Goal: Information Seeking & Learning: Learn about a topic

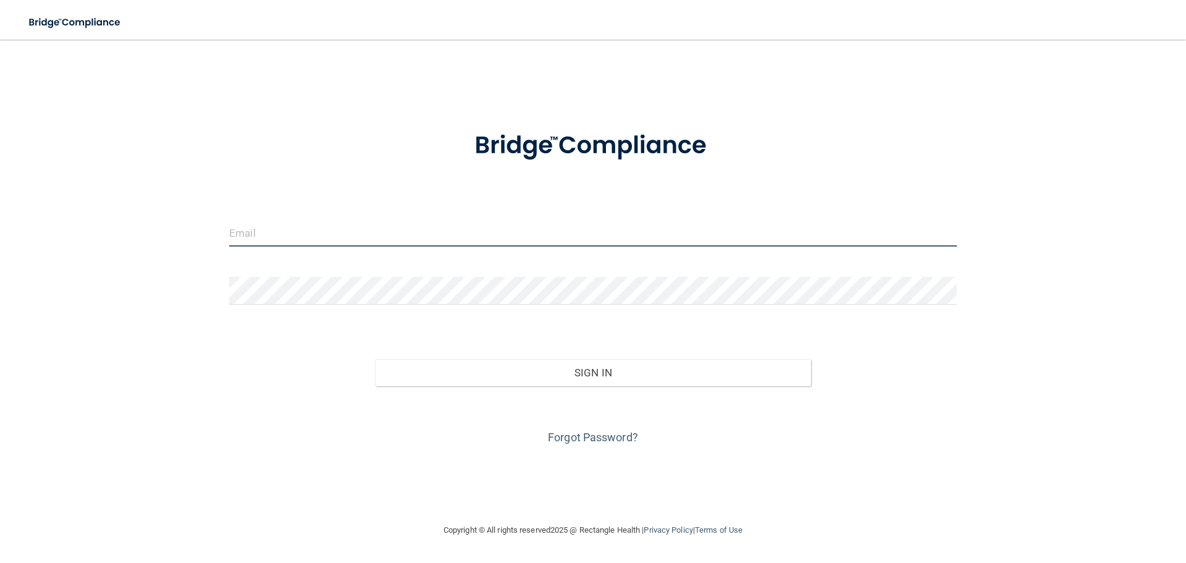
click at [351, 235] on input "email" at bounding box center [593, 233] width 728 height 28
type input "[PERSON_NAME][EMAIL_ADDRESS][PERSON_NAME][DOMAIN_NAME]"
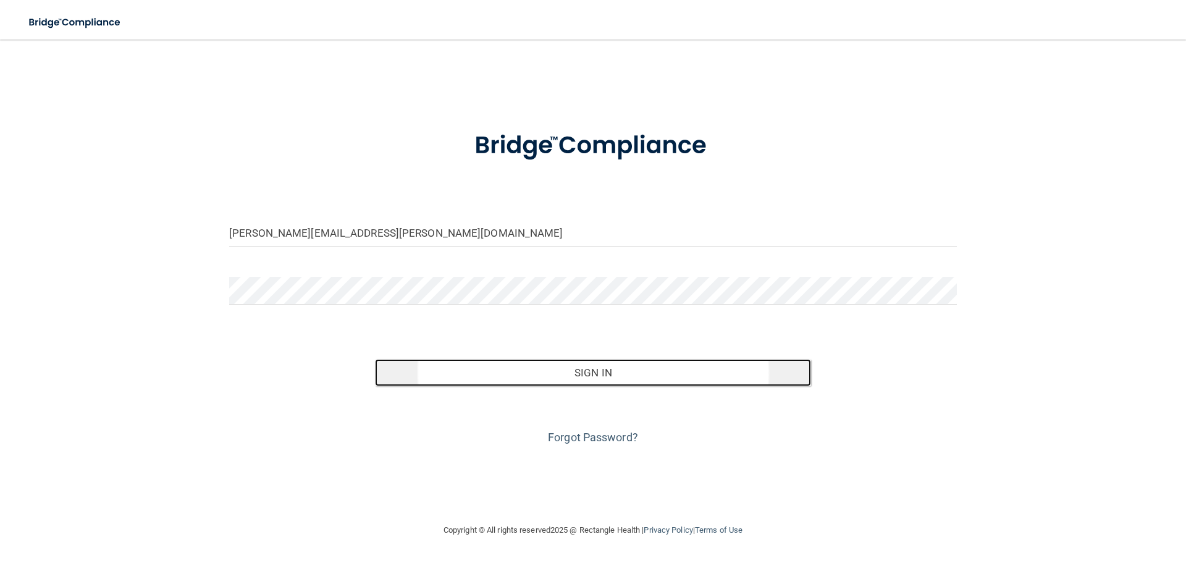
click at [576, 382] on button "Sign In" at bounding box center [593, 372] width 437 height 27
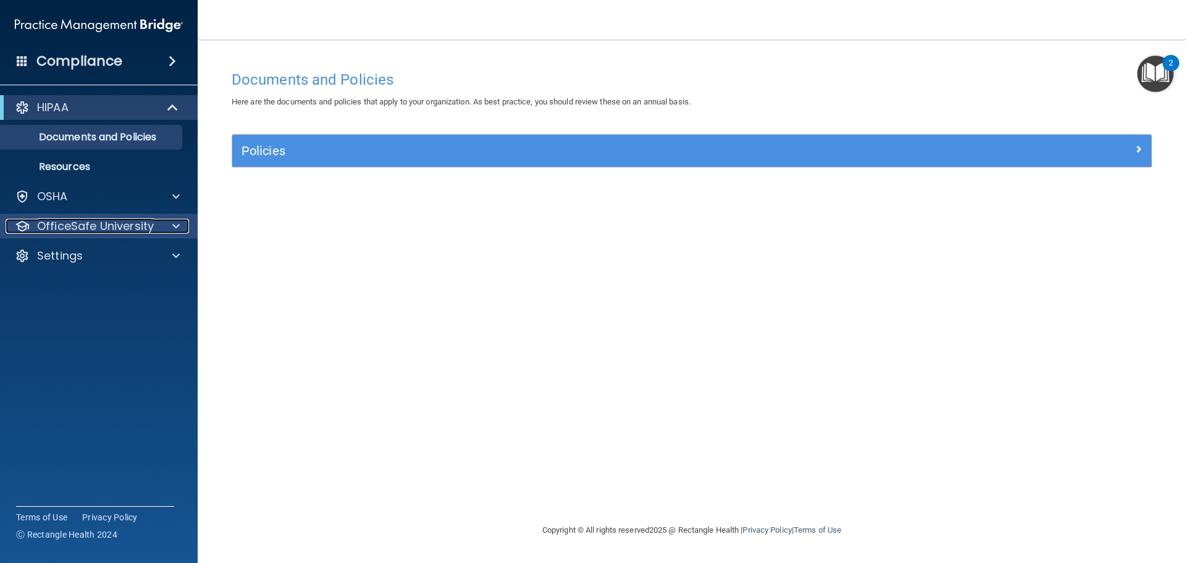
click at [111, 227] on p "OfficeSafe University" at bounding box center [95, 226] width 117 height 15
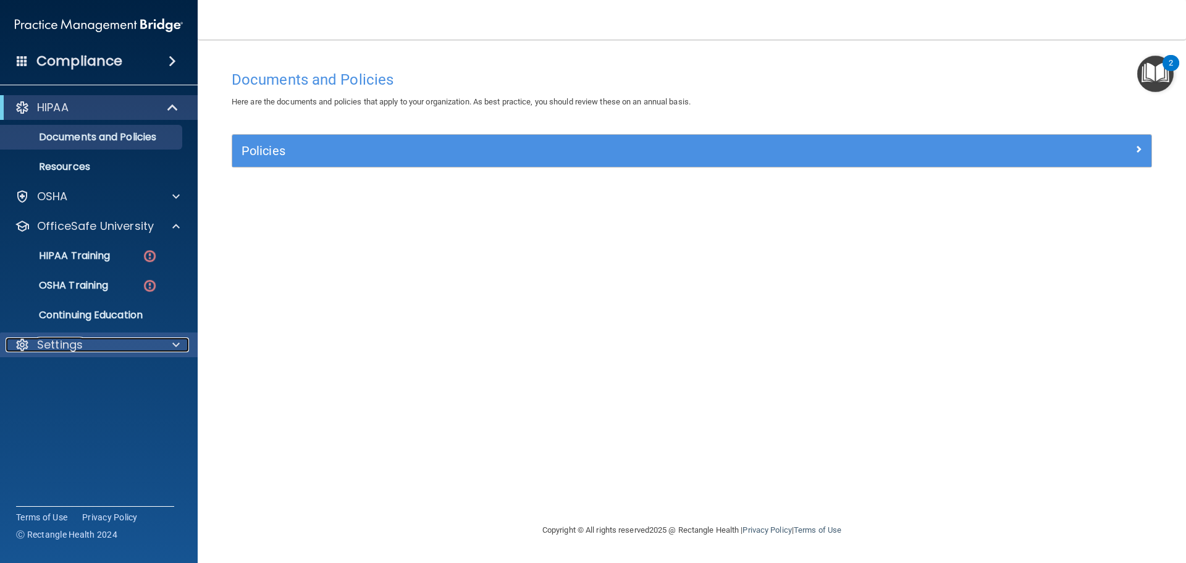
click at [116, 347] on div "Settings" at bounding box center [82, 344] width 153 height 15
click at [83, 386] on link "My Account" at bounding box center [85, 374] width 195 height 25
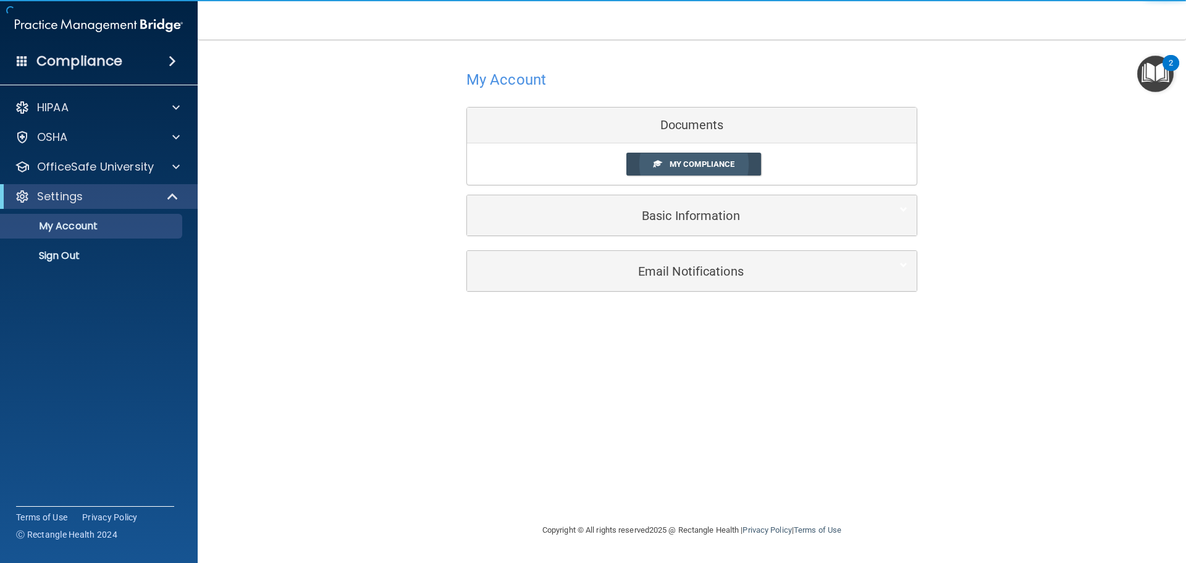
click at [703, 161] on span "My Compliance" at bounding box center [702, 163] width 65 height 9
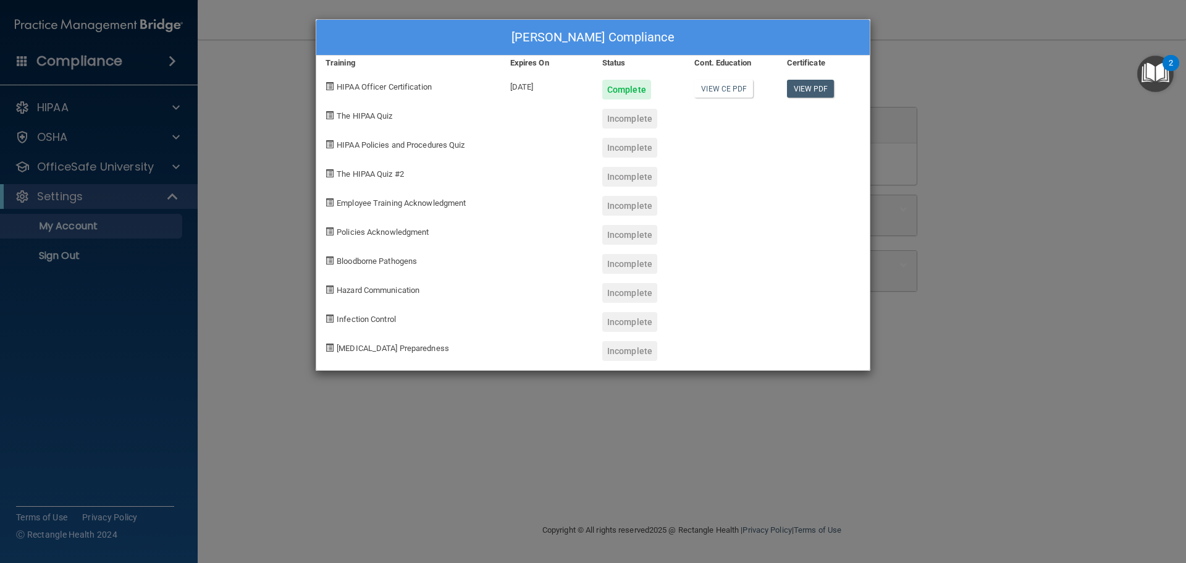
click at [108, 149] on div "Dalila Velasco's Compliance Training Expires On Status Cont. Education Certific…" at bounding box center [593, 281] width 1186 height 563
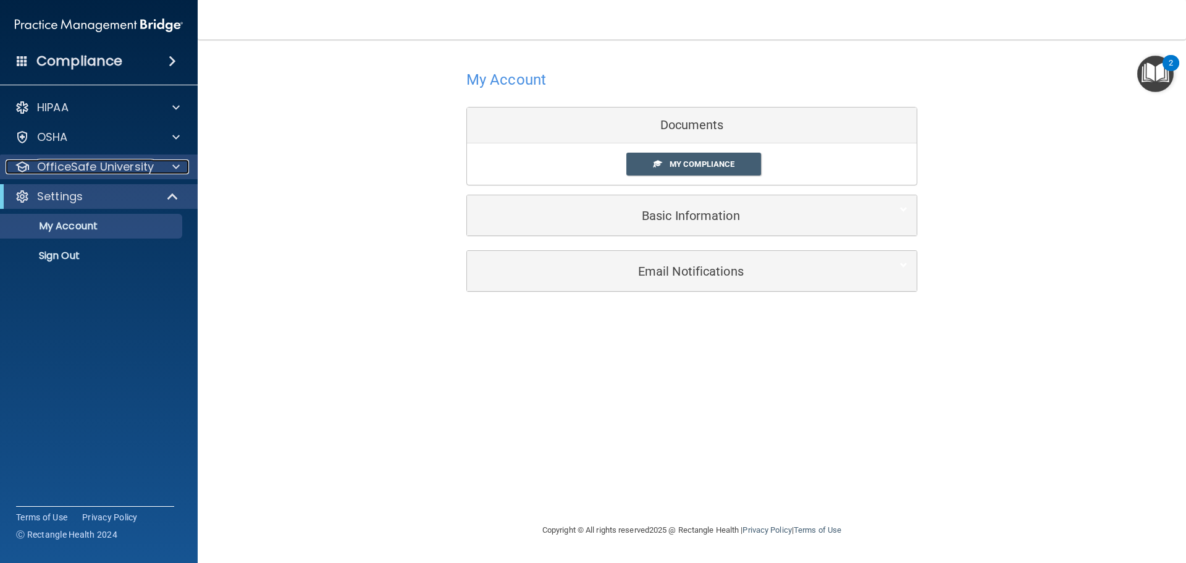
click at [78, 168] on p "OfficeSafe University" at bounding box center [95, 166] width 117 height 15
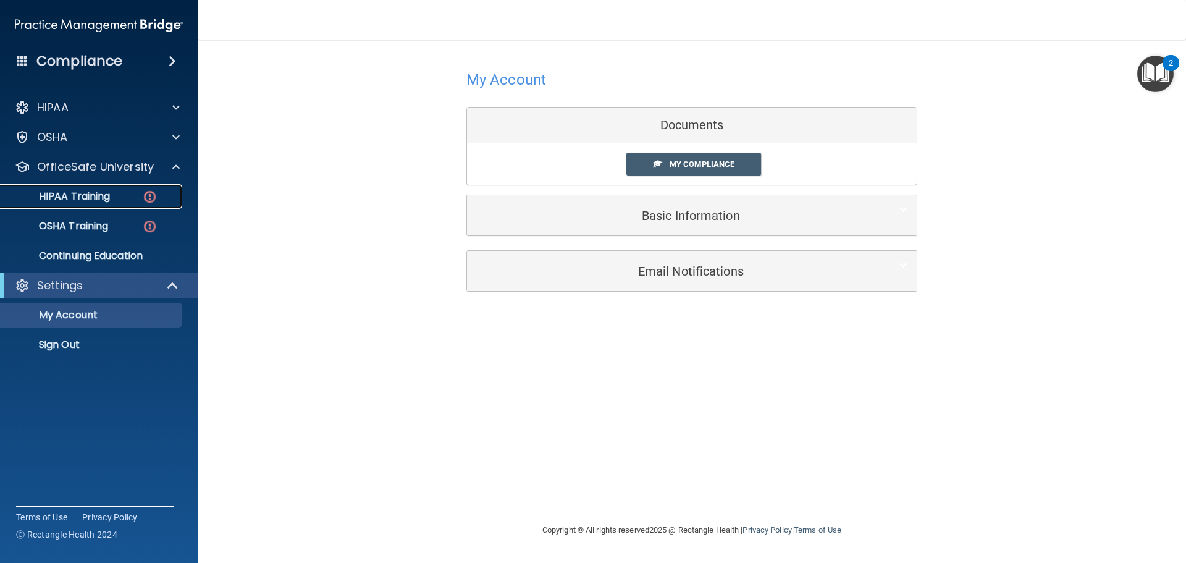
click at [81, 198] on p "HIPAA Training" at bounding box center [59, 196] width 102 height 12
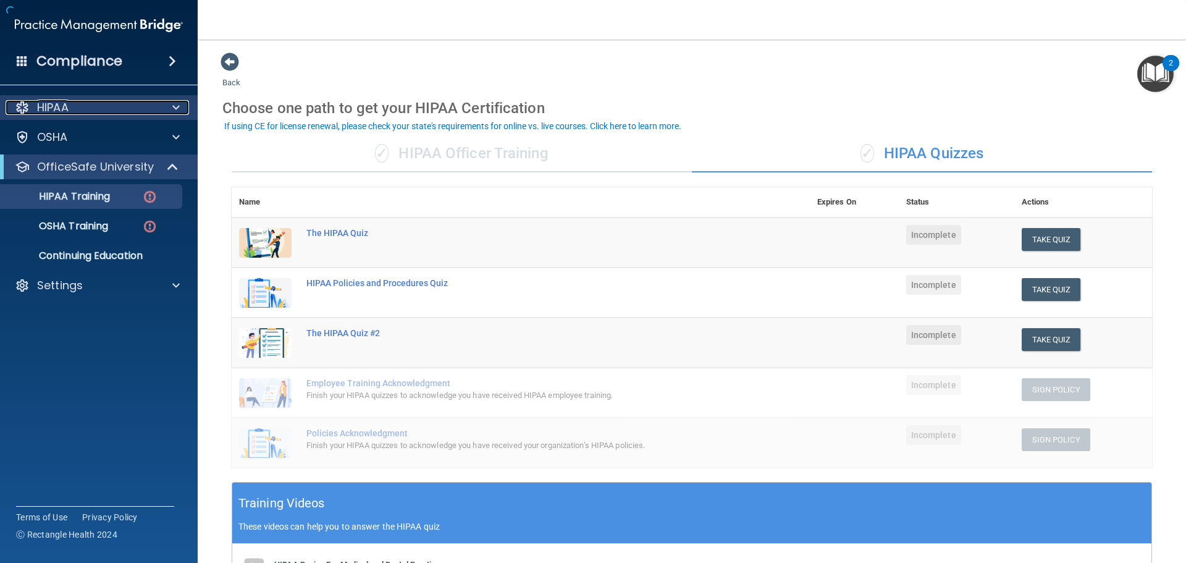
click at [121, 106] on div "HIPAA" at bounding box center [82, 107] width 153 height 15
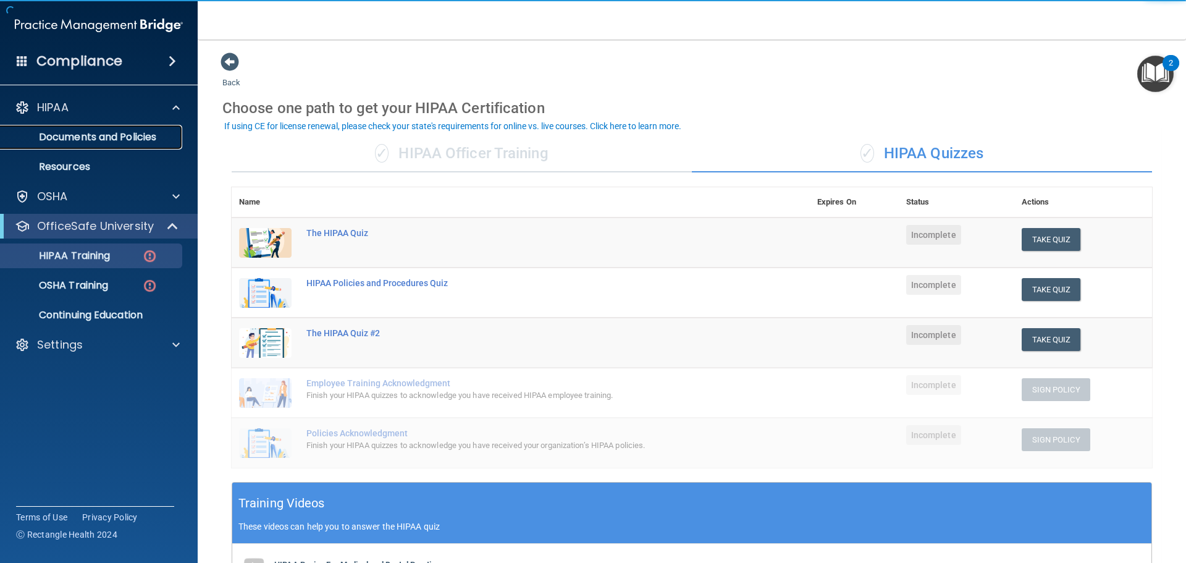
click at [117, 143] on p "Documents and Policies" at bounding box center [92, 137] width 169 height 12
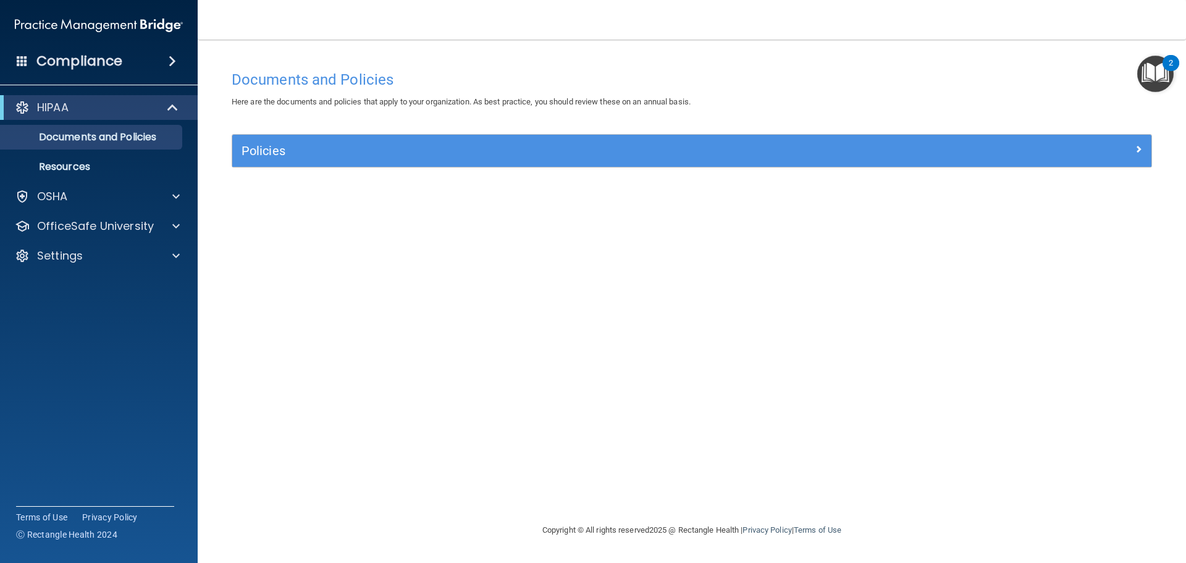
click at [322, 167] on div "Policies" at bounding box center [691, 151] width 919 height 32
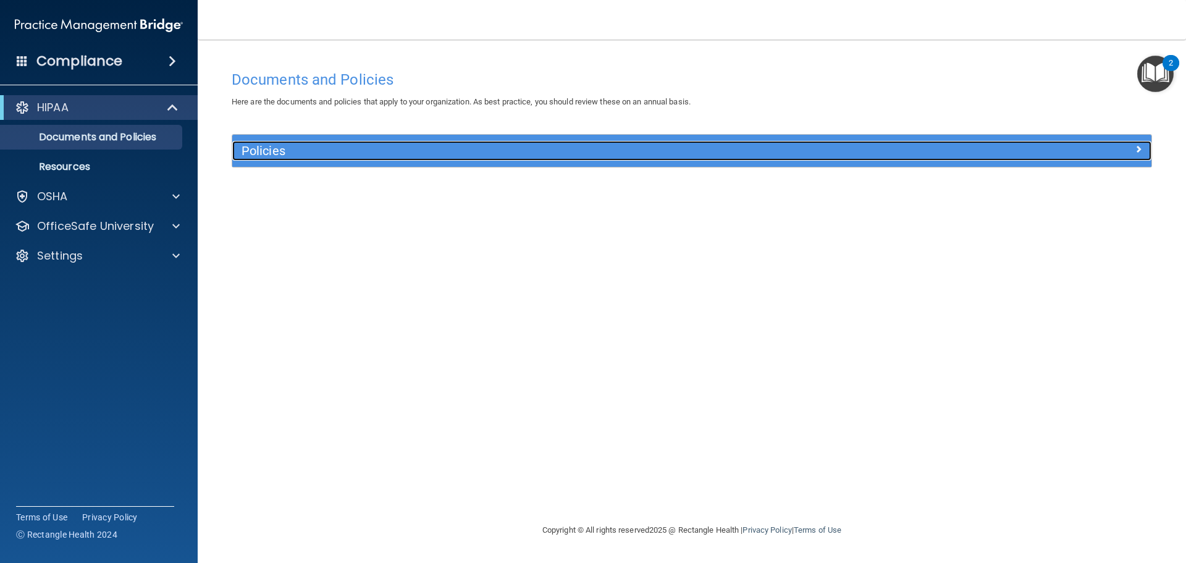
drag, startPoint x: 304, startPoint y: 154, endPoint x: 292, endPoint y: 156, distance: 11.9
click at [303, 154] on h5 "Policies" at bounding box center [577, 151] width 671 height 14
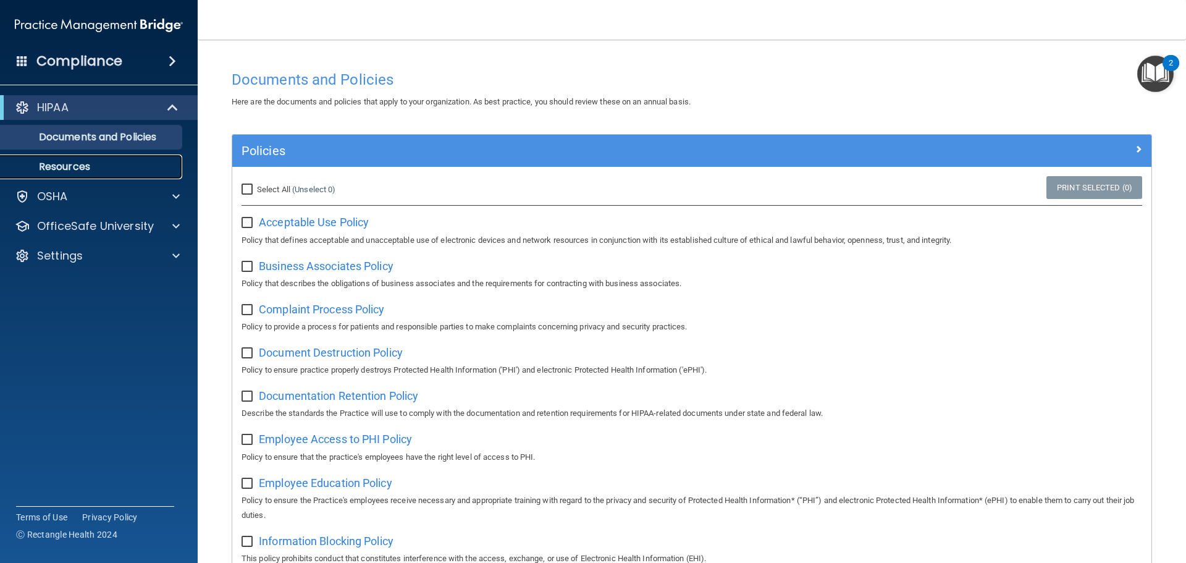
click at [119, 164] on p "Resources" at bounding box center [92, 167] width 169 height 12
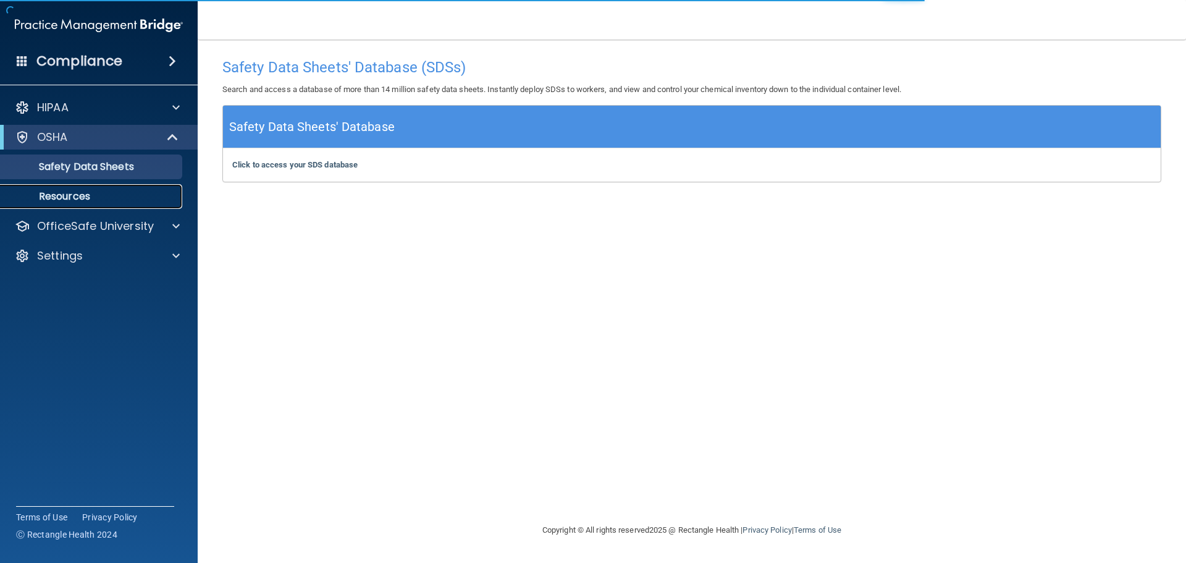
click at [106, 198] on p "Resources" at bounding box center [92, 196] width 169 height 12
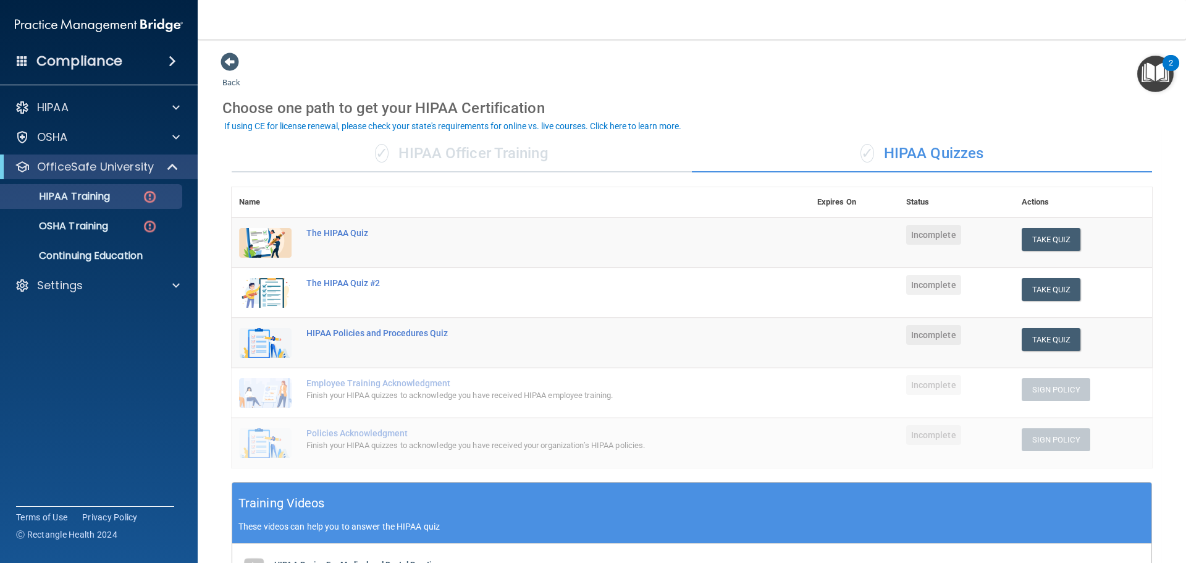
click at [860, 158] on span "✓" at bounding box center [867, 153] width 14 height 19
click at [485, 145] on div "✓ HIPAA Officer Training" at bounding box center [462, 153] width 460 height 37
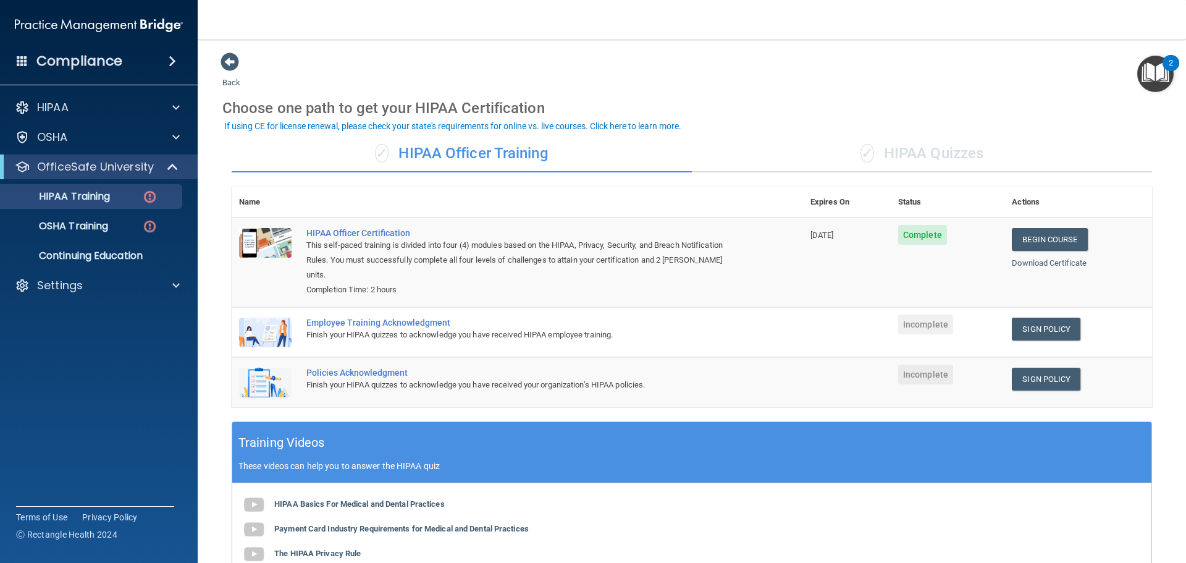
click at [872, 151] on div "✓ HIPAA Quizzes" at bounding box center [922, 153] width 460 height 37
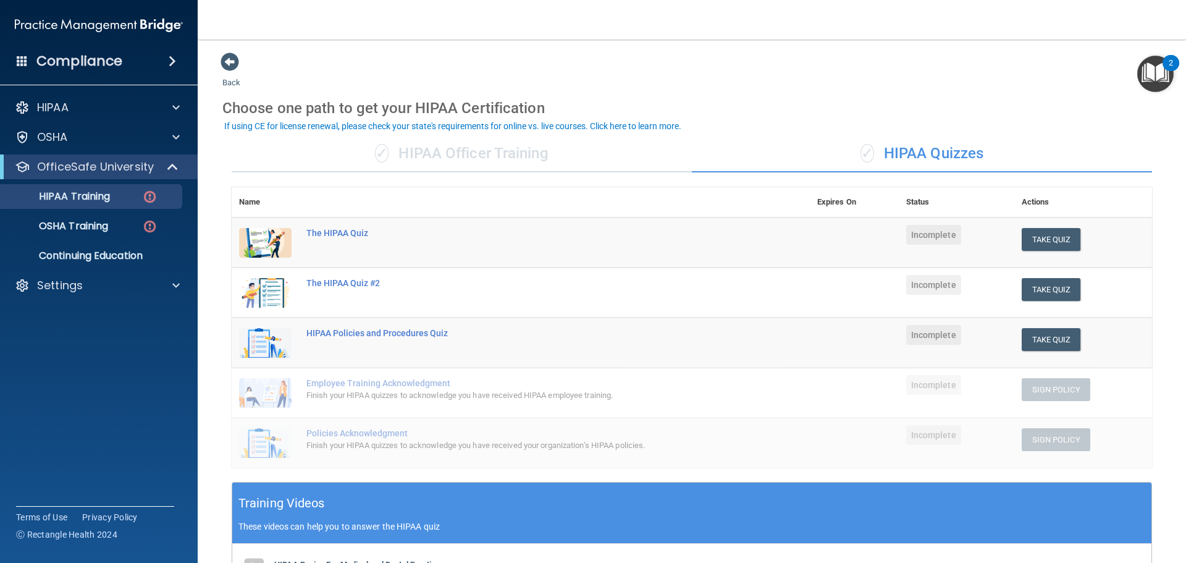
click at [438, 159] on div "✓ HIPAA Officer Training" at bounding box center [462, 153] width 460 height 37
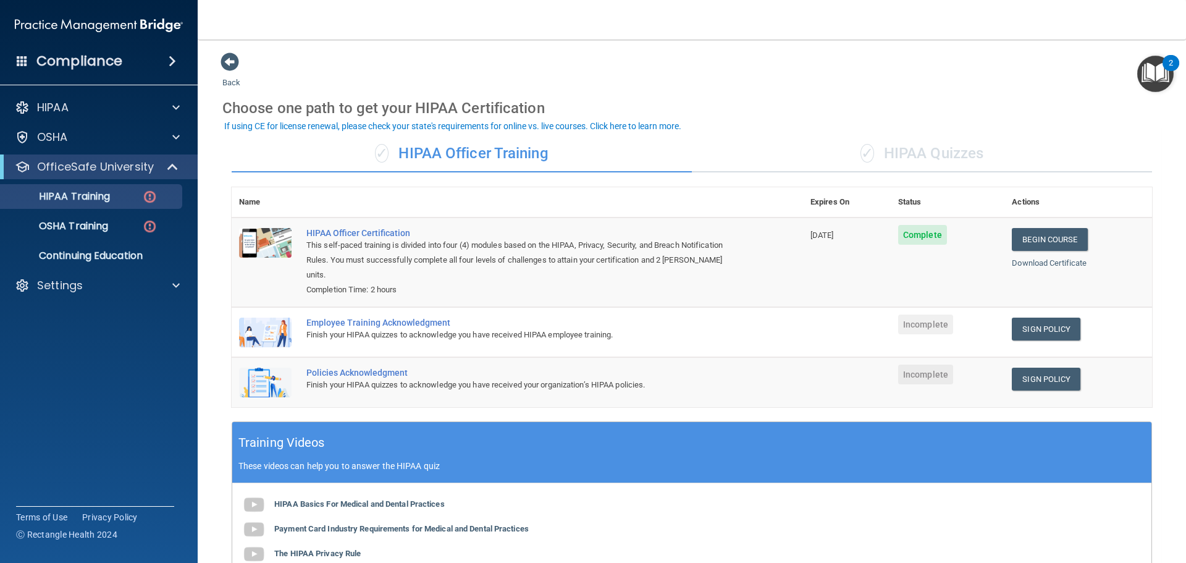
drag, startPoint x: 906, startPoint y: 314, endPoint x: 772, endPoint y: 308, distance: 134.2
click at [877, 316] on tr "Employee Training Acknowledgment Finish your HIPAA quizzes to acknowledge you h…" at bounding box center [692, 332] width 920 height 50
click at [414, 318] on div "Employee Training Acknowledgment" at bounding box center [523, 323] width 435 height 10
click at [1037, 318] on link "Sign Policy" at bounding box center [1046, 329] width 69 height 23
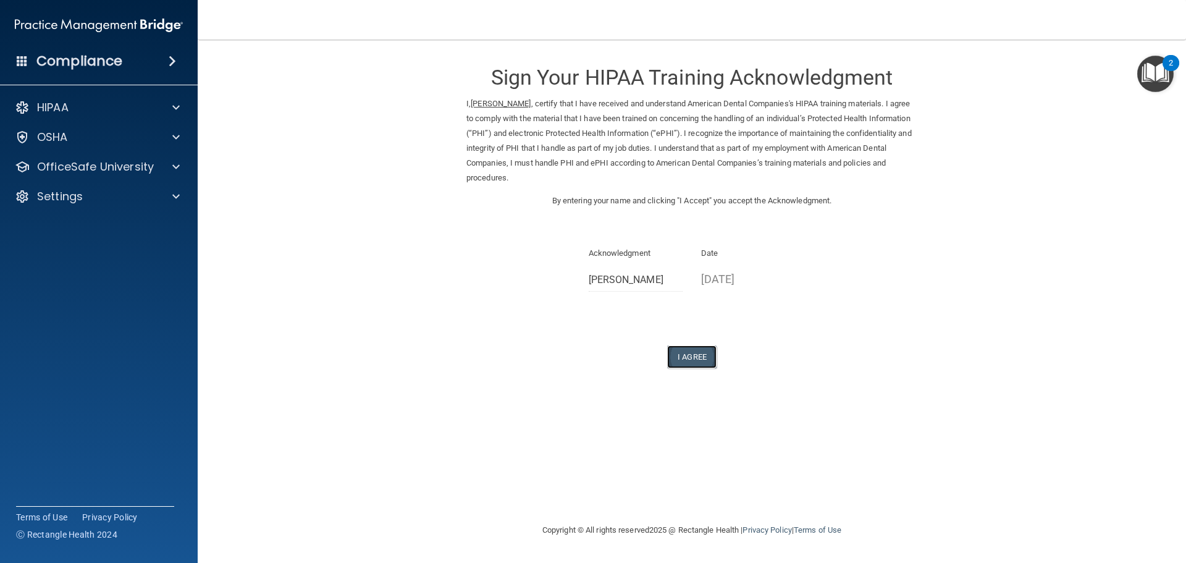
click at [696, 361] on button "I Agree" at bounding box center [691, 356] width 49 height 23
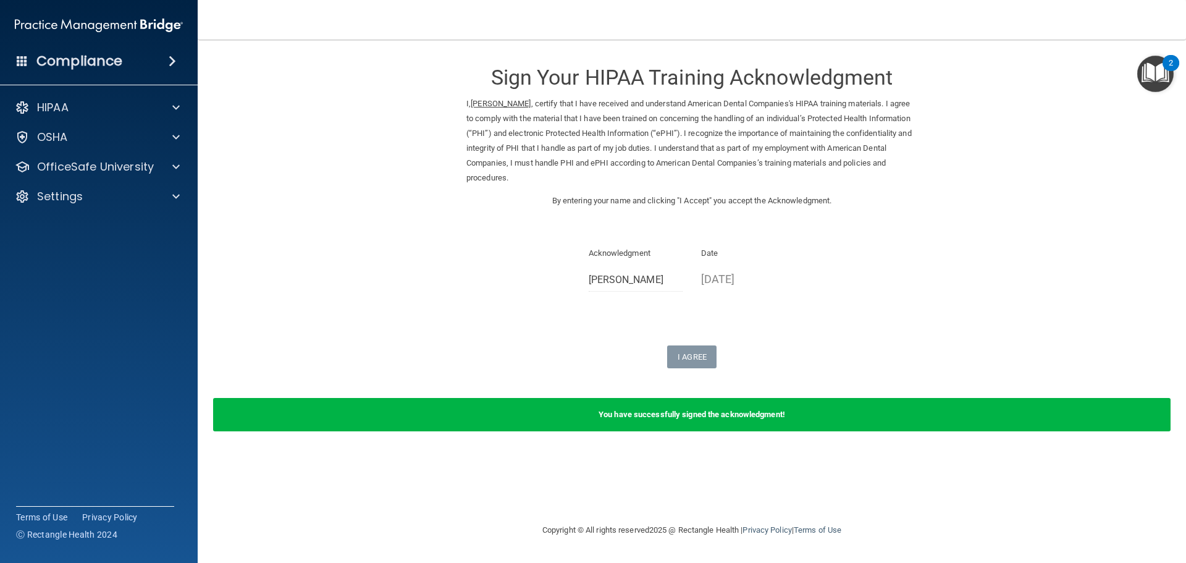
click at [807, 417] on div "You have successfully signed the acknowledgment!" at bounding box center [691, 414] width 957 height 33
click at [983, 202] on form "Sign Your HIPAA Training Acknowledgment I, Dalila Velasco , certify that I have…" at bounding box center [691, 249] width 939 height 394
click at [290, 198] on form "Sign Your HIPAA Training Acknowledgment I, Dalila Velasco , certify that I have…" at bounding box center [691, 249] width 939 height 394
click at [101, 174] on p "OfficeSafe University" at bounding box center [95, 166] width 117 height 15
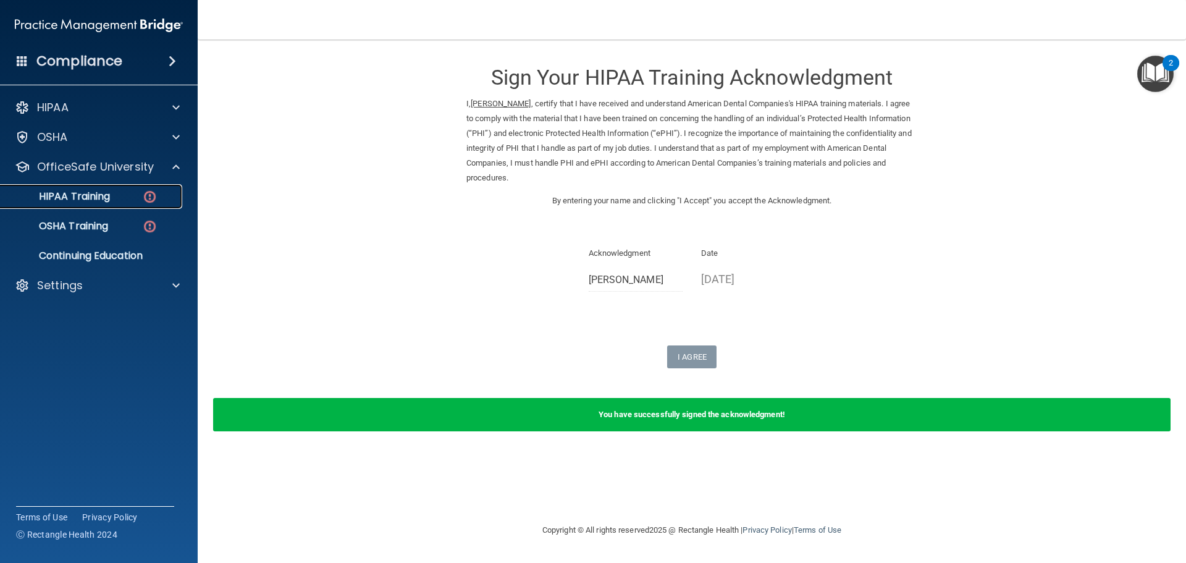
click at [106, 198] on p "HIPAA Training" at bounding box center [59, 196] width 102 height 12
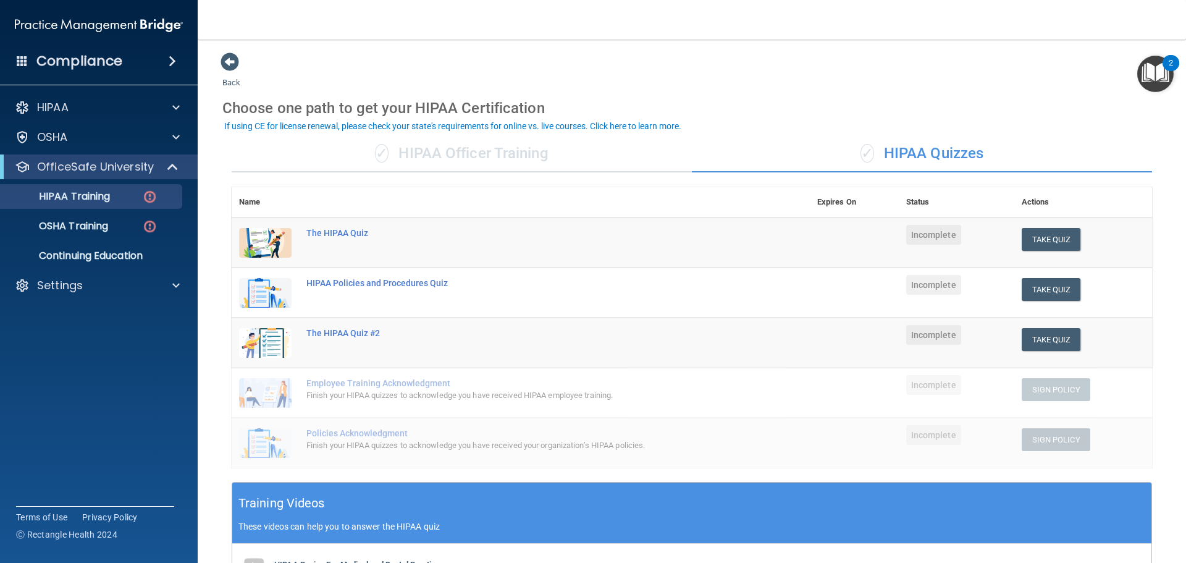
click at [508, 145] on div "✓ HIPAA Officer Training" at bounding box center [462, 153] width 460 height 37
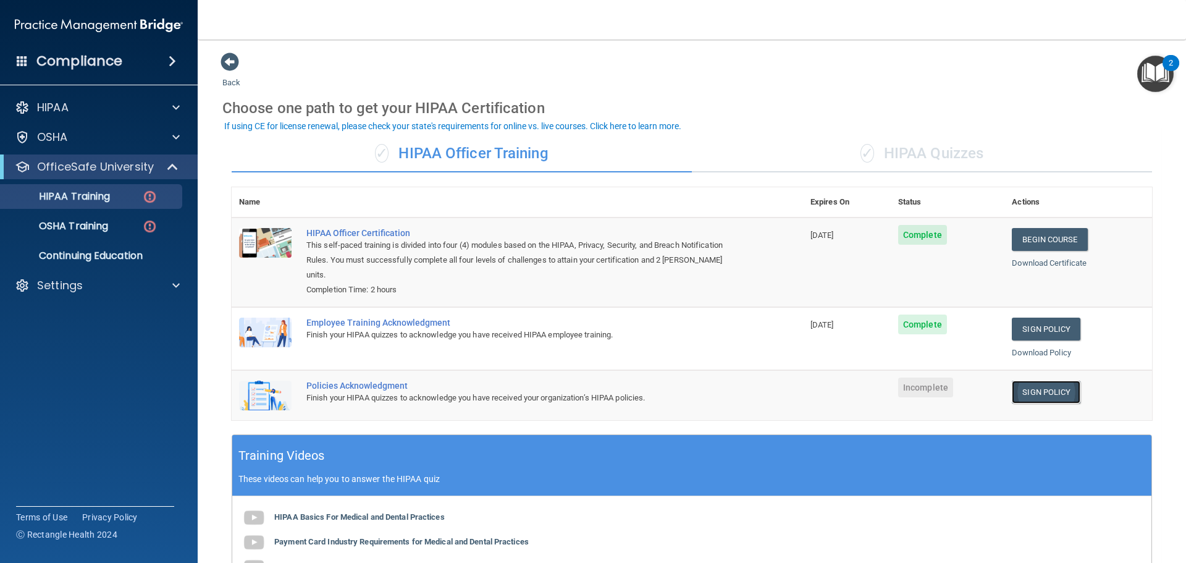
click at [1018, 385] on link "Sign Policy" at bounding box center [1046, 392] width 69 height 23
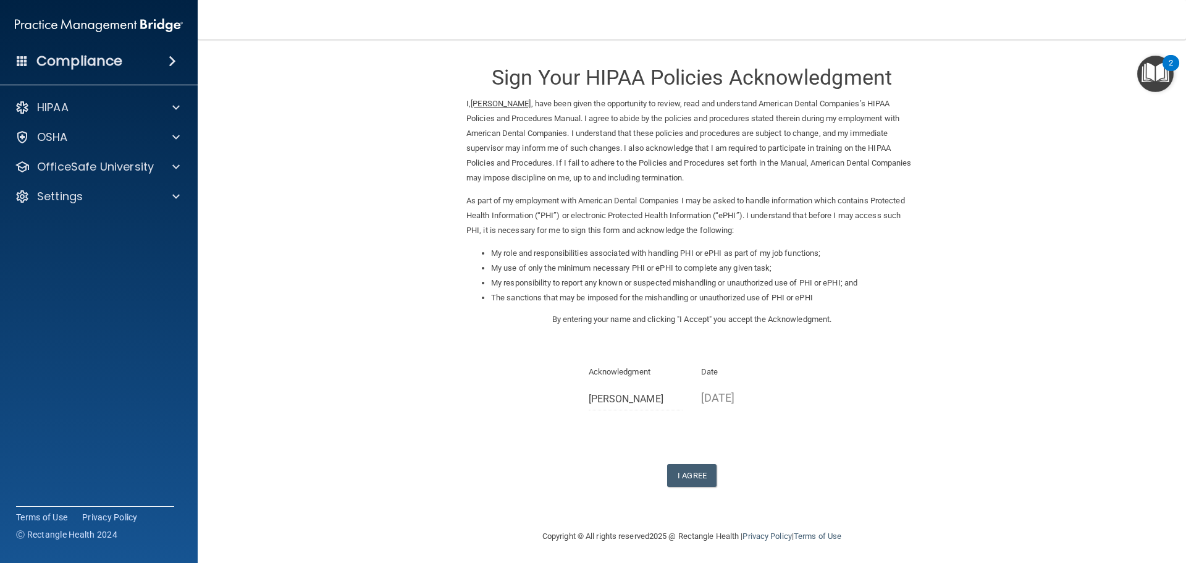
scroll to position [3, 0]
click at [694, 474] on button "I Agree" at bounding box center [691, 472] width 49 height 23
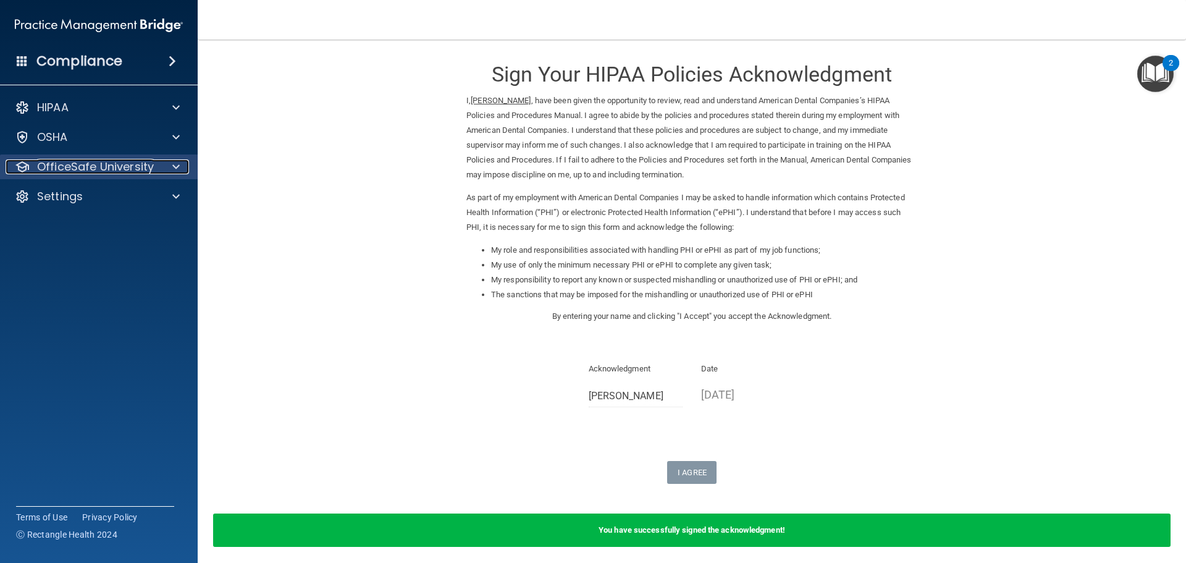
click at [130, 173] on p "OfficeSafe University" at bounding box center [95, 166] width 117 height 15
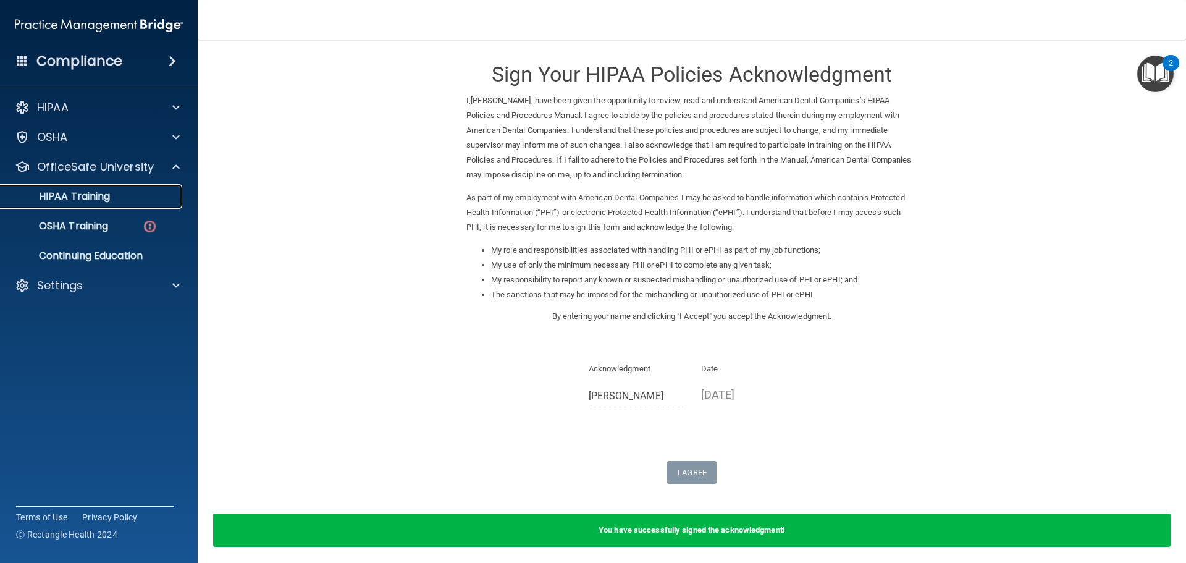
click at [104, 205] on link "HIPAA Training" at bounding box center [85, 196] width 195 height 25
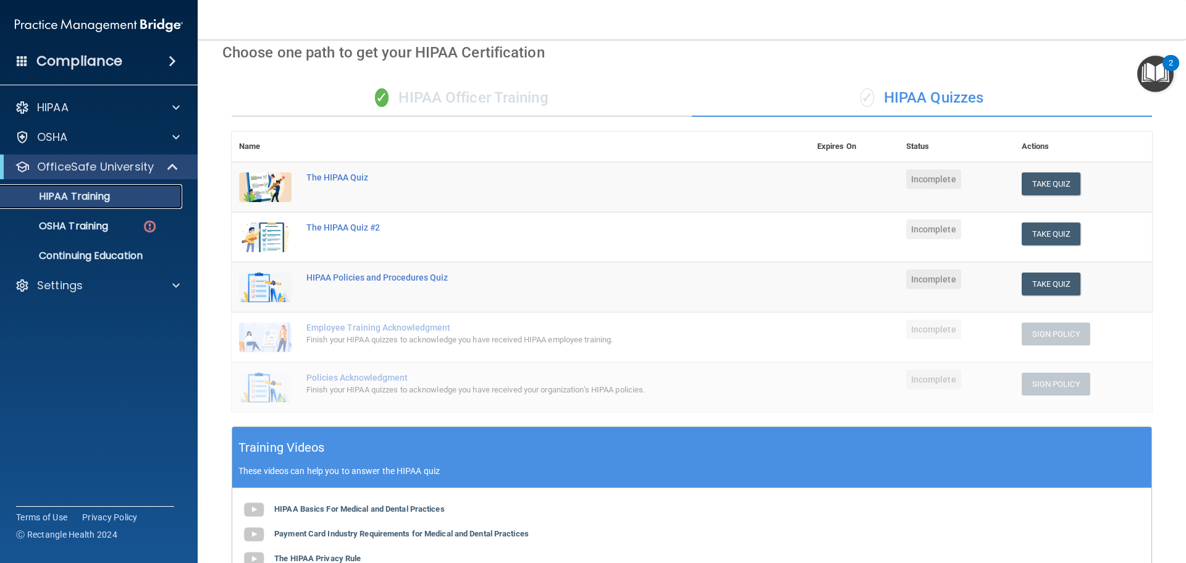
scroll to position [7, 0]
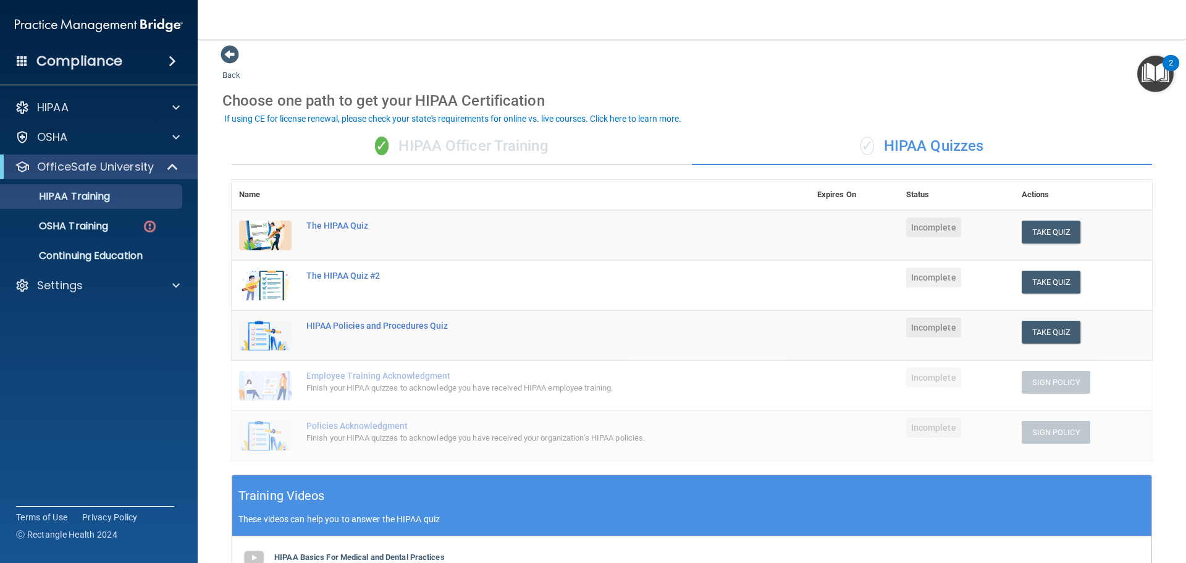
click at [482, 150] on div "✓ HIPAA Officer Training" at bounding box center [462, 146] width 460 height 37
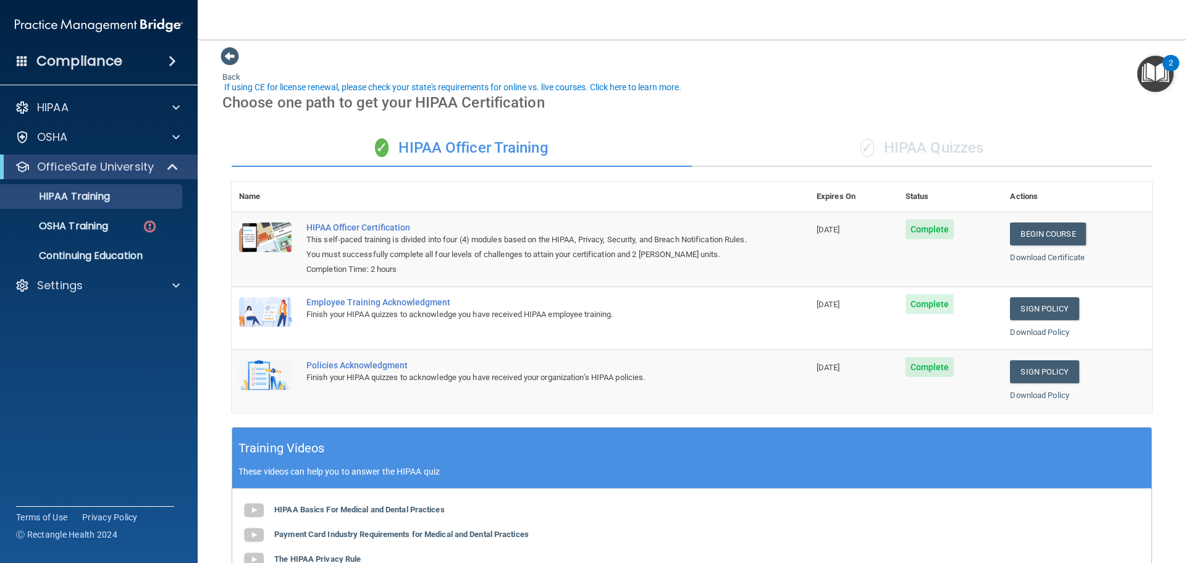
scroll to position [0, 0]
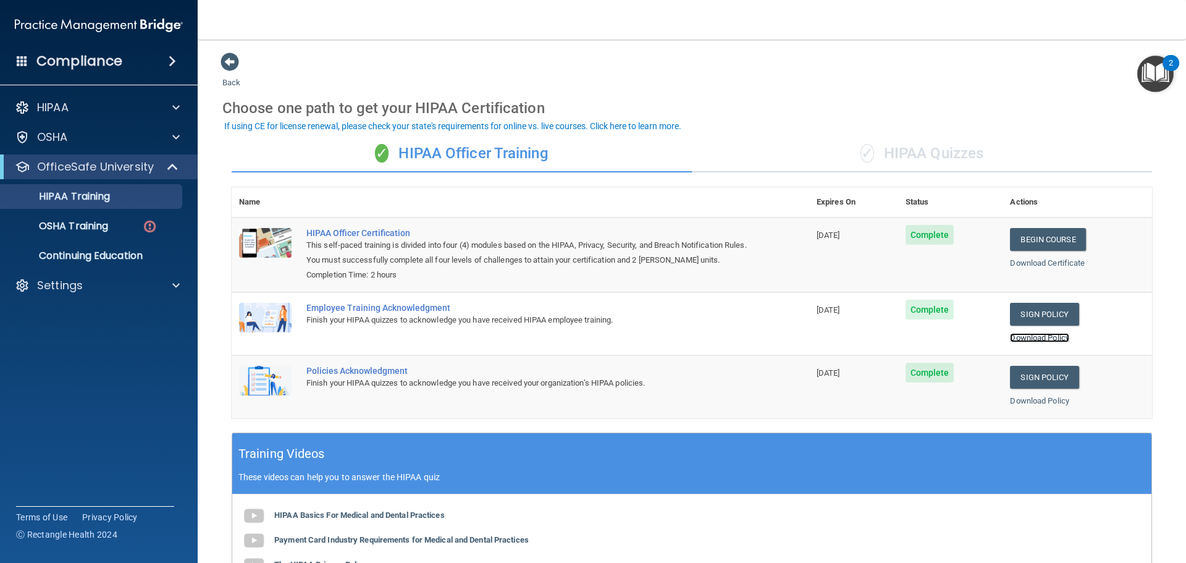
click at [1043, 339] on link "Download Policy" at bounding box center [1039, 337] width 59 height 9
click at [1027, 401] on link "Download Policy" at bounding box center [1039, 400] width 59 height 9
click at [920, 155] on div "✓ HIPAA Quizzes" at bounding box center [922, 153] width 460 height 37
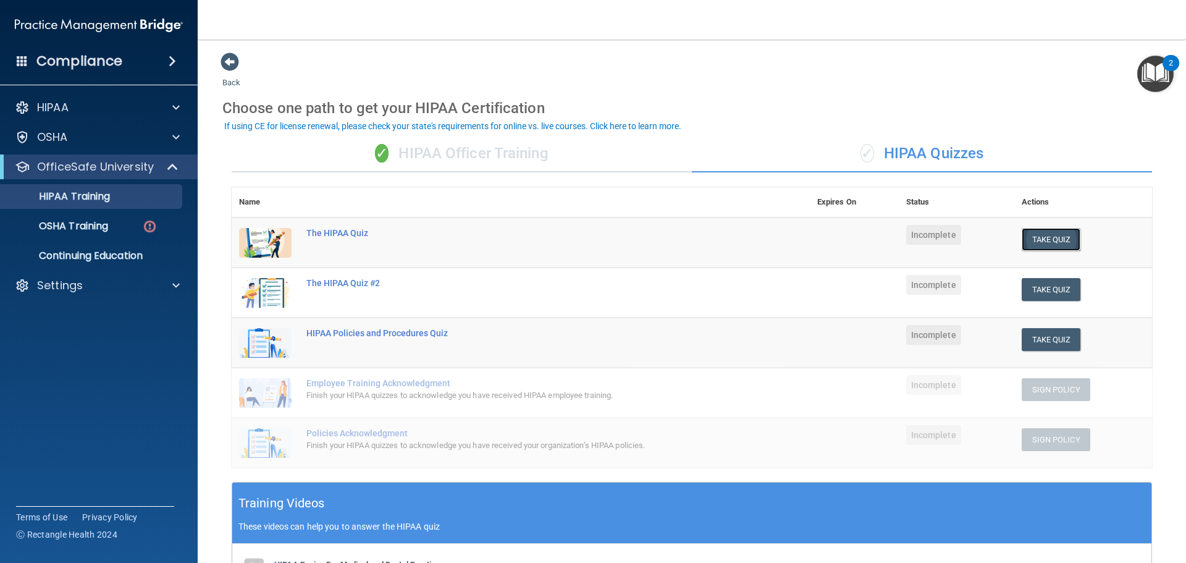
click at [1029, 235] on button "Take Quiz" at bounding box center [1051, 239] width 59 height 23
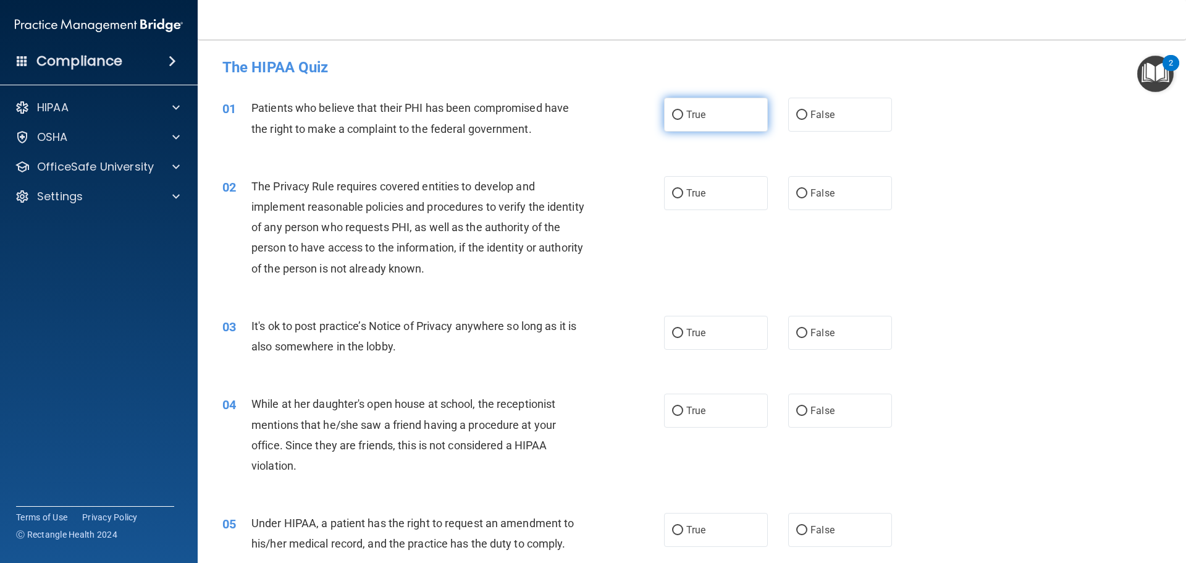
click at [711, 114] on label "True" at bounding box center [716, 115] width 104 height 34
click at [683, 114] on input "True" at bounding box center [677, 115] width 11 height 9
radio input "true"
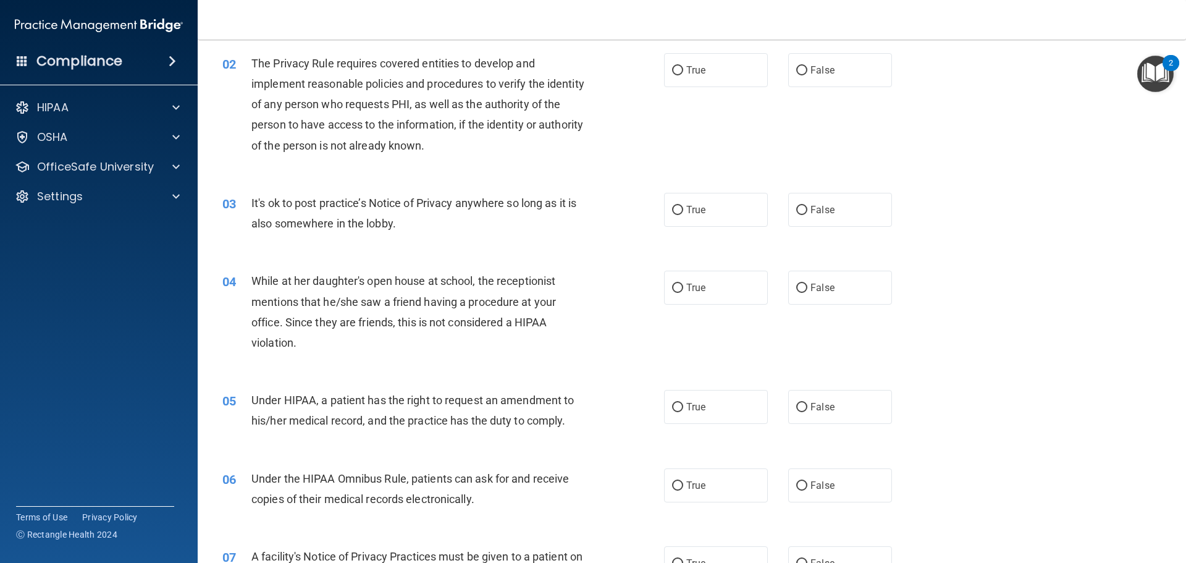
scroll to position [124, 0]
click at [686, 74] on span "True" at bounding box center [695, 70] width 19 height 12
click at [683, 74] on input "True" at bounding box center [677, 69] width 11 height 9
radio input "true"
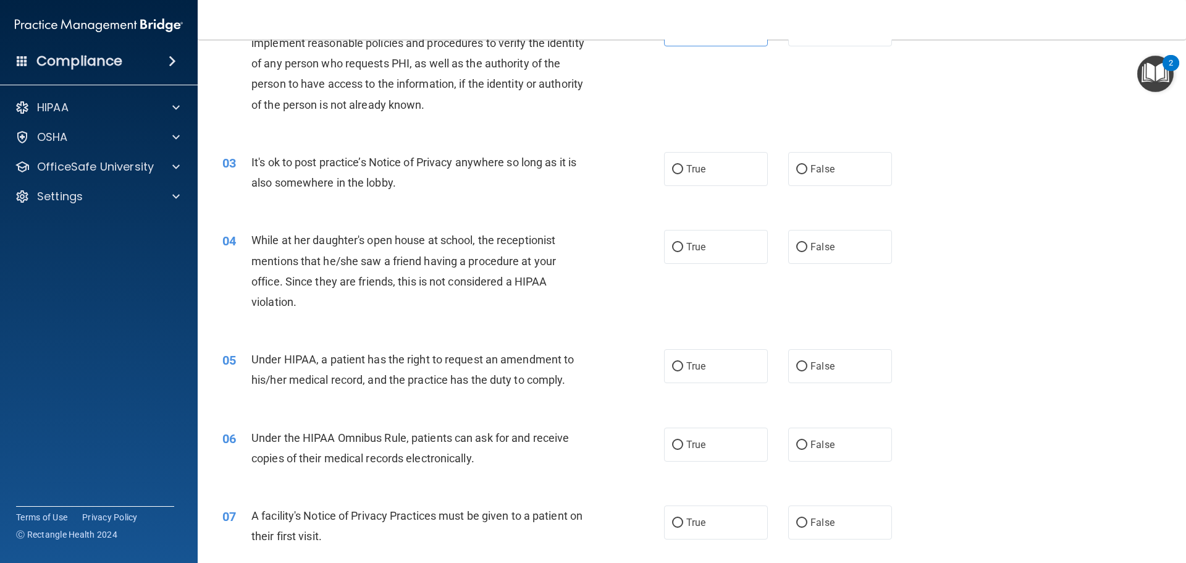
scroll to position [185, 0]
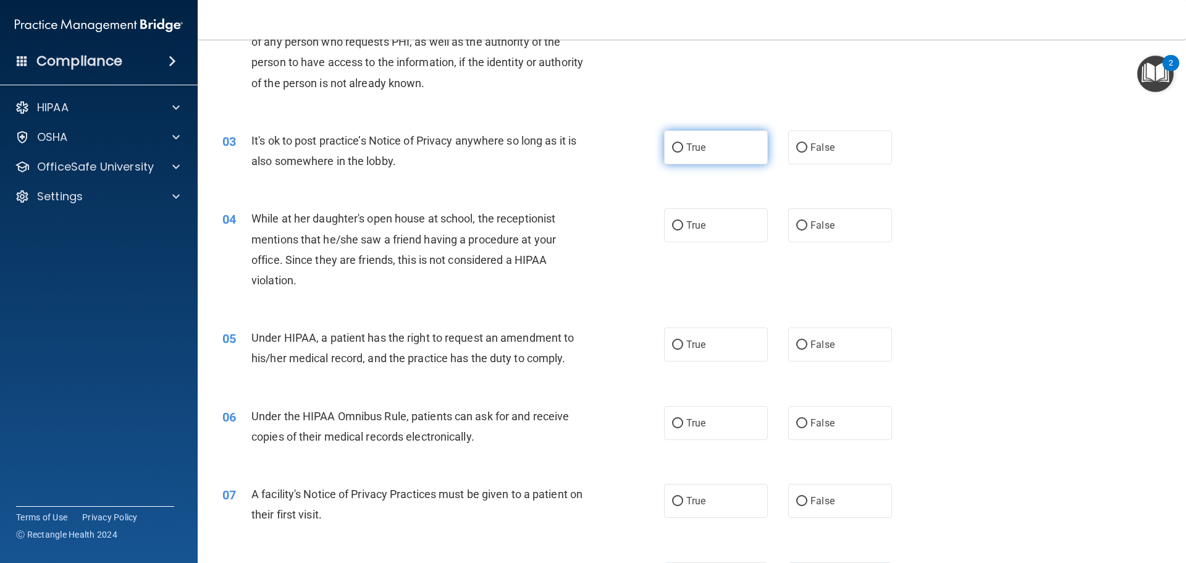
click at [689, 150] on span "True" at bounding box center [695, 147] width 19 height 12
click at [683, 150] on input "True" at bounding box center [677, 147] width 11 height 9
radio input "true"
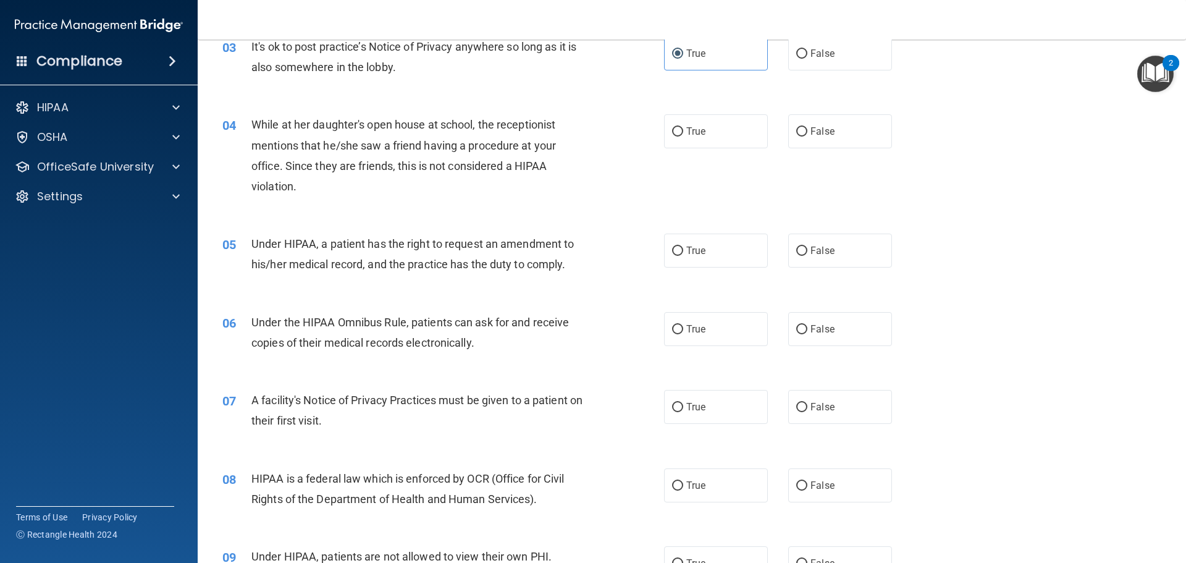
scroll to position [309, 0]
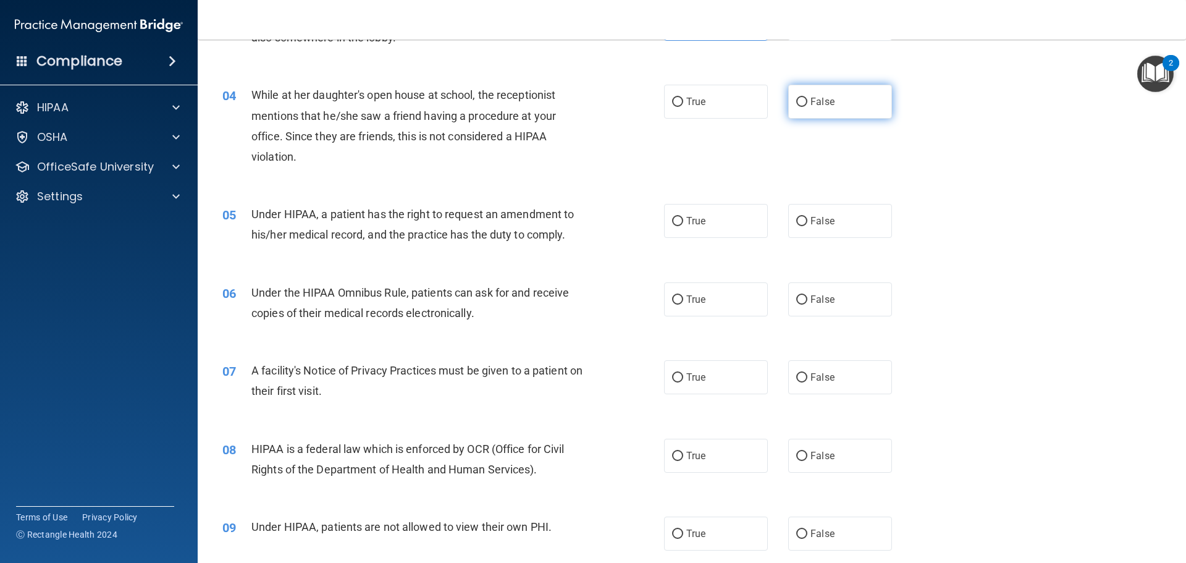
click at [838, 101] on label "False" at bounding box center [840, 102] width 104 height 34
click at [807, 101] on input "False" at bounding box center [801, 102] width 11 height 9
radio input "true"
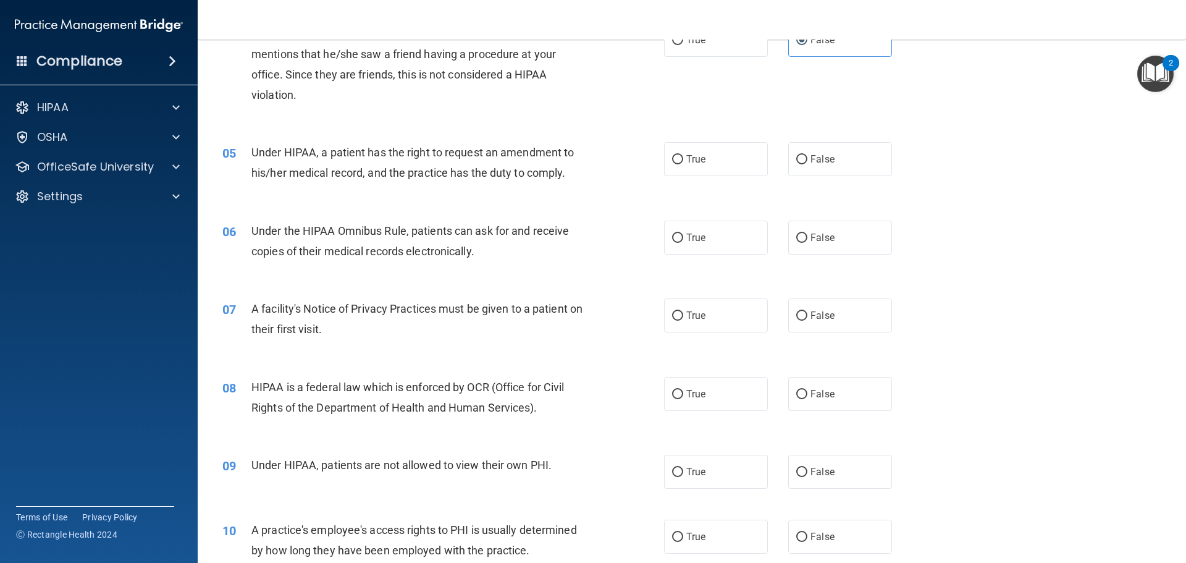
scroll to position [432, 0]
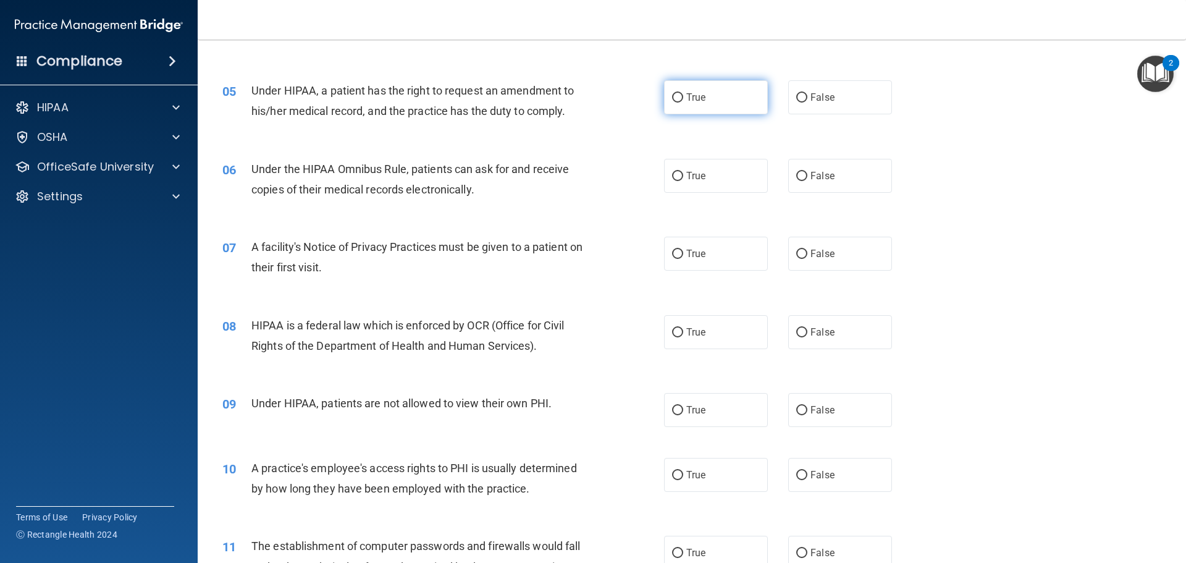
click at [702, 103] on label "True" at bounding box center [716, 97] width 104 height 34
click at [683, 103] on input "True" at bounding box center [677, 97] width 11 height 9
radio input "true"
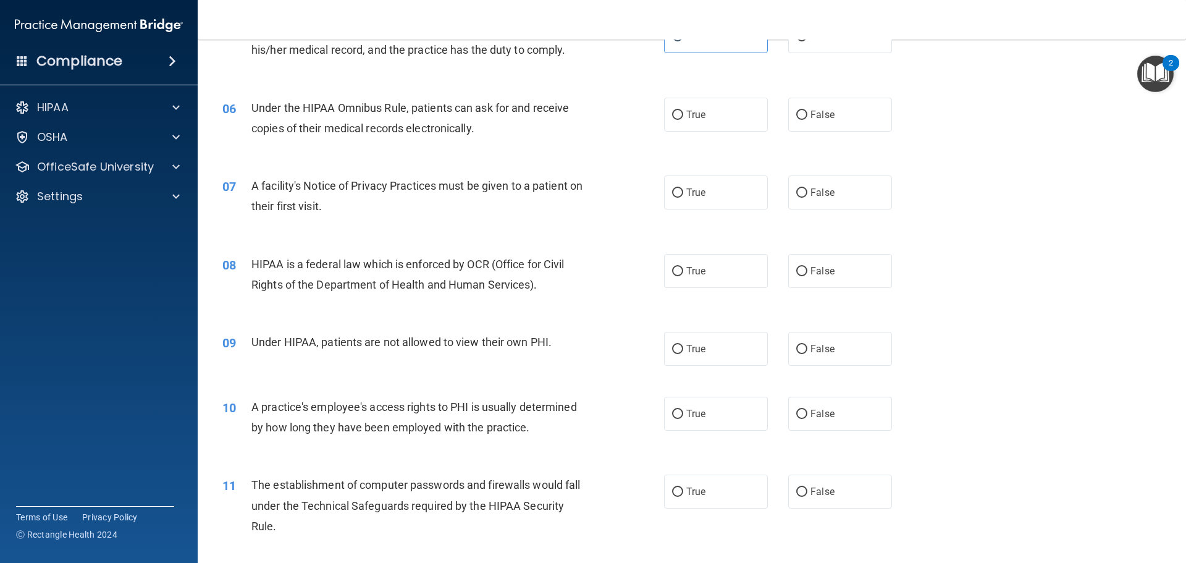
scroll to position [494, 0]
click at [672, 116] on input "True" at bounding box center [677, 114] width 11 height 9
radio input "true"
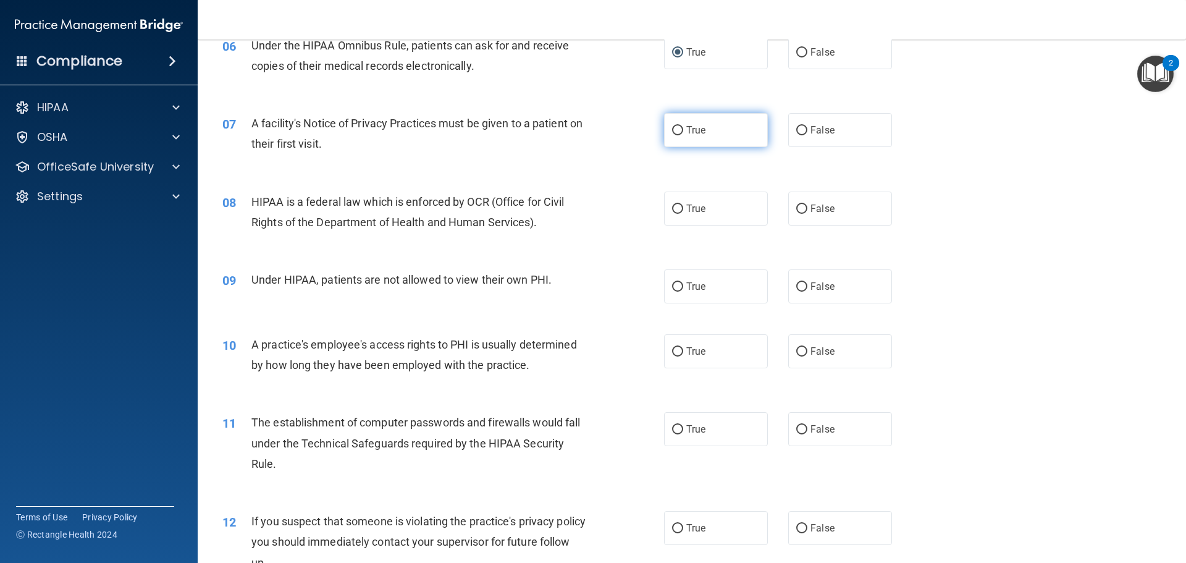
click at [667, 122] on label "True" at bounding box center [716, 130] width 104 height 34
click at [672, 126] on input "True" at bounding box center [677, 130] width 11 height 9
radio input "true"
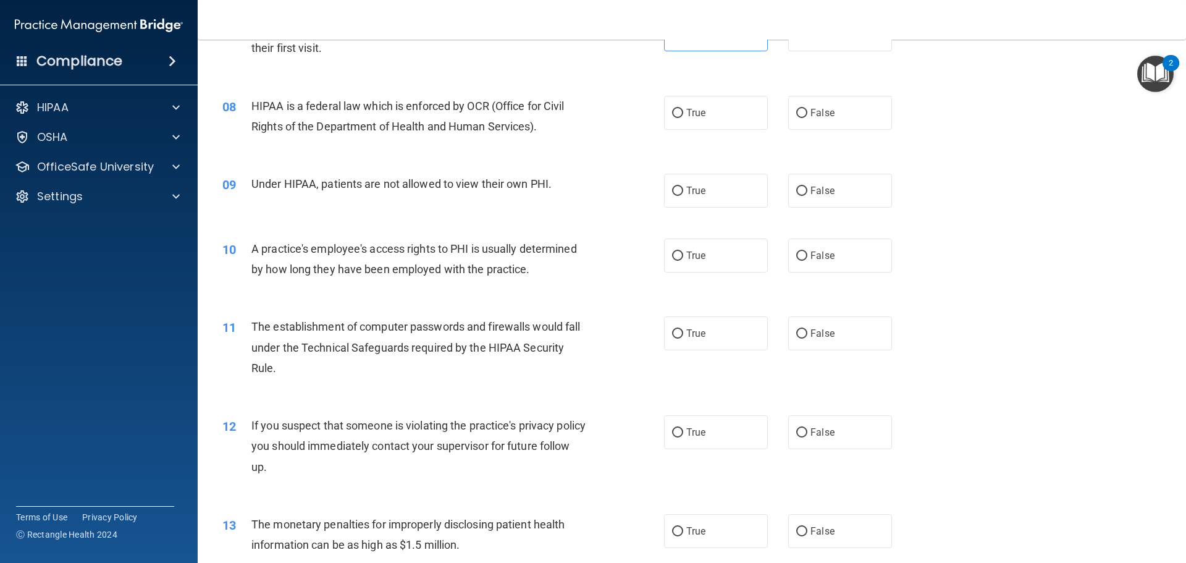
scroll to position [679, 0]
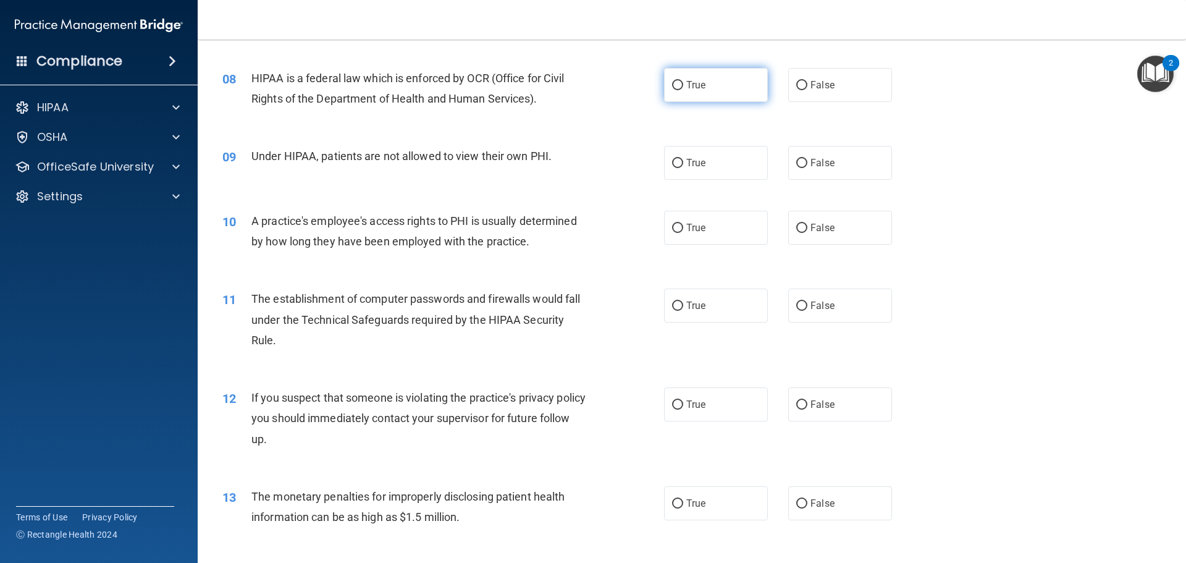
click at [705, 80] on label "True" at bounding box center [716, 85] width 104 height 34
click at [683, 81] on input "True" at bounding box center [677, 85] width 11 height 9
radio input "true"
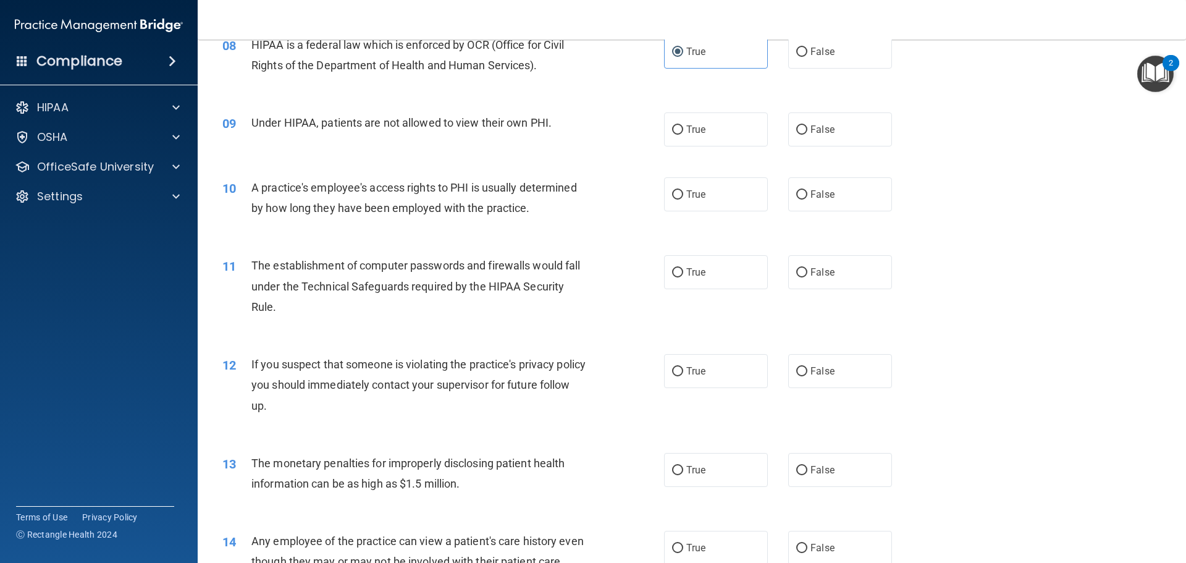
scroll to position [741, 0]
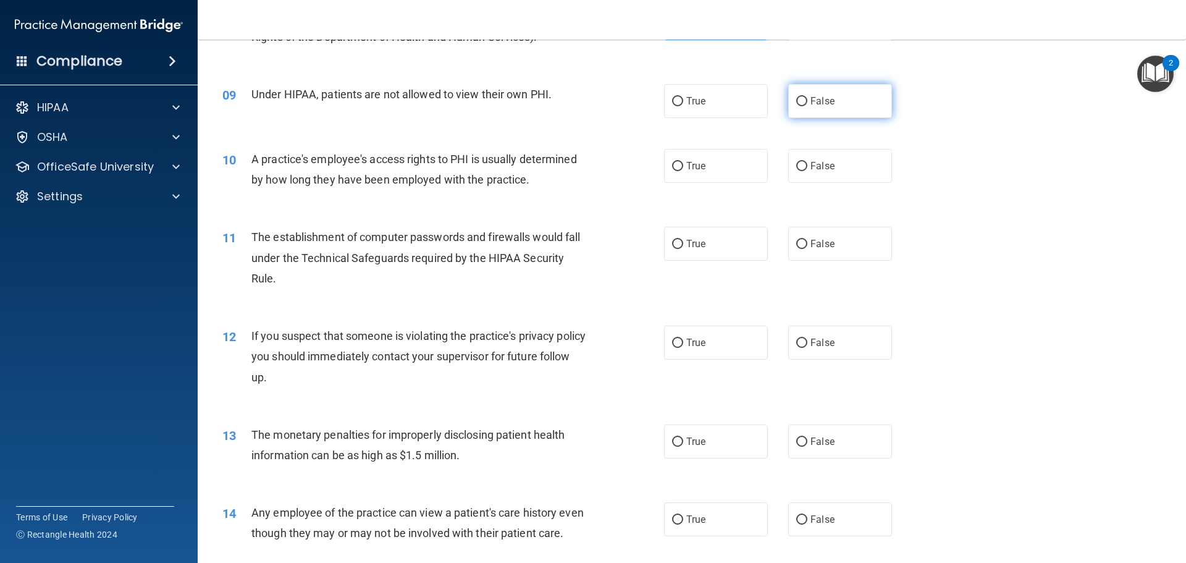
click at [810, 112] on label "False" at bounding box center [840, 101] width 104 height 34
click at [807, 106] on input "False" at bounding box center [801, 101] width 11 height 9
radio input "true"
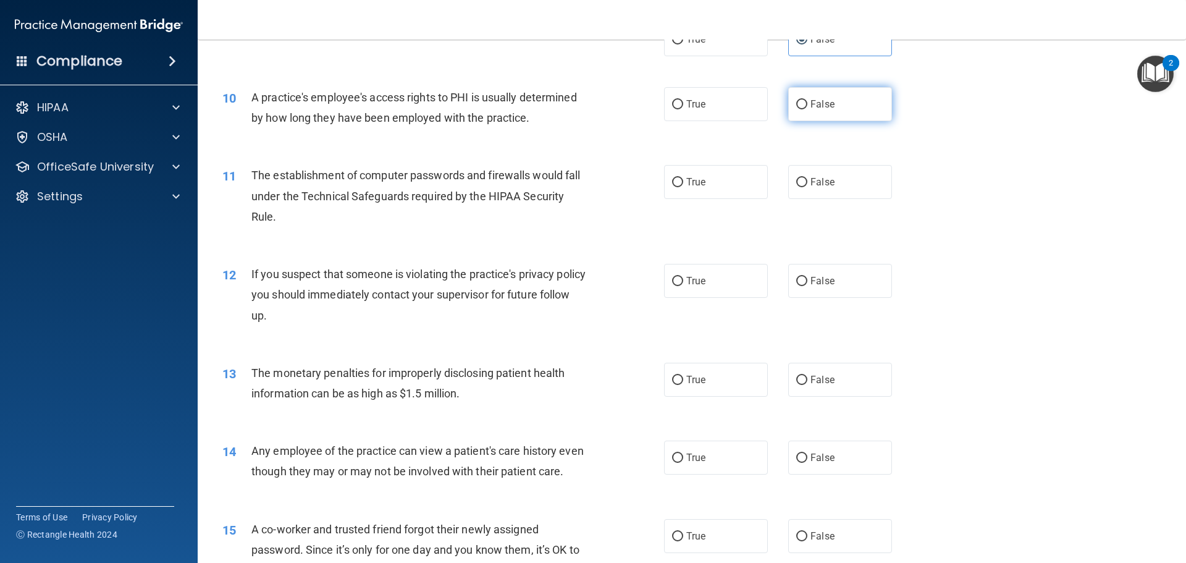
click at [835, 106] on label "False" at bounding box center [840, 104] width 104 height 34
click at [807, 106] on input "False" at bounding box center [801, 104] width 11 height 9
radio input "true"
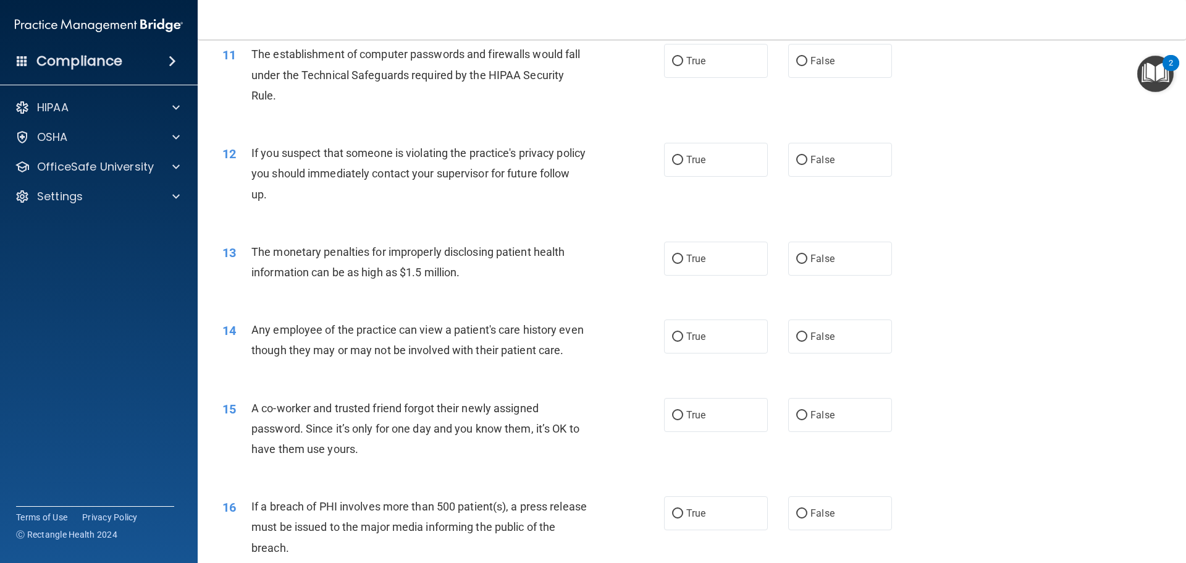
scroll to position [927, 0]
click at [697, 68] on label "True" at bounding box center [716, 58] width 104 height 34
click at [683, 64] on input "True" at bounding box center [677, 58] width 11 height 9
radio input "true"
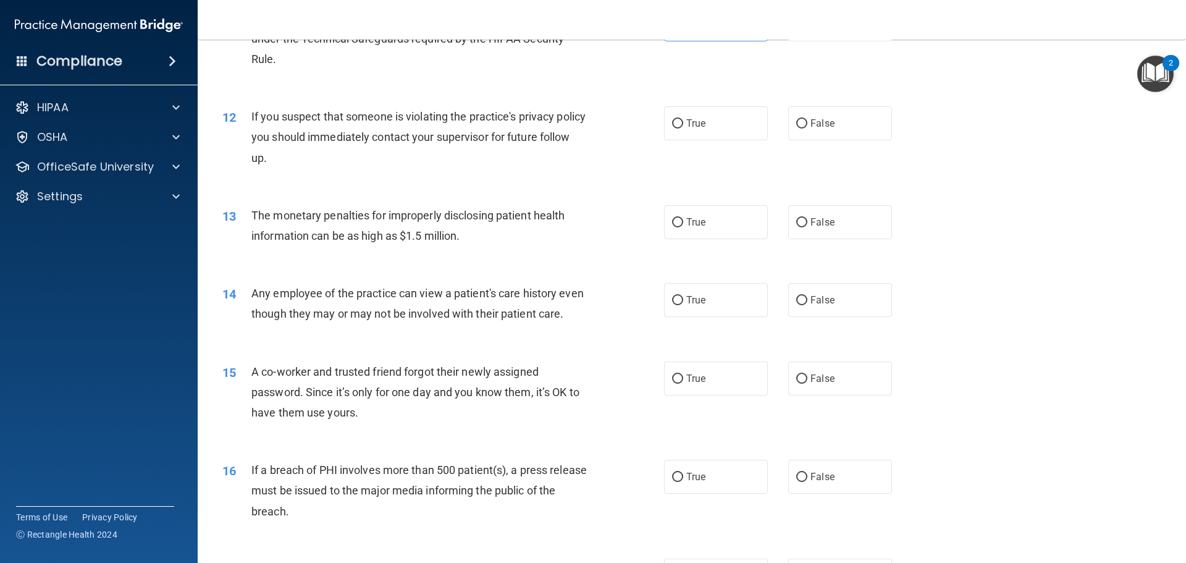
scroll to position [988, 0]
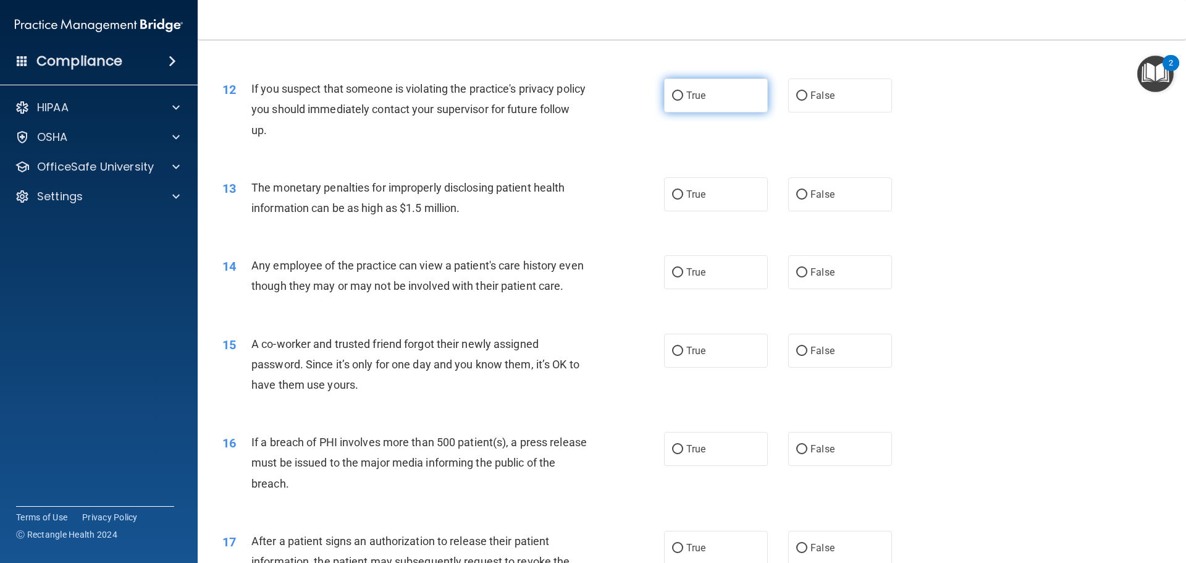
click at [736, 93] on label "True" at bounding box center [716, 95] width 104 height 34
click at [683, 93] on input "True" at bounding box center [677, 95] width 11 height 9
radio input "true"
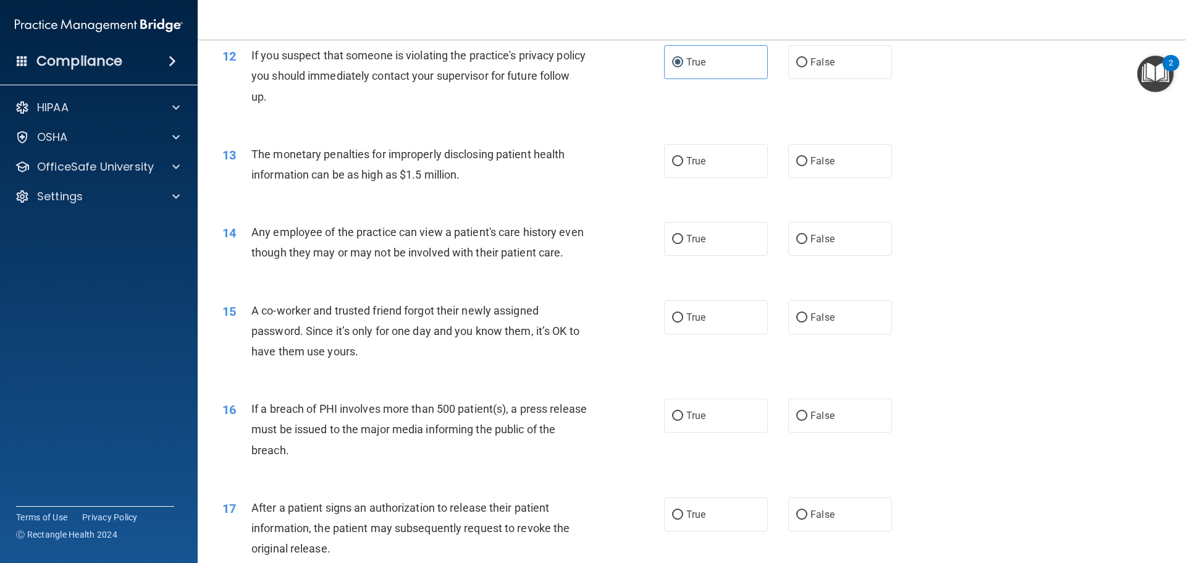
scroll to position [1050, 0]
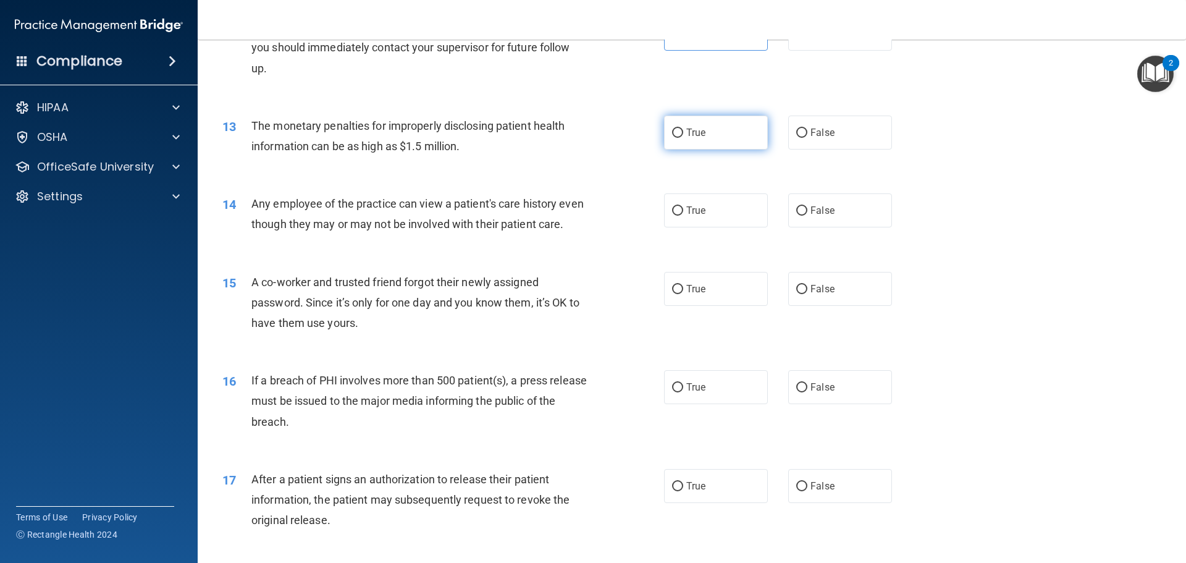
click at [707, 137] on label "True" at bounding box center [716, 133] width 104 height 34
click at [683, 137] on input "True" at bounding box center [677, 132] width 11 height 9
radio input "true"
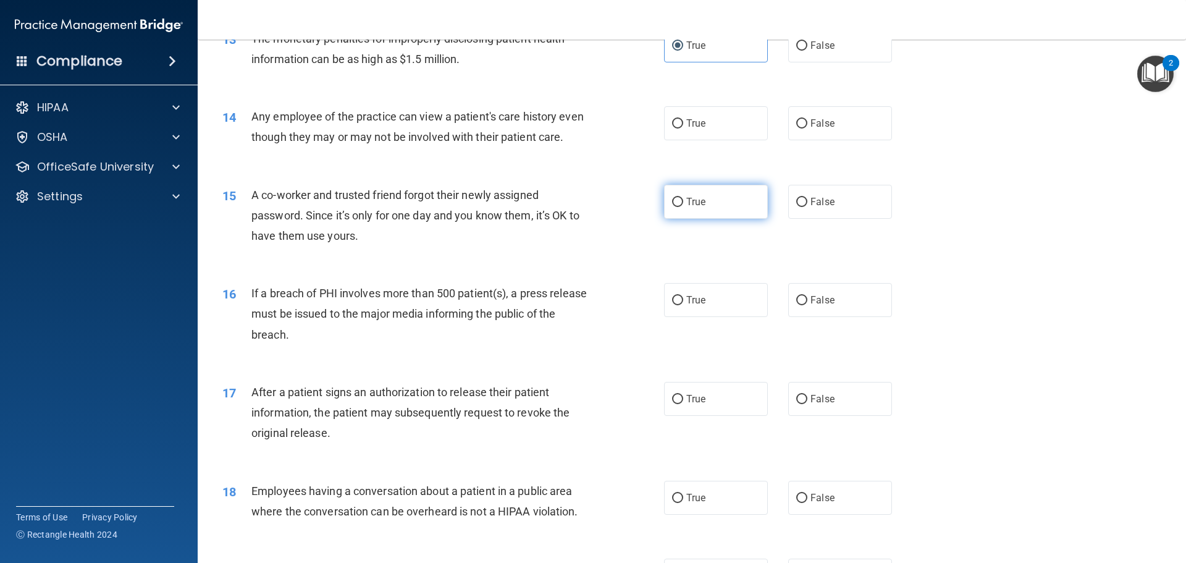
scroll to position [1174, 0]
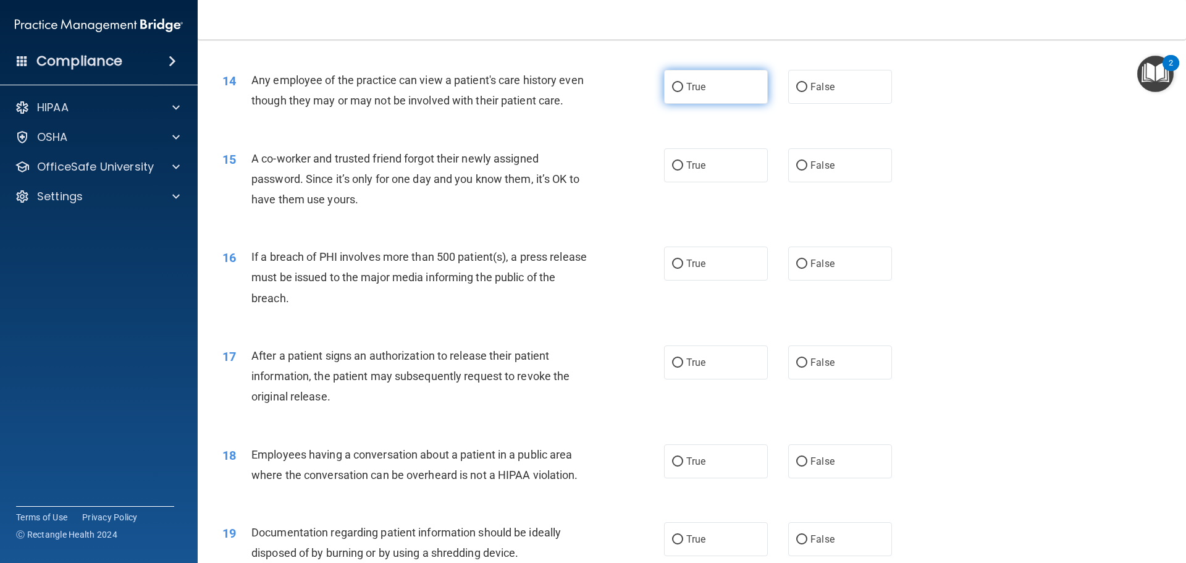
click at [716, 82] on label "True" at bounding box center [716, 87] width 104 height 34
click at [683, 83] on input "True" at bounding box center [677, 87] width 11 height 9
radio input "true"
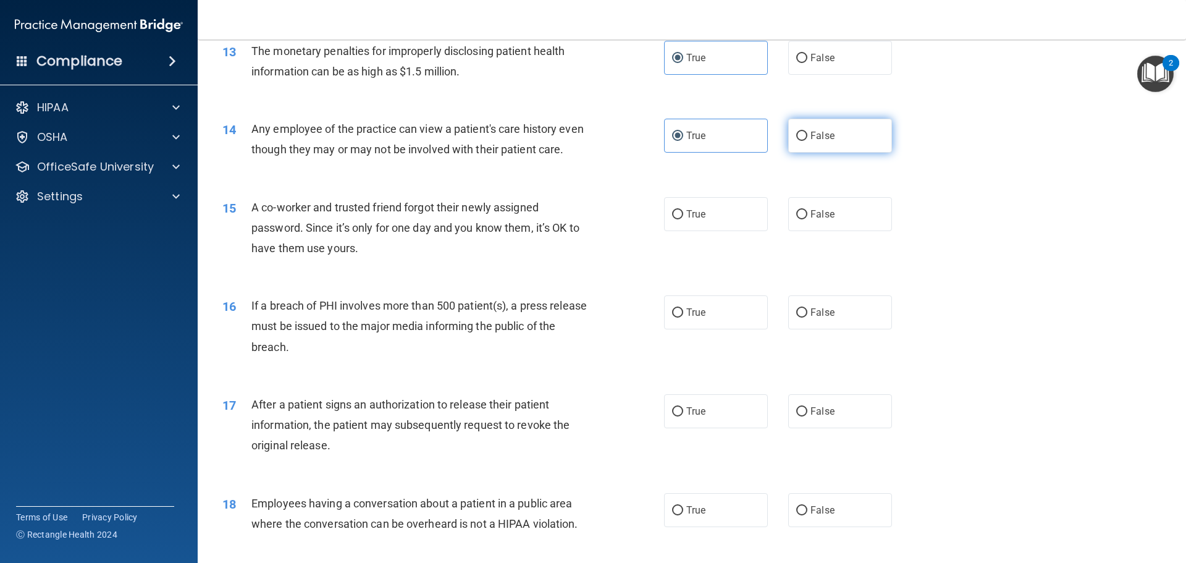
scroll to position [1112, 0]
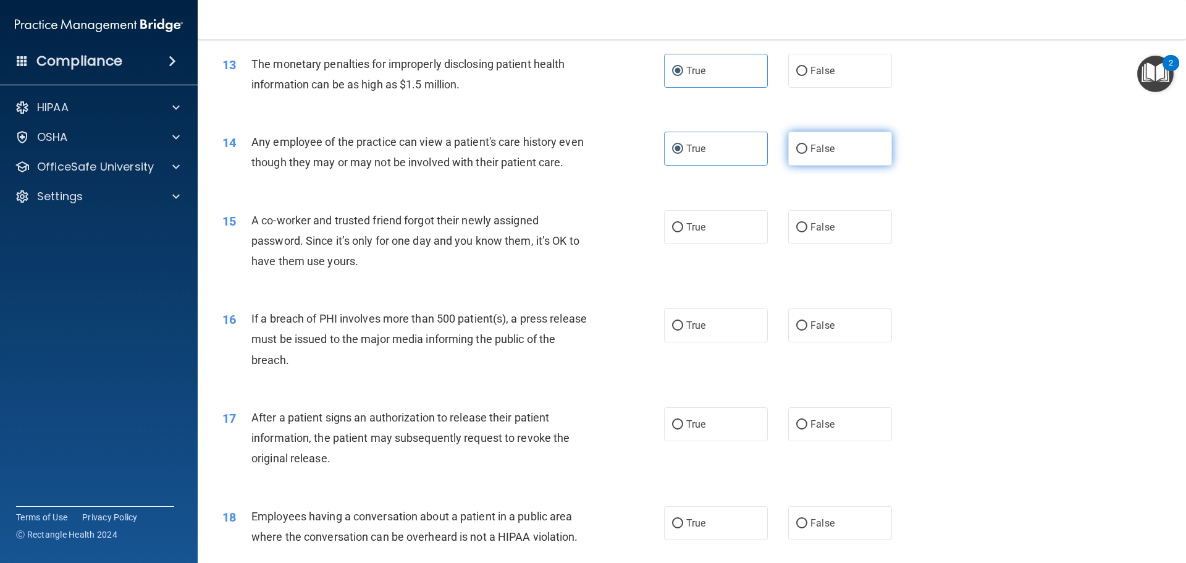
click at [805, 157] on label "False" at bounding box center [840, 149] width 104 height 34
click at [805, 154] on input "False" at bounding box center [801, 149] width 11 height 9
radio input "true"
radio input "false"
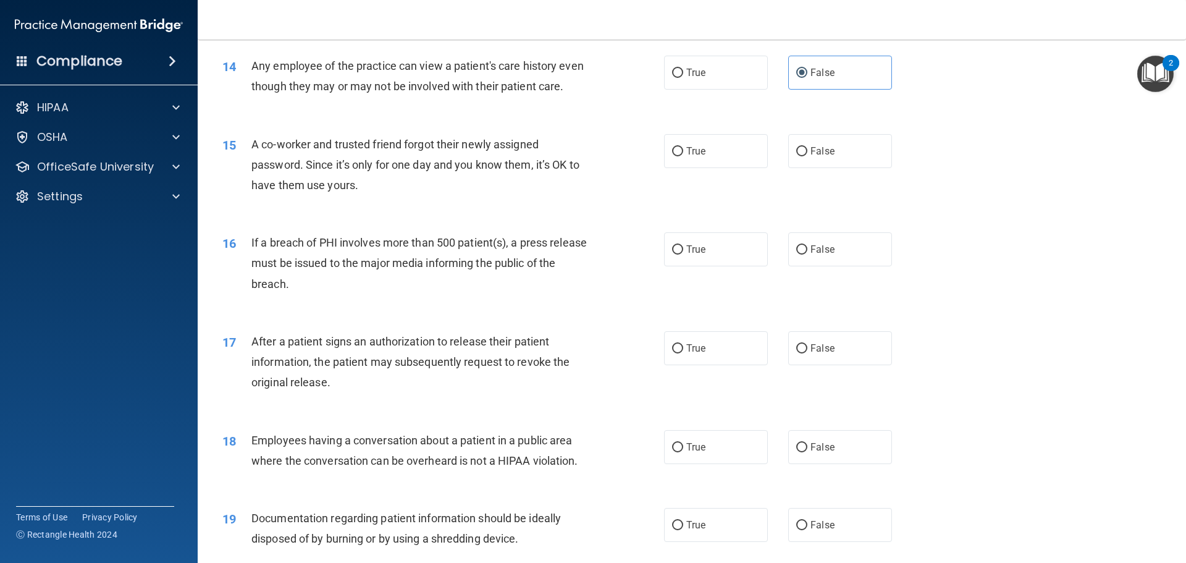
scroll to position [1235, 0]
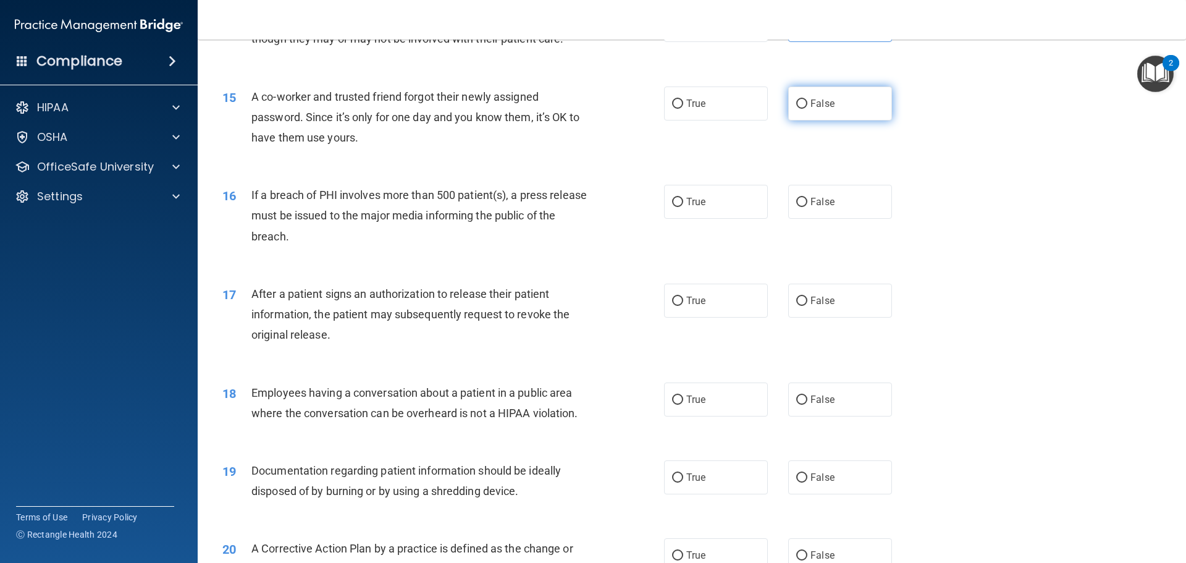
click at [823, 109] on span "False" at bounding box center [822, 104] width 24 height 12
click at [807, 109] on input "False" at bounding box center [801, 103] width 11 height 9
radio input "true"
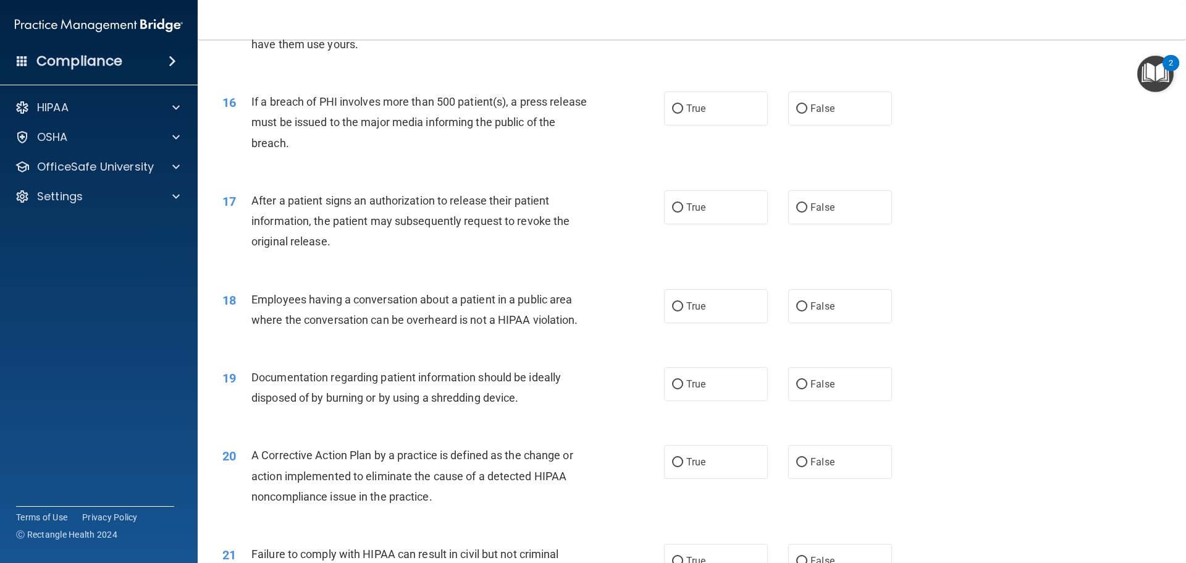
scroll to position [1359, 0]
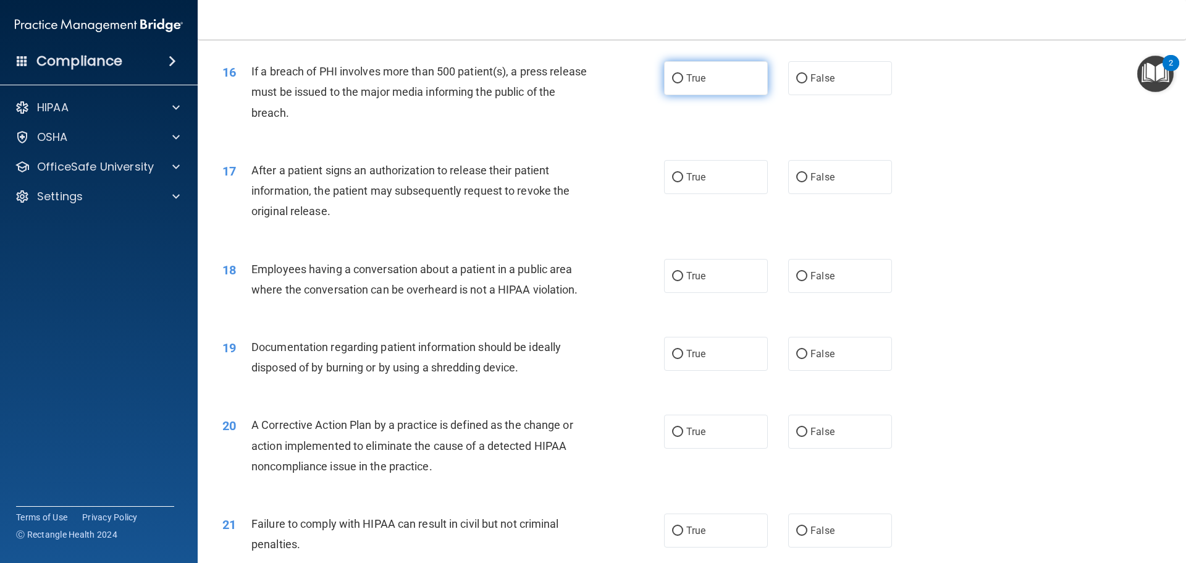
click at [688, 95] on label "True" at bounding box center [716, 78] width 104 height 34
click at [683, 83] on input "True" at bounding box center [677, 78] width 11 height 9
radio input "true"
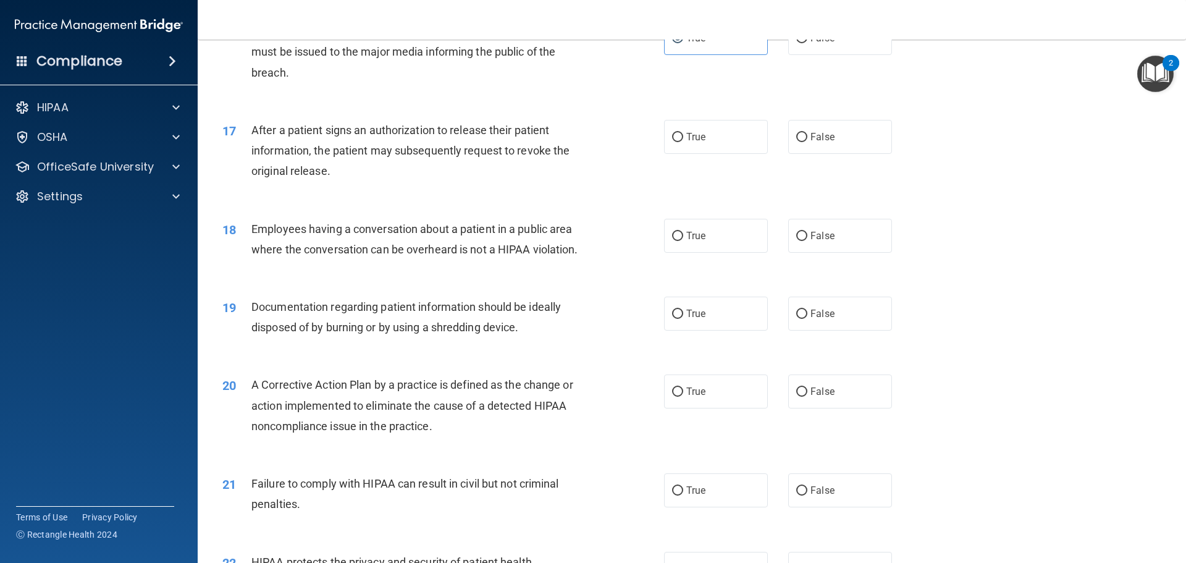
scroll to position [1421, 0]
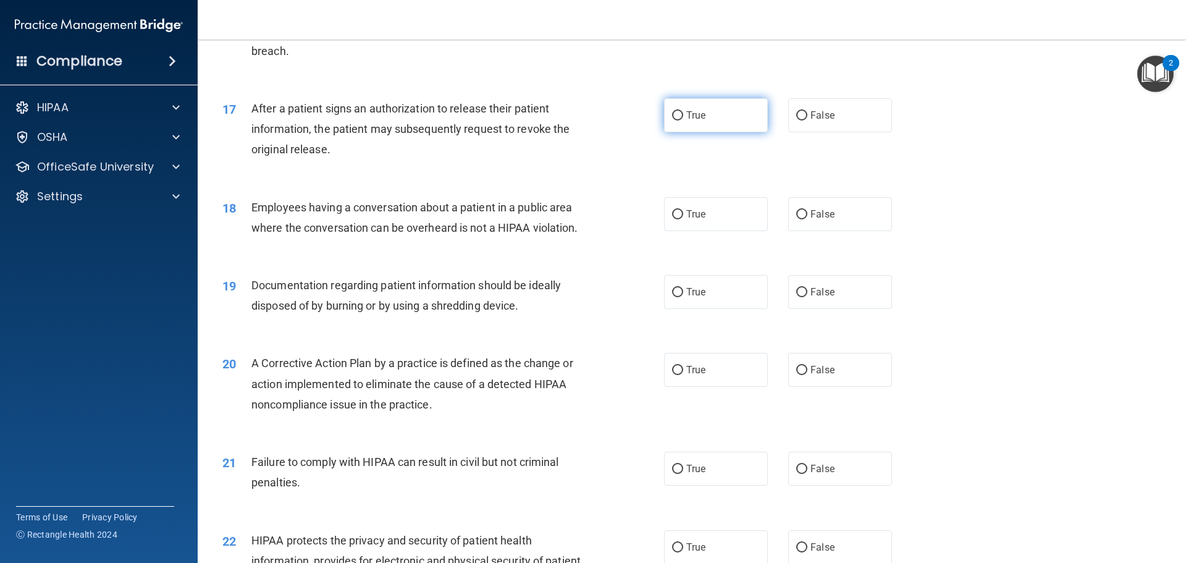
click at [755, 132] on label "True" at bounding box center [716, 115] width 104 height 34
click at [683, 120] on input "True" at bounding box center [677, 115] width 11 height 9
radio input "true"
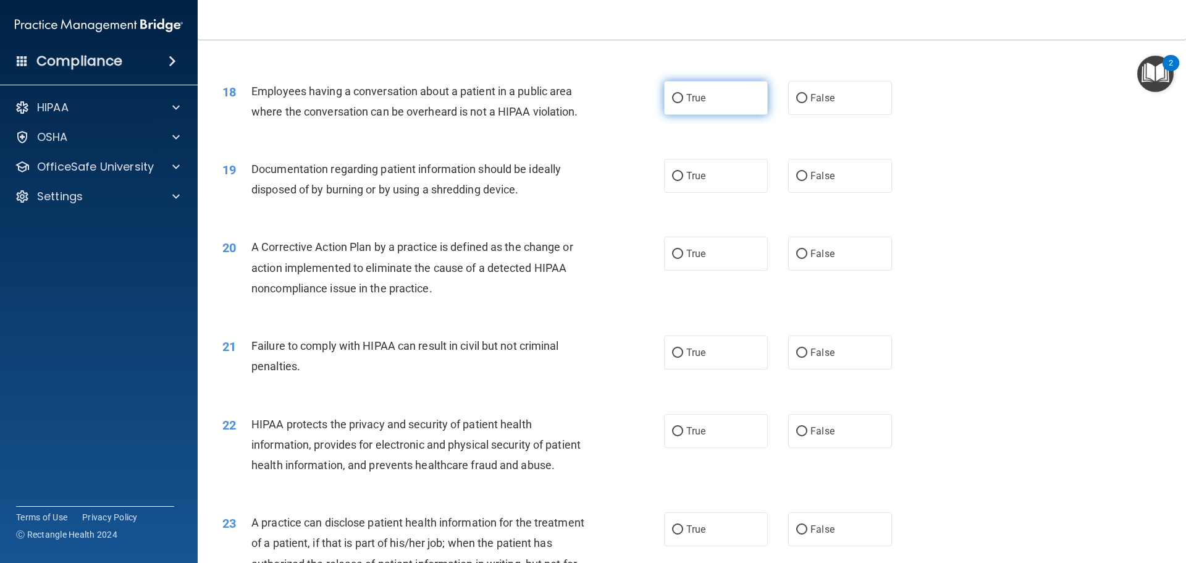
scroll to position [1544, 0]
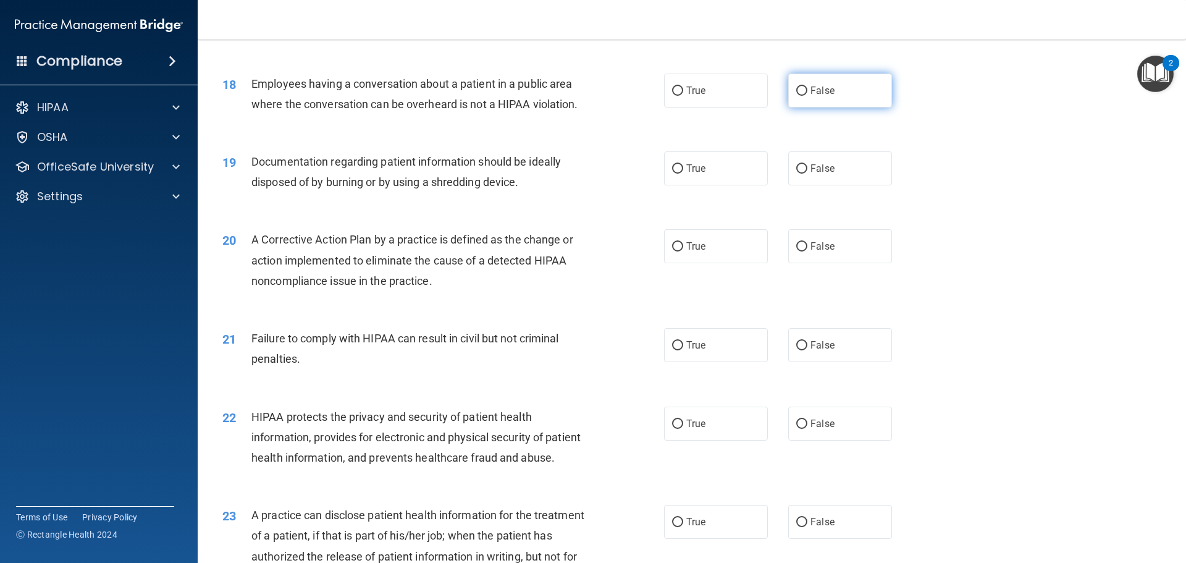
click at [804, 107] on label "False" at bounding box center [840, 91] width 104 height 34
click at [804, 96] on input "False" at bounding box center [801, 90] width 11 height 9
radio input "true"
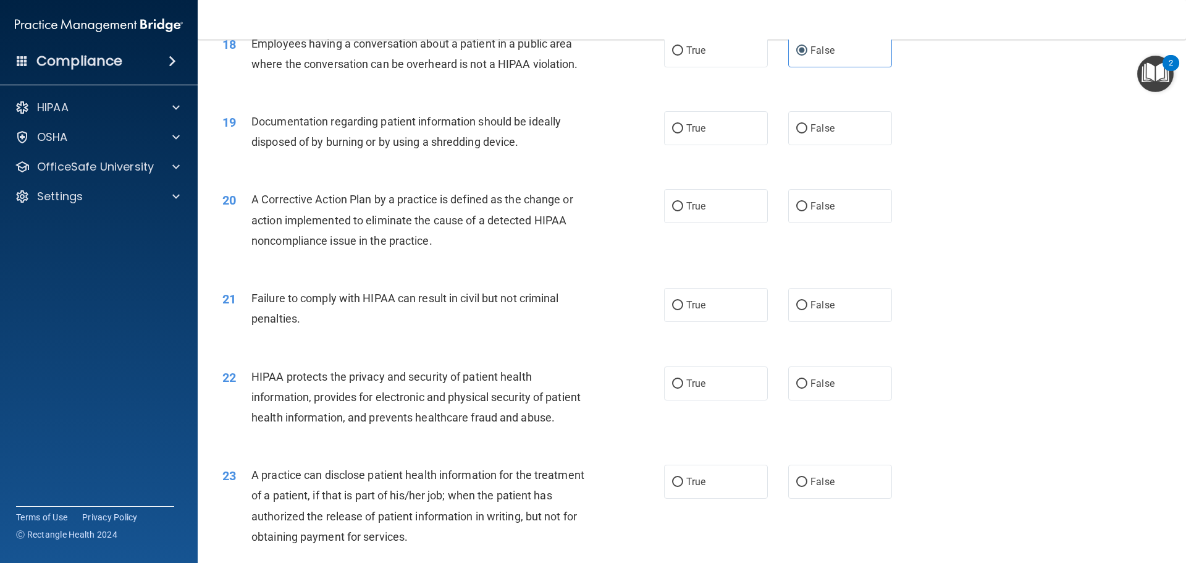
scroll to position [1606, 0]
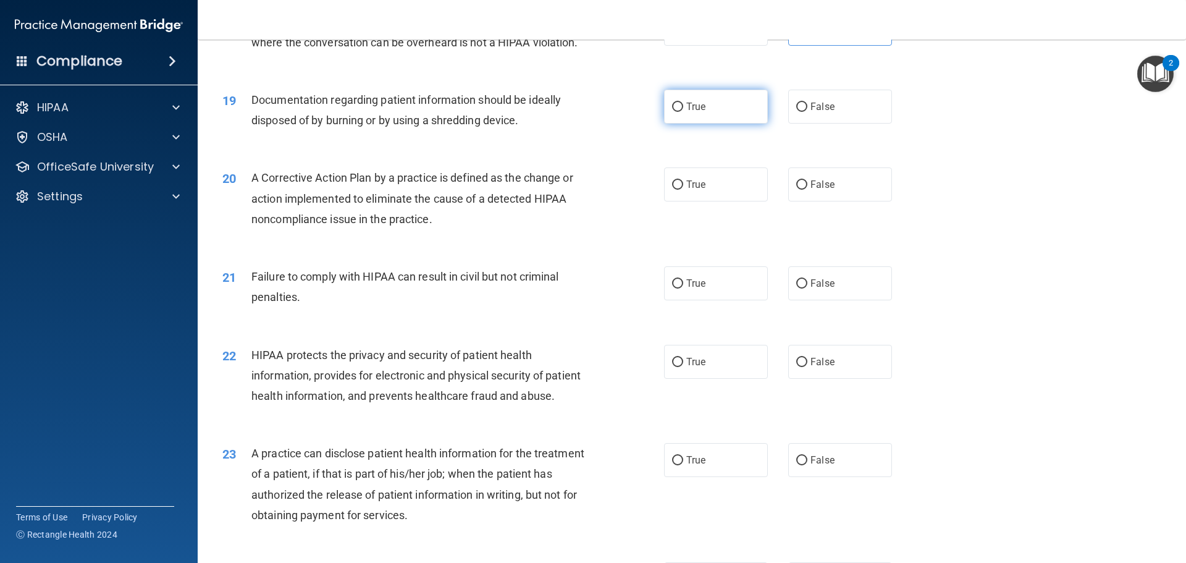
click at [717, 120] on label "True" at bounding box center [716, 107] width 104 height 34
click at [683, 112] on input "True" at bounding box center [677, 107] width 11 height 9
radio input "true"
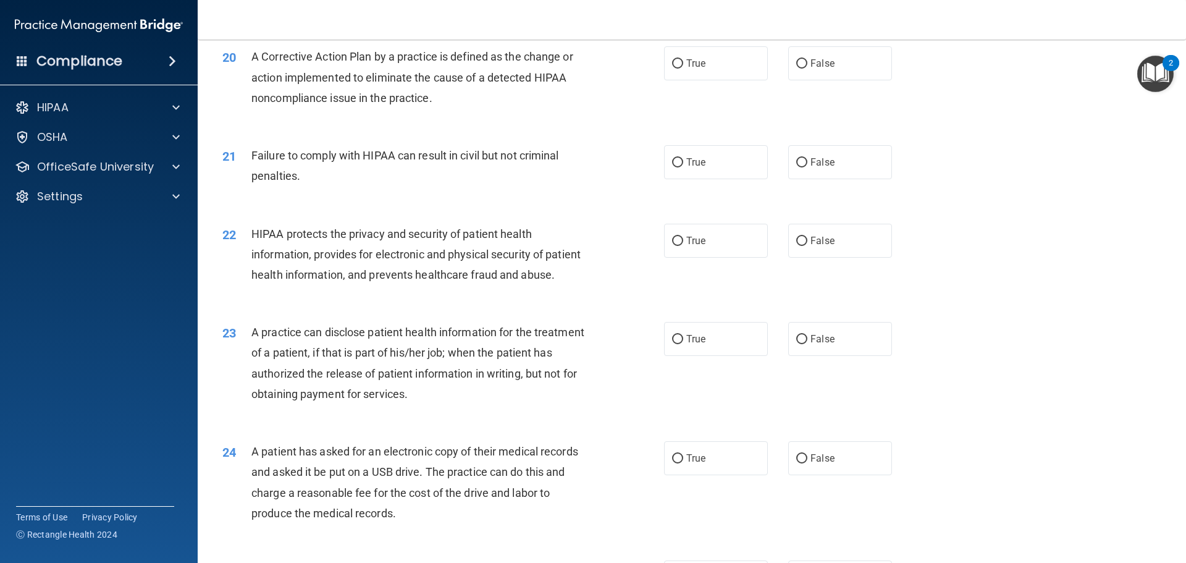
scroll to position [1730, 0]
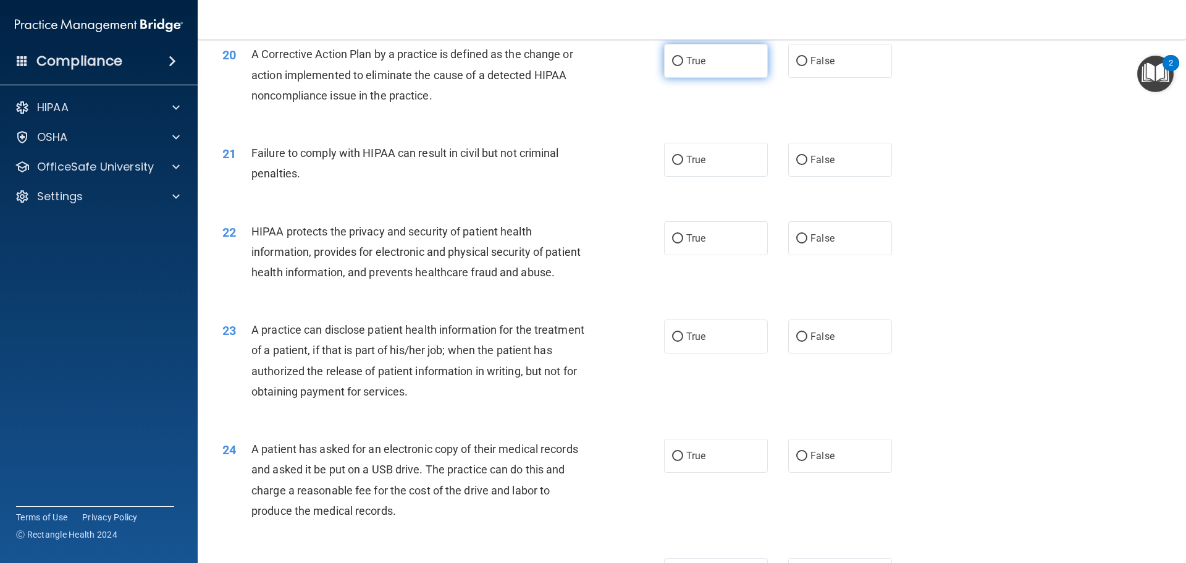
click at [710, 78] on label "True" at bounding box center [716, 61] width 104 height 34
click at [683, 66] on input "True" at bounding box center [677, 61] width 11 height 9
radio input "true"
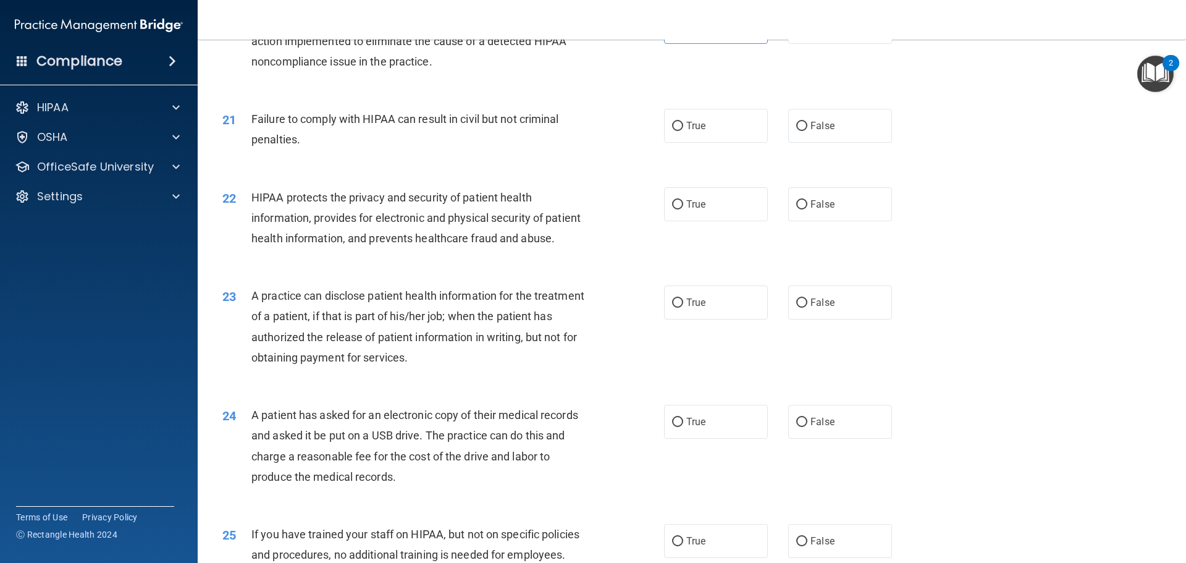
scroll to position [1791, 0]
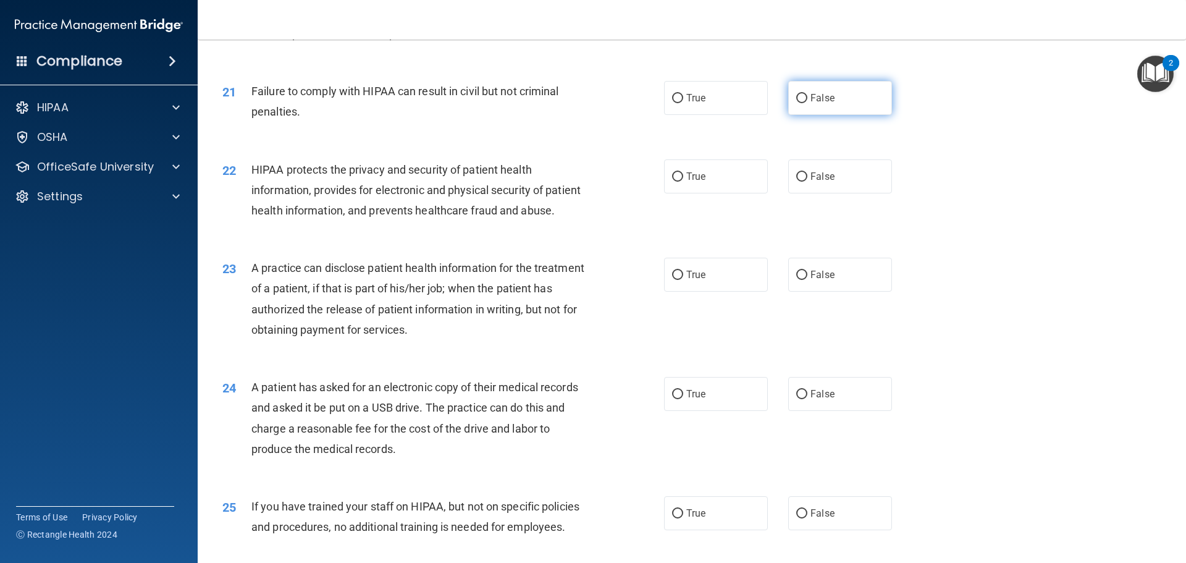
click at [833, 115] on label "False" at bounding box center [840, 98] width 104 height 34
click at [807, 103] on input "False" at bounding box center [801, 98] width 11 height 9
radio input "true"
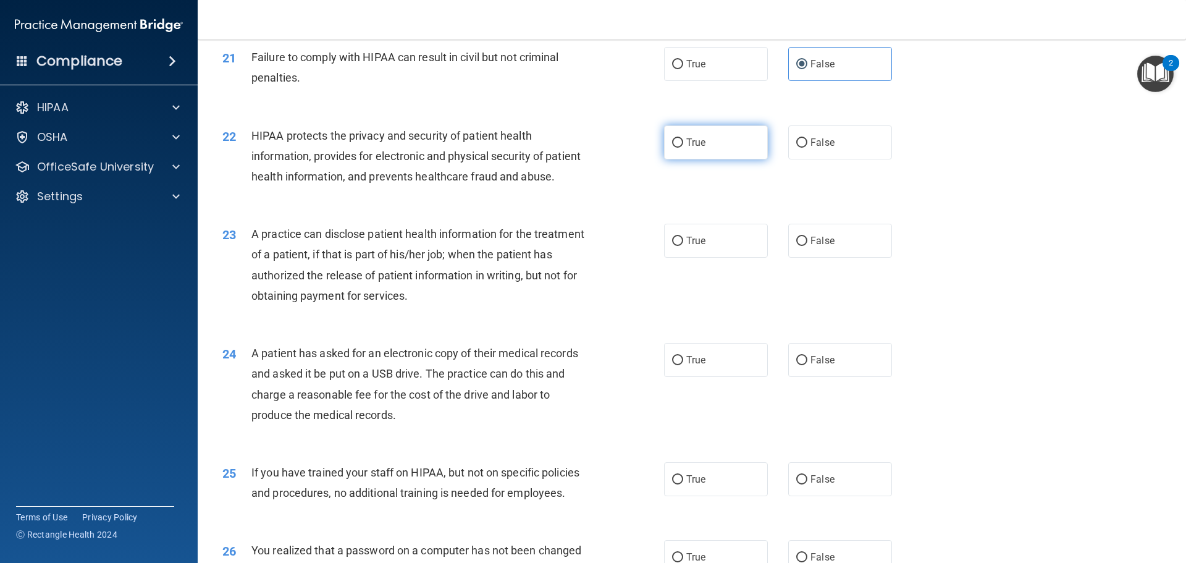
scroll to position [1853, 0]
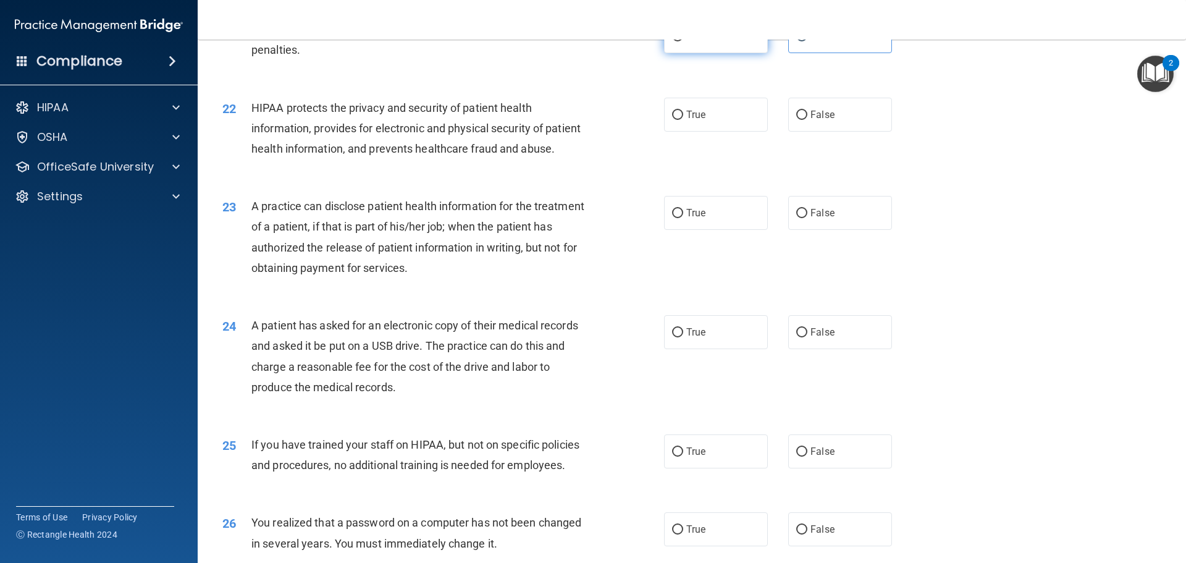
click at [696, 53] on label "True" at bounding box center [716, 36] width 104 height 34
click at [683, 41] on input "True" at bounding box center [677, 36] width 11 height 9
radio input "true"
click at [810, 42] on span "False" at bounding box center [822, 36] width 24 height 12
click at [806, 41] on input "False" at bounding box center [801, 36] width 11 height 9
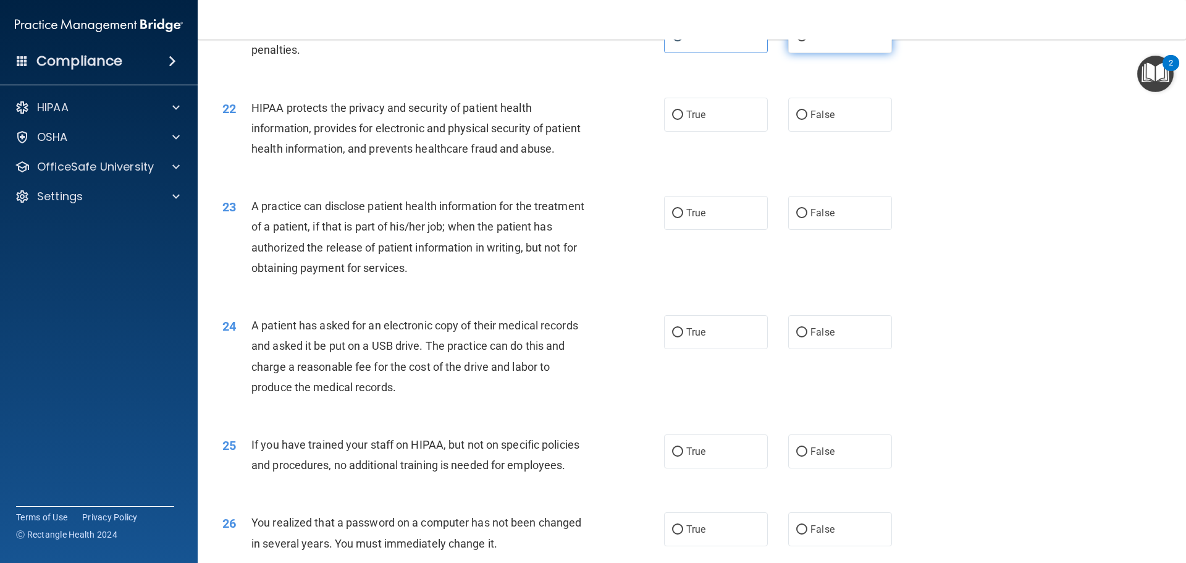
radio input "true"
radio input "false"
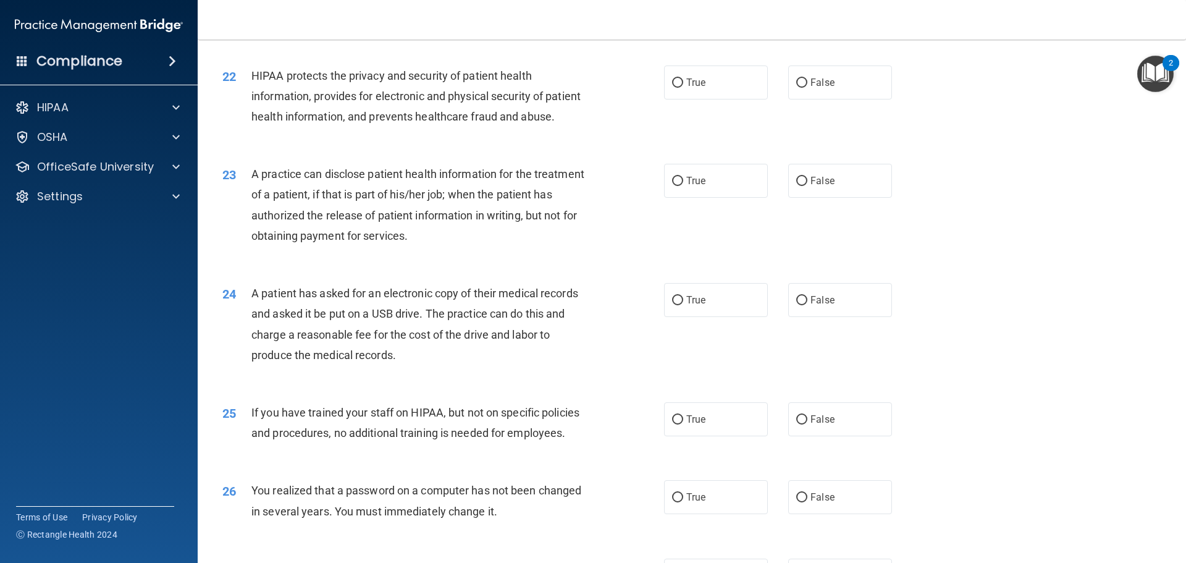
scroll to position [1915, 0]
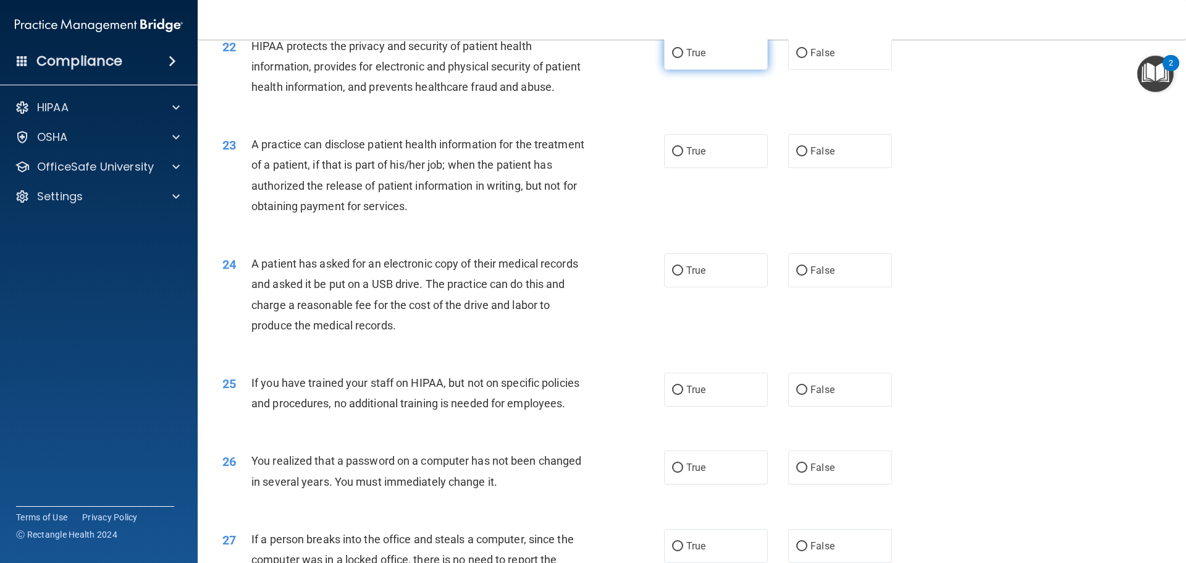
click at [683, 70] on label "True" at bounding box center [716, 53] width 104 height 34
click at [683, 58] on input "True" at bounding box center [677, 53] width 11 height 9
radio input "true"
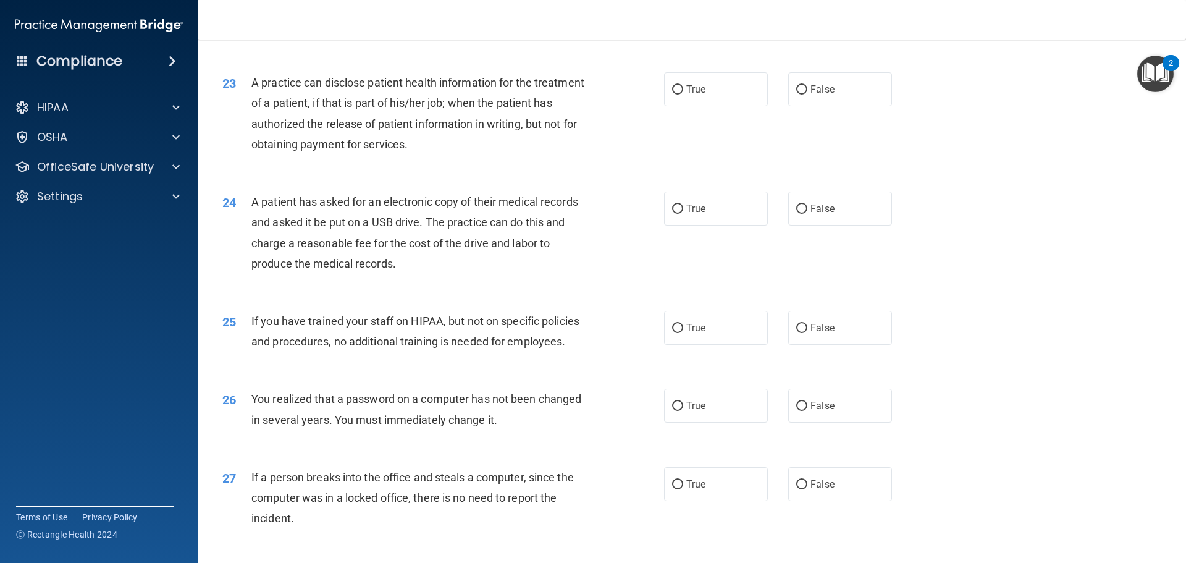
scroll to position [2038, 0]
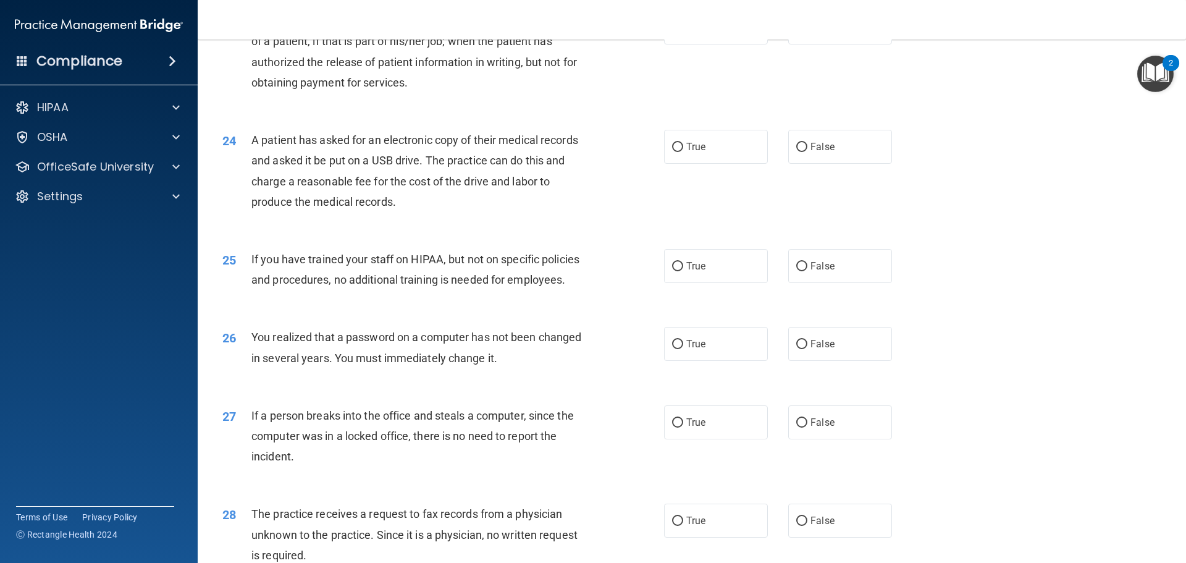
click at [901, 86] on div "23 A practice can disclose patient health information for the treatment of a pa…" at bounding box center [691, 54] width 957 height 119
click at [862, 44] on label "False" at bounding box center [840, 28] width 104 height 34
click at [807, 33] on input "False" at bounding box center [801, 27] width 11 height 9
radio input "true"
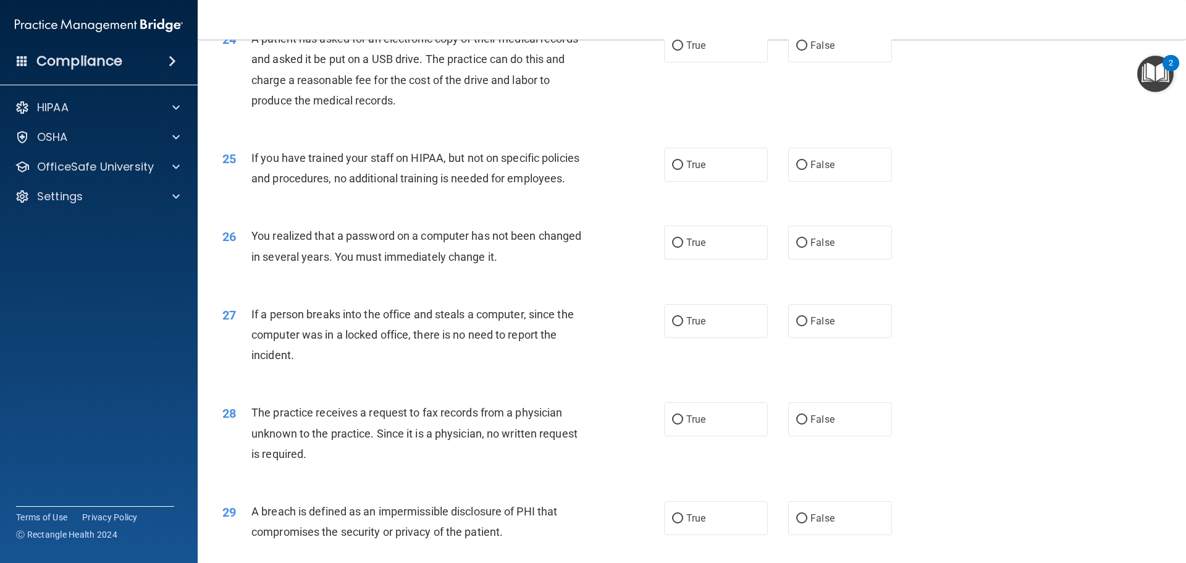
scroll to position [2162, 0]
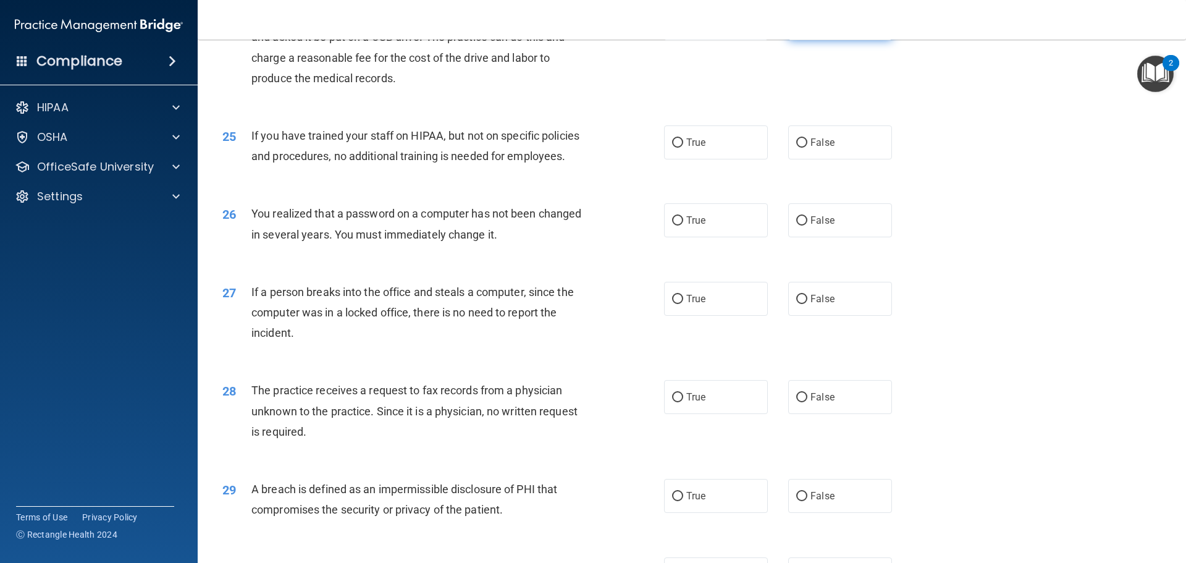
click at [836, 40] on label "False" at bounding box center [840, 23] width 104 height 34
click at [807, 28] on input "False" at bounding box center [801, 23] width 11 height 9
radio input "true"
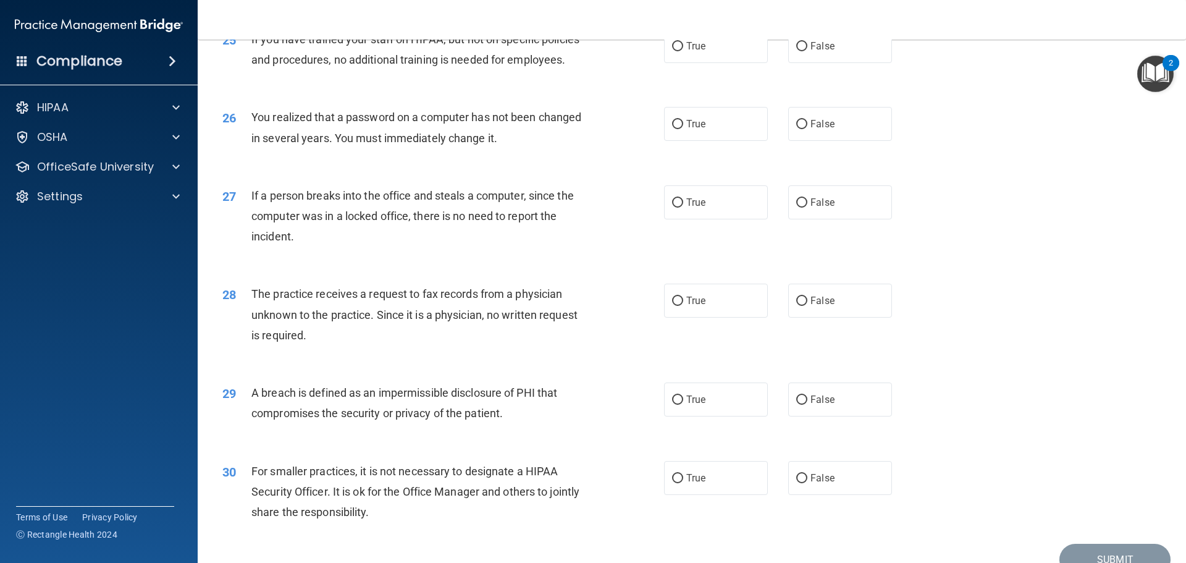
scroll to position [2286, 0]
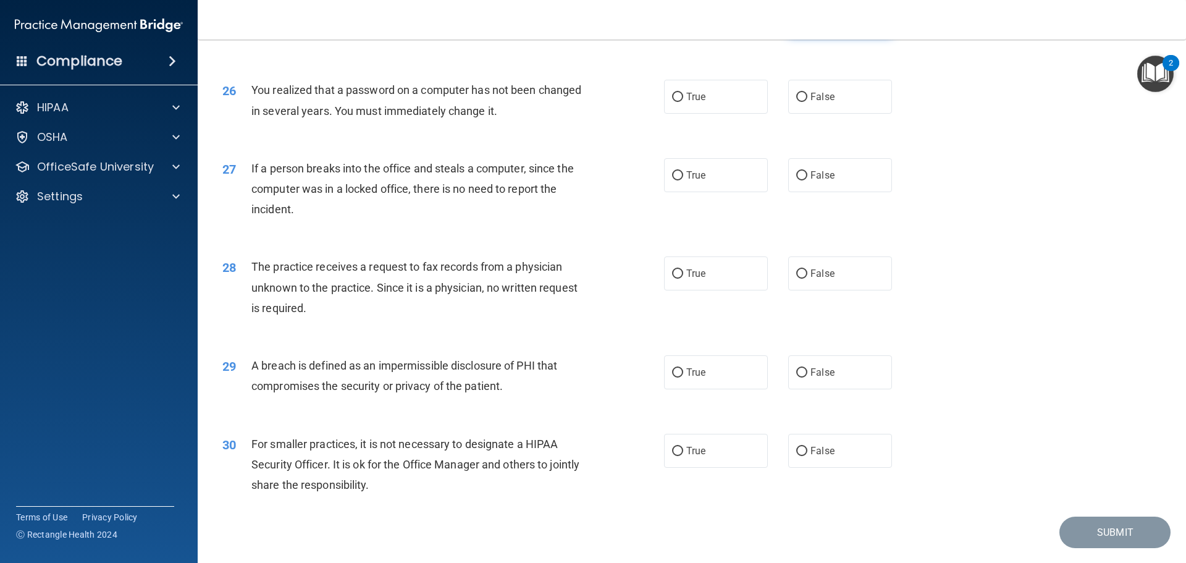
click at [864, 36] on label "False" at bounding box center [840, 19] width 104 height 34
click at [807, 24] on input "False" at bounding box center [801, 19] width 11 height 9
radio input "true"
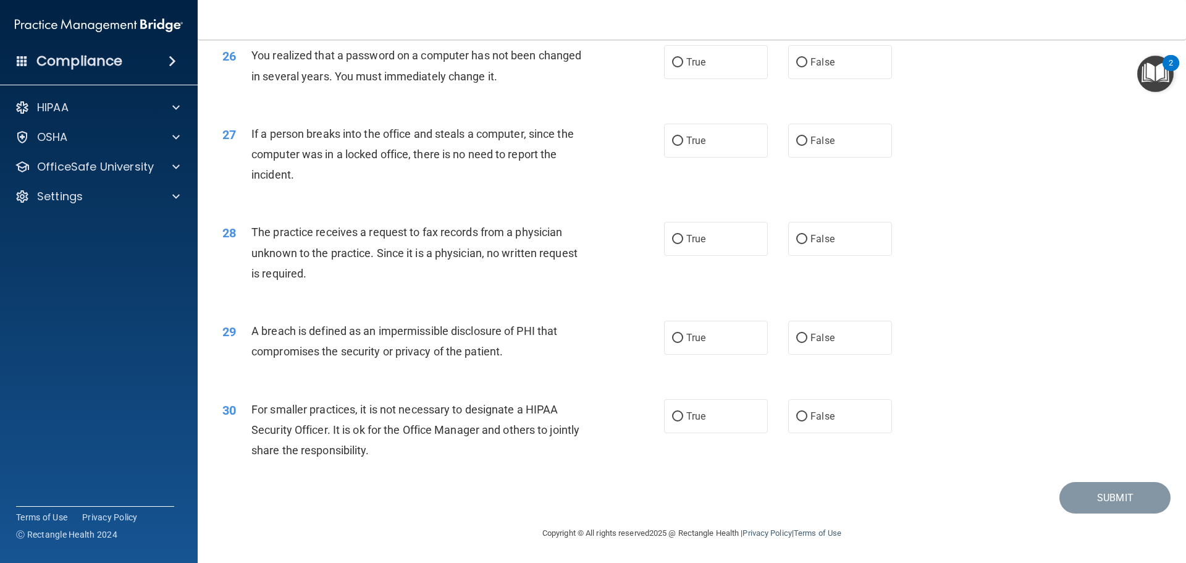
scroll to position [2347, 0]
click at [720, 79] on label "True" at bounding box center [716, 62] width 104 height 34
click at [683, 67] on input "True" at bounding box center [677, 62] width 11 height 9
radio input "true"
click at [812, 158] on label "False" at bounding box center [840, 141] width 104 height 34
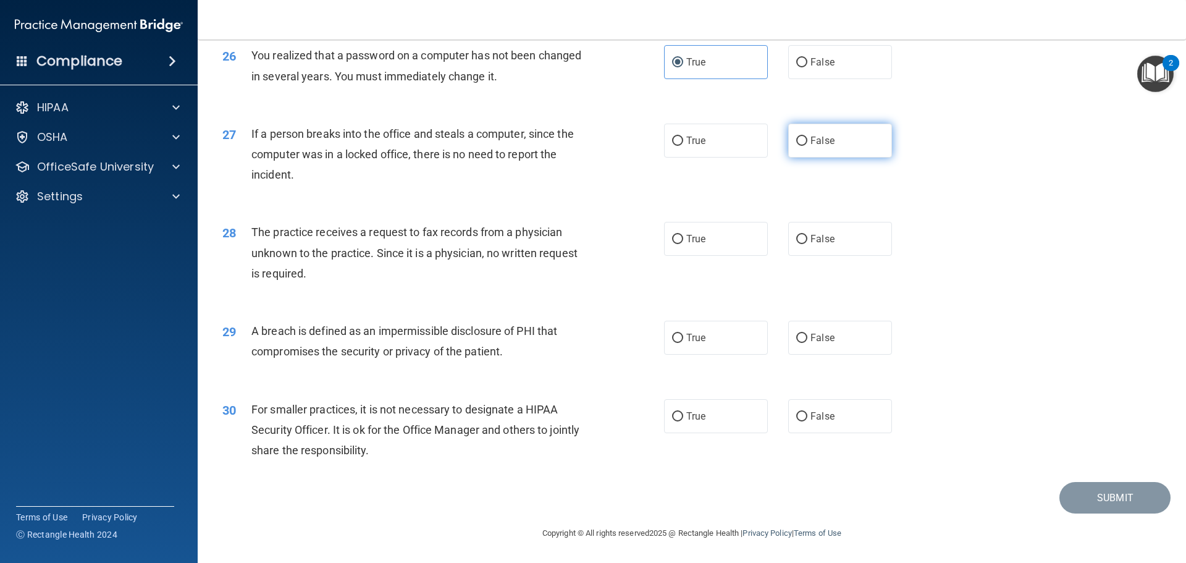
click at [807, 146] on input "False" at bounding box center [801, 141] width 11 height 9
radio input "true"
click at [825, 238] on span "False" at bounding box center [822, 239] width 24 height 12
click at [807, 238] on input "False" at bounding box center [801, 239] width 11 height 9
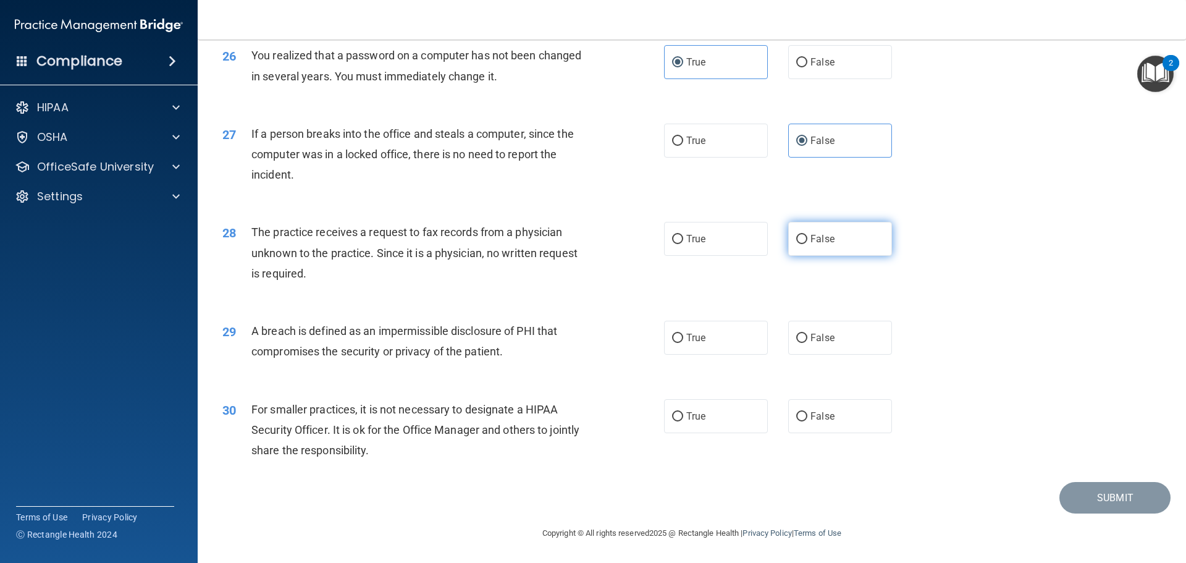
radio input "true"
click at [718, 353] on label "True" at bounding box center [716, 338] width 104 height 34
click at [683, 343] on input "True" at bounding box center [677, 338] width 11 height 9
radio input "true"
click at [836, 419] on label "False" at bounding box center [840, 416] width 104 height 34
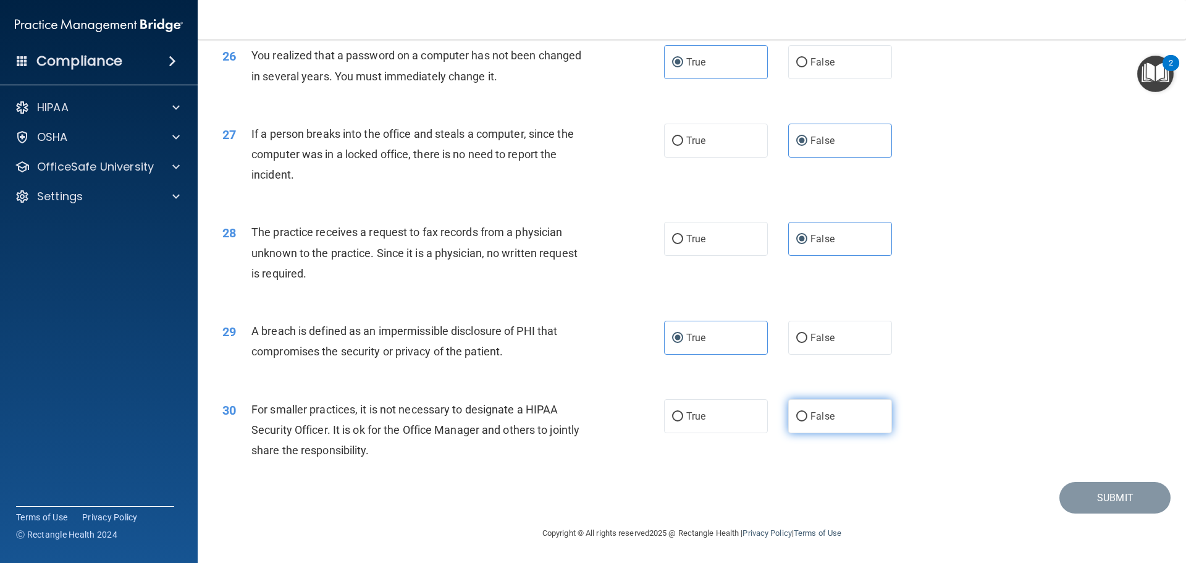
click at [807, 419] on input "False" at bounding box center [801, 416] width 11 height 9
radio input "true"
click at [1140, 509] on button "Submit" at bounding box center [1114, 498] width 111 height 32
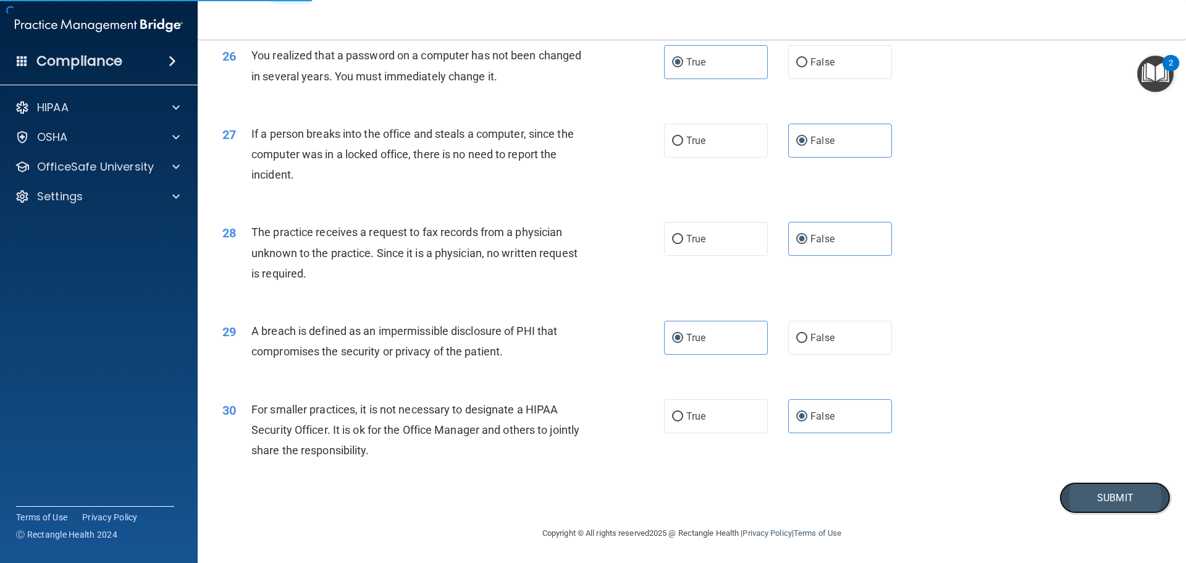
click at [1075, 495] on button "Submit" at bounding box center [1114, 498] width 111 height 32
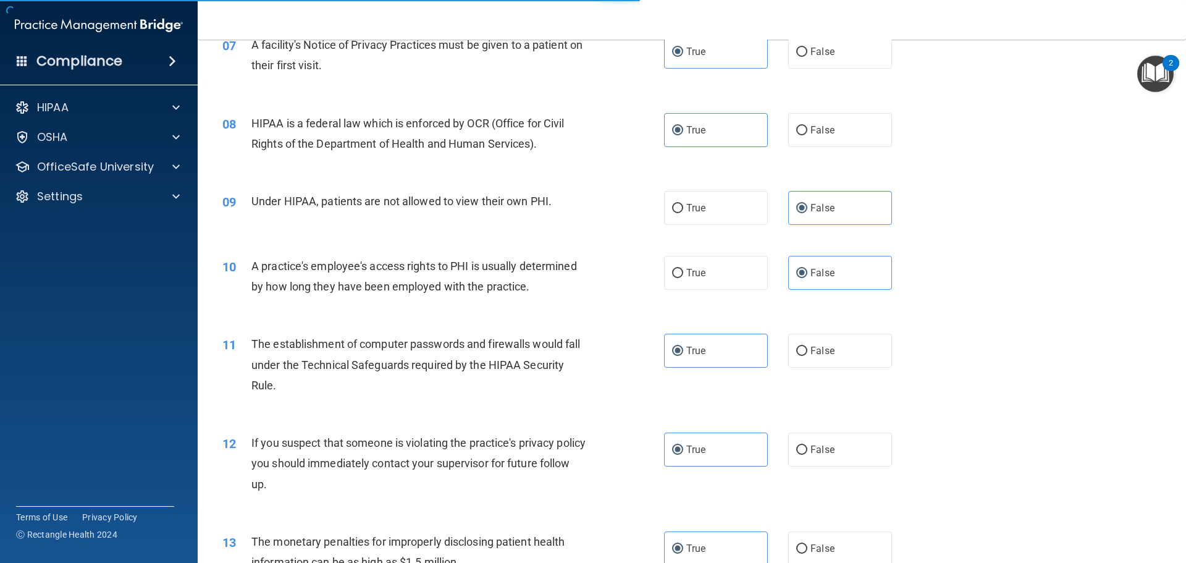
scroll to position [631, 0]
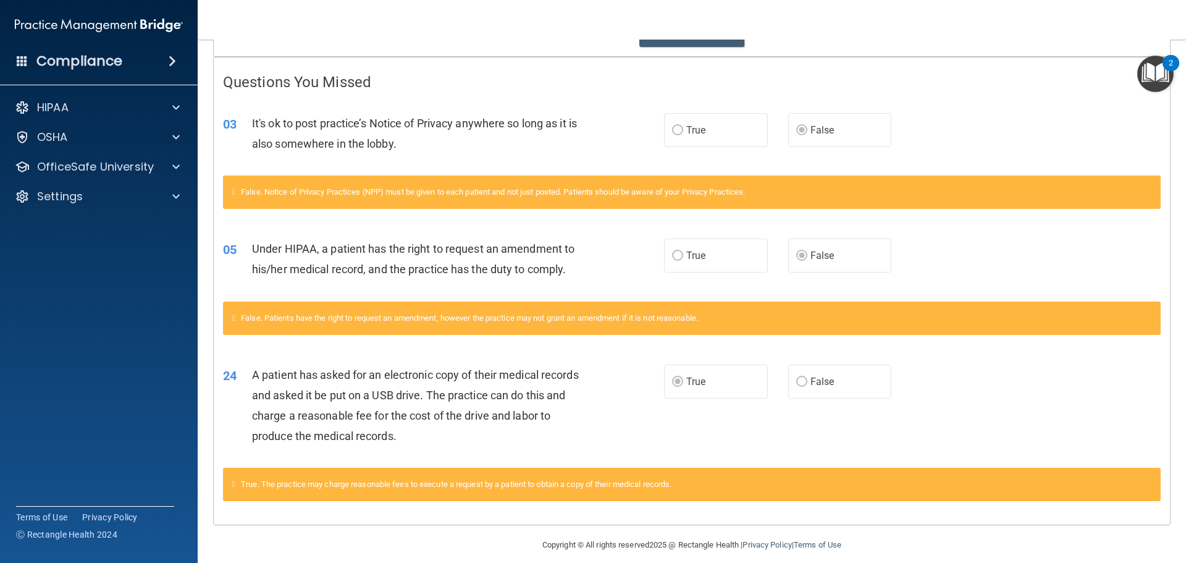
scroll to position [246, 0]
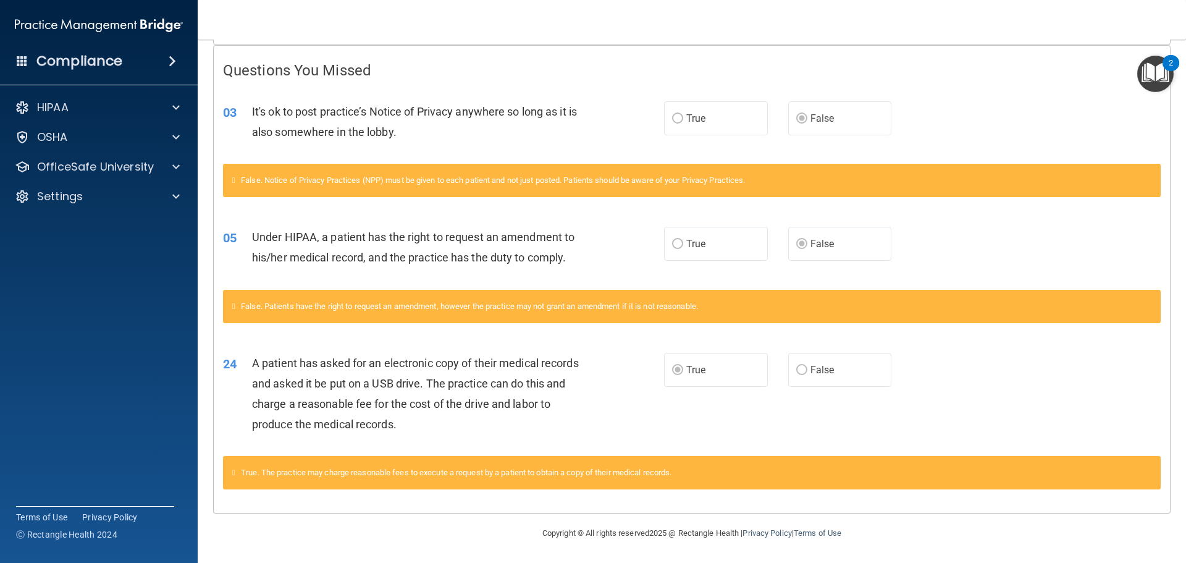
click at [686, 117] on span "True" at bounding box center [695, 118] width 19 height 12
click at [655, 244] on div "05 Under HIPAA, a patient has the right to request an amendment to his/her medi…" at bounding box center [443, 250] width 478 height 47
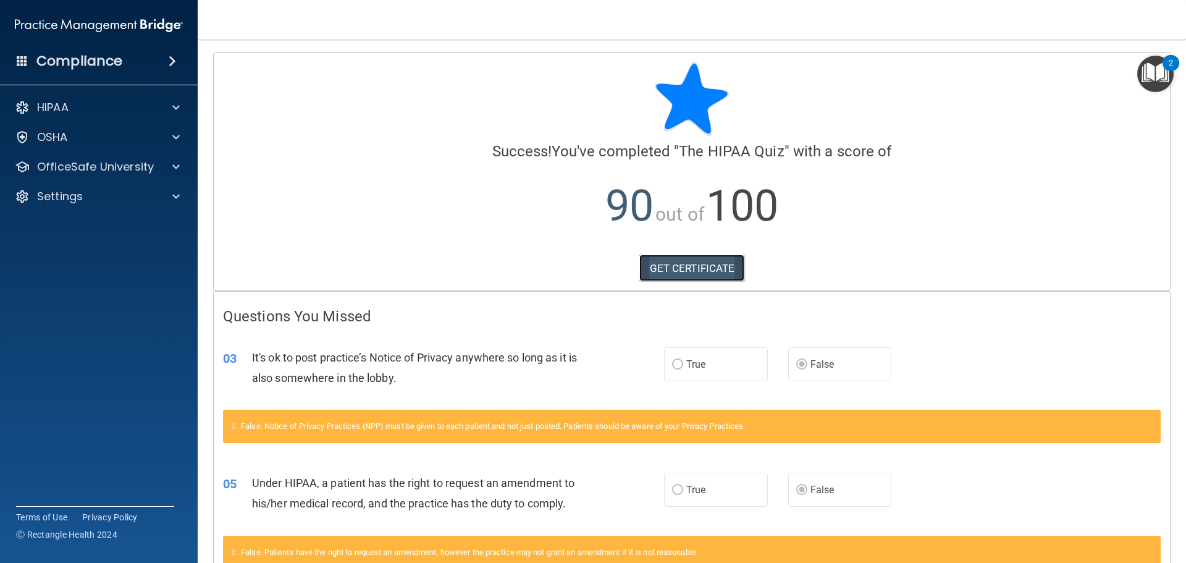
click at [681, 270] on link "GET CERTIFICATE" at bounding box center [692, 267] width 106 height 27
click at [117, 166] on p "OfficeSafe University" at bounding box center [95, 166] width 117 height 15
click at [105, 200] on p "HIPAA Training" at bounding box center [59, 196] width 102 height 12
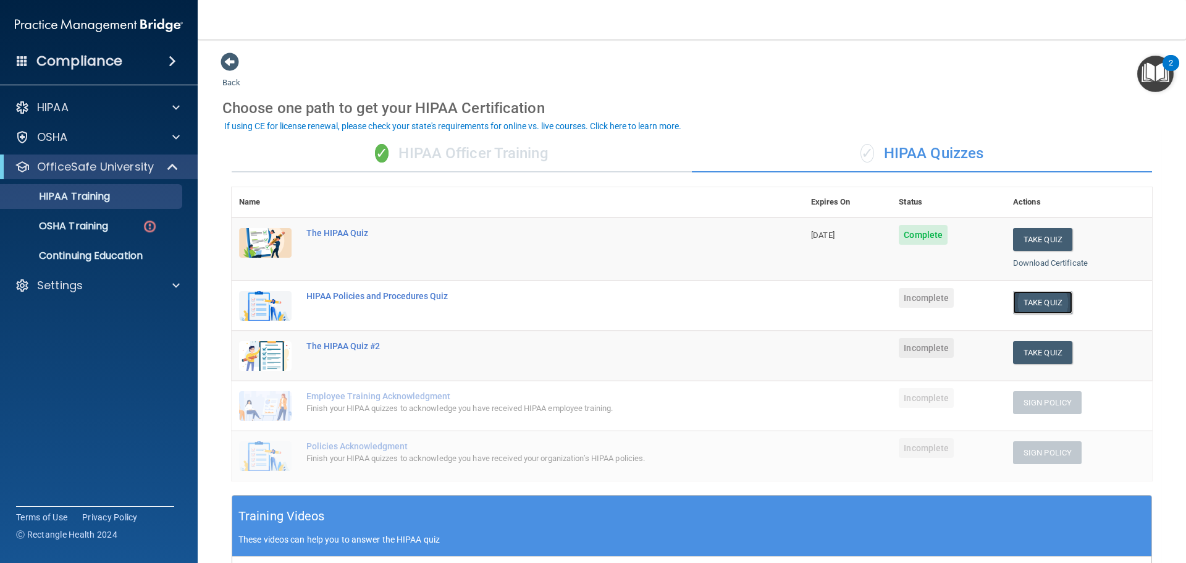
click at [1017, 305] on button "Take Quiz" at bounding box center [1042, 302] width 59 height 23
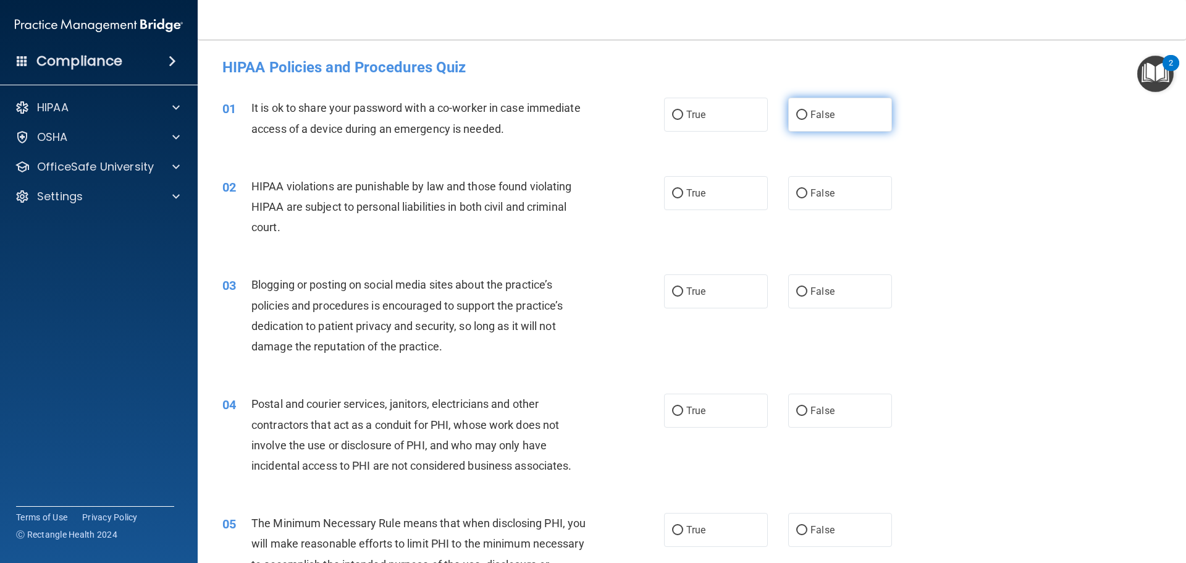
click at [839, 117] on label "False" at bounding box center [840, 115] width 104 height 34
click at [807, 117] on input "False" at bounding box center [801, 115] width 11 height 9
radio input "true"
click at [694, 188] on span "True" at bounding box center [695, 193] width 19 height 12
click at [683, 189] on input "True" at bounding box center [677, 193] width 11 height 9
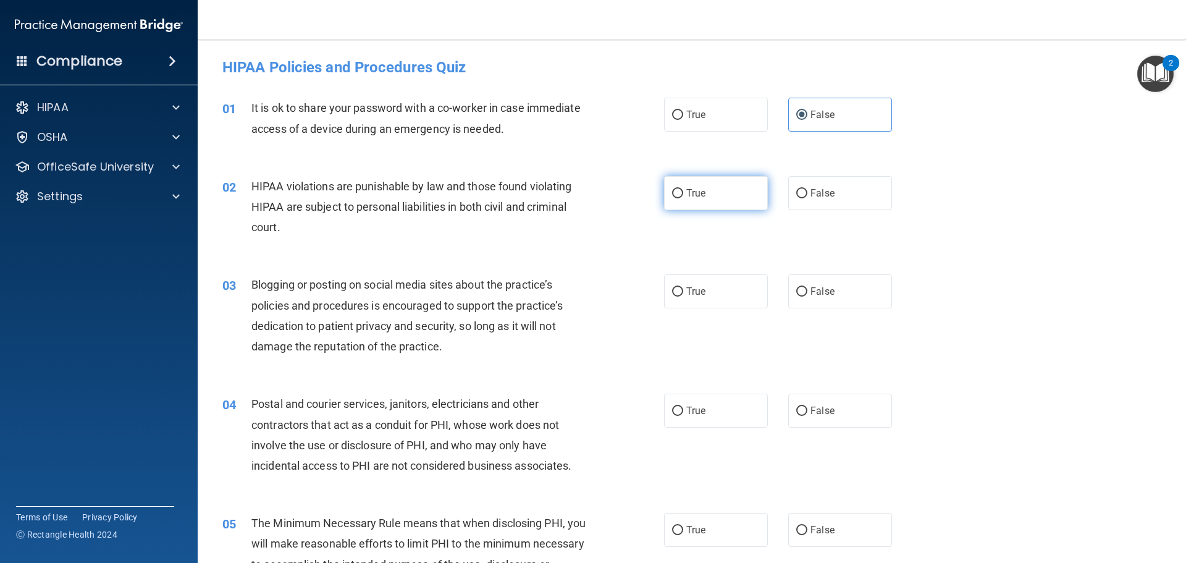
radio input "true"
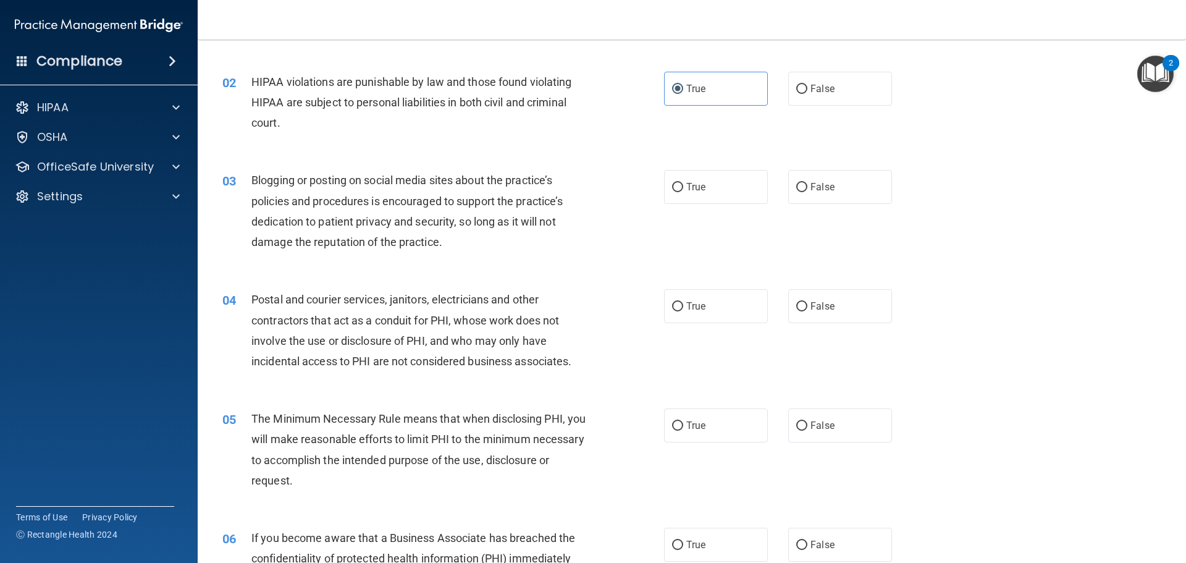
scroll to position [124, 0]
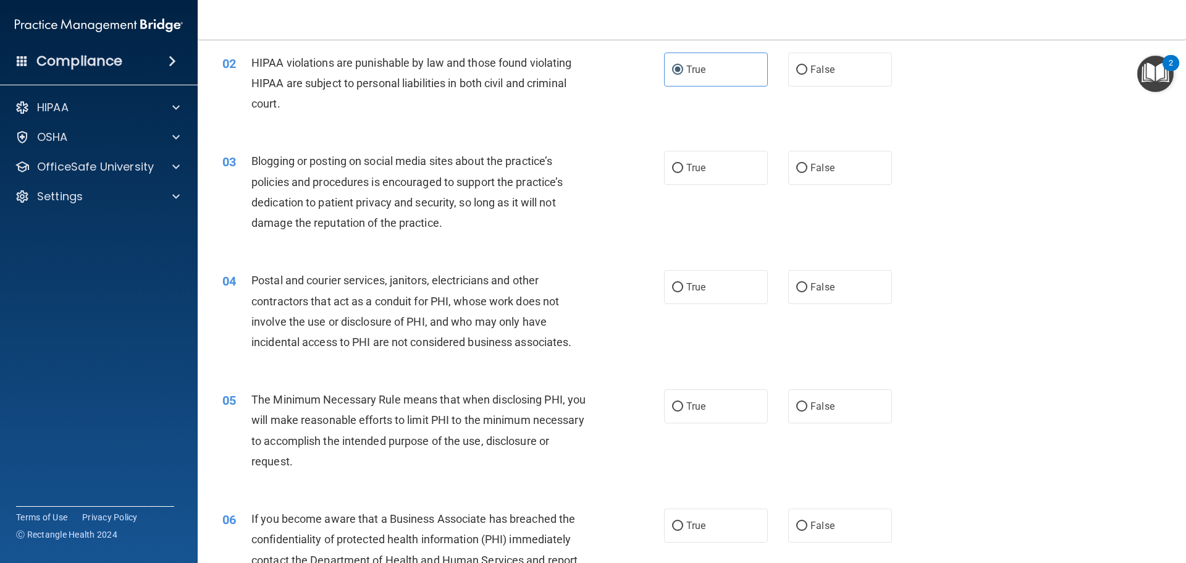
click at [843, 150] on div "03 Blogging or posting on social media sites about the practice’s policies and …" at bounding box center [691, 194] width 957 height 119
click at [815, 168] on span "False" at bounding box center [822, 168] width 24 height 12
click at [807, 168] on input "False" at bounding box center [801, 168] width 11 height 9
radio input "true"
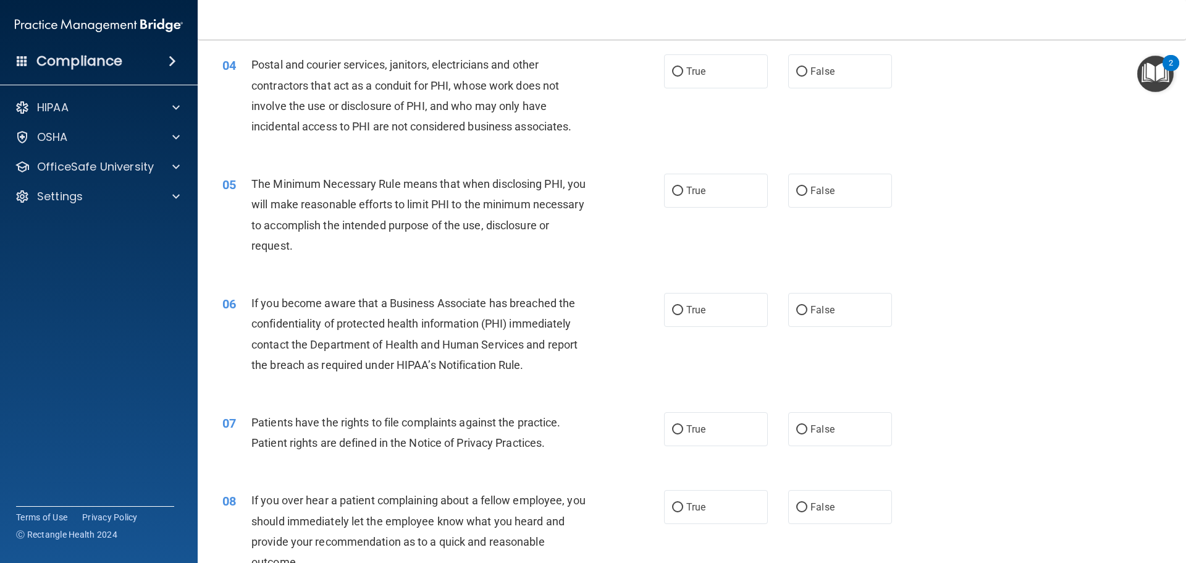
scroll to position [309, 0]
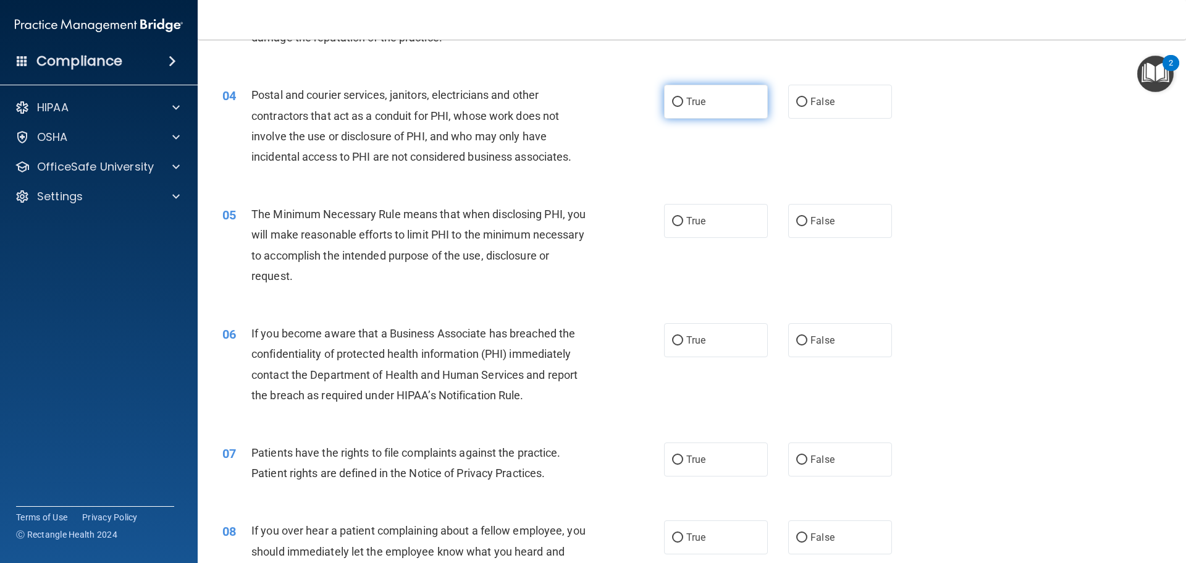
click at [686, 104] on span "True" at bounding box center [695, 102] width 19 height 12
click at [683, 104] on input "True" at bounding box center [677, 102] width 11 height 9
radio input "true"
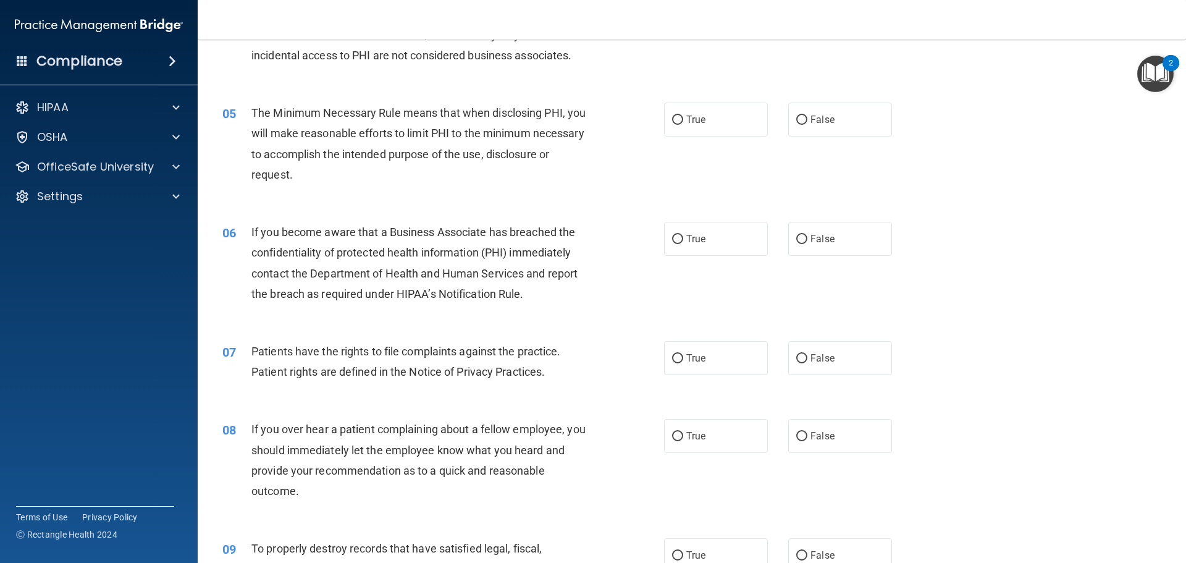
scroll to position [432, 0]
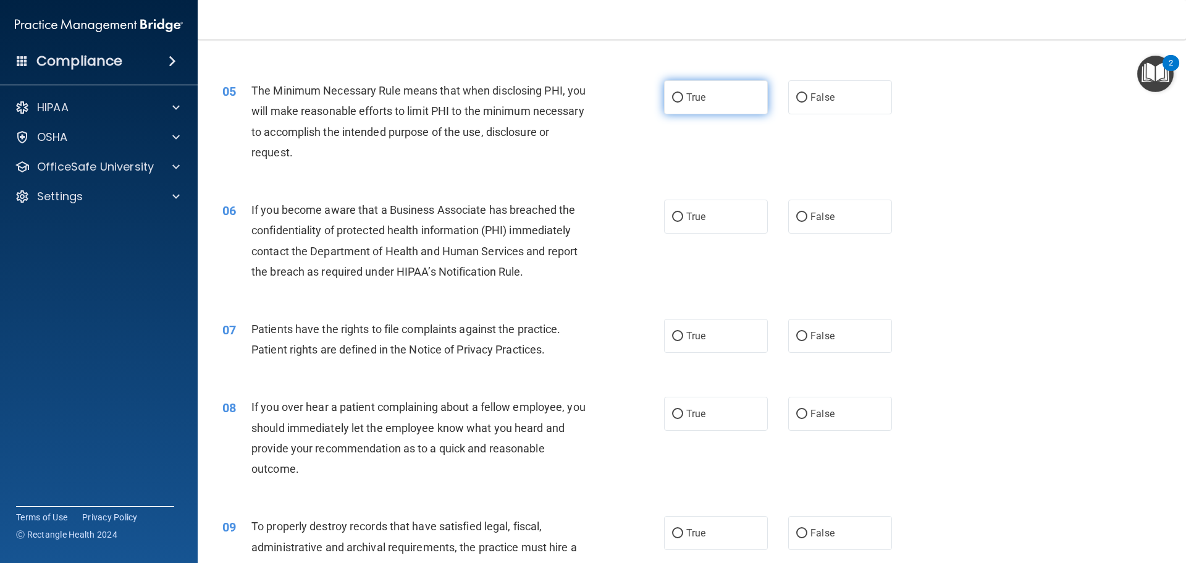
click at [712, 90] on label "True" at bounding box center [716, 97] width 104 height 34
click at [683, 93] on input "True" at bounding box center [677, 97] width 11 height 9
radio input "true"
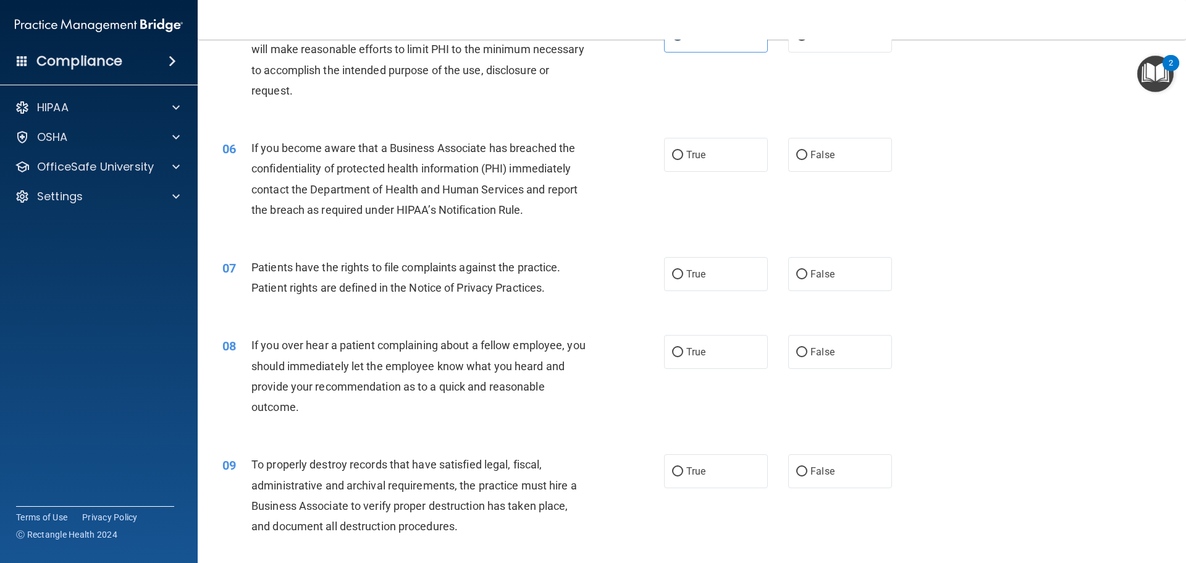
scroll to position [556, 0]
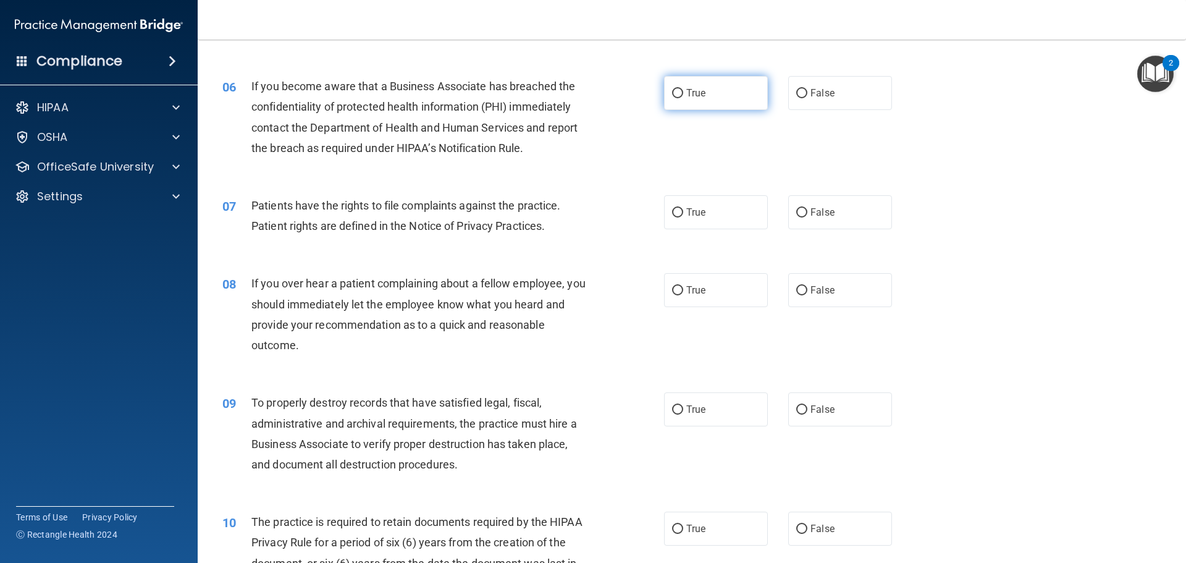
click at [725, 97] on label "True" at bounding box center [716, 93] width 104 height 34
click at [683, 97] on input "True" at bounding box center [677, 93] width 11 height 9
radio input "true"
click at [657, 210] on div "07 Patients have the rights to file complaints against the practice. Patient ri…" at bounding box center [443, 218] width 479 height 47
click at [678, 210] on input "True" at bounding box center [677, 212] width 11 height 9
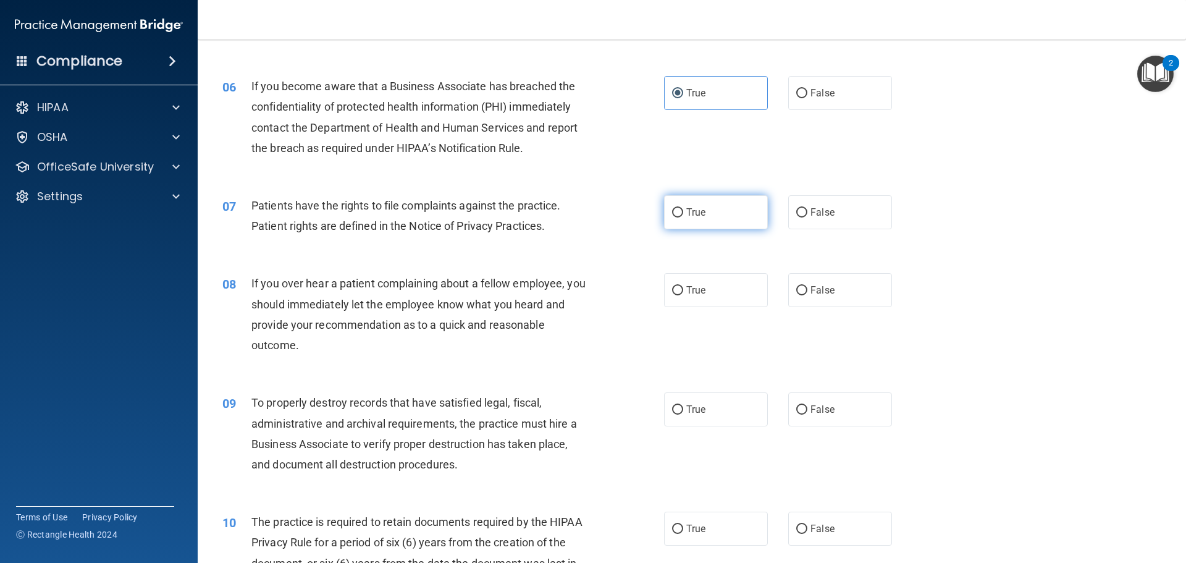
radio input "true"
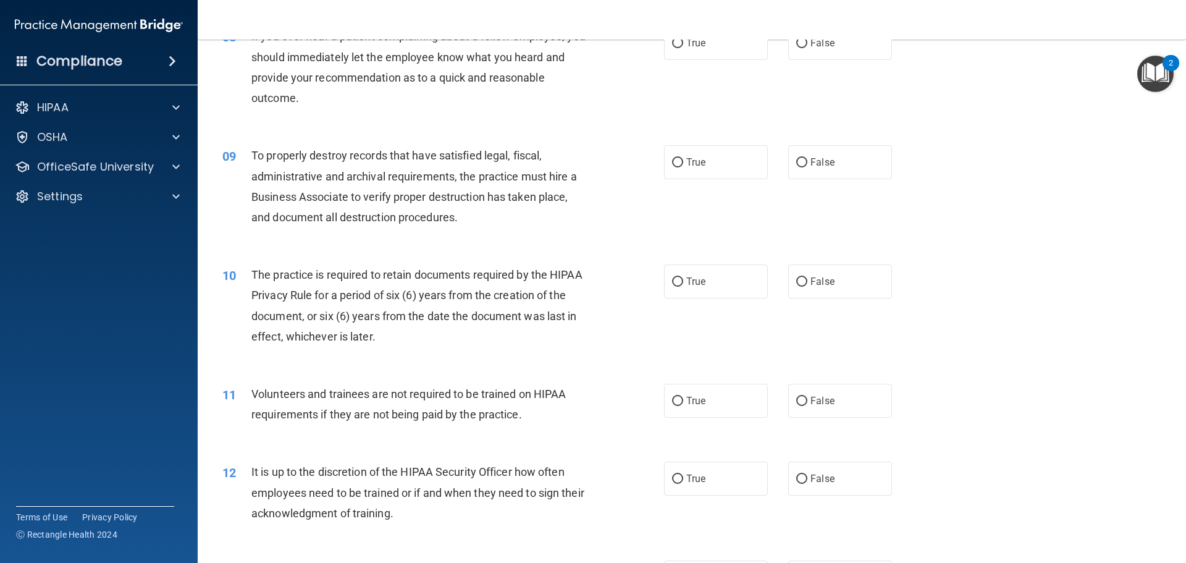
scroll to position [741, 0]
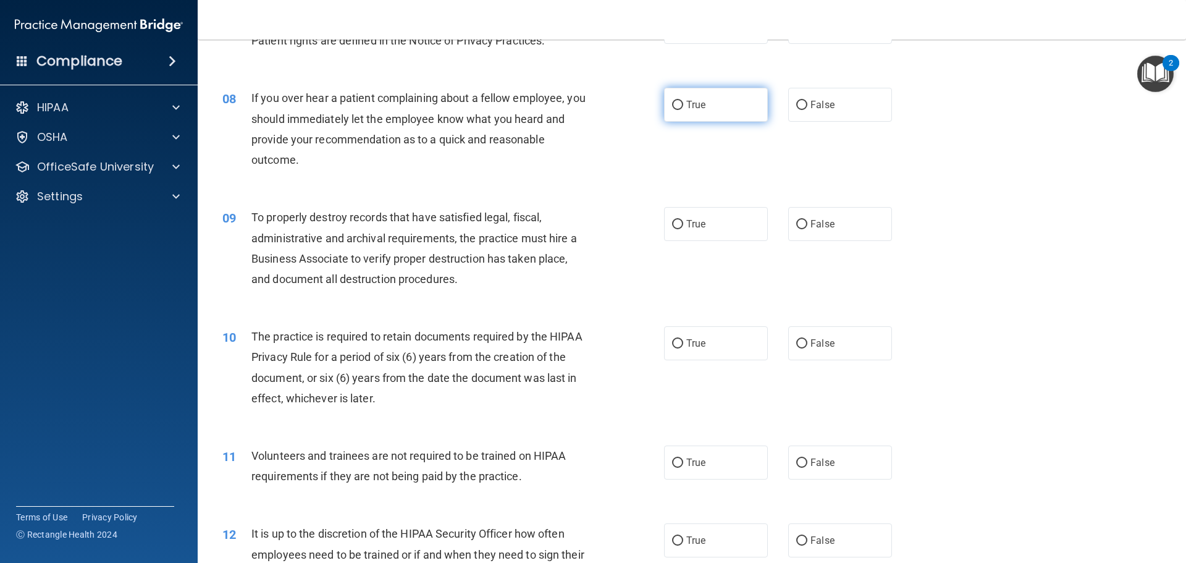
click at [702, 108] on label "True" at bounding box center [716, 105] width 104 height 34
click at [683, 108] on input "True" at bounding box center [677, 105] width 11 height 9
radio input "true"
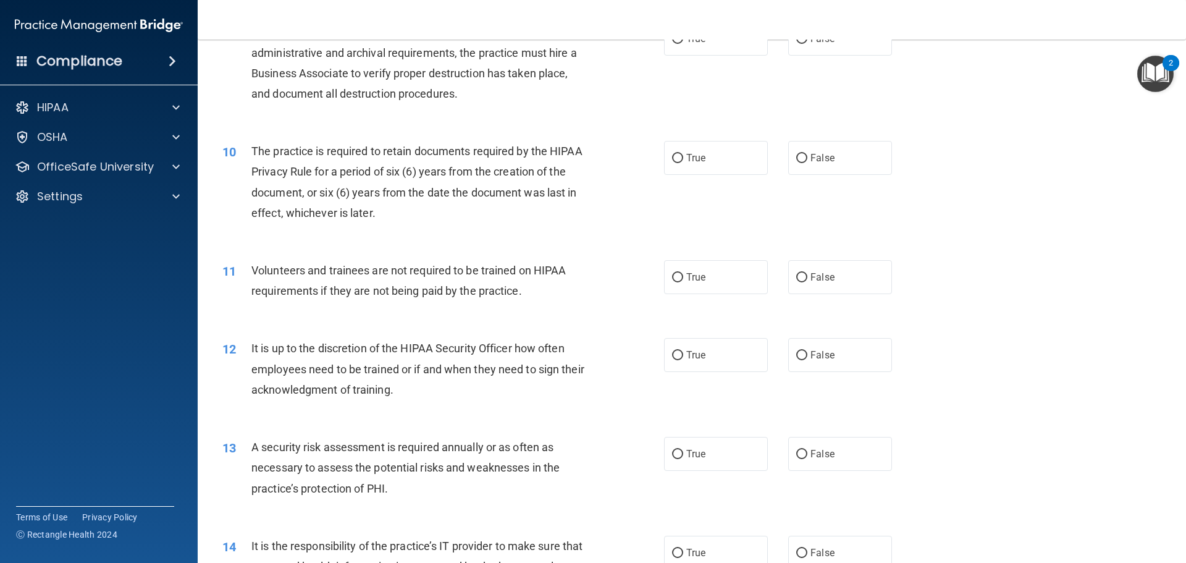
scroll to position [865, 0]
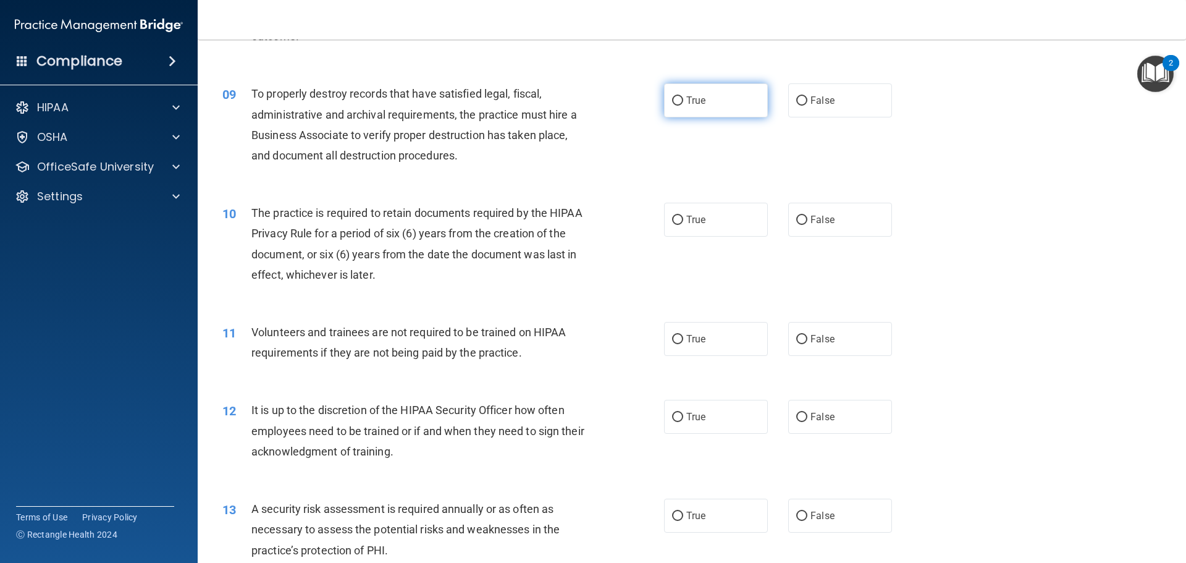
click at [721, 106] on label "True" at bounding box center [716, 100] width 104 height 34
click at [683, 106] on input "True" at bounding box center [677, 100] width 11 height 9
radio input "true"
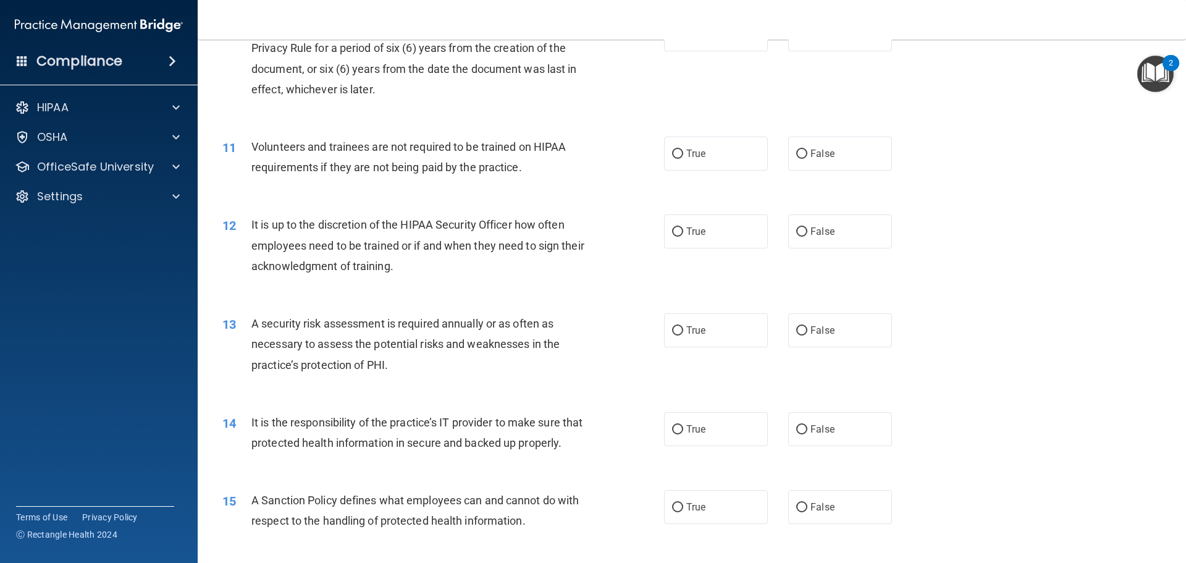
scroll to position [988, 0]
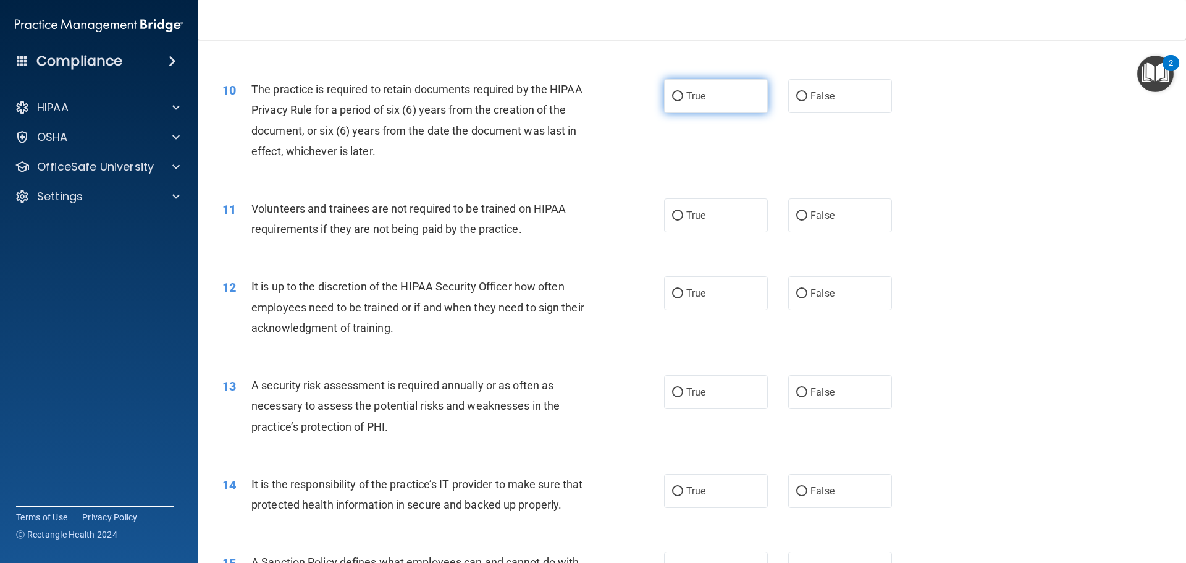
click at [709, 107] on label "True" at bounding box center [716, 96] width 104 height 34
click at [683, 101] on input "True" at bounding box center [677, 96] width 11 height 9
radio input "true"
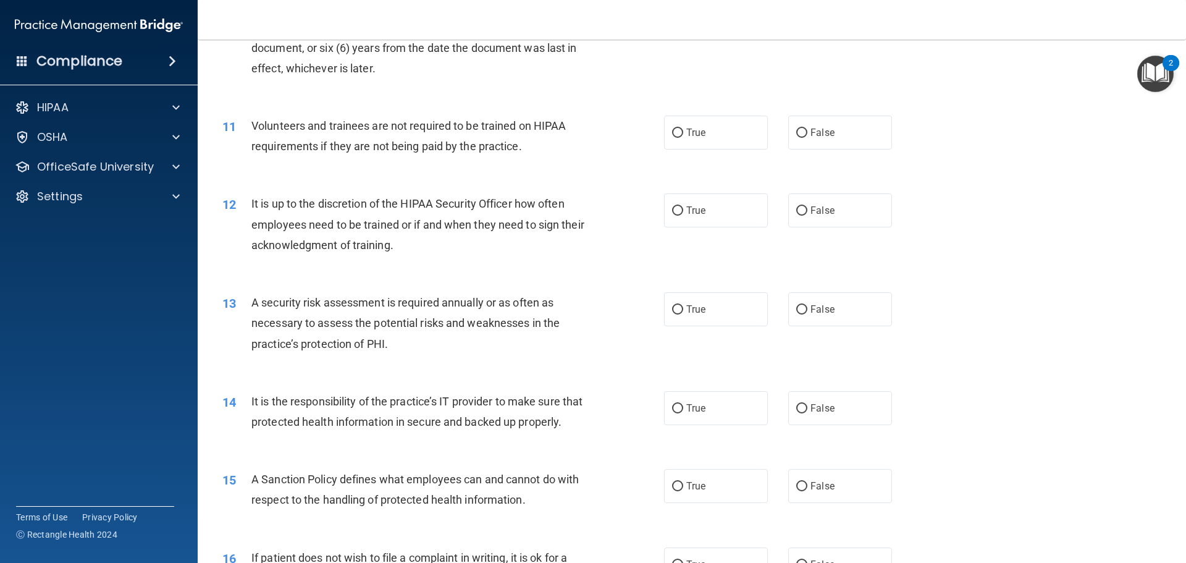
scroll to position [1112, 0]
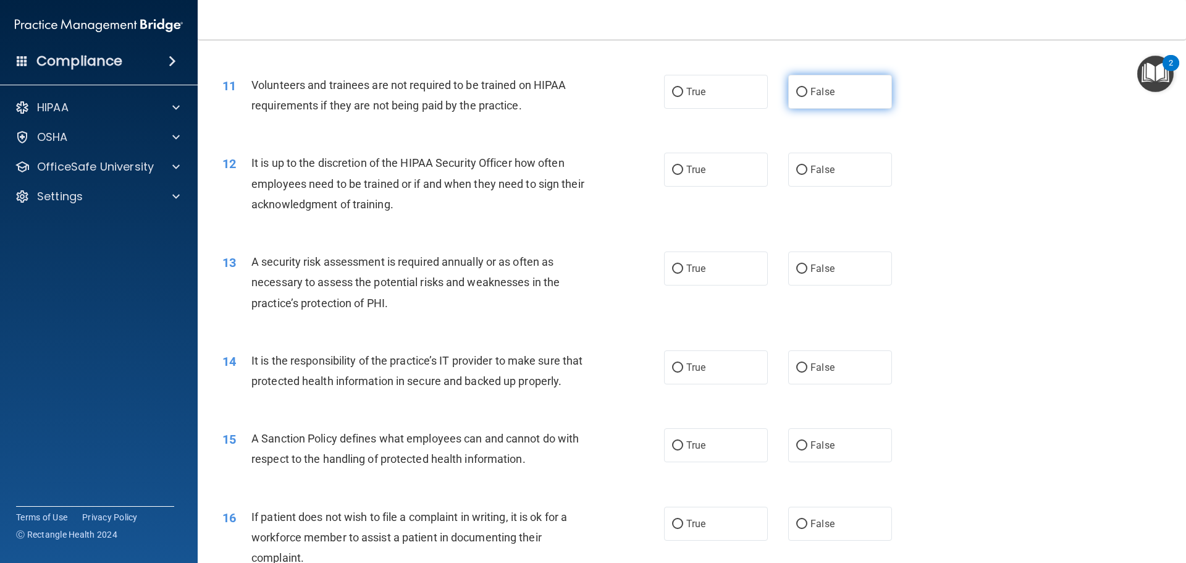
click at [846, 89] on label "False" at bounding box center [840, 92] width 104 height 34
click at [807, 89] on input "False" at bounding box center [801, 92] width 11 height 9
radio input "true"
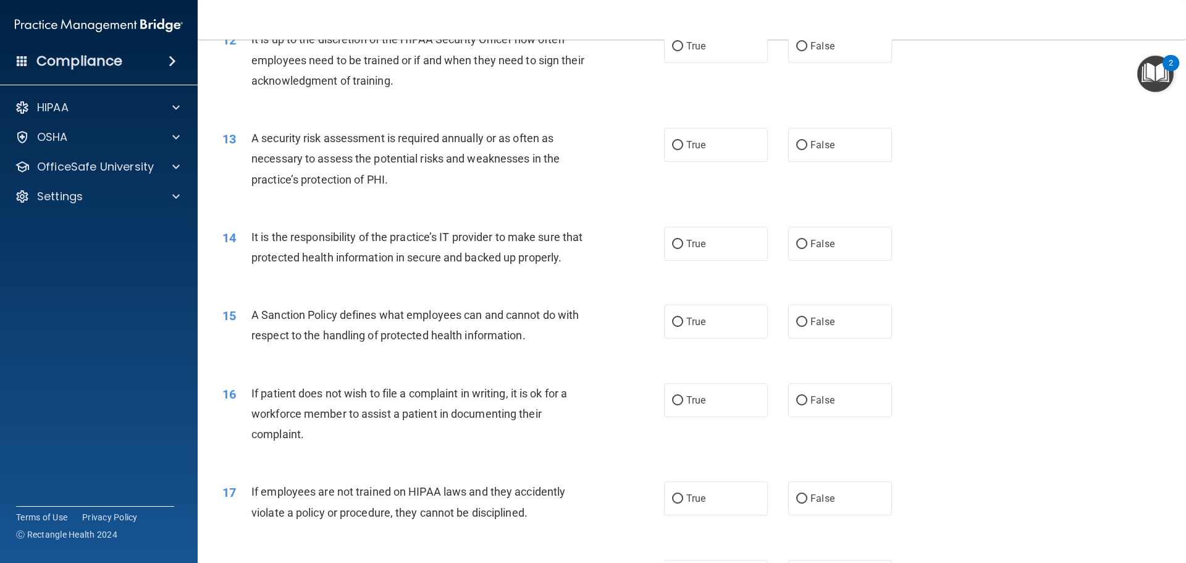
scroll to position [1174, 0]
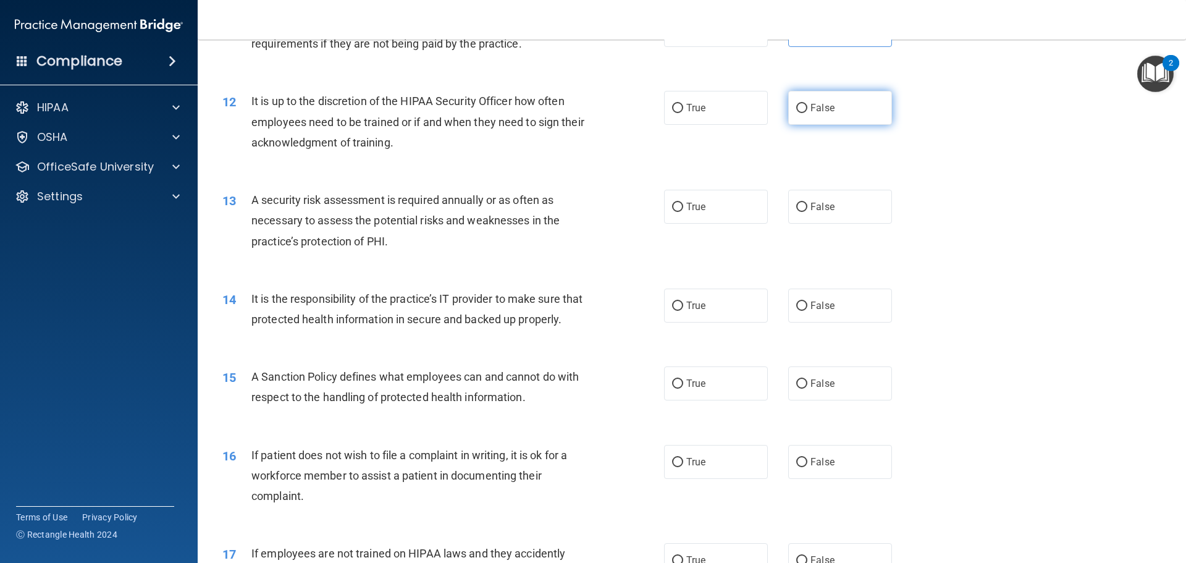
click at [824, 116] on label "False" at bounding box center [840, 108] width 104 height 34
click at [807, 113] on input "False" at bounding box center [801, 108] width 11 height 9
radio input "true"
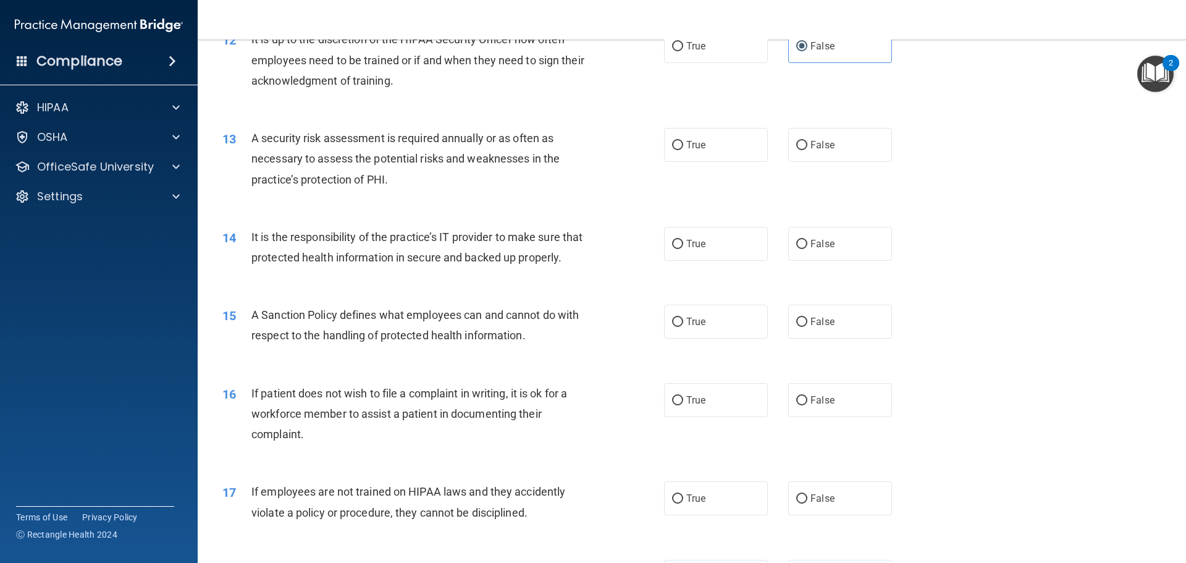
scroll to position [1297, 0]
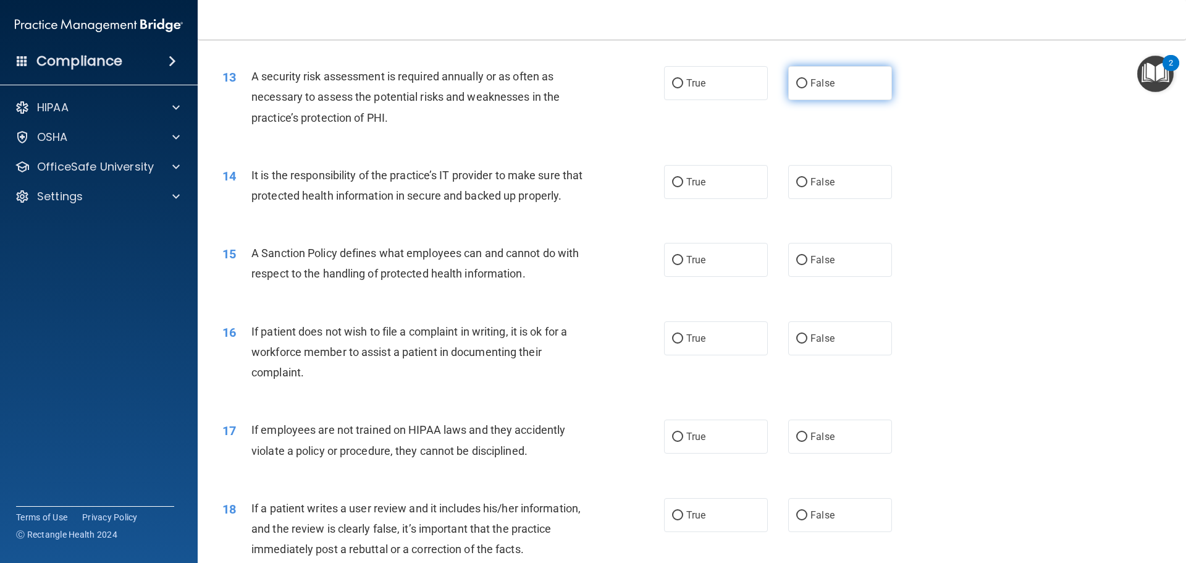
click at [803, 80] on label "False" at bounding box center [840, 83] width 104 height 34
click at [803, 80] on input "False" at bounding box center [801, 83] width 11 height 9
radio input "true"
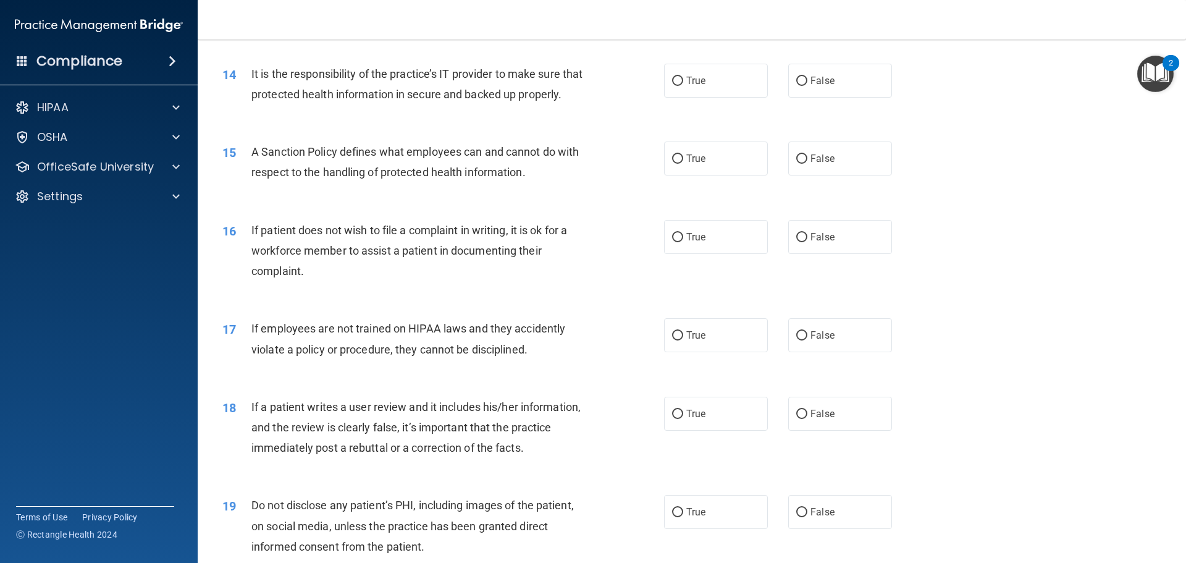
scroll to position [1421, 0]
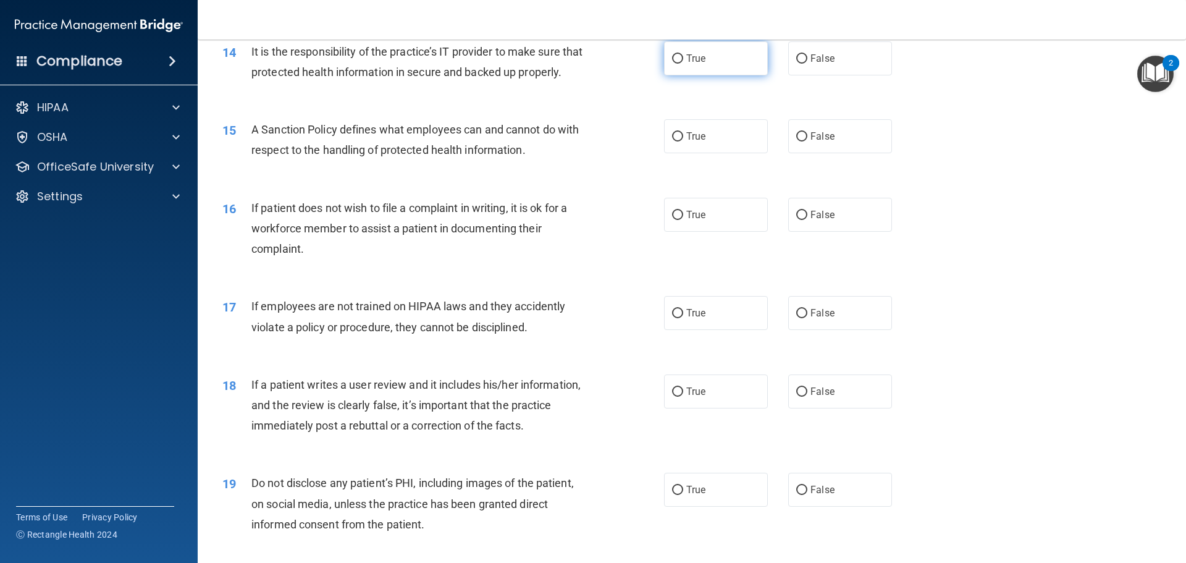
click at [720, 69] on label "True" at bounding box center [716, 58] width 104 height 34
click at [683, 64] on input "True" at bounding box center [677, 58] width 11 height 9
radio input "true"
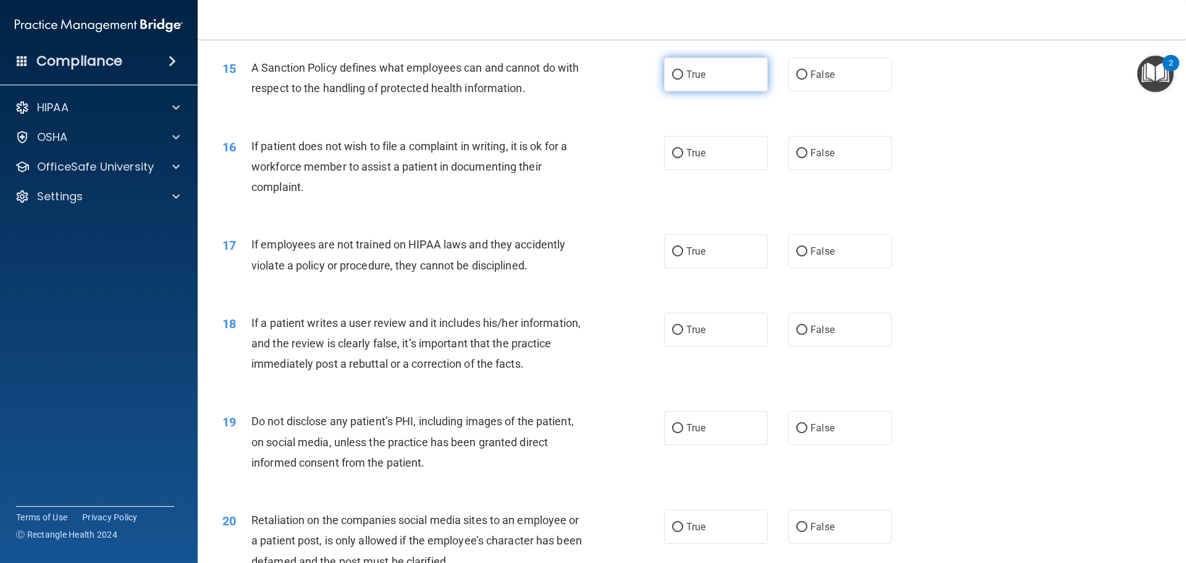
click at [720, 91] on label "True" at bounding box center [716, 74] width 104 height 34
click at [683, 80] on input "True" at bounding box center [677, 74] width 11 height 9
radio input "true"
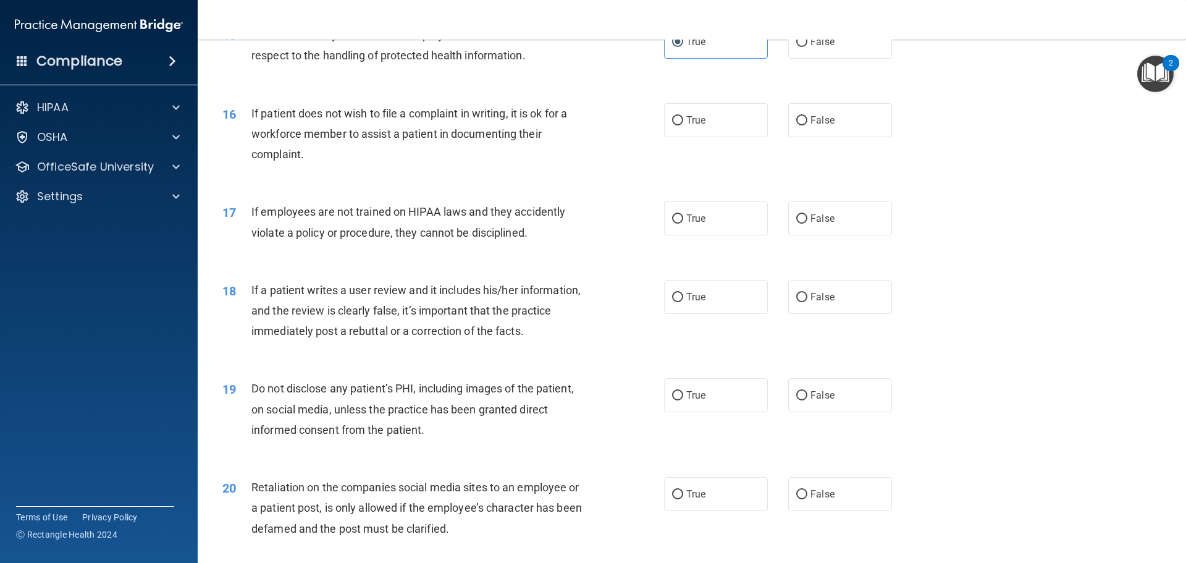
scroll to position [1544, 0]
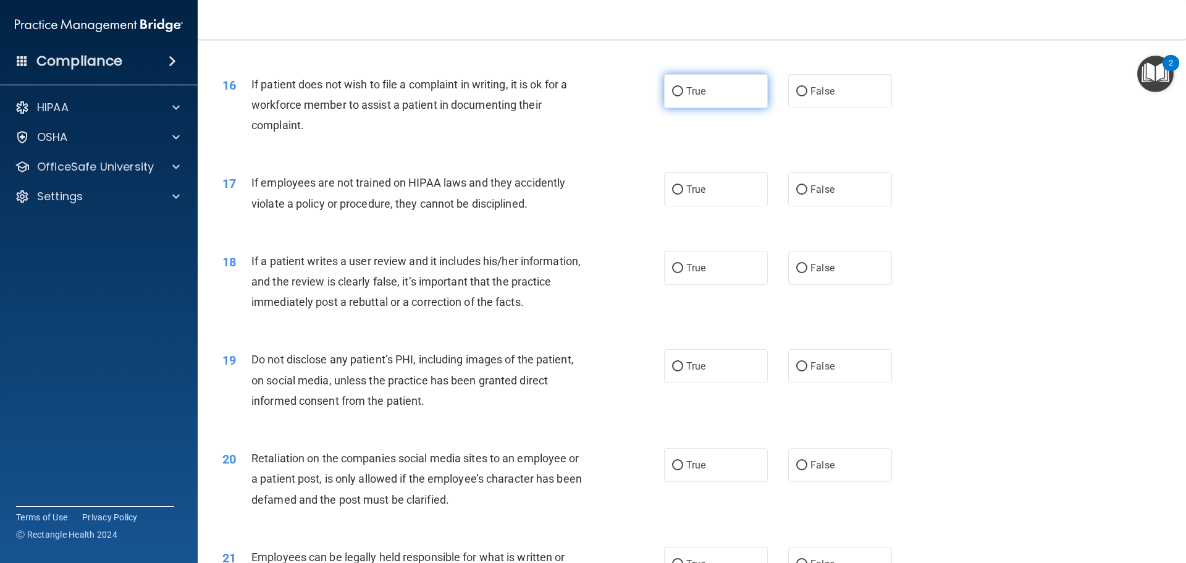
click at [749, 108] on label "True" at bounding box center [716, 91] width 104 height 34
click at [683, 96] on input "True" at bounding box center [677, 91] width 11 height 9
radio input "true"
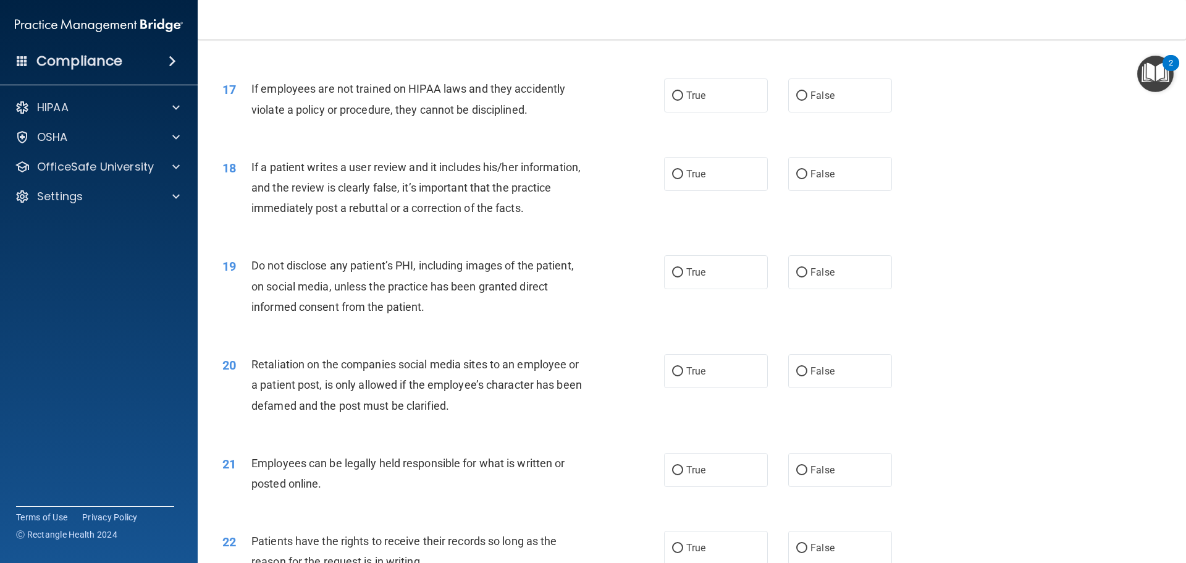
scroll to position [1668, 0]
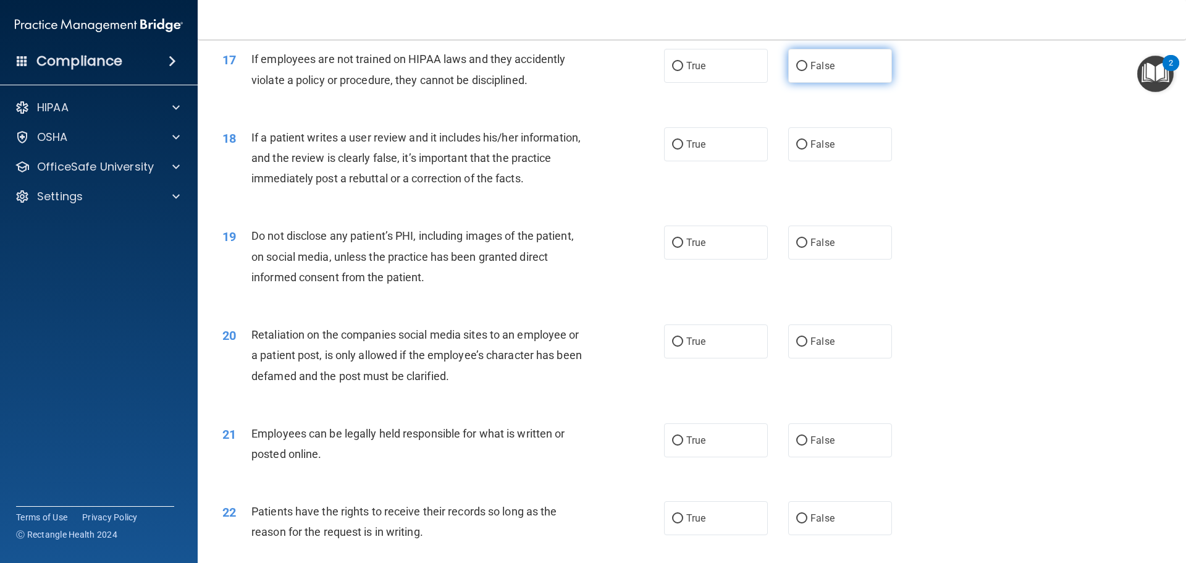
click at [838, 83] on label "False" at bounding box center [840, 66] width 104 height 34
click at [807, 71] on input "False" at bounding box center [801, 66] width 11 height 9
radio input "true"
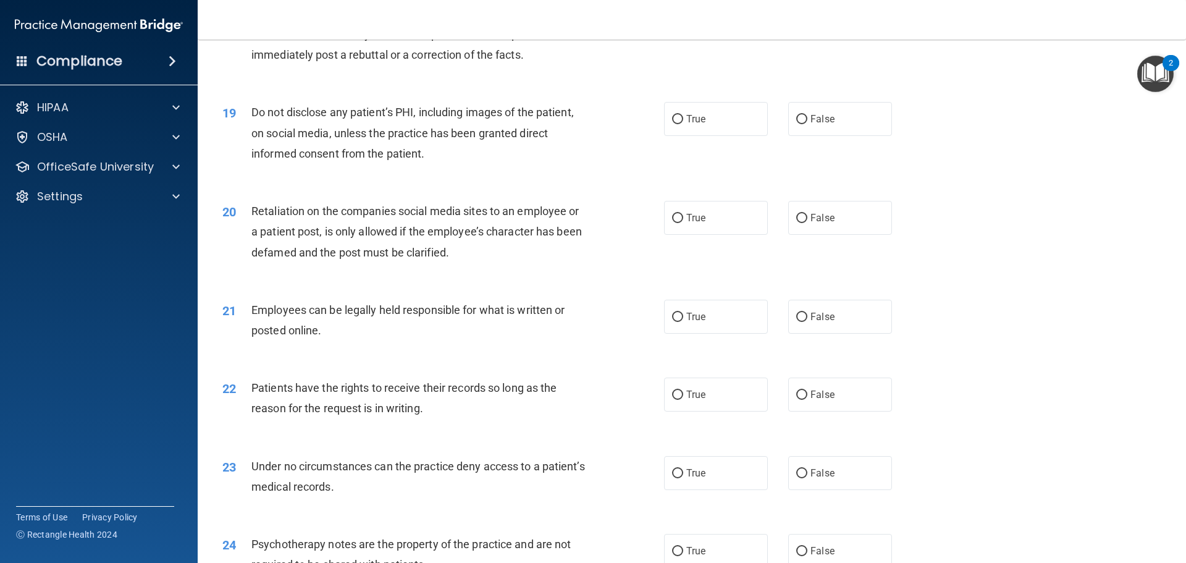
scroll to position [1730, 0]
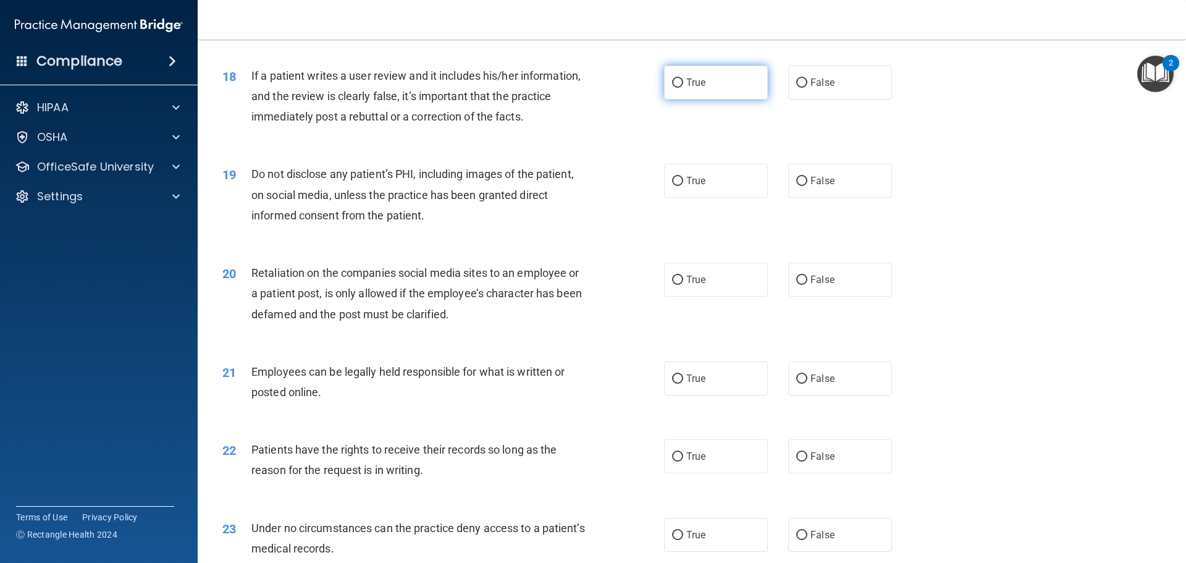
click at [704, 99] on label "True" at bounding box center [716, 82] width 104 height 34
click at [683, 88] on input "True" at bounding box center [677, 82] width 11 height 9
radio input "true"
click at [811, 99] on label "False" at bounding box center [840, 82] width 104 height 34
click at [807, 88] on input "False" at bounding box center [801, 82] width 11 height 9
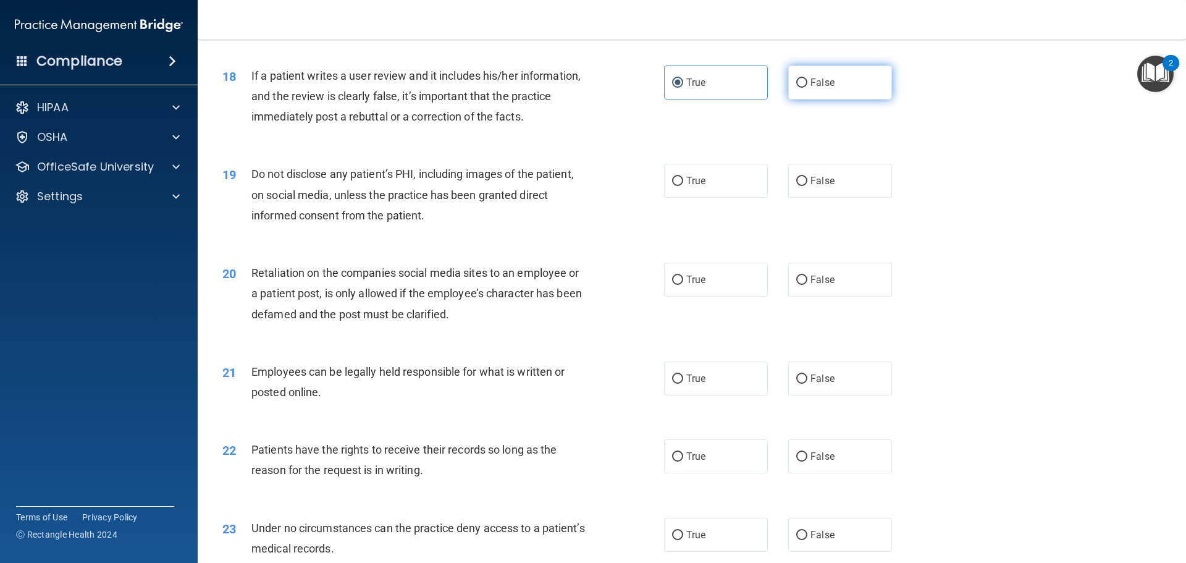
radio input "true"
radio input "false"
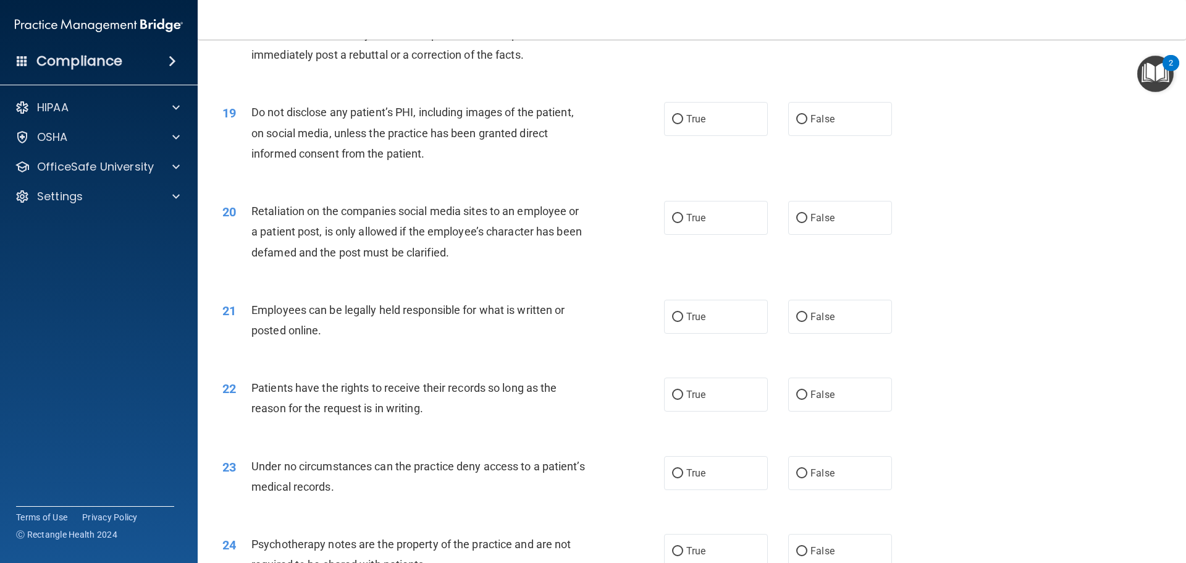
scroll to position [1853, 0]
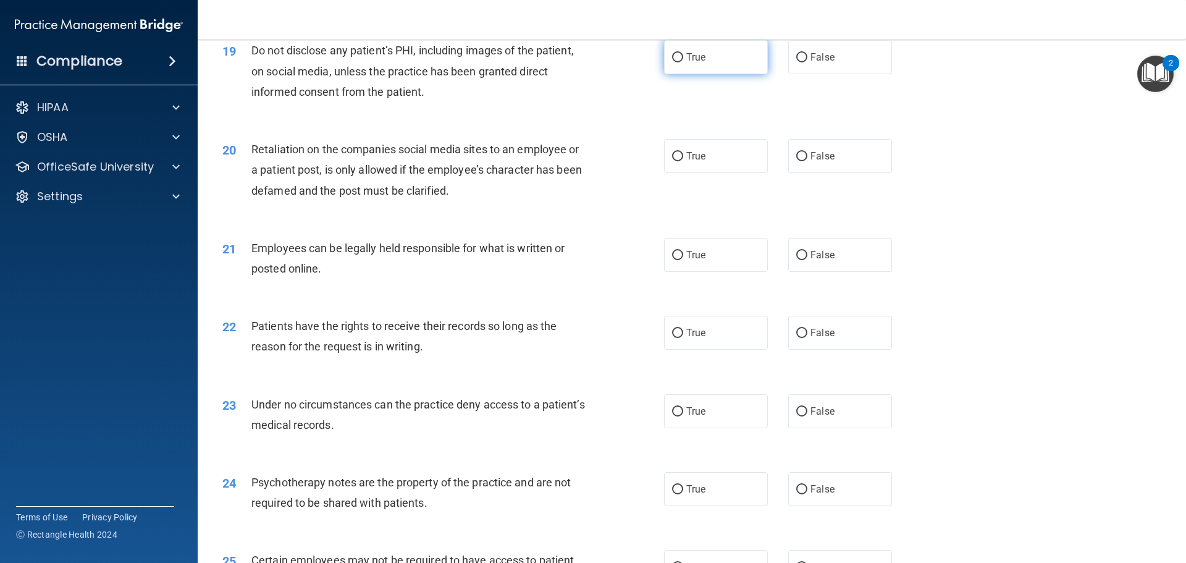
click at [710, 74] on label "True" at bounding box center [716, 57] width 104 height 34
click at [683, 62] on input "True" at bounding box center [677, 57] width 11 height 9
radio input "true"
drag, startPoint x: 694, startPoint y: 146, endPoint x: 694, endPoint y: 166, distance: 19.8
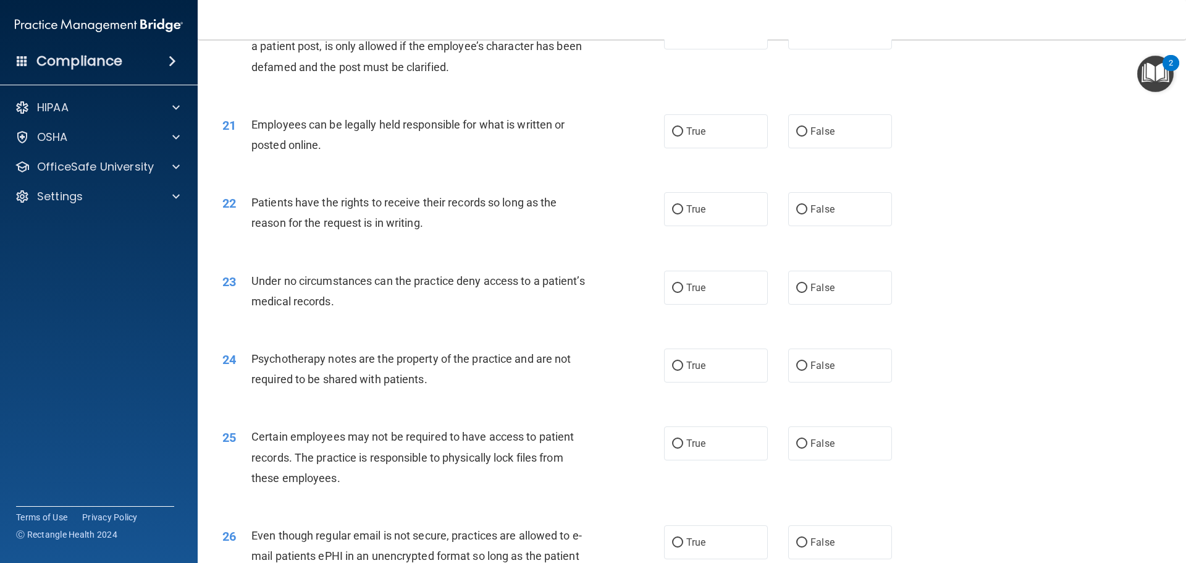
scroll to position [1915, 0]
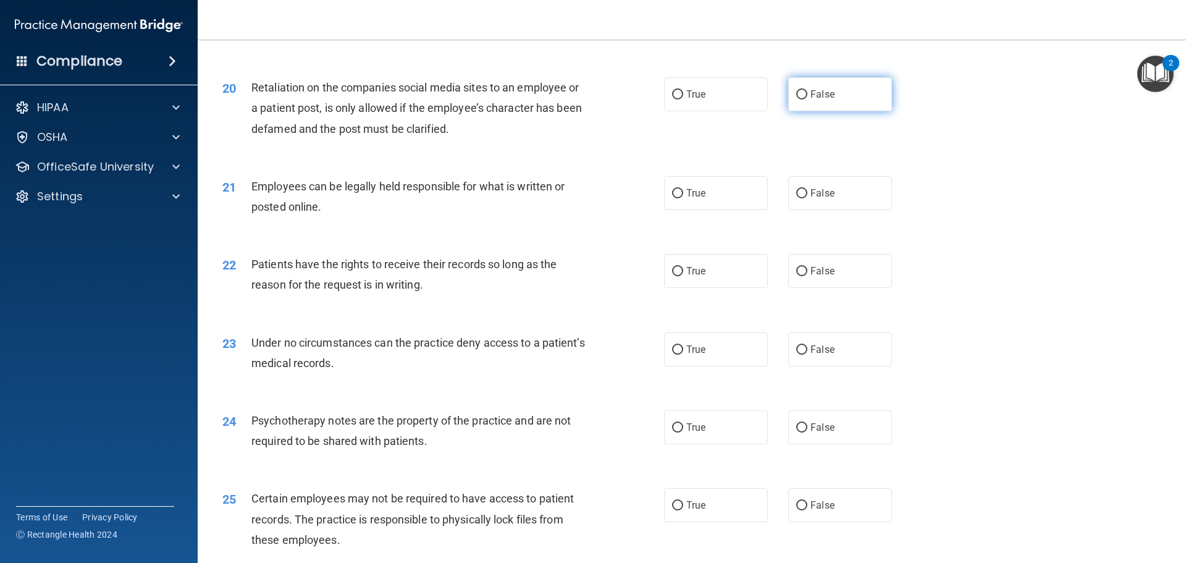
click at [810, 100] on span "False" at bounding box center [822, 94] width 24 height 12
click at [807, 99] on input "False" at bounding box center [801, 94] width 11 height 9
radio input "true"
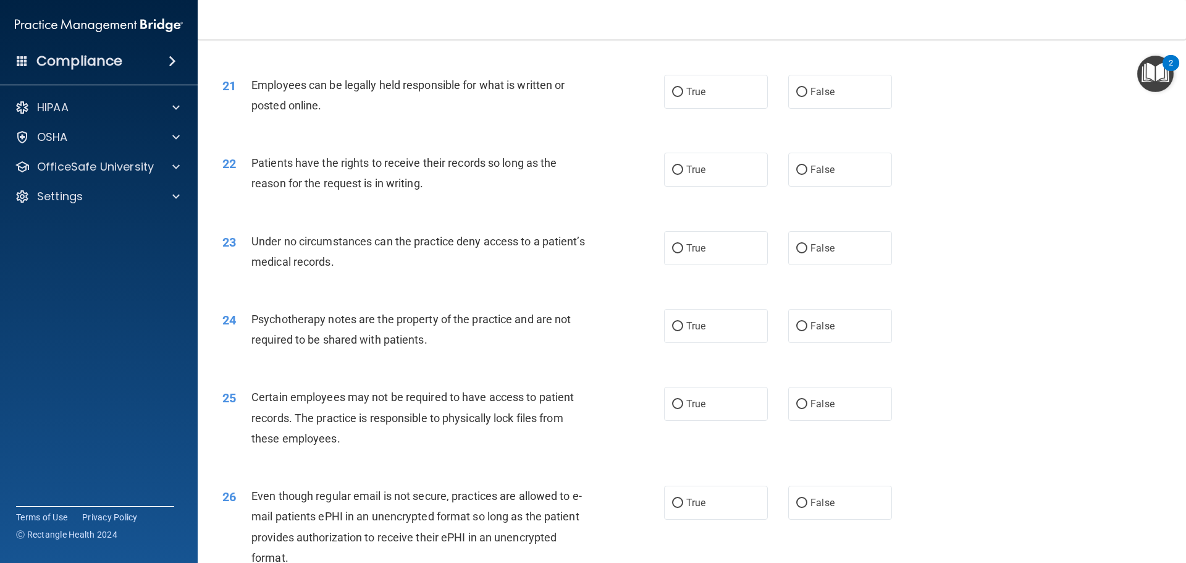
scroll to position [2038, 0]
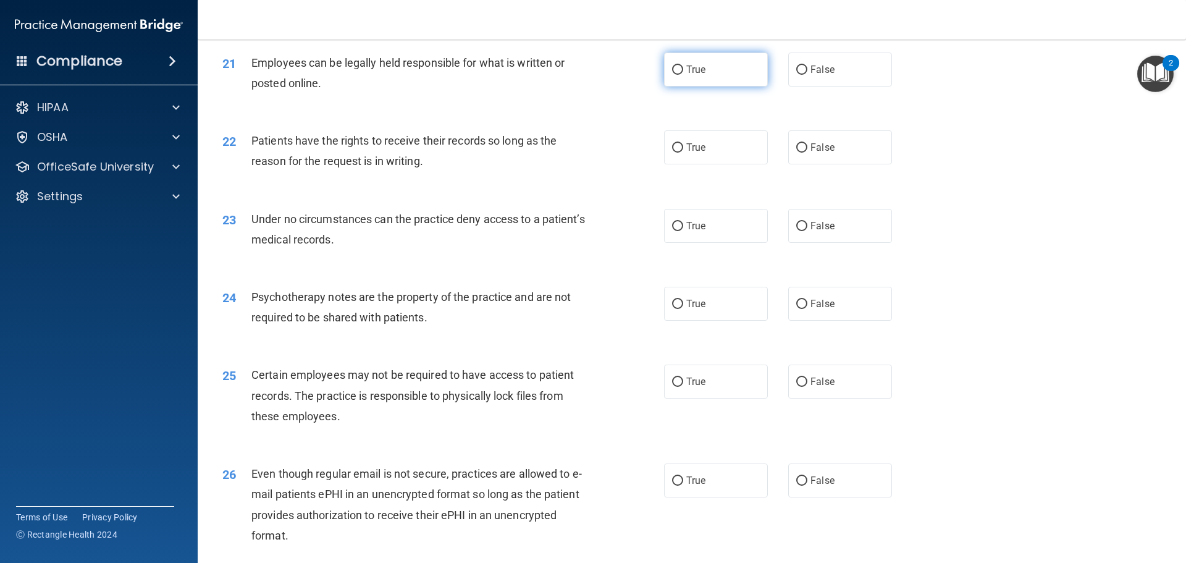
click at [705, 86] on label "True" at bounding box center [716, 70] width 104 height 34
click at [683, 75] on input "True" at bounding box center [677, 69] width 11 height 9
radio input "true"
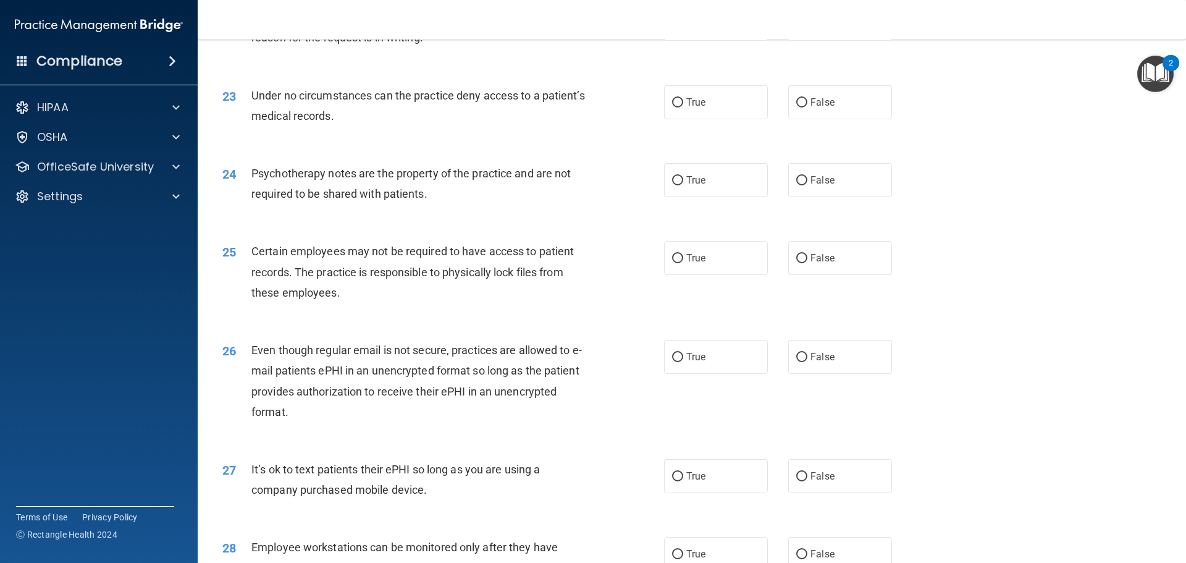
scroll to position [2100, 0]
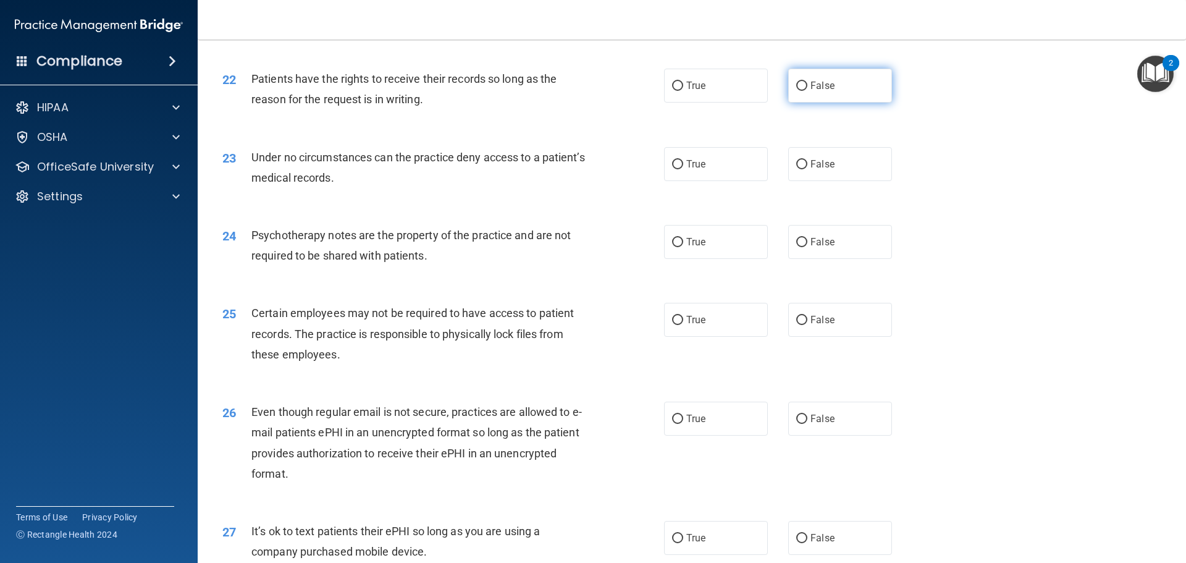
click at [823, 103] on label "False" at bounding box center [840, 86] width 104 height 34
click at [807, 91] on input "False" at bounding box center [801, 86] width 11 height 9
radio input "true"
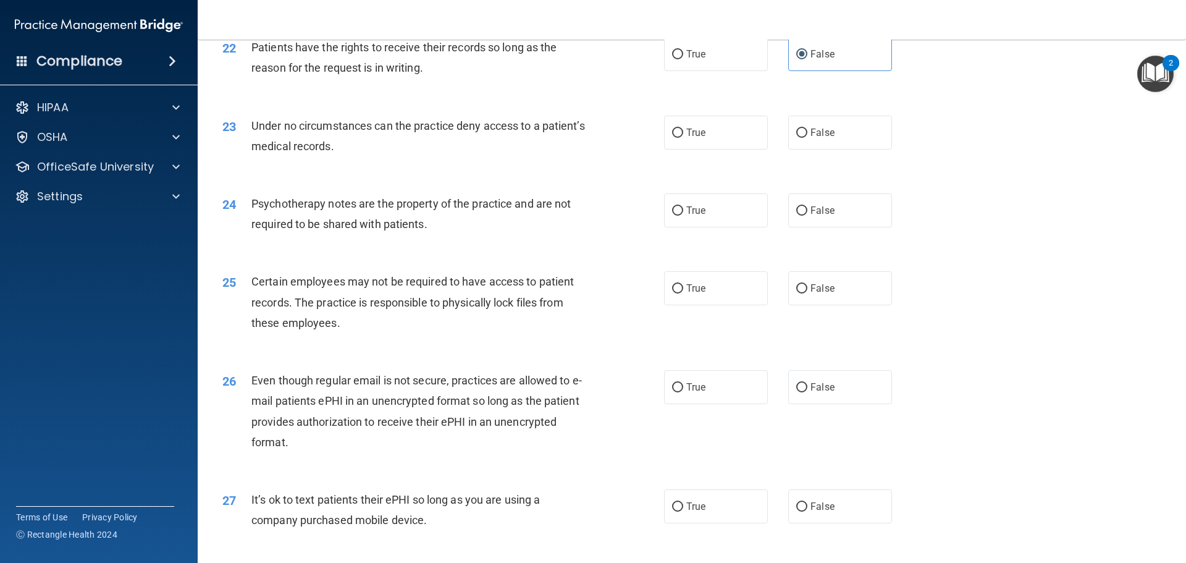
scroll to position [2162, 0]
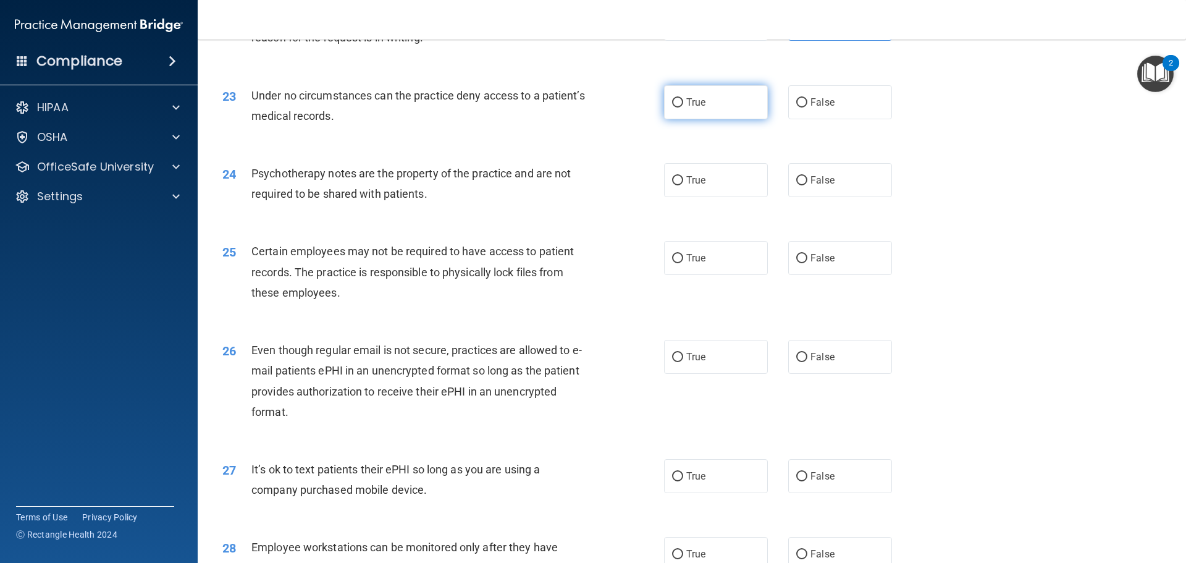
click at [735, 119] on label "True" at bounding box center [716, 102] width 104 height 34
click at [683, 107] on input "True" at bounding box center [677, 102] width 11 height 9
radio input "true"
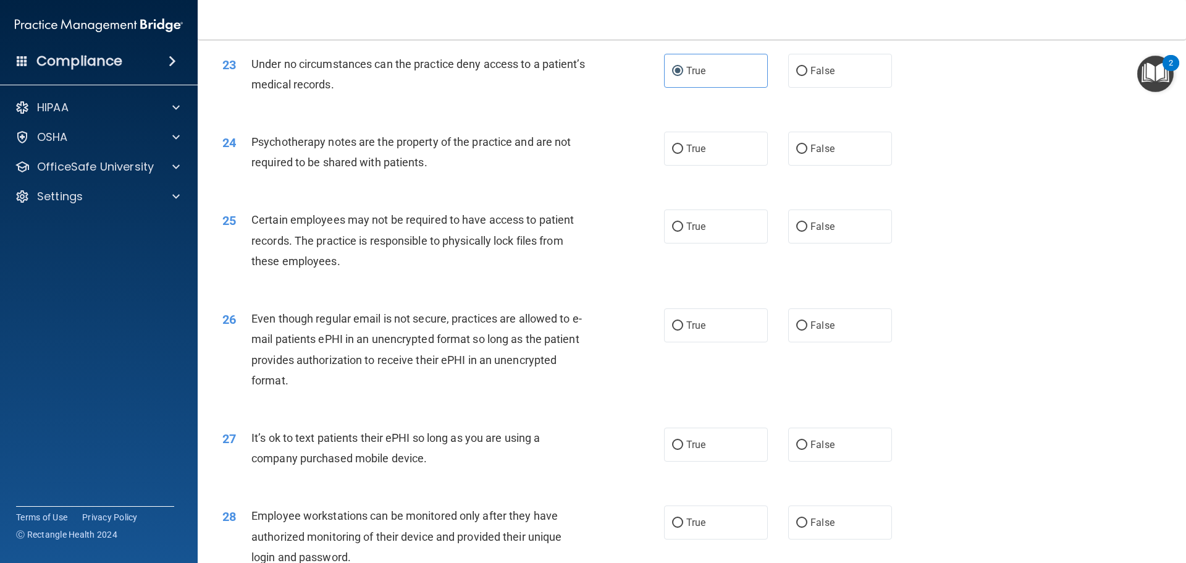
scroll to position [2224, 0]
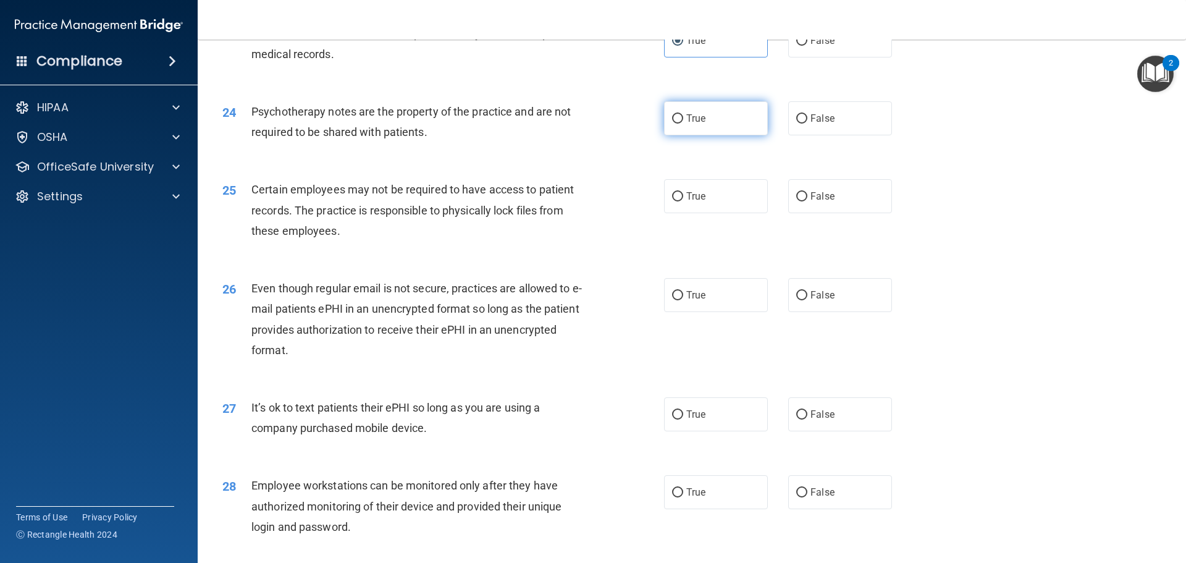
click at [729, 135] on label "True" at bounding box center [716, 118] width 104 height 34
click at [683, 124] on input "True" at bounding box center [677, 118] width 11 height 9
radio input "true"
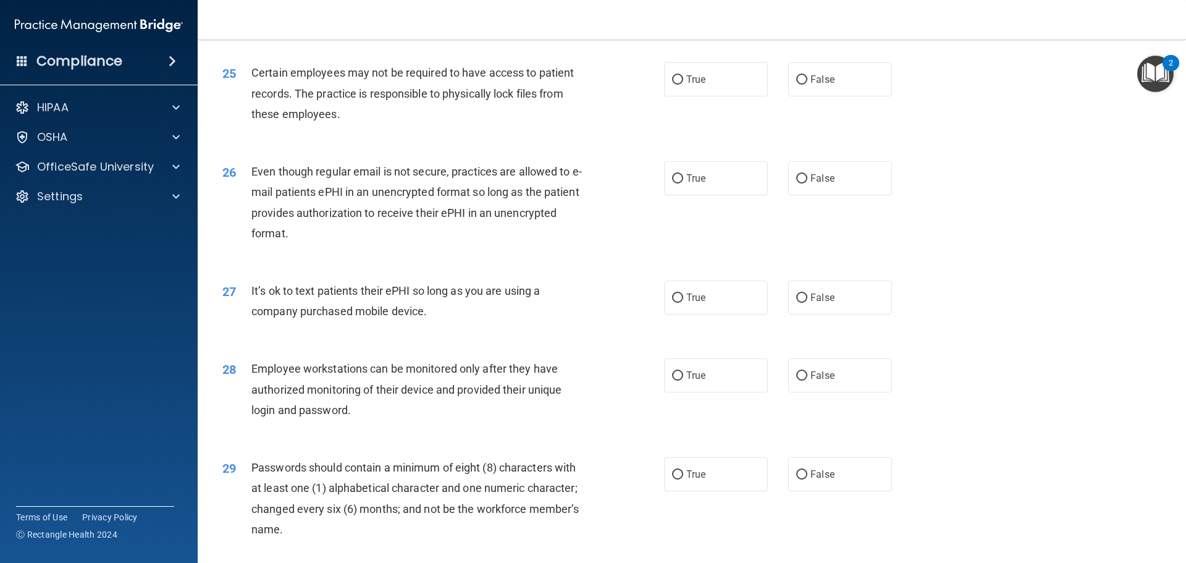
scroll to position [2347, 0]
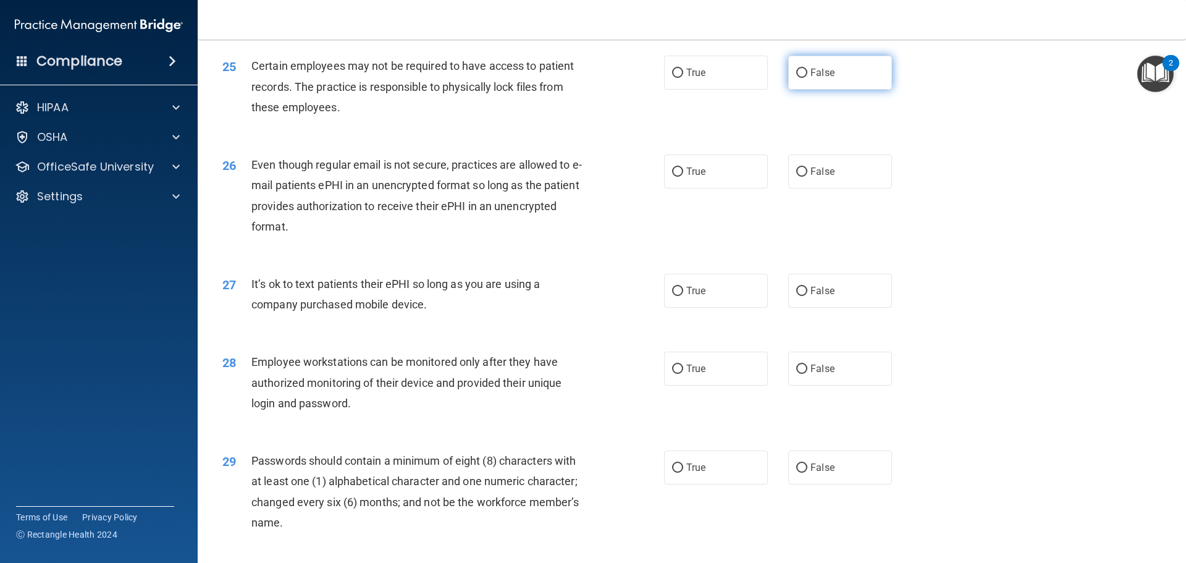
click at [815, 78] on span "False" at bounding box center [822, 73] width 24 height 12
click at [807, 78] on input "False" at bounding box center [801, 73] width 11 height 9
radio input "true"
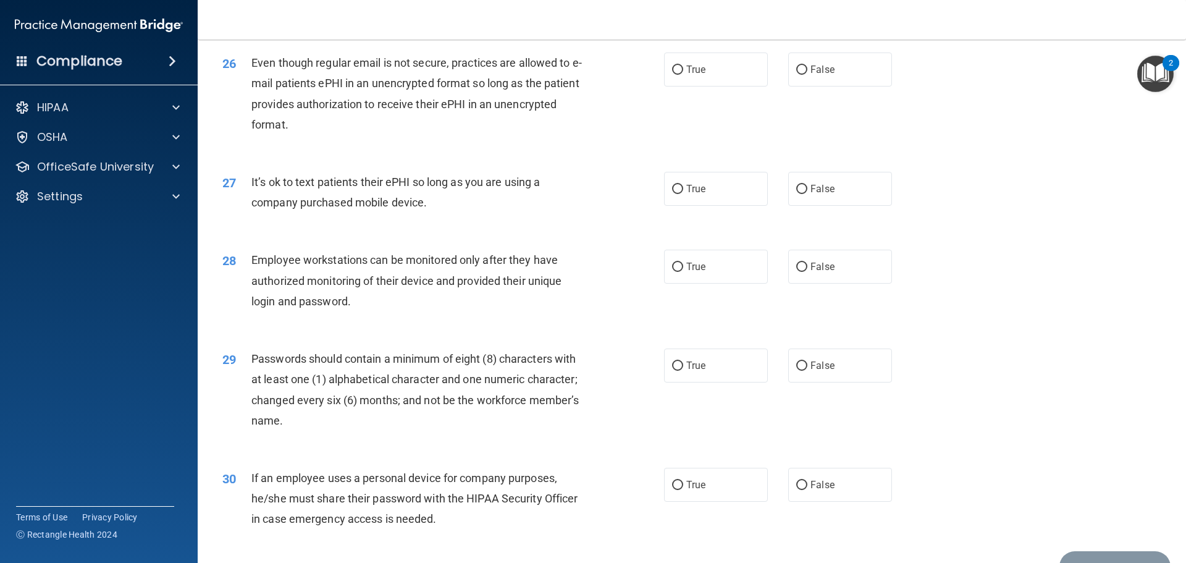
scroll to position [2471, 0]
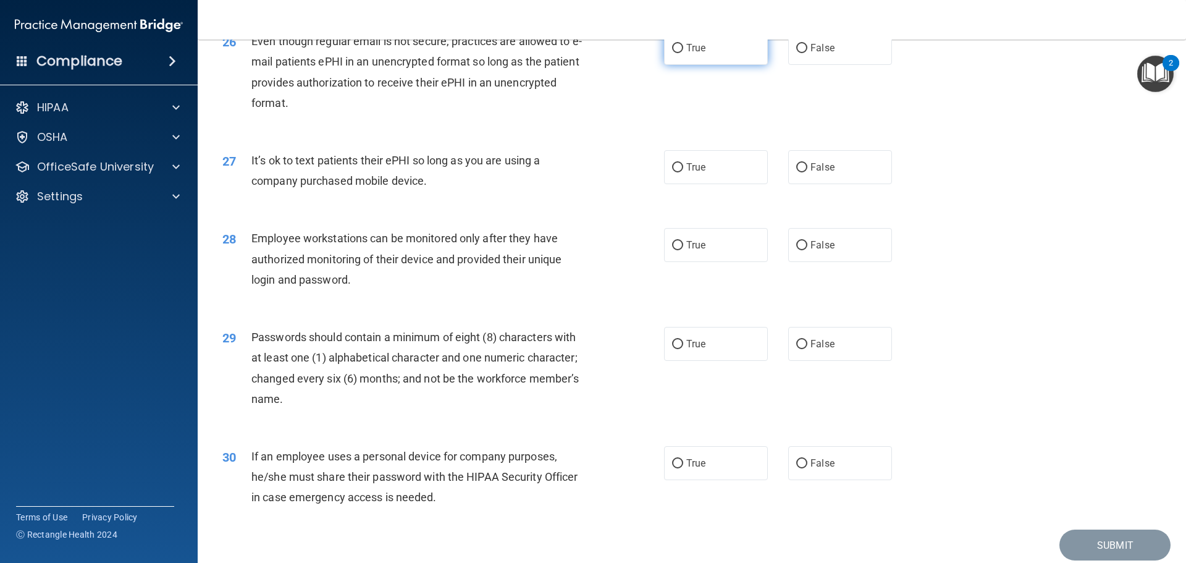
click at [746, 65] on label "True" at bounding box center [716, 48] width 104 height 34
click at [683, 53] on input "True" at bounding box center [677, 48] width 11 height 9
radio input "true"
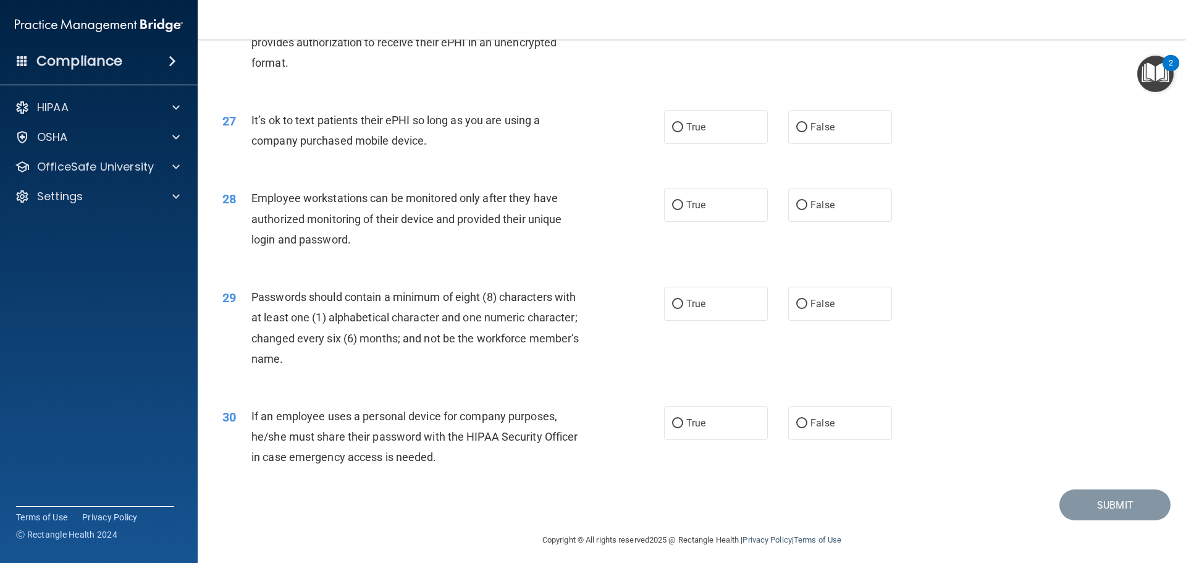
scroll to position [2533, 0]
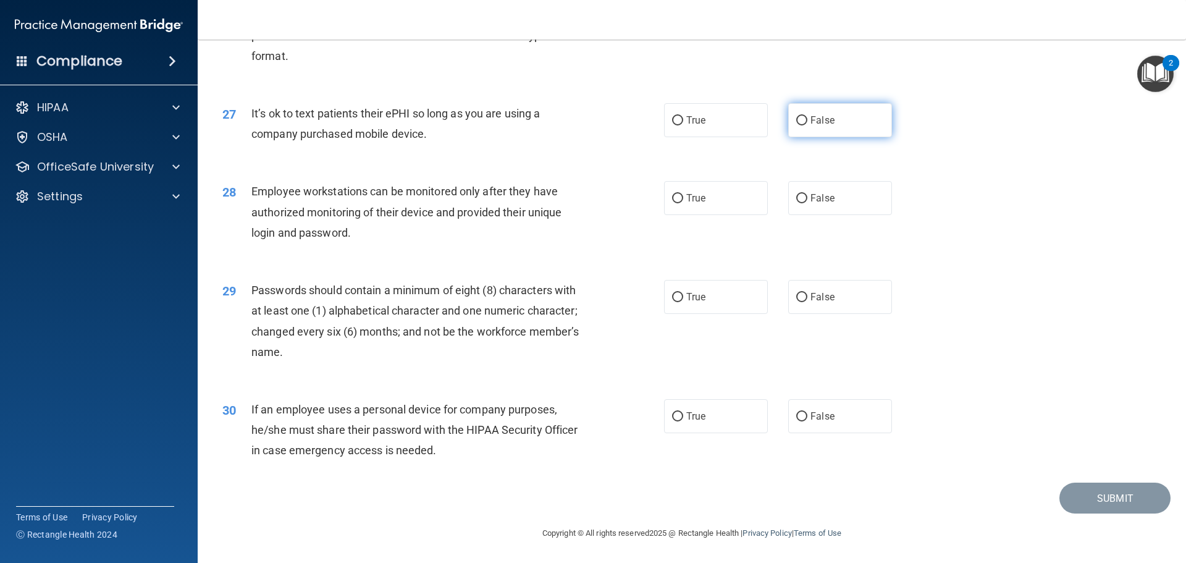
click at [841, 137] on label "False" at bounding box center [840, 120] width 104 height 34
click at [807, 125] on input "False" at bounding box center [801, 120] width 11 height 9
radio input "true"
click at [677, 125] on input "True" at bounding box center [677, 120] width 11 height 9
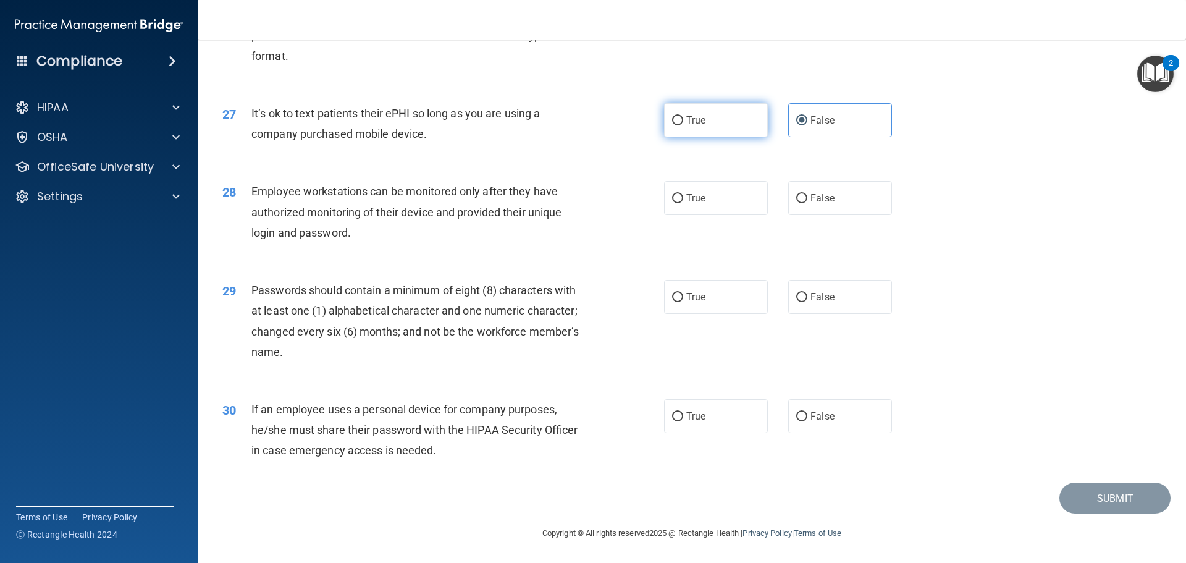
radio input "true"
radio input "false"
click at [730, 209] on label "True" at bounding box center [716, 198] width 104 height 34
click at [683, 203] on input "True" at bounding box center [677, 198] width 11 height 9
radio input "true"
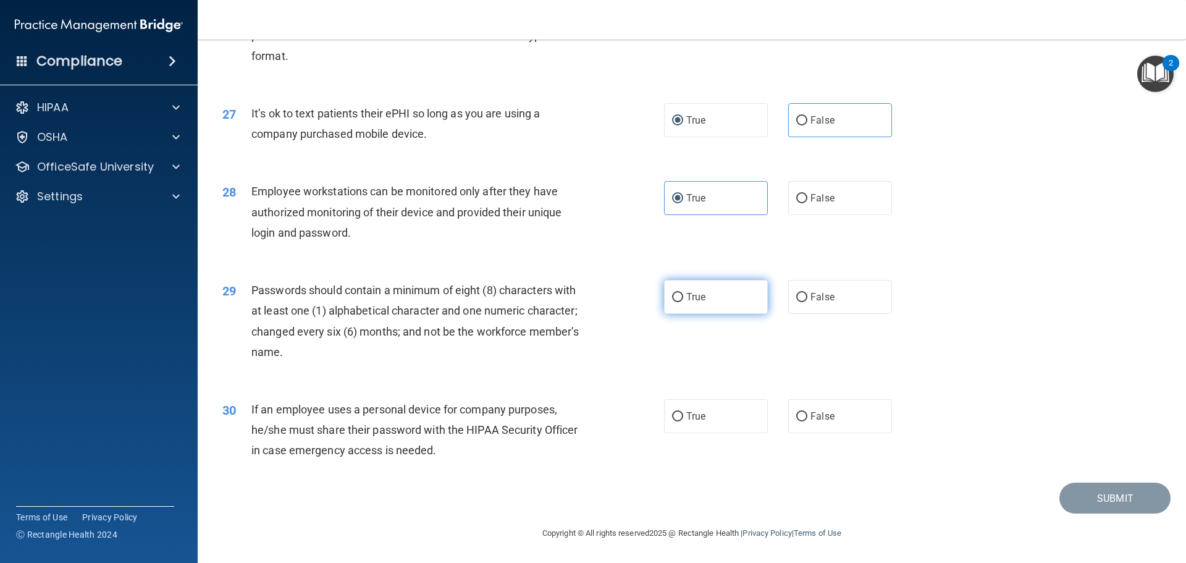
click at [733, 298] on label "True" at bounding box center [716, 297] width 104 height 34
click at [683, 298] on input "True" at bounding box center [677, 297] width 11 height 9
radio input "true"
click at [848, 428] on label "False" at bounding box center [840, 416] width 104 height 34
click at [807, 421] on input "False" at bounding box center [801, 416] width 11 height 9
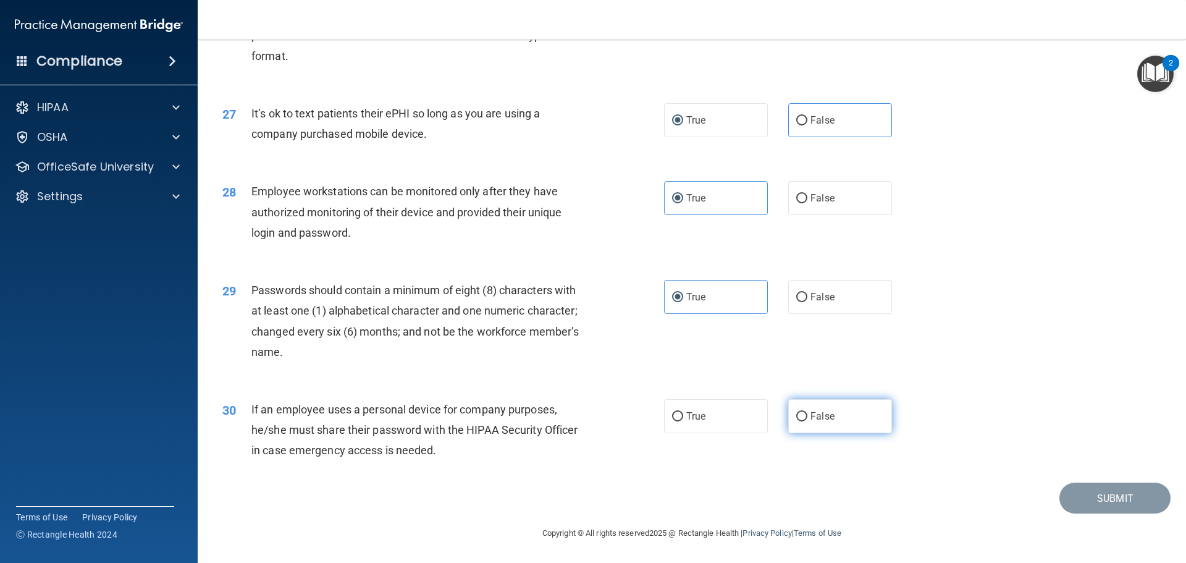
radio input "true"
click at [1097, 498] on button "Submit" at bounding box center [1114, 498] width 111 height 32
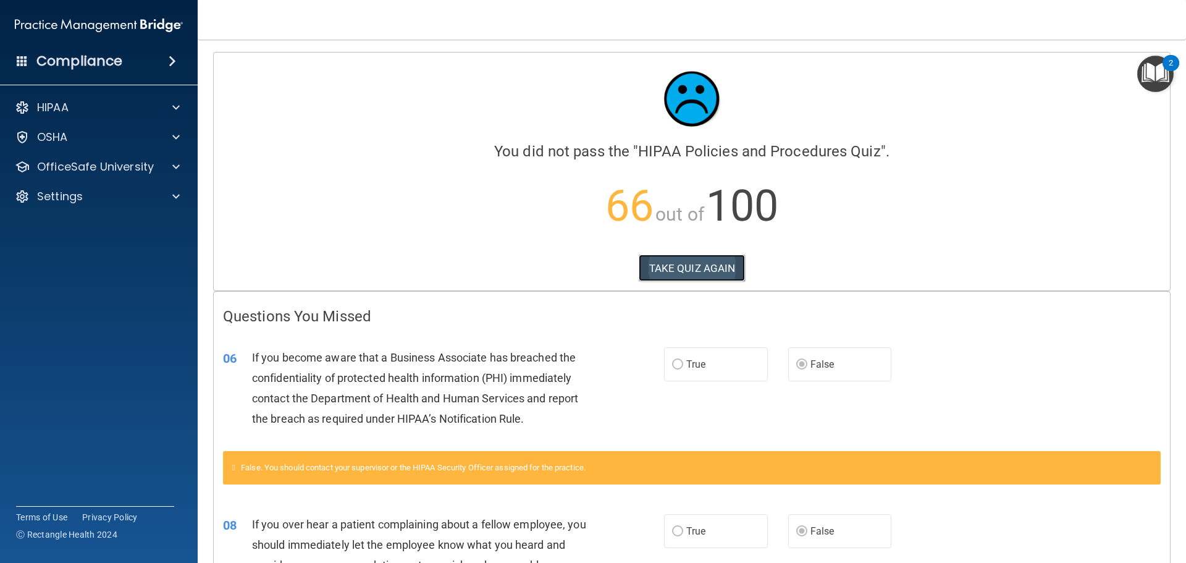
click at [690, 259] on button "TAKE QUIZ AGAIN" at bounding box center [692, 267] width 107 height 27
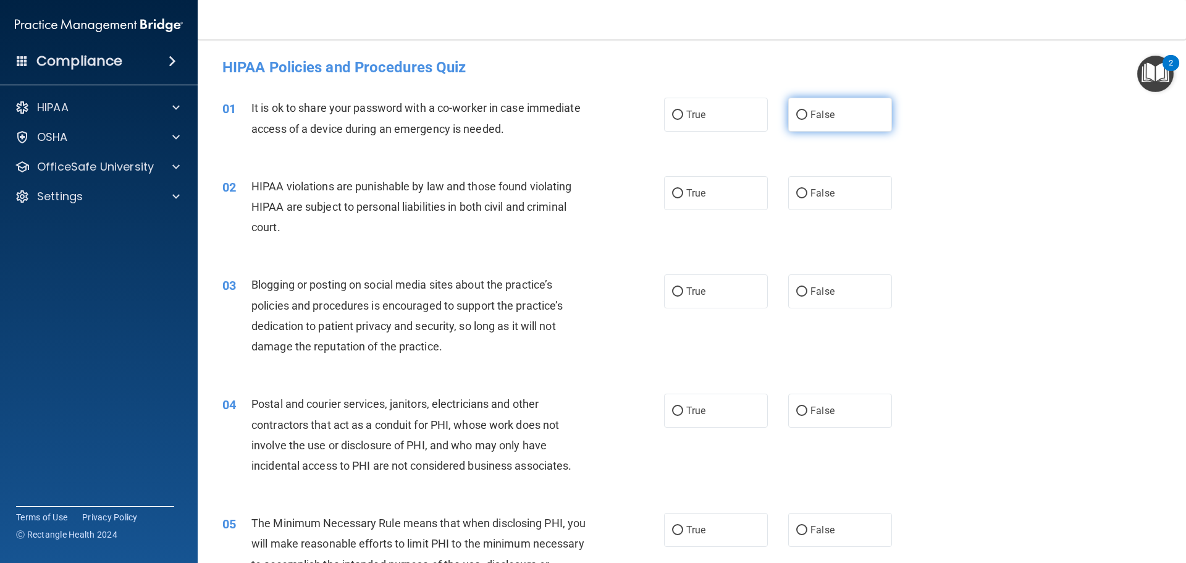
click at [804, 127] on label "False" at bounding box center [840, 115] width 104 height 34
click at [804, 120] on input "False" at bounding box center [801, 115] width 11 height 9
radio input "true"
click at [694, 195] on span "True" at bounding box center [695, 193] width 19 height 12
click at [683, 195] on input "True" at bounding box center [677, 193] width 11 height 9
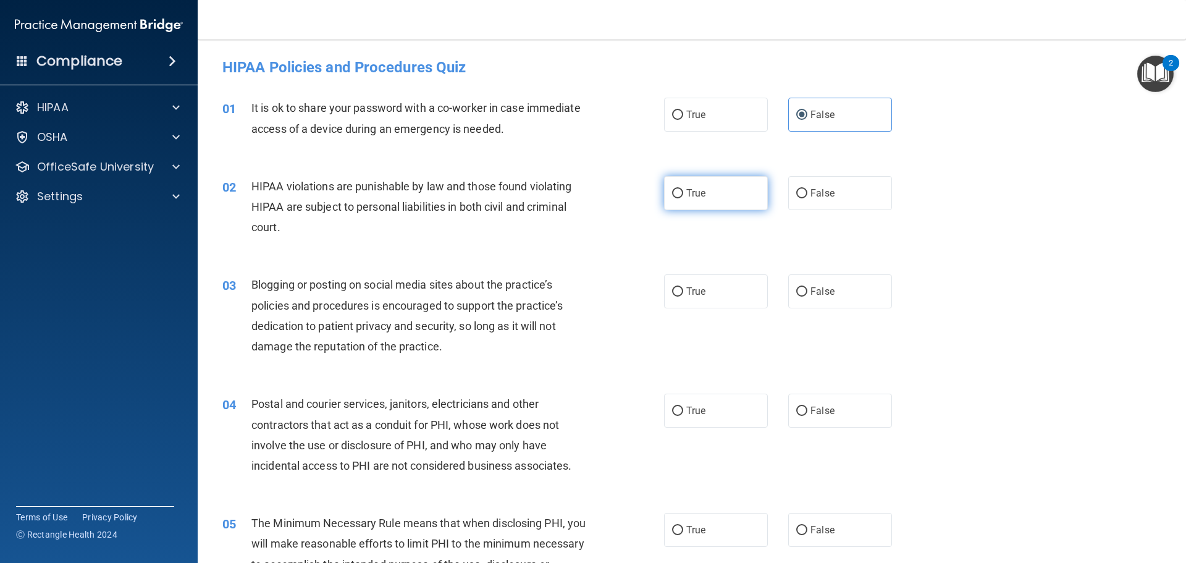
radio input "true"
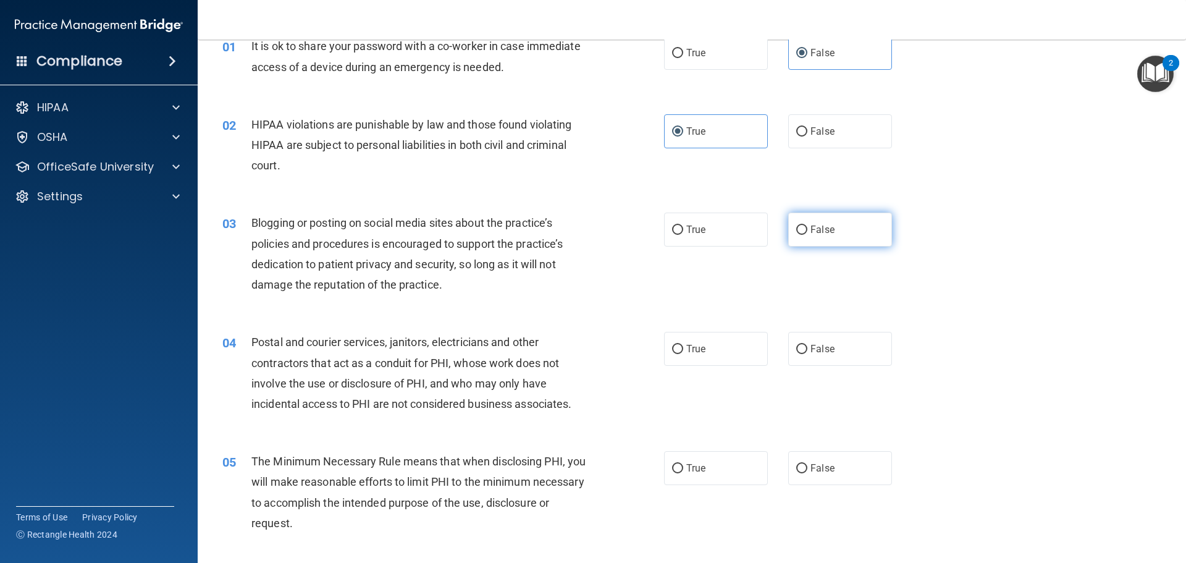
click at [815, 238] on label "False" at bounding box center [840, 229] width 104 height 34
click at [807, 235] on input "False" at bounding box center [801, 229] width 11 height 9
radio input "true"
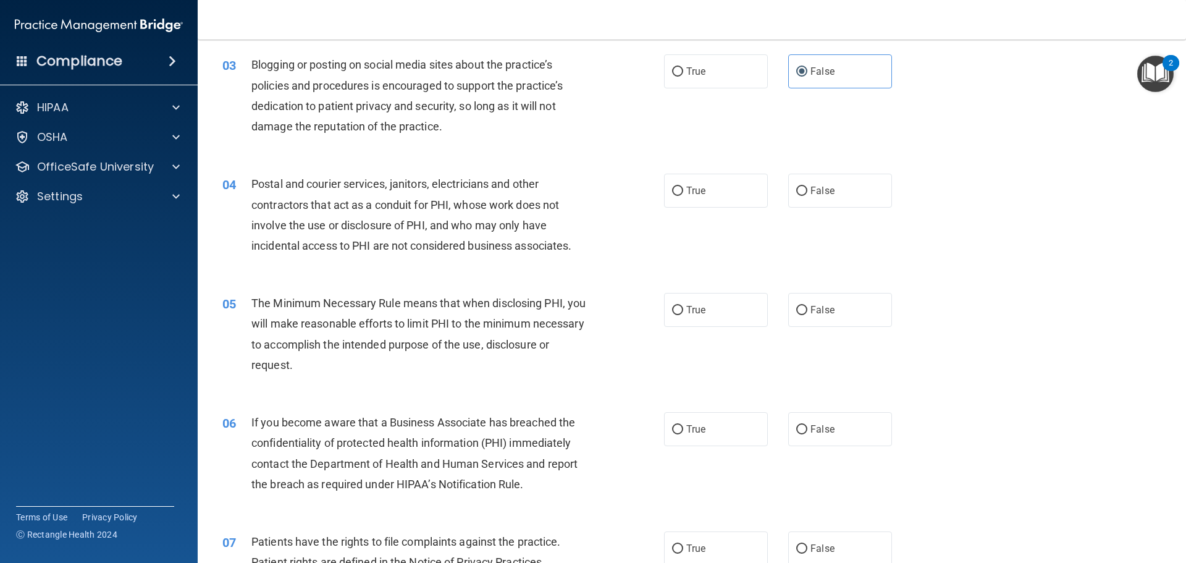
scroll to position [247, 0]
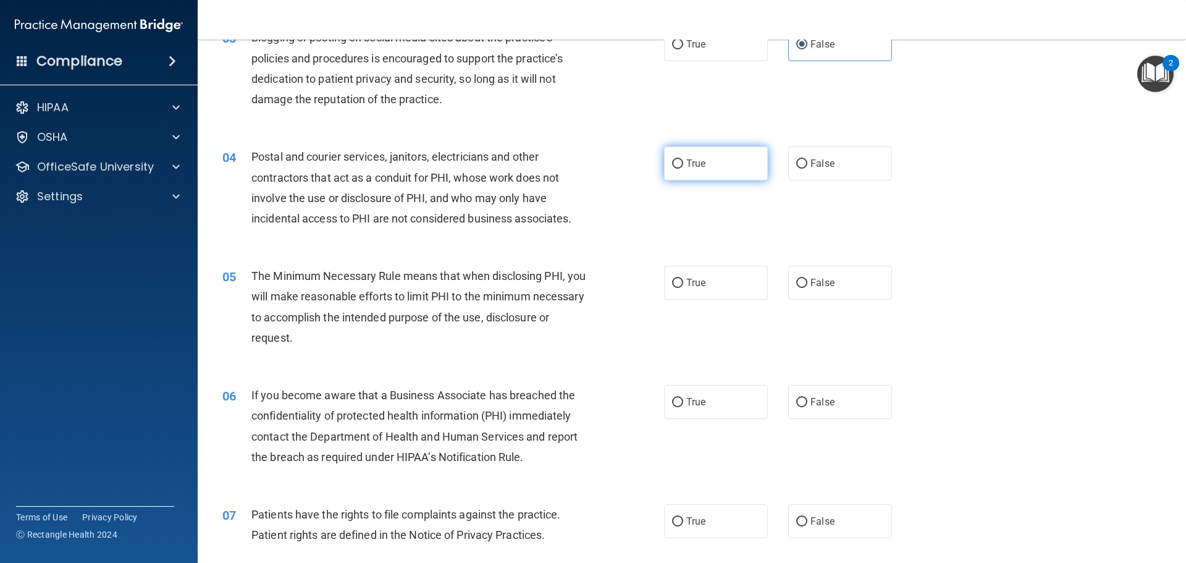
click at [686, 162] on span "True" at bounding box center [695, 164] width 19 height 12
click at [683, 162] on input "True" at bounding box center [677, 163] width 11 height 9
radio input "true"
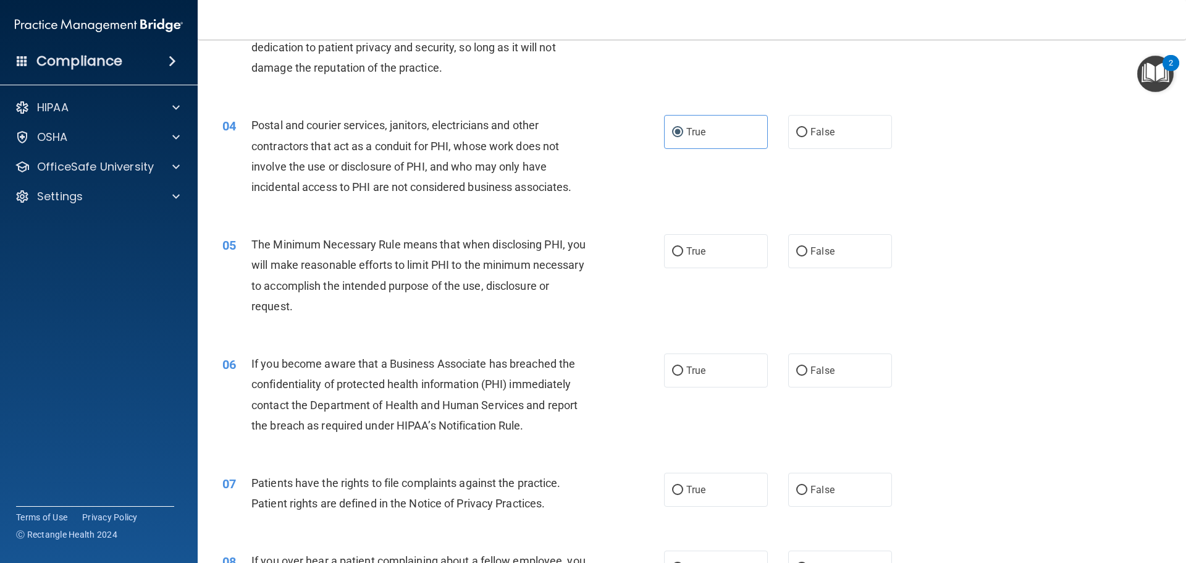
scroll to position [309, 0]
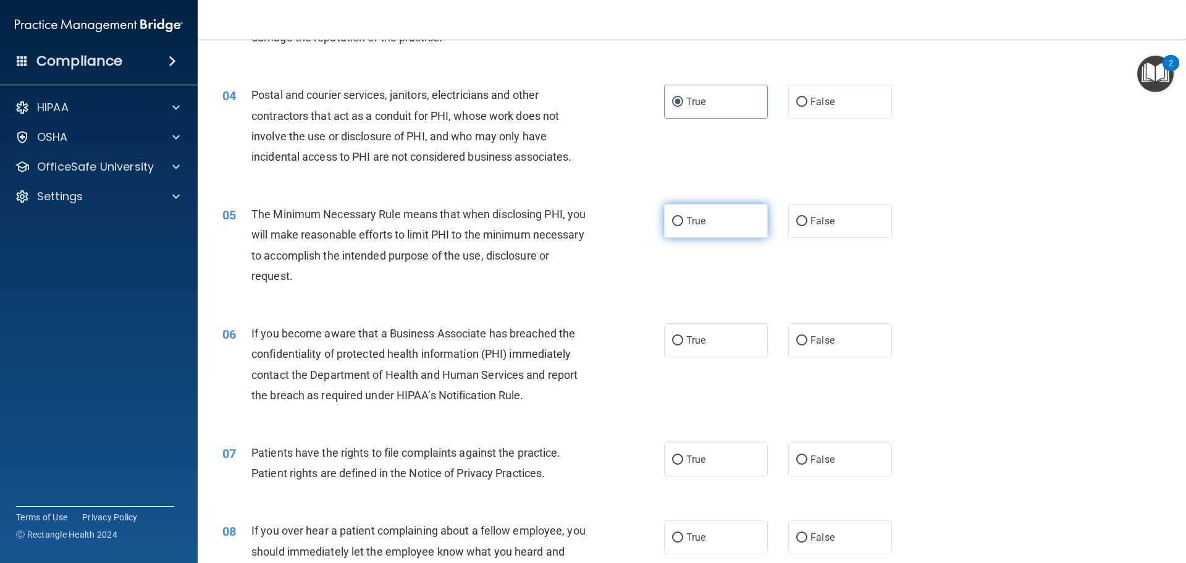
click at [715, 217] on label "True" at bounding box center [716, 221] width 104 height 34
click at [683, 217] on input "True" at bounding box center [677, 221] width 11 height 9
radio input "true"
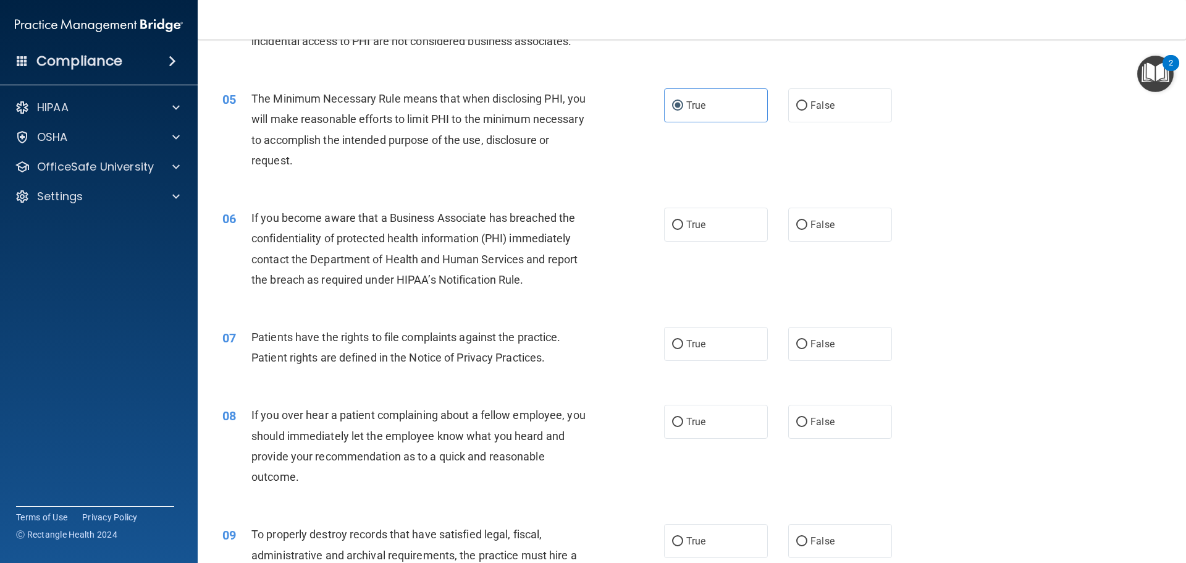
scroll to position [432, 0]
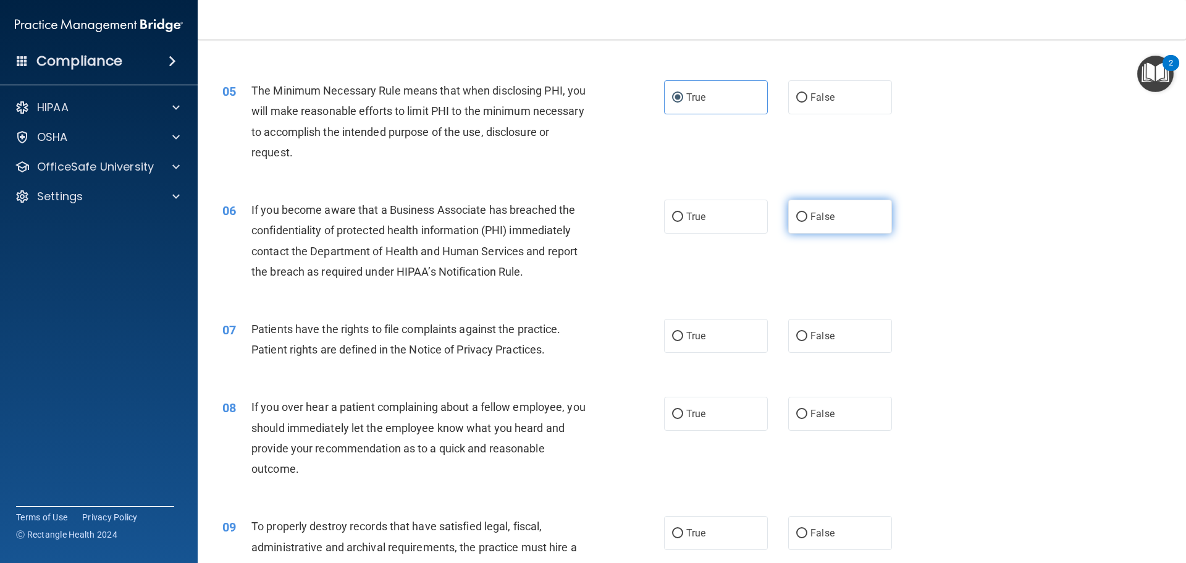
click at [799, 204] on label "False" at bounding box center [840, 217] width 104 height 34
click at [799, 212] on input "False" at bounding box center [801, 216] width 11 height 9
radio input "true"
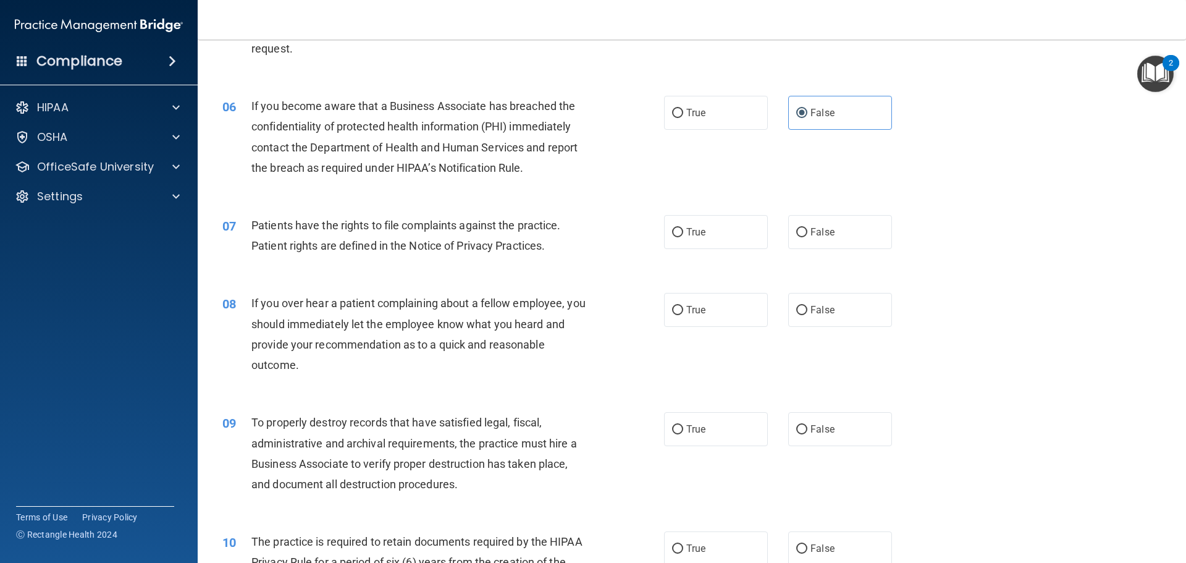
scroll to position [556, 0]
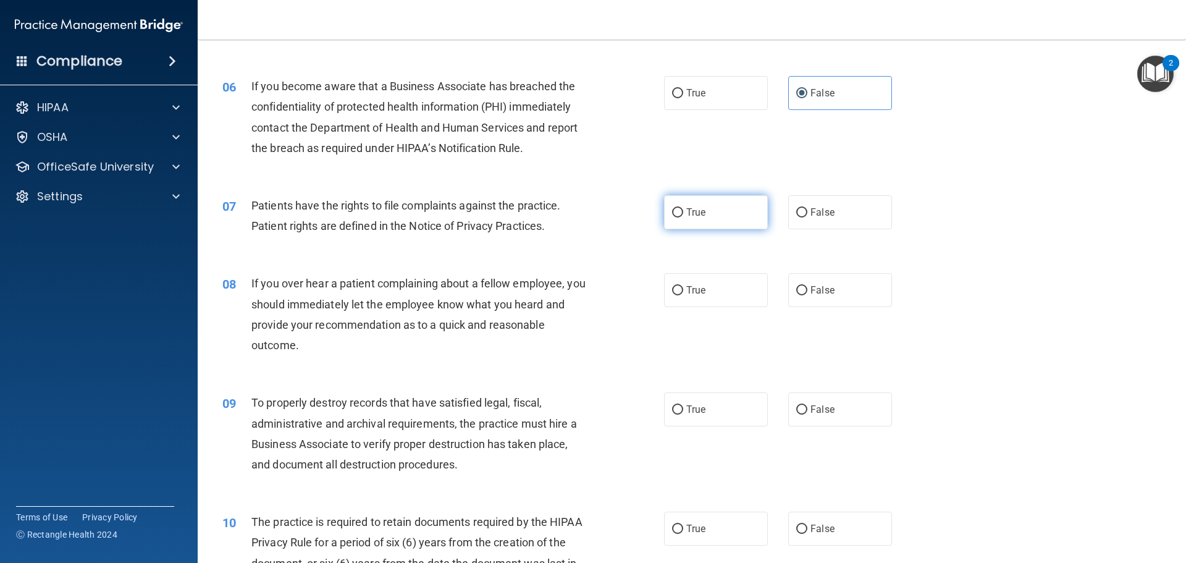
click at [708, 215] on label "True" at bounding box center [716, 212] width 104 height 34
click at [683, 215] on input "True" at bounding box center [677, 212] width 11 height 9
radio input "true"
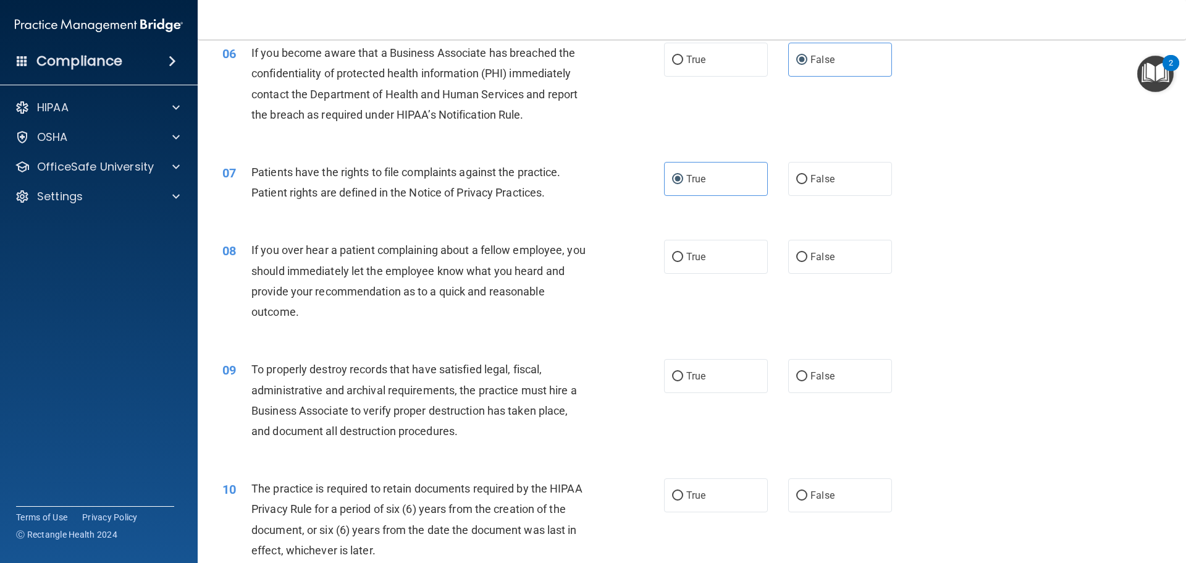
scroll to position [618, 0]
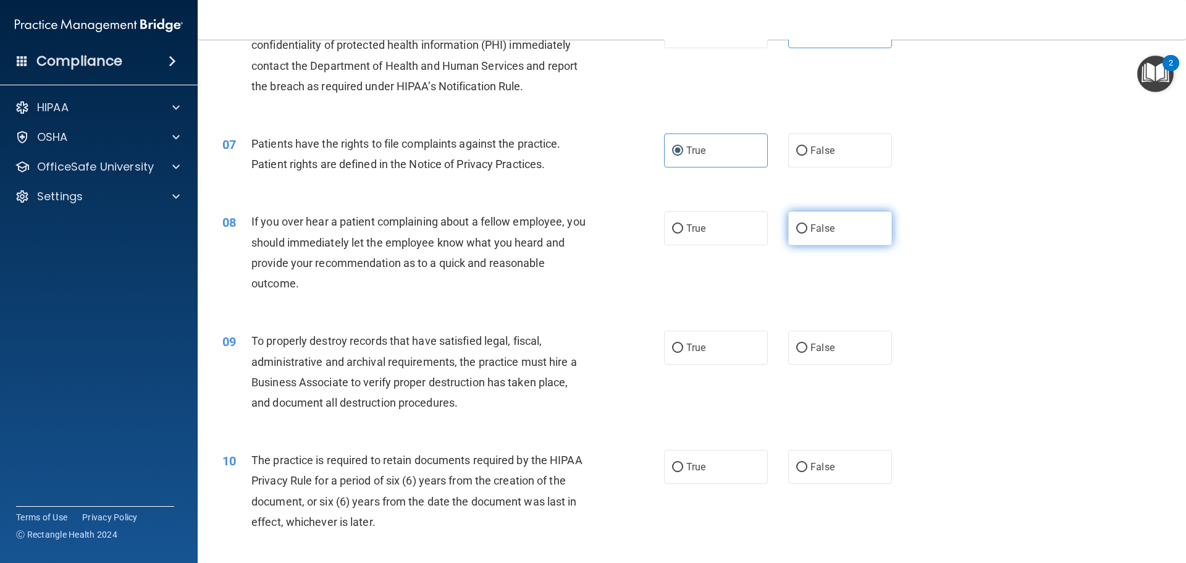
click at [818, 231] on span "False" at bounding box center [822, 228] width 24 height 12
click at [807, 231] on input "False" at bounding box center [801, 228] width 11 height 9
radio input "true"
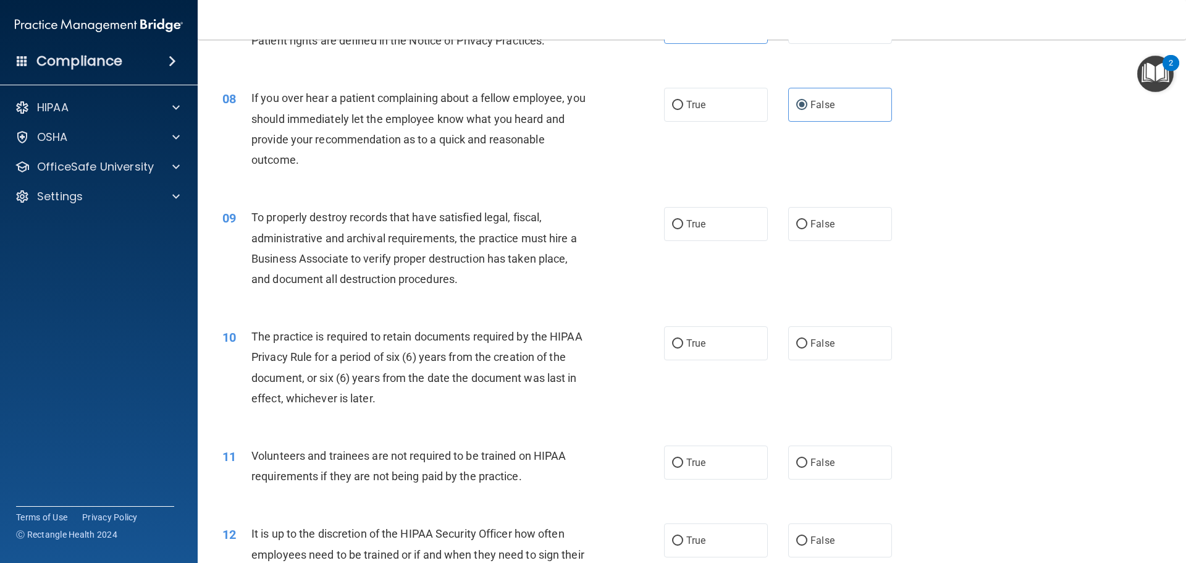
scroll to position [803, 0]
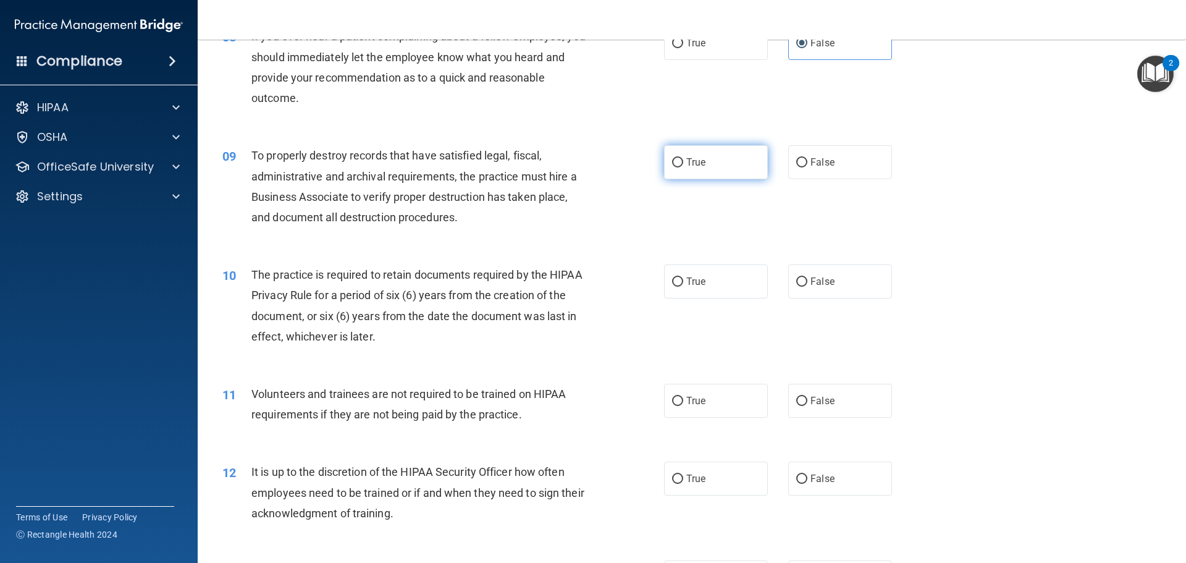
click at [742, 160] on label "True" at bounding box center [716, 162] width 104 height 34
click at [683, 160] on input "True" at bounding box center [677, 162] width 11 height 9
radio input "true"
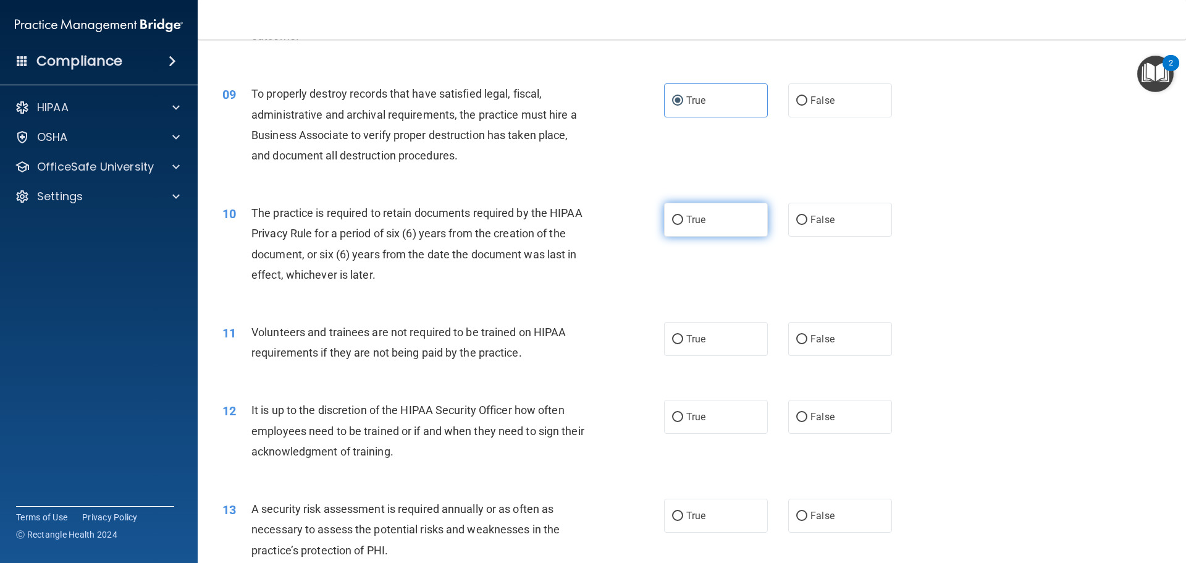
click at [696, 216] on span "True" at bounding box center [695, 220] width 19 height 12
click at [683, 216] on input "True" at bounding box center [677, 220] width 11 height 9
radio input "true"
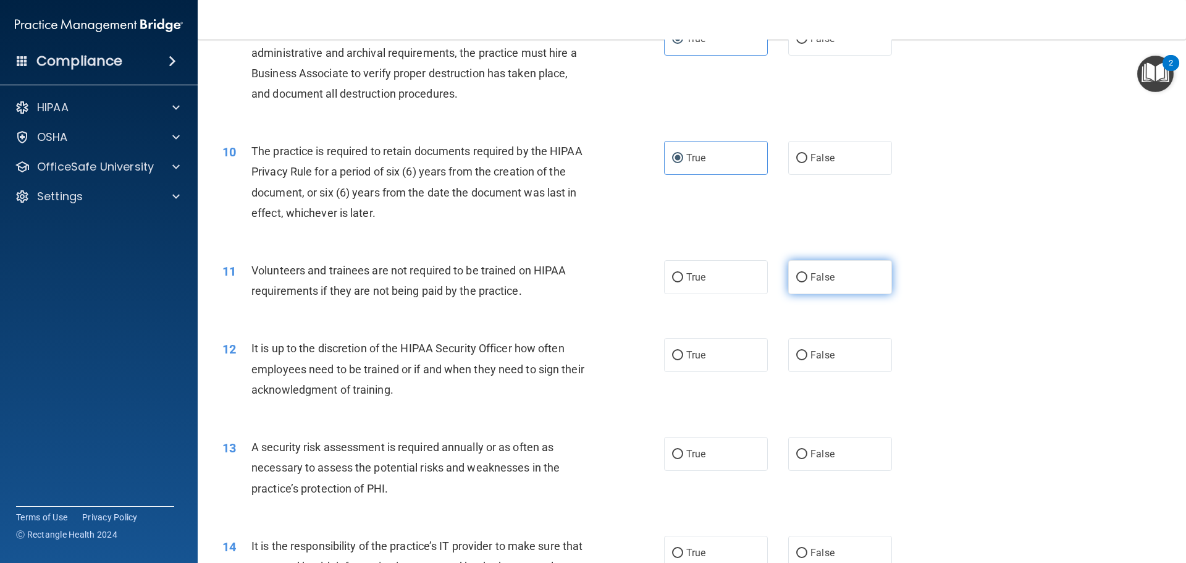
click at [853, 292] on label "False" at bounding box center [840, 277] width 104 height 34
click at [807, 282] on input "False" at bounding box center [801, 277] width 11 height 9
radio input "true"
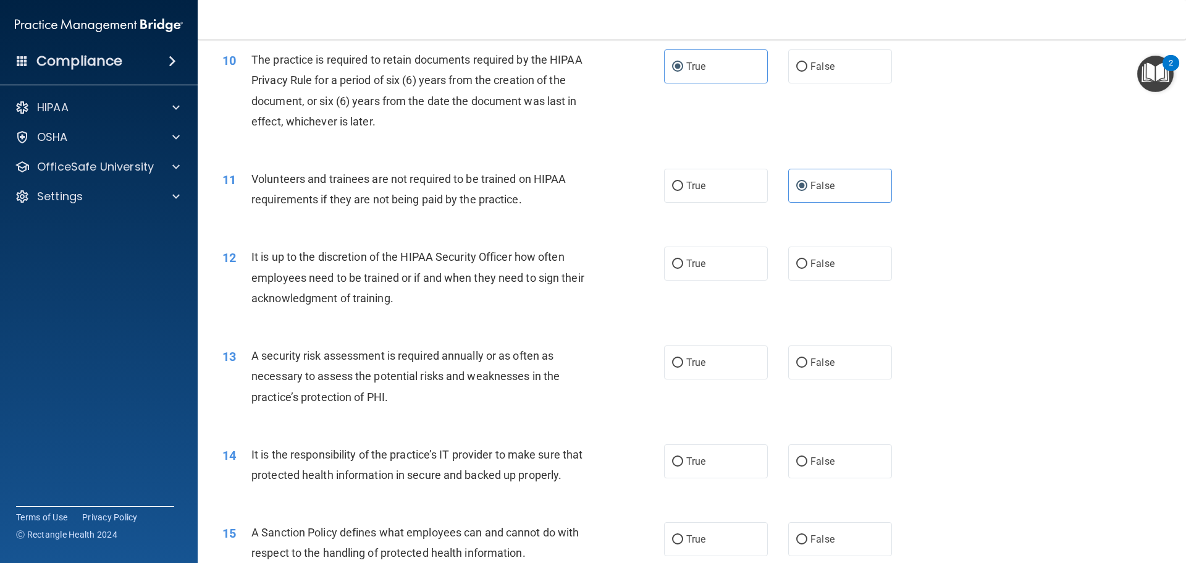
scroll to position [1050, 0]
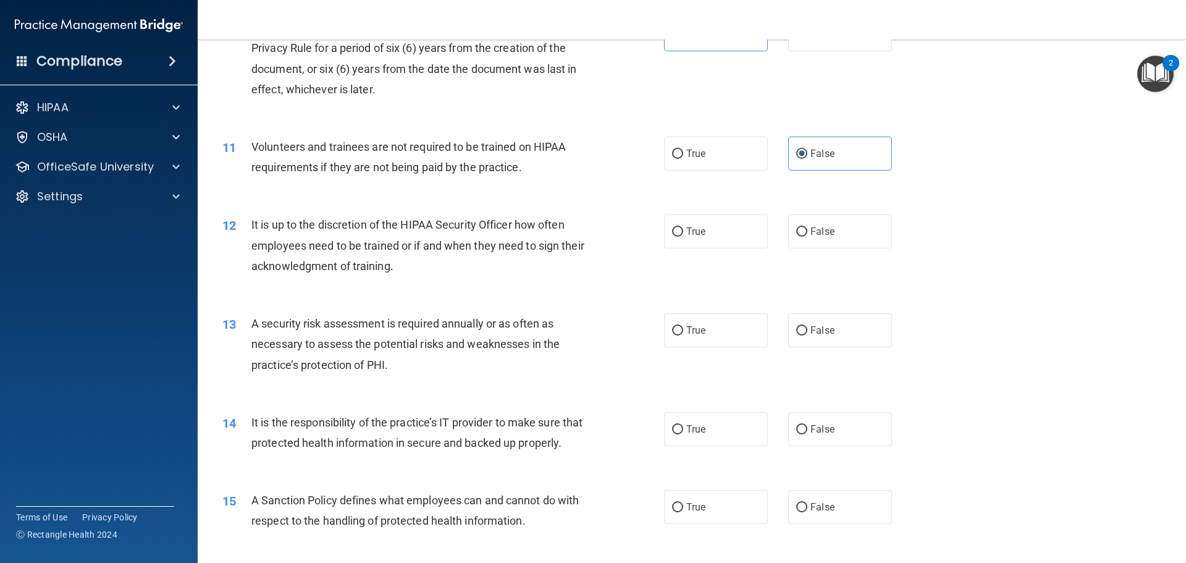
click at [768, 239] on div "True False" at bounding box center [788, 231] width 249 height 34
click at [796, 233] on input "False" at bounding box center [801, 231] width 11 height 9
radio input "true"
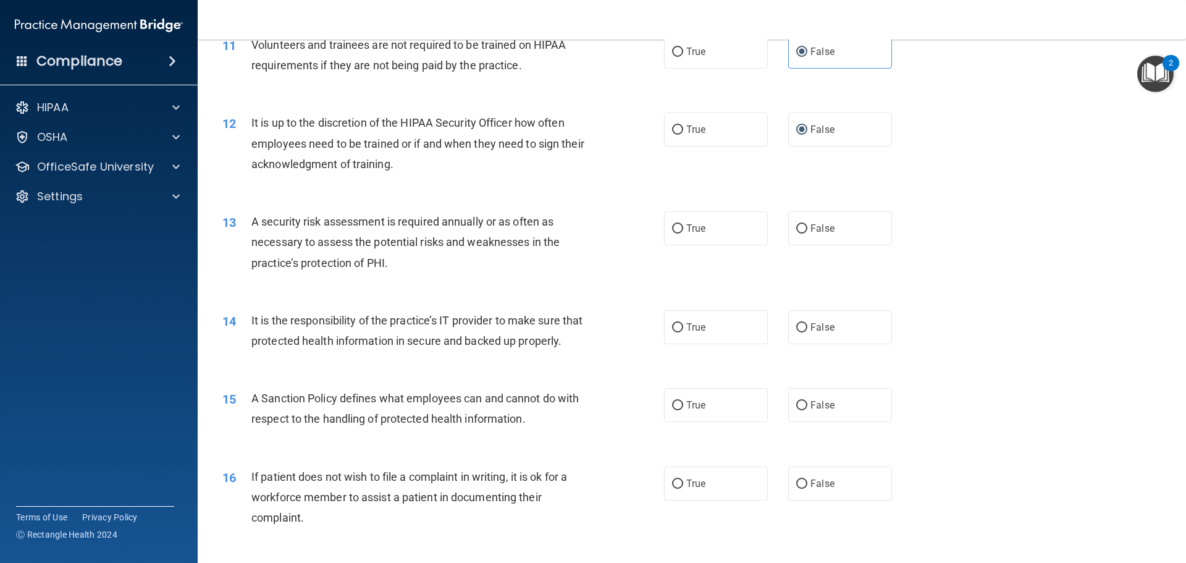
scroll to position [1174, 0]
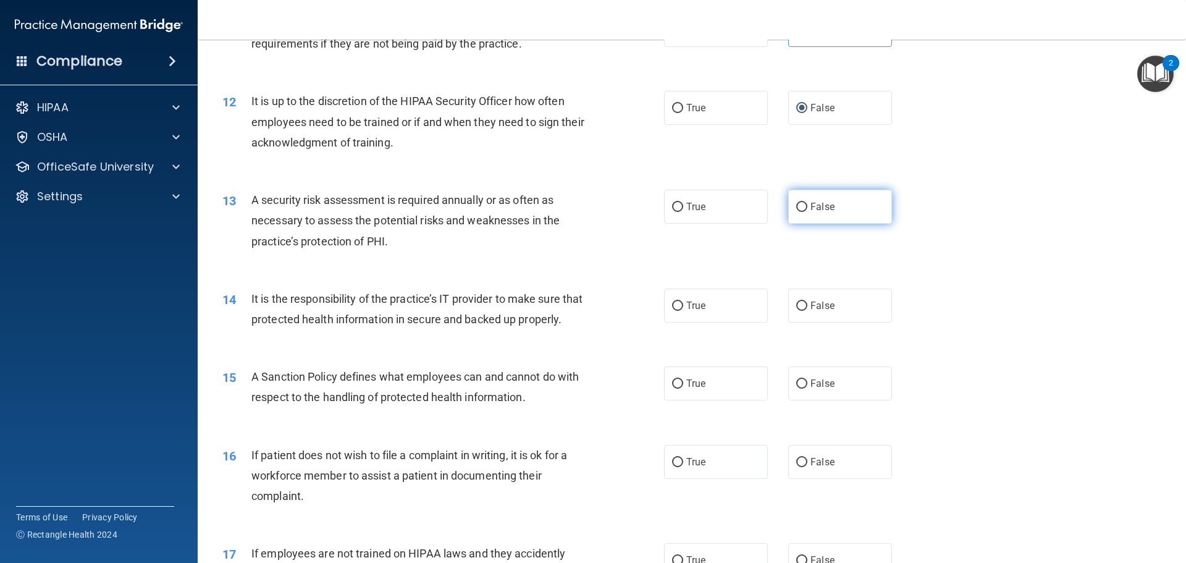
click at [803, 222] on label "False" at bounding box center [840, 207] width 104 height 34
click at [803, 212] on input "False" at bounding box center [801, 207] width 11 height 9
radio input "true"
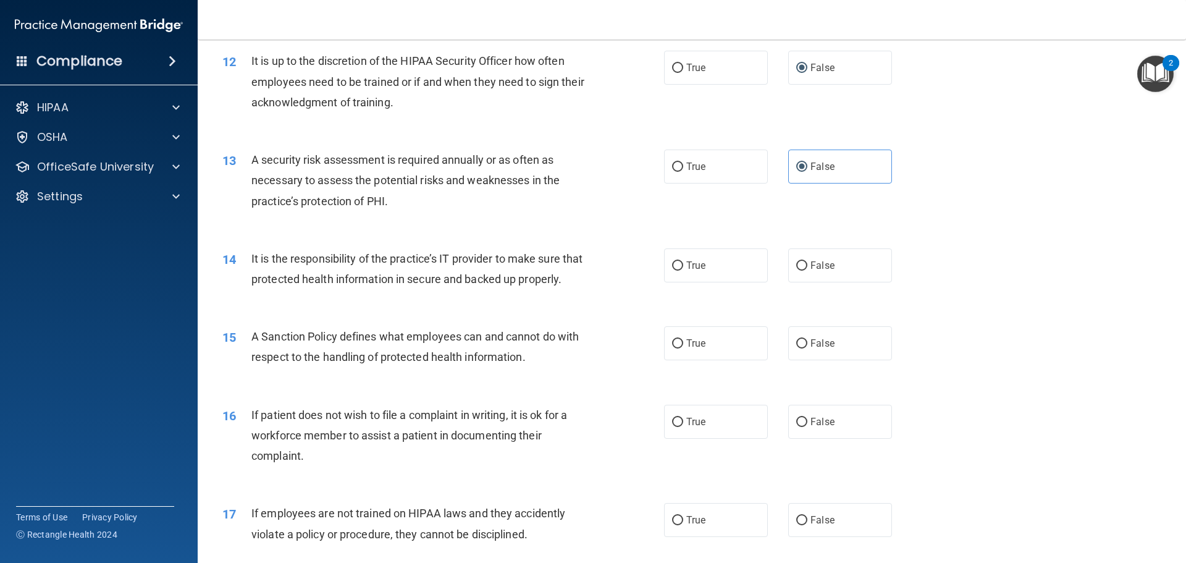
scroll to position [1235, 0]
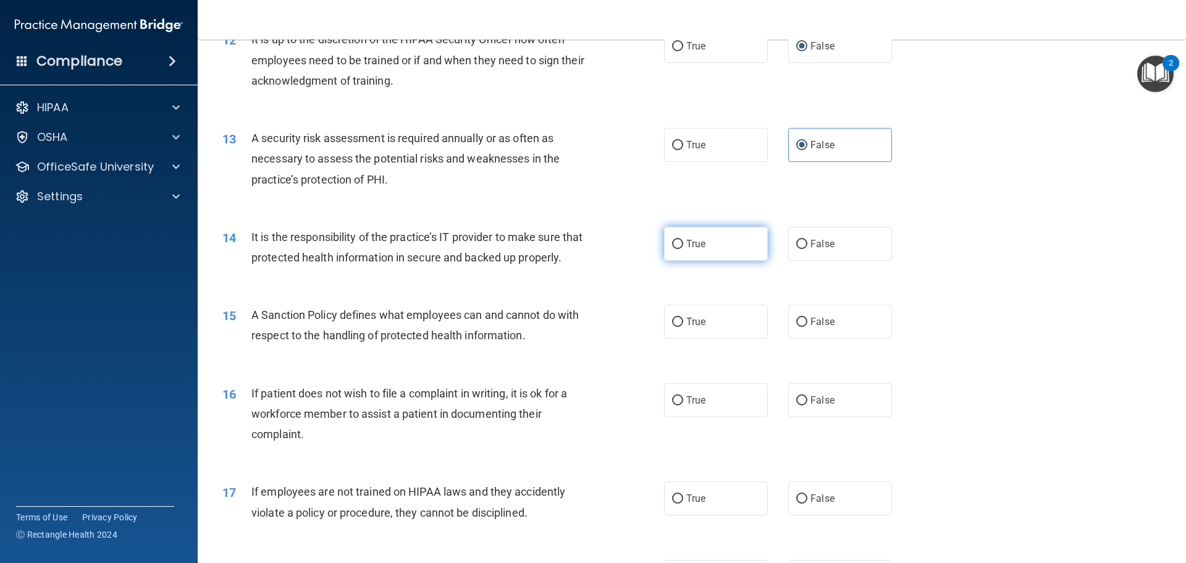
click at [730, 244] on label "True" at bounding box center [716, 244] width 104 height 34
click at [683, 244] on input "True" at bounding box center [677, 244] width 11 height 9
radio input "true"
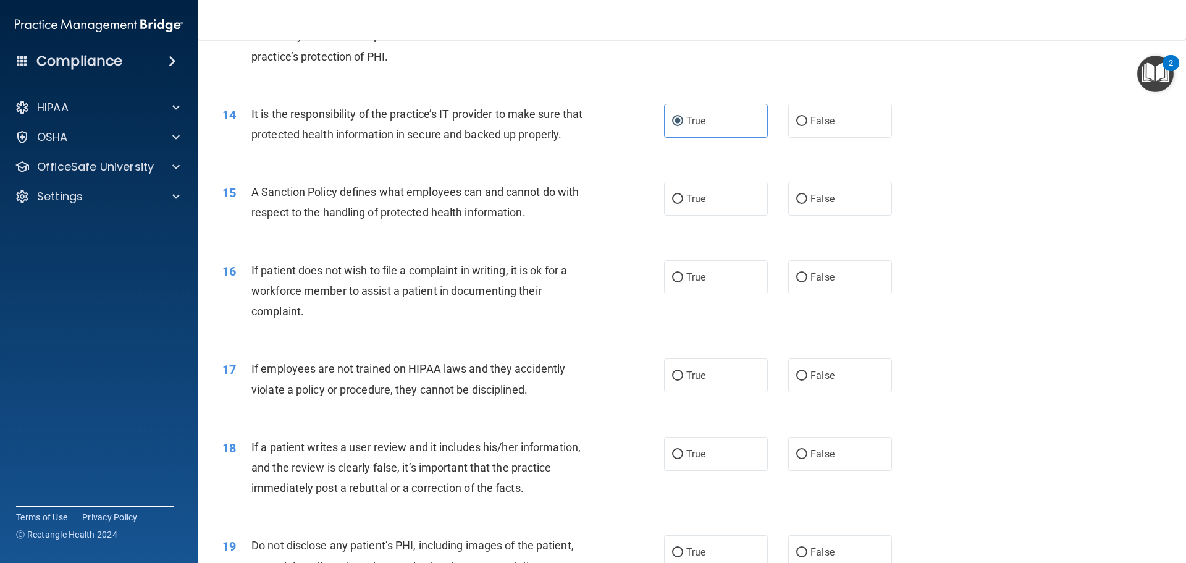
scroll to position [1359, 0]
click at [707, 215] on label "True" at bounding box center [716, 198] width 104 height 34
click at [683, 203] on input "True" at bounding box center [677, 198] width 11 height 9
radio input "true"
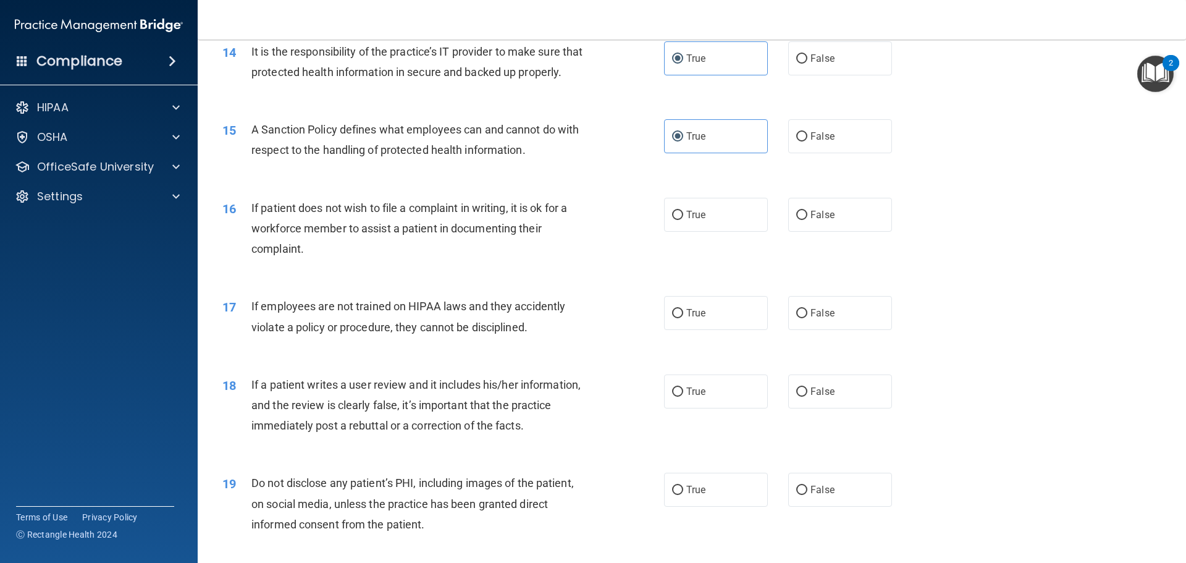
scroll to position [1483, 0]
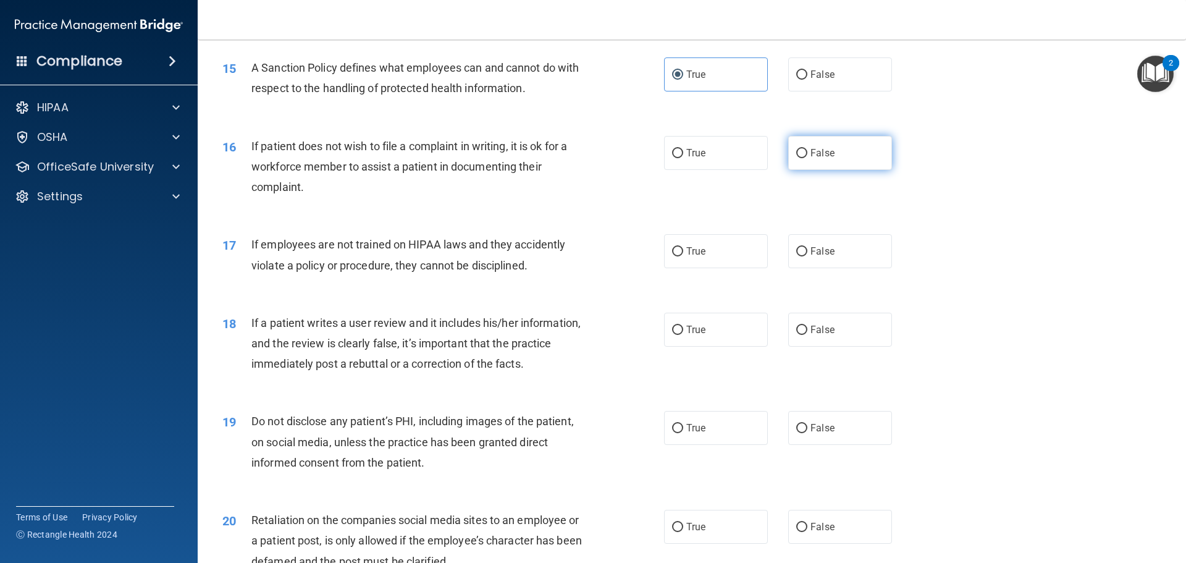
click at [847, 170] on label "False" at bounding box center [840, 153] width 104 height 34
click at [807, 158] on input "False" at bounding box center [801, 153] width 11 height 9
radio input "true"
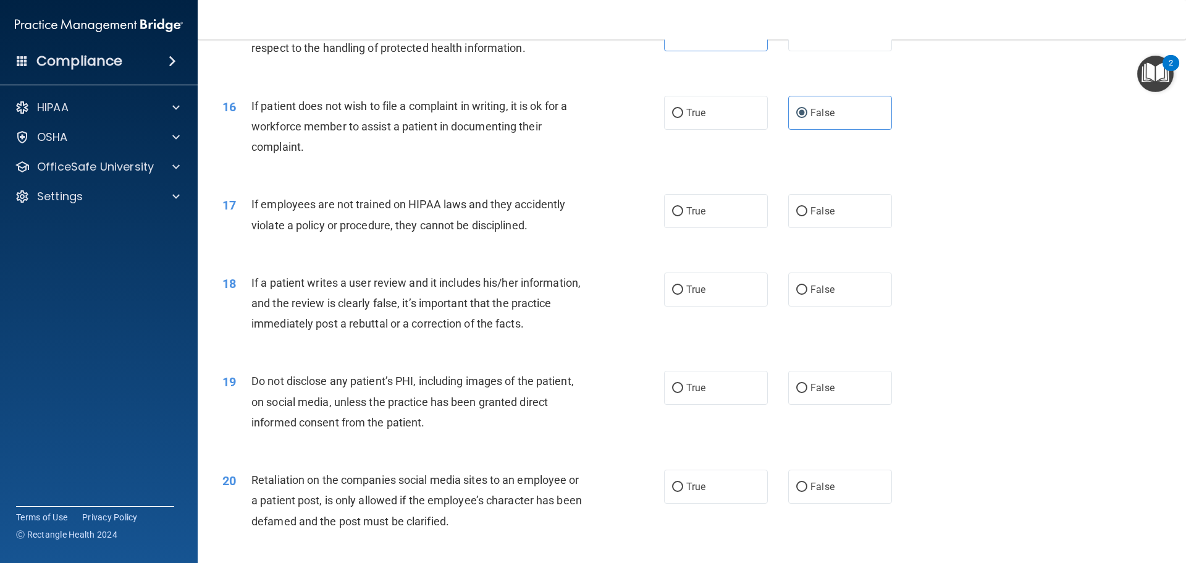
scroll to position [1544, 0]
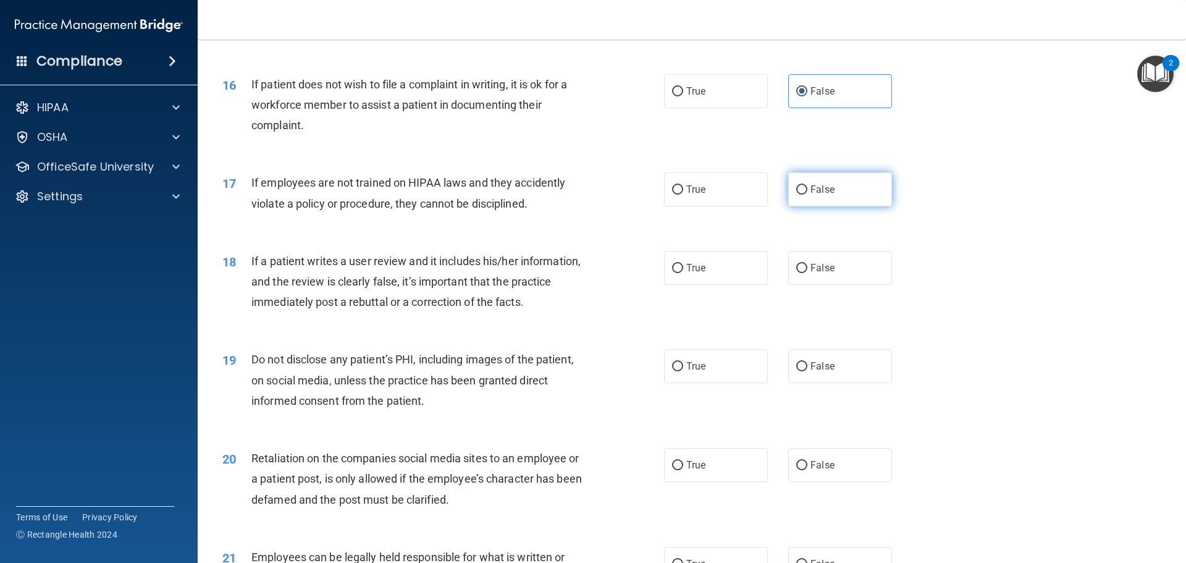
click at [847, 206] on label "False" at bounding box center [840, 189] width 104 height 34
click at [807, 195] on input "False" at bounding box center [801, 189] width 11 height 9
radio input "true"
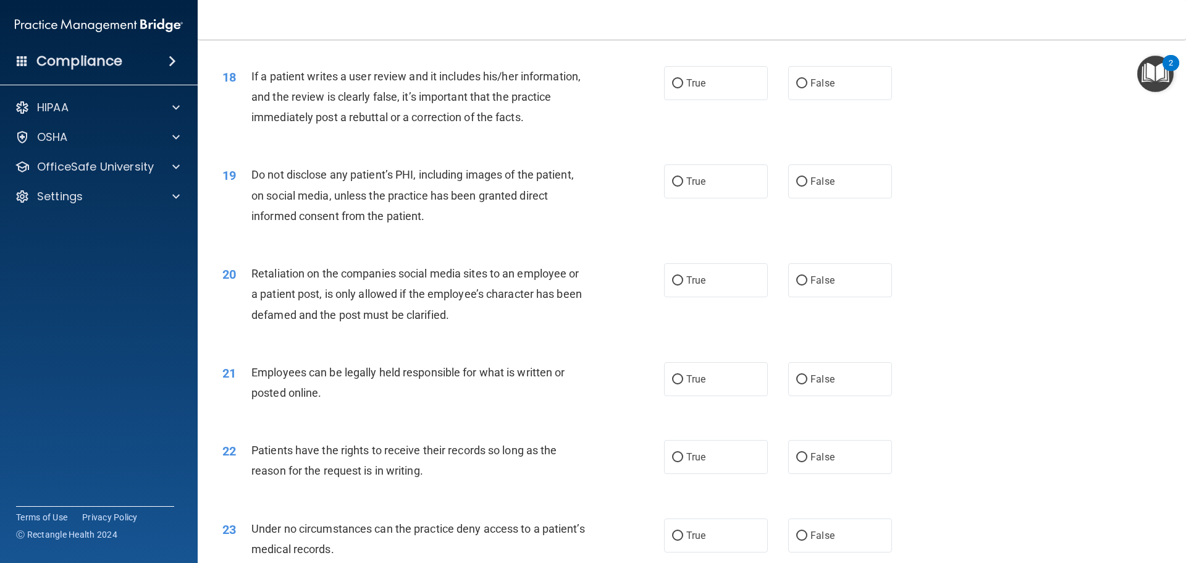
scroll to position [1730, 0]
click at [692, 99] on label "True" at bounding box center [716, 82] width 104 height 34
click at [683, 88] on input "True" at bounding box center [677, 82] width 11 height 9
radio input "true"
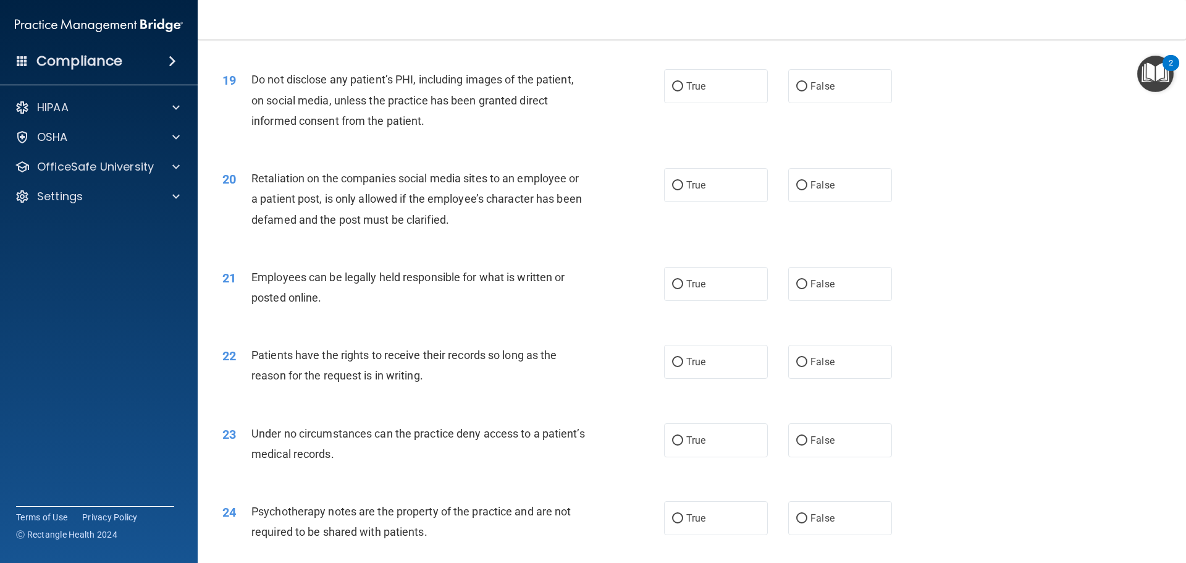
scroll to position [1853, 0]
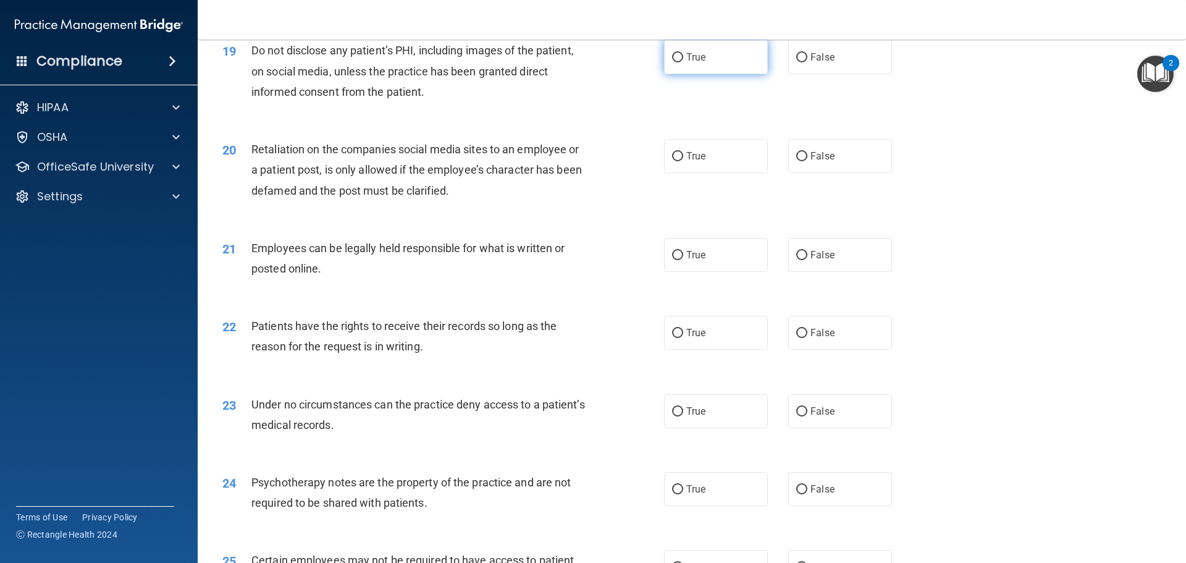
click at [744, 74] on label "True" at bounding box center [716, 57] width 104 height 34
click at [683, 62] on input "True" at bounding box center [677, 57] width 11 height 9
radio input "true"
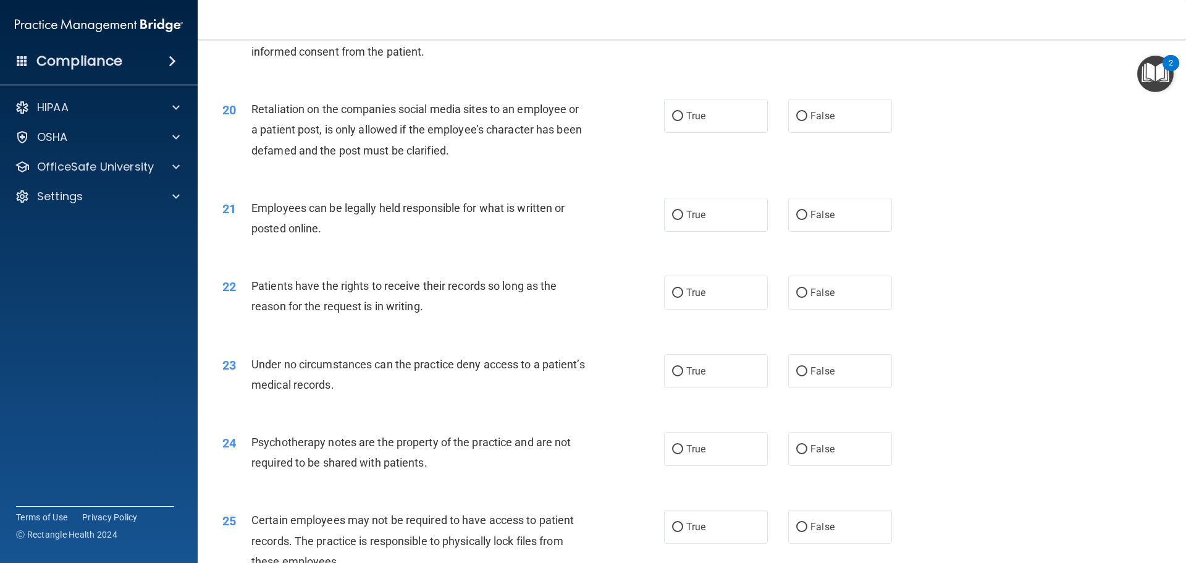
scroll to position [1915, 0]
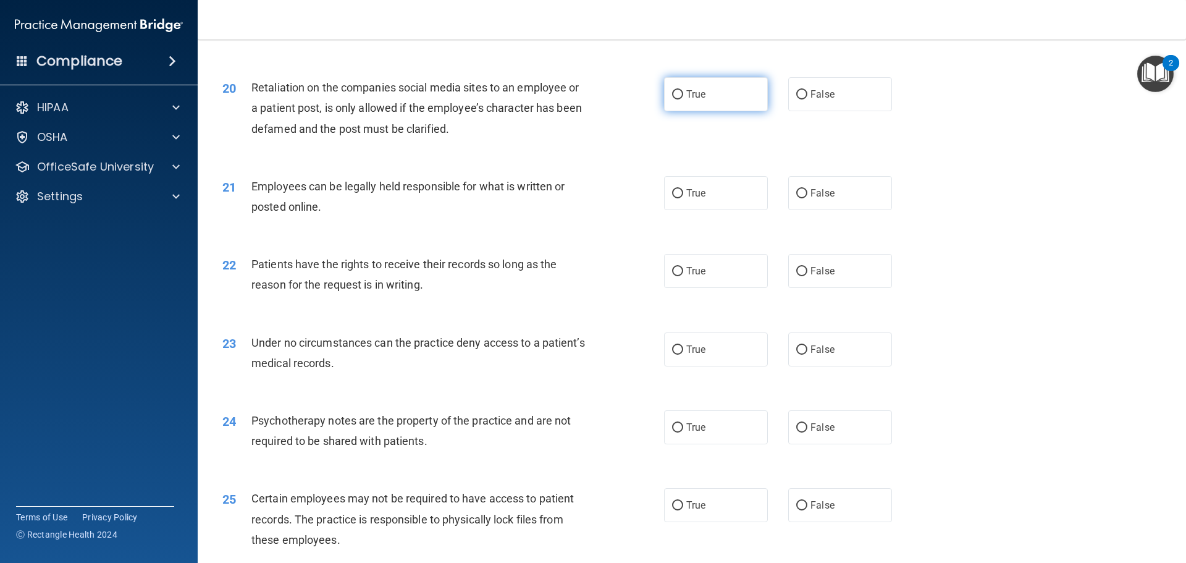
click at [673, 99] on input "True" at bounding box center [677, 94] width 11 height 9
radio input "true"
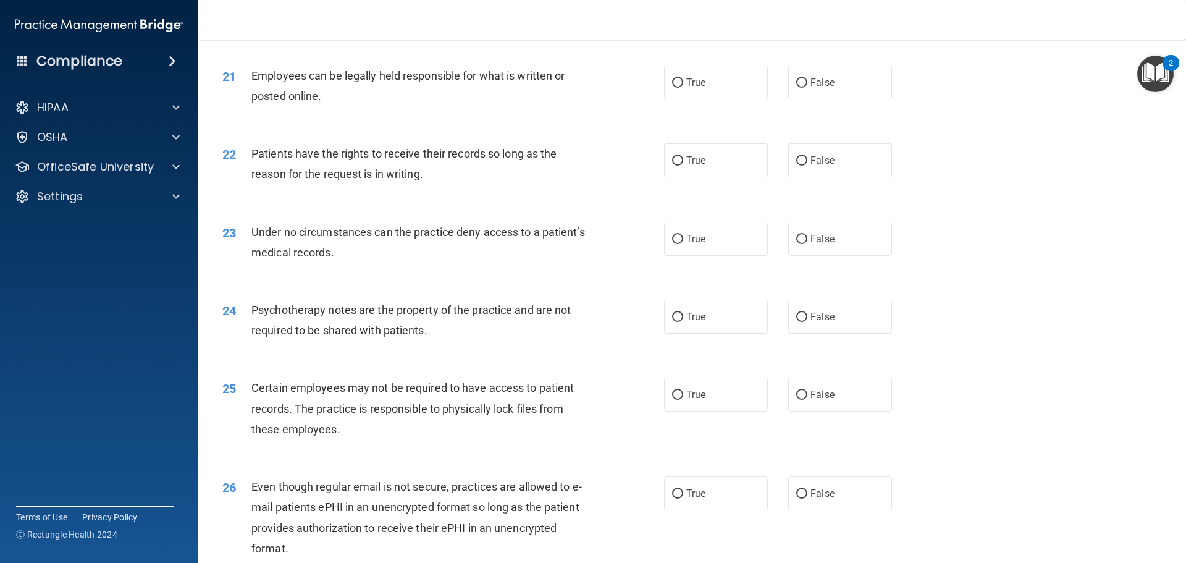
scroll to position [2038, 0]
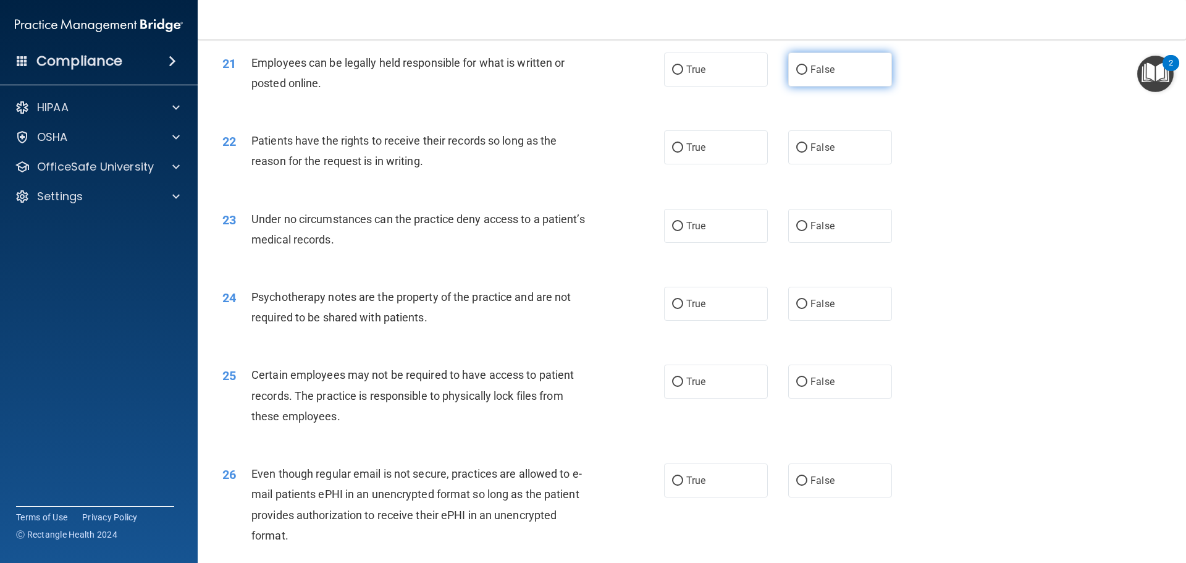
click at [851, 86] on label "False" at bounding box center [840, 70] width 104 height 34
click at [807, 75] on input "False" at bounding box center [801, 69] width 11 height 9
radio input "true"
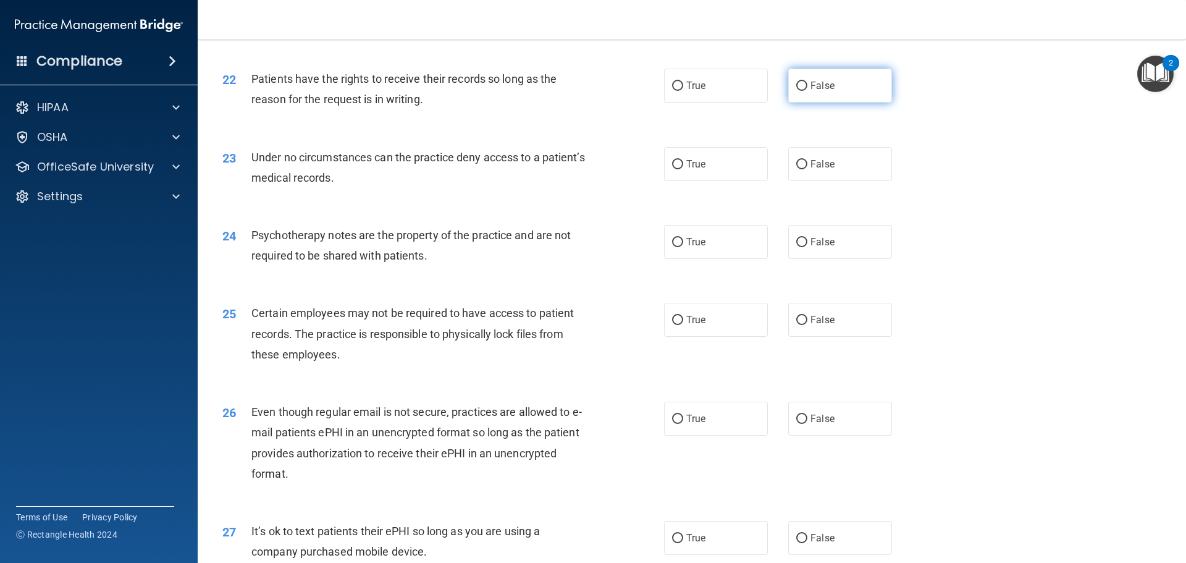
click at [788, 103] on label "False" at bounding box center [840, 86] width 104 height 34
click at [796, 91] on input "False" at bounding box center [801, 86] width 11 height 9
radio input "true"
click at [689, 103] on label "True" at bounding box center [716, 86] width 104 height 34
click at [683, 91] on input "True" at bounding box center [677, 86] width 11 height 9
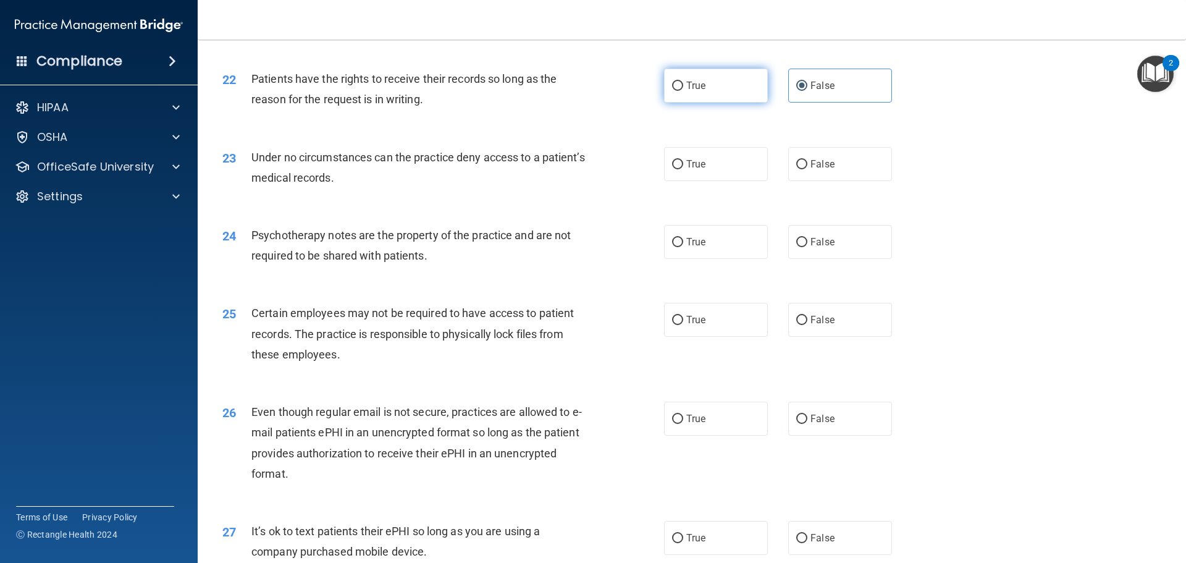
radio input "true"
radio input "false"
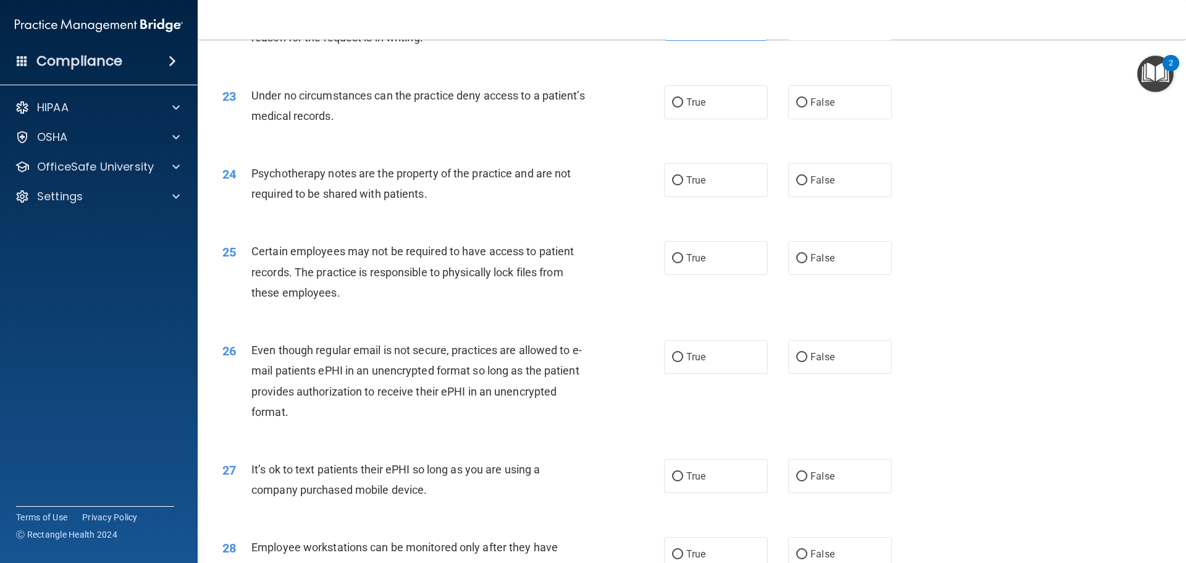
scroll to position [2224, 0]
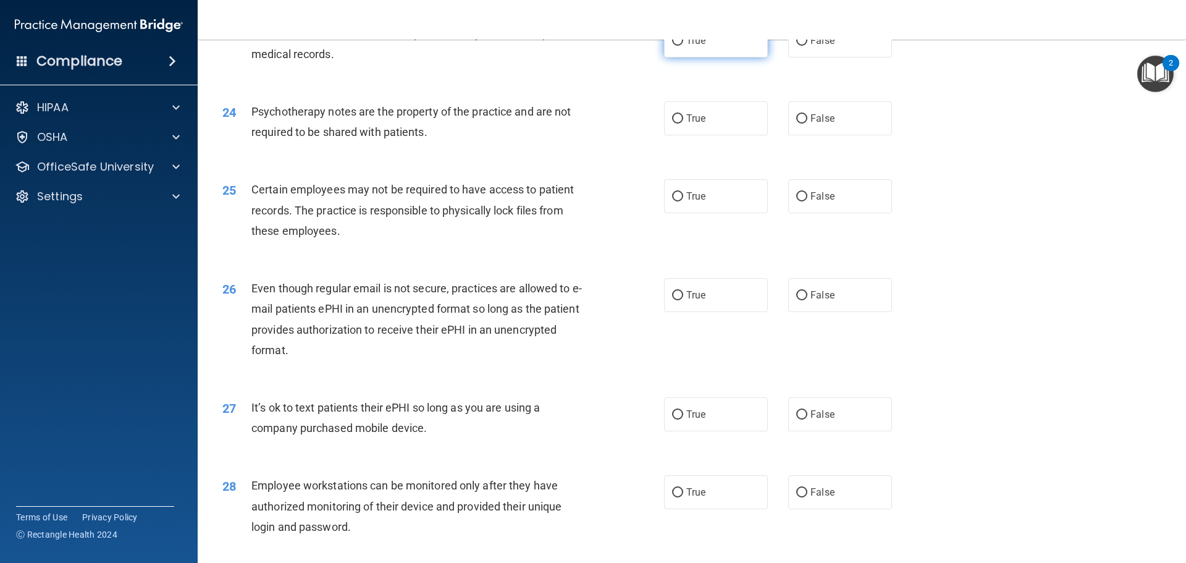
click at [707, 57] on label "True" at bounding box center [716, 40] width 104 height 34
click at [683, 46] on input "True" at bounding box center [677, 40] width 11 height 9
radio input "true"
click at [820, 124] on span "False" at bounding box center [822, 118] width 24 height 12
click at [807, 124] on input "False" at bounding box center [801, 118] width 11 height 9
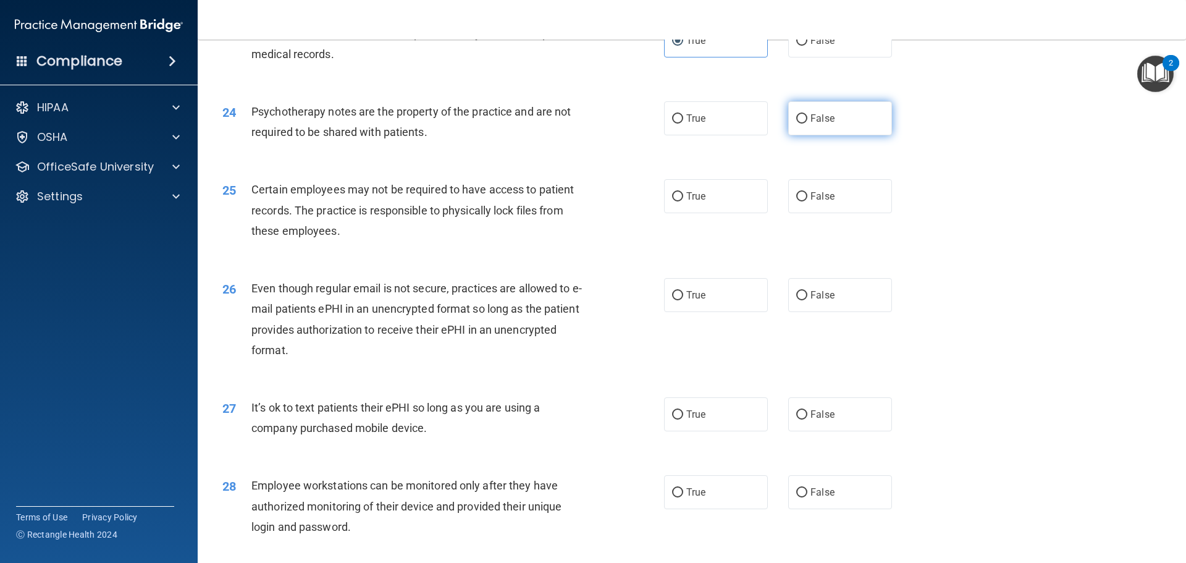
radio input "true"
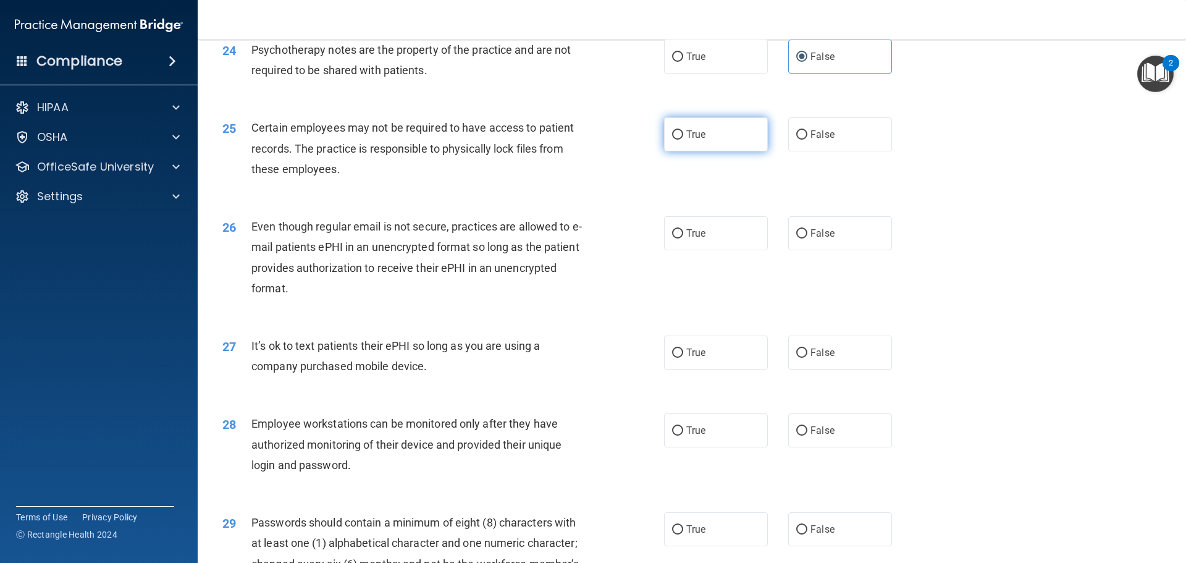
click at [718, 151] on label "True" at bounding box center [716, 134] width 104 height 34
click at [683, 140] on input "True" at bounding box center [677, 134] width 11 height 9
radio input "true"
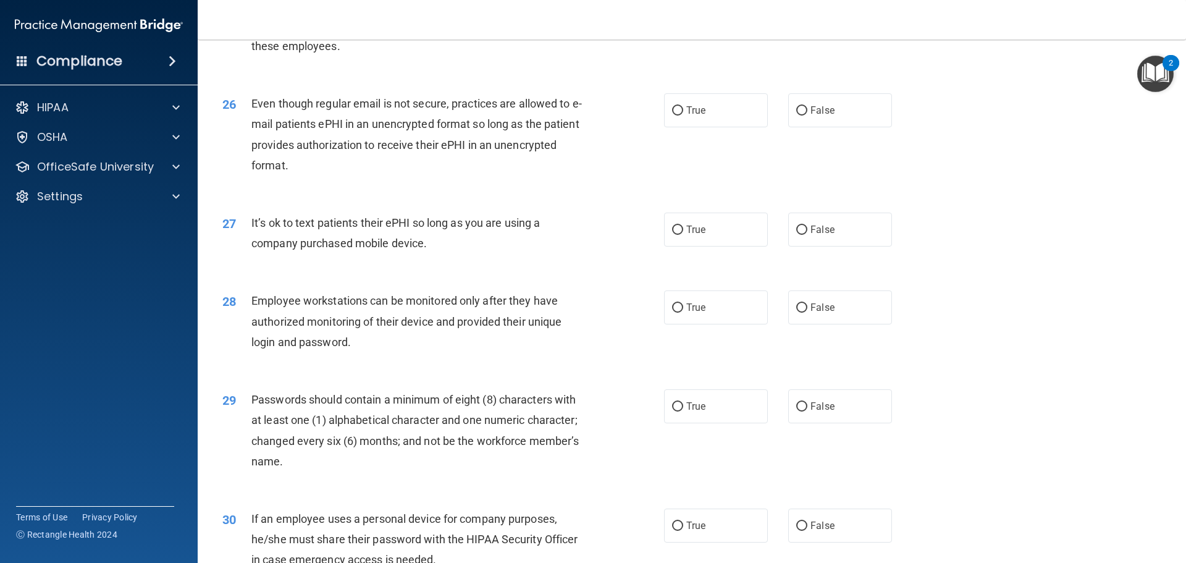
scroll to position [2409, 0]
click at [689, 116] on span "True" at bounding box center [695, 110] width 19 height 12
click at [683, 115] on input "True" at bounding box center [677, 110] width 11 height 9
radio input "true"
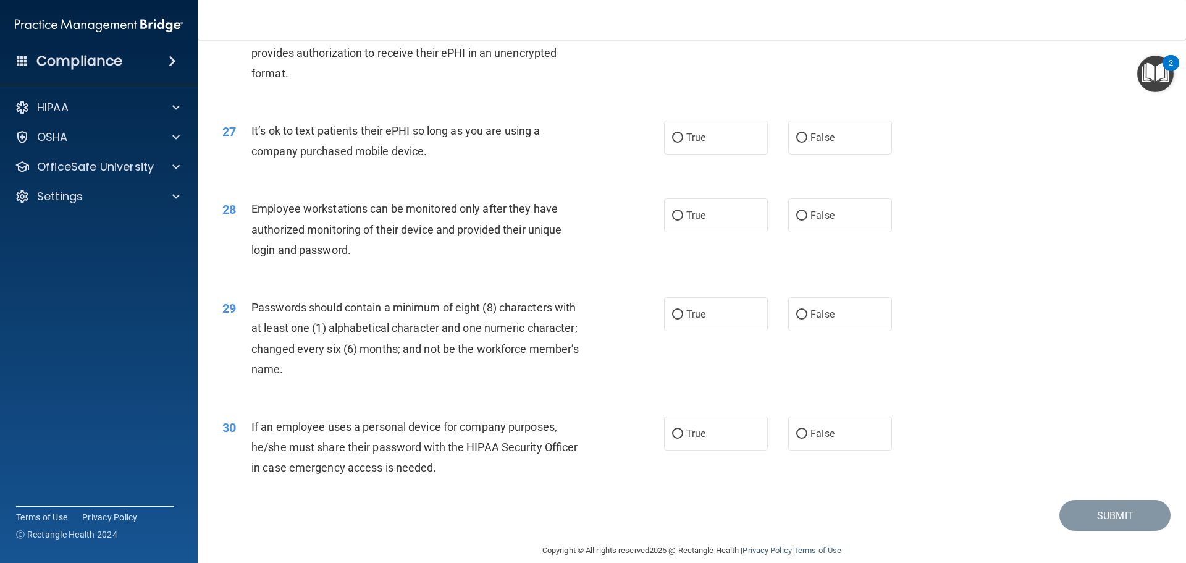
scroll to position [2471, 0]
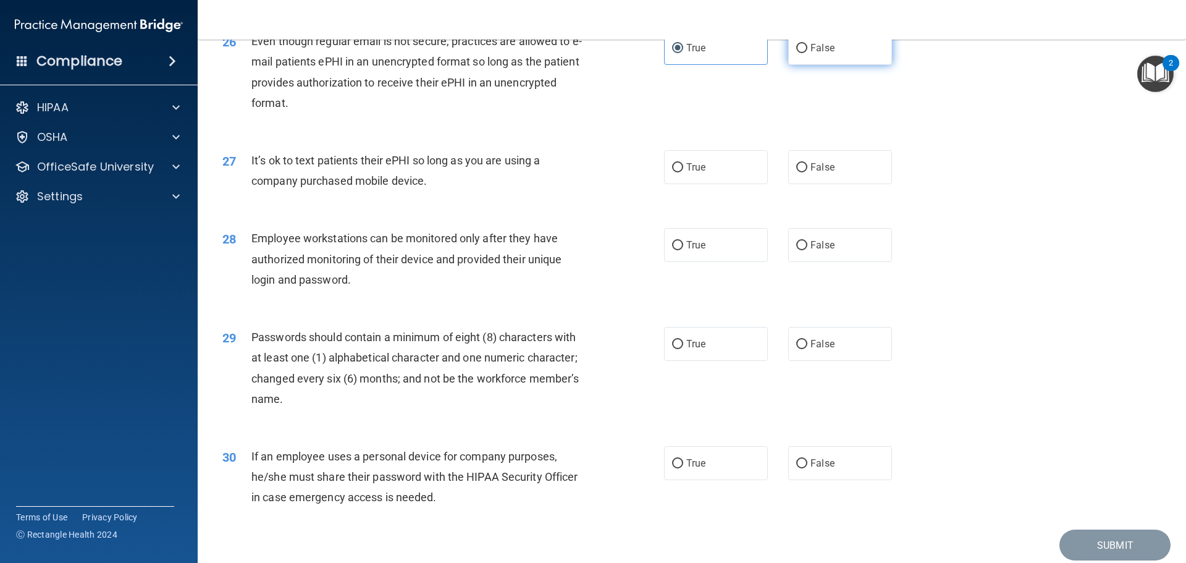
click at [819, 54] on span "False" at bounding box center [822, 48] width 24 height 12
click at [807, 53] on input "False" at bounding box center [801, 48] width 11 height 9
radio input "true"
radio input "false"
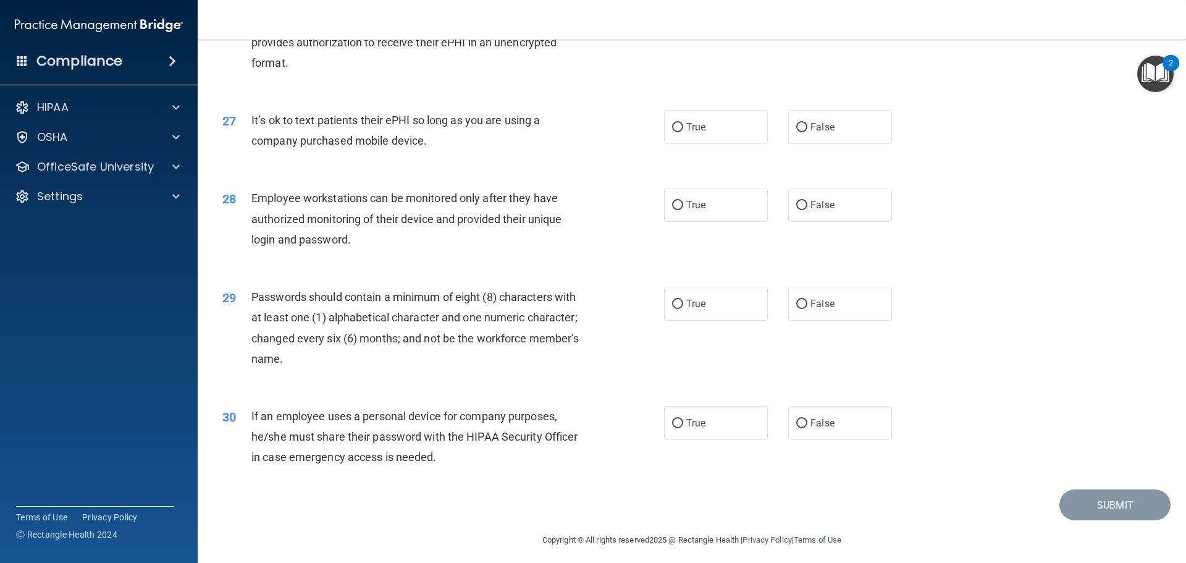
scroll to position [2533, 0]
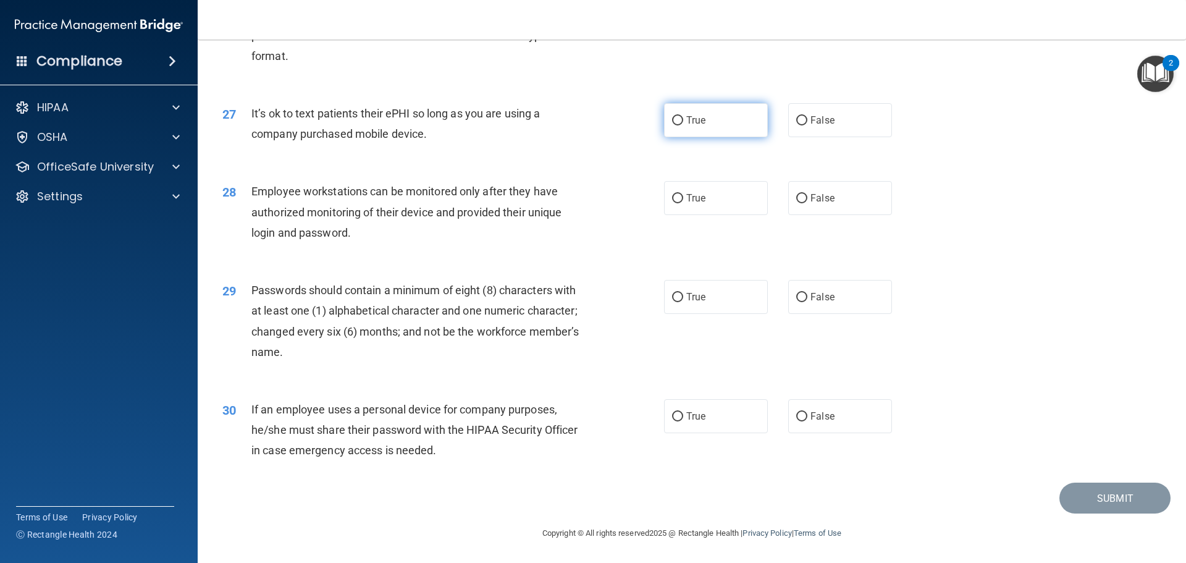
click at [739, 128] on label "True" at bounding box center [716, 120] width 104 height 34
click at [683, 125] on input "True" at bounding box center [677, 120] width 11 height 9
radio input "true"
click at [704, 212] on label "True" at bounding box center [716, 198] width 104 height 34
click at [683, 203] on input "True" at bounding box center [677, 198] width 11 height 9
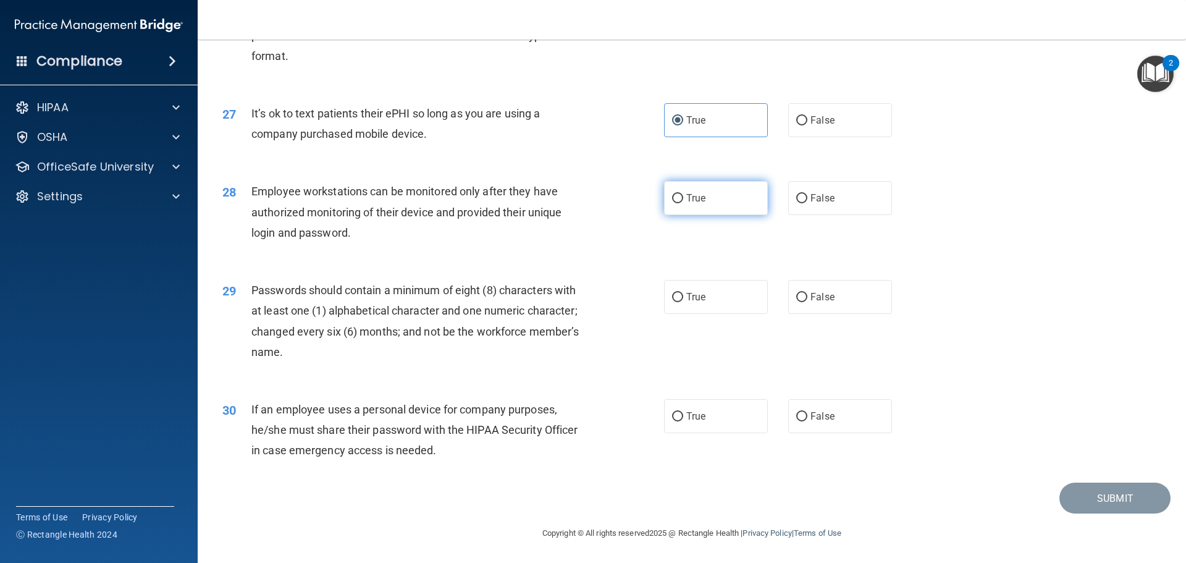
radio input "true"
click at [696, 299] on span "True" at bounding box center [695, 297] width 19 height 12
click at [683, 299] on input "True" at bounding box center [677, 297] width 11 height 9
radio input "true"
click at [720, 433] on label "True" at bounding box center [716, 416] width 104 height 34
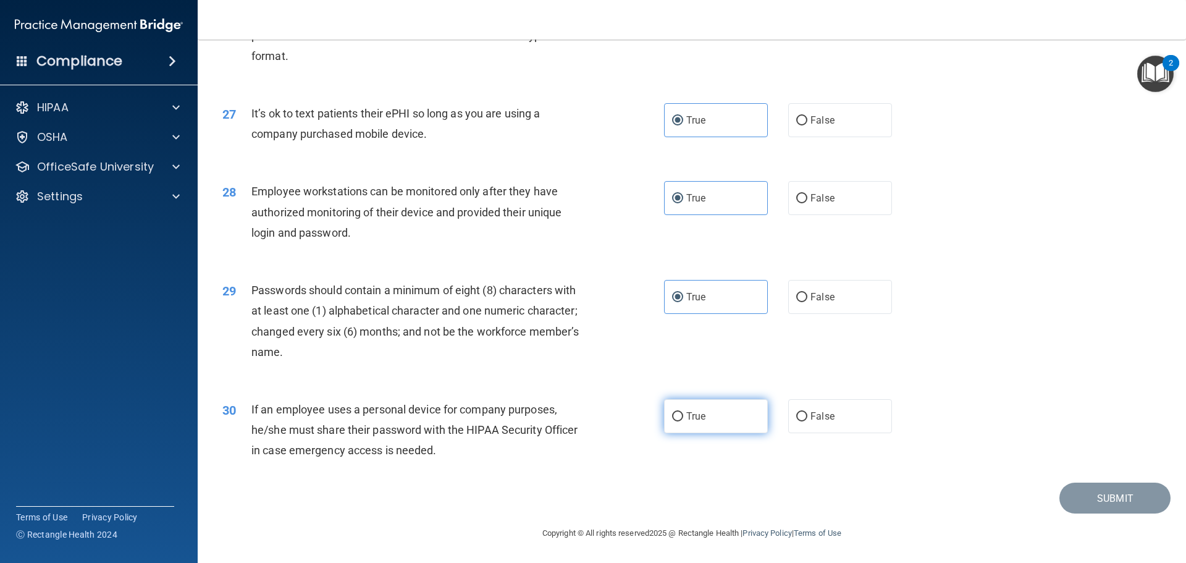
click at [683, 421] on input "True" at bounding box center [677, 416] width 11 height 9
radio input "true"
click at [1134, 514] on button "Submit" at bounding box center [1114, 498] width 111 height 32
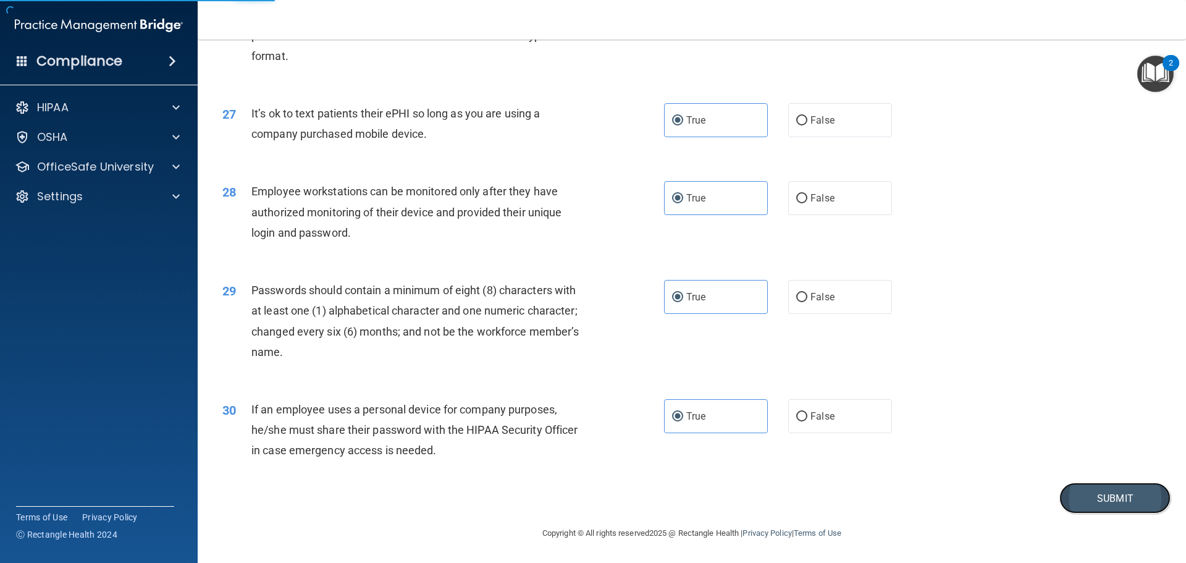
click at [1090, 505] on button "Submit" at bounding box center [1114, 498] width 111 height 32
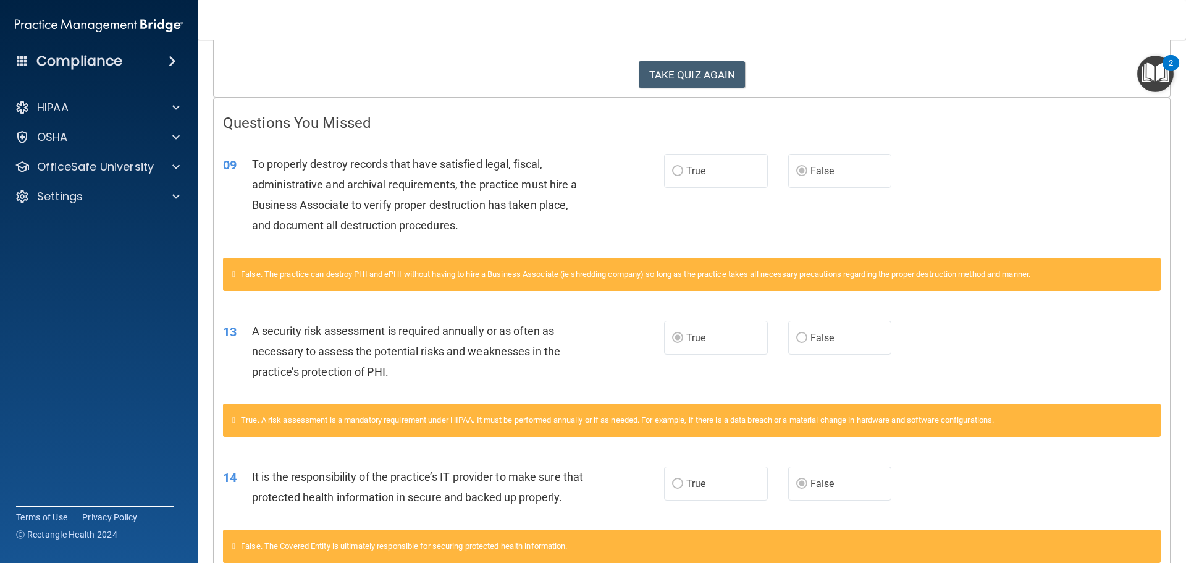
scroll to position [224, 0]
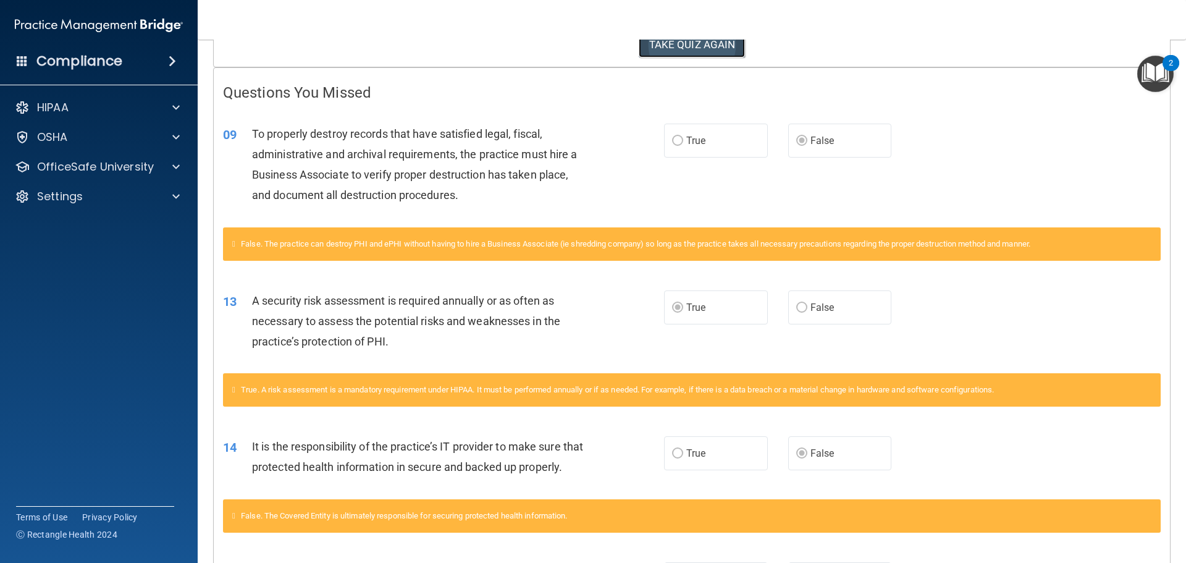
click at [684, 49] on button "TAKE QUIZ AGAIN" at bounding box center [692, 44] width 107 height 27
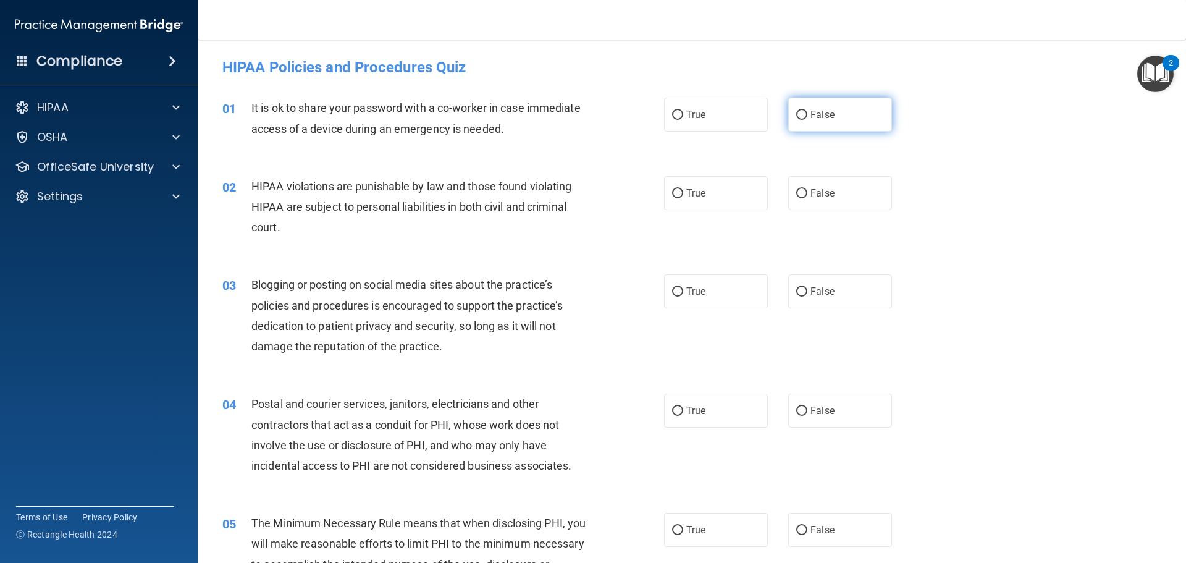
click at [800, 121] on label "False" at bounding box center [840, 115] width 104 height 34
click at [800, 120] on input "False" at bounding box center [801, 115] width 11 height 9
radio input "true"
click at [747, 193] on label "True" at bounding box center [716, 193] width 104 height 34
click at [683, 193] on input "True" at bounding box center [677, 193] width 11 height 9
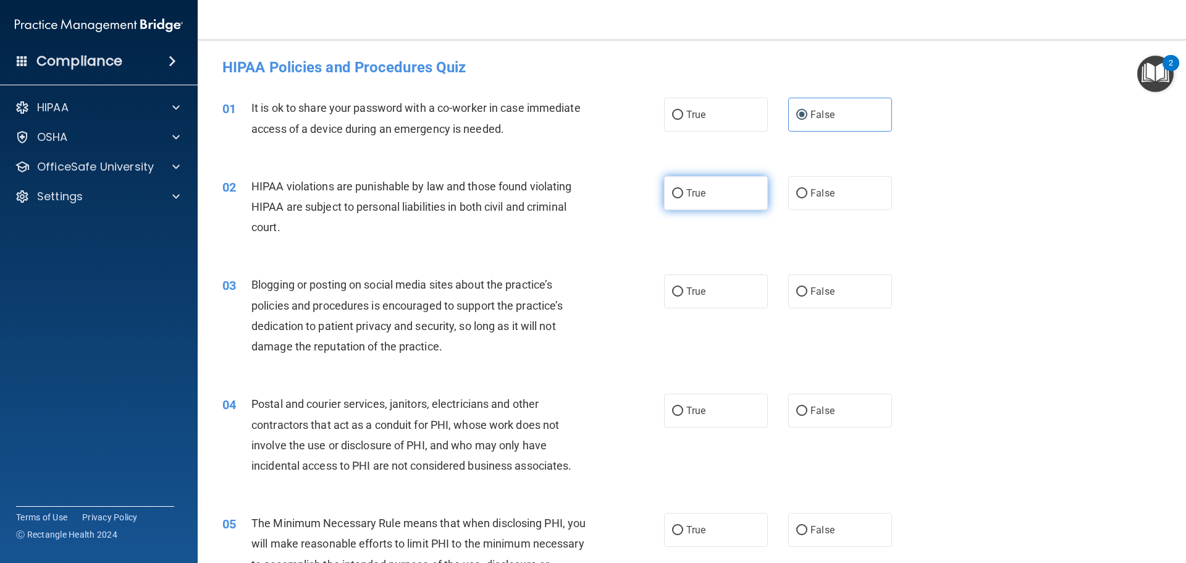
radio input "true"
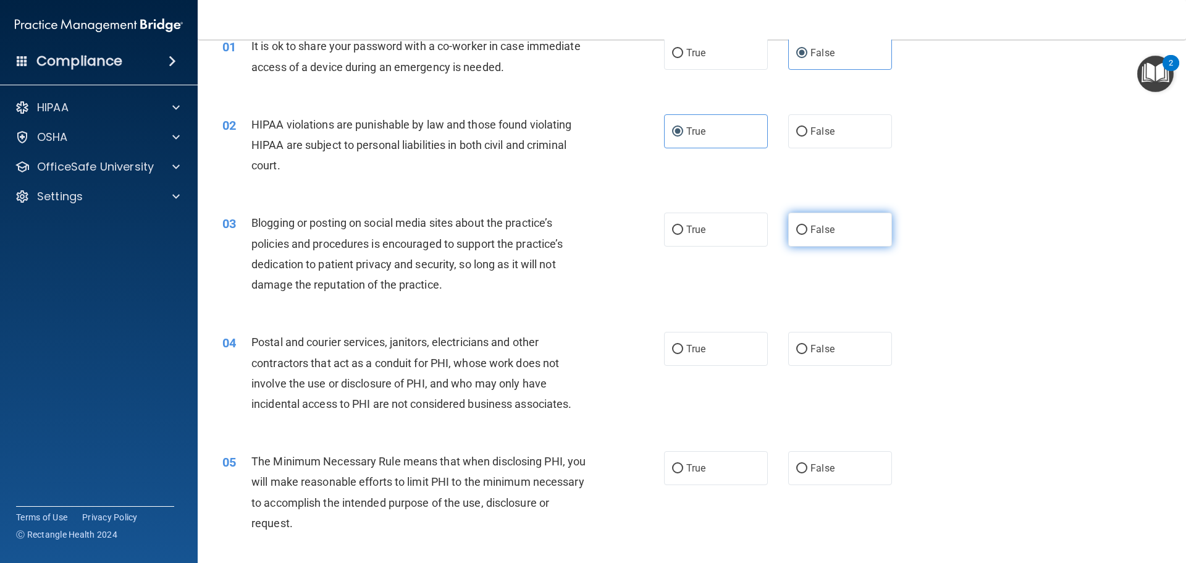
click at [839, 238] on label "False" at bounding box center [840, 229] width 104 height 34
click at [807, 235] on input "False" at bounding box center [801, 229] width 11 height 9
radio input "true"
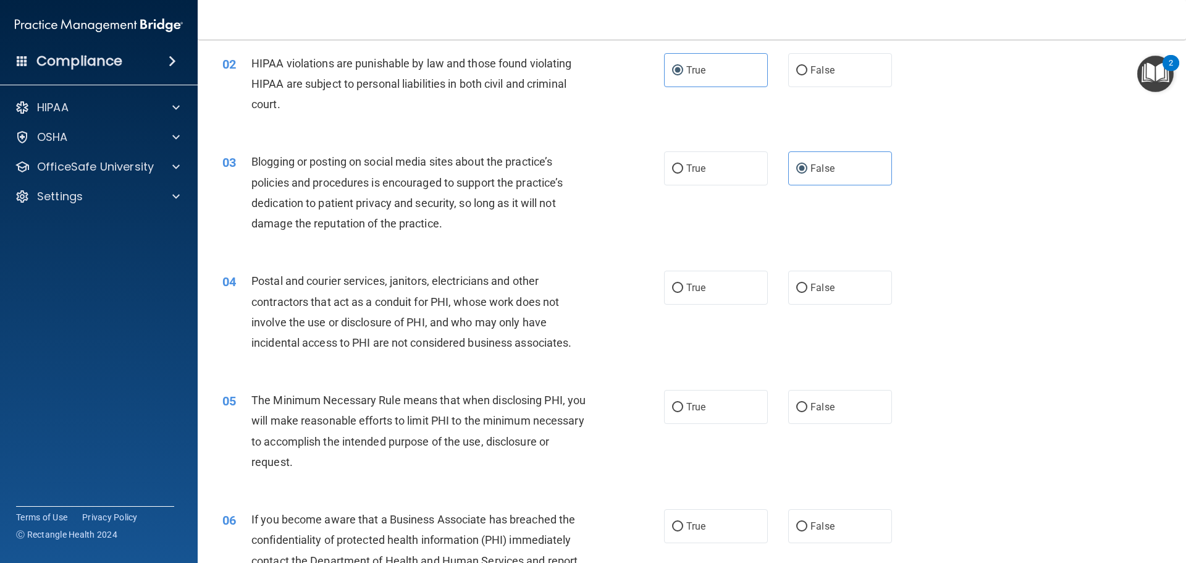
scroll to position [124, 0]
click at [739, 164] on label "True" at bounding box center [716, 168] width 104 height 34
click at [683, 164] on input "True" at bounding box center [677, 168] width 11 height 9
radio input "true"
radio input "false"
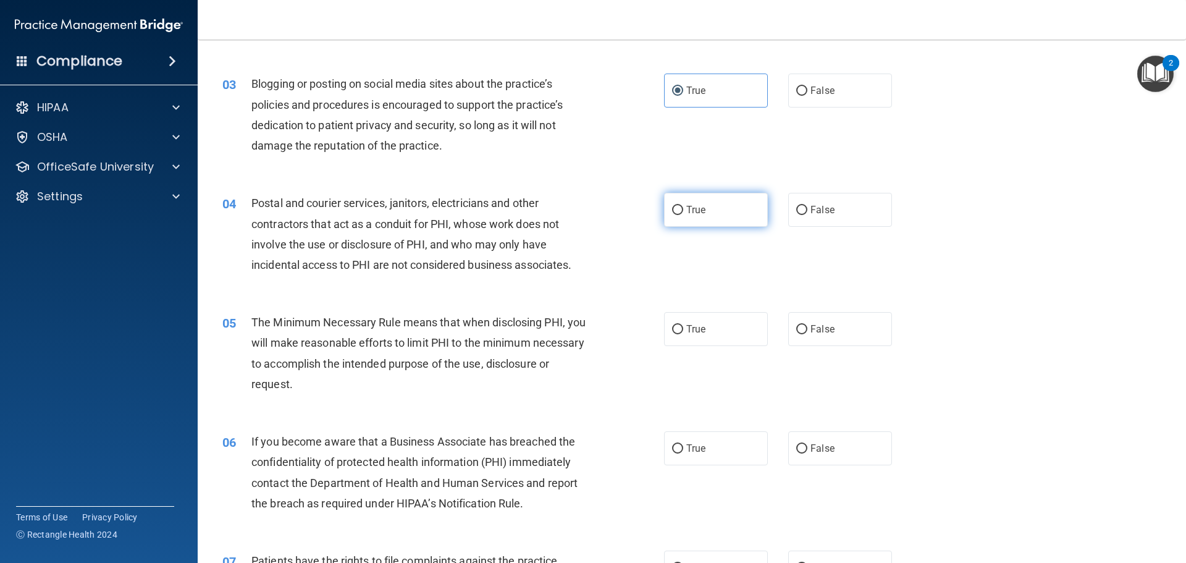
scroll to position [247, 0]
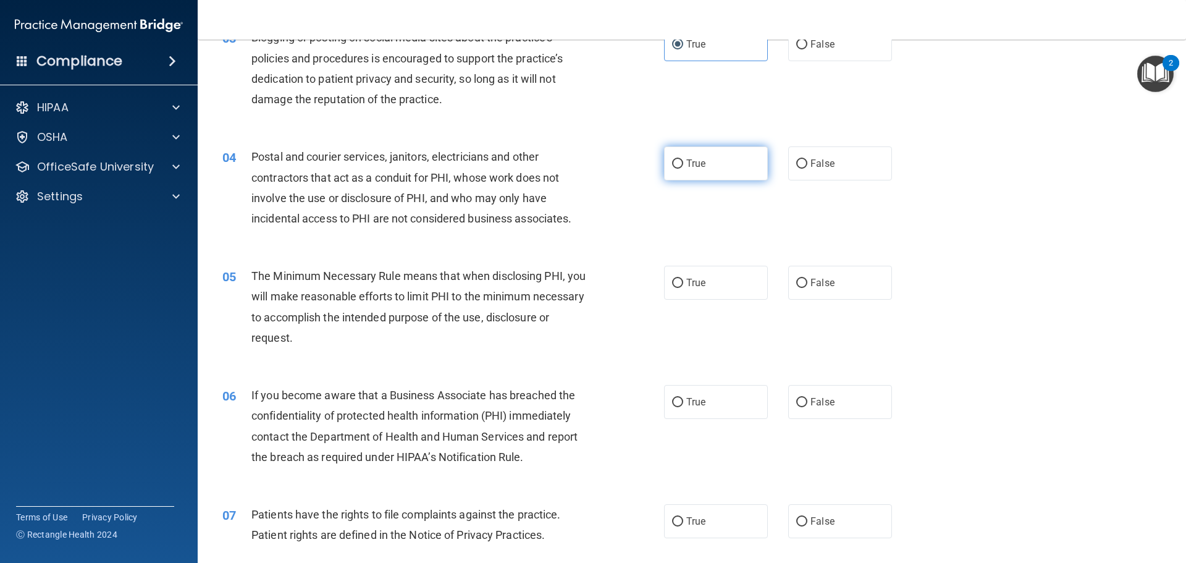
click at [720, 162] on label "True" at bounding box center [716, 163] width 104 height 34
click at [683, 162] on input "True" at bounding box center [677, 163] width 11 height 9
radio input "true"
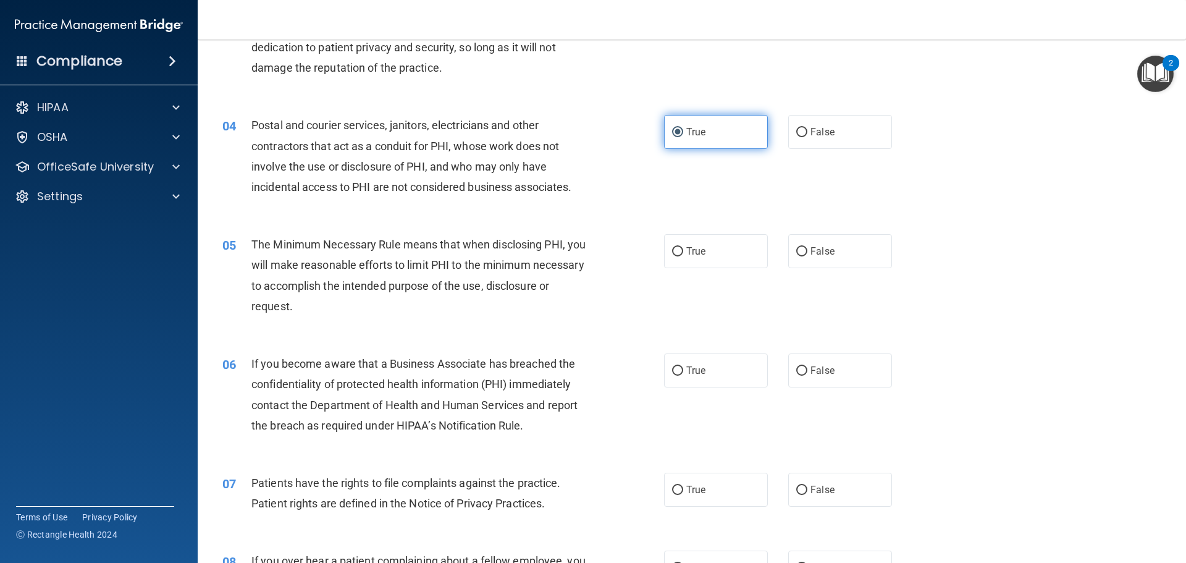
scroll to position [309, 0]
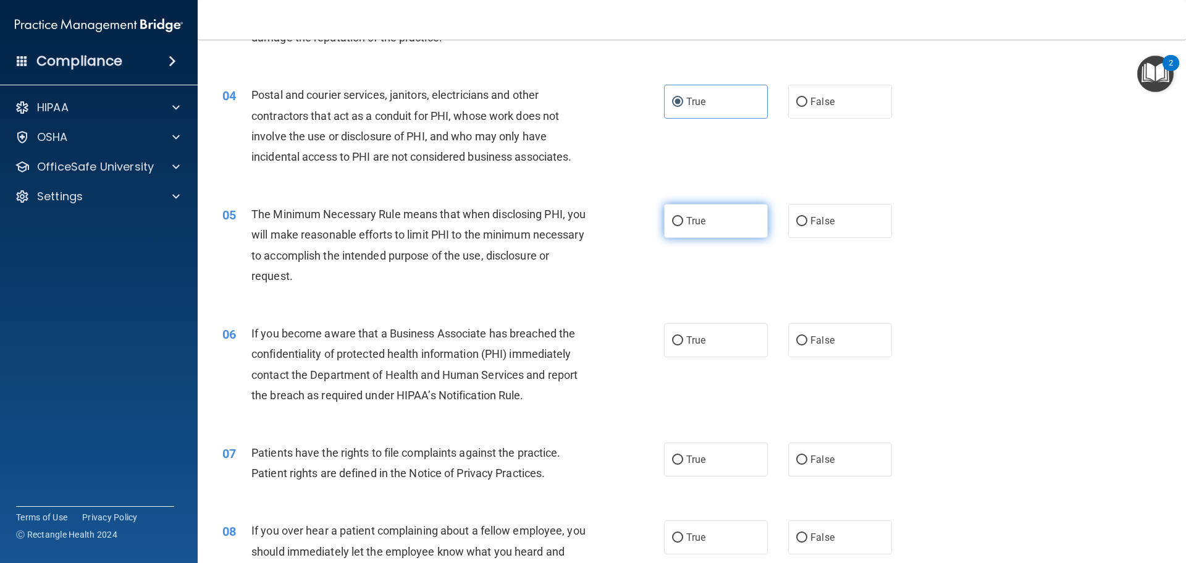
click at [696, 216] on span "True" at bounding box center [695, 221] width 19 height 12
click at [683, 217] on input "True" at bounding box center [677, 221] width 11 height 9
radio input "true"
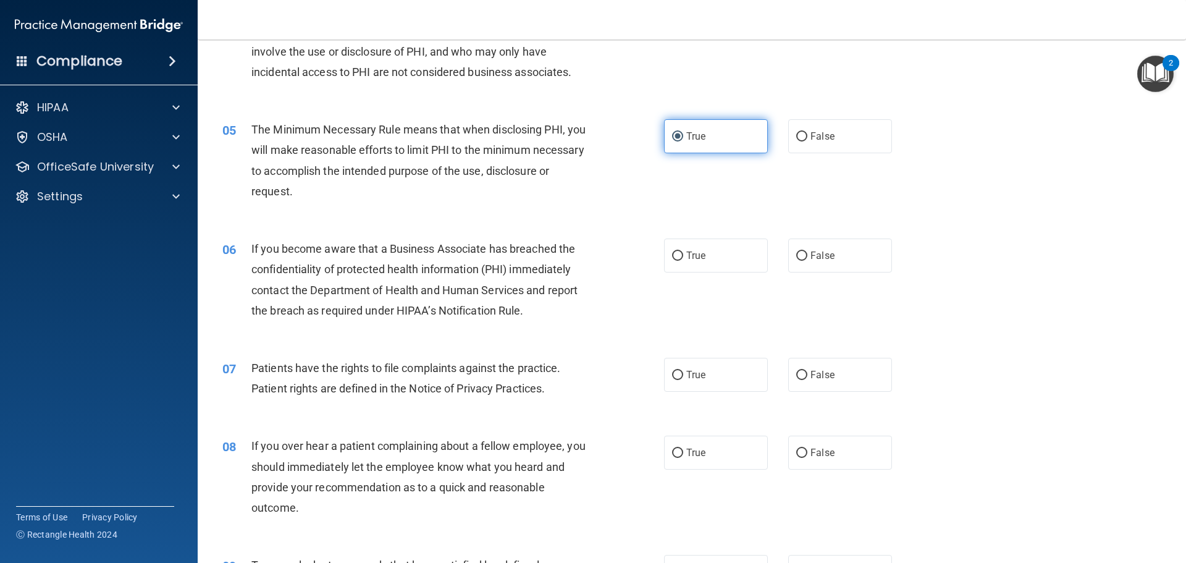
scroll to position [432, 0]
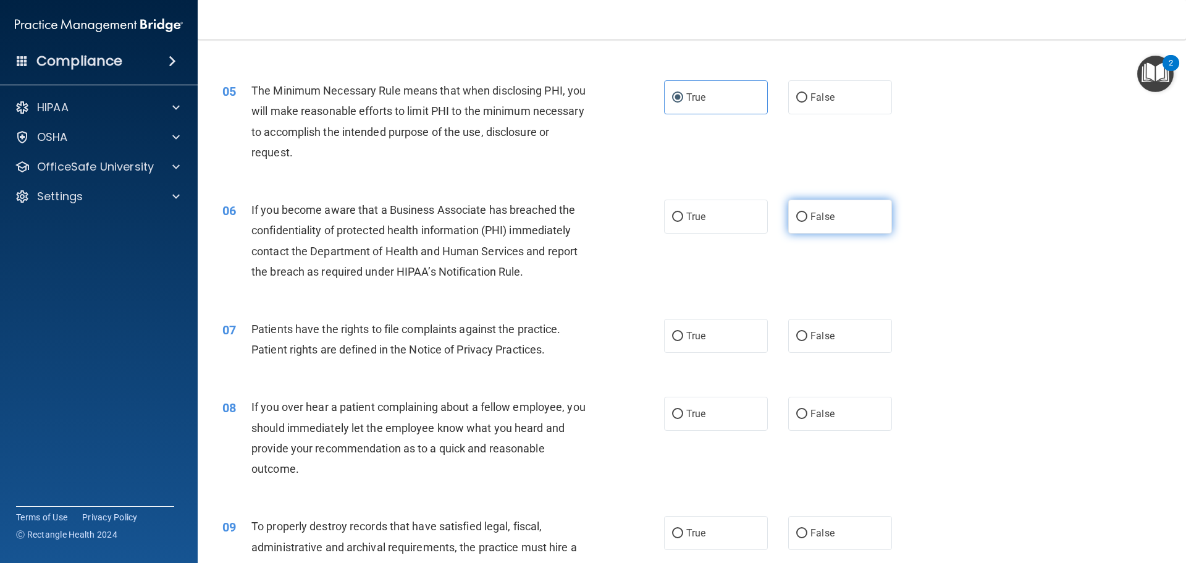
click at [816, 224] on label "False" at bounding box center [840, 217] width 104 height 34
click at [807, 222] on input "False" at bounding box center [801, 216] width 11 height 9
radio input "true"
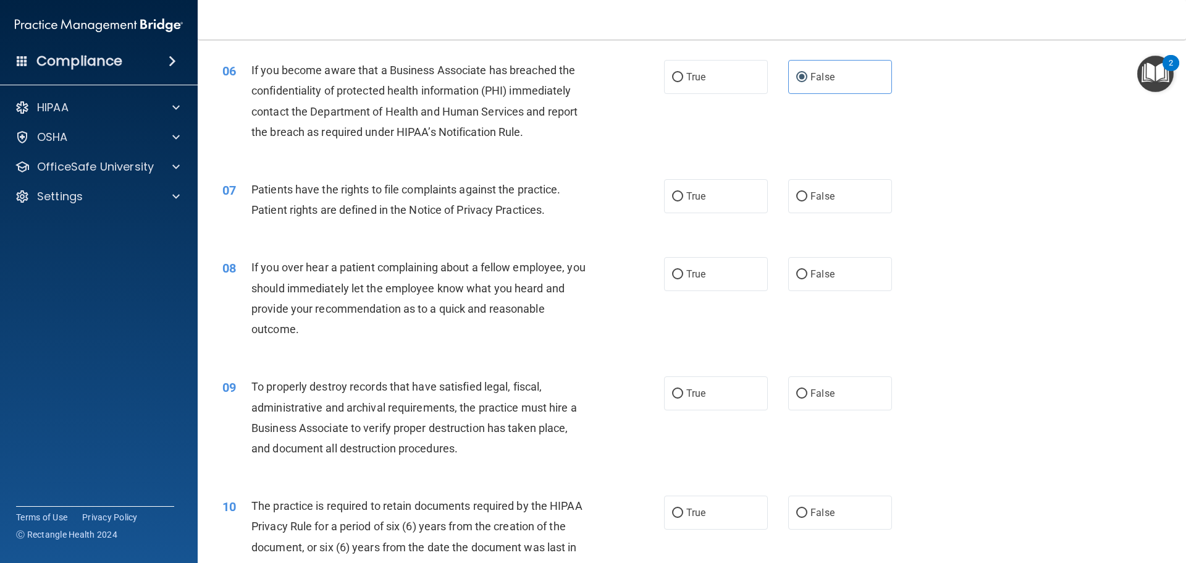
scroll to position [618, 0]
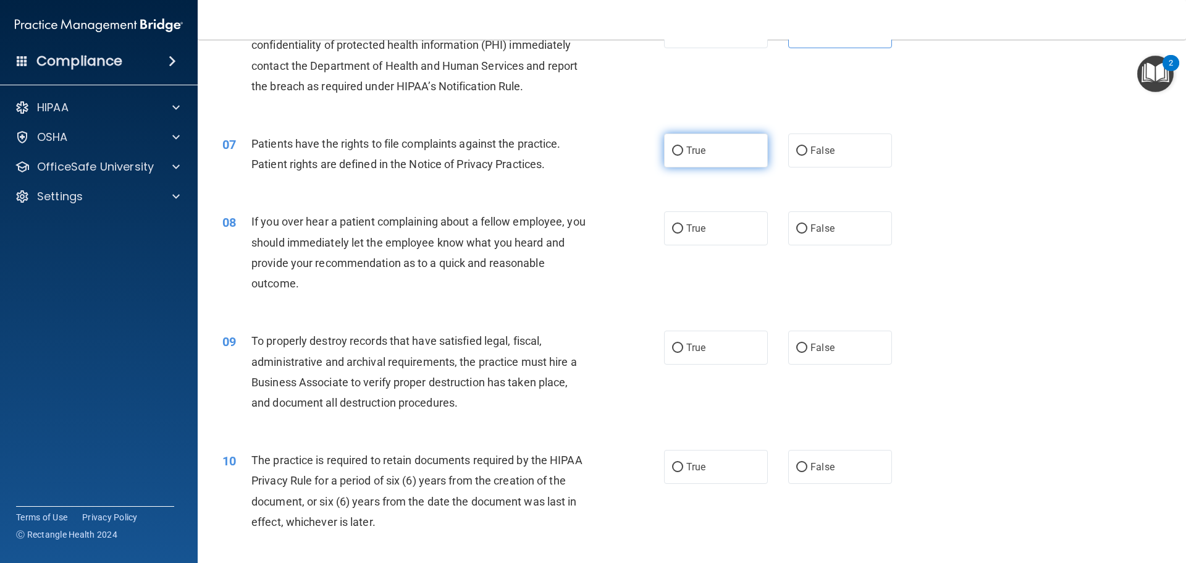
click at [689, 155] on span "True" at bounding box center [695, 151] width 19 height 12
click at [683, 155] on input "True" at bounding box center [677, 150] width 11 height 9
radio input "true"
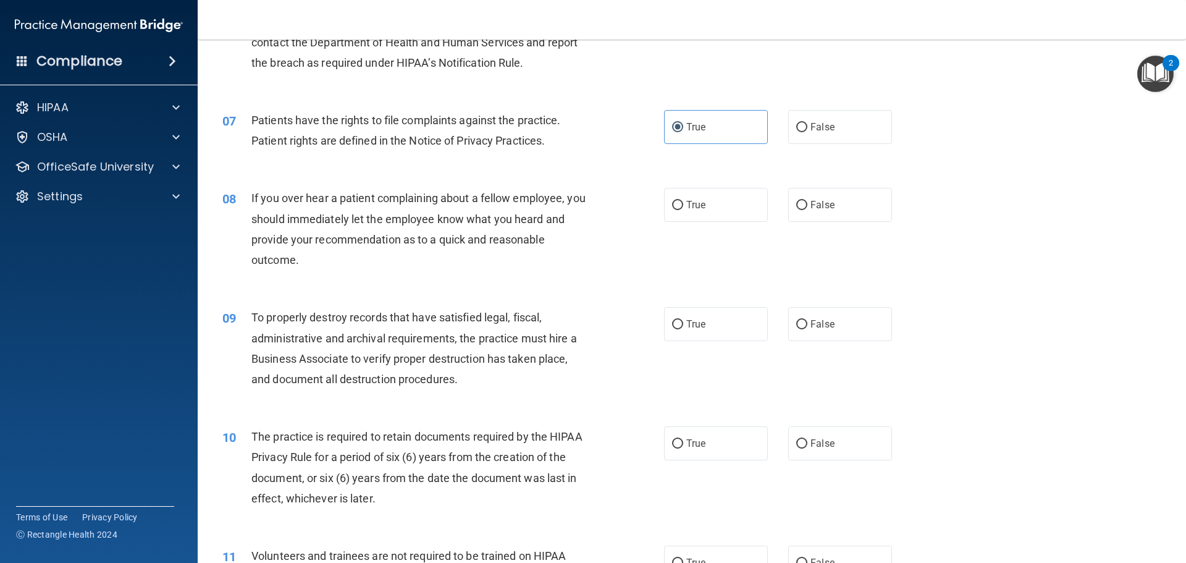
scroll to position [679, 0]
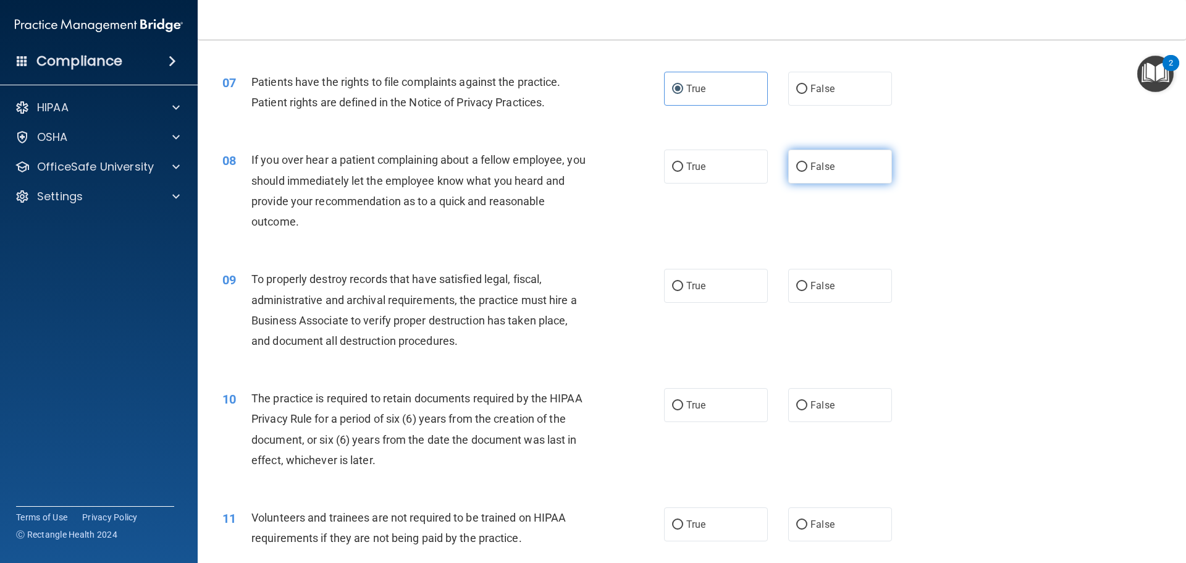
click at [843, 167] on label "False" at bounding box center [840, 166] width 104 height 34
click at [807, 167] on input "False" at bounding box center [801, 166] width 11 height 9
radio input "true"
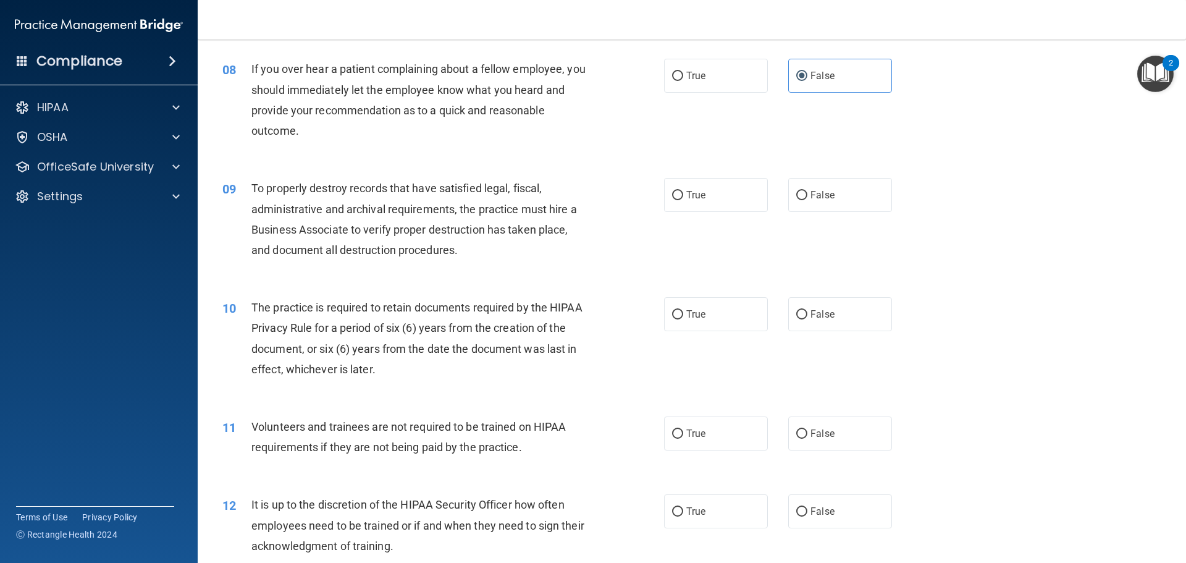
scroll to position [803, 0]
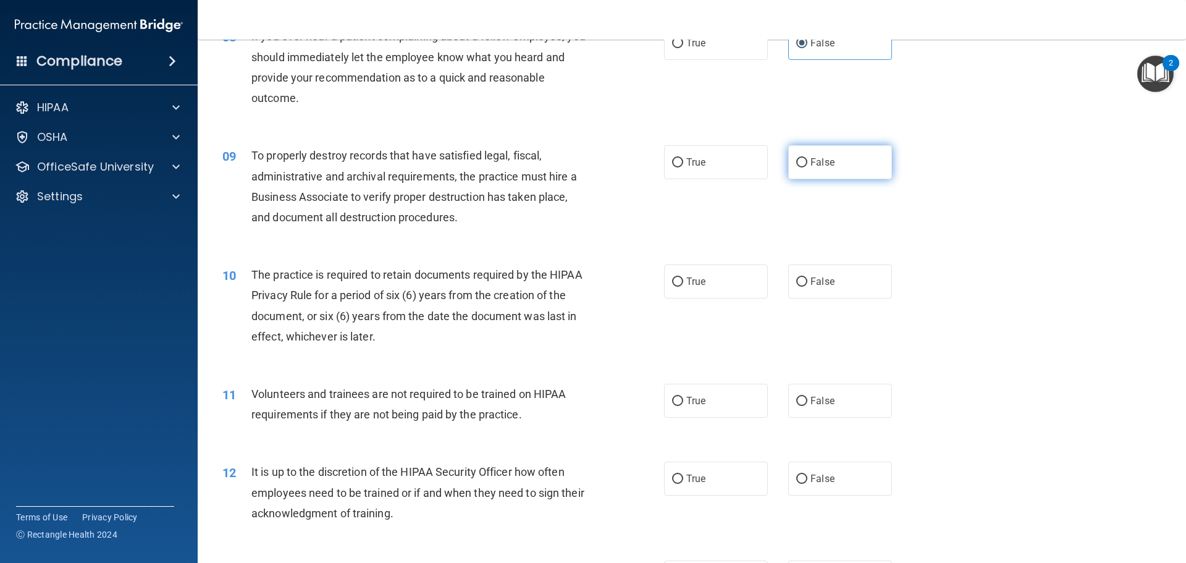
click at [816, 166] on span "False" at bounding box center [822, 162] width 24 height 12
click at [807, 166] on input "False" at bounding box center [801, 162] width 11 height 9
radio input "true"
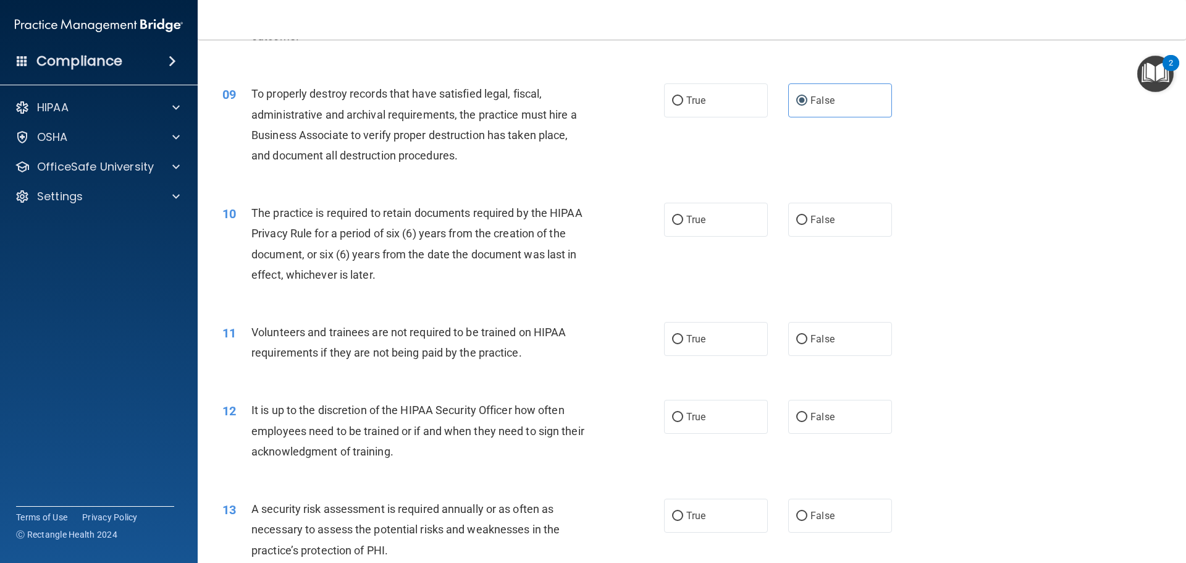
scroll to position [927, 0]
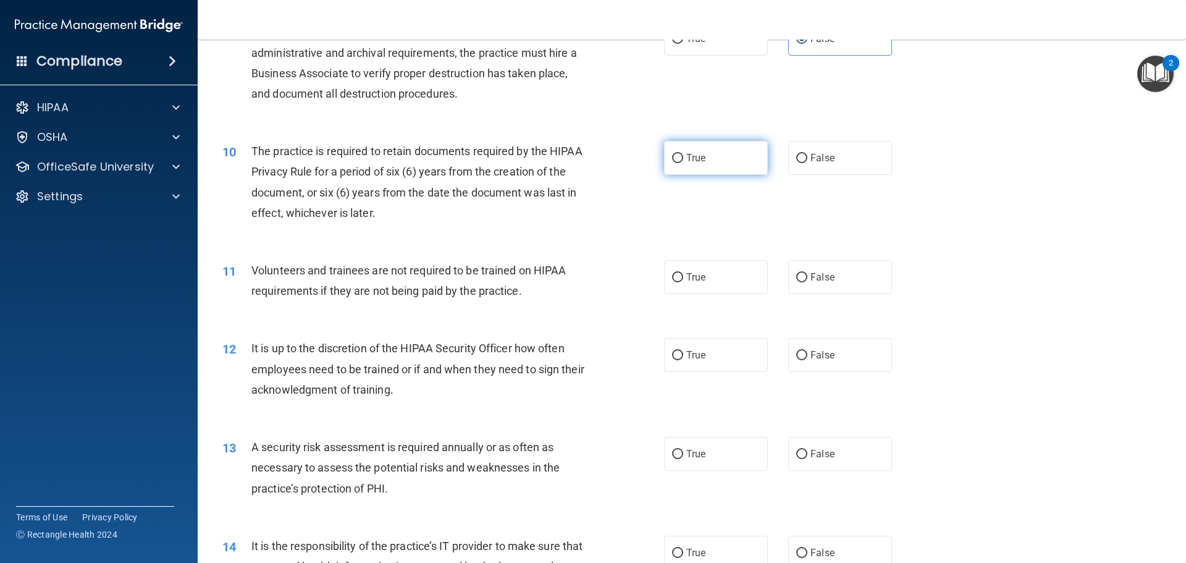
click at [753, 171] on label "True" at bounding box center [716, 158] width 104 height 34
click at [683, 163] on input "True" at bounding box center [677, 158] width 11 height 9
radio input "true"
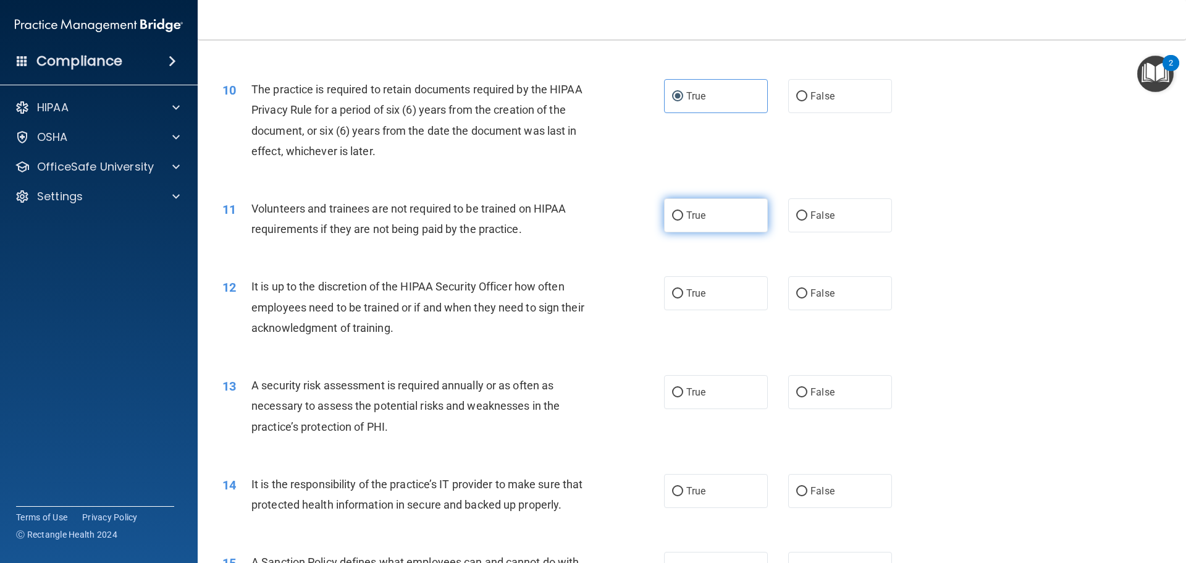
click at [672, 213] on input "True" at bounding box center [677, 215] width 11 height 9
radio input "true"
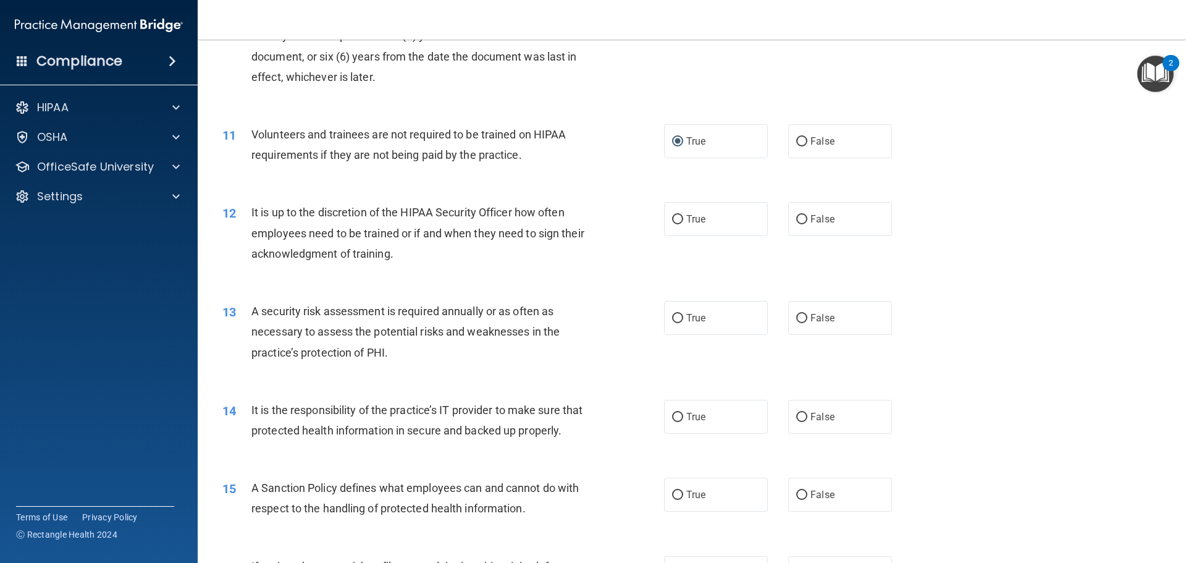
scroll to position [1112, 0]
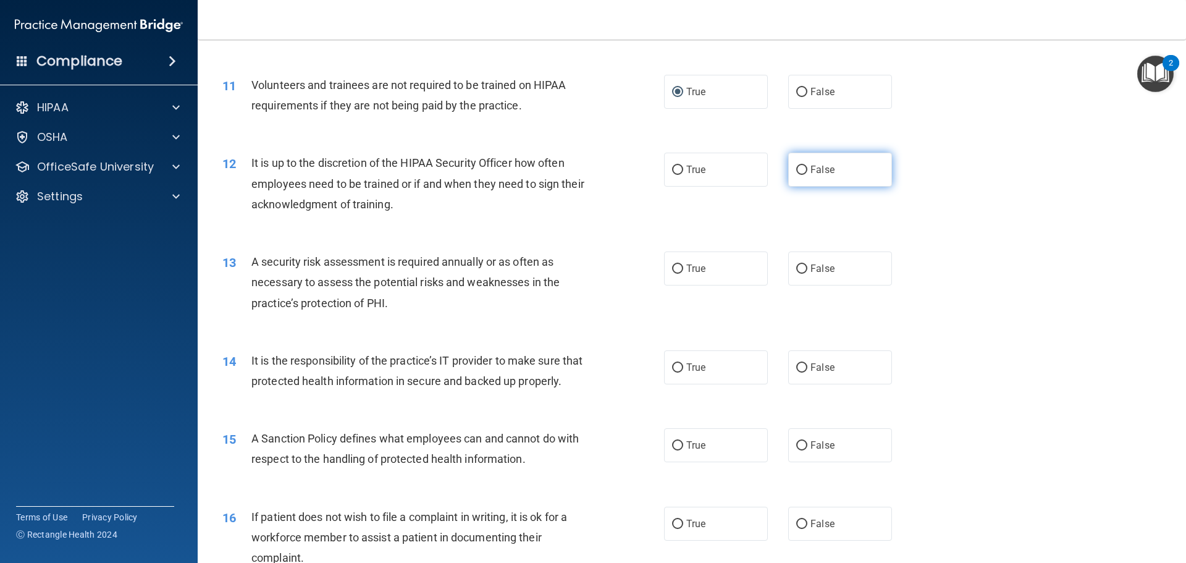
click at [822, 172] on span "False" at bounding box center [822, 170] width 24 height 12
click at [807, 172] on input "False" at bounding box center [801, 170] width 11 height 9
radio input "true"
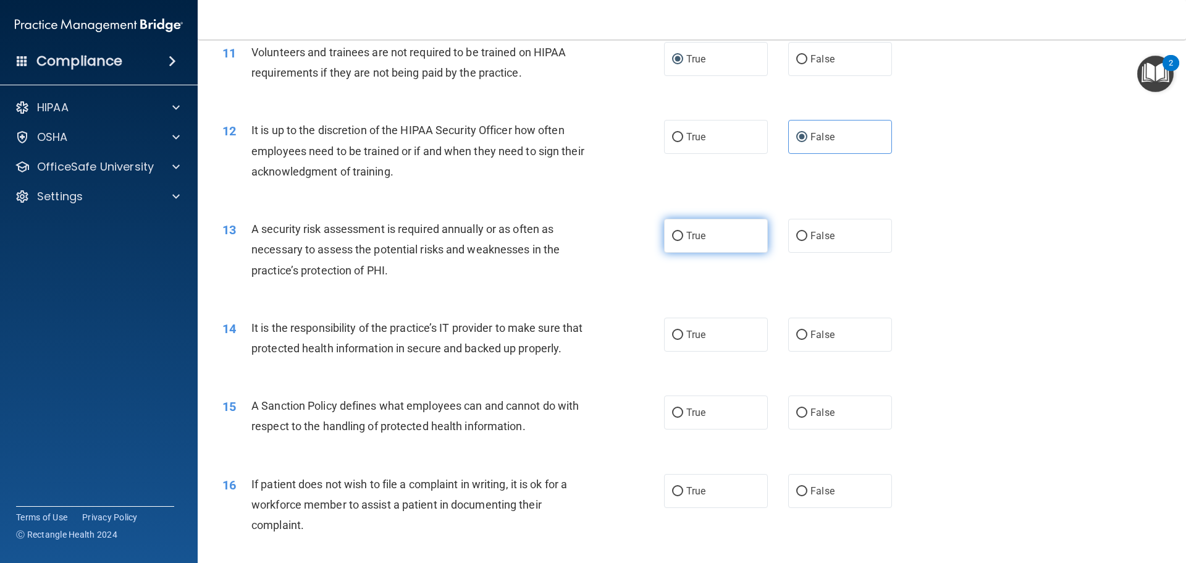
scroll to position [1174, 0]
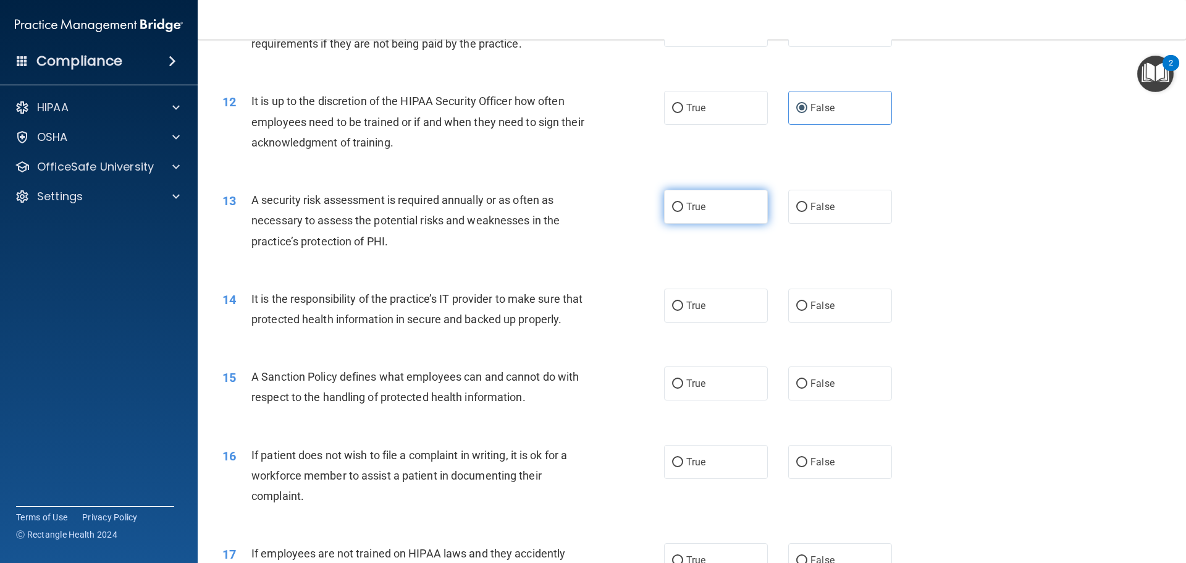
click at [665, 213] on label "True" at bounding box center [716, 207] width 104 height 34
click at [672, 212] on input "True" at bounding box center [677, 207] width 11 height 9
radio input "true"
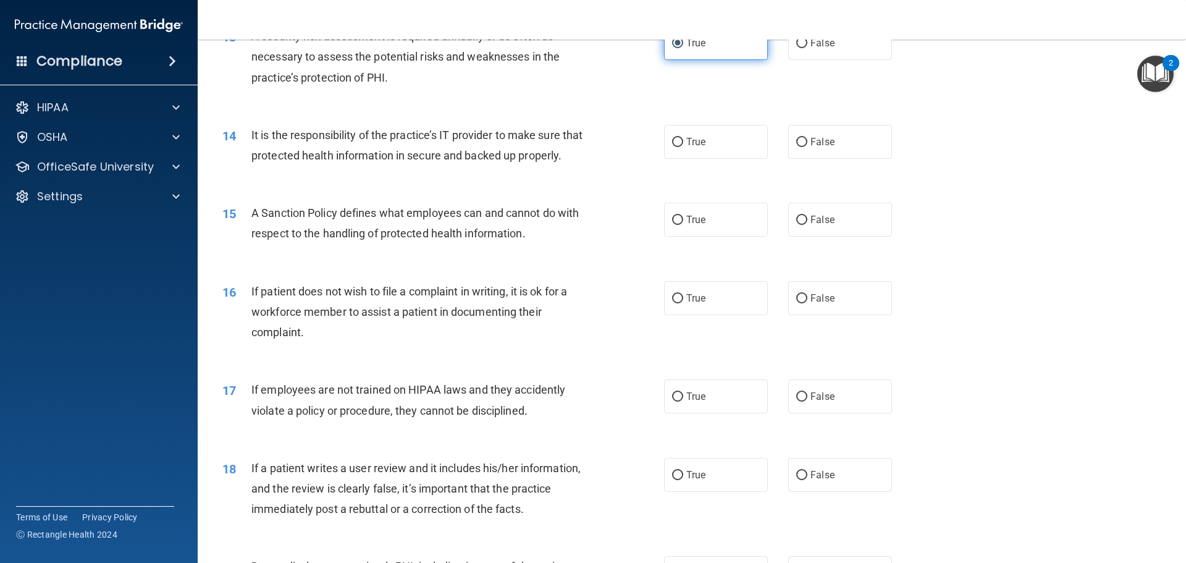
scroll to position [1359, 0]
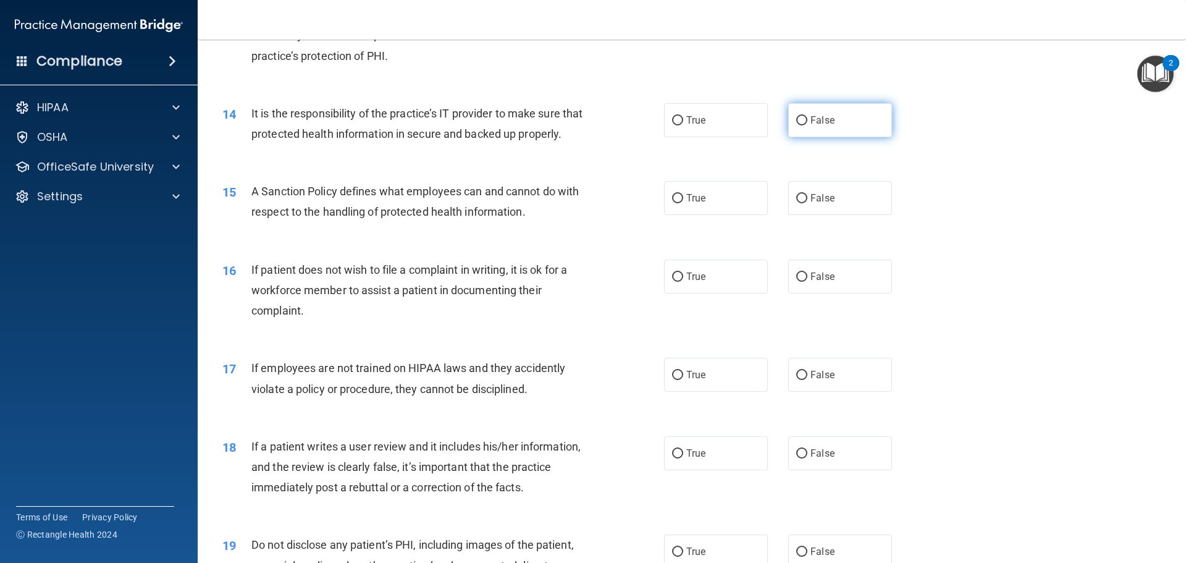
click at [810, 121] on span "False" at bounding box center [822, 120] width 24 height 12
click at [807, 121] on input "False" at bounding box center [801, 120] width 11 height 9
radio input "true"
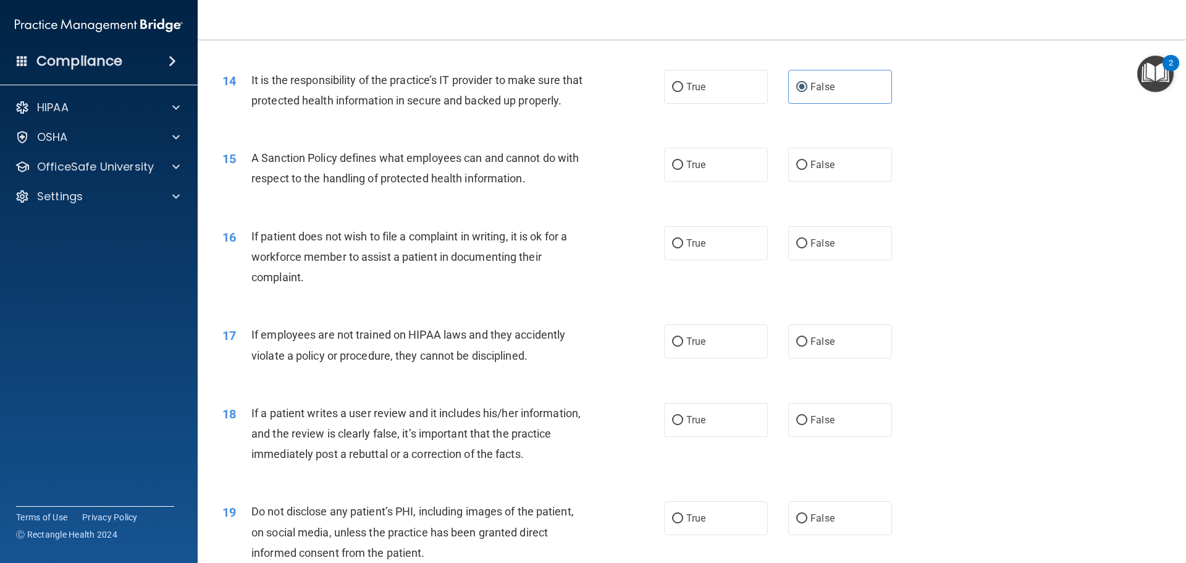
scroll to position [1421, 0]
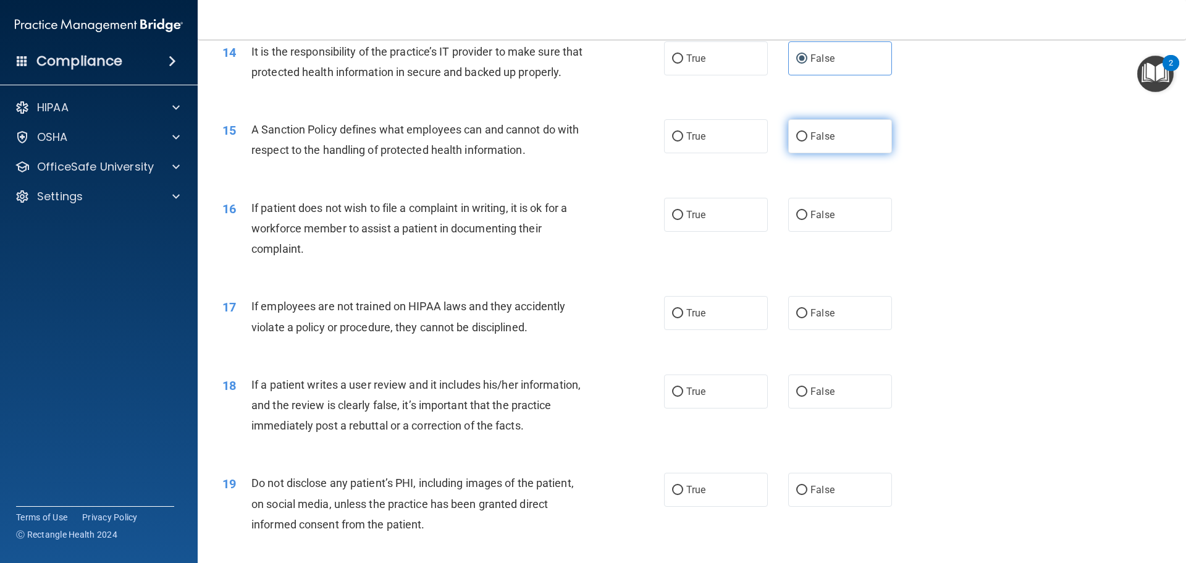
click at [801, 141] on input "False" at bounding box center [801, 136] width 11 height 9
radio input "true"
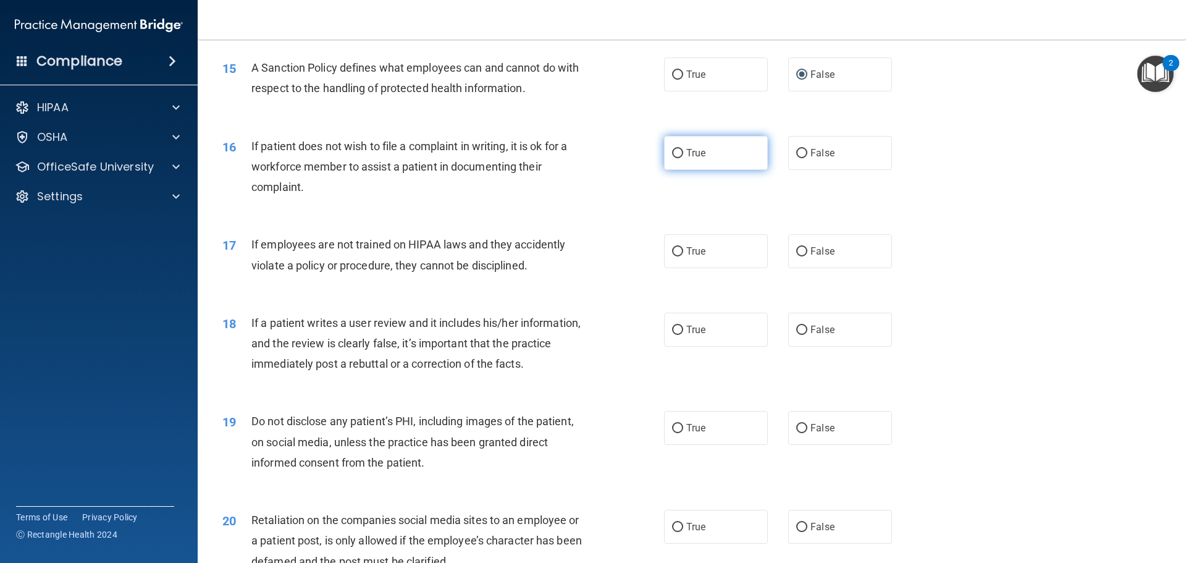
click at [700, 159] on span "True" at bounding box center [695, 153] width 19 height 12
click at [683, 158] on input "True" at bounding box center [677, 153] width 11 height 9
radio input "true"
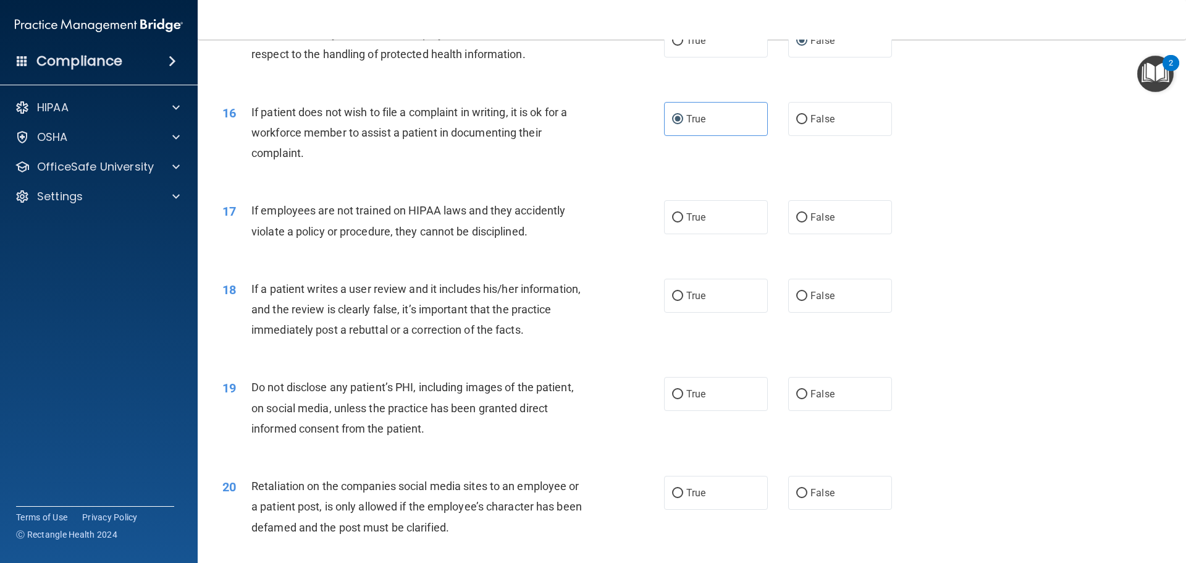
scroll to position [1544, 0]
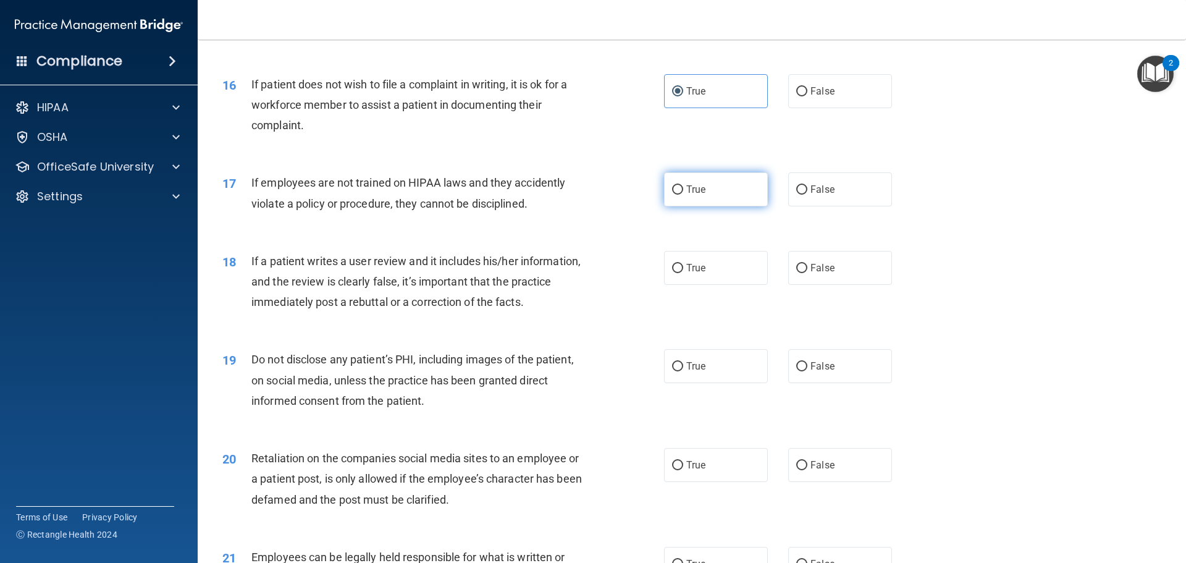
click at [730, 206] on label "True" at bounding box center [716, 189] width 104 height 34
click at [683, 195] on input "True" at bounding box center [677, 189] width 11 height 9
radio input "true"
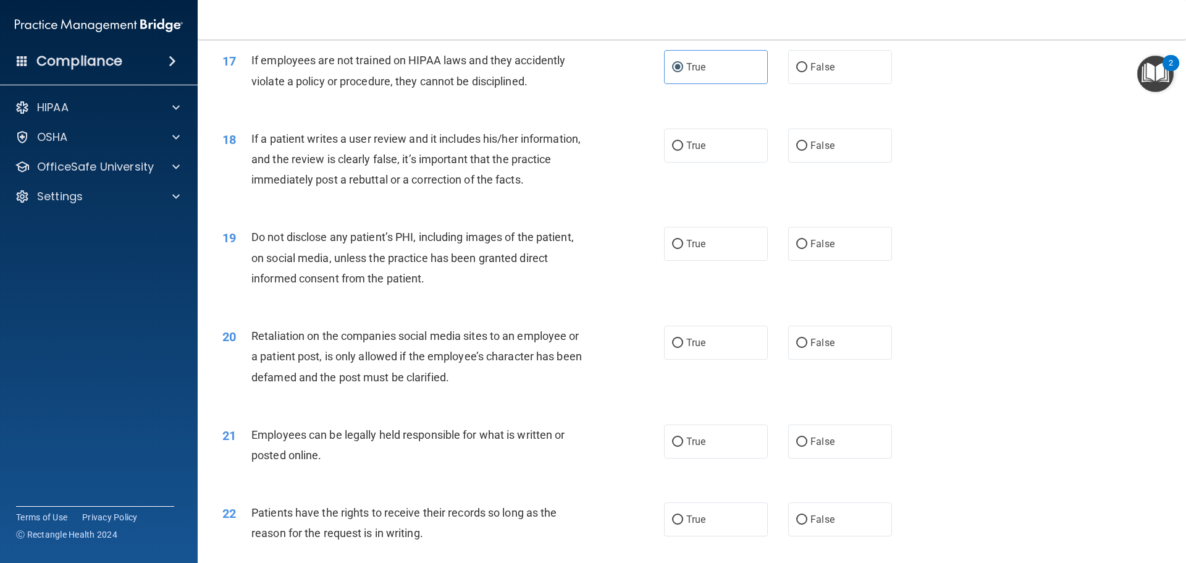
scroll to position [1668, 0]
click at [839, 161] on label "False" at bounding box center [840, 144] width 104 height 34
click at [807, 149] on input "False" at bounding box center [801, 144] width 11 height 9
radio input "true"
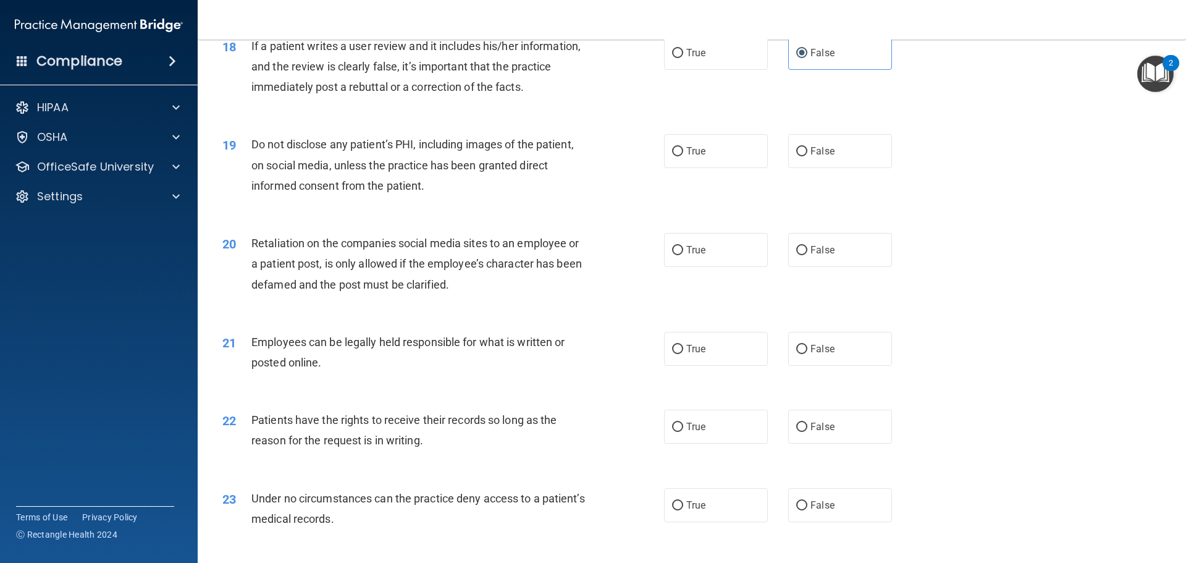
scroll to position [1791, 0]
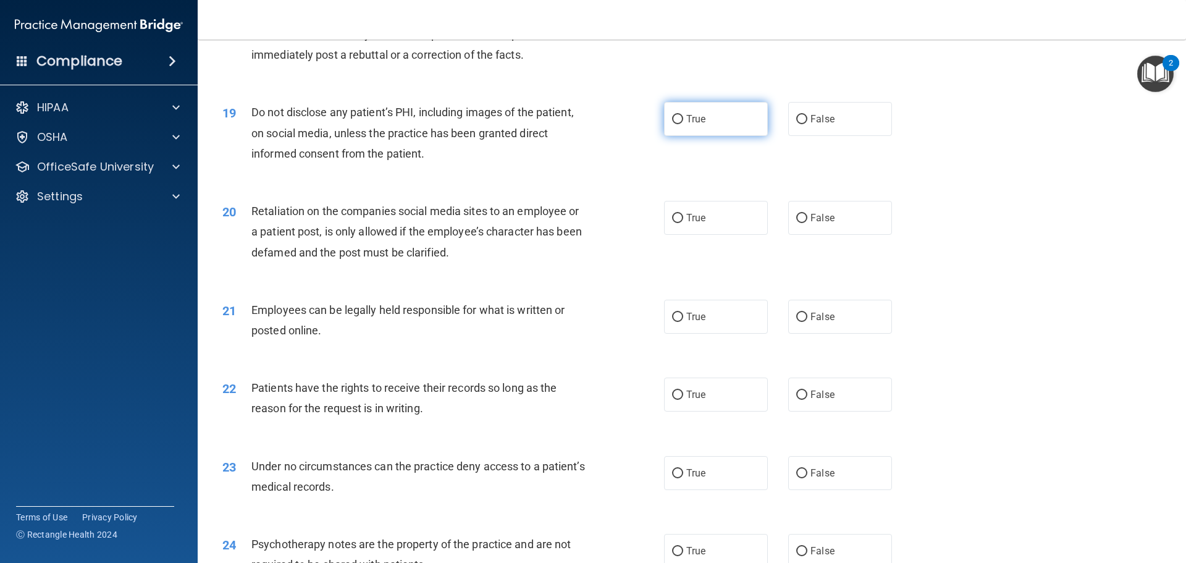
click at [698, 136] on label "True" at bounding box center [716, 119] width 104 height 34
click at [683, 124] on input "True" at bounding box center [677, 119] width 11 height 9
radio input "true"
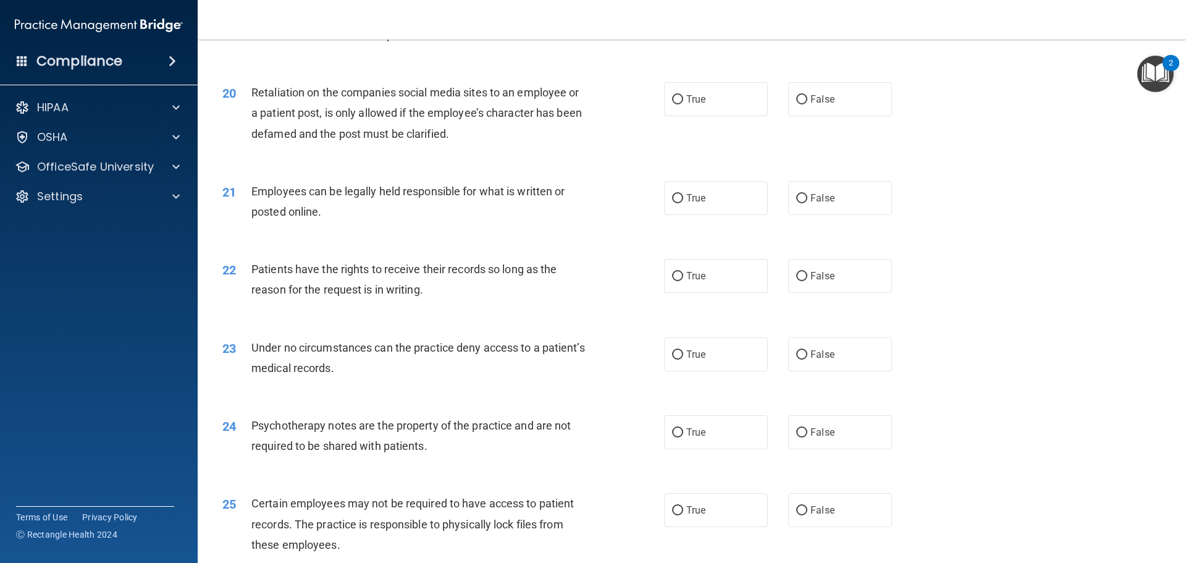
scroll to position [1915, 0]
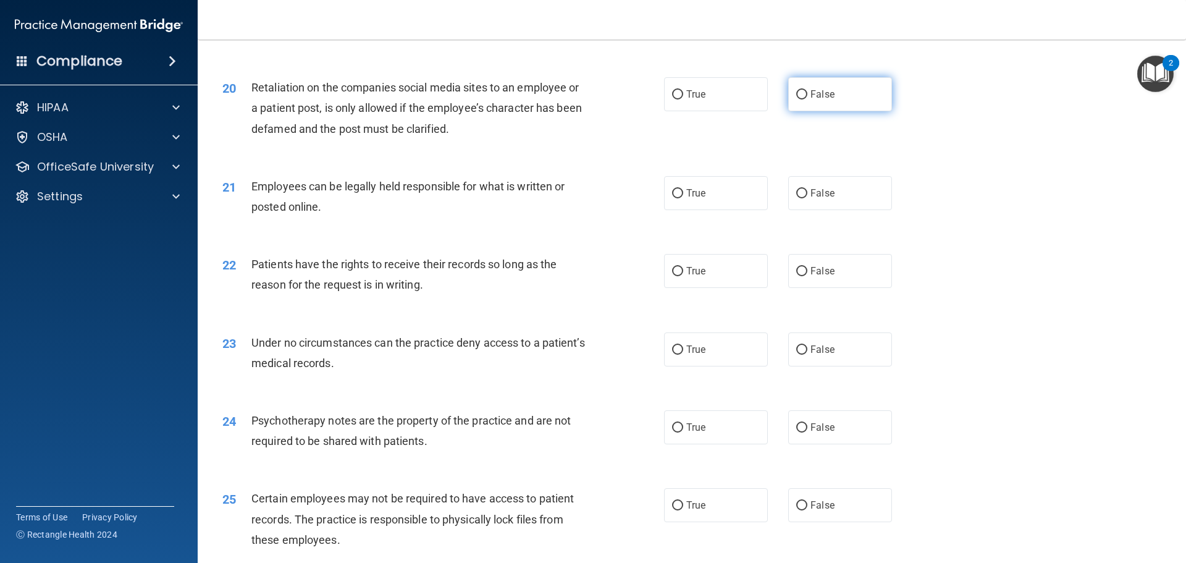
click at [806, 106] on label "False" at bounding box center [840, 94] width 104 height 34
click at [806, 99] on input "False" at bounding box center [801, 94] width 11 height 9
radio input "true"
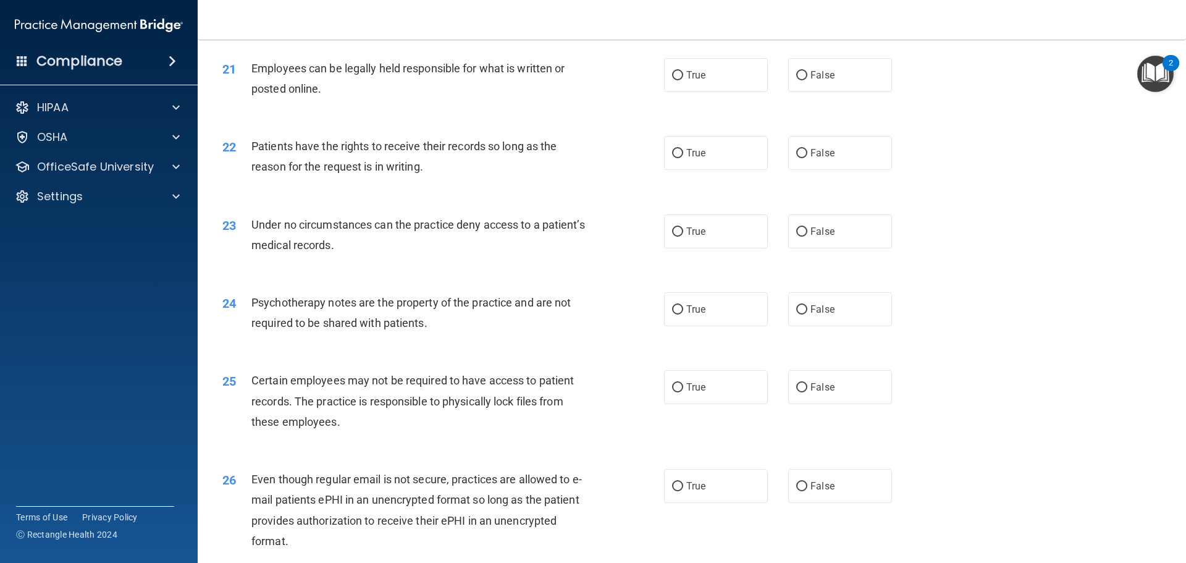
scroll to position [2038, 0]
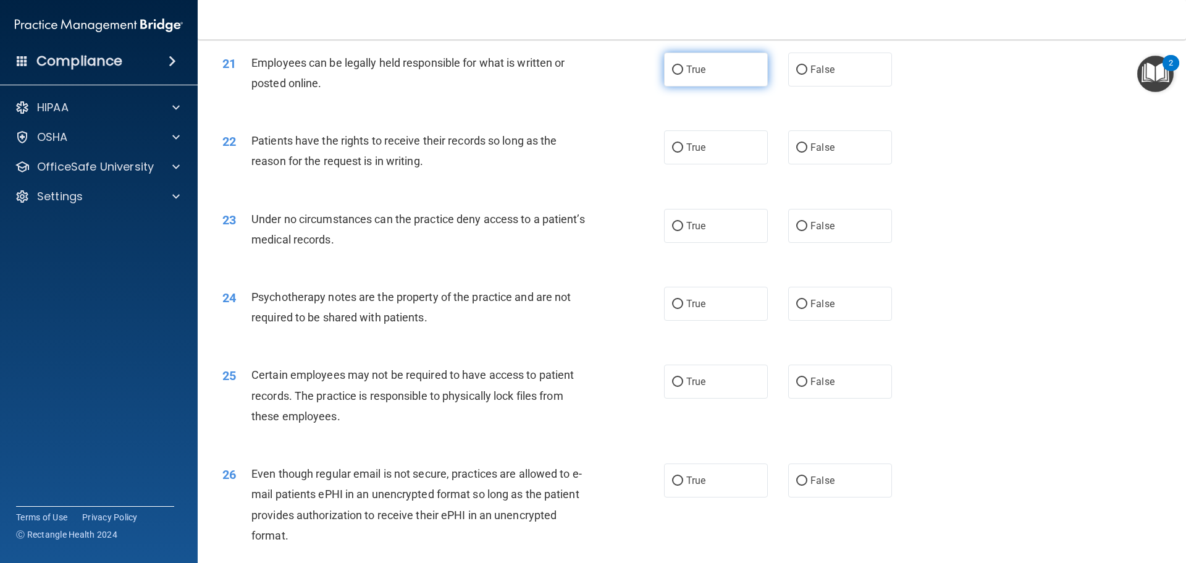
click at [702, 85] on label "True" at bounding box center [716, 70] width 104 height 34
click at [683, 75] on input "True" at bounding box center [677, 69] width 11 height 9
radio input "true"
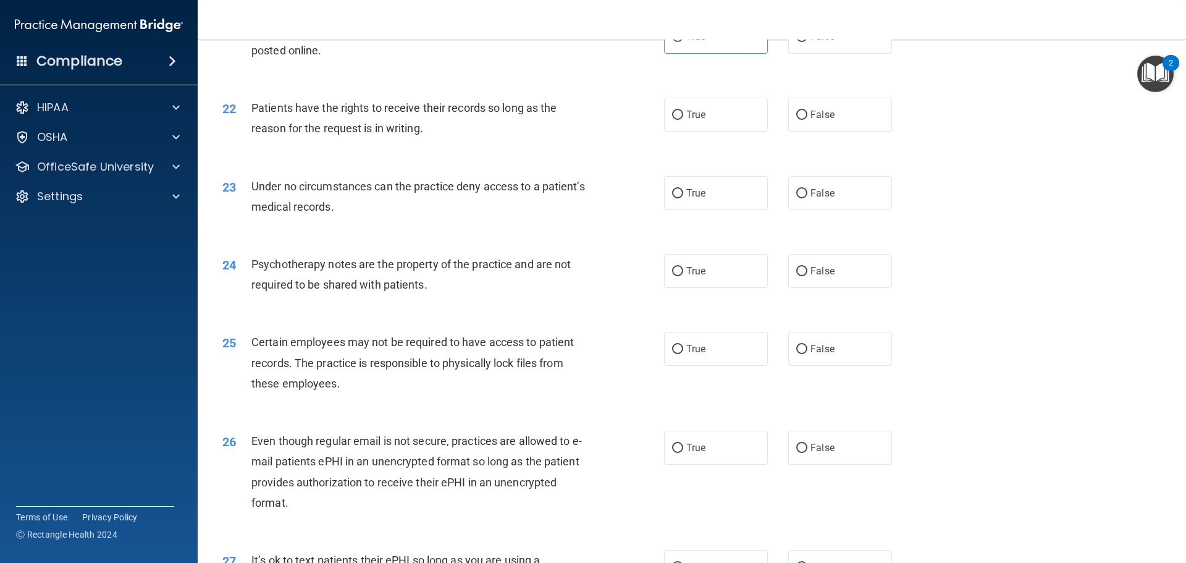
scroll to position [2100, 0]
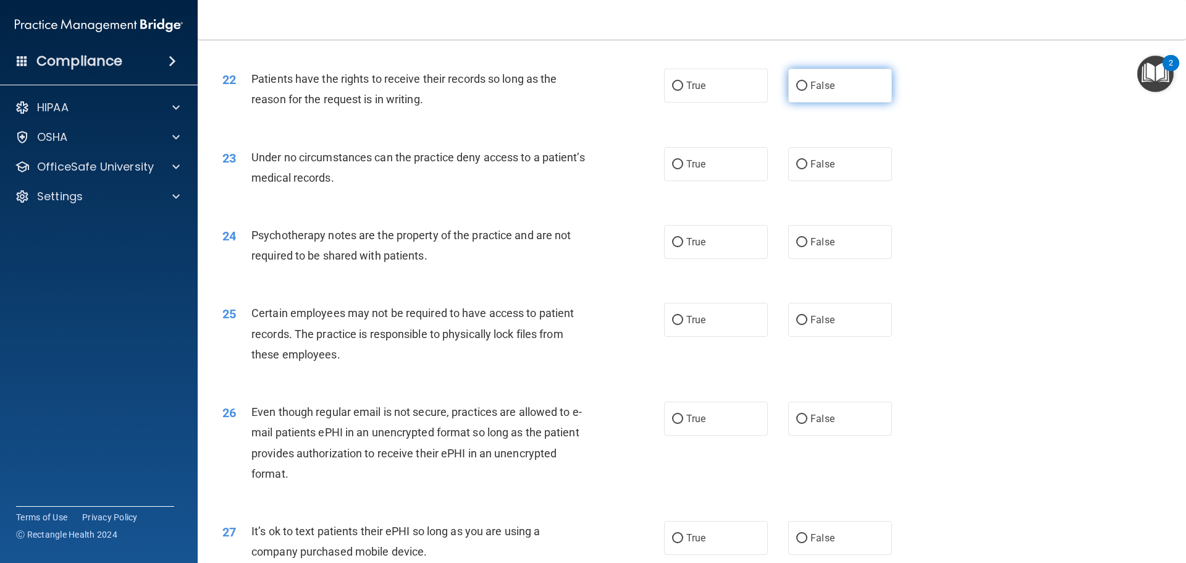
click at [828, 103] on label "False" at bounding box center [840, 86] width 104 height 34
click at [807, 91] on input "False" at bounding box center [801, 86] width 11 height 9
radio input "true"
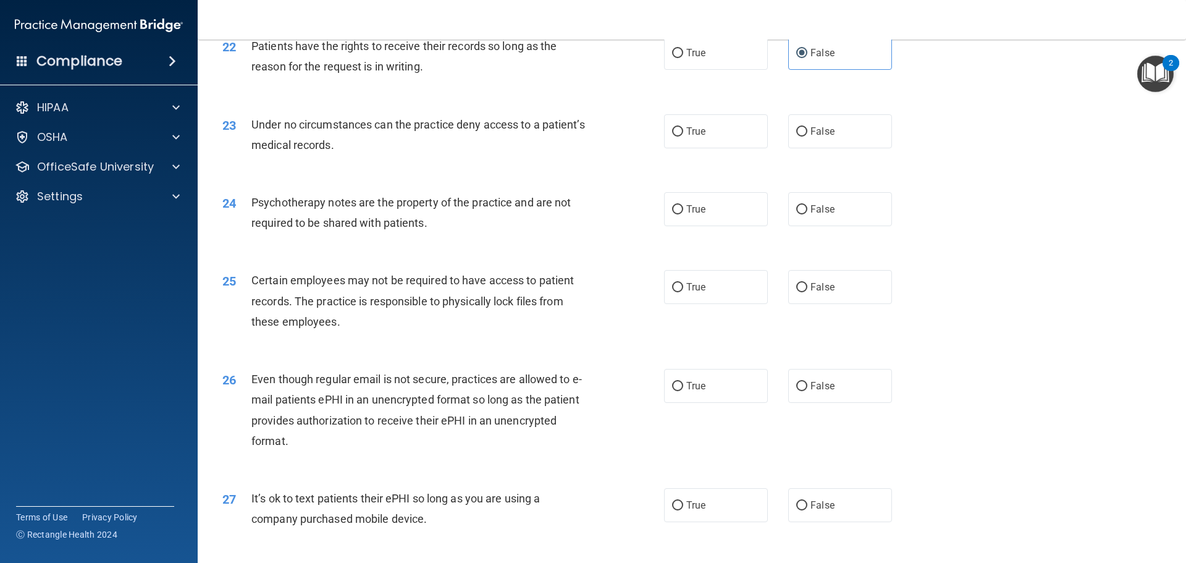
scroll to position [2162, 0]
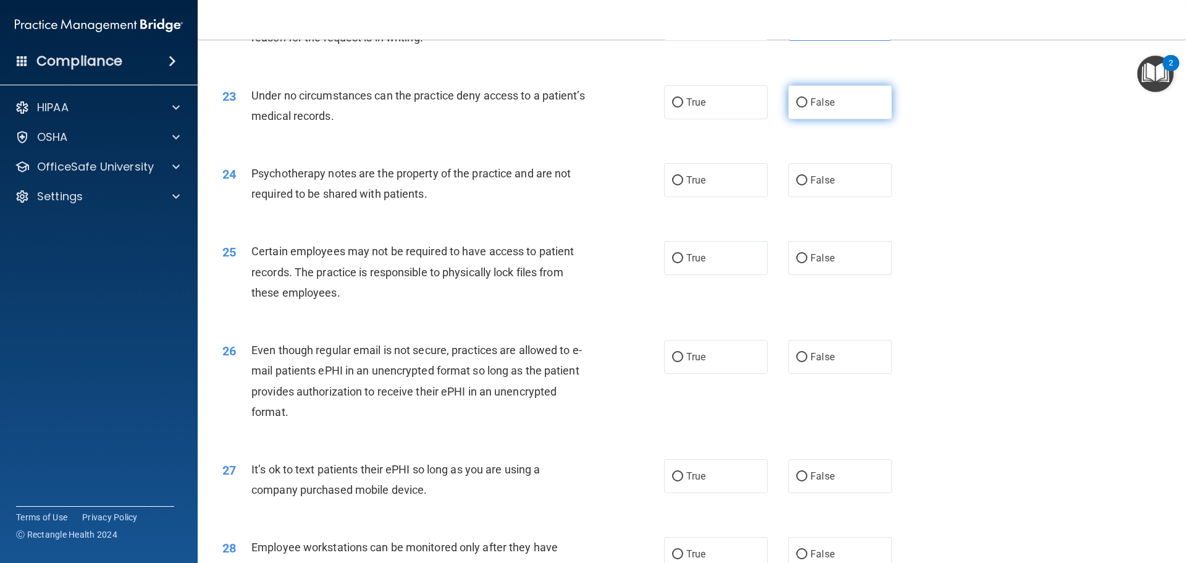
click at [854, 119] on label "False" at bounding box center [840, 102] width 104 height 34
click at [807, 107] on input "False" at bounding box center [801, 102] width 11 height 9
radio input "true"
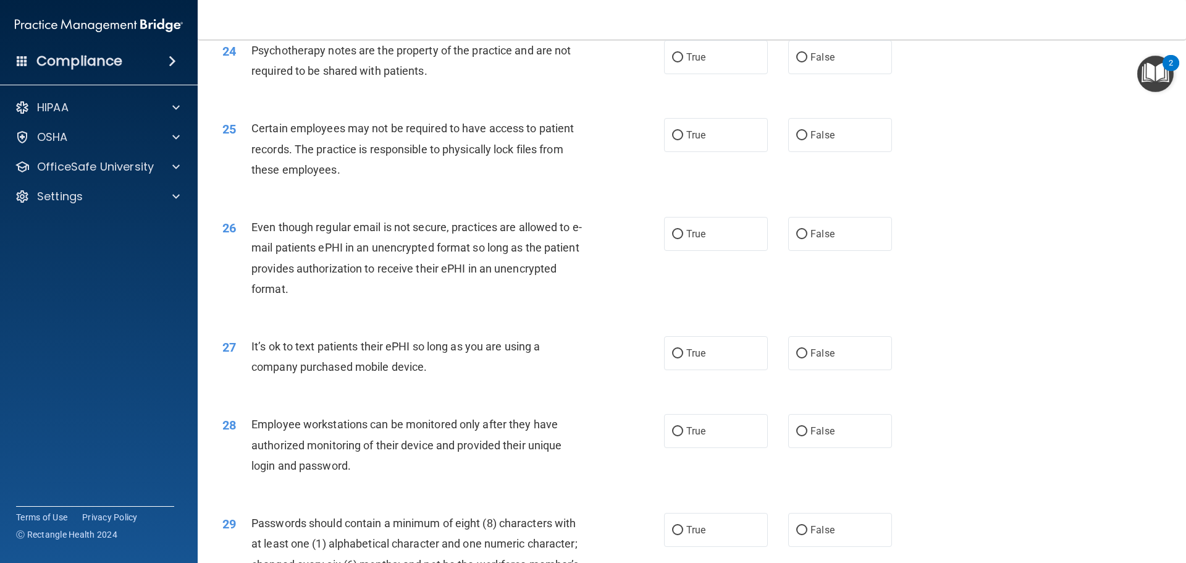
scroll to position [2286, 0]
click at [707, 74] on label "True" at bounding box center [716, 57] width 104 height 34
click at [683, 62] on input "True" at bounding box center [677, 57] width 11 height 9
radio input "true"
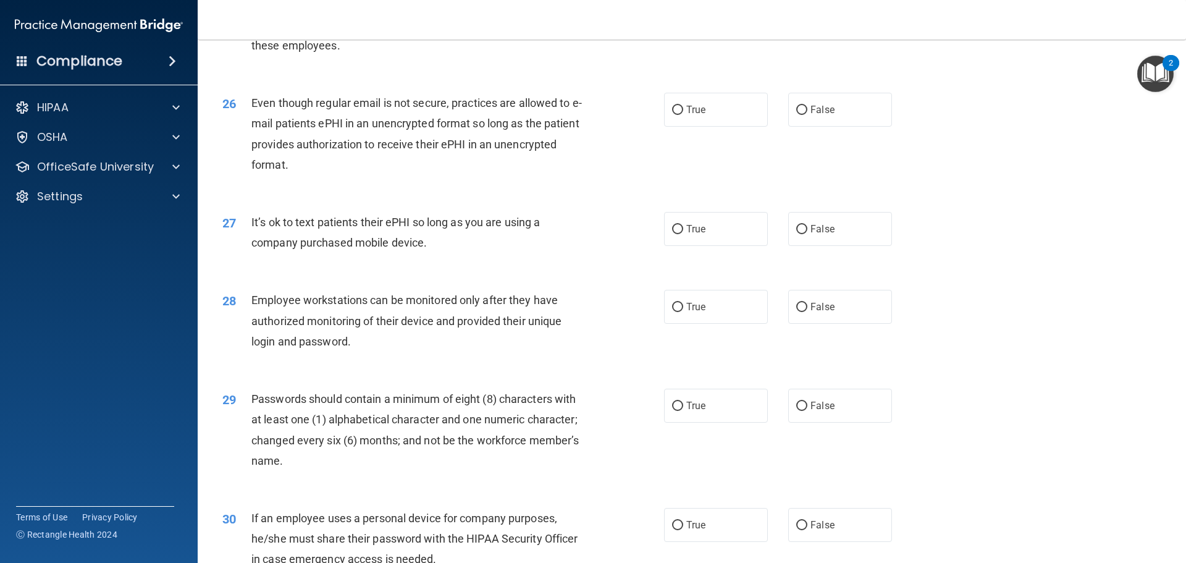
scroll to position [2347, 0]
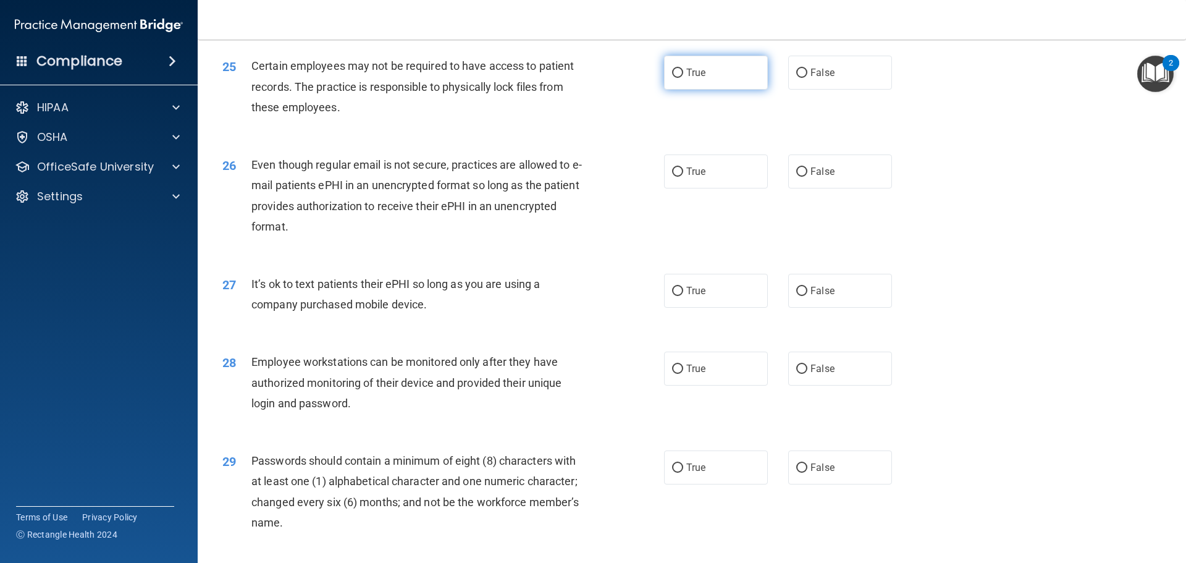
click at [706, 86] on label "True" at bounding box center [716, 73] width 104 height 34
click at [683, 78] on input "True" at bounding box center [677, 73] width 11 height 9
radio input "true"
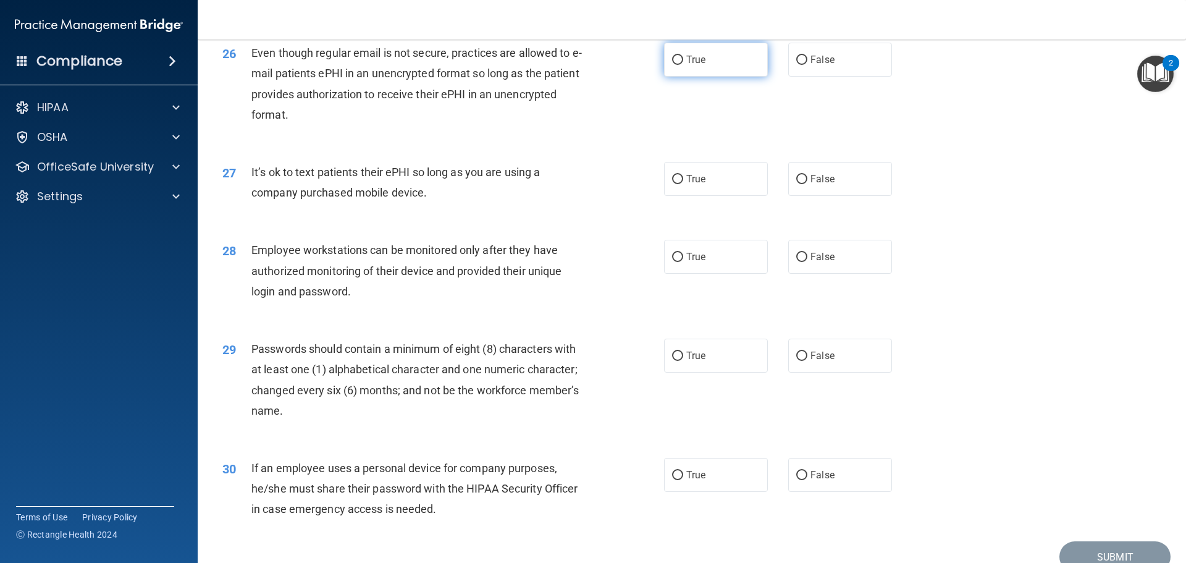
scroll to position [2471, 0]
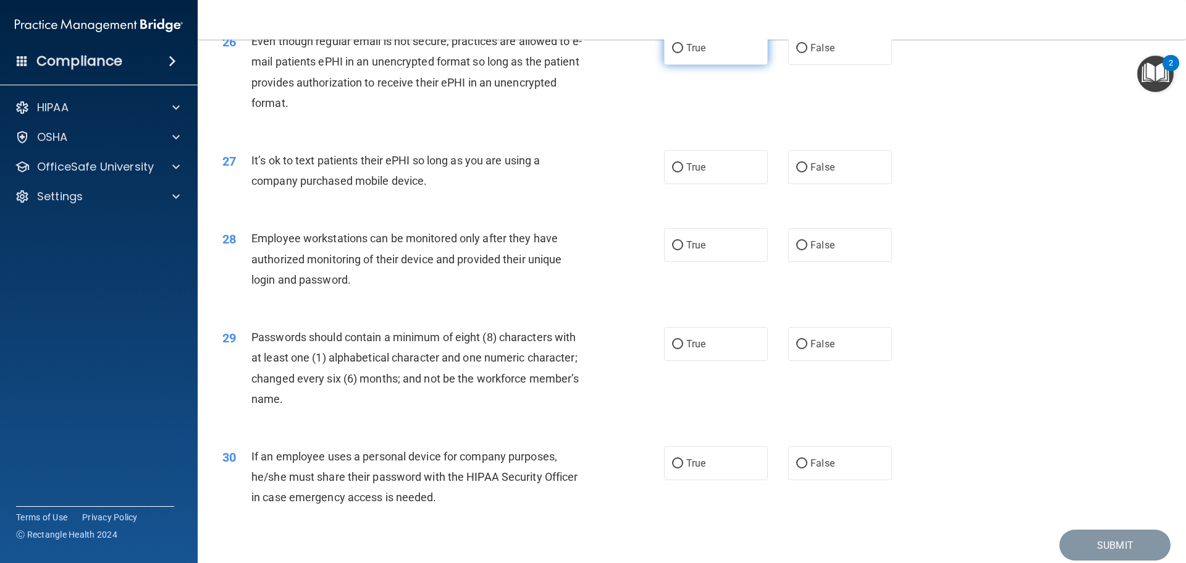
click at [692, 54] on span "True" at bounding box center [695, 48] width 19 height 12
click at [683, 53] on input "True" at bounding box center [677, 48] width 11 height 9
radio input "true"
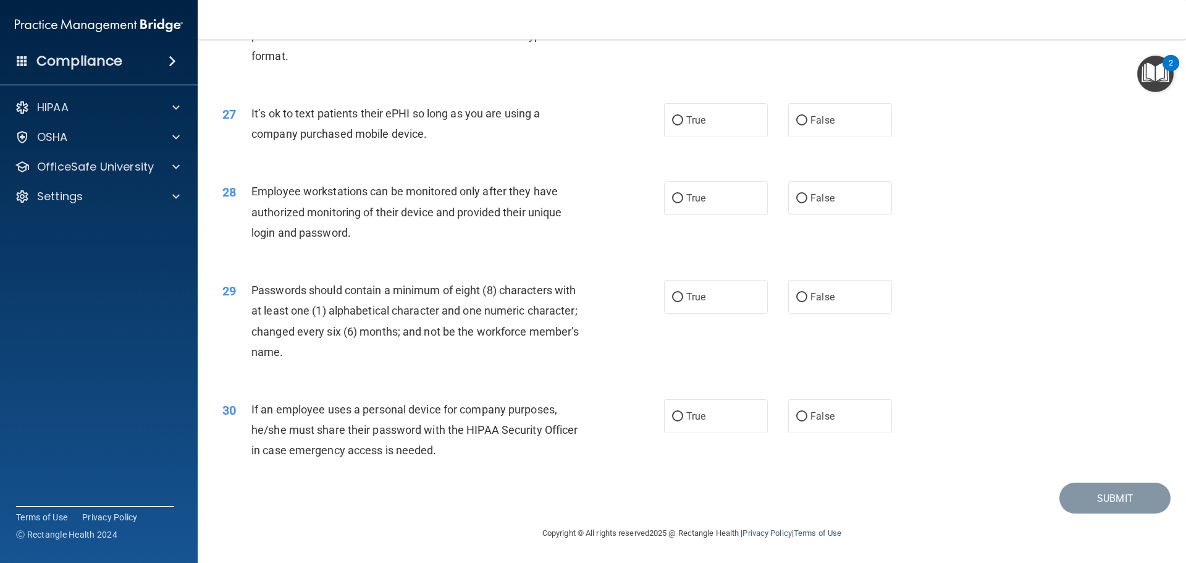
scroll to position [2533, 0]
click at [846, 131] on label "False" at bounding box center [840, 120] width 104 height 34
click at [807, 125] on input "False" at bounding box center [801, 120] width 11 height 9
radio input "true"
click at [828, 204] on span "False" at bounding box center [822, 198] width 24 height 12
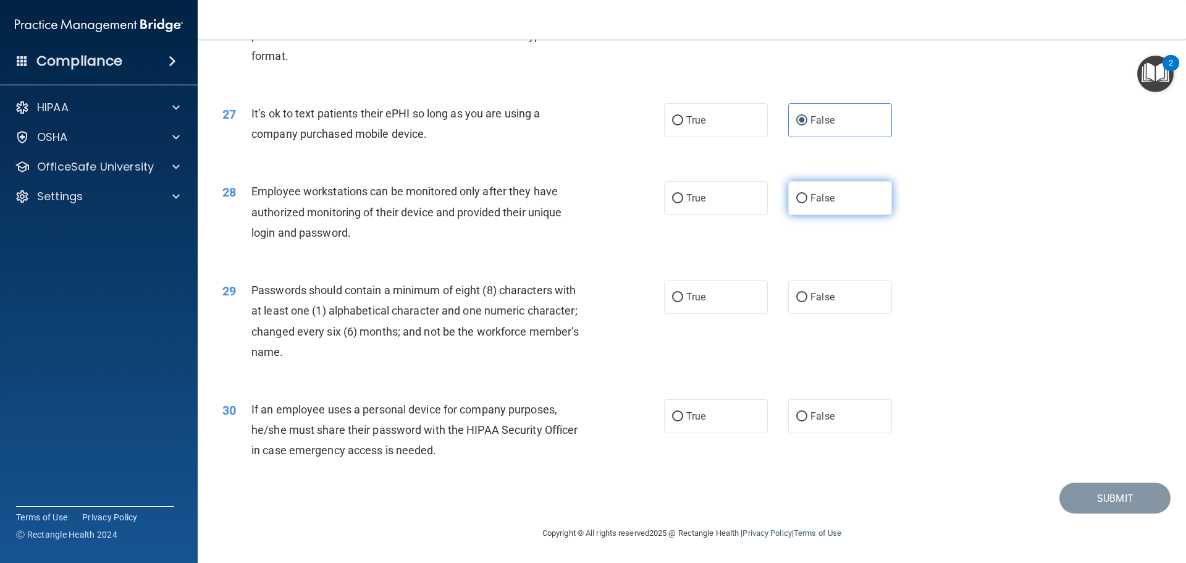
click at [807, 203] on input "False" at bounding box center [801, 198] width 11 height 9
radio input "true"
click at [670, 294] on label "True" at bounding box center [716, 297] width 104 height 34
click at [672, 294] on input "True" at bounding box center [677, 297] width 11 height 9
radio input "true"
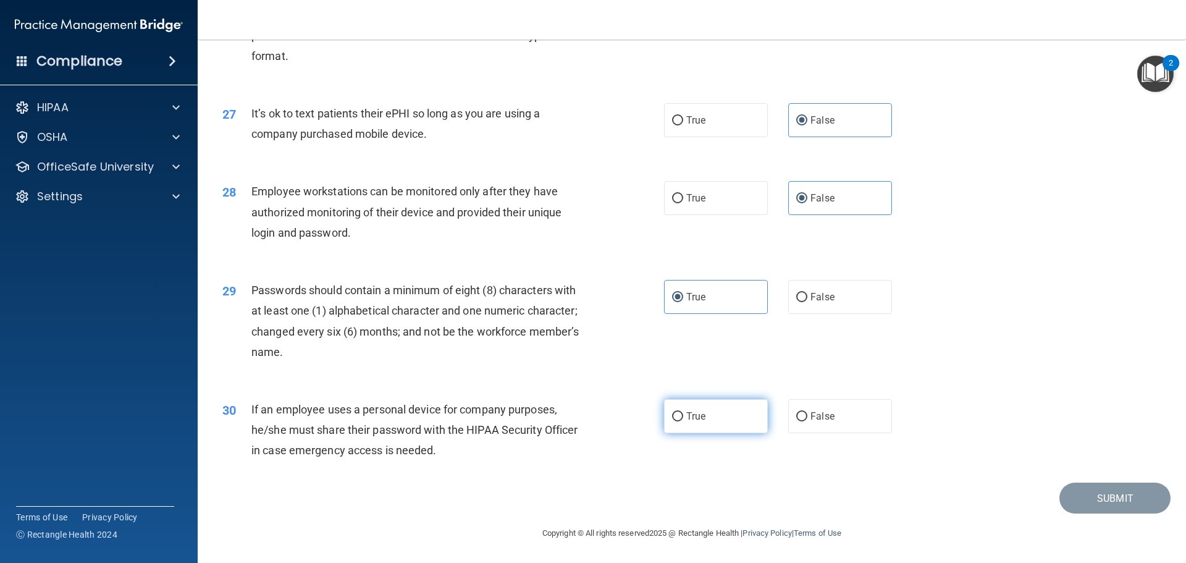
drag, startPoint x: 722, startPoint y: 422, endPoint x: 764, endPoint y: 397, distance: 49.0
click at [722, 421] on label "True" at bounding box center [716, 416] width 104 height 34
click at [683, 421] on input "True" at bounding box center [677, 416] width 11 height 9
radio input "true"
click at [1120, 502] on button "Submit" at bounding box center [1114, 498] width 111 height 32
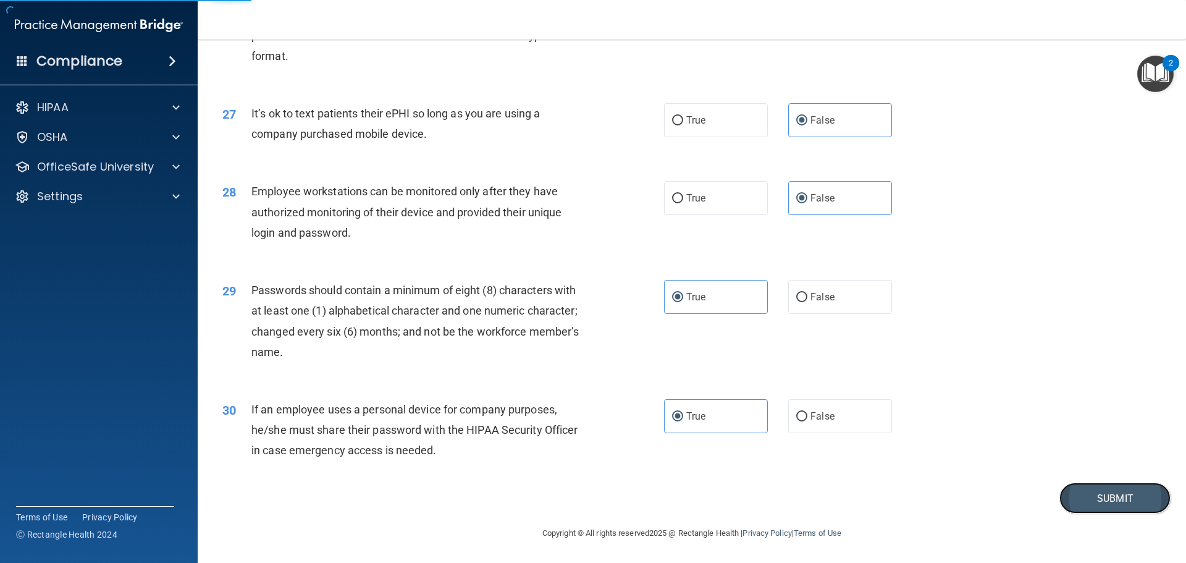
click at [1108, 508] on button "Submit" at bounding box center [1114, 498] width 111 height 32
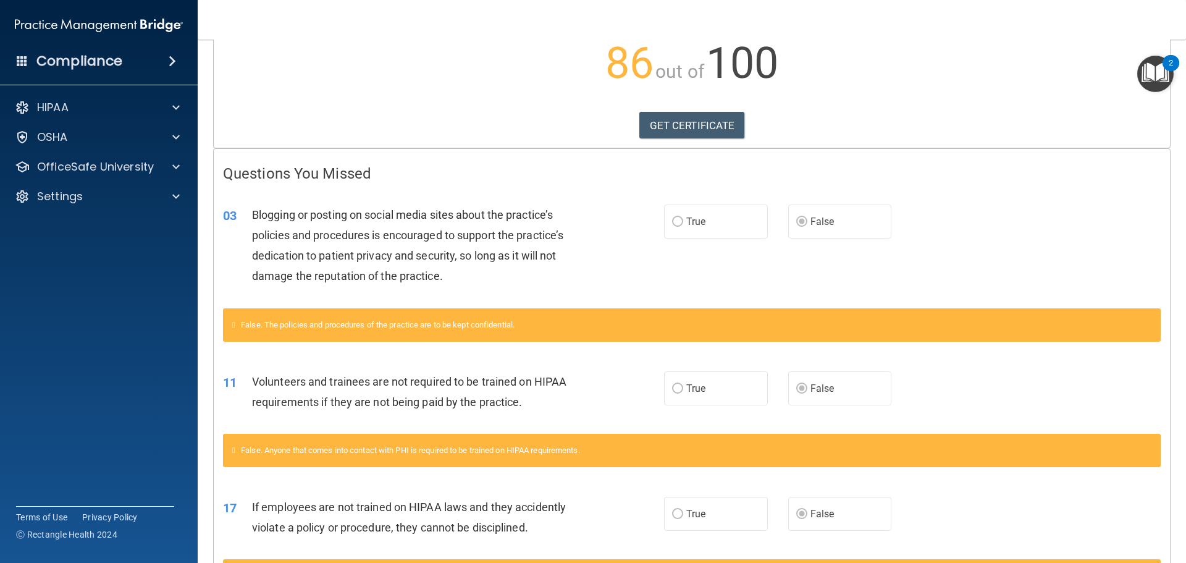
scroll to position [22, 0]
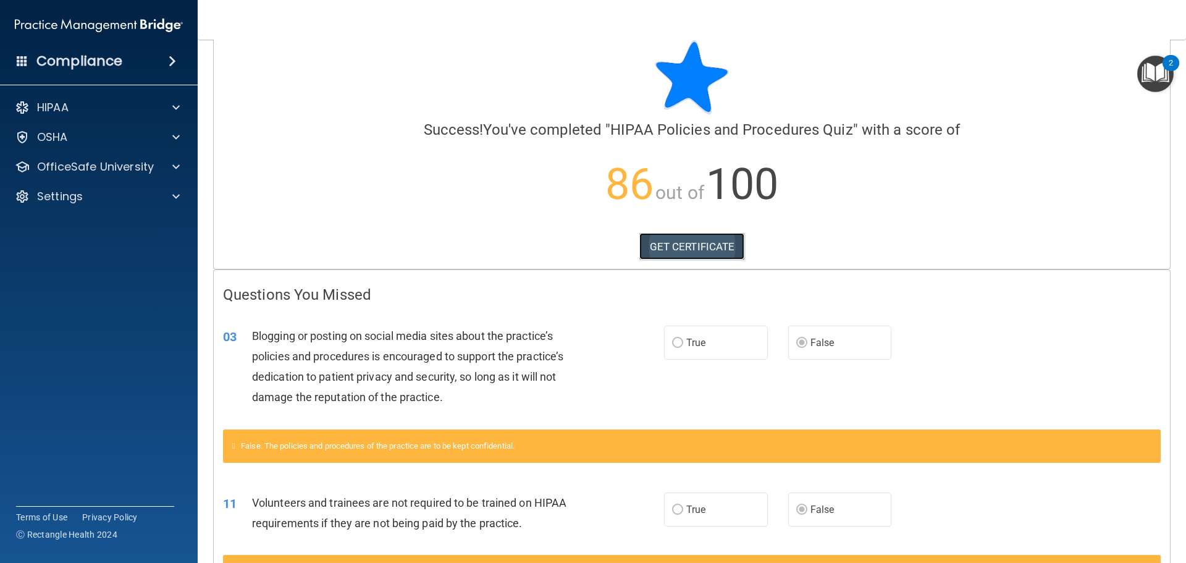
click at [689, 244] on link "GET CERTIFICATE" at bounding box center [692, 246] width 106 height 27
click at [106, 159] on p "OfficeSafe University" at bounding box center [95, 166] width 117 height 15
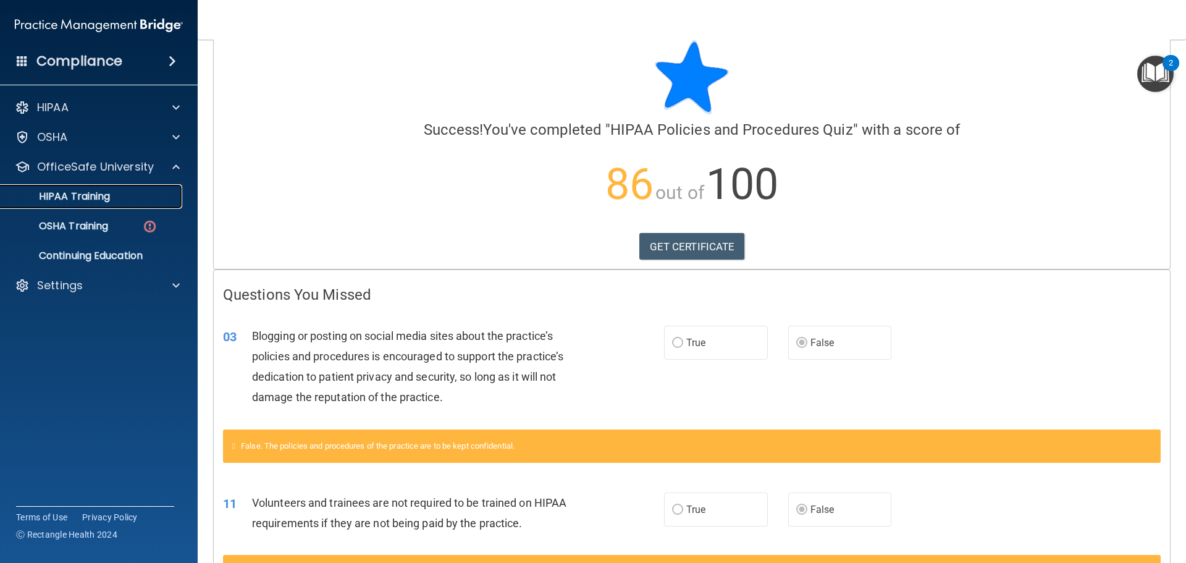
click at [123, 200] on div "HIPAA Training" at bounding box center [92, 196] width 169 height 12
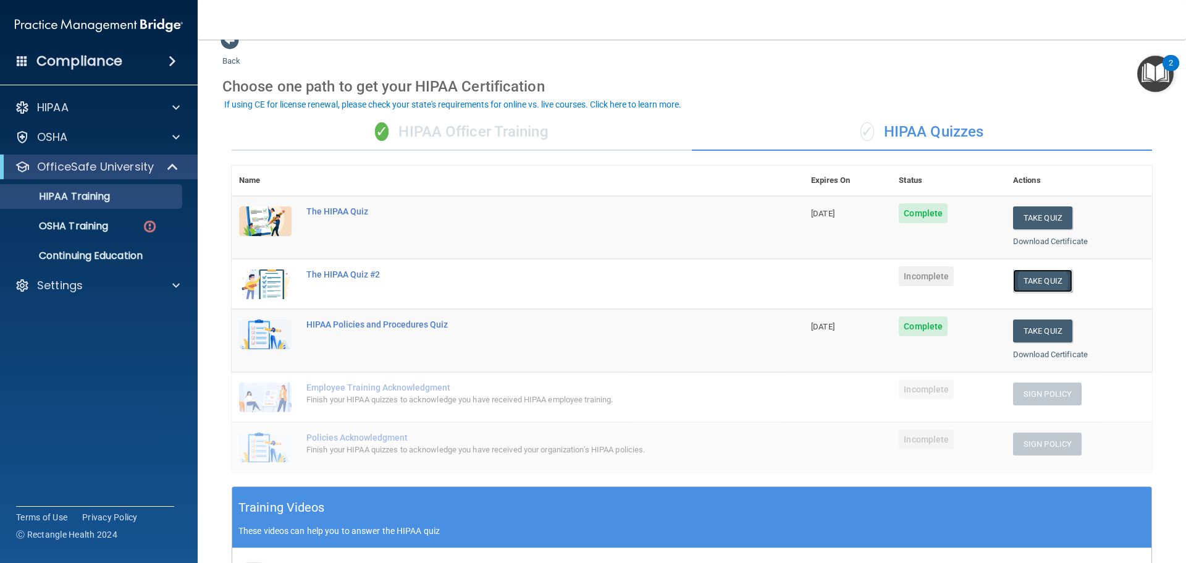
click at [1036, 277] on button "Take Quiz" at bounding box center [1042, 280] width 59 height 23
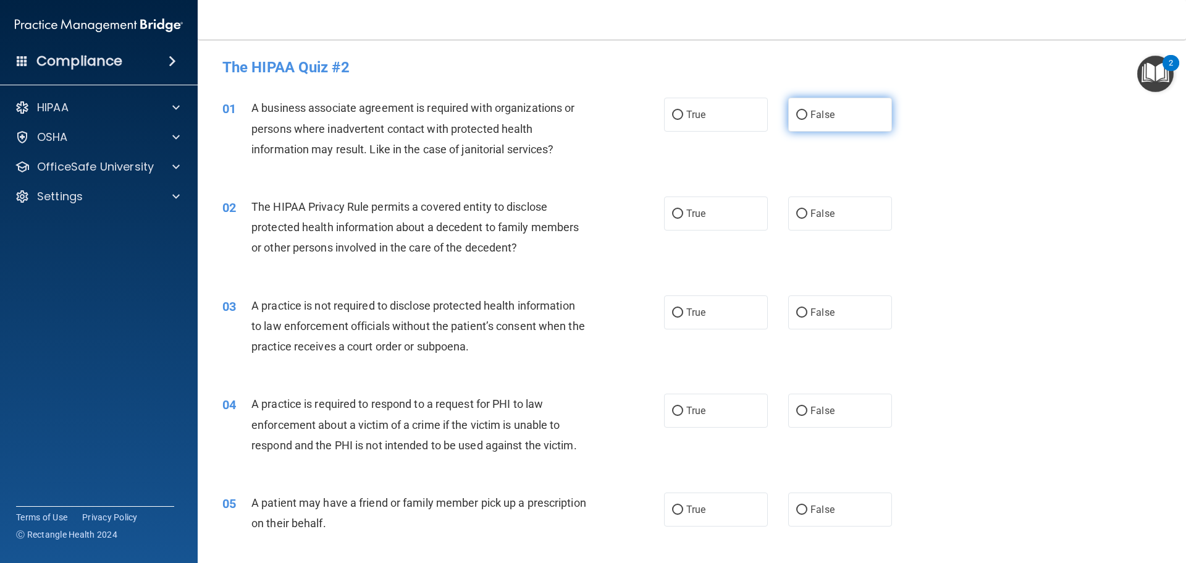
click at [839, 112] on label "False" at bounding box center [840, 115] width 104 height 34
click at [807, 112] on input "False" at bounding box center [801, 115] width 11 height 9
radio input "true"
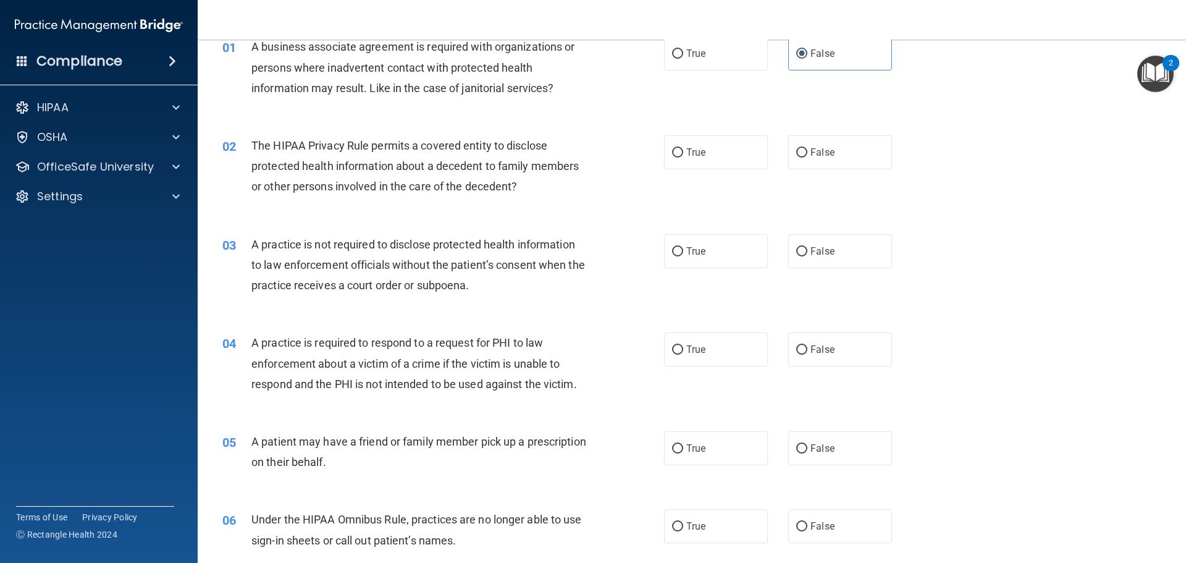
scroll to position [62, 0]
click at [826, 149] on span "False" at bounding box center [822, 152] width 24 height 12
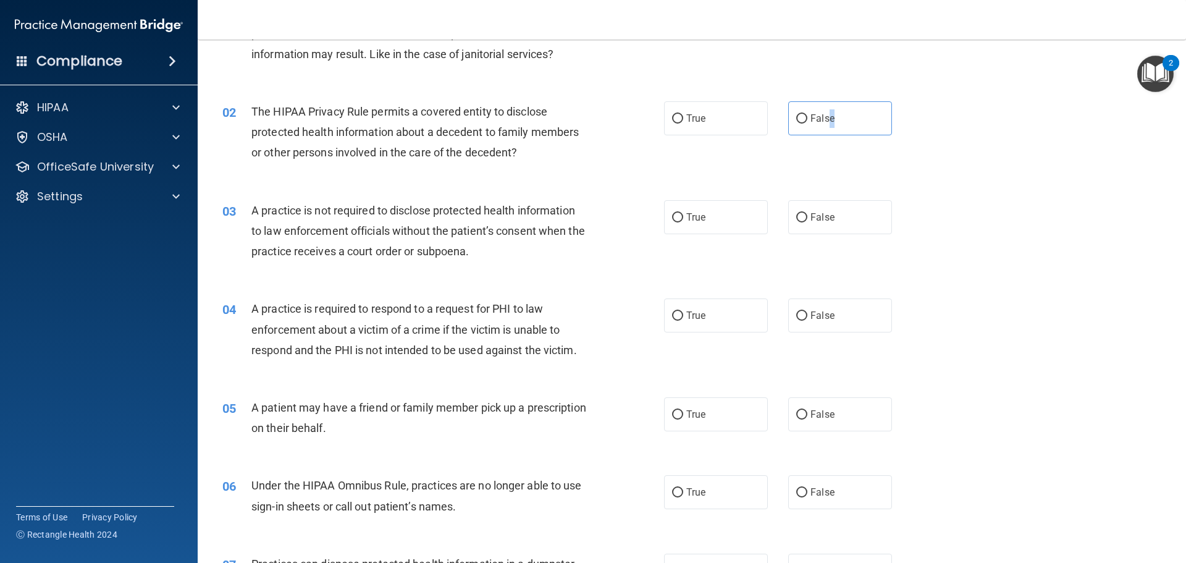
scroll to position [124, 0]
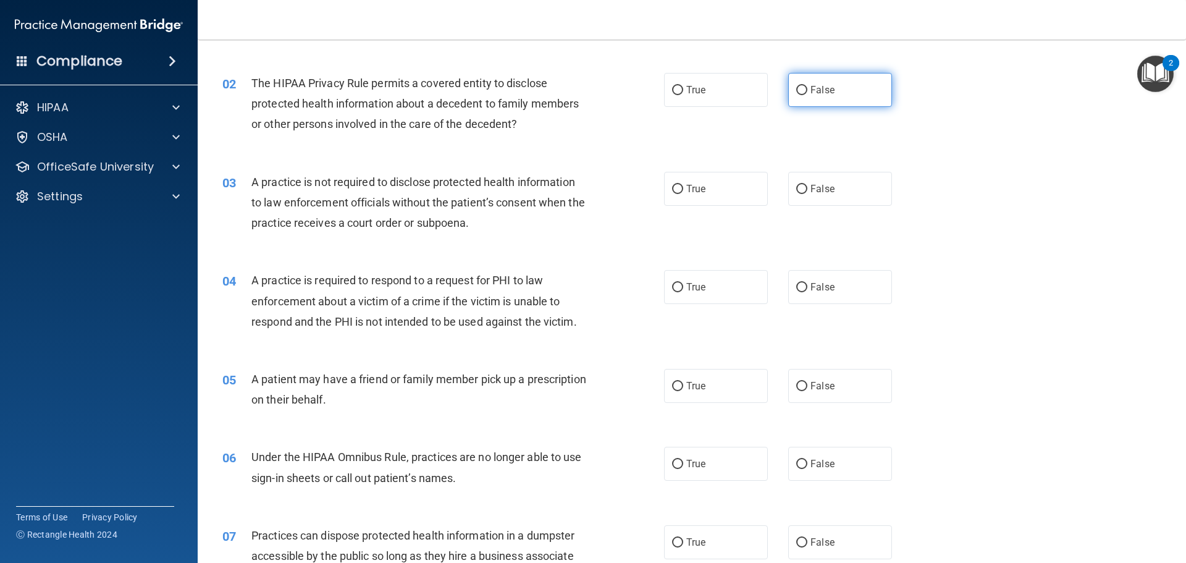
click at [801, 96] on label "False" at bounding box center [840, 90] width 104 height 34
click at [801, 95] on input "False" at bounding box center [801, 90] width 11 height 9
radio input "true"
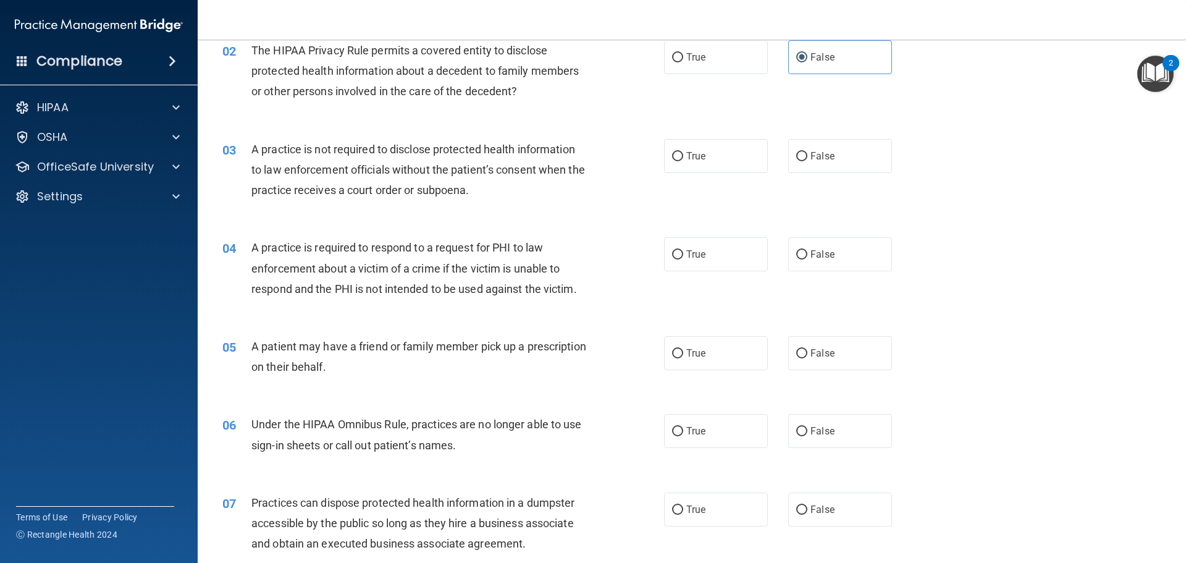
scroll to position [185, 0]
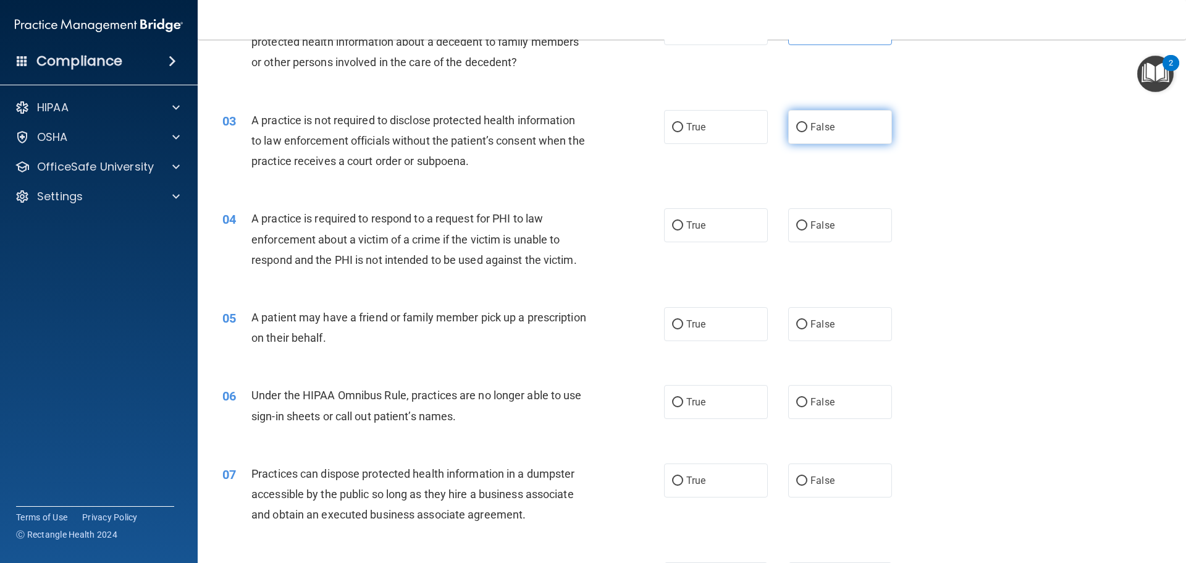
click at [818, 123] on span "False" at bounding box center [822, 127] width 24 height 12
click at [807, 123] on input "False" at bounding box center [801, 127] width 11 height 9
radio input "true"
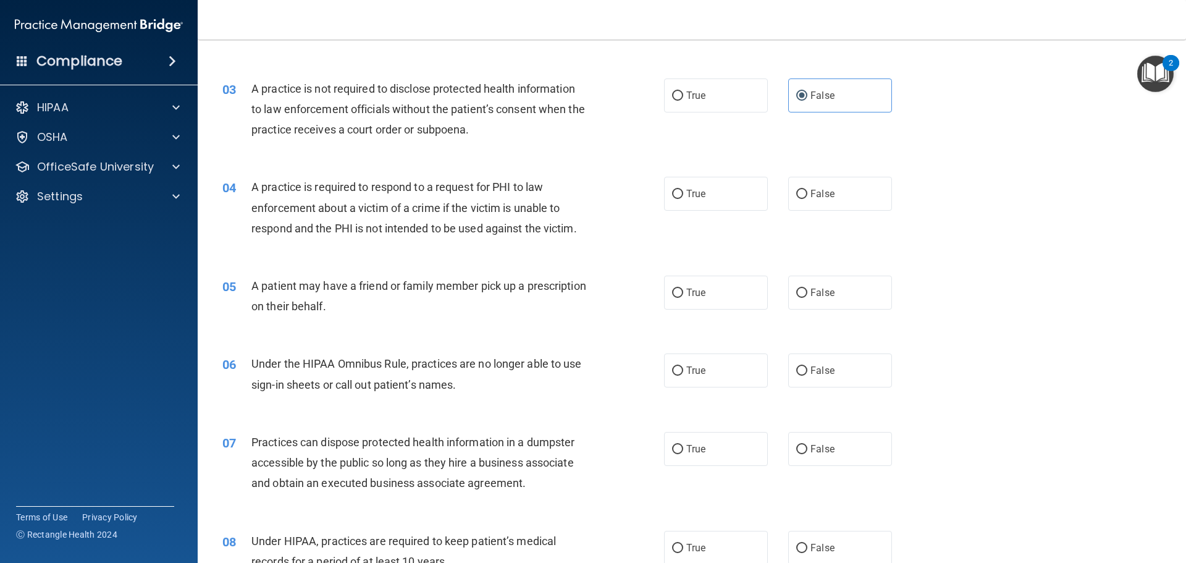
scroll to position [247, 0]
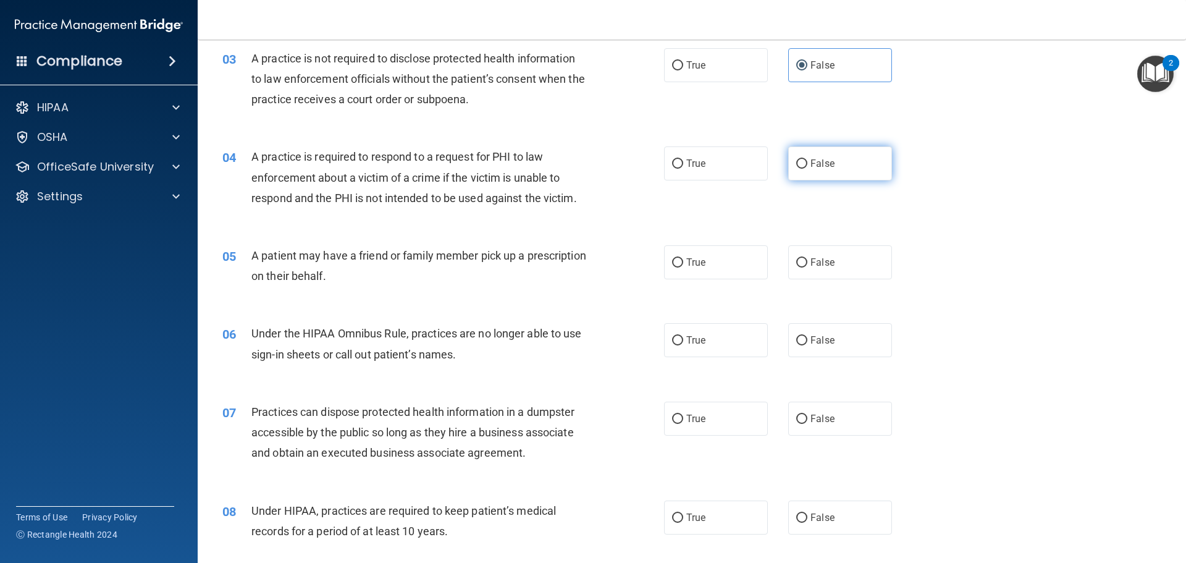
click at [810, 169] on label "False" at bounding box center [840, 163] width 104 height 34
click at [807, 169] on input "False" at bounding box center [801, 163] width 11 height 9
radio input "true"
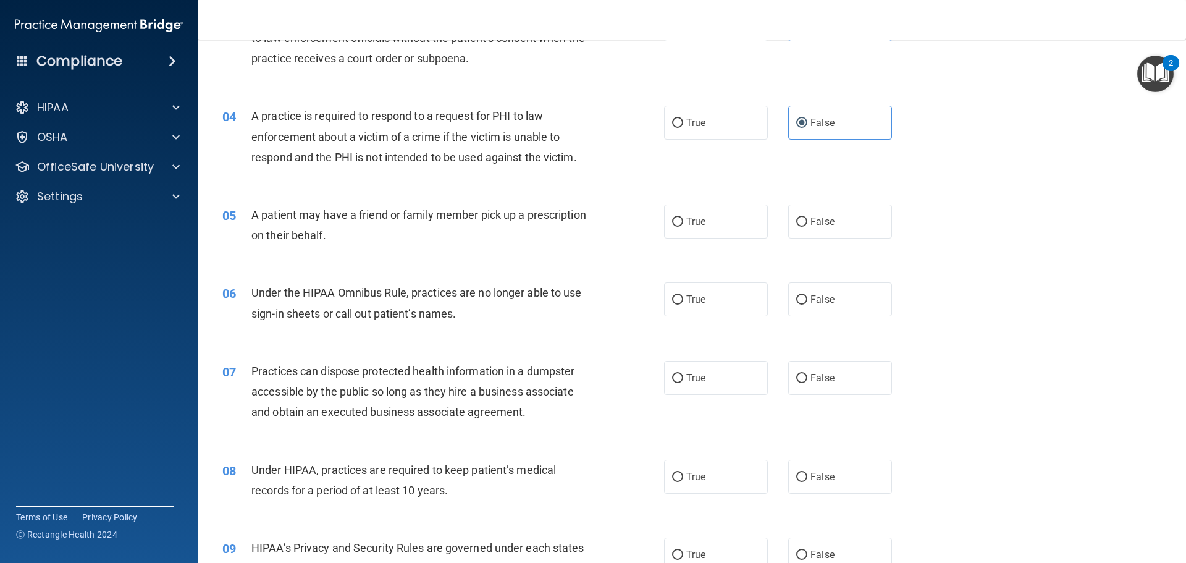
scroll to position [371, 0]
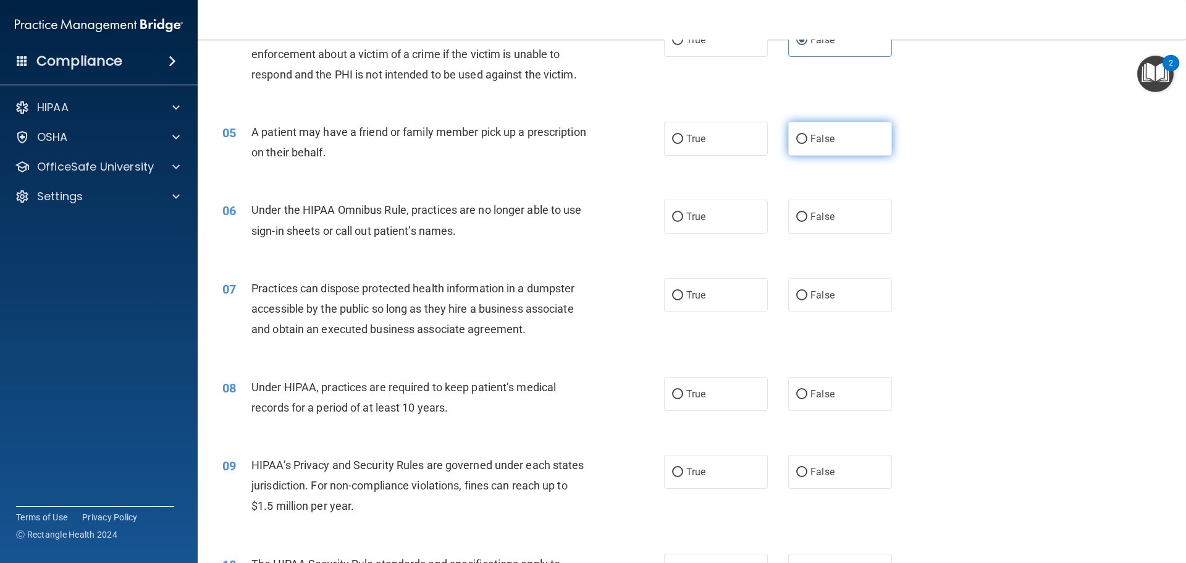
click at [829, 132] on label "False" at bounding box center [840, 139] width 104 height 34
click at [807, 135] on input "False" at bounding box center [801, 139] width 11 height 9
radio input "true"
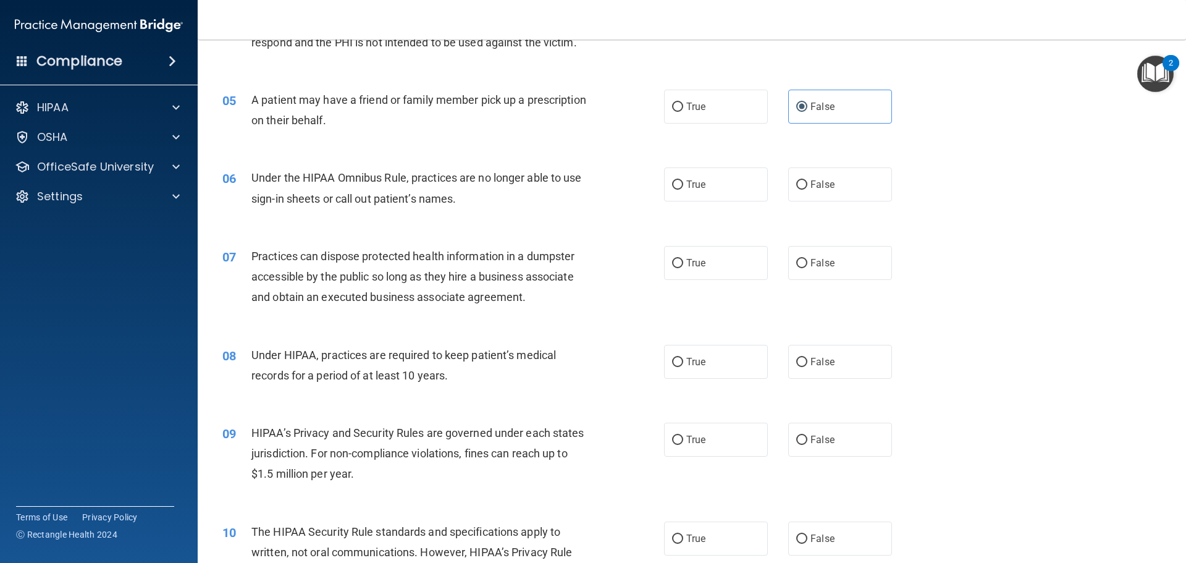
scroll to position [432, 0]
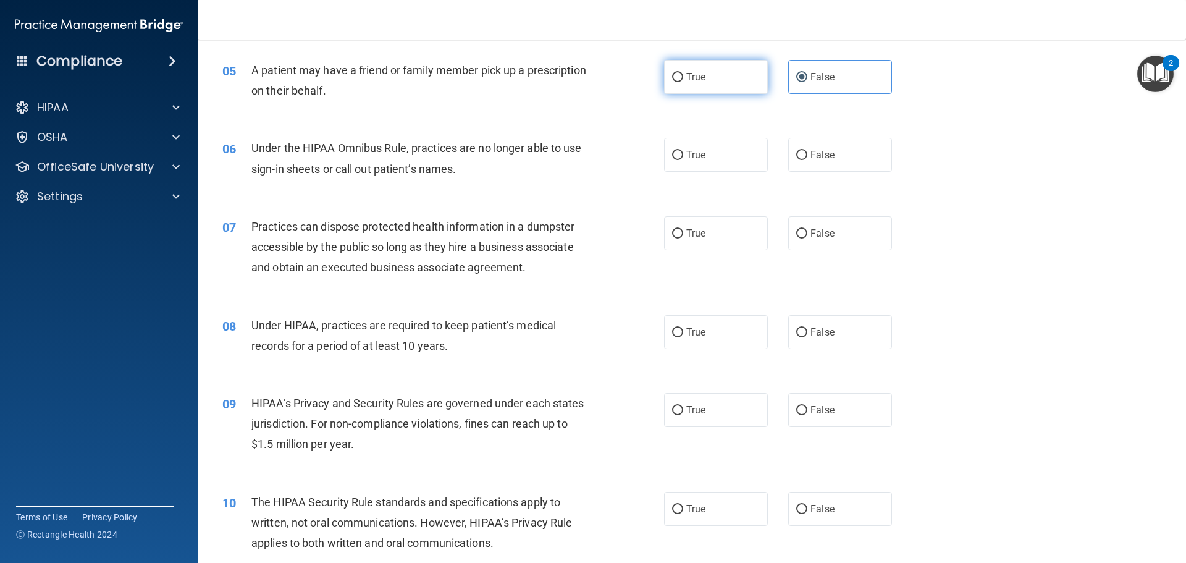
click at [711, 83] on label "True" at bounding box center [716, 77] width 104 height 34
click at [683, 82] on input "True" at bounding box center [677, 77] width 11 height 9
radio input "true"
radio input "false"
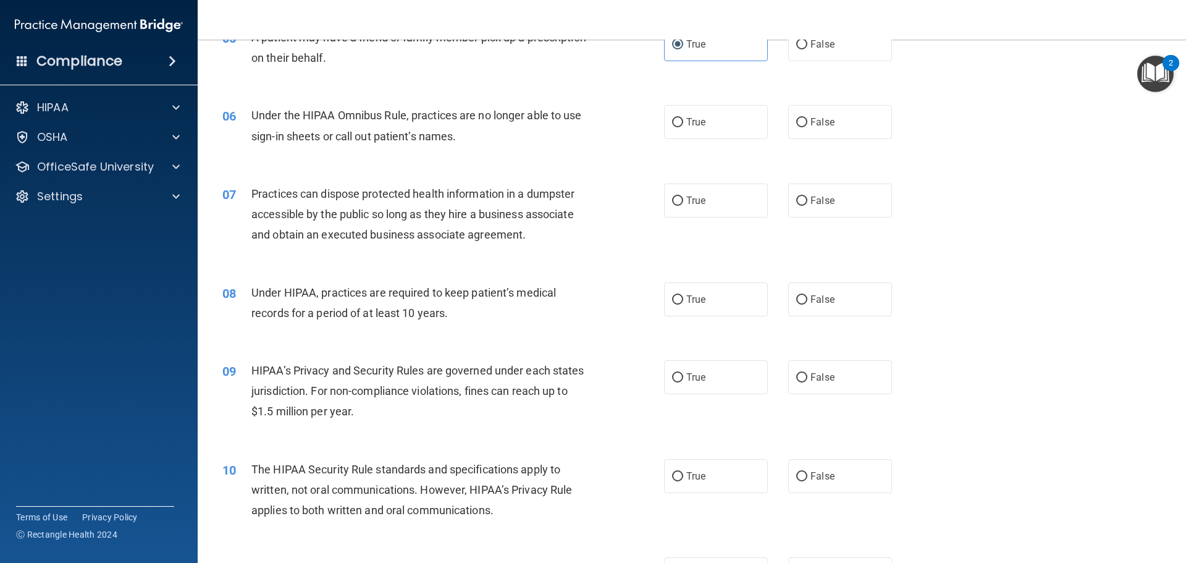
scroll to position [494, 0]
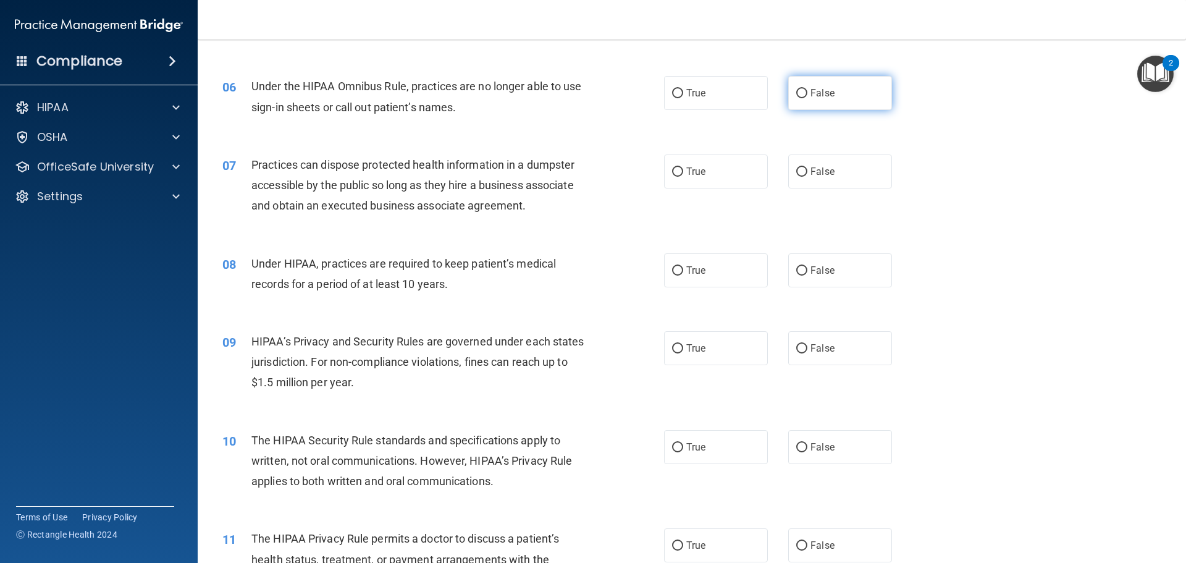
click at [810, 88] on span "False" at bounding box center [822, 93] width 24 height 12
click at [807, 89] on input "False" at bounding box center [801, 93] width 11 height 9
radio input "true"
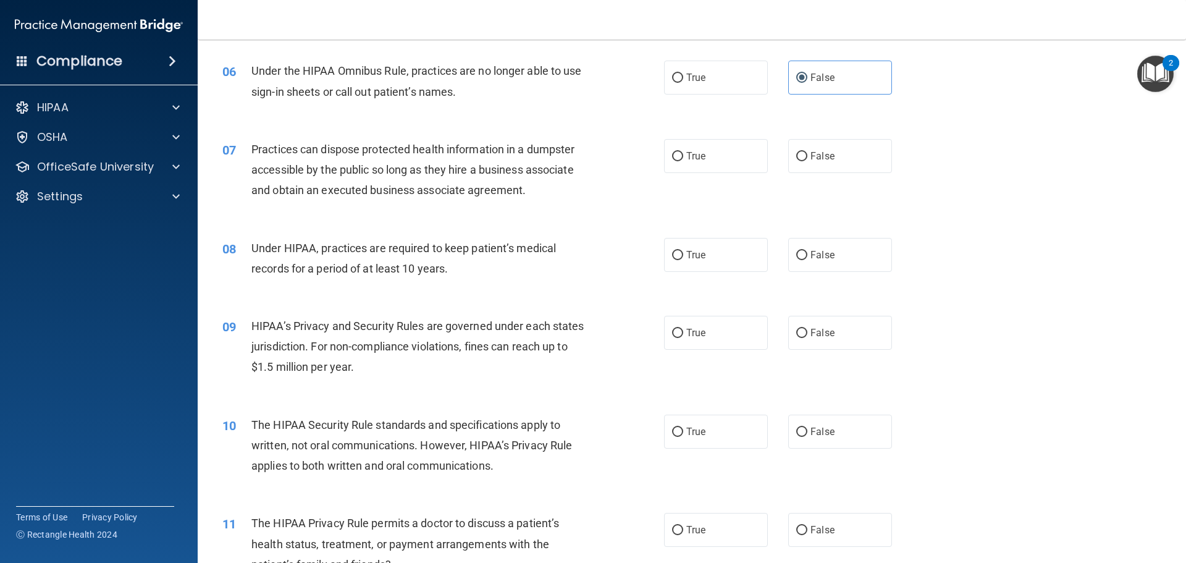
scroll to position [556, 0]
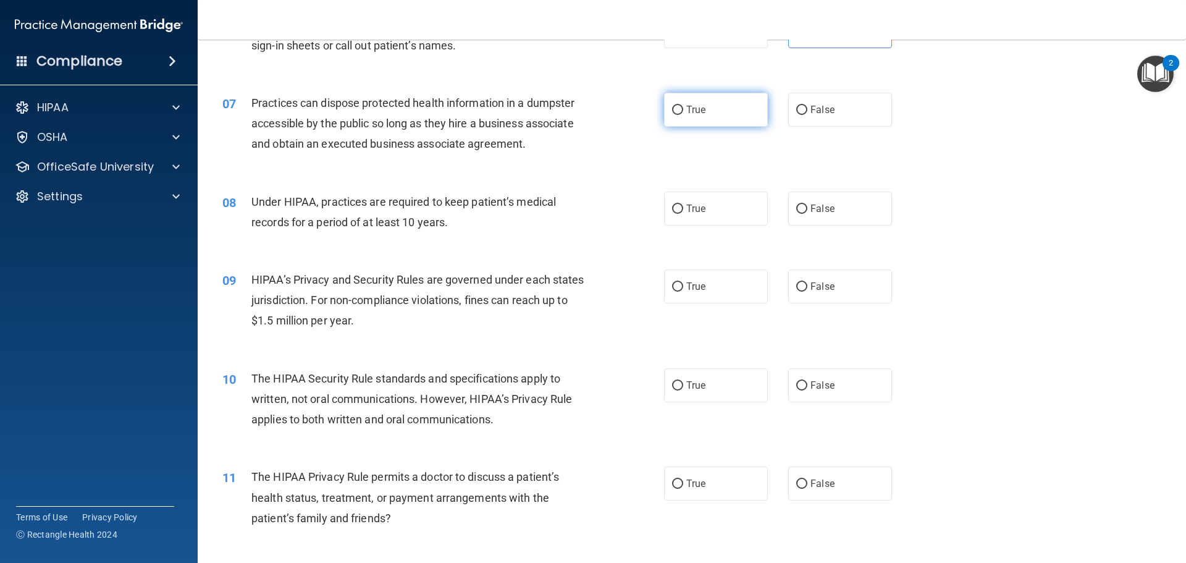
click at [733, 101] on label "True" at bounding box center [716, 110] width 104 height 34
click at [683, 106] on input "True" at bounding box center [677, 110] width 11 height 9
radio input "true"
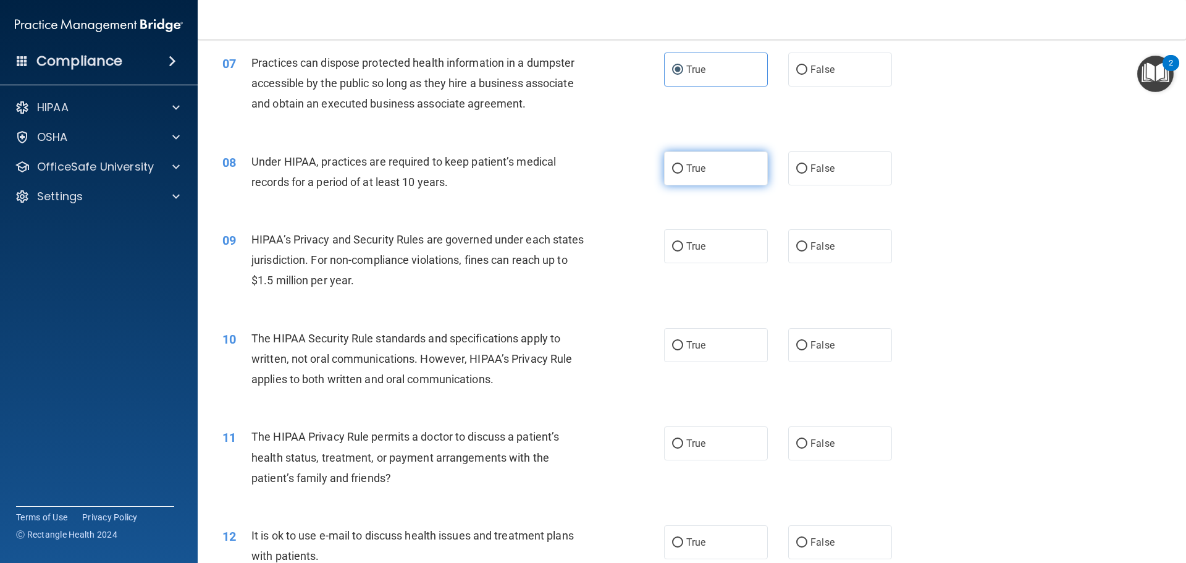
scroll to position [618, 0]
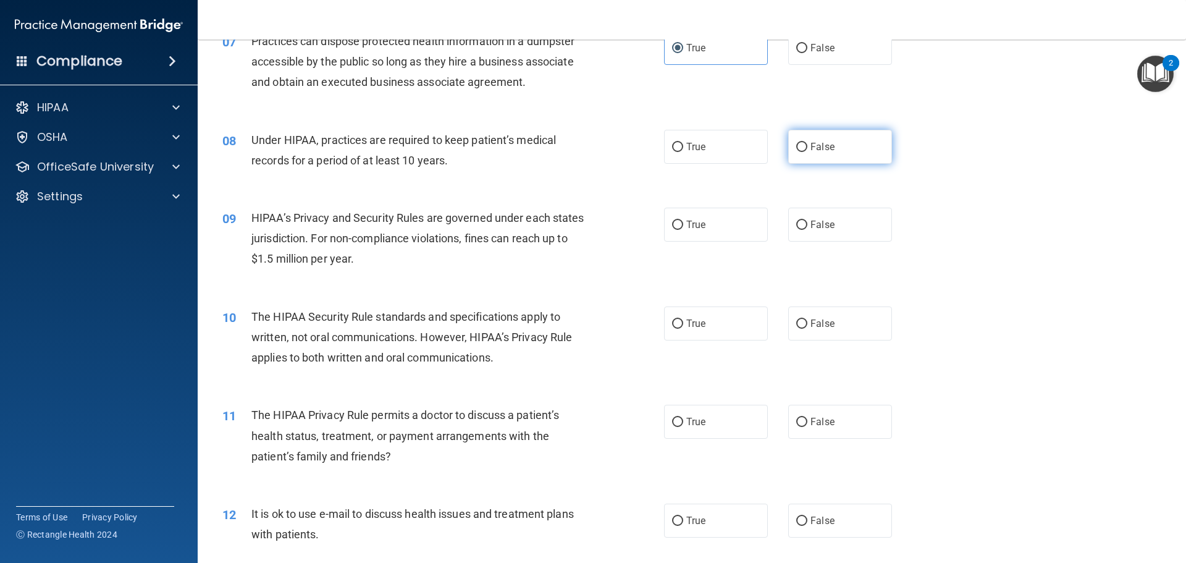
click at [810, 151] on span "False" at bounding box center [822, 147] width 24 height 12
click at [807, 151] on input "False" at bounding box center [801, 147] width 11 height 9
radio input "true"
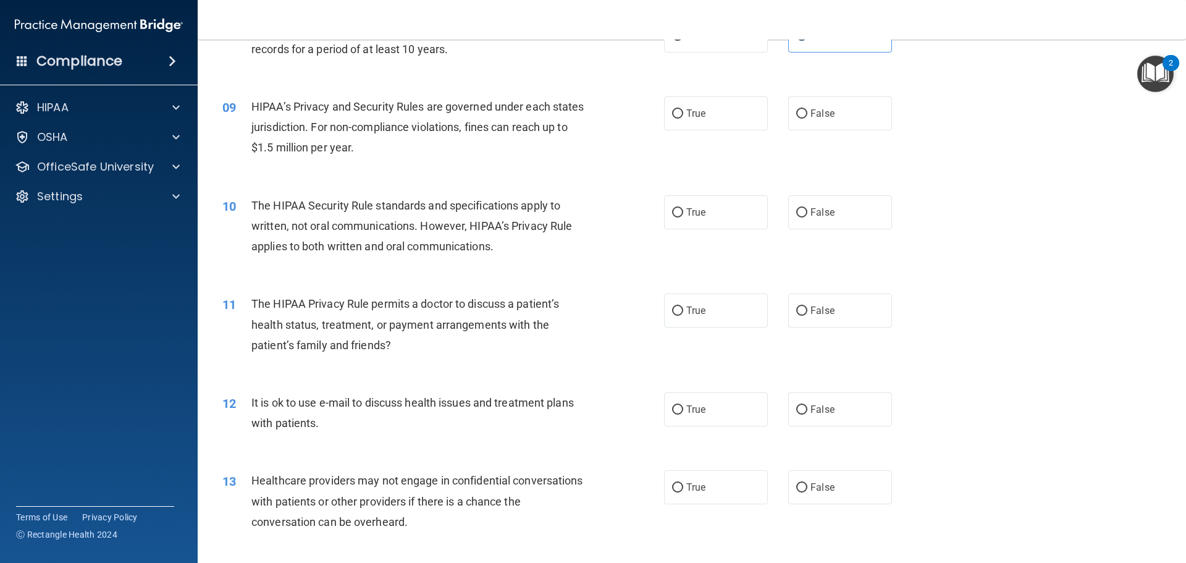
scroll to position [741, 0]
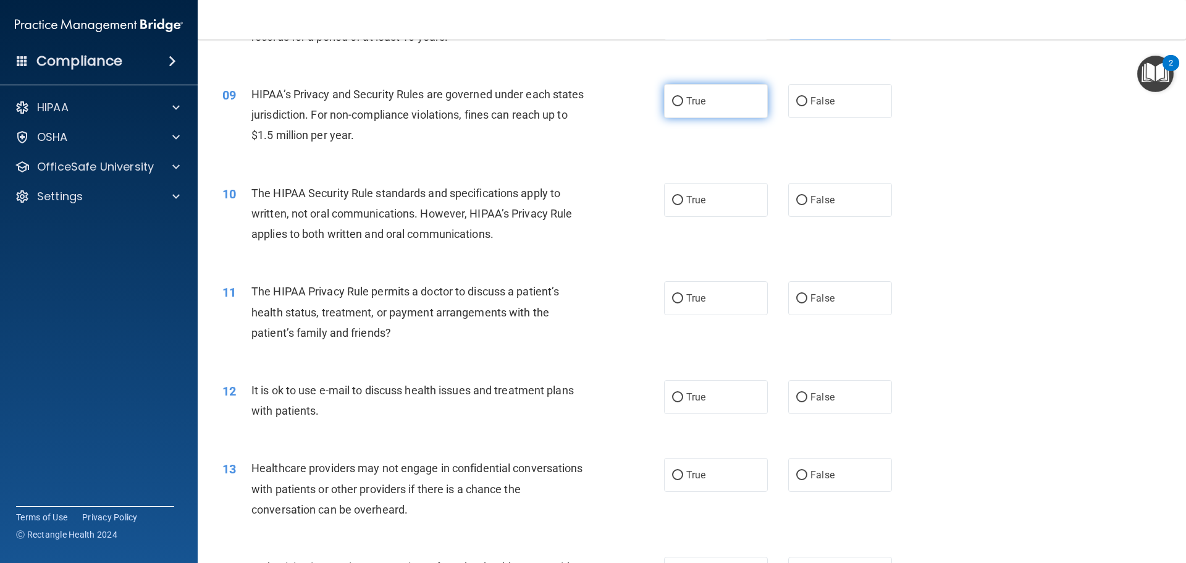
click at [724, 109] on label "True" at bounding box center [716, 101] width 104 height 34
click at [683, 106] on input "True" at bounding box center [677, 101] width 11 height 9
radio input "true"
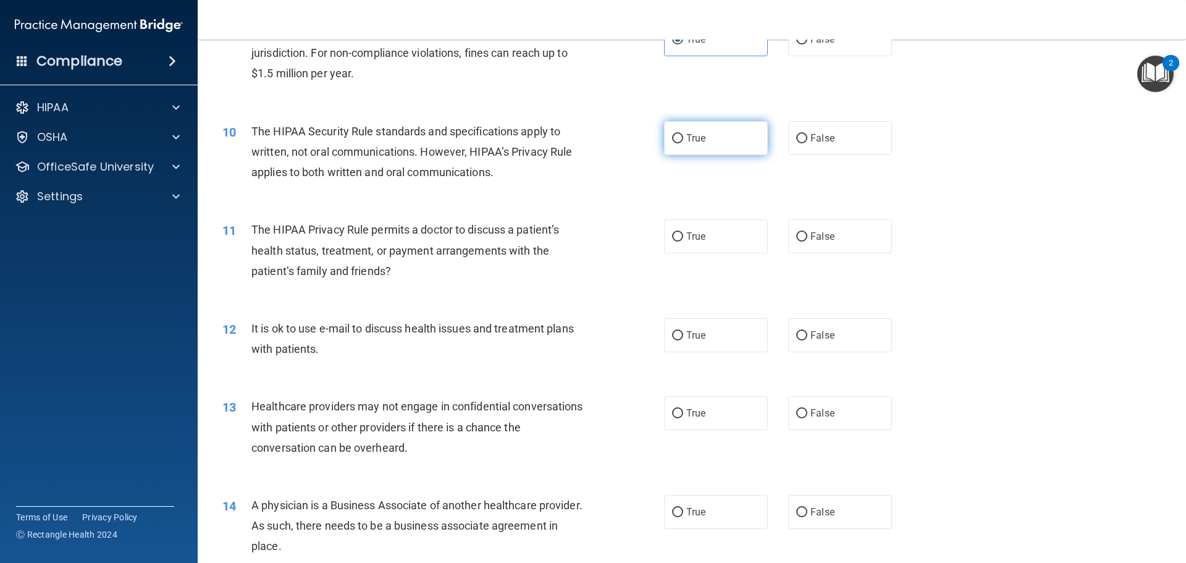
click at [697, 143] on span "True" at bounding box center [695, 138] width 19 height 12
click at [683, 143] on input "True" at bounding box center [677, 138] width 11 height 9
radio input "true"
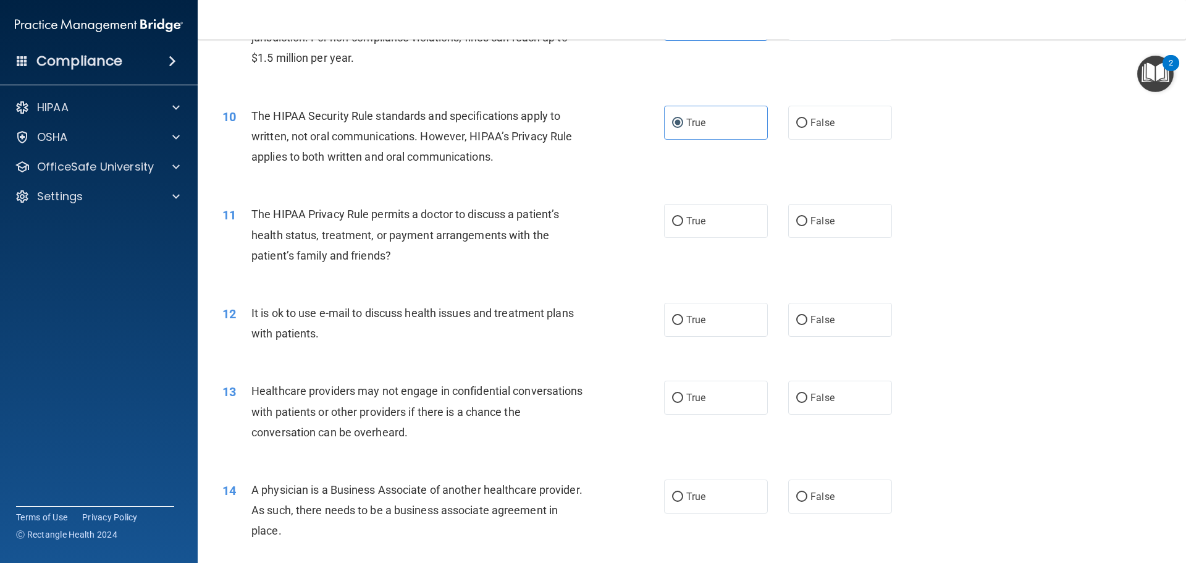
scroll to position [865, 0]
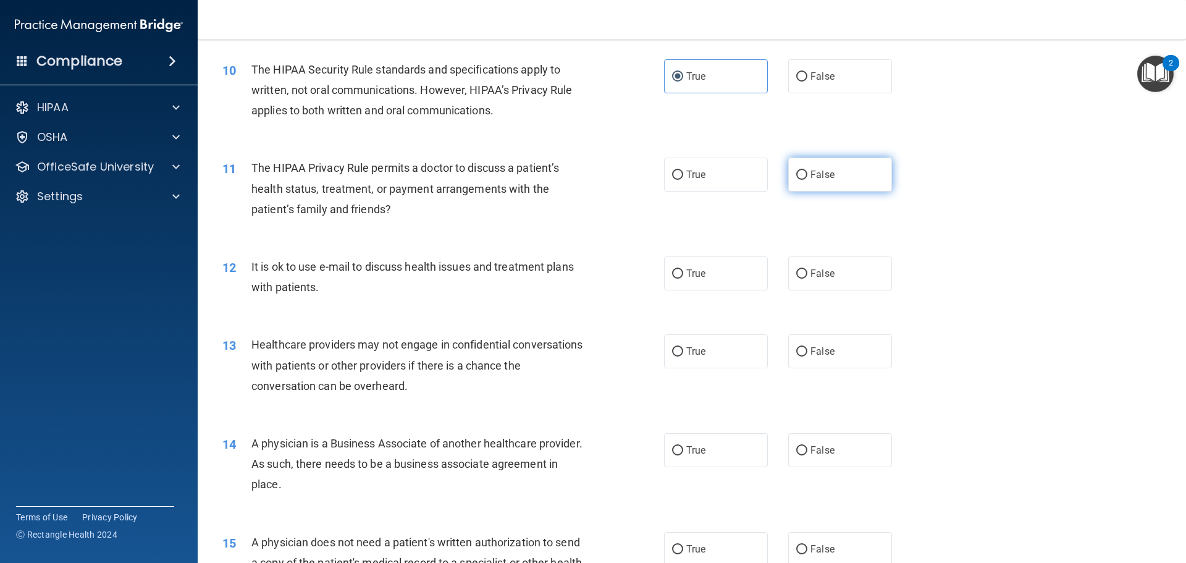
click at [810, 169] on span "False" at bounding box center [822, 175] width 24 height 12
click at [807, 170] on input "False" at bounding box center [801, 174] width 11 height 9
radio input "true"
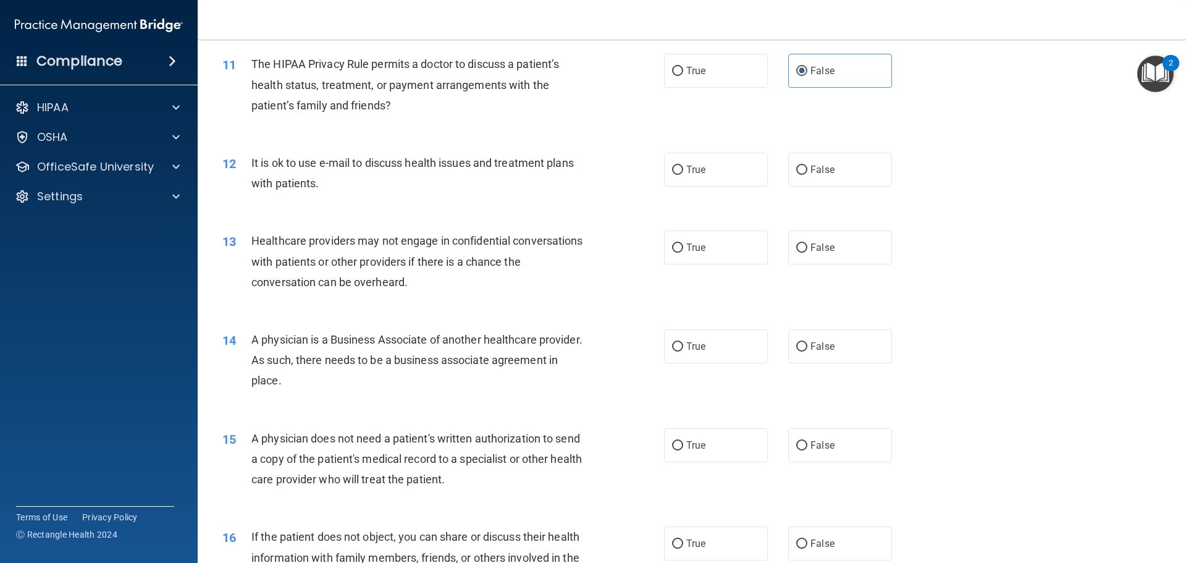
scroll to position [988, 0]
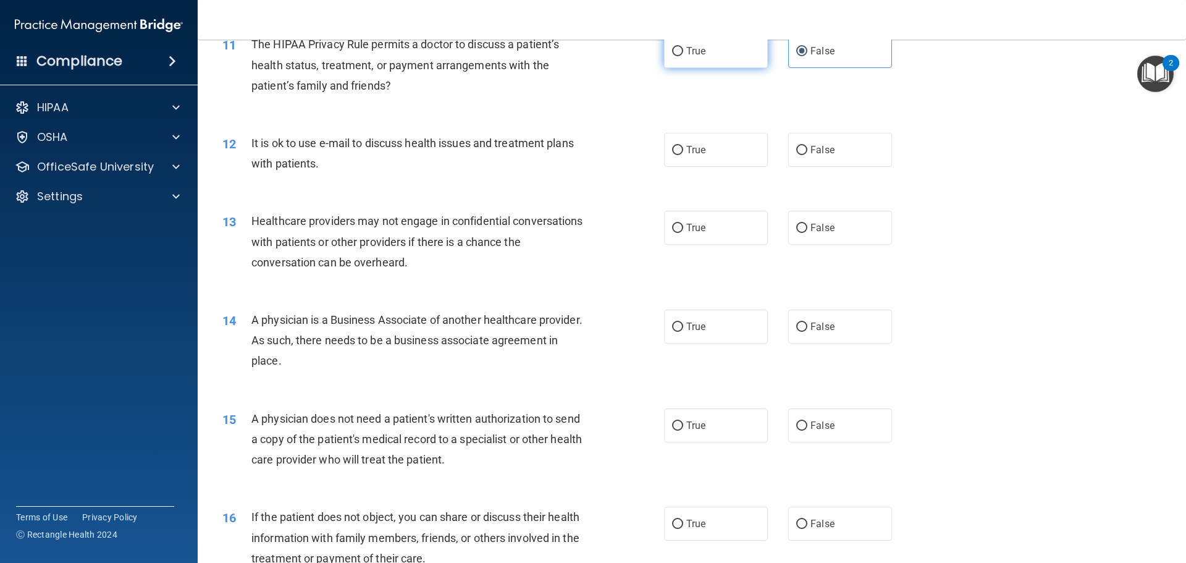
click at [672, 53] on input "True" at bounding box center [677, 51] width 11 height 9
radio input "true"
click at [809, 64] on label "False" at bounding box center [840, 51] width 104 height 34
click at [807, 56] on input "False" at bounding box center [801, 51] width 11 height 9
radio input "true"
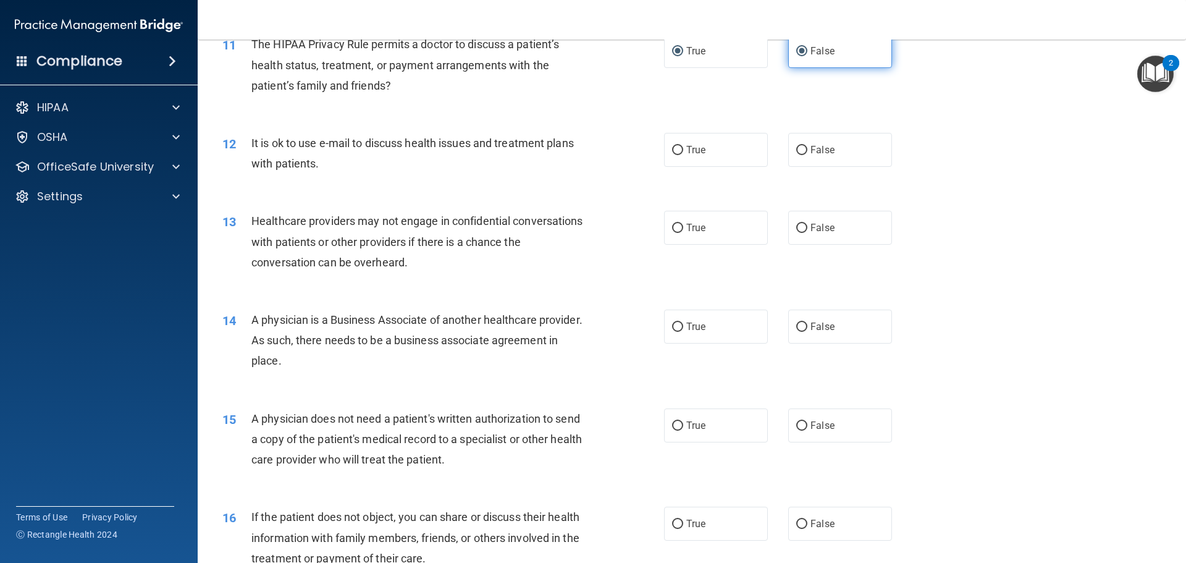
radio input "false"
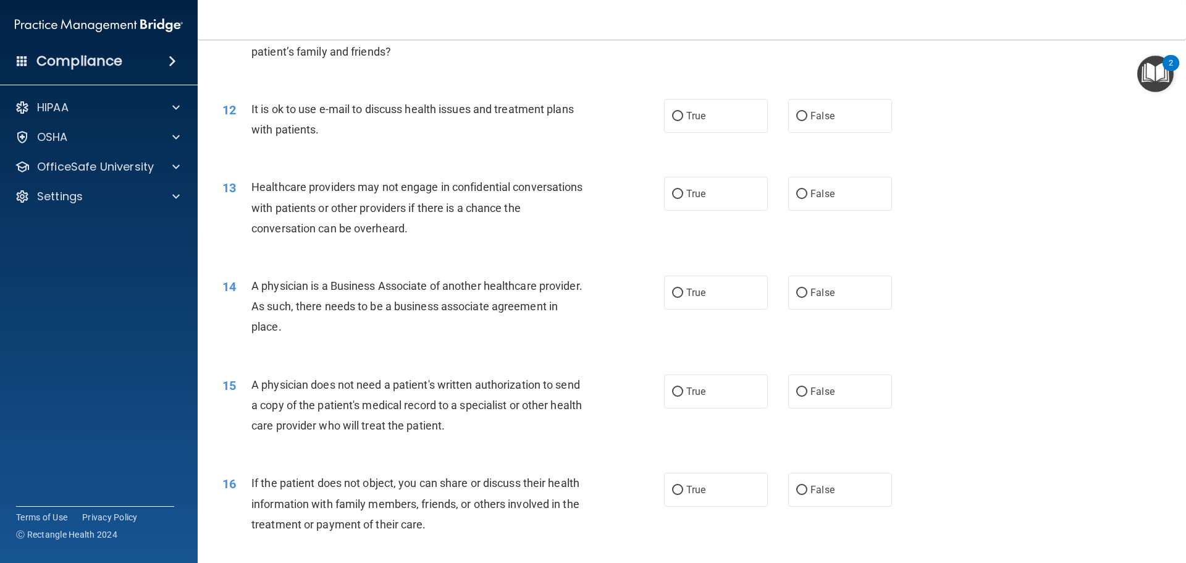
scroll to position [1050, 0]
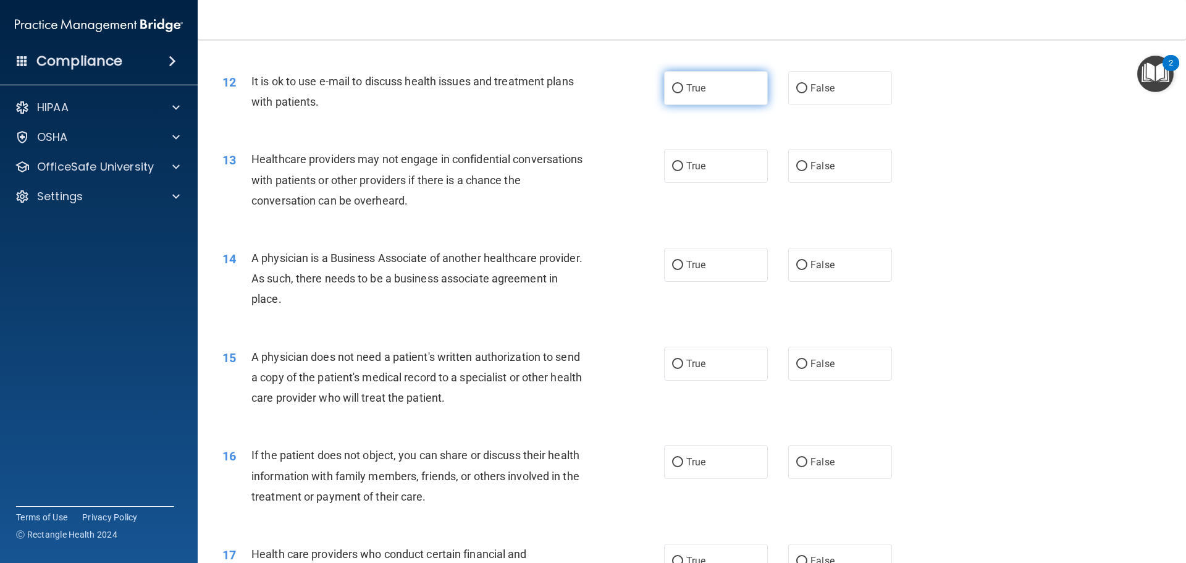
click at [703, 93] on label "True" at bounding box center [716, 88] width 104 height 34
click at [683, 93] on input "True" at bounding box center [677, 88] width 11 height 9
radio input "true"
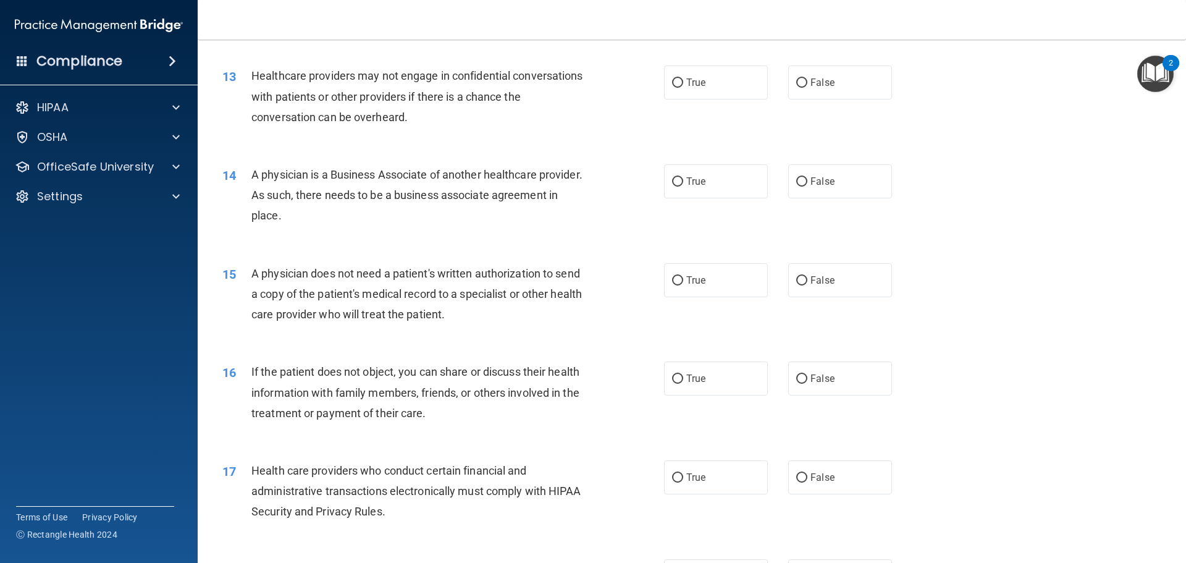
scroll to position [1112, 0]
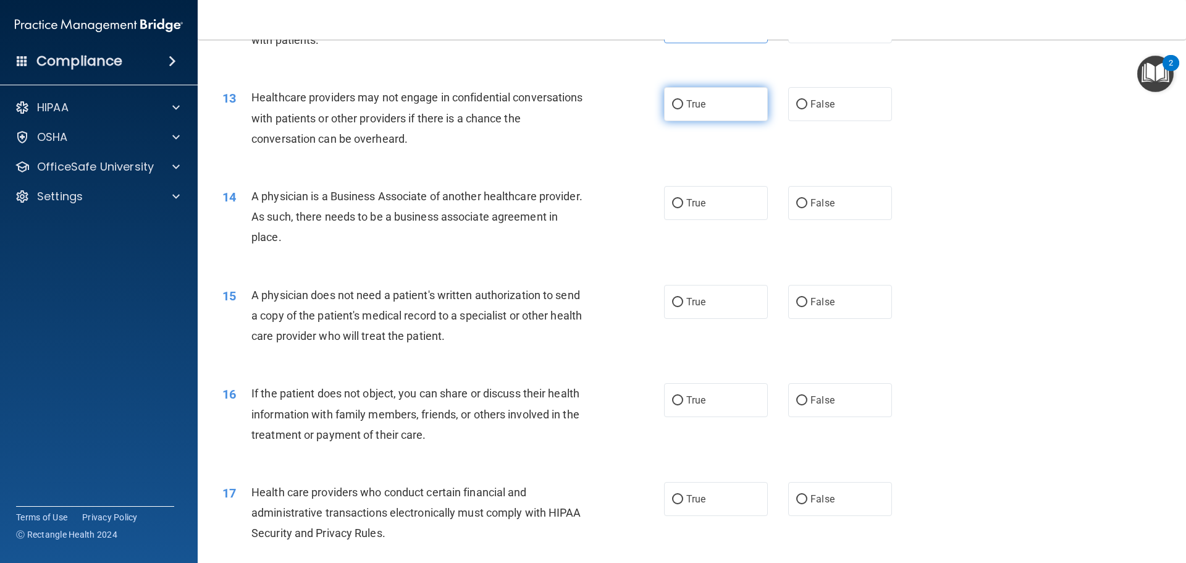
click at [759, 114] on label "True" at bounding box center [716, 104] width 104 height 34
click at [683, 109] on input "True" at bounding box center [677, 104] width 11 height 9
radio input "true"
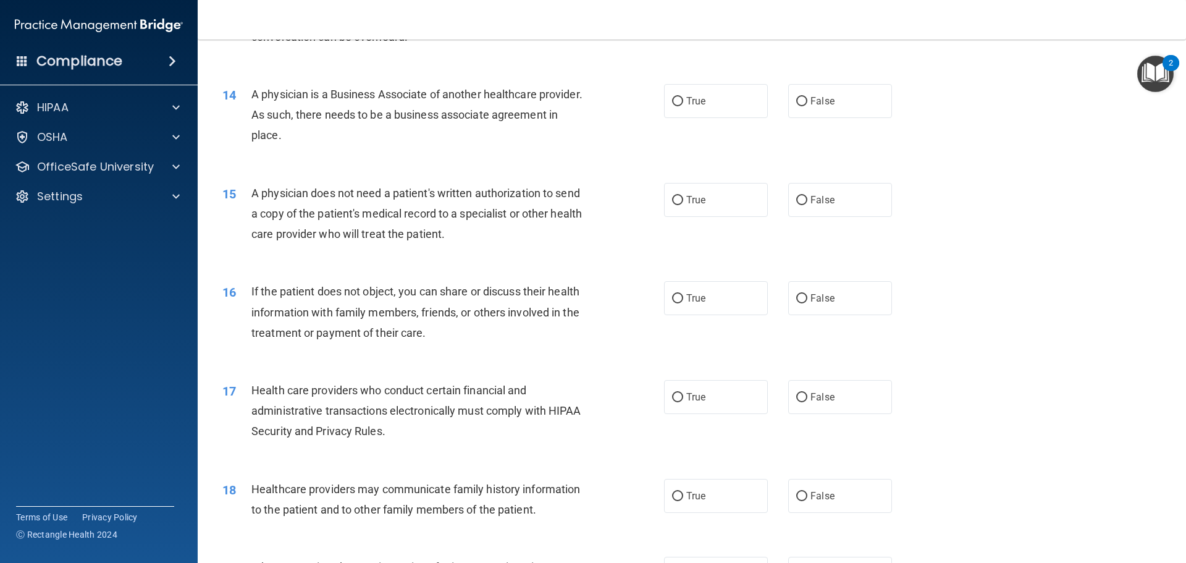
scroll to position [1235, 0]
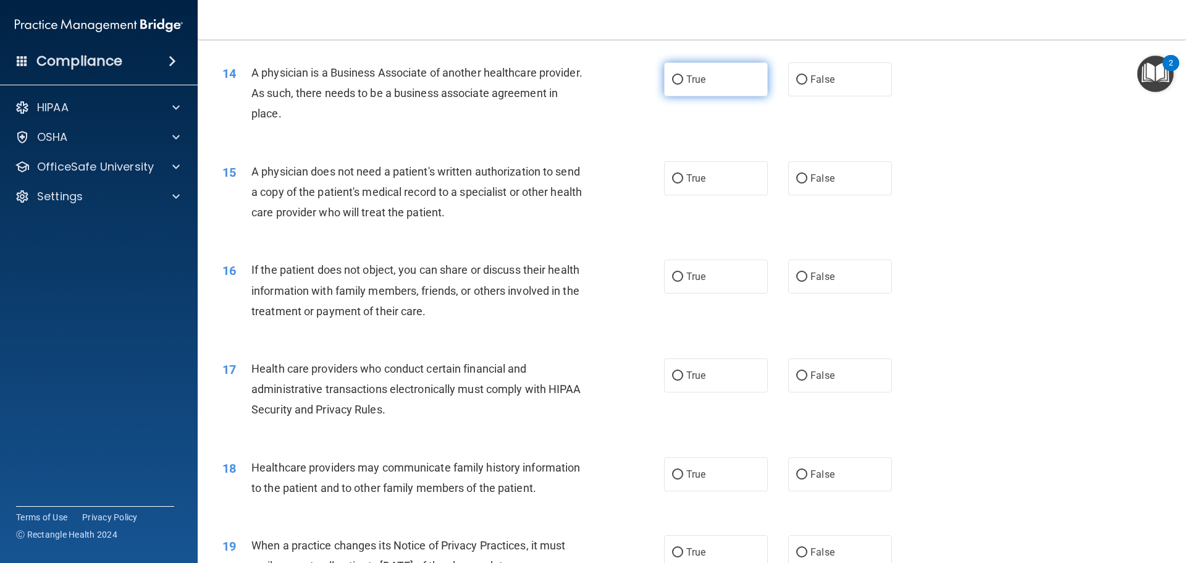
click at [735, 78] on label "True" at bounding box center [716, 79] width 104 height 34
click at [683, 78] on input "True" at bounding box center [677, 79] width 11 height 9
radio input "true"
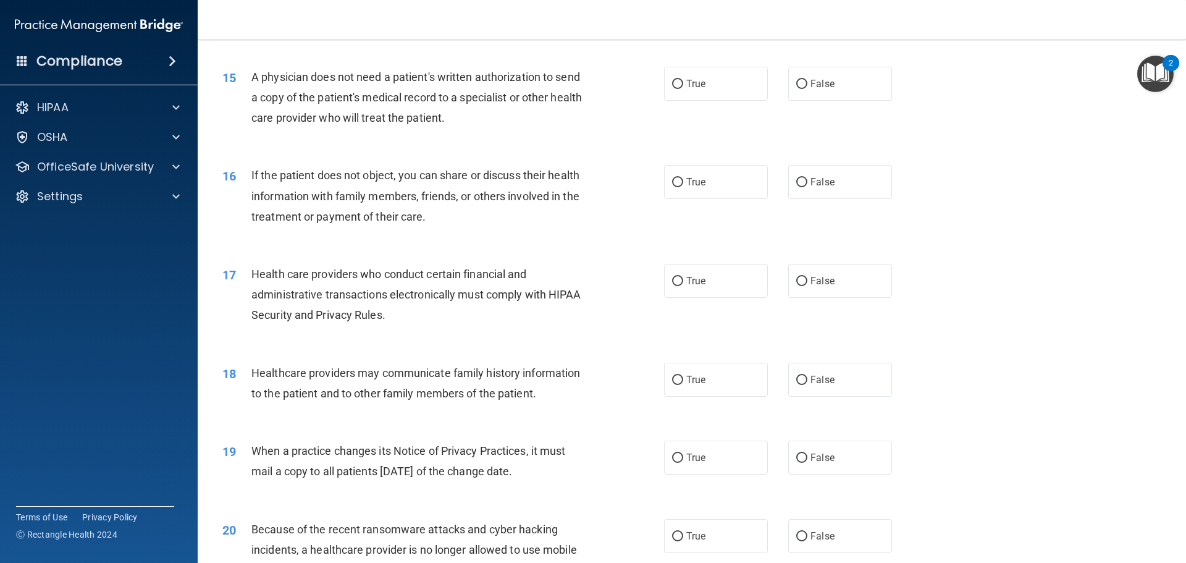
scroll to position [1359, 0]
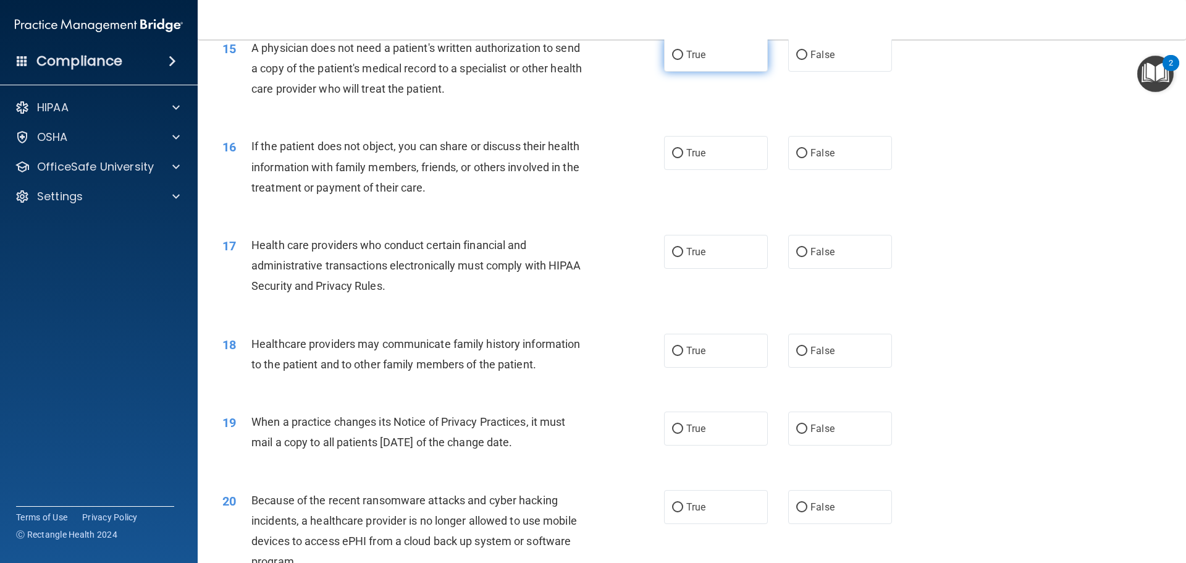
click at [763, 45] on div "True False" at bounding box center [788, 55] width 249 height 34
click at [708, 62] on label "True" at bounding box center [716, 55] width 104 height 34
click at [683, 60] on input "True" at bounding box center [677, 55] width 11 height 9
radio input "true"
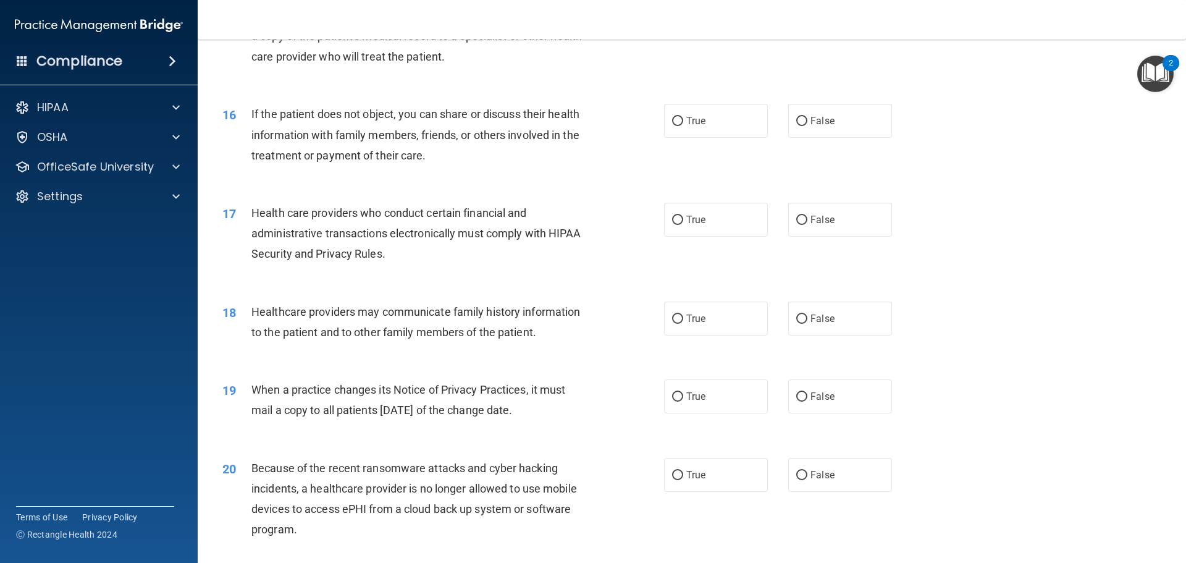
scroll to position [1421, 0]
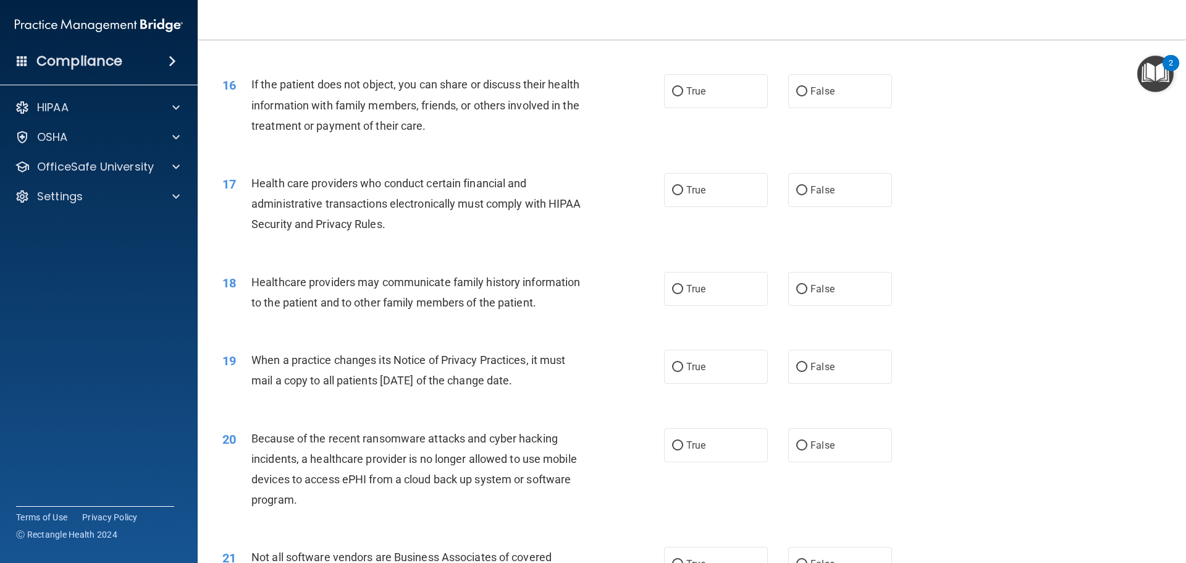
click at [853, 73] on div "16 If the patient does not object, you can share or discuss their health inform…" at bounding box center [691, 108] width 957 height 99
drag, startPoint x: 839, startPoint y: 88, endPoint x: 760, endPoint y: 133, distance: 91.0
click at [839, 89] on label "False" at bounding box center [840, 91] width 104 height 34
click at [807, 89] on input "False" at bounding box center [801, 91] width 11 height 9
radio input "true"
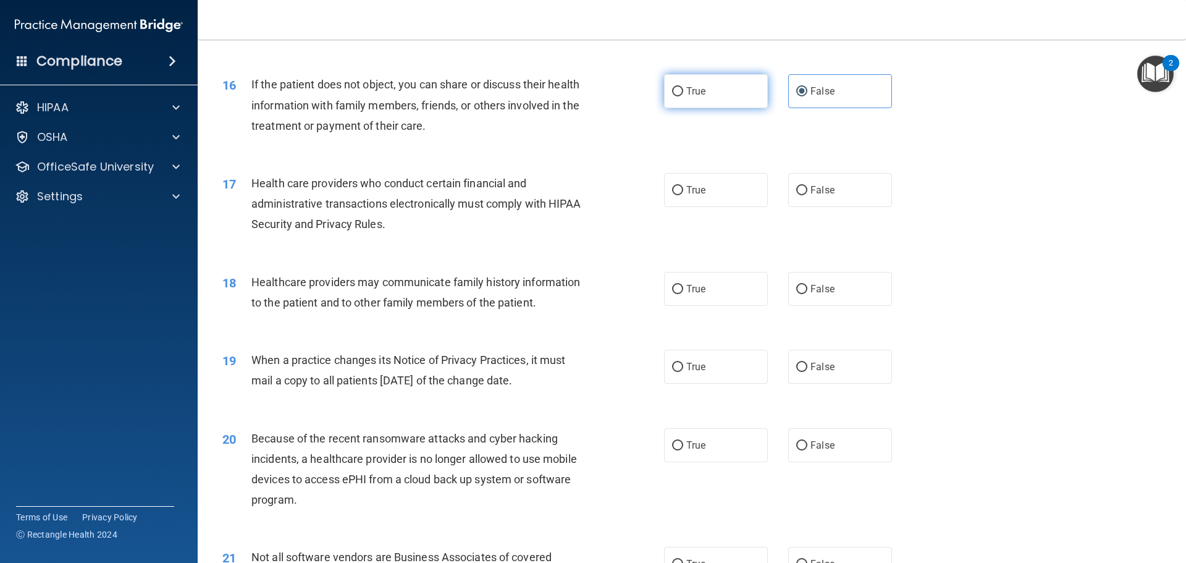
click at [713, 97] on label "True" at bounding box center [716, 91] width 104 height 34
click at [683, 96] on input "True" at bounding box center [677, 91] width 11 height 9
radio input "true"
radio input "false"
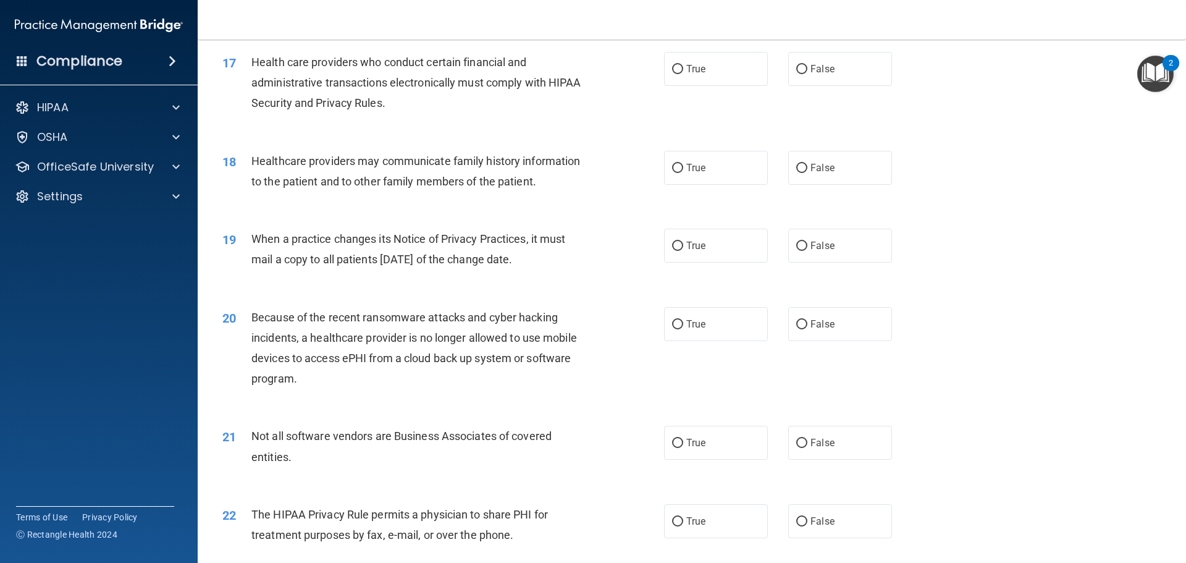
scroll to position [1544, 0]
click at [702, 81] on label "True" at bounding box center [716, 66] width 104 height 34
click at [683, 72] on input "True" at bounding box center [677, 66] width 11 height 9
radio input "true"
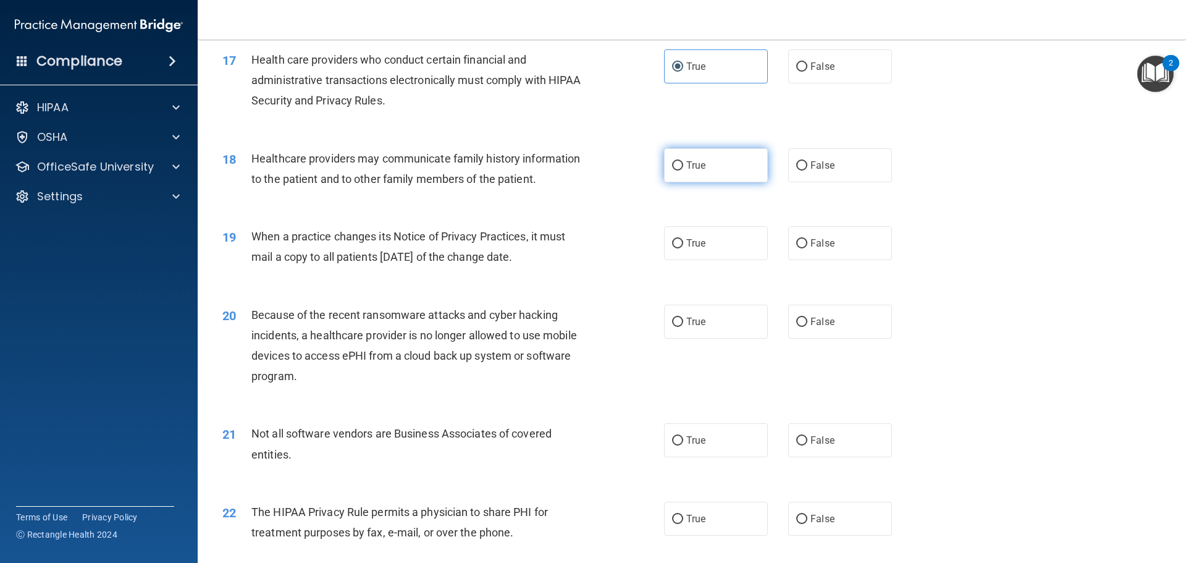
click at [688, 158] on label "True" at bounding box center [716, 165] width 104 height 34
click at [683, 161] on input "True" at bounding box center [677, 165] width 11 height 9
radio input "true"
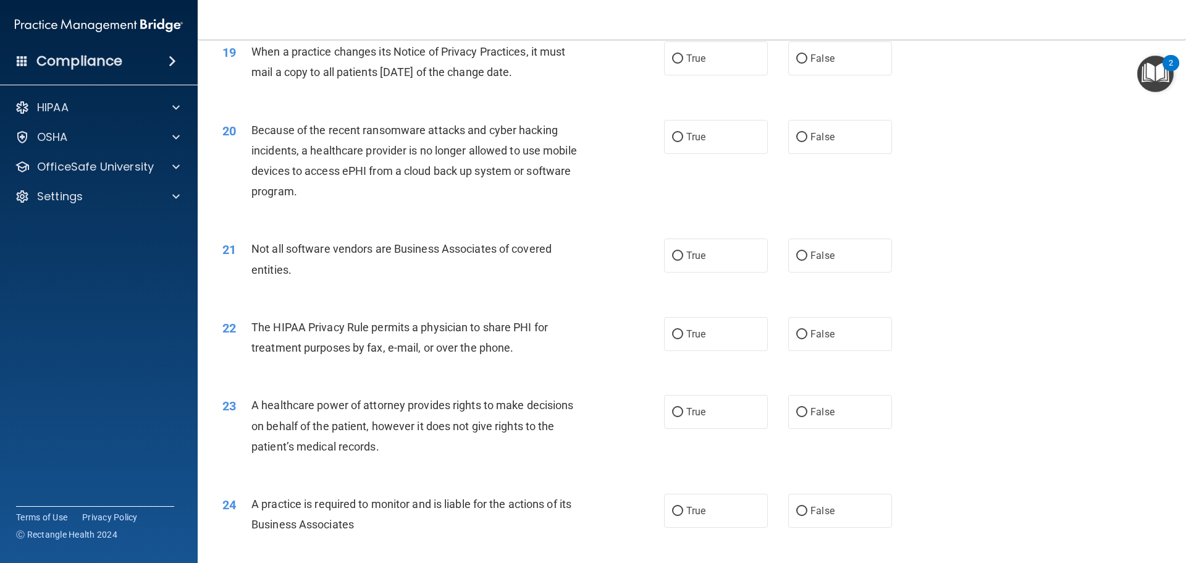
scroll to position [1730, 0]
click at [704, 67] on label "True" at bounding box center [716, 58] width 104 height 34
click at [683, 63] on input "True" at bounding box center [677, 58] width 11 height 9
radio input "true"
click at [716, 142] on label "True" at bounding box center [716, 136] width 104 height 34
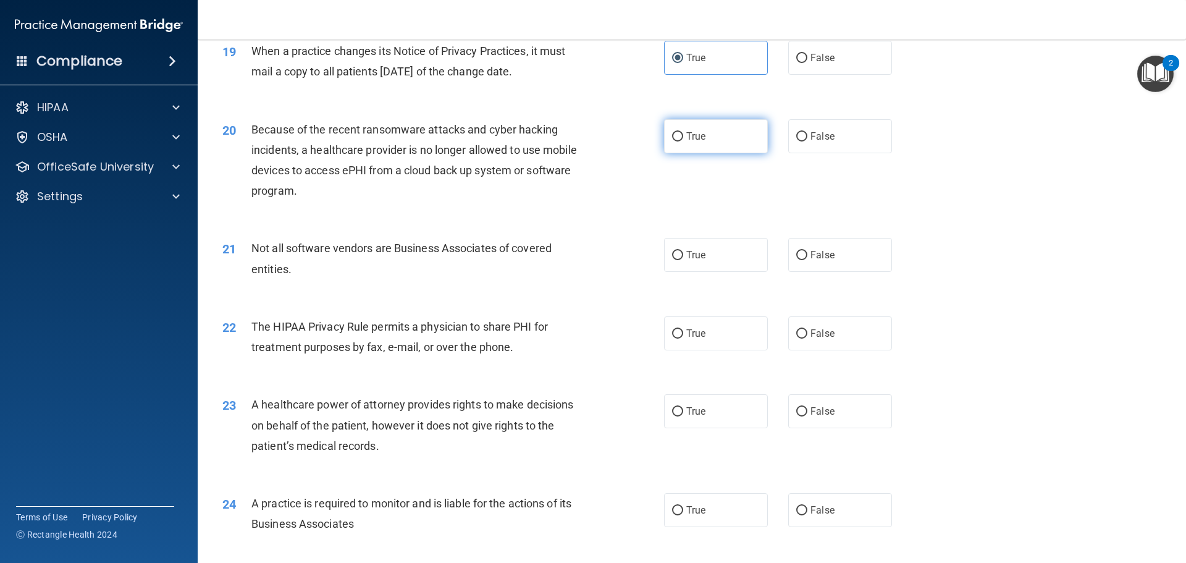
click at [683, 141] on input "True" at bounding box center [677, 136] width 11 height 9
radio input "true"
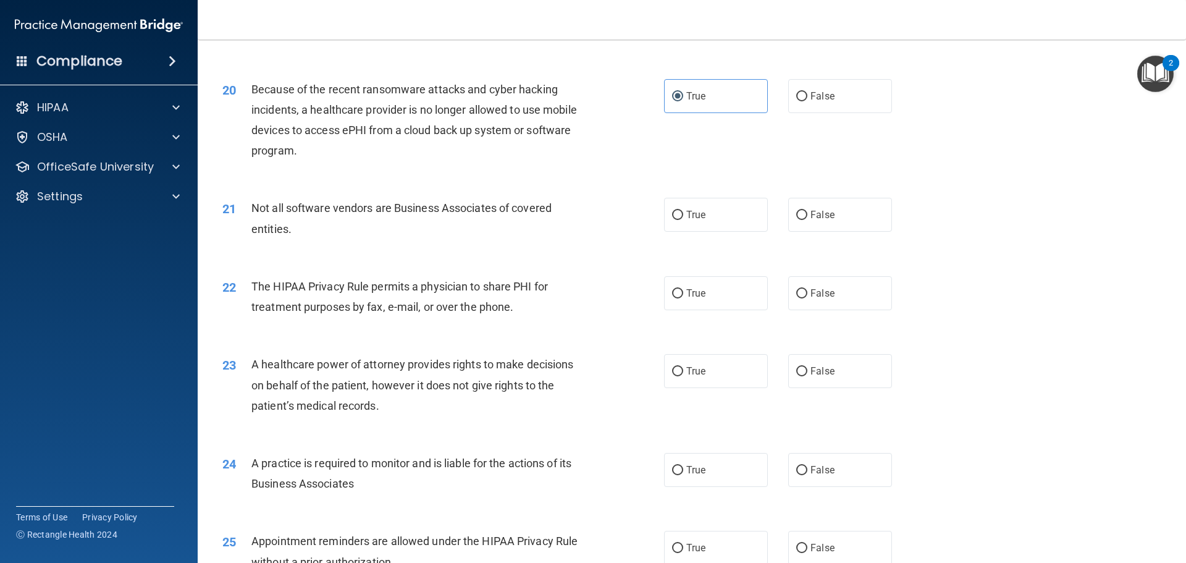
scroll to position [1853, 0]
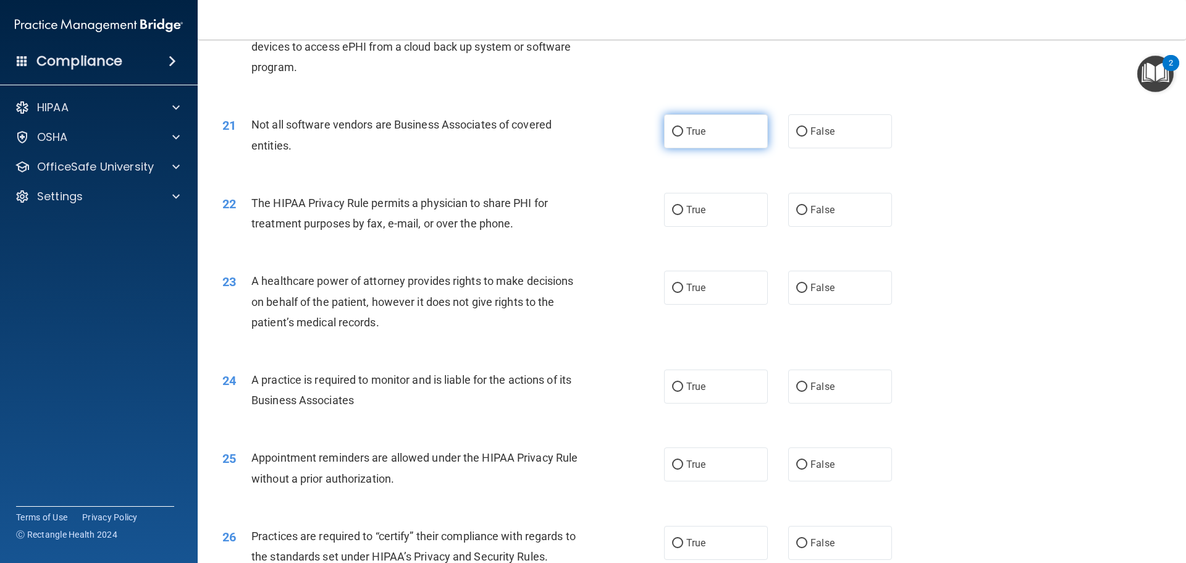
click at [687, 131] on span "True" at bounding box center [695, 131] width 19 height 12
click at [683, 131] on input "True" at bounding box center [677, 131] width 11 height 9
radio input "true"
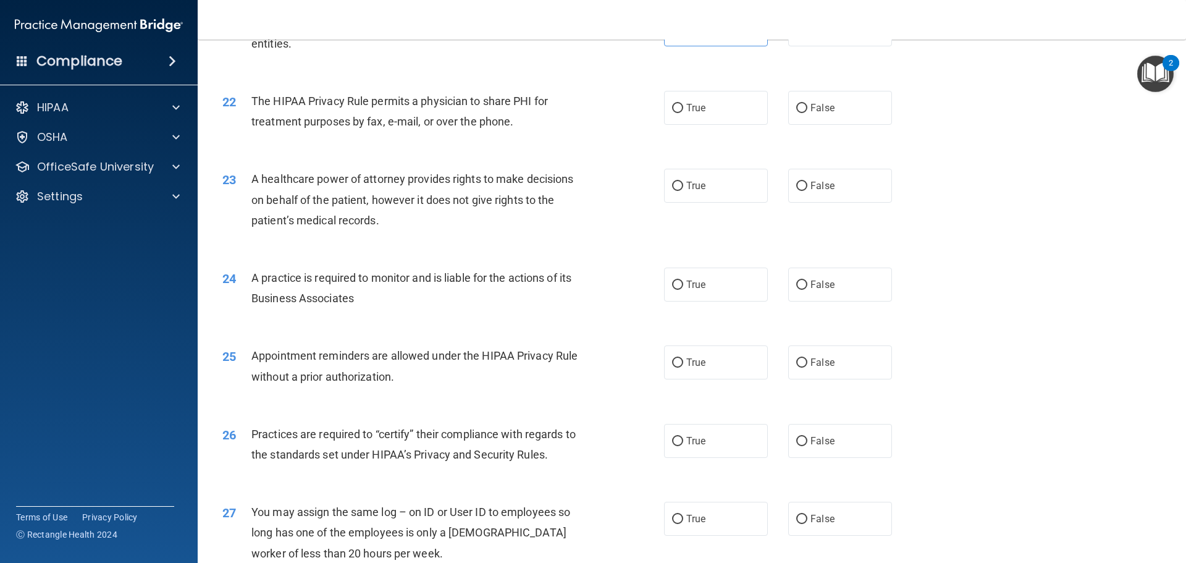
scroll to position [1977, 0]
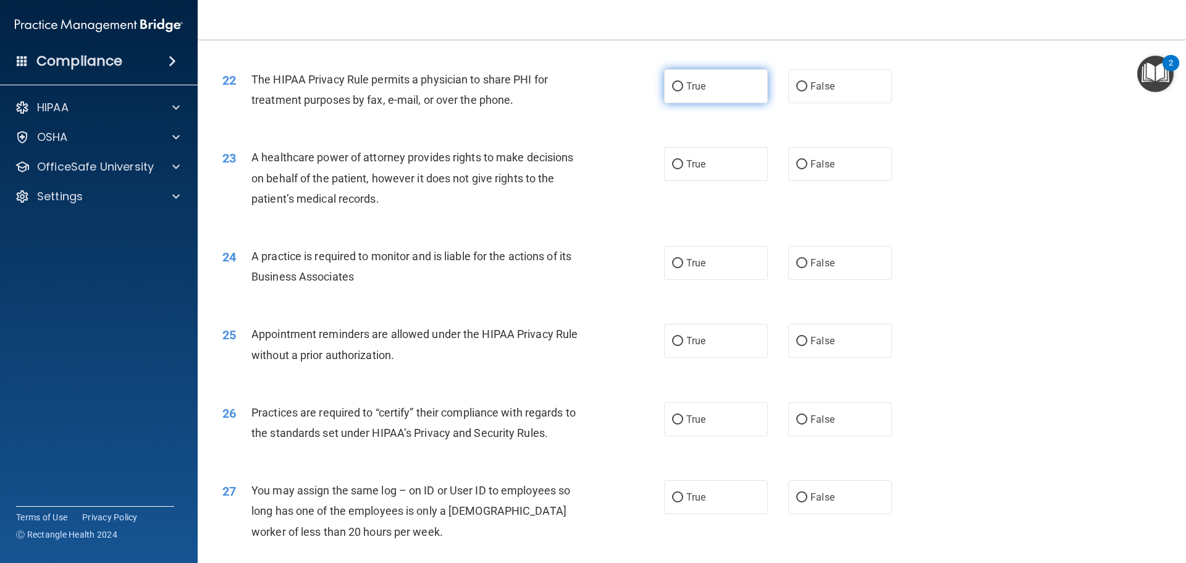
click at [705, 90] on label "True" at bounding box center [716, 86] width 104 height 34
click at [683, 90] on input "True" at bounding box center [677, 86] width 11 height 9
radio input "true"
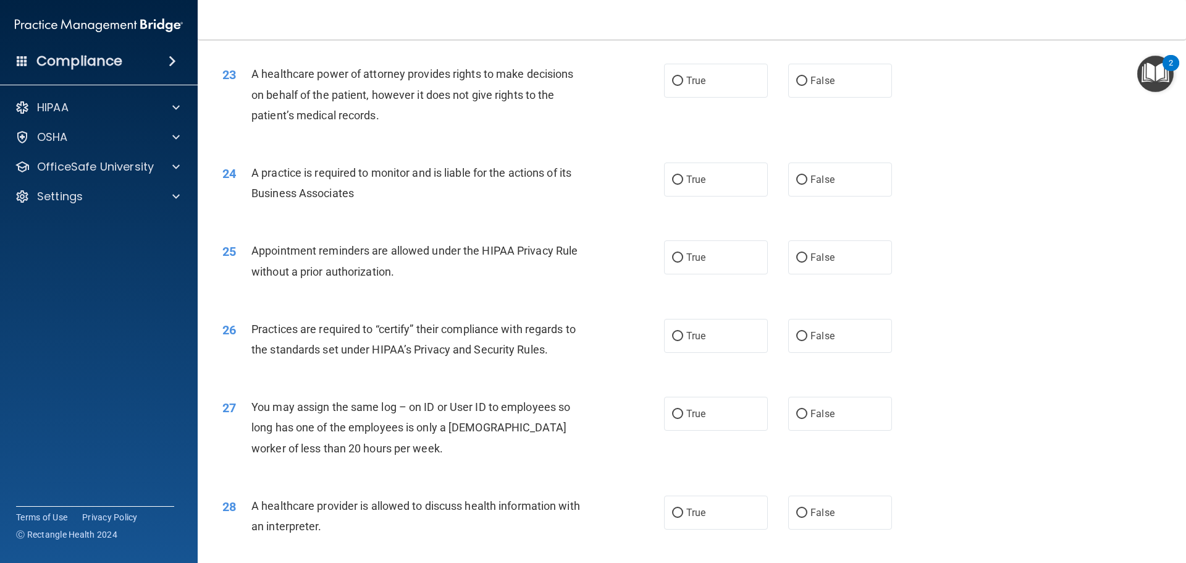
scroll to position [2038, 0]
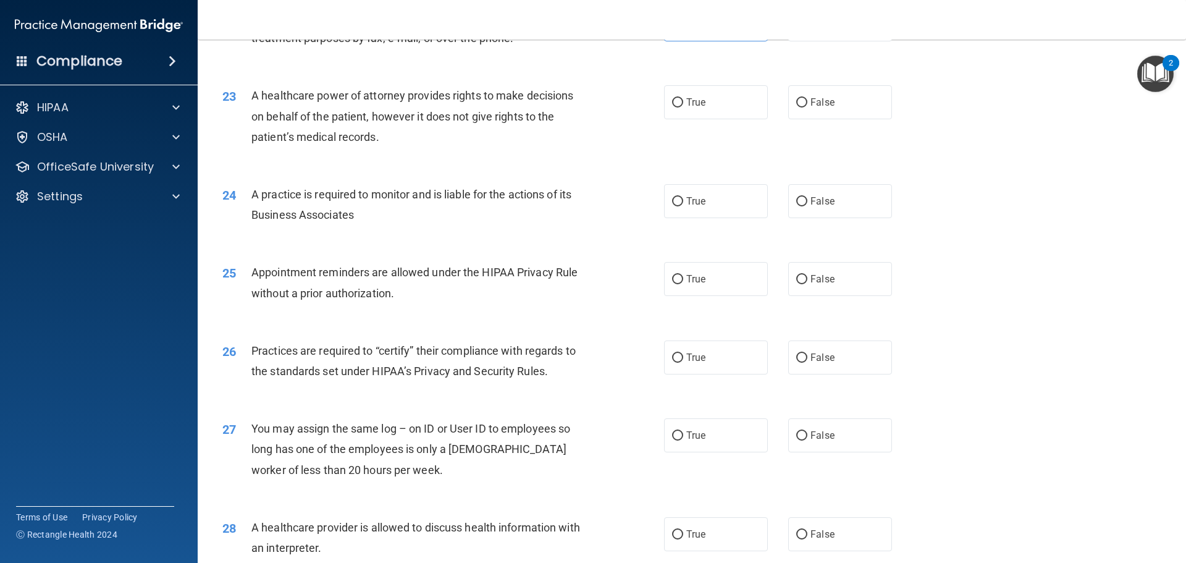
click at [781, 112] on div "True False" at bounding box center [788, 102] width 249 height 34
click at [796, 111] on label "False" at bounding box center [840, 102] width 104 height 34
click at [796, 107] on input "False" at bounding box center [801, 102] width 11 height 9
radio input "true"
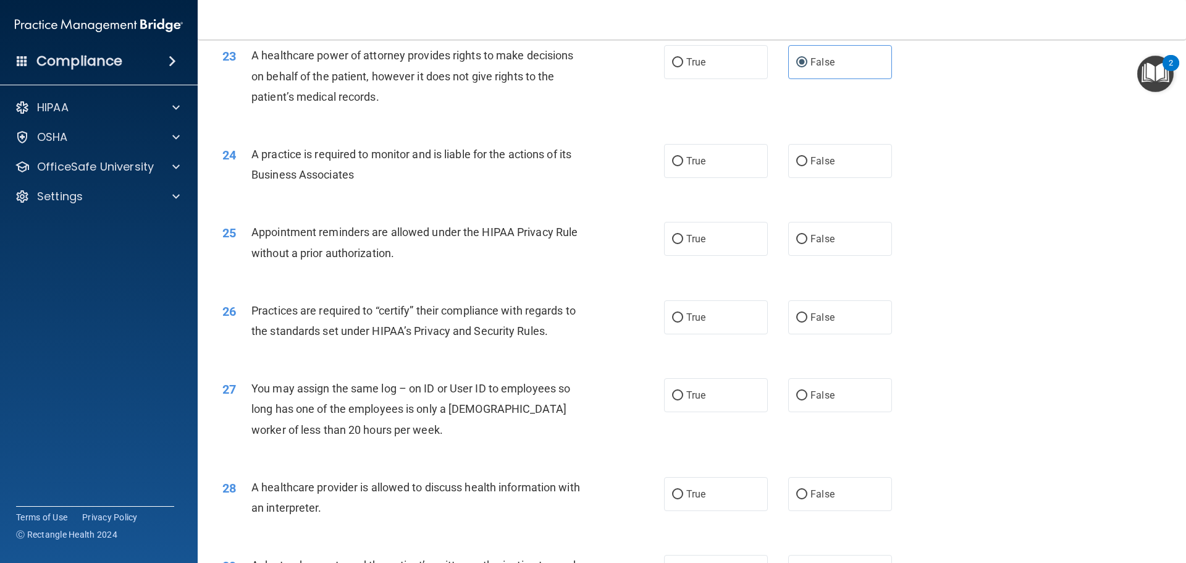
scroll to position [2100, 0]
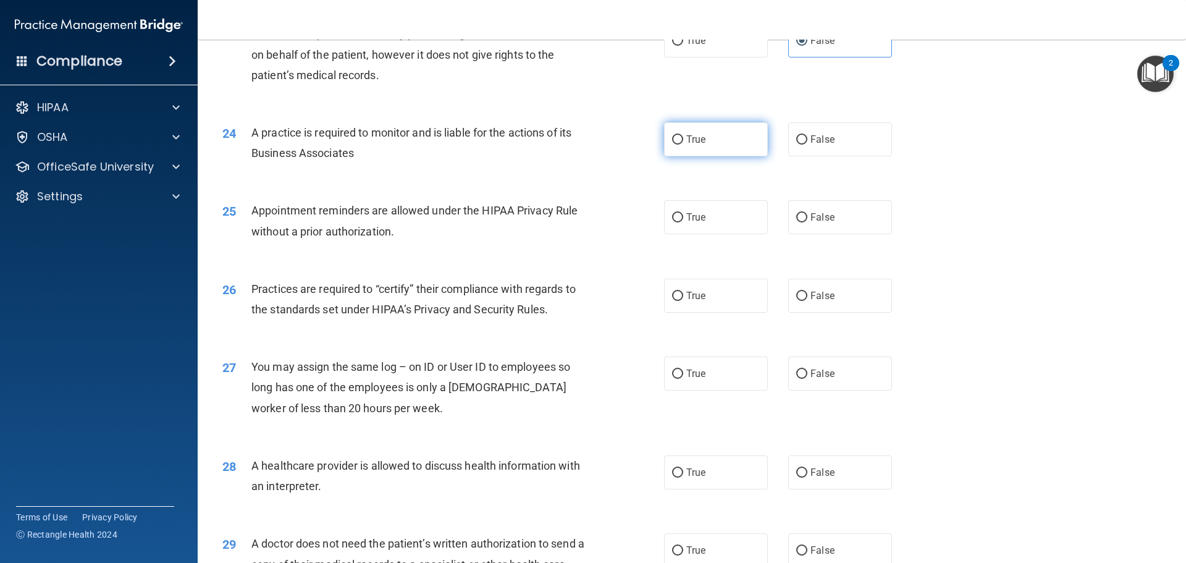
click at [741, 140] on label "True" at bounding box center [716, 139] width 104 height 34
click at [683, 140] on input "True" at bounding box center [677, 139] width 11 height 9
radio input "true"
click at [726, 217] on label "True" at bounding box center [716, 217] width 104 height 34
click at [683, 217] on input "True" at bounding box center [677, 217] width 11 height 9
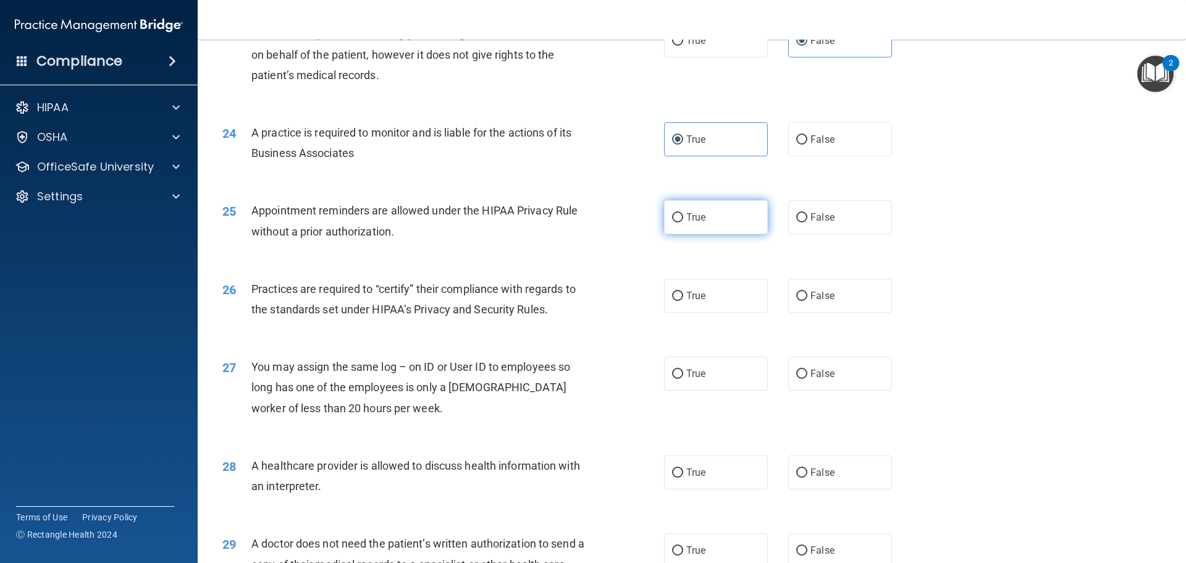
radio input "true"
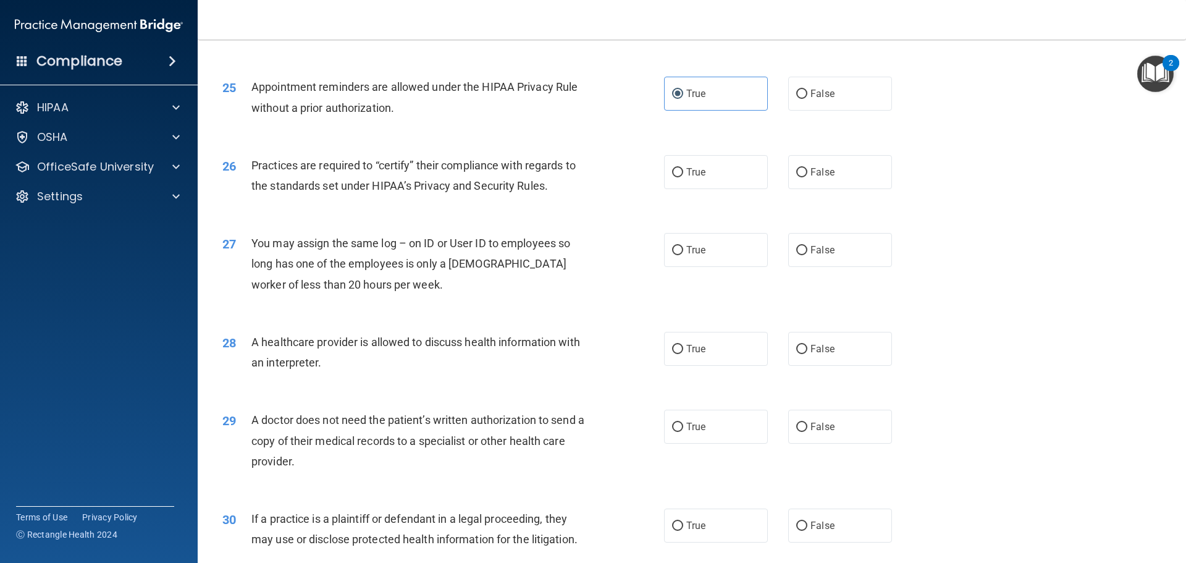
scroll to position [2286, 0]
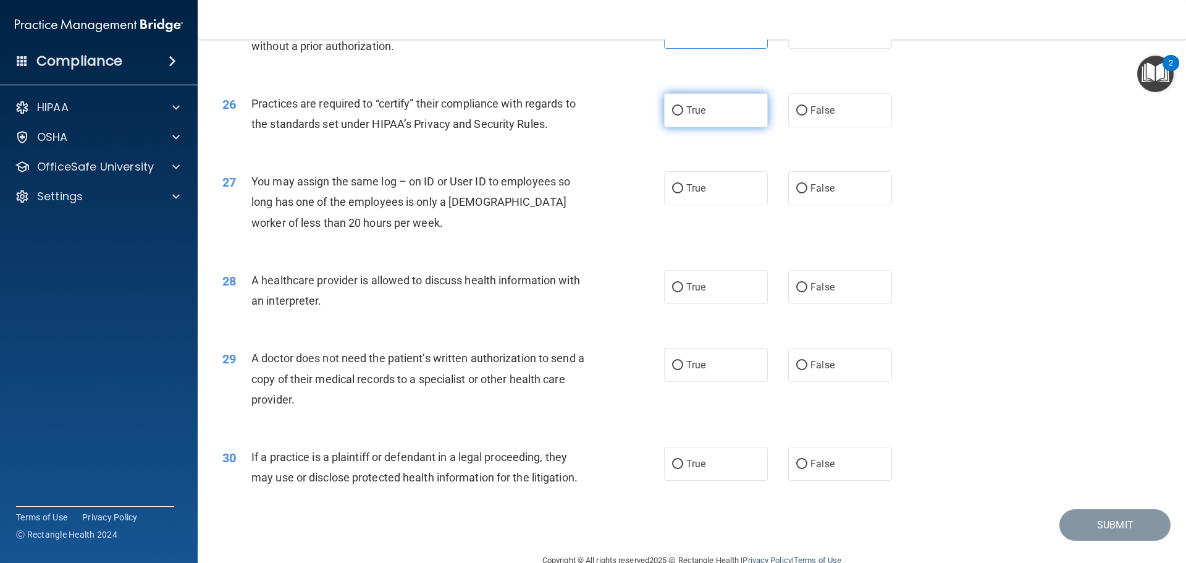
click at [683, 120] on label "True" at bounding box center [716, 110] width 104 height 34
click at [683, 116] on input "True" at bounding box center [677, 110] width 11 height 9
radio input "true"
click at [822, 185] on span "False" at bounding box center [822, 188] width 24 height 12
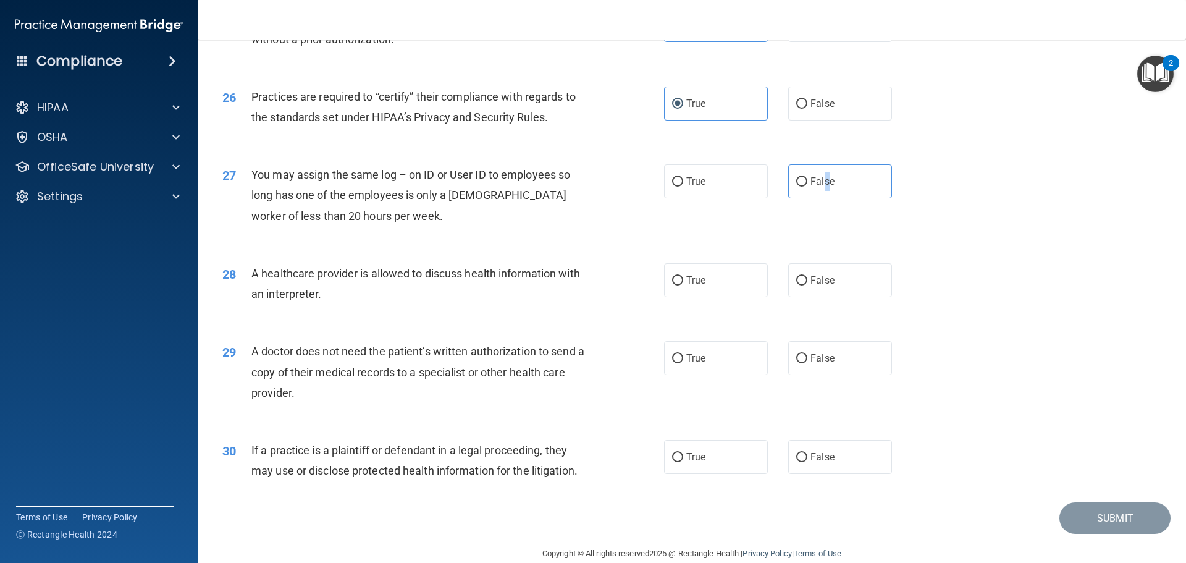
scroll to position [2313, 0]
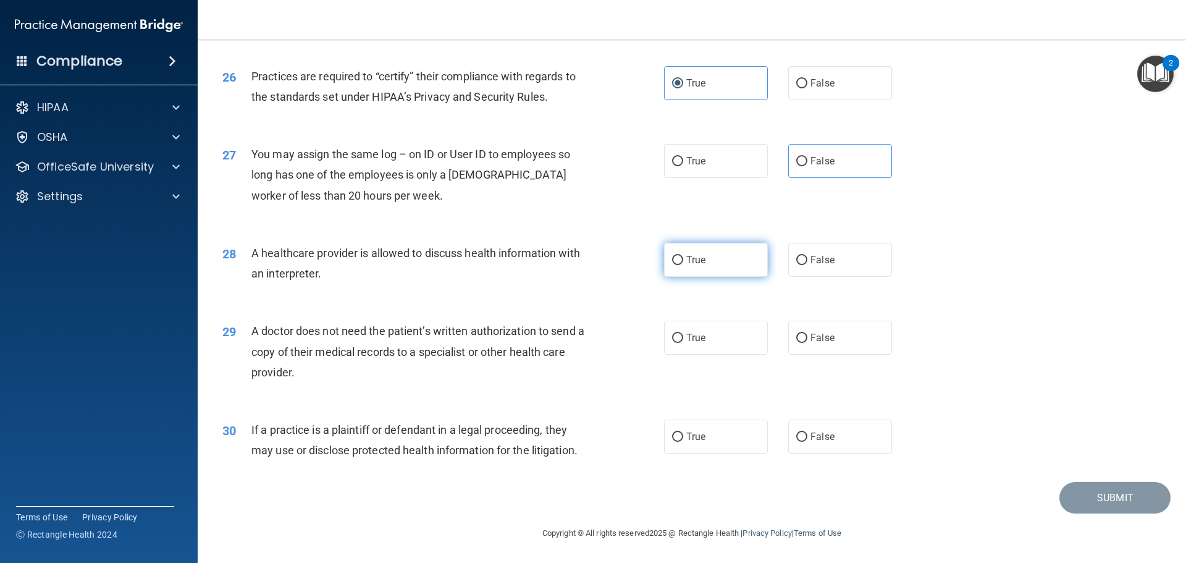
click at [717, 252] on label "True" at bounding box center [716, 260] width 104 height 34
click at [683, 256] on input "True" at bounding box center [677, 260] width 11 height 9
radio input "true"
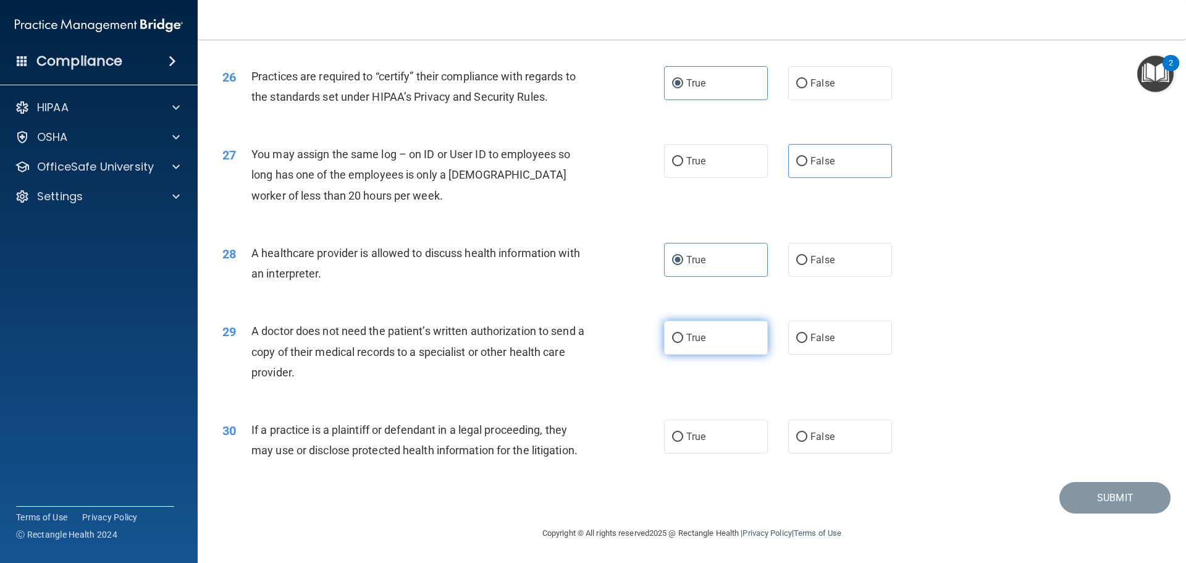
click at [718, 332] on label "True" at bounding box center [716, 338] width 104 height 34
click at [683, 334] on input "True" at bounding box center [677, 338] width 11 height 9
radio input "true"
click at [755, 439] on label "True" at bounding box center [716, 436] width 104 height 34
click at [683, 439] on input "True" at bounding box center [677, 436] width 11 height 9
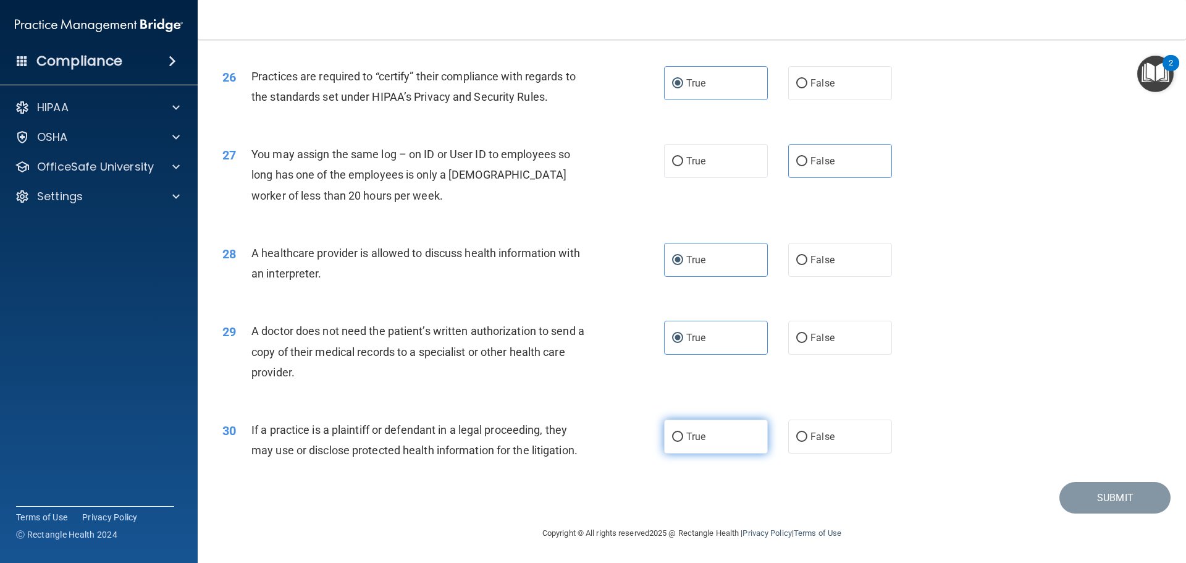
radio input "true"
click at [728, 432] on label "True" at bounding box center [716, 436] width 104 height 34
click at [683, 432] on input "True" at bounding box center [677, 436] width 11 height 9
click at [726, 434] on label "True" at bounding box center [716, 436] width 104 height 34
click at [683, 434] on input "True" at bounding box center [677, 436] width 11 height 9
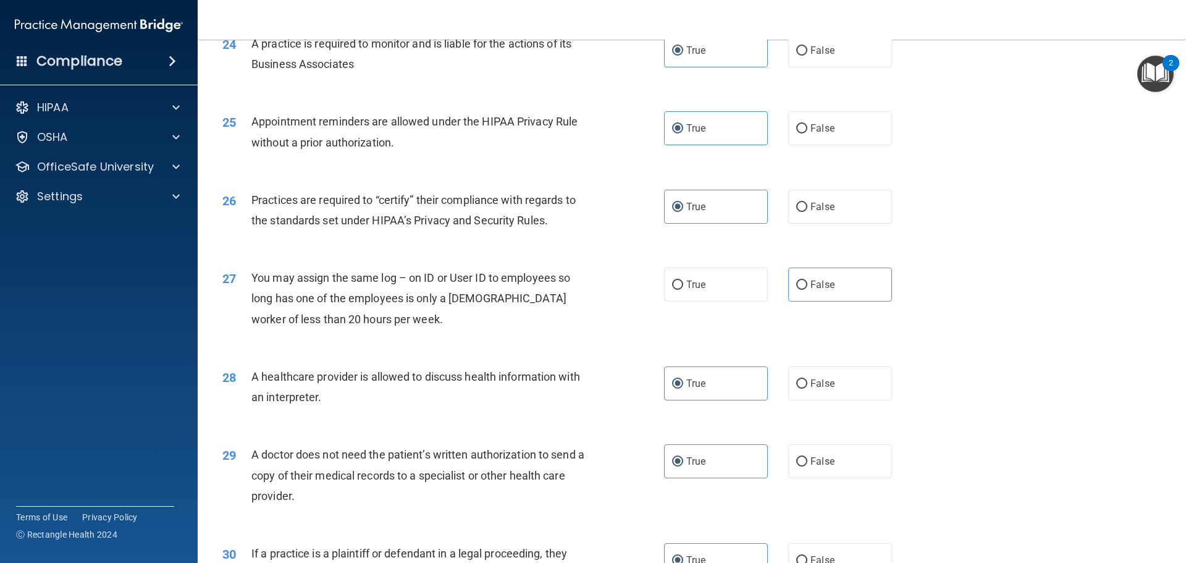
scroll to position [2127, 0]
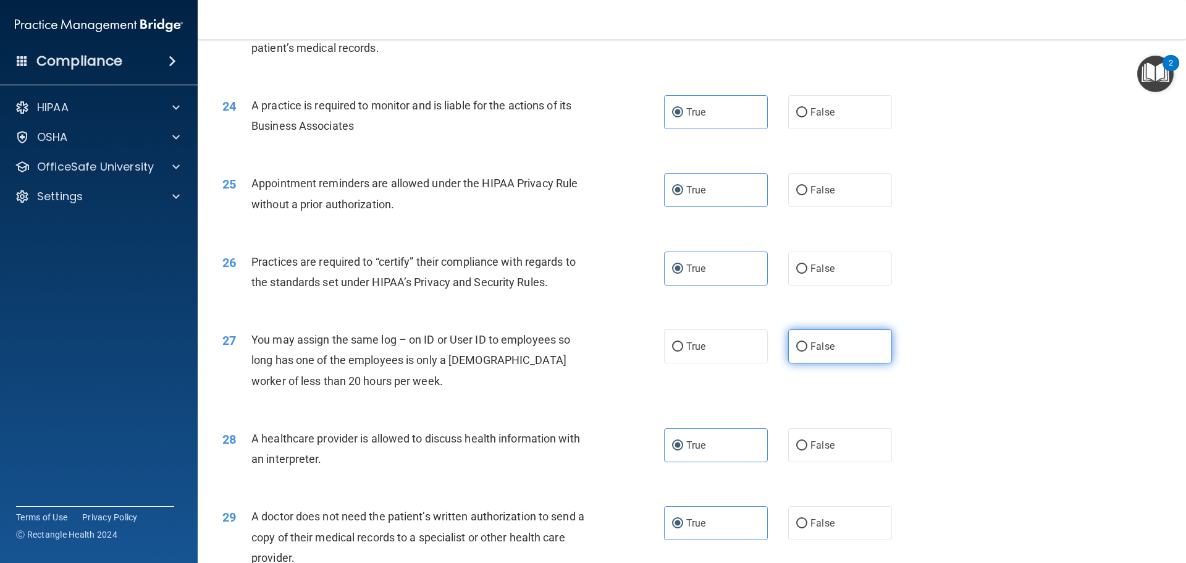
click at [827, 348] on span "False" at bounding box center [822, 346] width 24 height 12
click at [807, 348] on input "False" at bounding box center [801, 346] width 11 height 9
radio input "true"
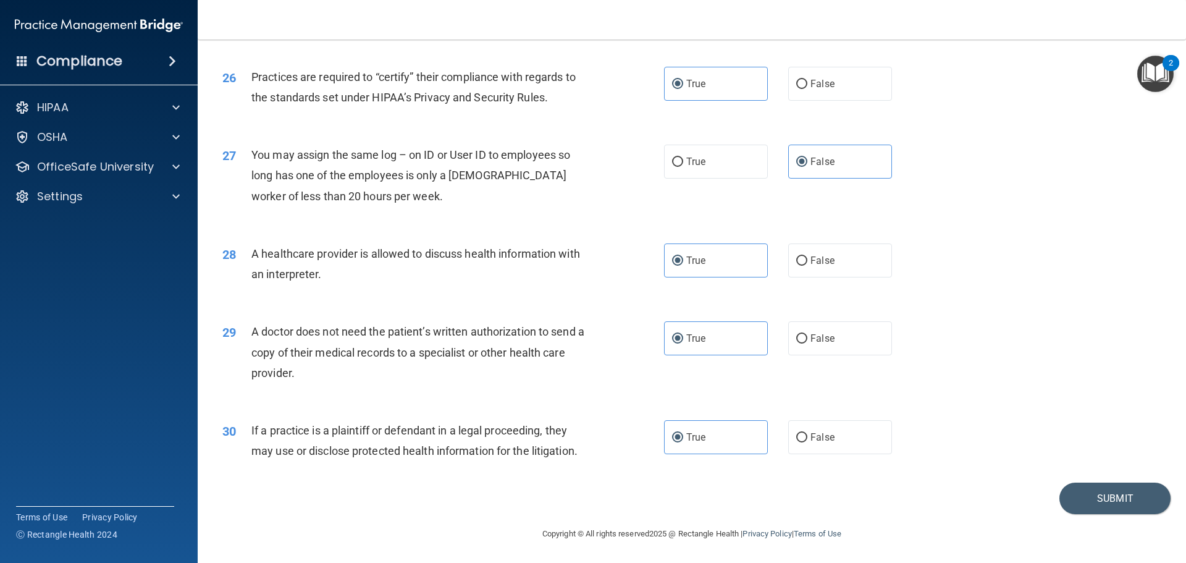
scroll to position [2313, 0]
click at [1087, 497] on button "Submit" at bounding box center [1114, 498] width 111 height 32
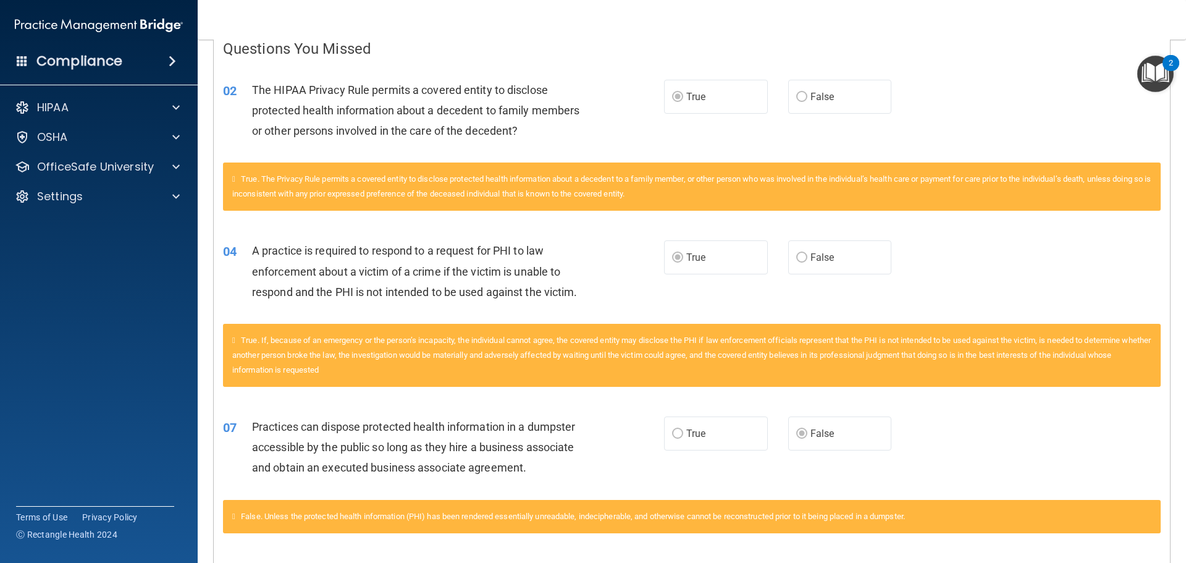
scroll to position [230, 0]
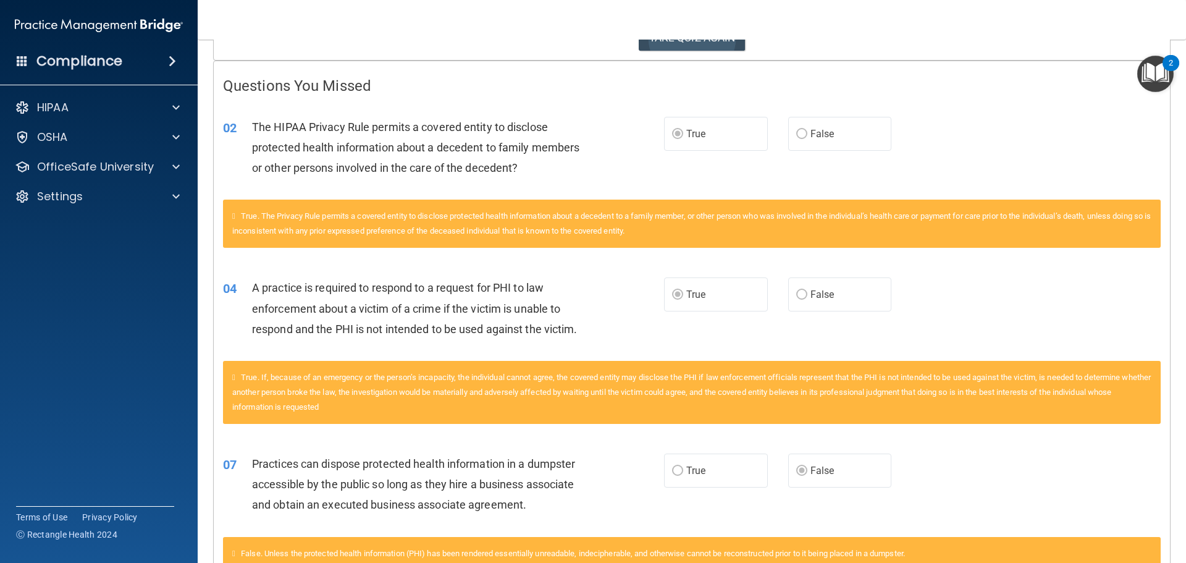
drag, startPoint x: 698, startPoint y: 51, endPoint x: 705, endPoint y: 47, distance: 8.1
click at [705, 47] on button "TAKE QUIZ AGAIN" at bounding box center [692, 37] width 107 height 27
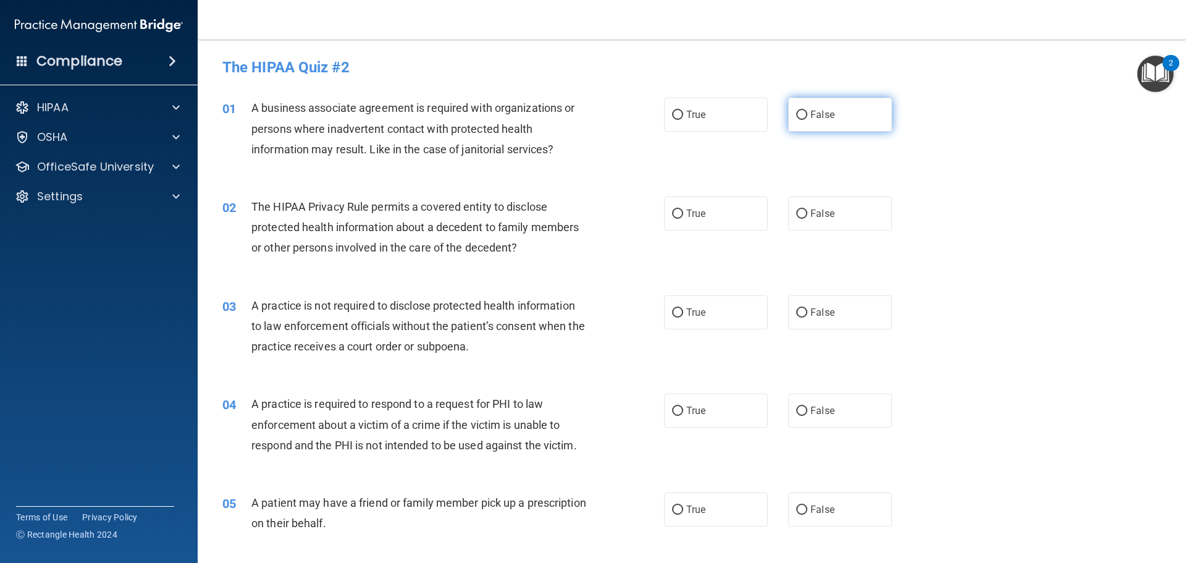
click at [828, 122] on label "False" at bounding box center [840, 115] width 104 height 34
click at [807, 120] on input "False" at bounding box center [801, 115] width 11 height 9
radio input "true"
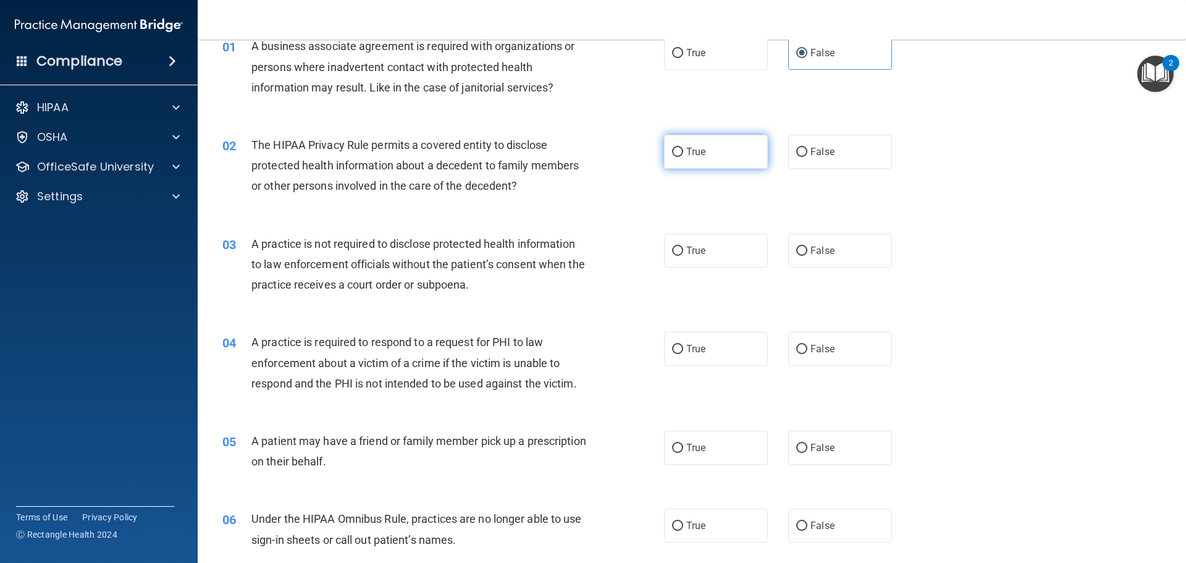
click at [728, 166] on label "True" at bounding box center [716, 152] width 104 height 34
click at [683, 157] on input "True" at bounding box center [677, 152] width 11 height 9
radio input "true"
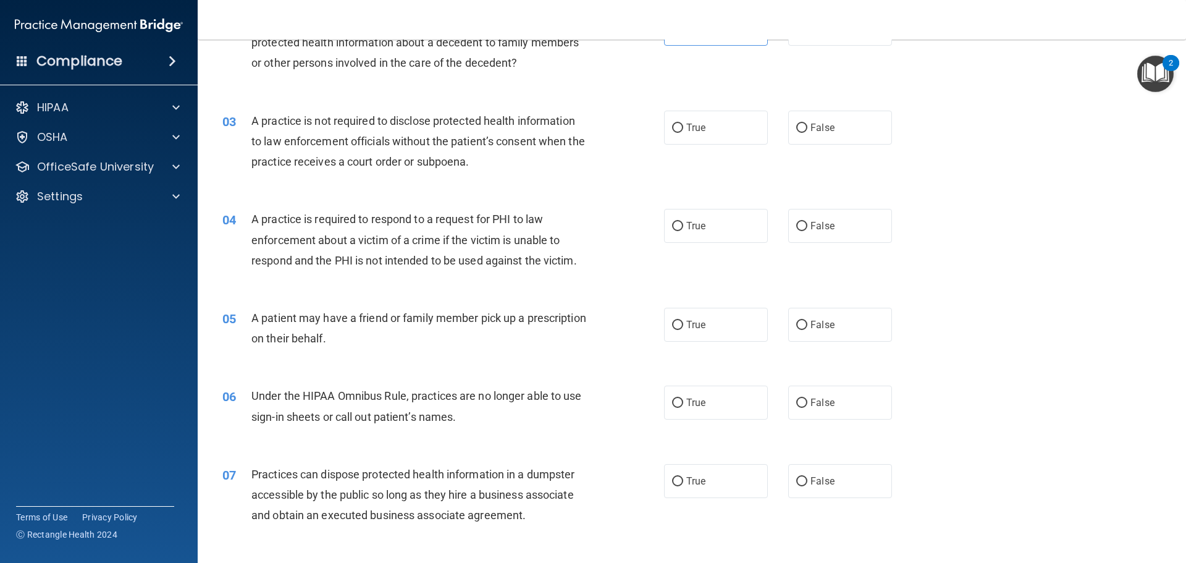
scroll to position [185, 0]
click at [825, 138] on label "False" at bounding box center [840, 127] width 104 height 34
click at [807, 132] on input "False" at bounding box center [801, 127] width 11 height 9
radio input "true"
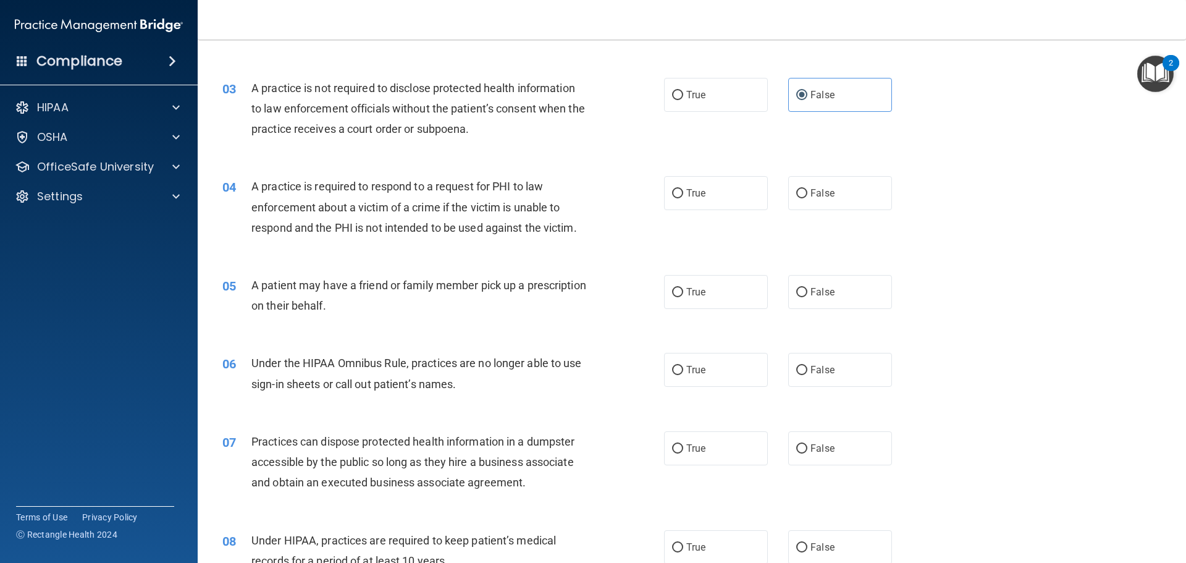
scroll to position [247, 0]
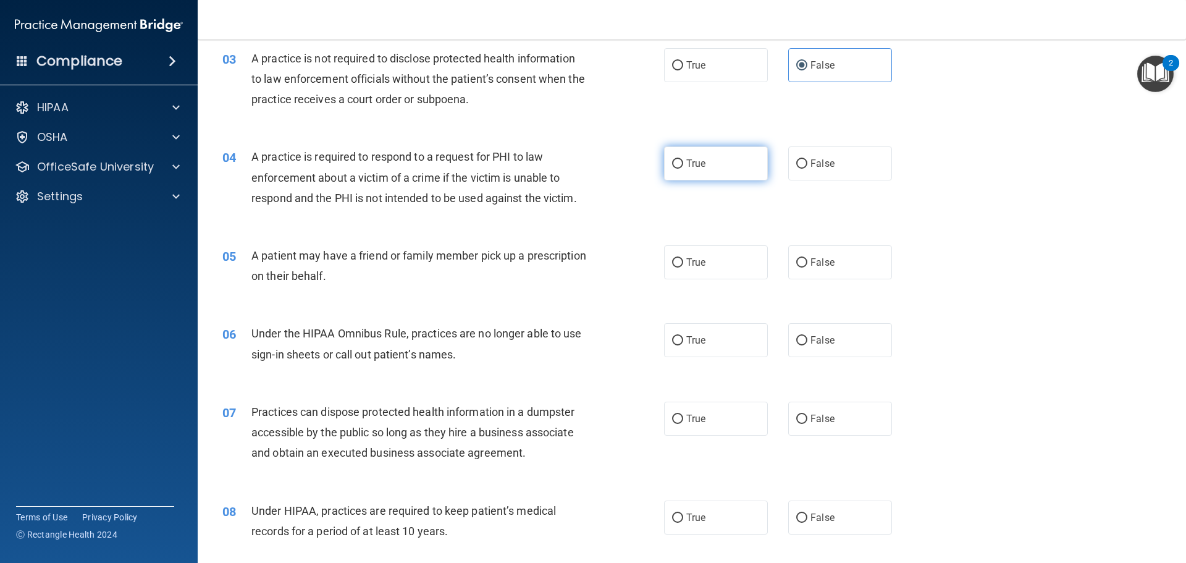
click at [689, 174] on label "True" at bounding box center [716, 163] width 104 height 34
click at [683, 169] on input "True" at bounding box center [677, 163] width 11 height 9
radio input "true"
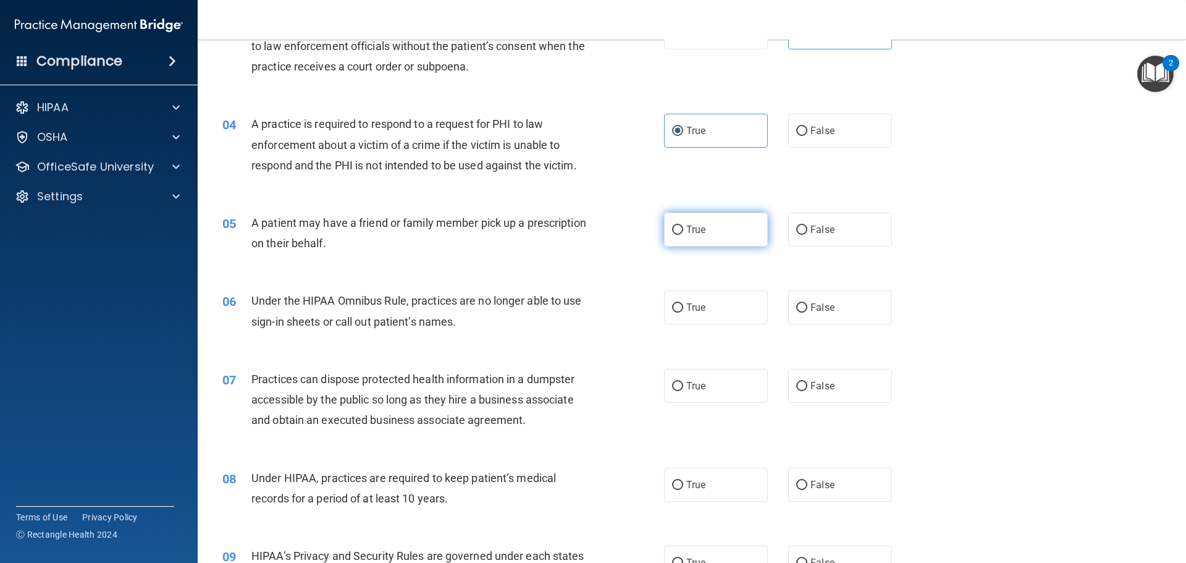
scroll to position [371, 0]
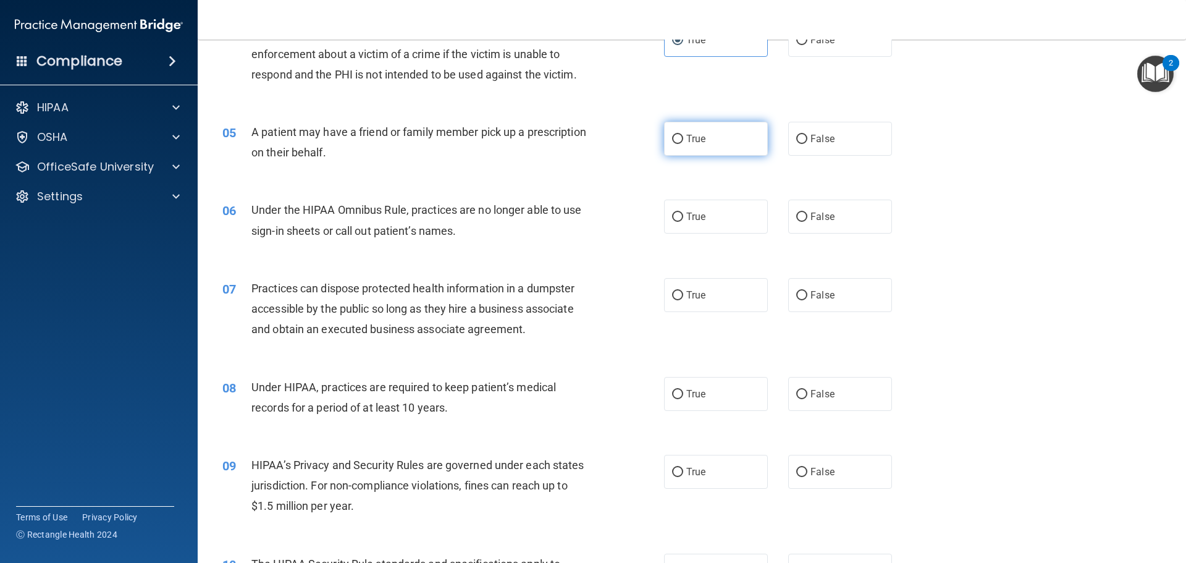
click at [704, 137] on label "True" at bounding box center [716, 139] width 104 height 34
click at [683, 137] on input "True" at bounding box center [677, 139] width 11 height 9
radio input "true"
click at [832, 216] on label "False" at bounding box center [840, 217] width 104 height 34
click at [807, 216] on input "False" at bounding box center [801, 216] width 11 height 9
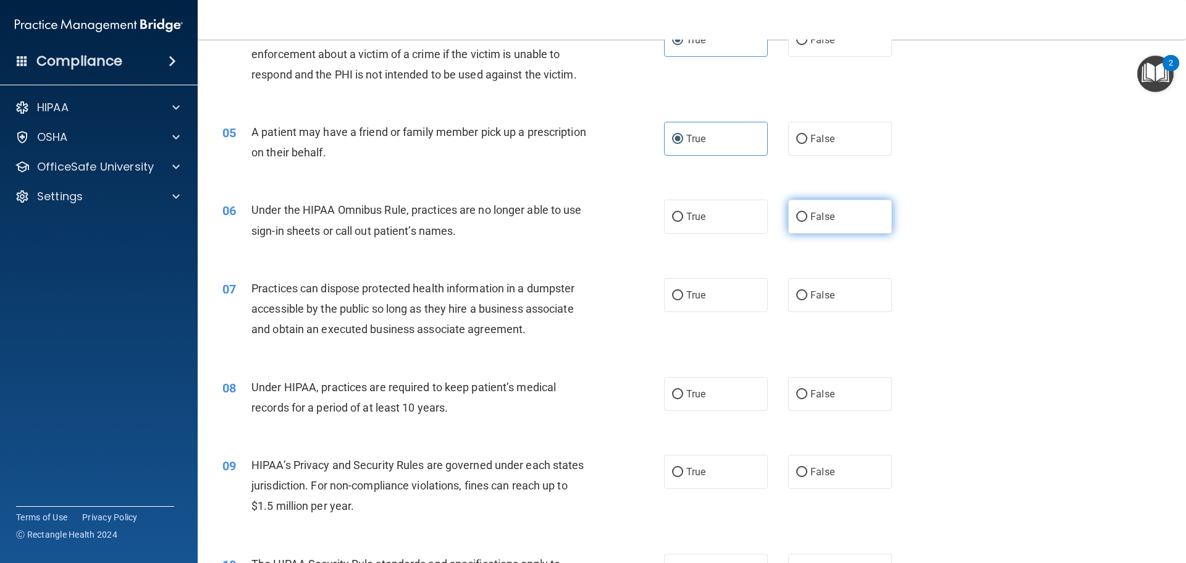
radio input "true"
click at [675, 292] on input "True" at bounding box center [677, 295] width 11 height 9
radio input "true"
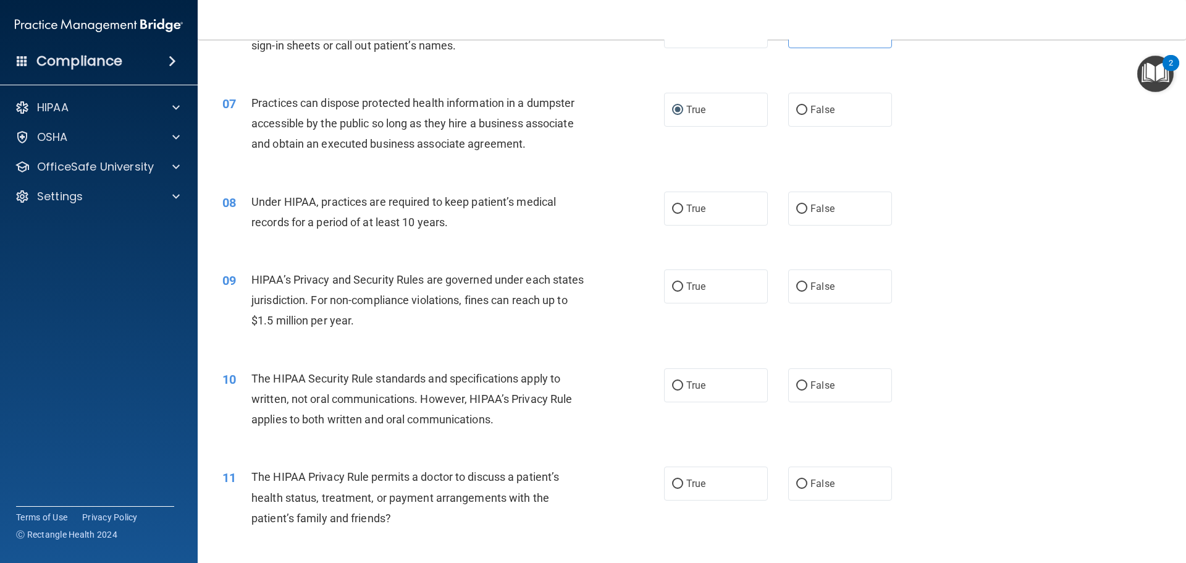
scroll to position [618, 0]
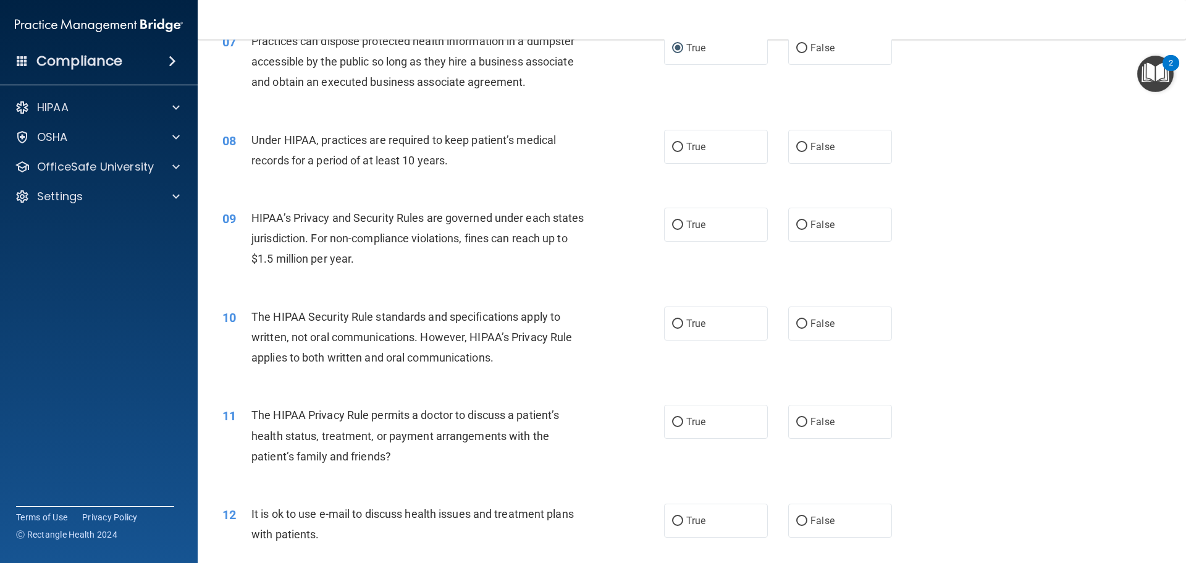
click at [829, 169] on div "08 Under HIPAA, practices are required to keep patient’s medical records for a …" at bounding box center [691, 153] width 957 height 78
click at [828, 159] on label "False" at bounding box center [840, 147] width 104 height 34
click at [807, 152] on input "False" at bounding box center [801, 147] width 11 height 9
radio input "true"
click at [735, 228] on label "True" at bounding box center [716, 225] width 104 height 34
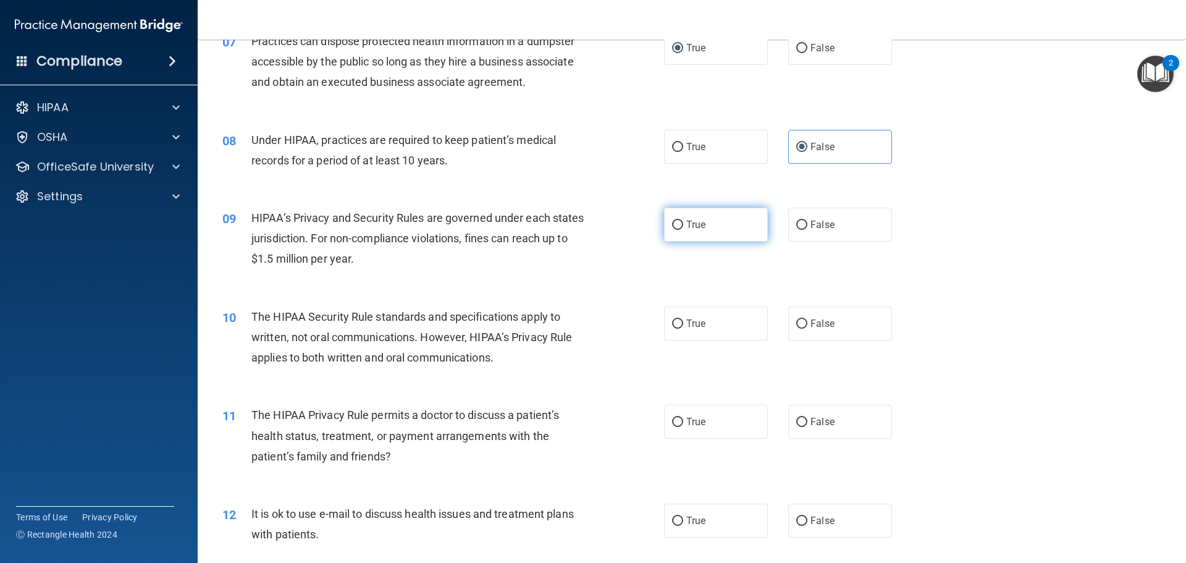
click at [683, 228] on input "True" at bounding box center [677, 225] width 11 height 9
radio input "true"
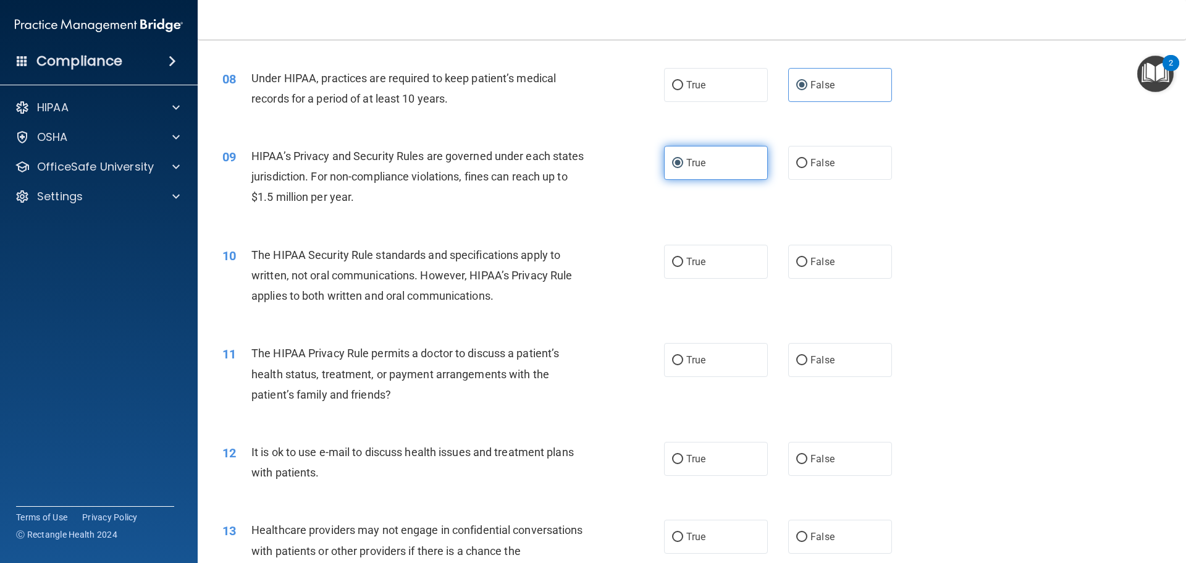
scroll to position [741, 0]
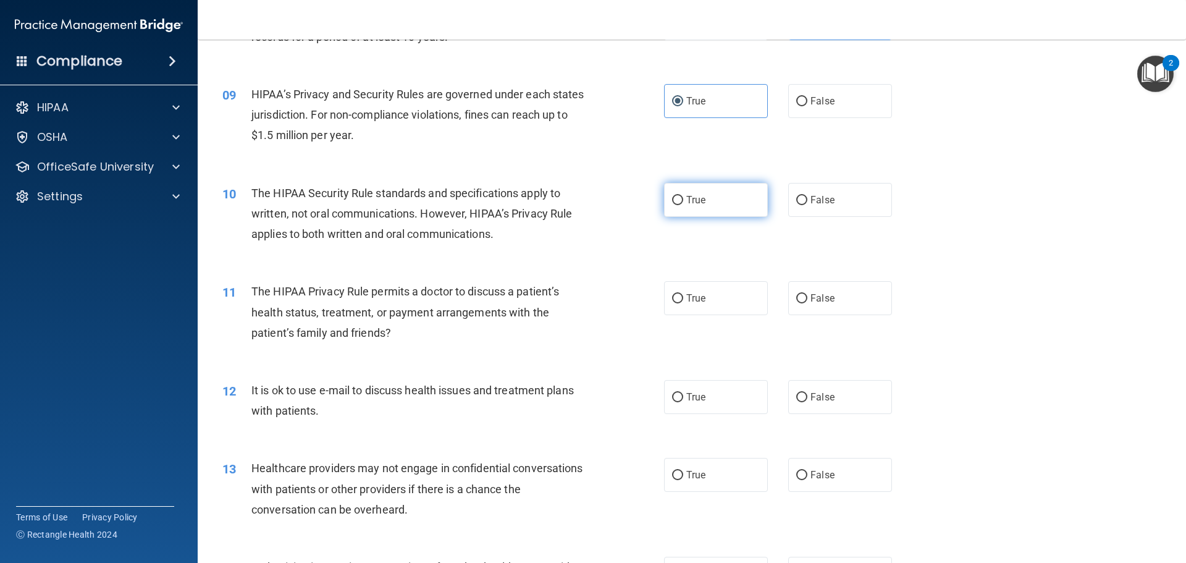
click at [708, 211] on label "True" at bounding box center [716, 200] width 104 height 34
click at [683, 205] on input "True" at bounding box center [677, 200] width 11 height 9
radio input "true"
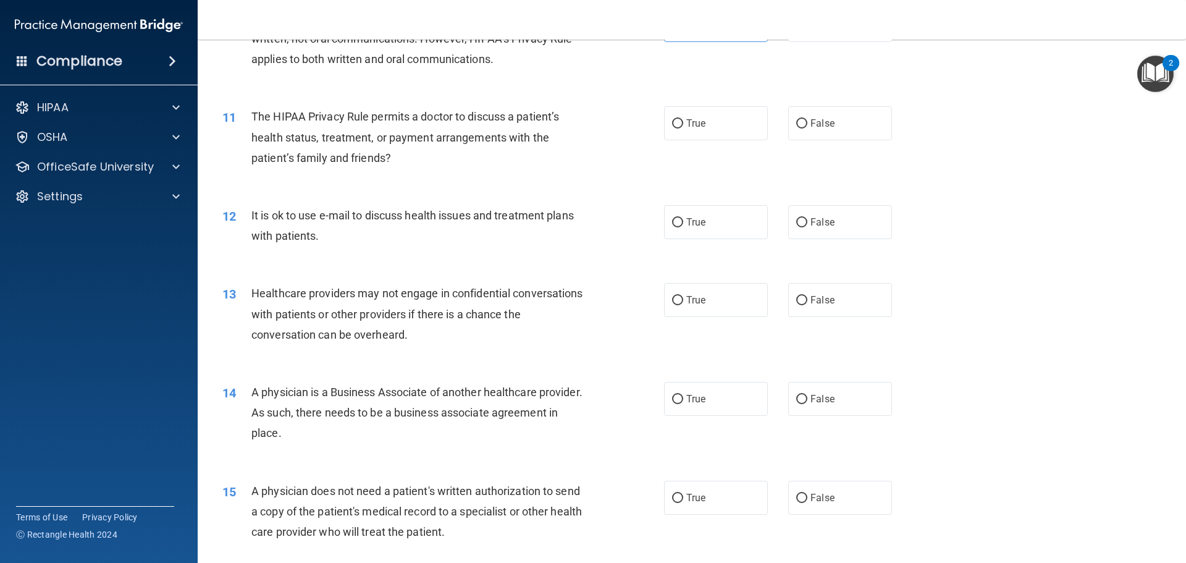
scroll to position [927, 0]
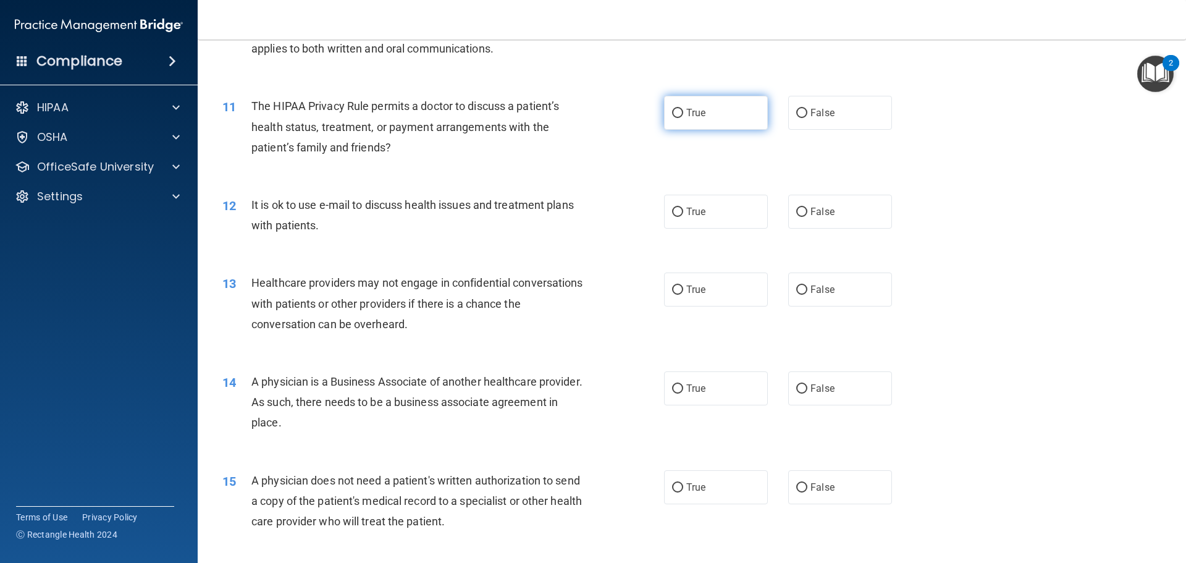
click at [713, 119] on label "True" at bounding box center [716, 113] width 104 height 34
click at [683, 118] on input "True" at bounding box center [677, 113] width 11 height 9
radio input "true"
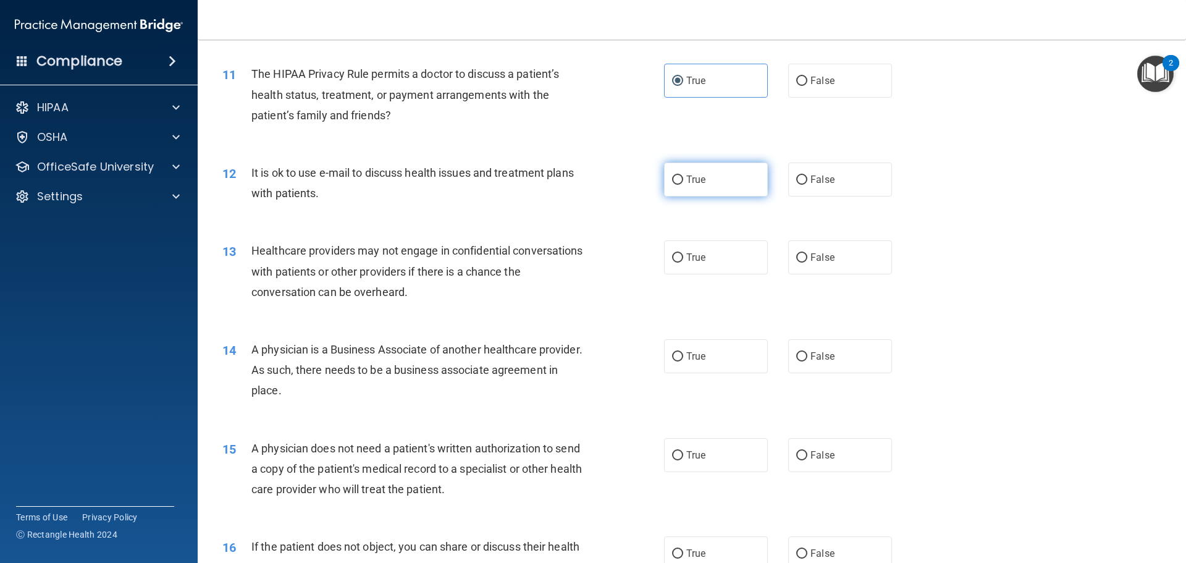
scroll to position [988, 0]
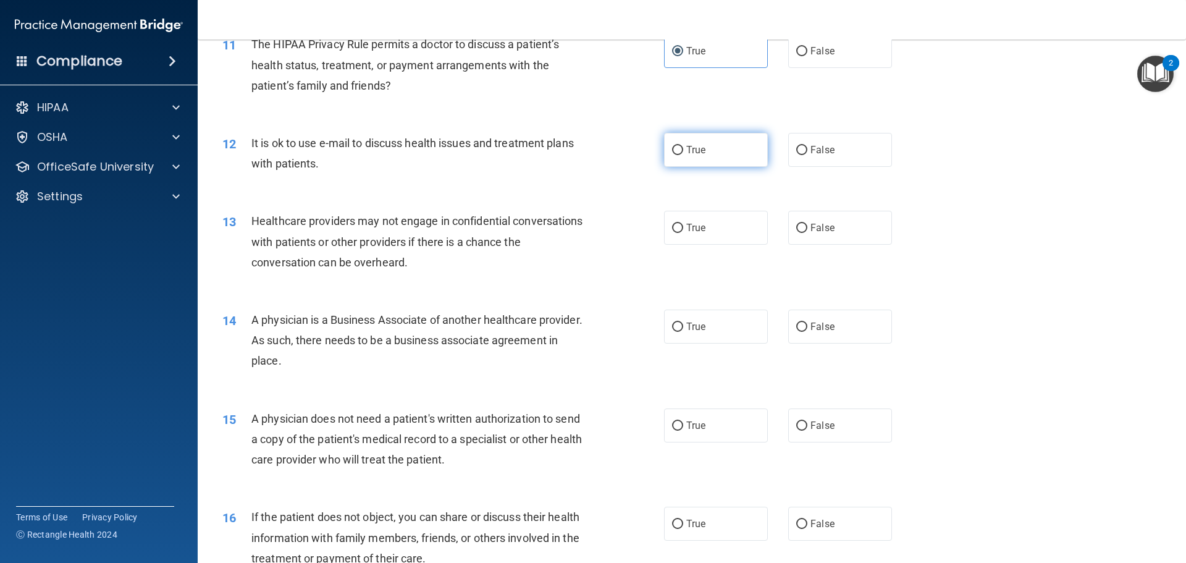
click at [703, 151] on label "True" at bounding box center [716, 150] width 104 height 34
click at [683, 151] on input "True" at bounding box center [677, 150] width 11 height 9
radio input "true"
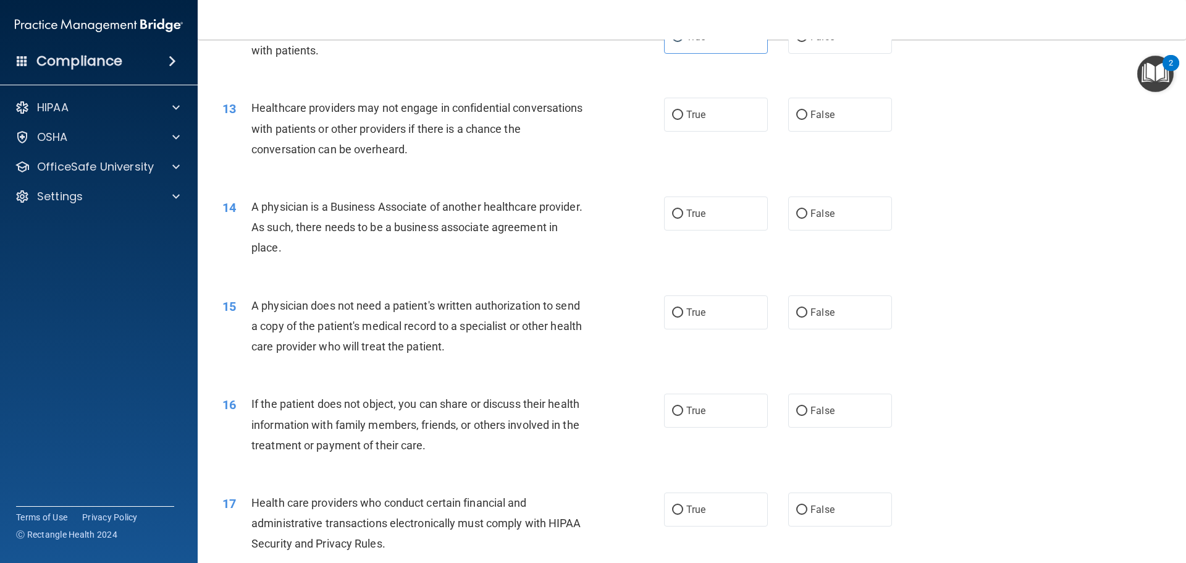
scroll to position [1112, 0]
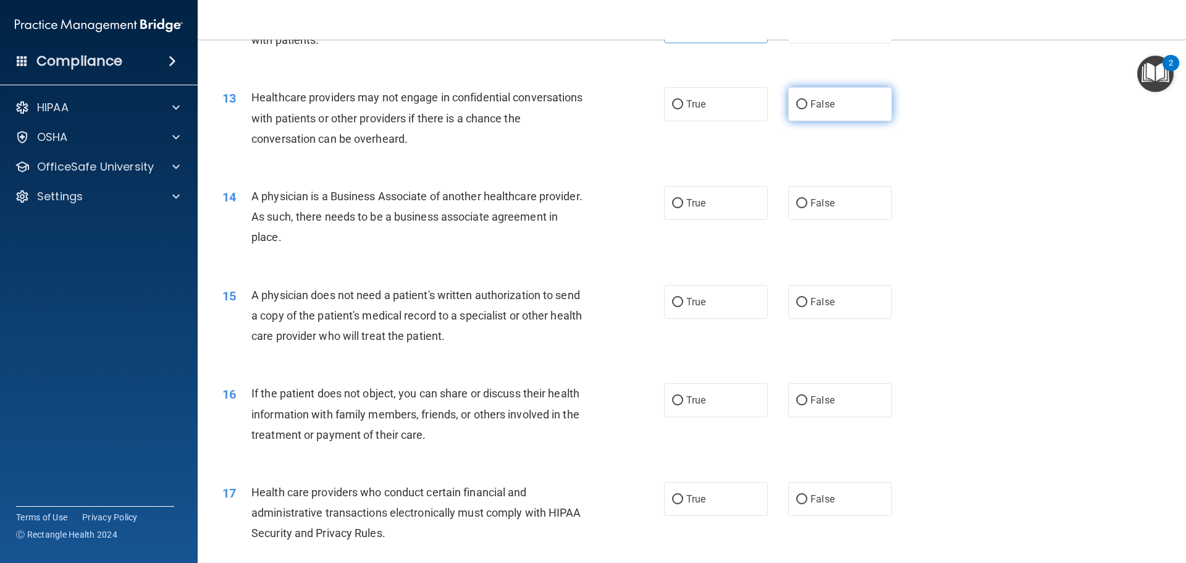
click at [805, 114] on label "False" at bounding box center [840, 104] width 104 height 34
click at [805, 109] on input "False" at bounding box center [801, 104] width 11 height 9
radio input "true"
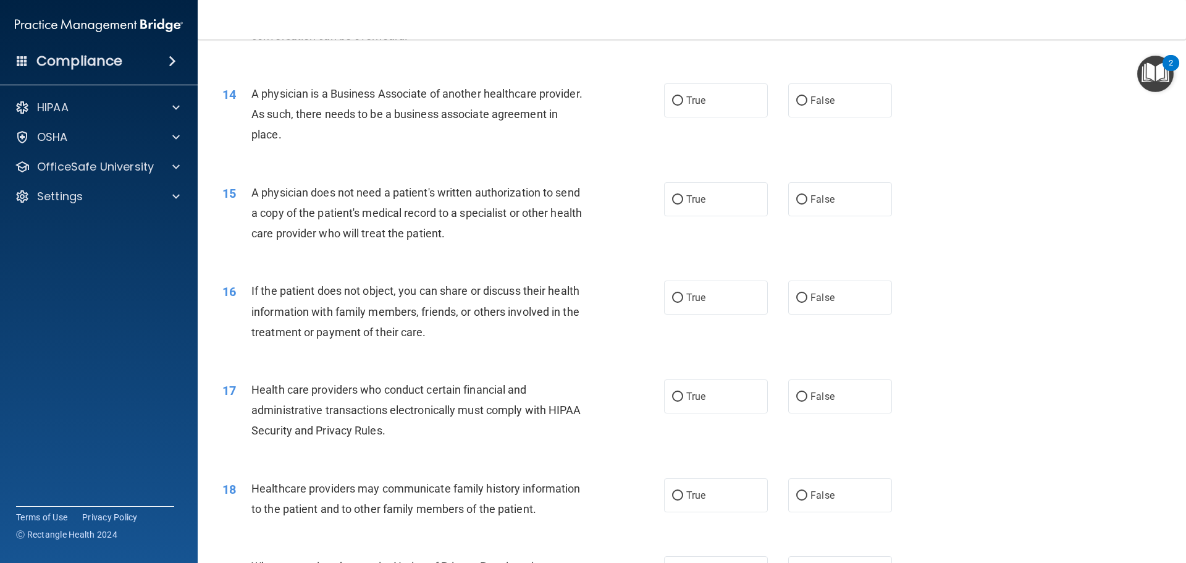
scroll to position [1235, 0]
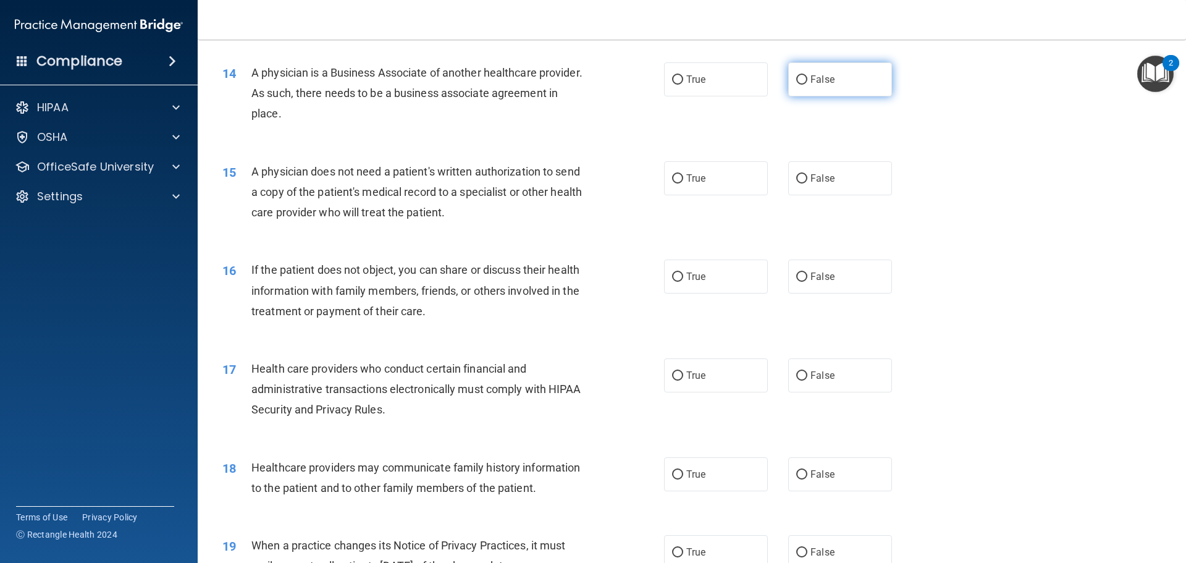
click at [812, 77] on span "False" at bounding box center [822, 80] width 24 height 12
click at [807, 77] on input "False" at bounding box center [801, 79] width 11 height 9
radio input "true"
click at [710, 189] on label "True" at bounding box center [716, 178] width 104 height 34
click at [683, 183] on input "True" at bounding box center [677, 178] width 11 height 9
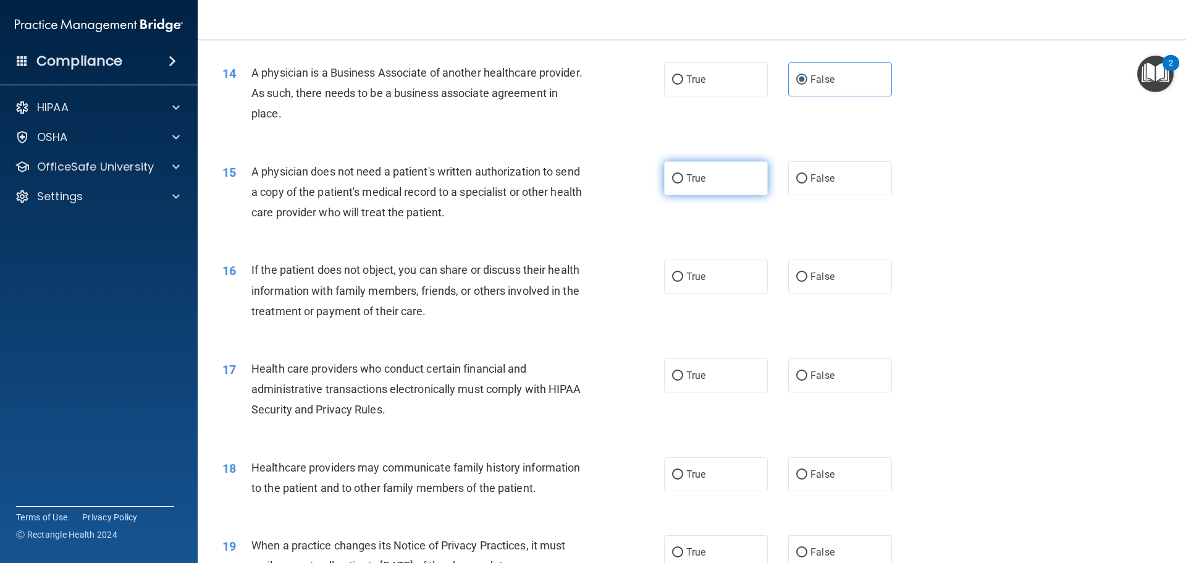
radio input "true"
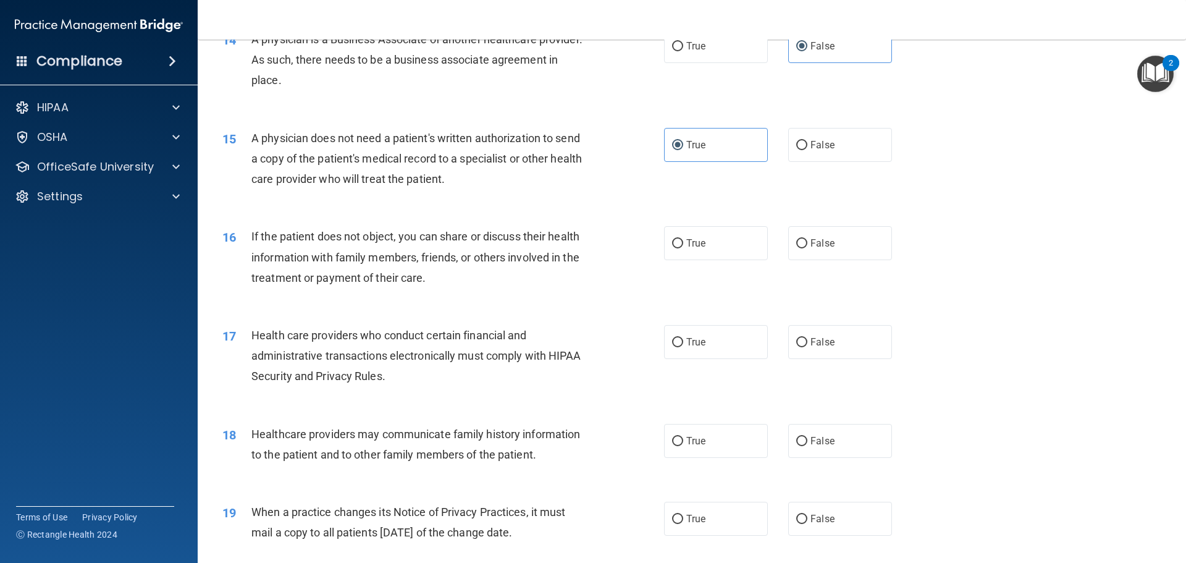
scroll to position [1359, 0]
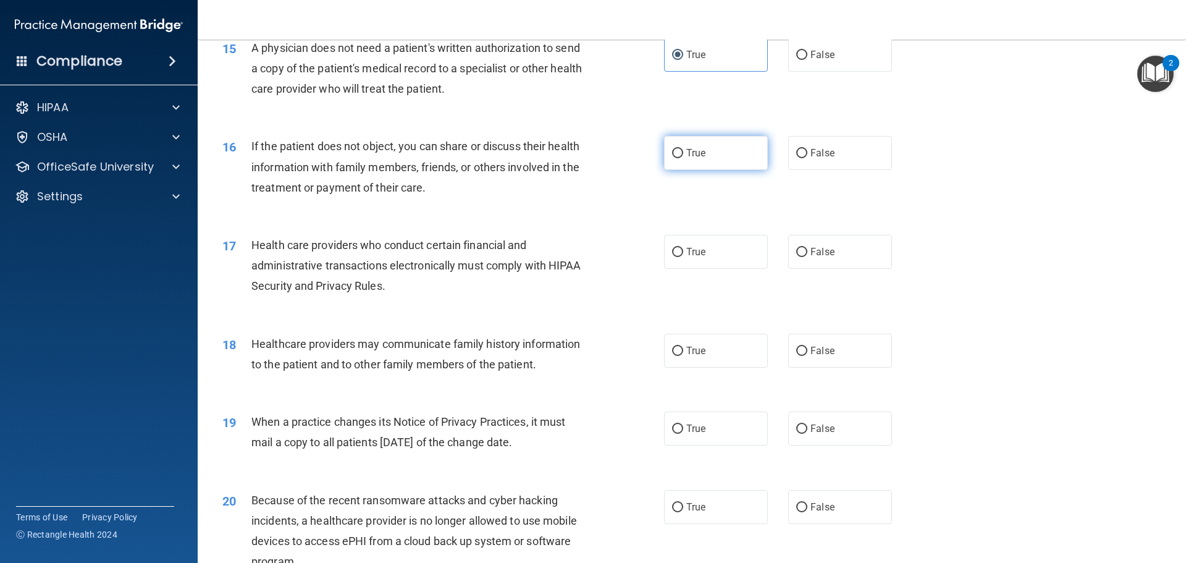
click at [682, 170] on label "True" at bounding box center [716, 153] width 104 height 34
click at [682, 158] on input "True" at bounding box center [677, 153] width 11 height 9
radio input "true"
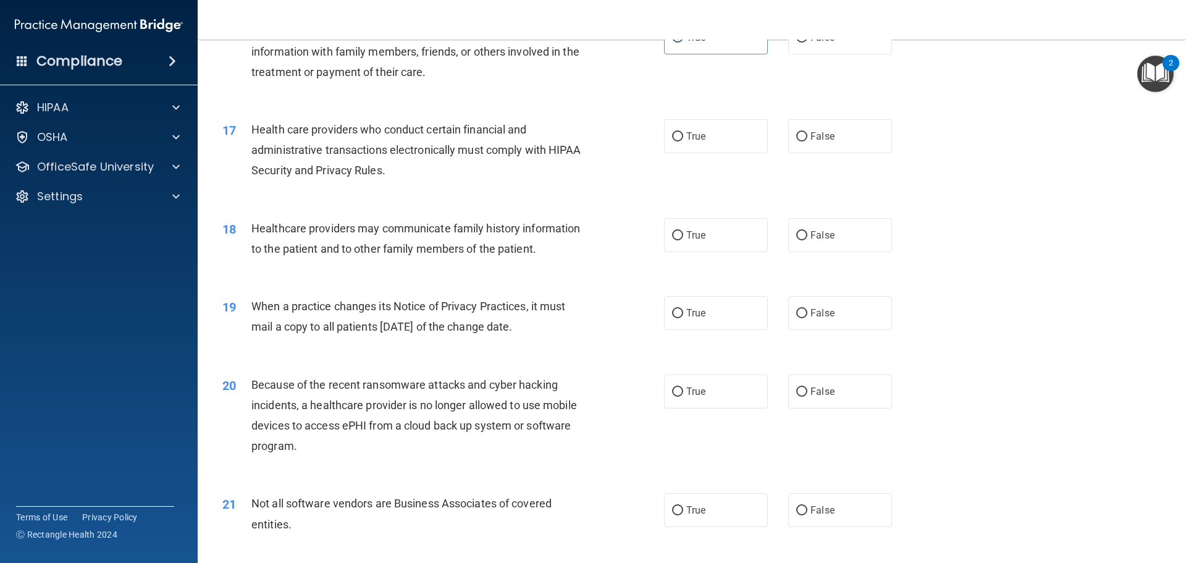
scroll to position [1483, 0]
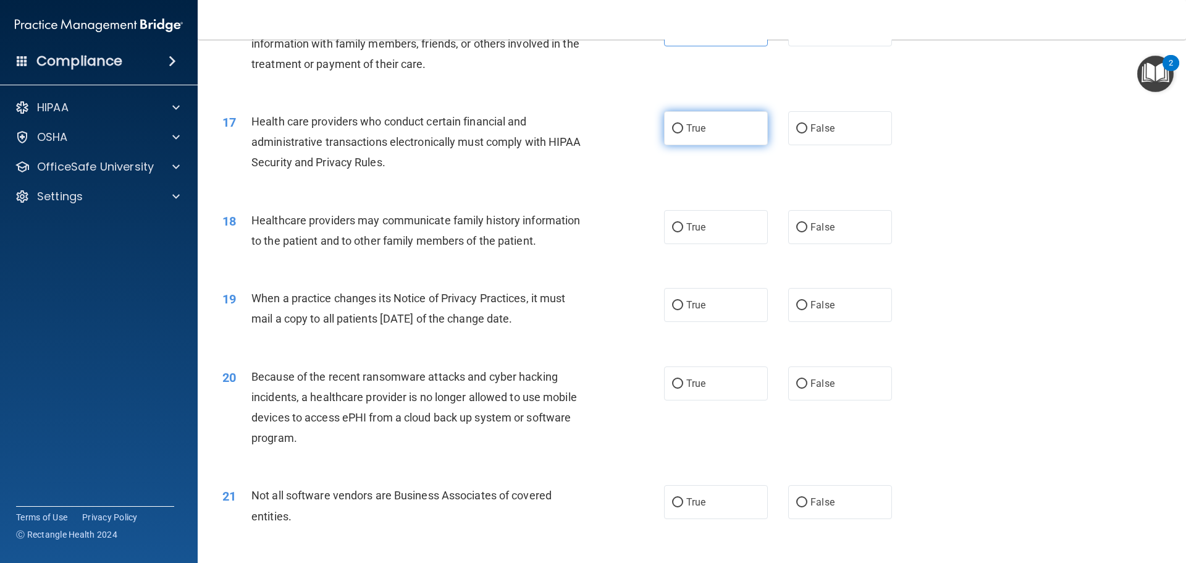
click at [725, 139] on label "True" at bounding box center [716, 128] width 104 height 34
click at [683, 133] on input "True" at bounding box center [677, 128] width 11 height 9
radio input "true"
click at [809, 236] on label "False" at bounding box center [840, 227] width 104 height 34
click at [807, 232] on input "False" at bounding box center [801, 227] width 11 height 9
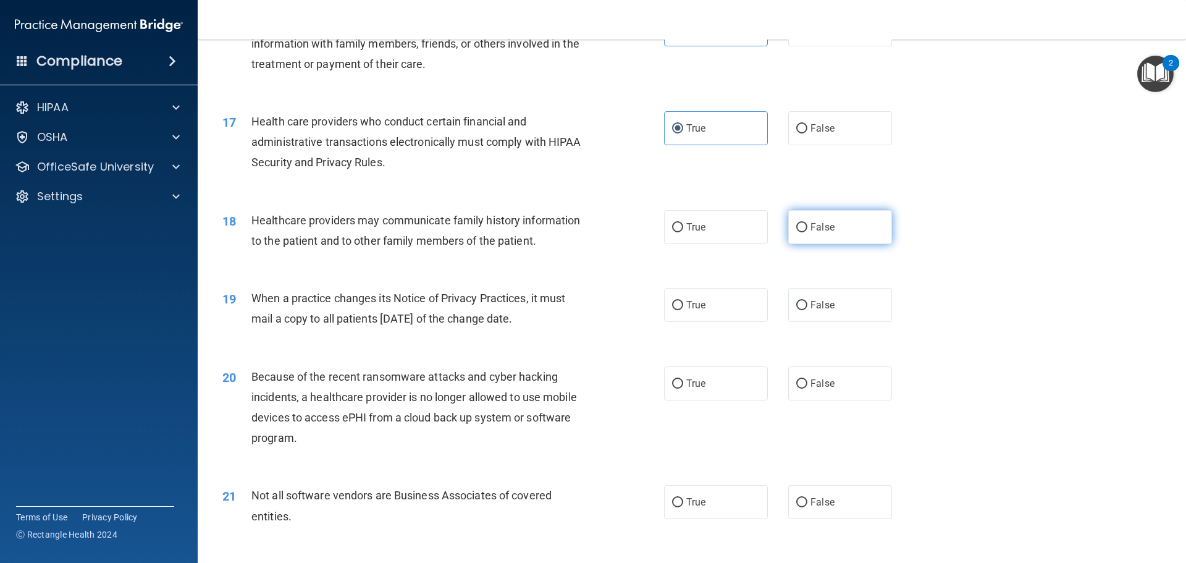
radio input "true"
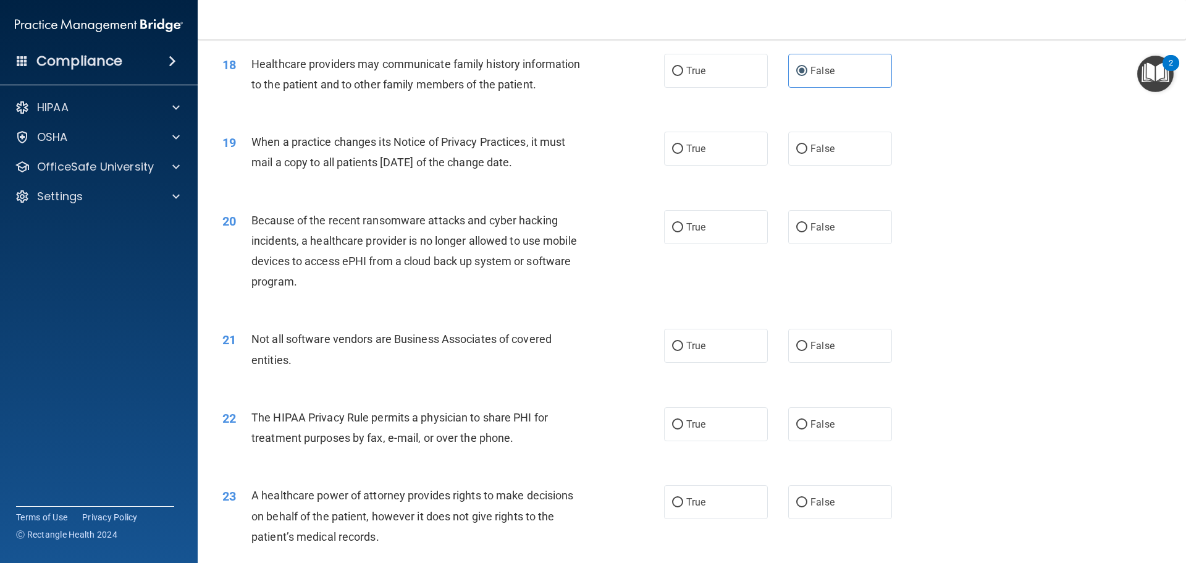
scroll to position [1668, 0]
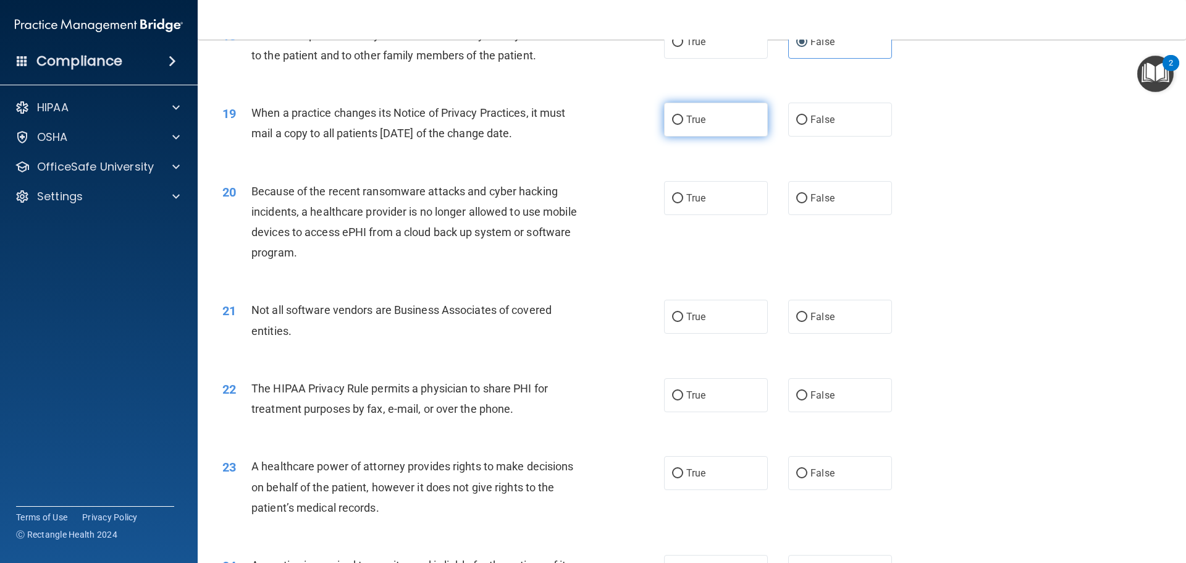
click at [725, 114] on label "True" at bounding box center [716, 120] width 104 height 34
click at [683, 116] on input "True" at bounding box center [677, 120] width 11 height 9
radio input "true"
click at [814, 127] on label "False" at bounding box center [840, 120] width 104 height 34
click at [807, 125] on input "False" at bounding box center [801, 120] width 11 height 9
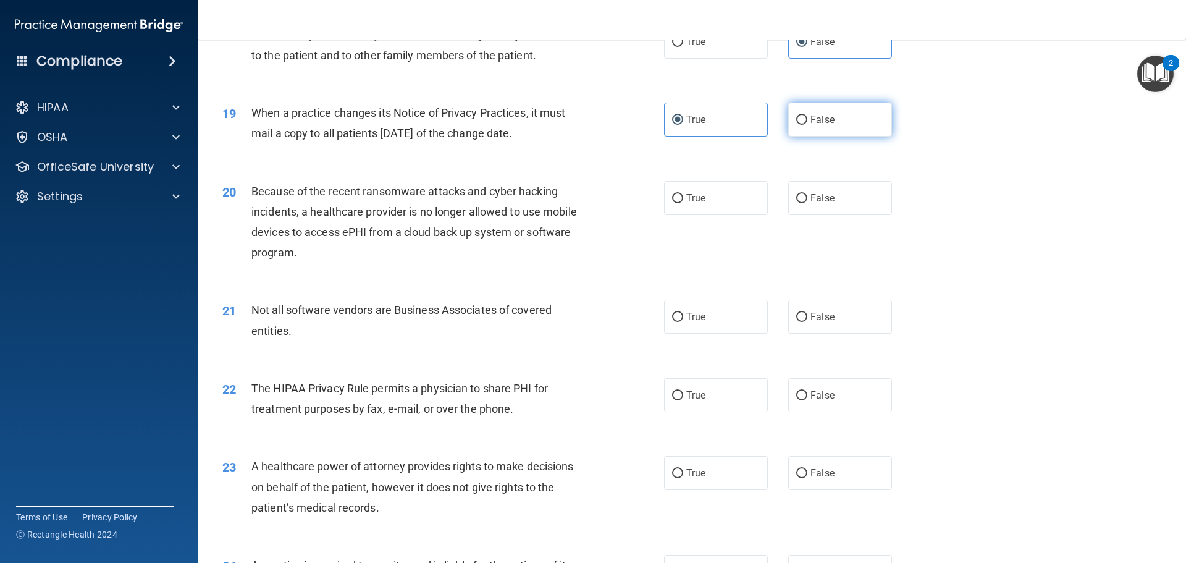
radio input "true"
radio input "false"
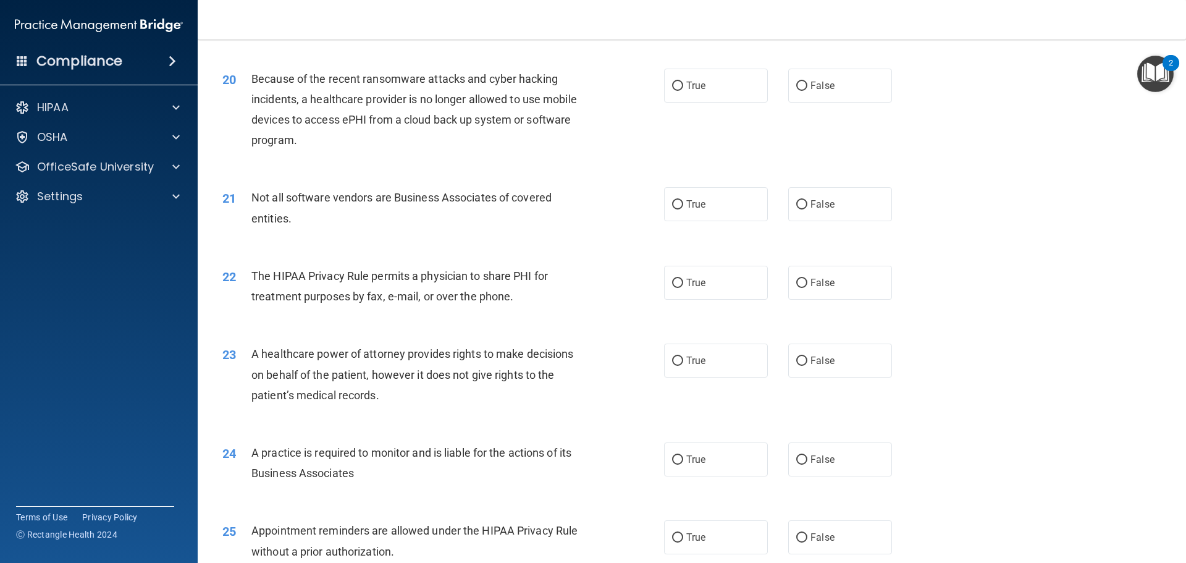
scroll to position [1791, 0]
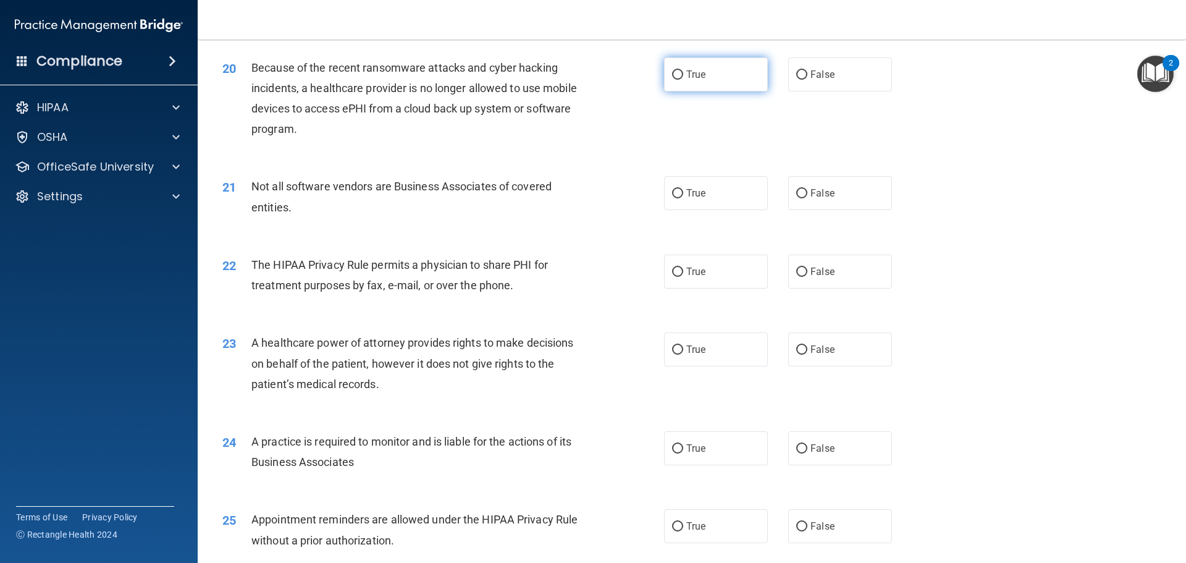
click at [712, 86] on label "True" at bounding box center [716, 74] width 104 height 34
click at [683, 80] on input "True" at bounding box center [677, 74] width 11 height 9
radio input "true"
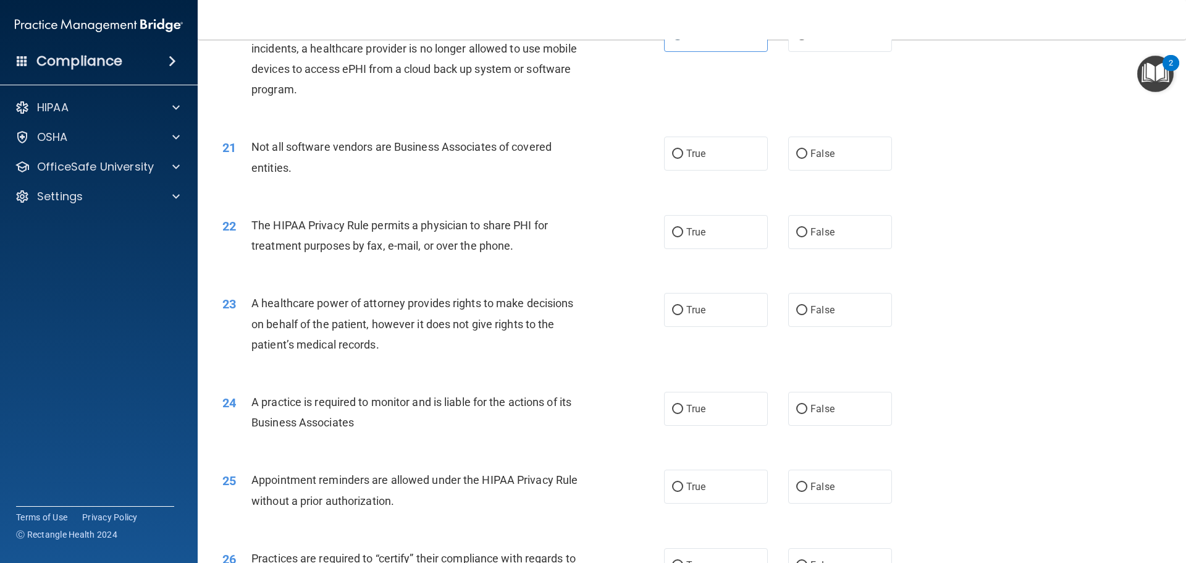
scroll to position [1853, 0]
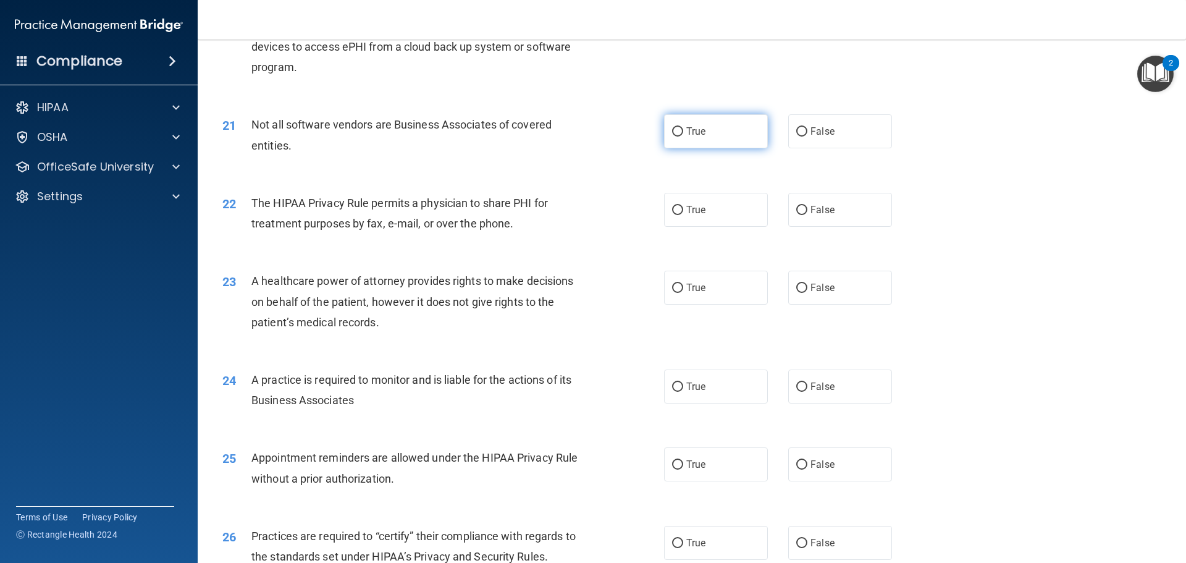
click at [738, 125] on label "True" at bounding box center [716, 131] width 104 height 34
click at [683, 127] on input "True" at bounding box center [677, 131] width 11 height 9
radio input "true"
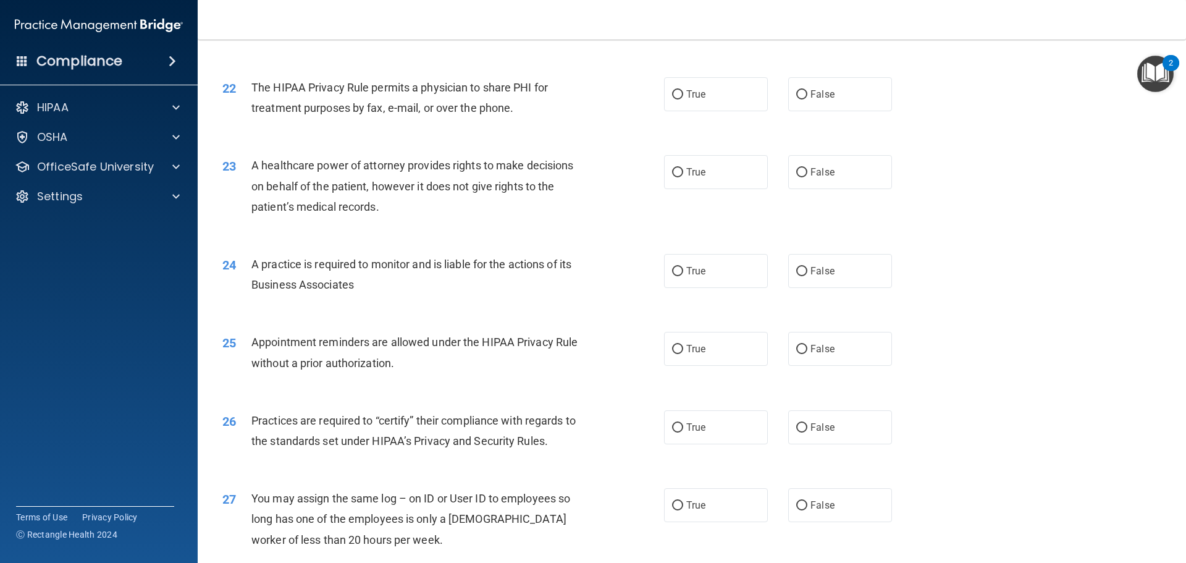
scroll to position [1977, 0]
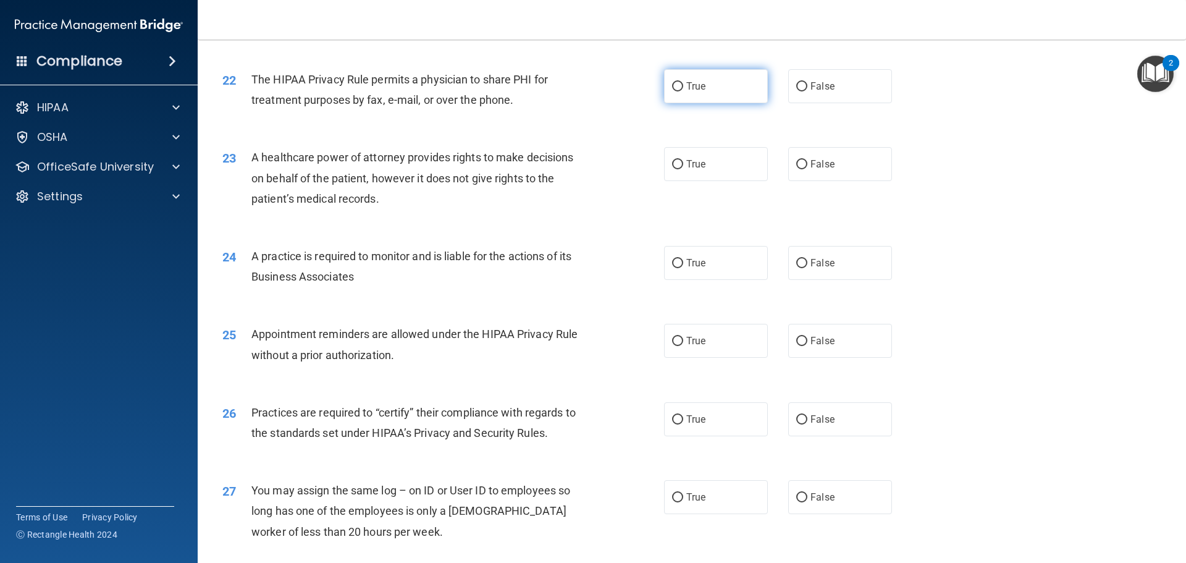
click at [714, 89] on label "True" at bounding box center [716, 86] width 104 height 34
click at [683, 89] on input "True" at bounding box center [677, 86] width 11 height 9
radio input "true"
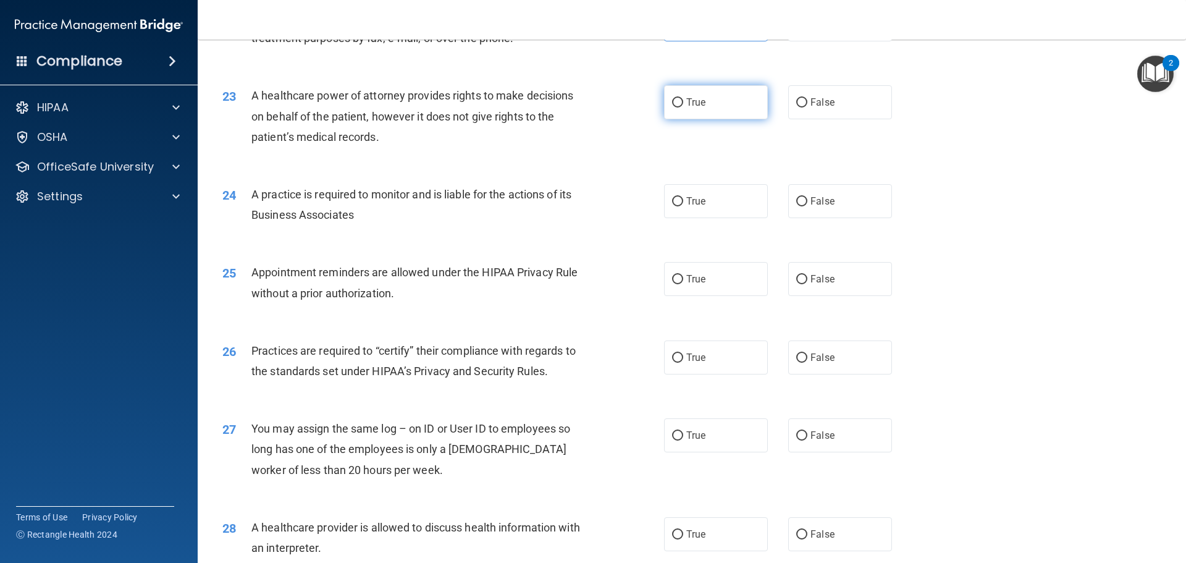
click at [688, 104] on span "True" at bounding box center [695, 102] width 19 height 12
click at [683, 104] on input "True" at bounding box center [677, 102] width 11 height 9
radio input "true"
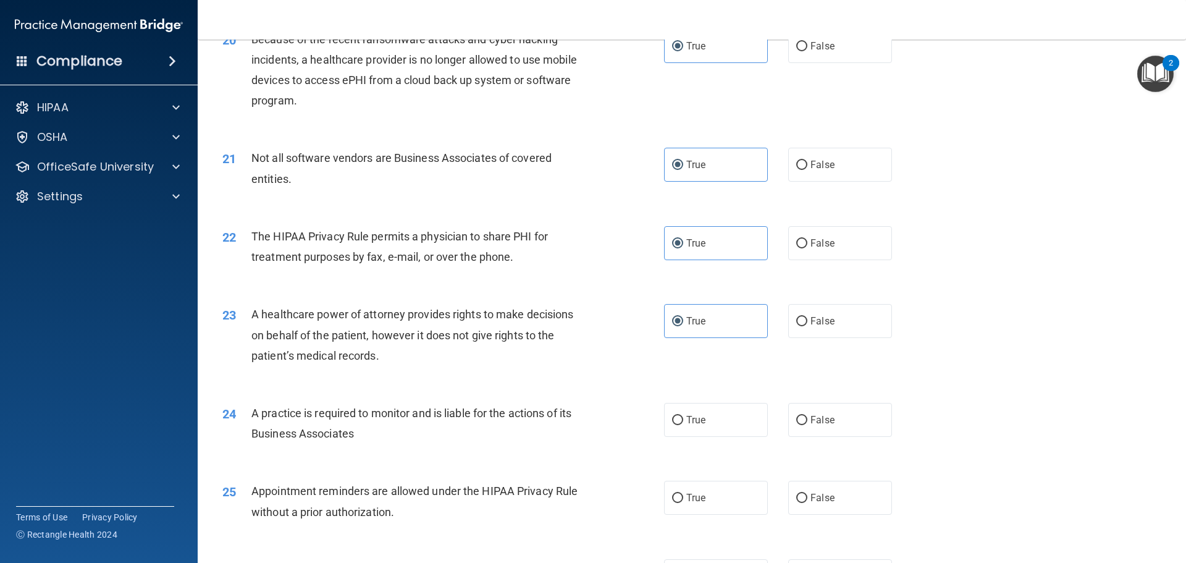
scroll to position [1791, 0]
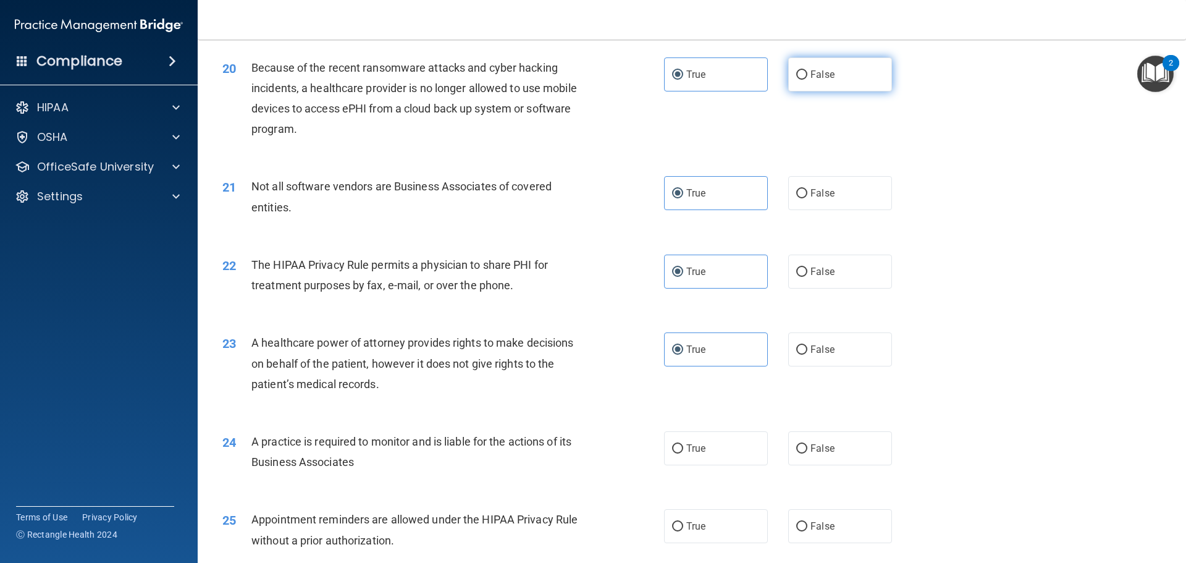
click at [804, 71] on label "False" at bounding box center [840, 74] width 104 height 34
click at [804, 71] on input "False" at bounding box center [801, 74] width 11 height 9
radio input "true"
radio input "false"
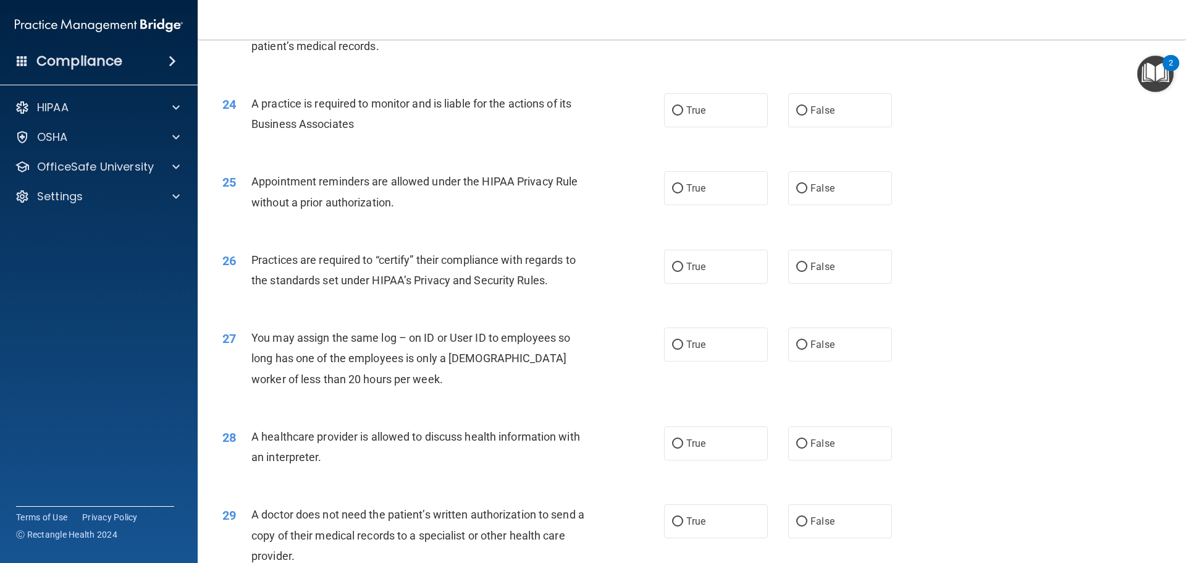
scroll to position [2100, 0]
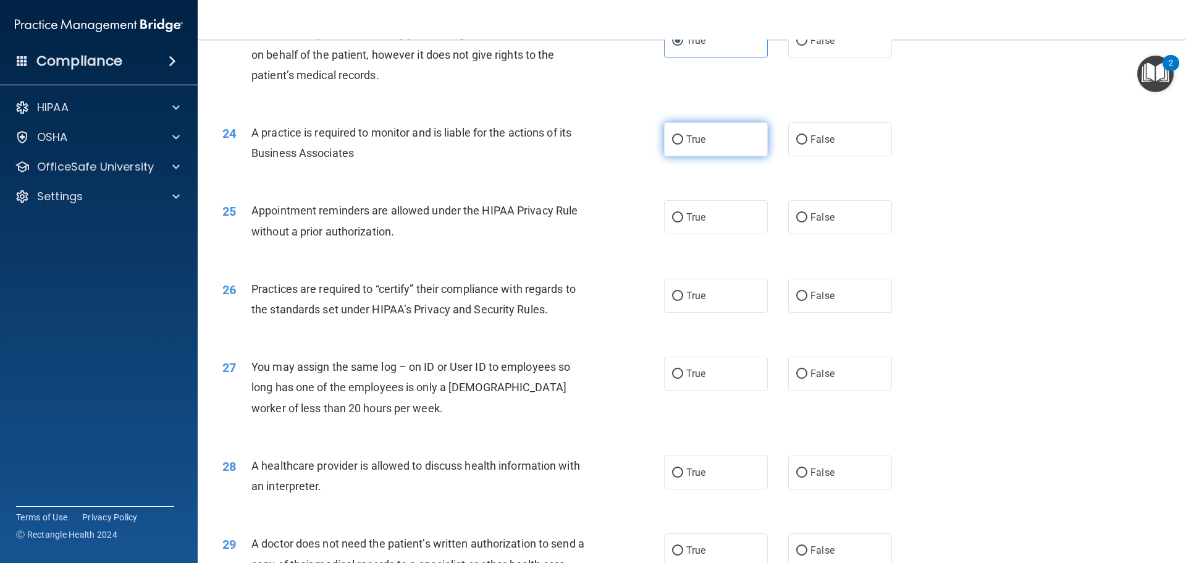
click at [700, 136] on span "True" at bounding box center [695, 139] width 19 height 12
click at [683, 136] on input "True" at bounding box center [677, 139] width 11 height 9
radio input "true"
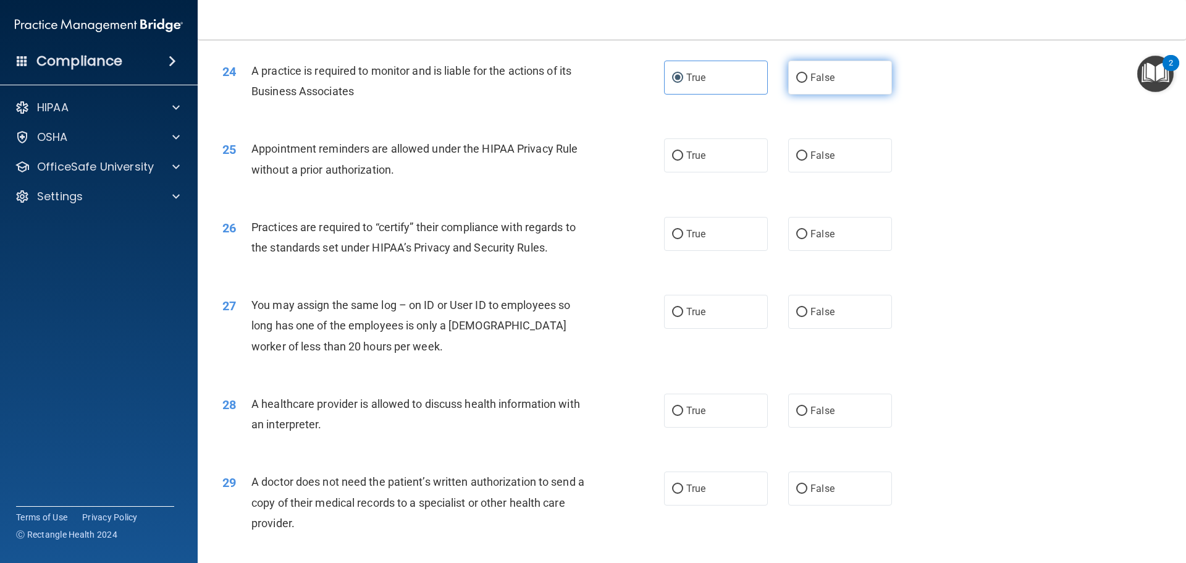
click at [832, 84] on label "False" at bounding box center [840, 78] width 104 height 34
click at [807, 83] on input "False" at bounding box center [801, 78] width 11 height 9
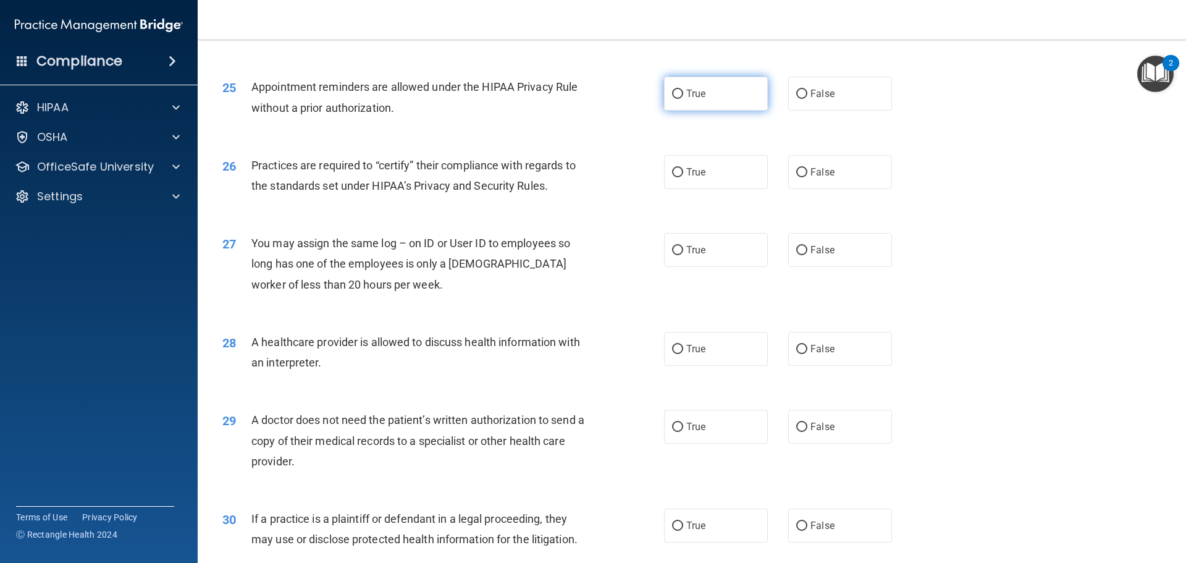
click at [724, 86] on label "True" at bounding box center [716, 94] width 104 height 34
click at [683, 90] on input "True" at bounding box center [677, 94] width 11 height 9
click at [831, 163] on label "False" at bounding box center [840, 172] width 104 height 34
click at [807, 168] on input "False" at bounding box center [801, 172] width 11 height 9
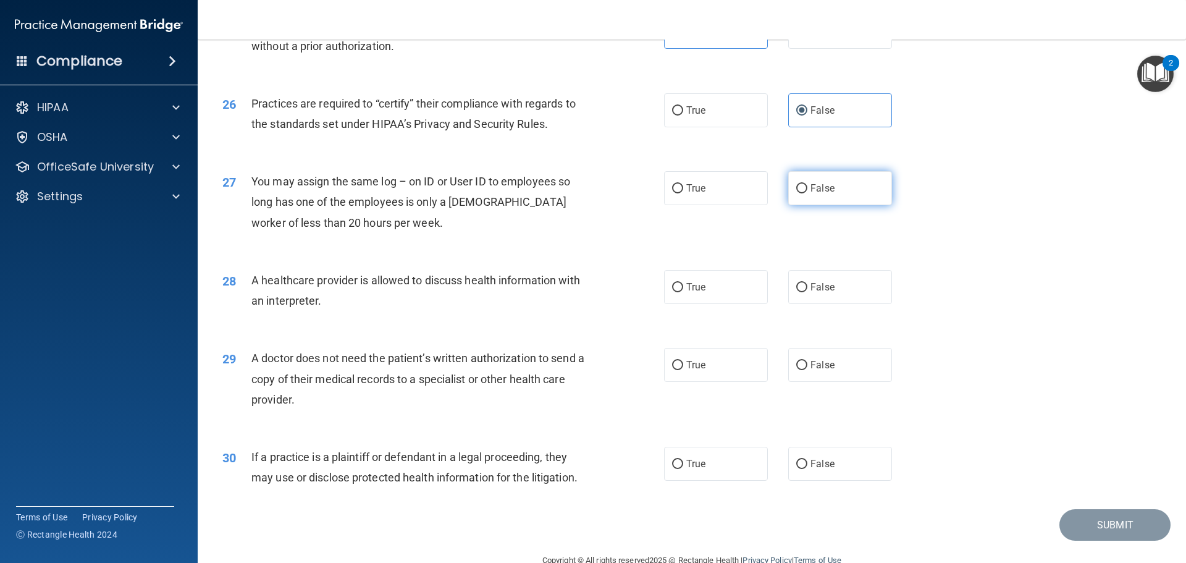
click at [820, 194] on label "False" at bounding box center [840, 188] width 104 height 34
click at [807, 193] on input "False" at bounding box center [801, 188] width 11 height 9
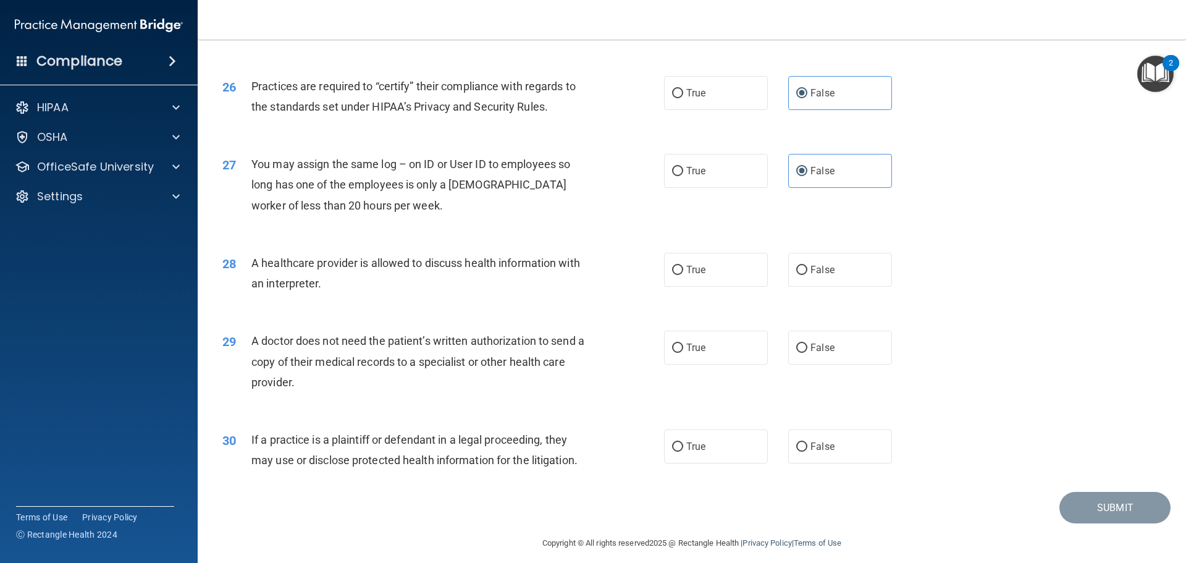
scroll to position [2313, 0]
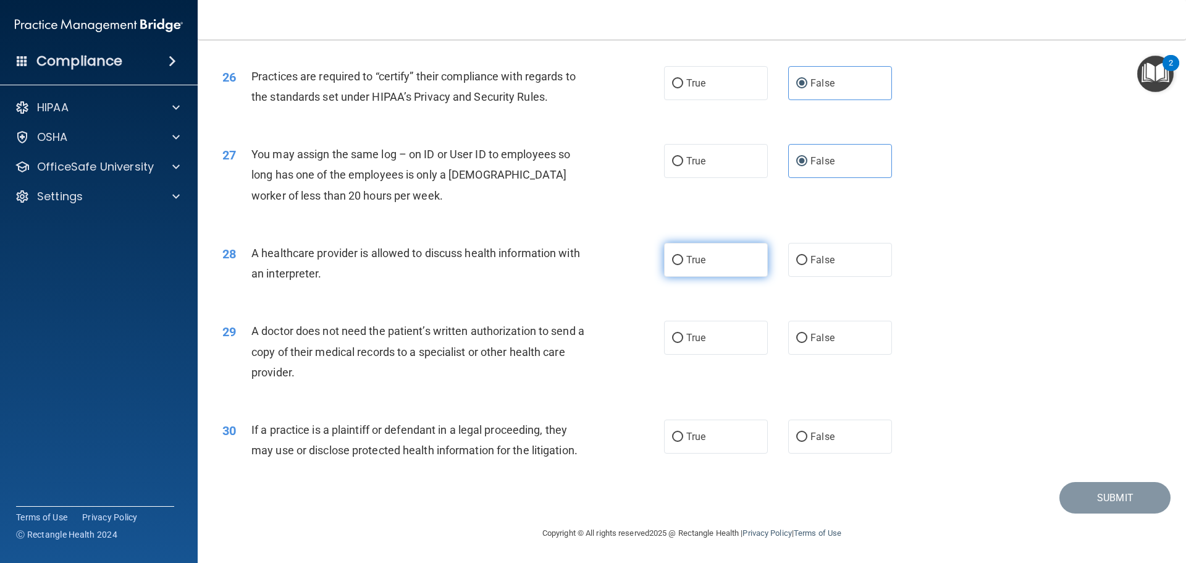
click at [723, 272] on label "True" at bounding box center [716, 260] width 104 height 34
click at [683, 265] on input "True" at bounding box center [677, 260] width 11 height 9
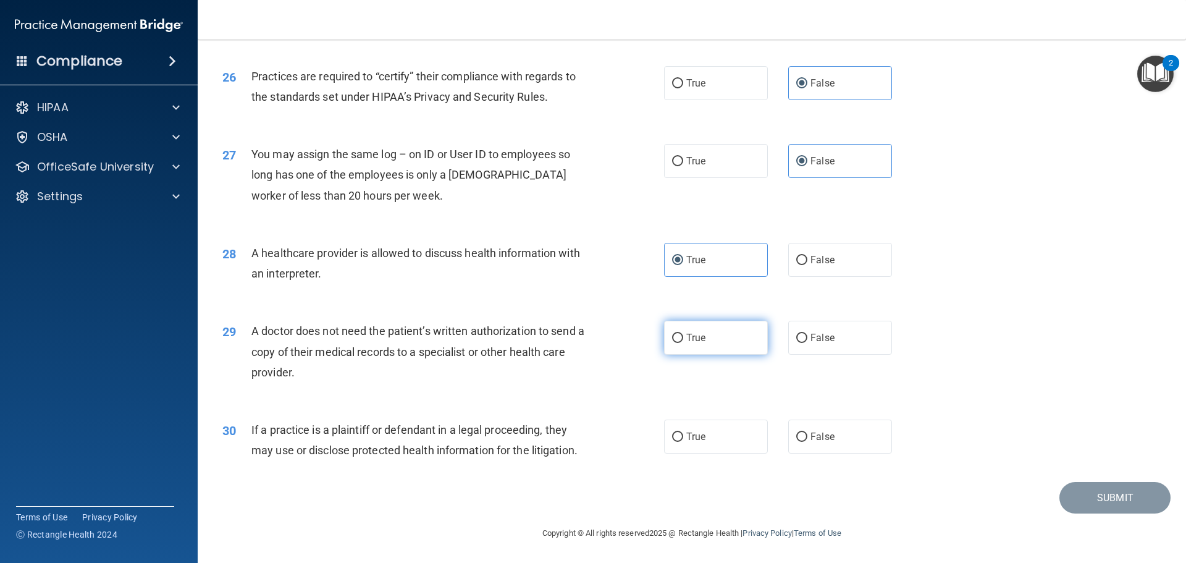
click at [749, 347] on label "True" at bounding box center [716, 338] width 104 height 34
click at [683, 343] on input "True" at bounding box center [677, 338] width 11 height 9
click at [710, 448] on label "True" at bounding box center [716, 436] width 104 height 34
click at [683, 442] on input "True" at bounding box center [677, 436] width 11 height 9
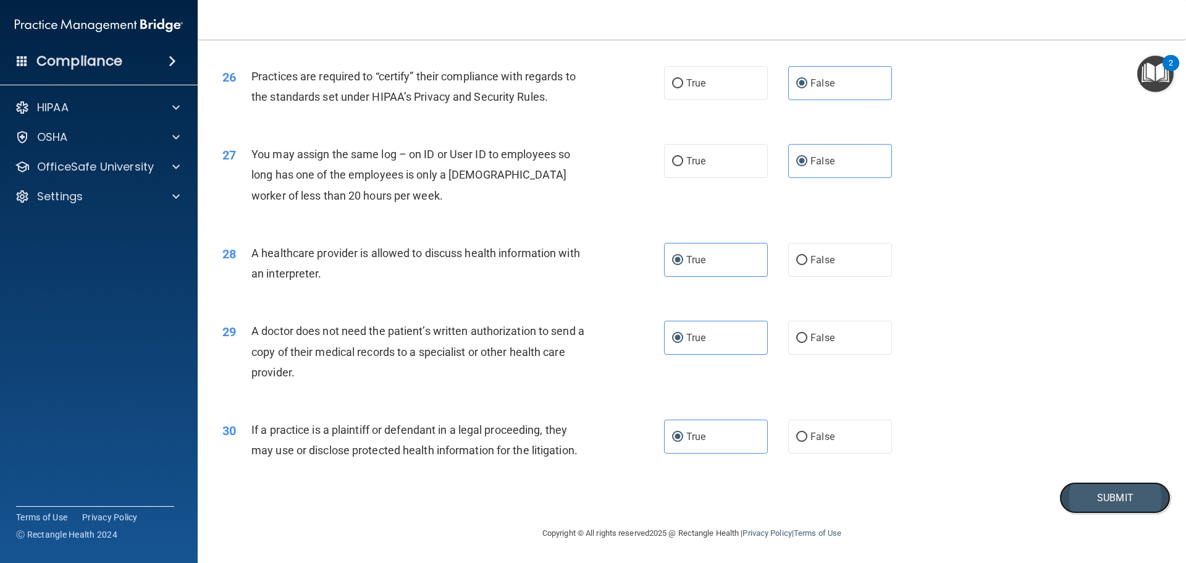
click at [1124, 512] on button "Submit" at bounding box center [1114, 498] width 111 height 32
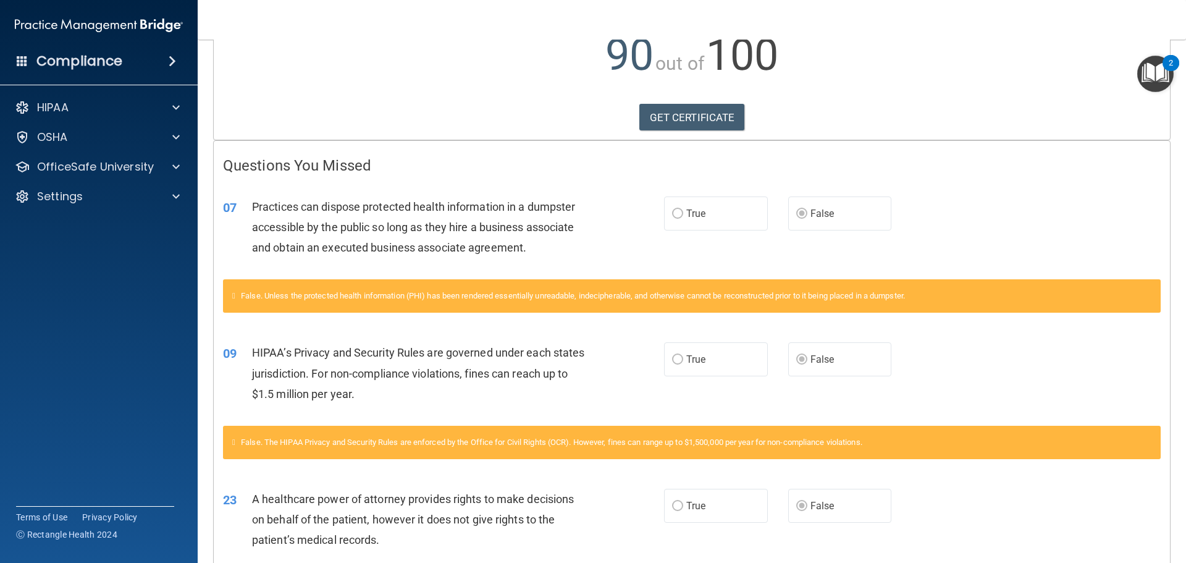
scroll to position [20, 0]
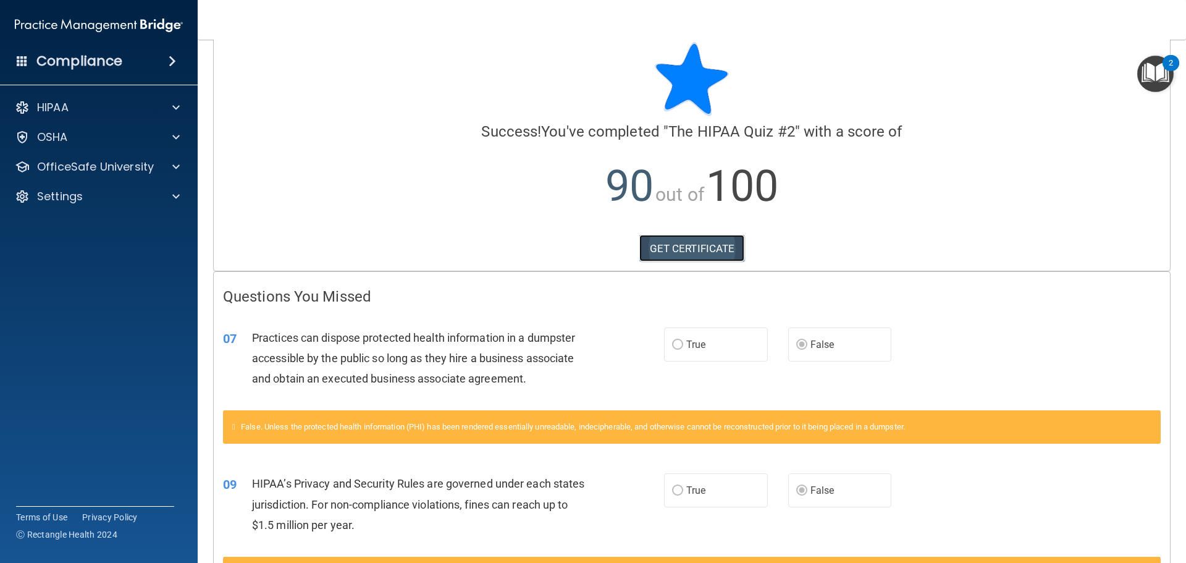
click at [701, 245] on link "GET CERTIFICATE" at bounding box center [692, 248] width 106 height 27
click at [93, 167] on p "OfficeSafe University" at bounding box center [95, 166] width 117 height 15
click at [116, 196] on div "HIPAA Training" at bounding box center [92, 196] width 169 height 12
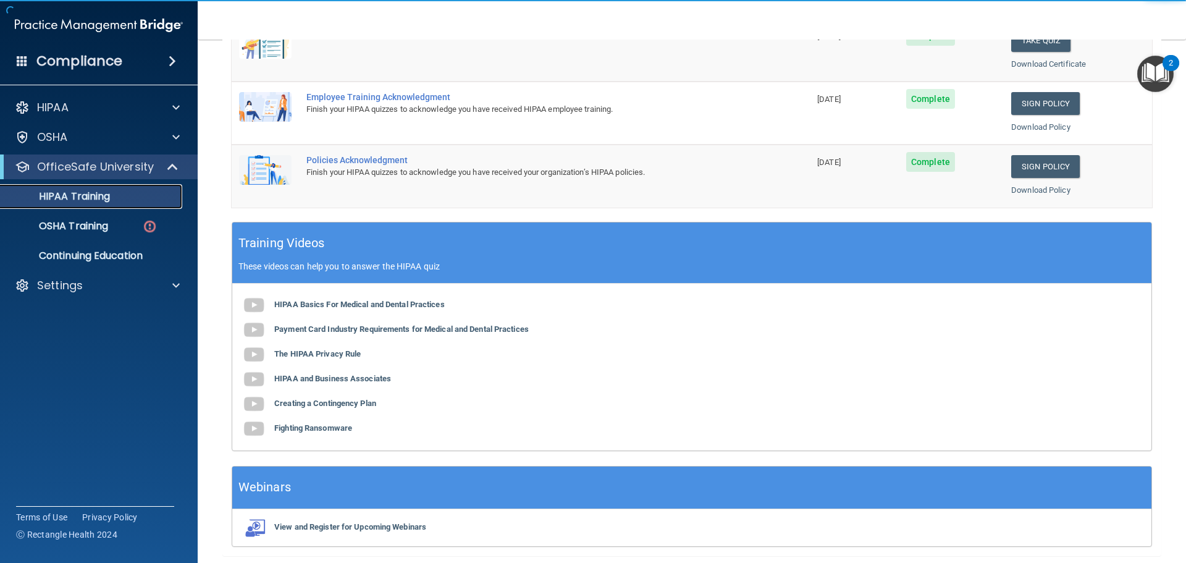
scroll to position [20, 0]
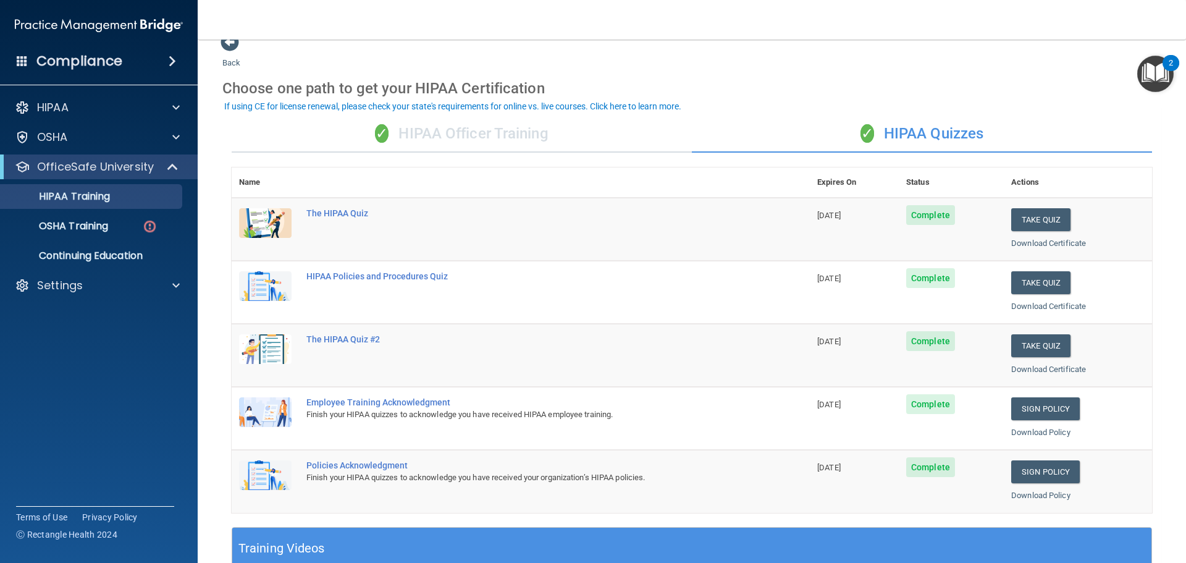
click at [864, 140] on span "✓" at bounding box center [867, 133] width 14 height 19
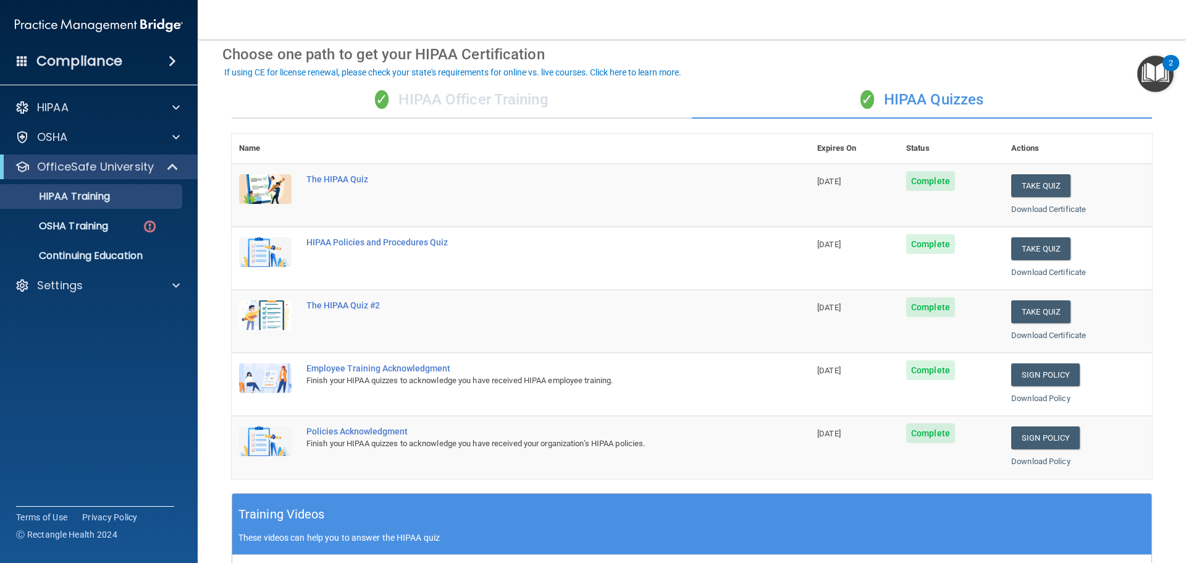
scroll to position [82, 0]
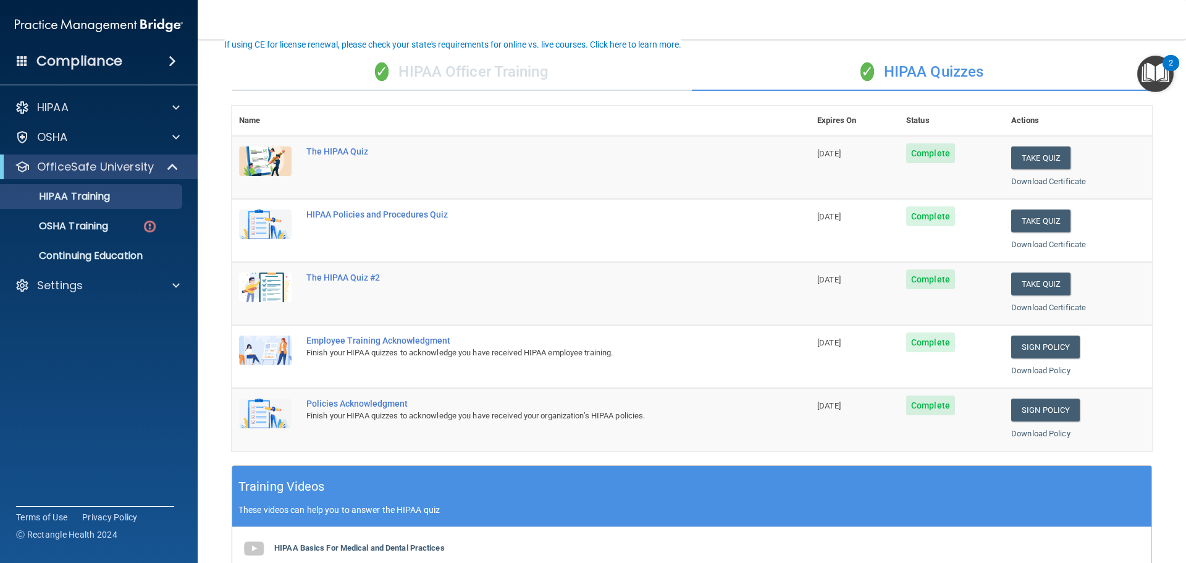
click at [431, 69] on div "✓ HIPAA Officer Training" at bounding box center [462, 72] width 460 height 37
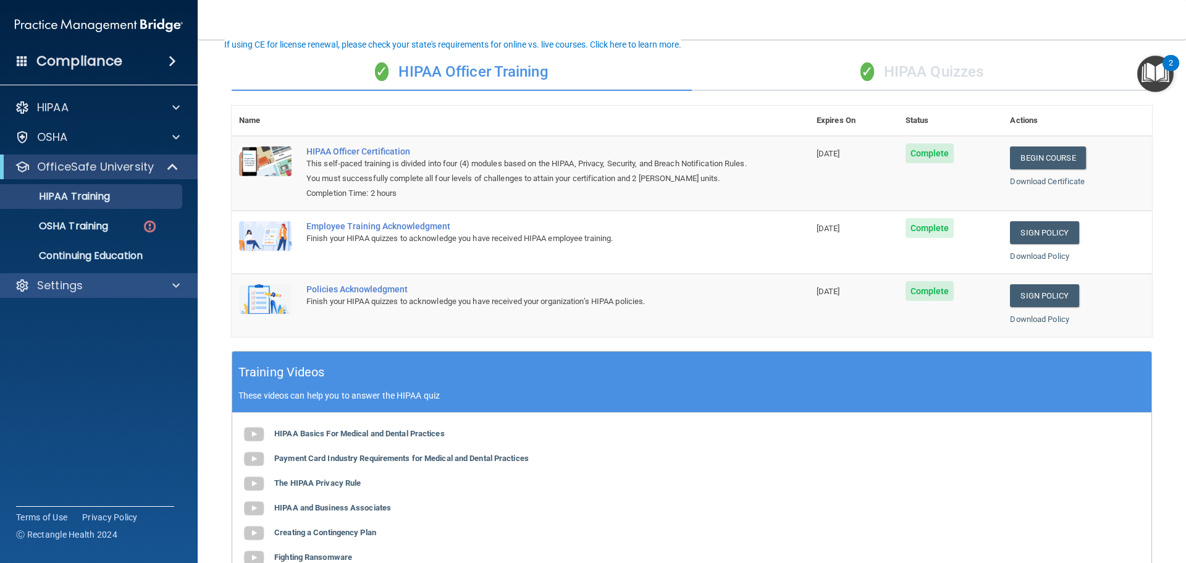
click at [115, 295] on div "Settings" at bounding box center [99, 285] width 198 height 25
click at [88, 289] on div "Settings" at bounding box center [82, 285] width 153 height 15
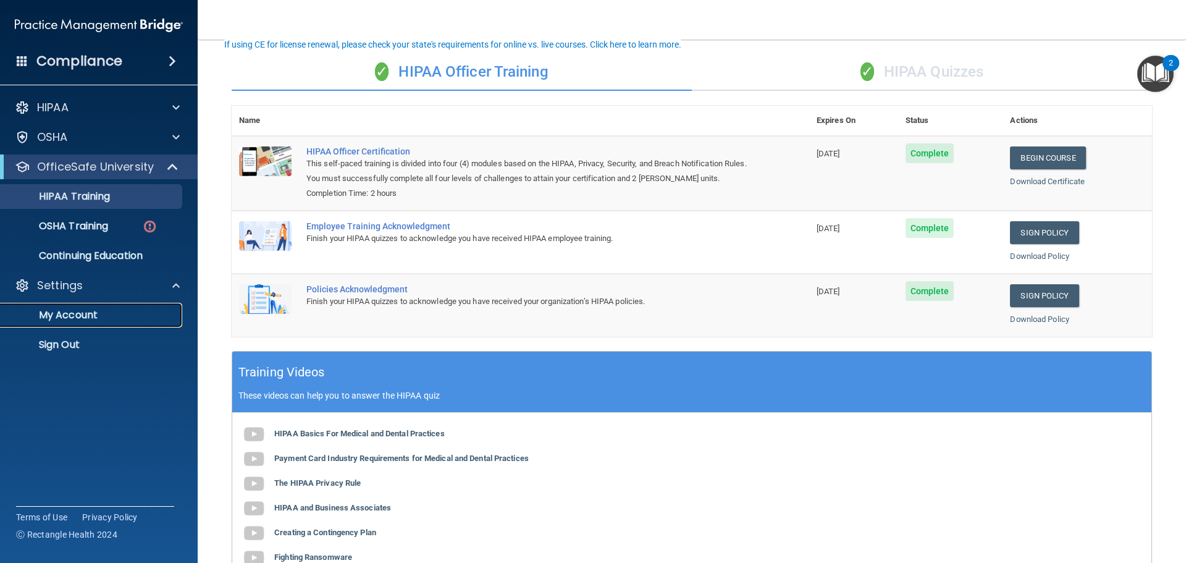
click at [88, 318] on p "My Account" at bounding box center [92, 315] width 169 height 12
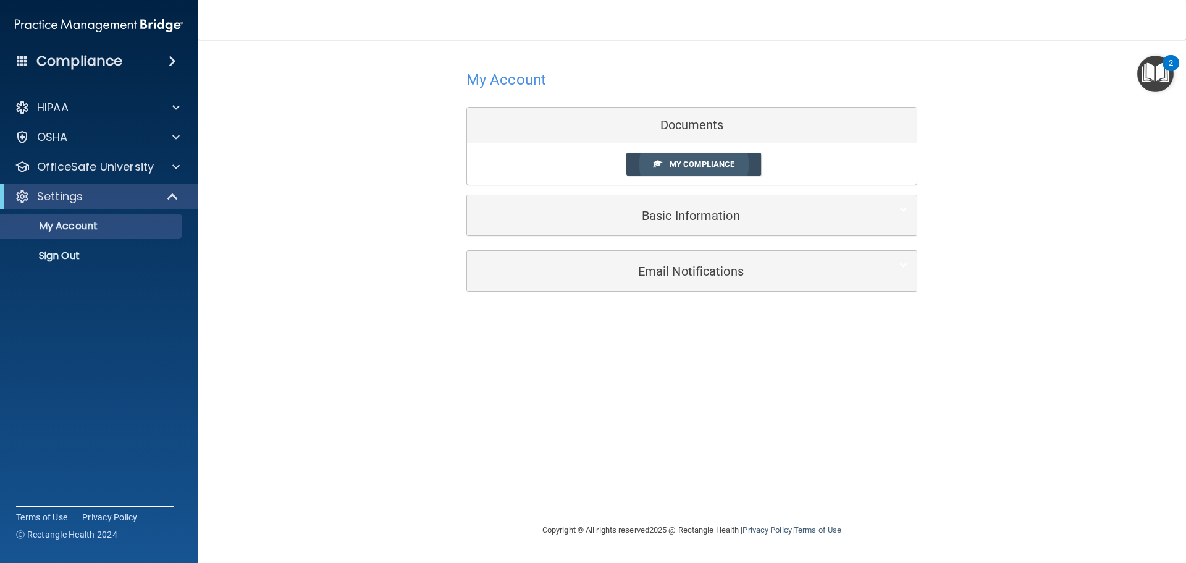
click at [734, 163] on span "My Compliance" at bounding box center [702, 163] width 65 height 9
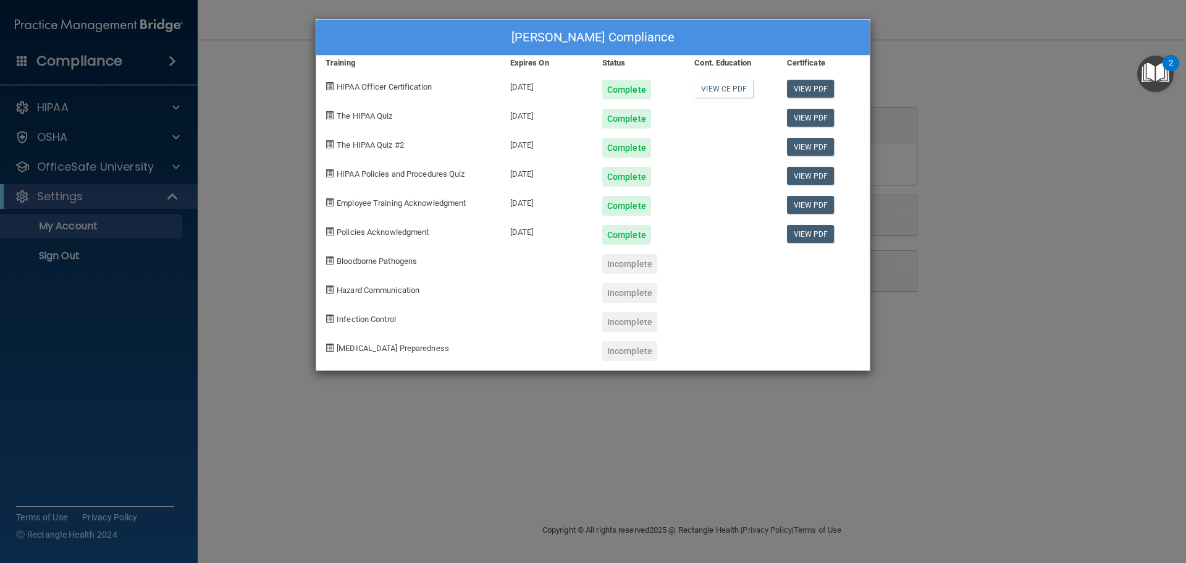
click at [382, 263] on span "Bloodborne Pathogens" at bounding box center [377, 260] width 80 height 9
click at [549, 432] on div "Dalila Velasco's Compliance Training Expires On Status Cont. Education Certific…" at bounding box center [593, 281] width 1186 height 563
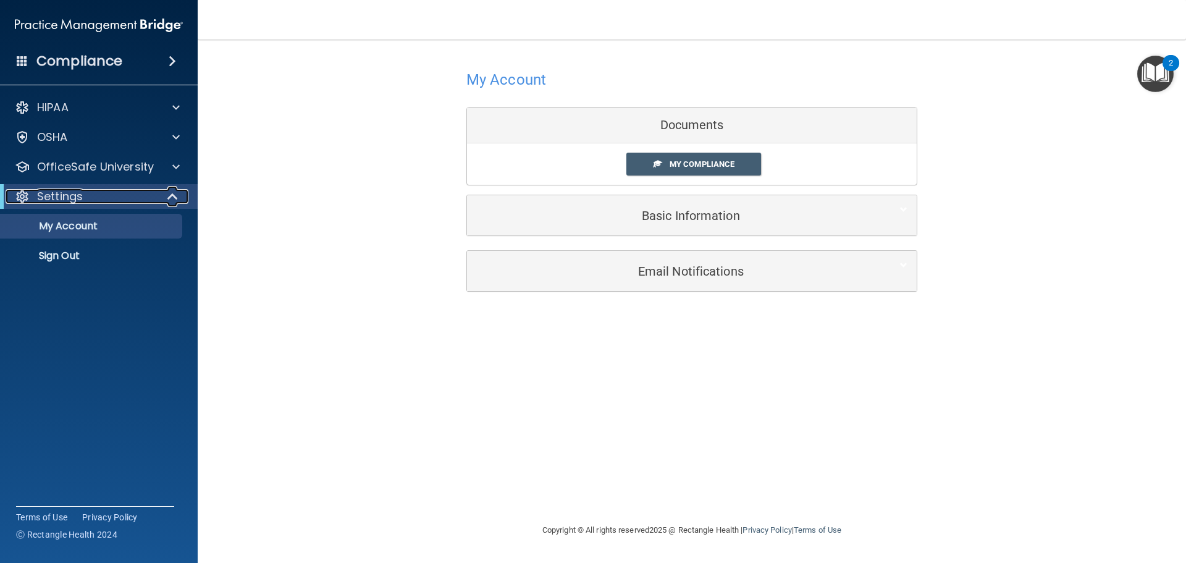
click at [76, 192] on p "Settings" at bounding box center [60, 196] width 46 height 15
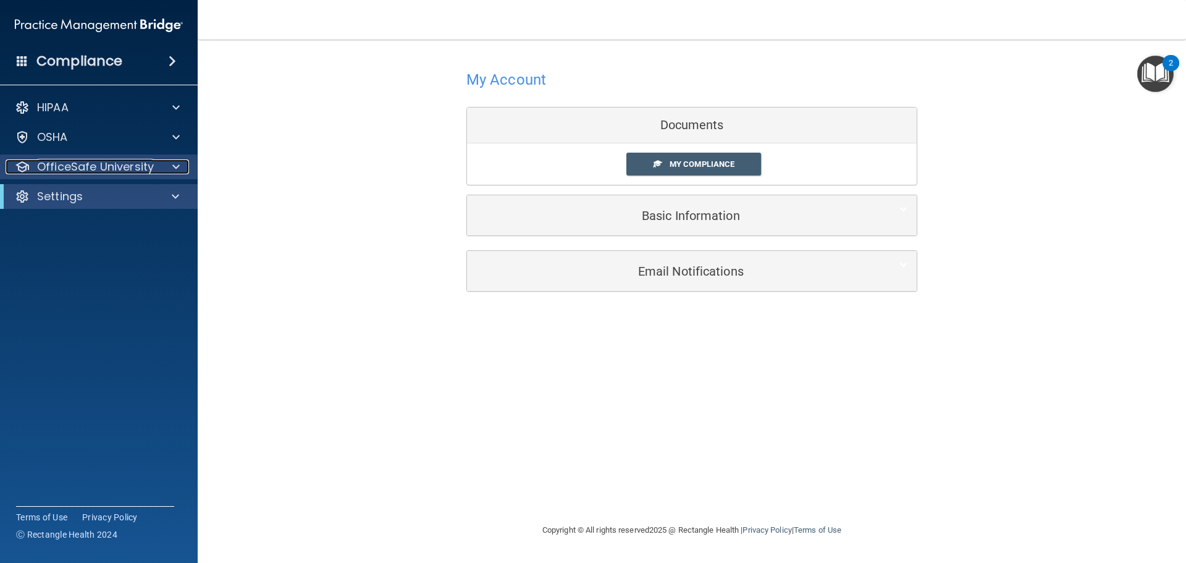
click at [106, 169] on p "OfficeSafe University" at bounding box center [95, 166] width 117 height 15
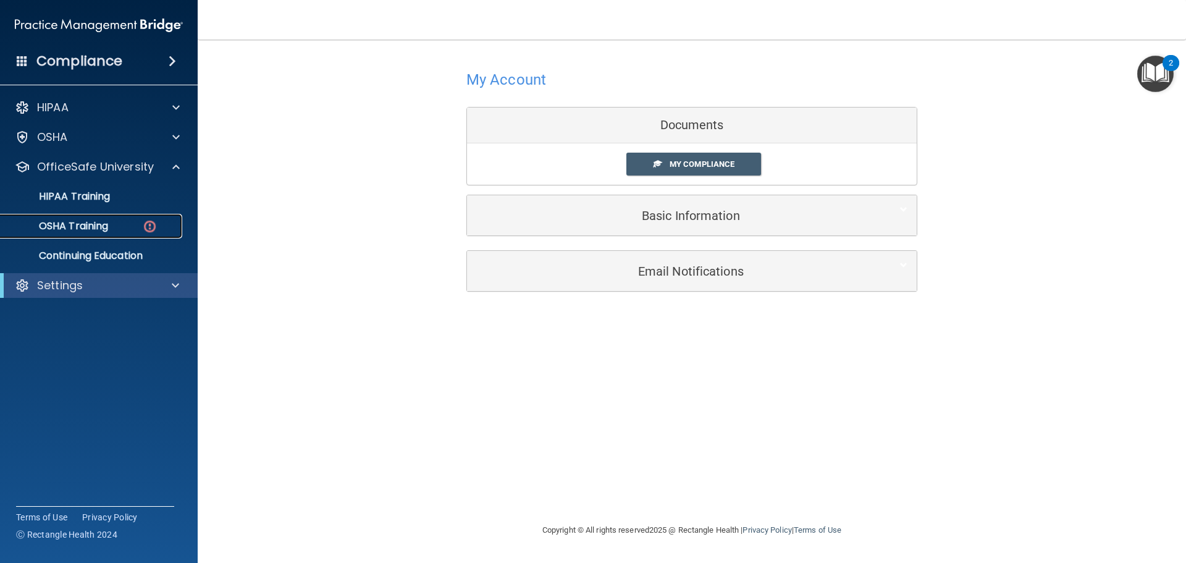
click at [107, 227] on p "OSHA Training" at bounding box center [58, 226] width 100 height 12
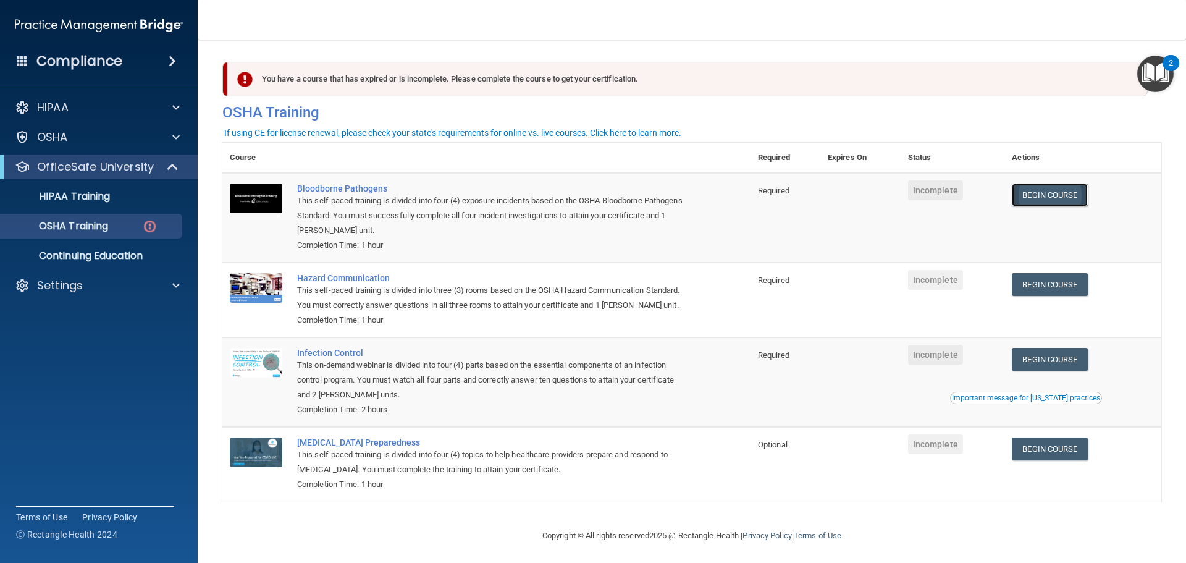
click at [1087, 204] on link "Begin Course" at bounding box center [1049, 194] width 75 height 23
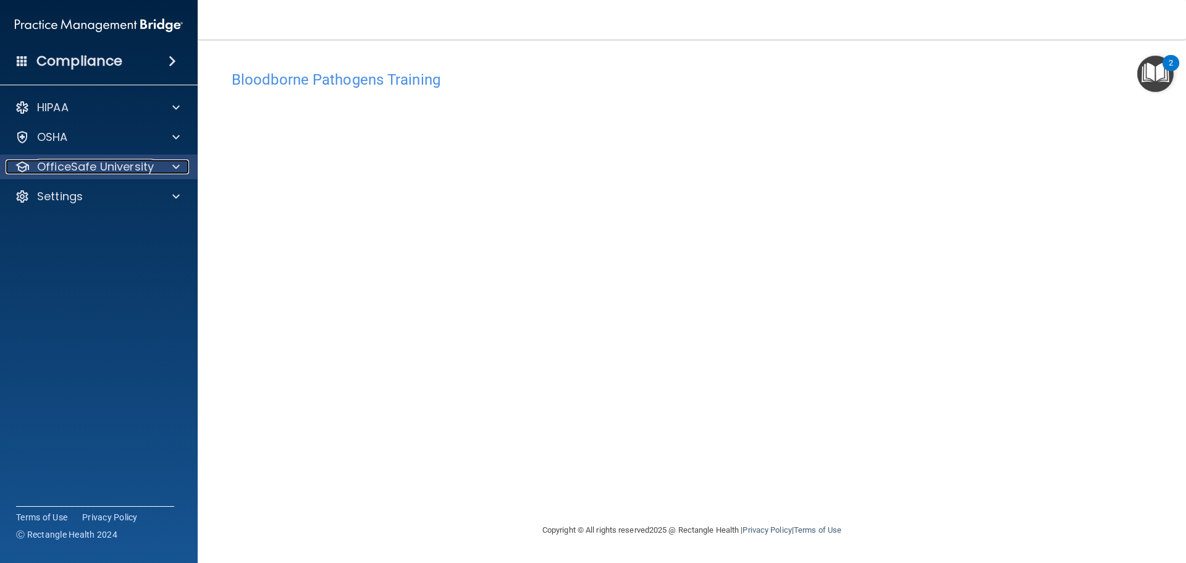
click at [128, 165] on p "OfficeSafe University" at bounding box center [95, 166] width 117 height 15
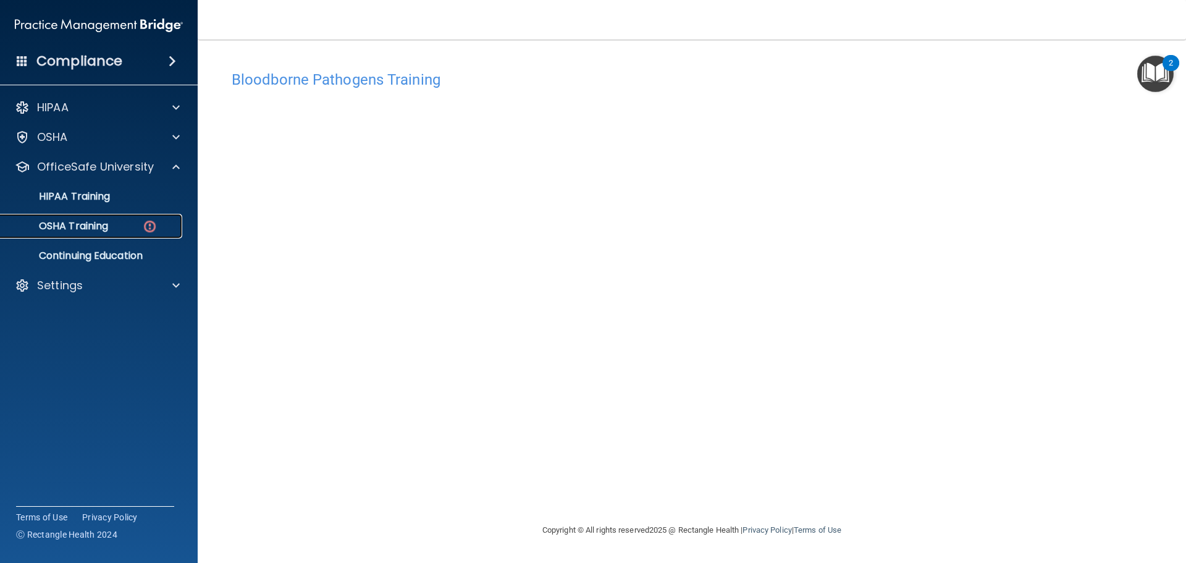
click at [131, 227] on div "OSHA Training" at bounding box center [92, 226] width 169 height 12
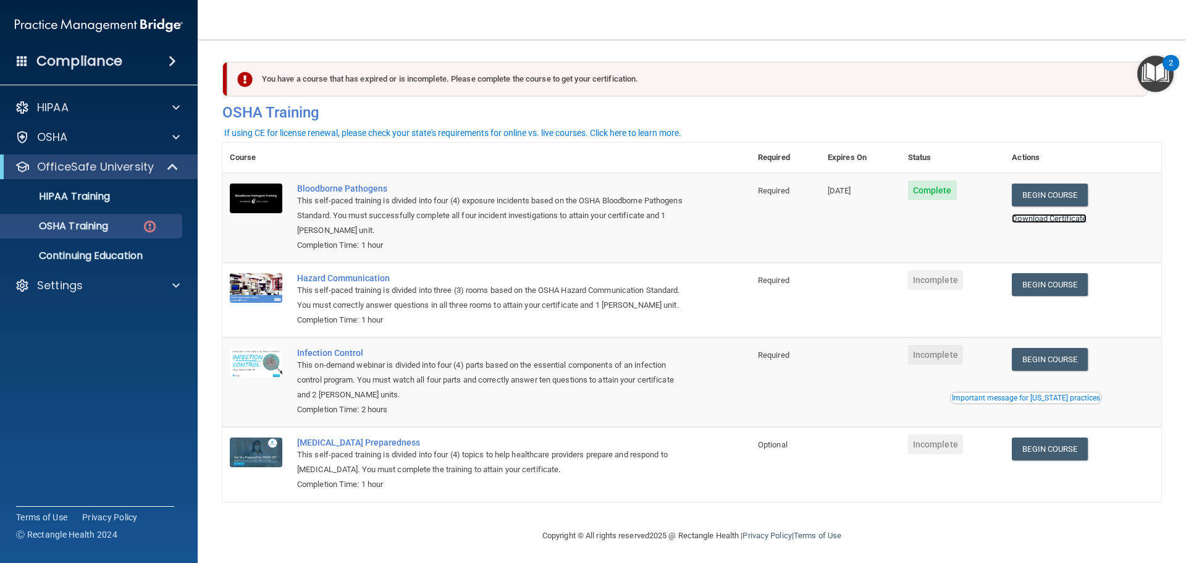
click at [1041, 221] on link "Download Certificate" at bounding box center [1049, 218] width 75 height 9
click at [1045, 285] on link "Begin Course" at bounding box center [1049, 284] width 75 height 23
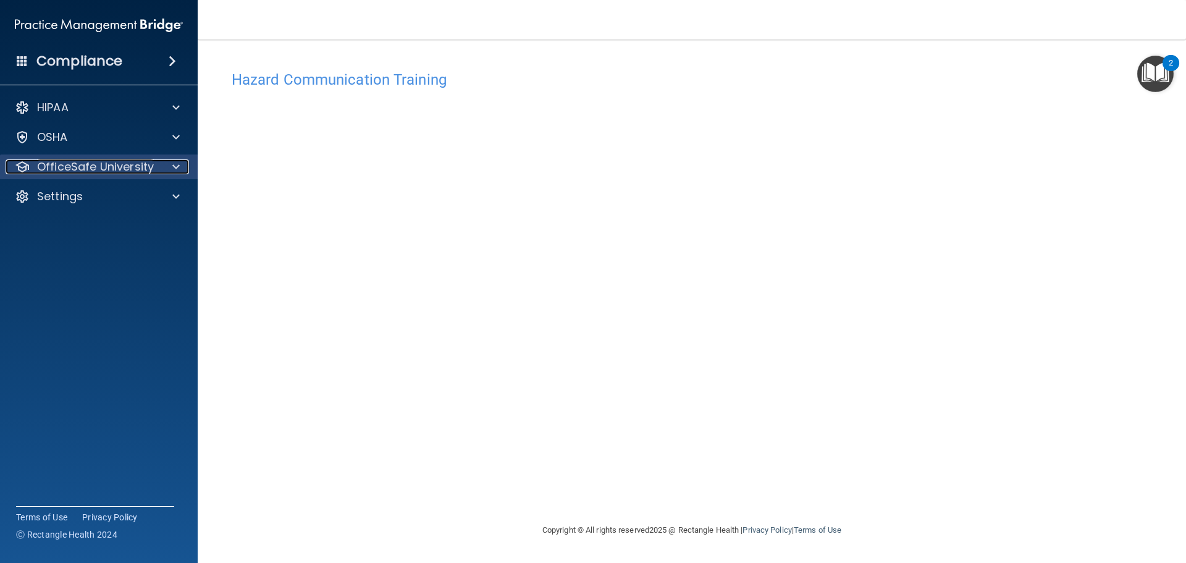
click at [79, 167] on p "OfficeSafe University" at bounding box center [95, 166] width 117 height 15
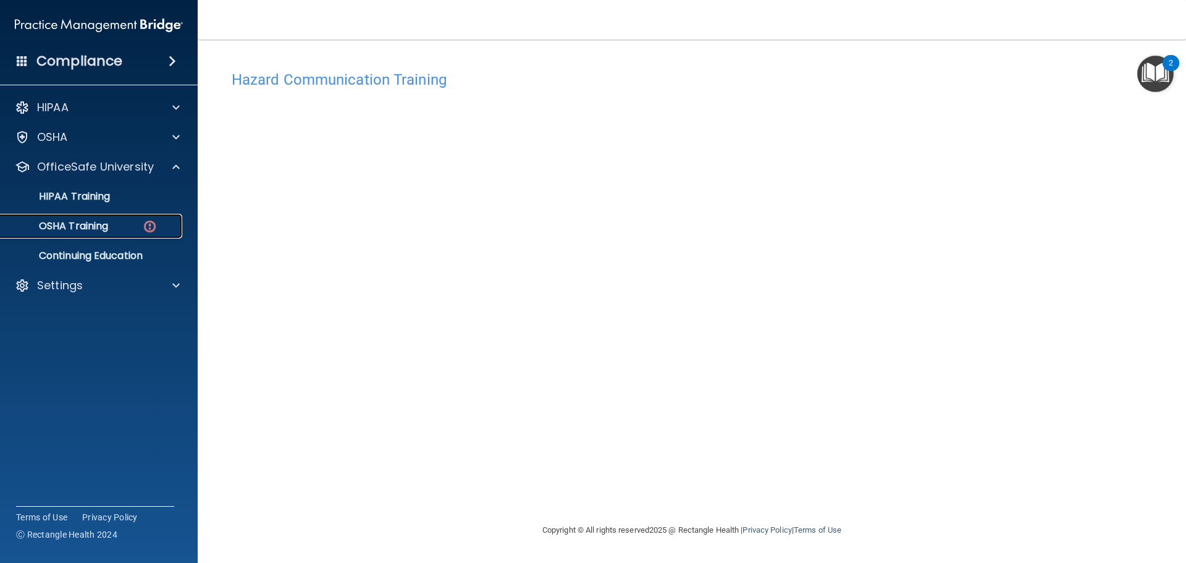
click at [81, 230] on p "OSHA Training" at bounding box center [58, 226] width 100 height 12
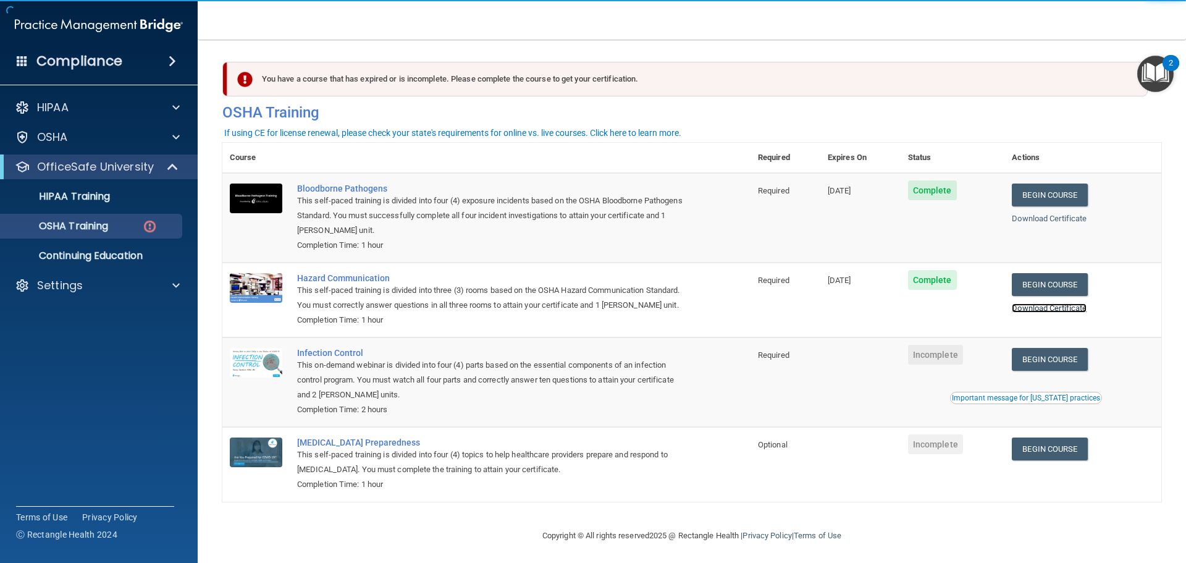
click at [1040, 310] on link "Download Certificate" at bounding box center [1049, 307] width 75 height 9
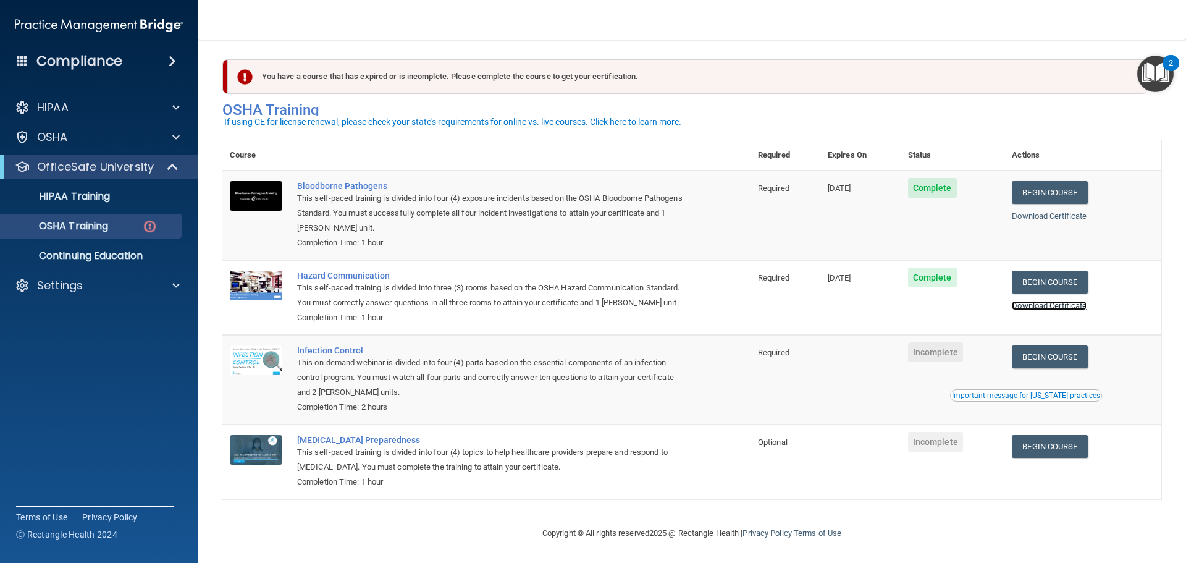
scroll to position [20, 0]
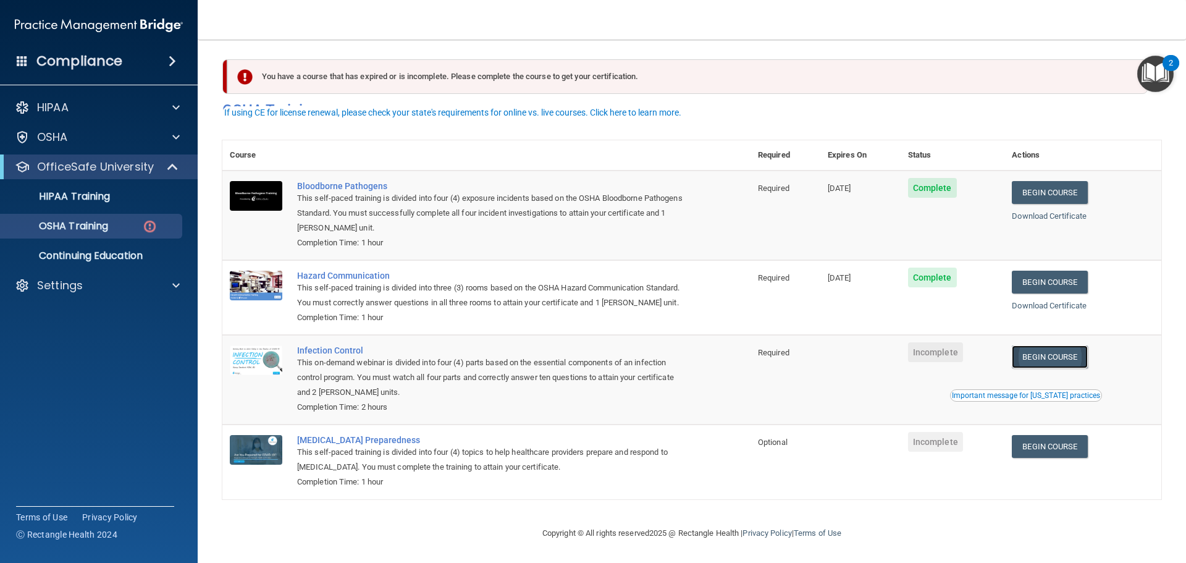
click at [1067, 351] on link "Begin Course" at bounding box center [1049, 356] width 75 height 23
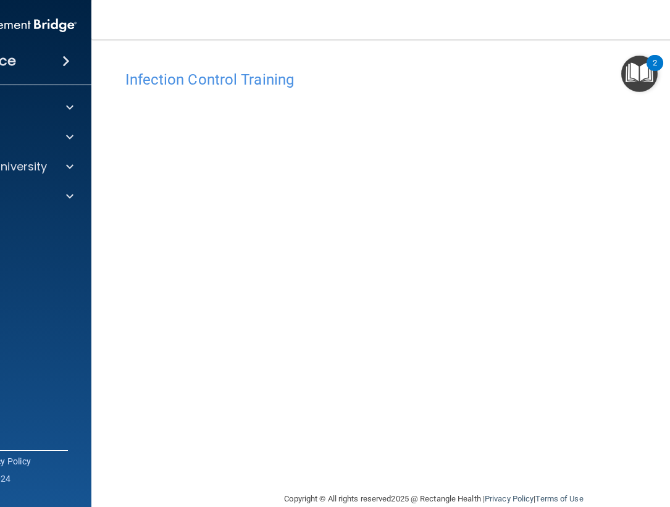
click at [506, 85] on h4 "Infection Control Training" at bounding box center [434, 80] width 618 height 16
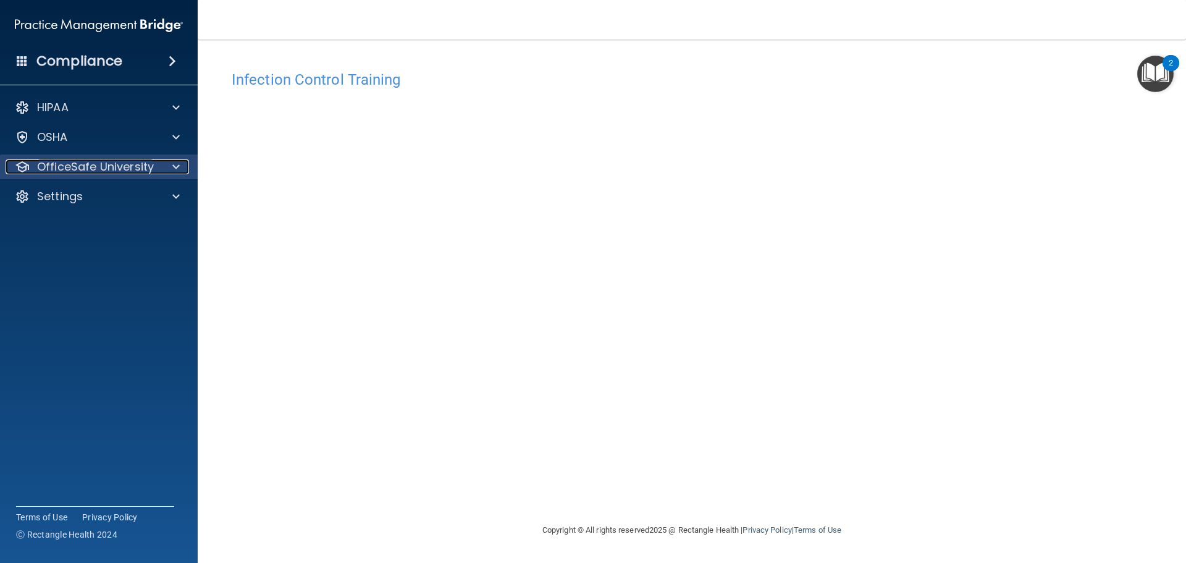
click at [127, 169] on p "OfficeSafe University" at bounding box center [95, 166] width 117 height 15
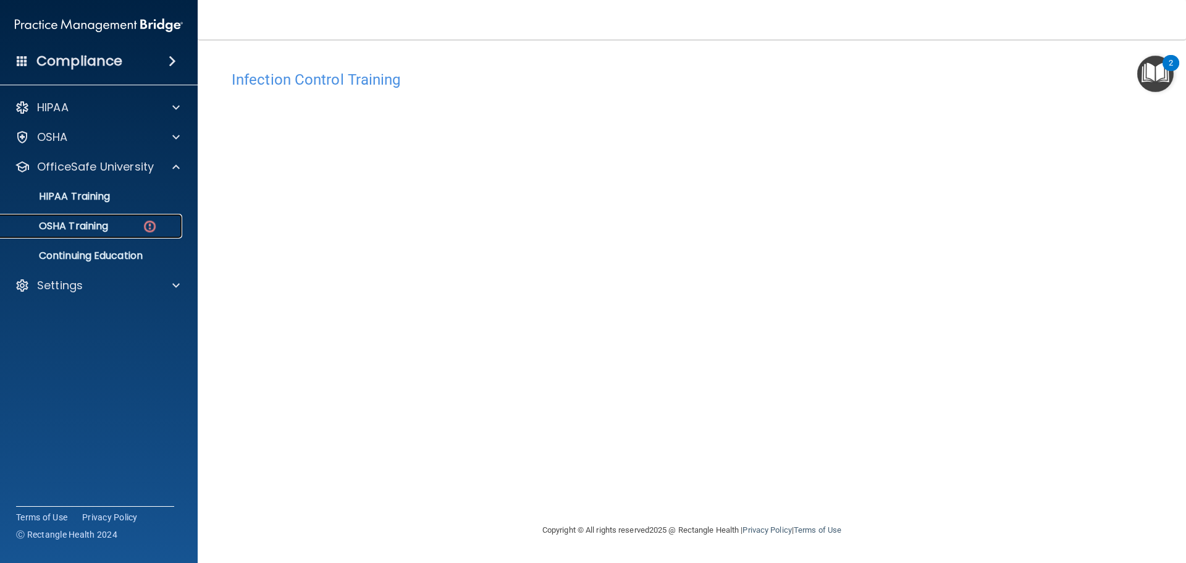
click at [112, 224] on div "OSHA Training" at bounding box center [92, 226] width 169 height 12
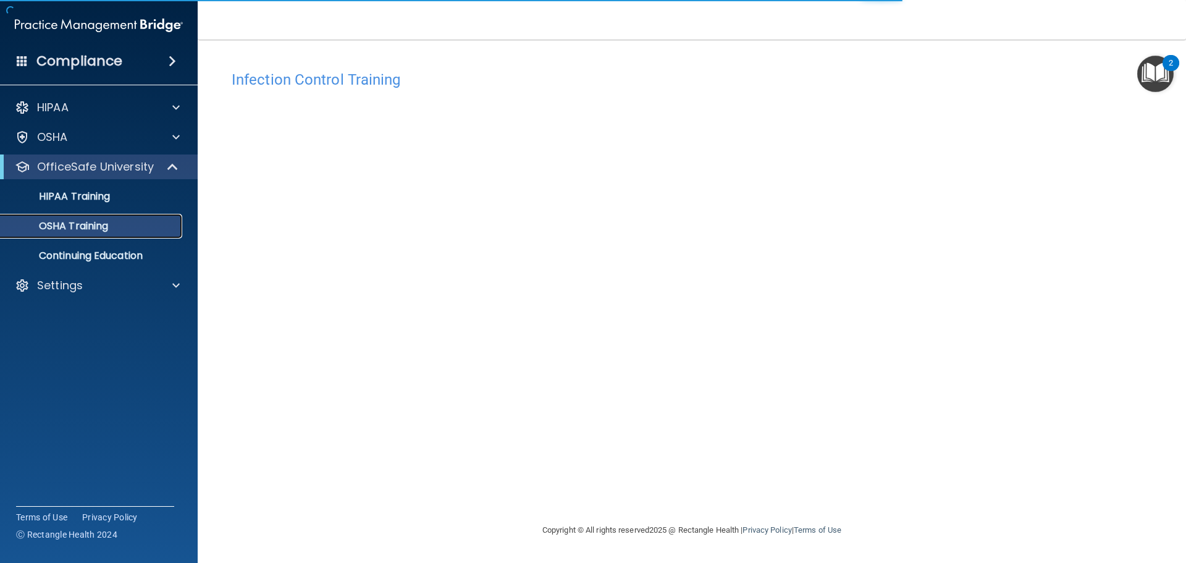
click at [130, 223] on div "OSHA Training" at bounding box center [92, 226] width 169 height 12
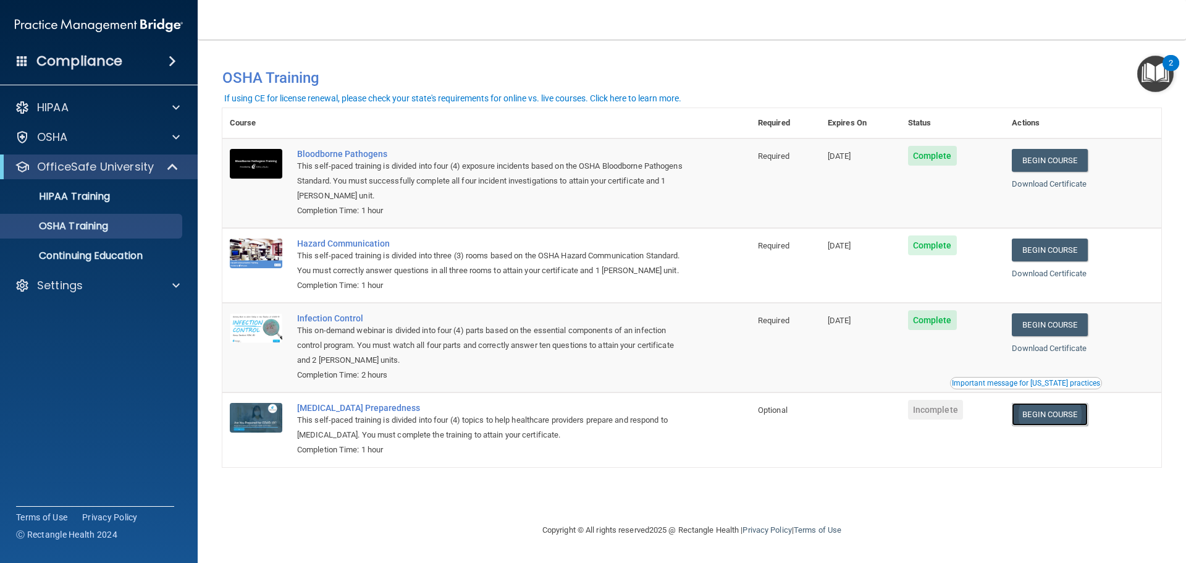
click at [1042, 424] on link "Begin Course" at bounding box center [1049, 414] width 75 height 23
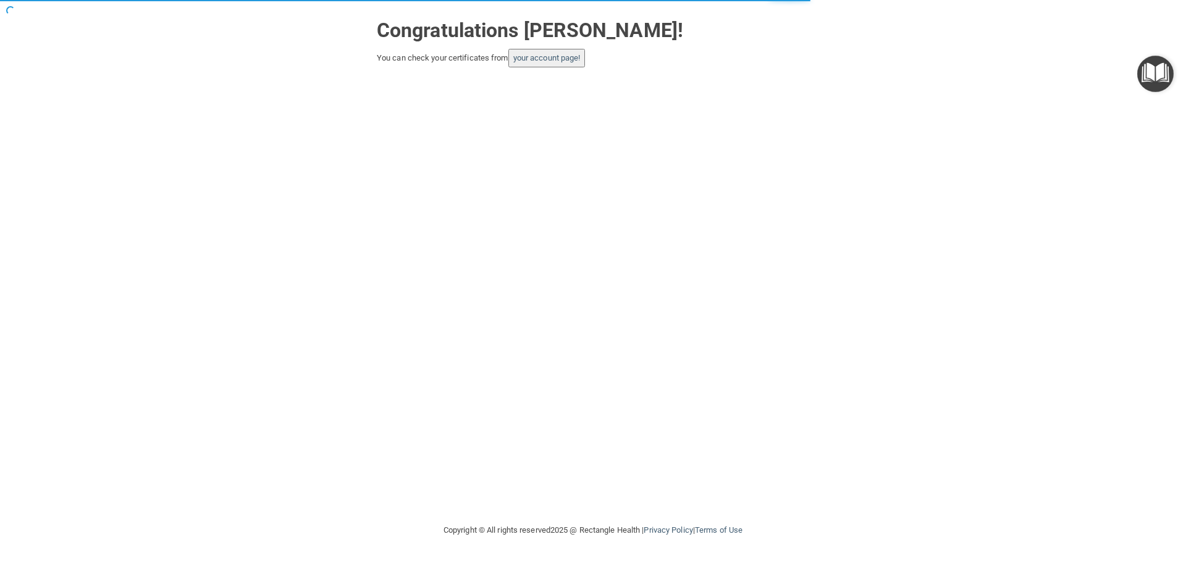
click at [539, 67] on button "your account page!" at bounding box center [546, 58] width 77 height 19
click at [539, 54] on link "your account page!" at bounding box center [546, 57] width 67 height 9
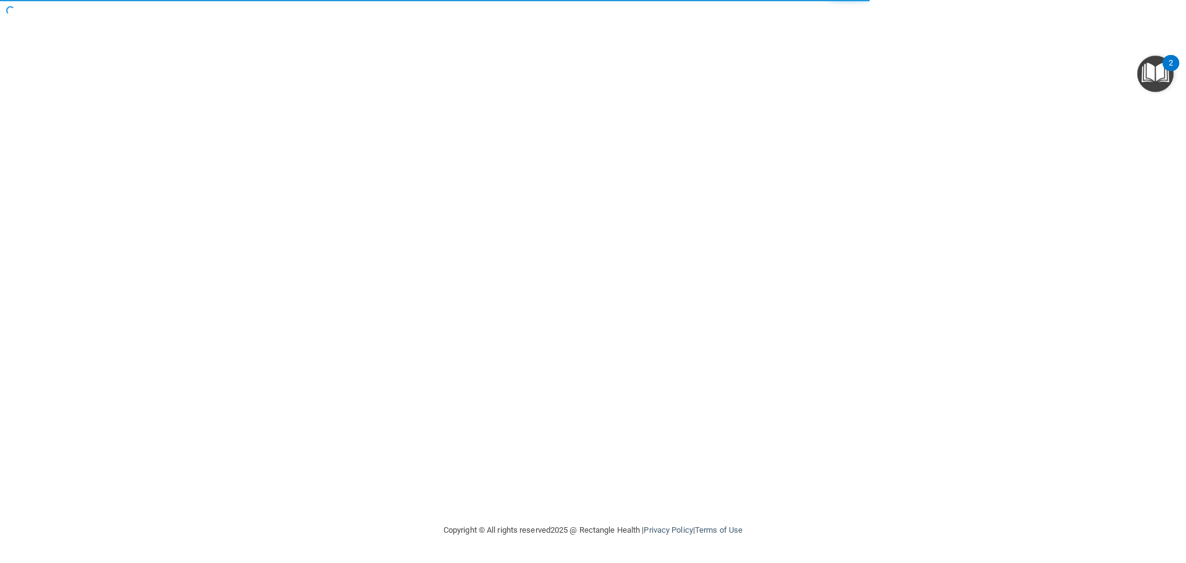
click at [519, 57] on div at bounding box center [593, 261] width 1137 height 498
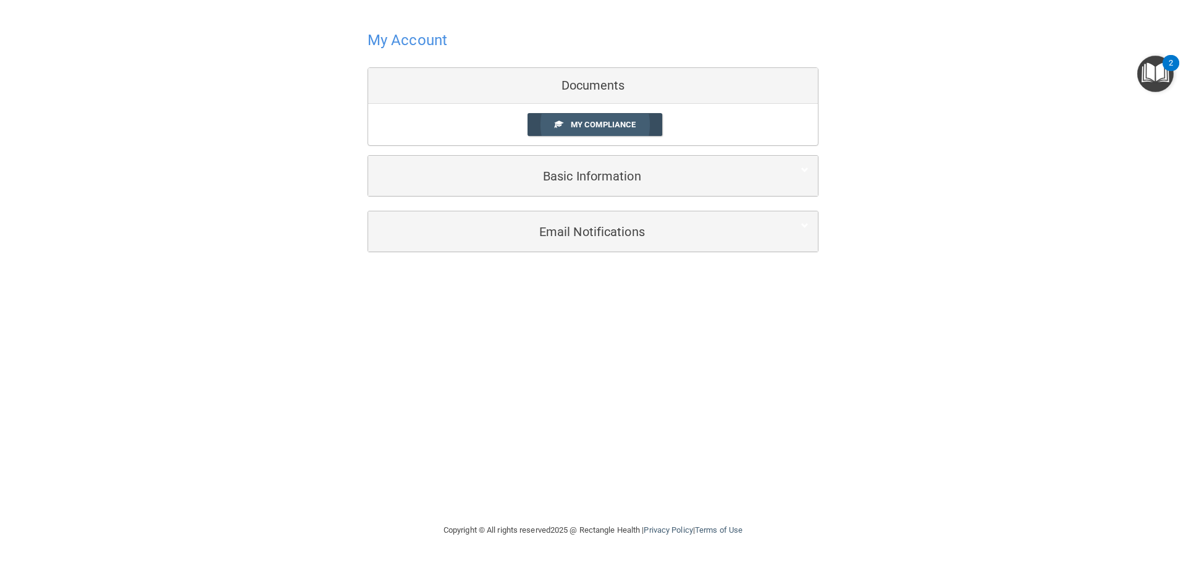
click at [566, 130] on link "My Compliance" at bounding box center [595, 124] width 135 height 23
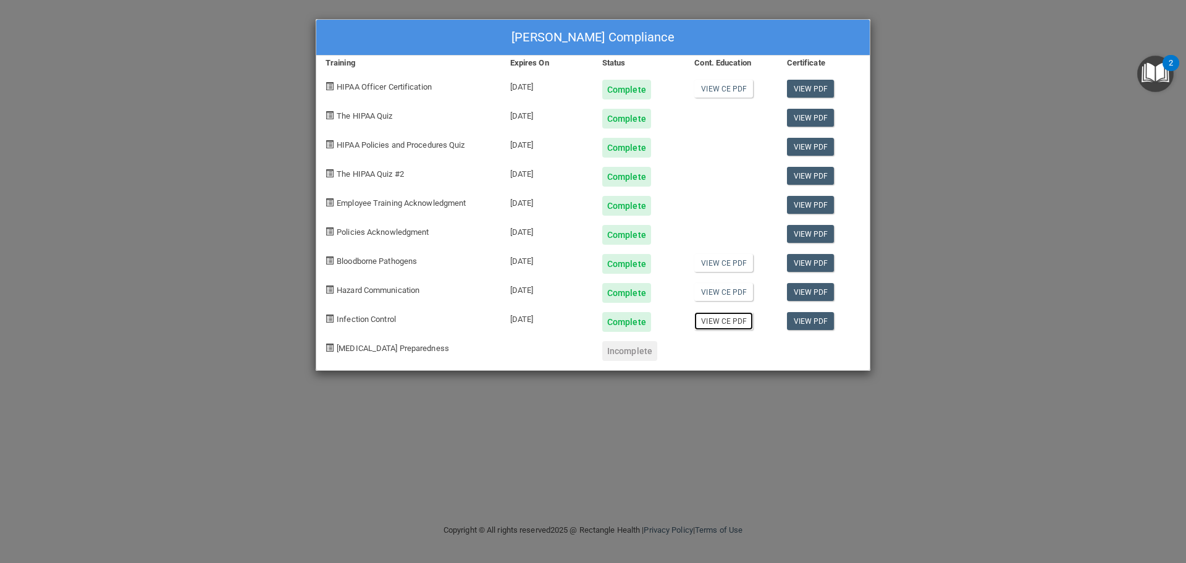
click at [744, 322] on link "View CE PDF" at bounding box center [723, 321] width 59 height 18
click at [714, 293] on link "View CE PDF" at bounding box center [723, 292] width 59 height 18
click at [737, 262] on link "View CE PDF" at bounding box center [723, 263] width 59 height 18
click at [513, 410] on div "Dalila Velasco's Compliance Training Expires On Status Cont. Education Certific…" at bounding box center [593, 281] width 1186 height 563
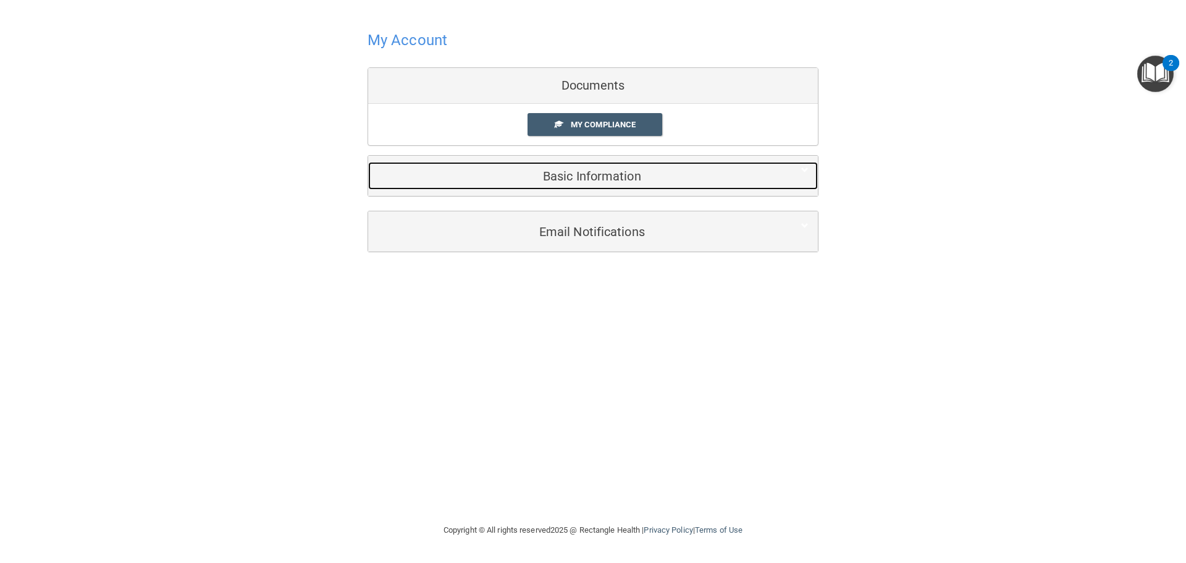
click at [591, 179] on h5 "Basic Information" at bounding box center [573, 176] width 393 height 14
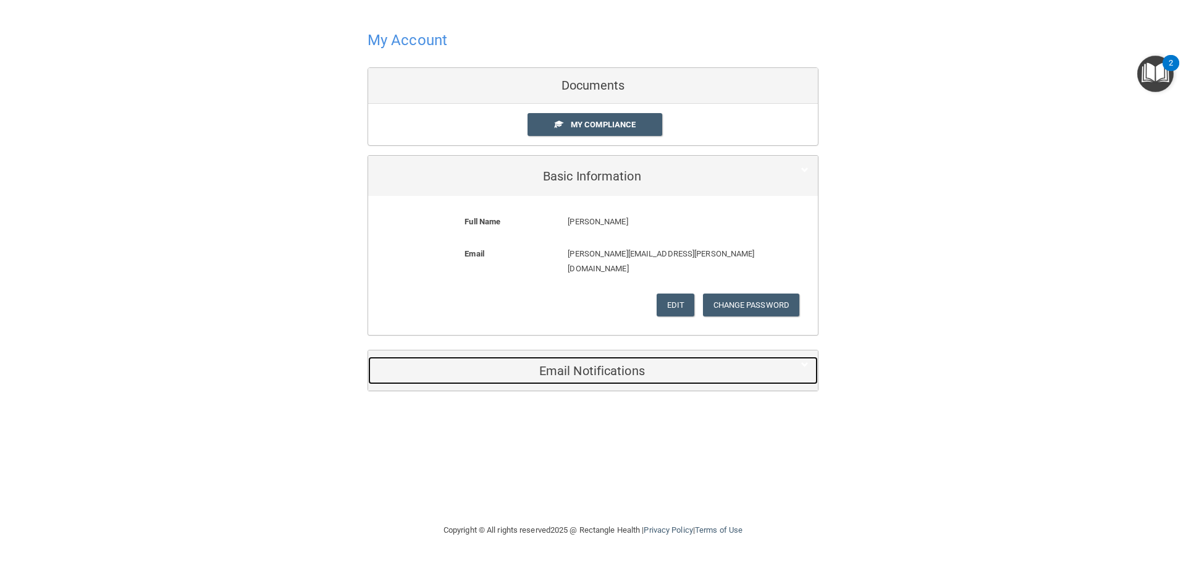
click at [716, 366] on div "Email Notifications" at bounding box center [574, 370] width 412 height 28
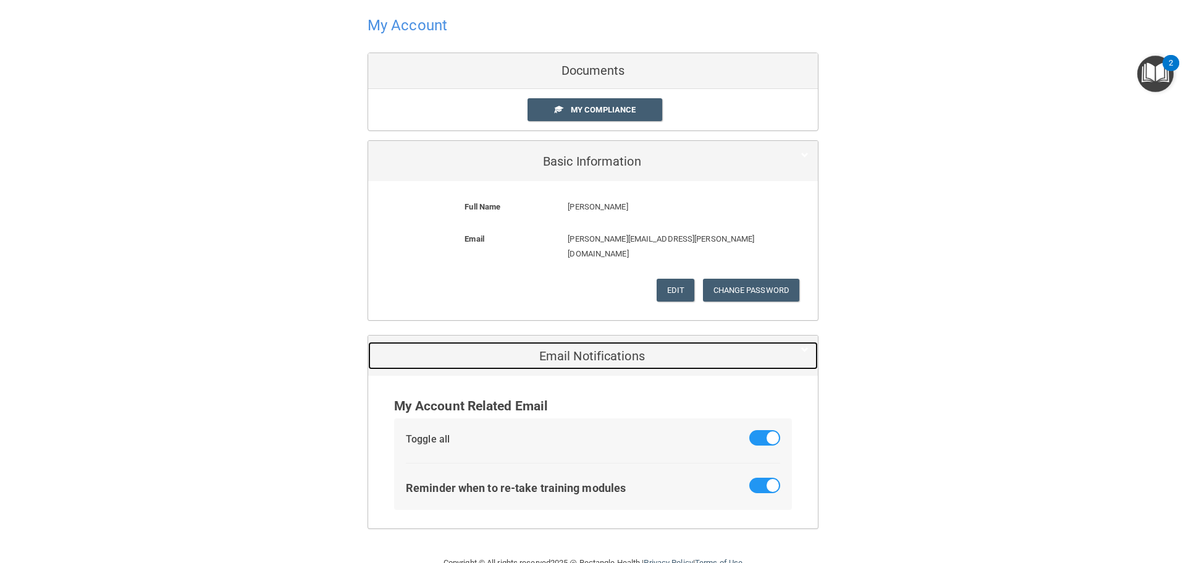
scroll to position [30, 0]
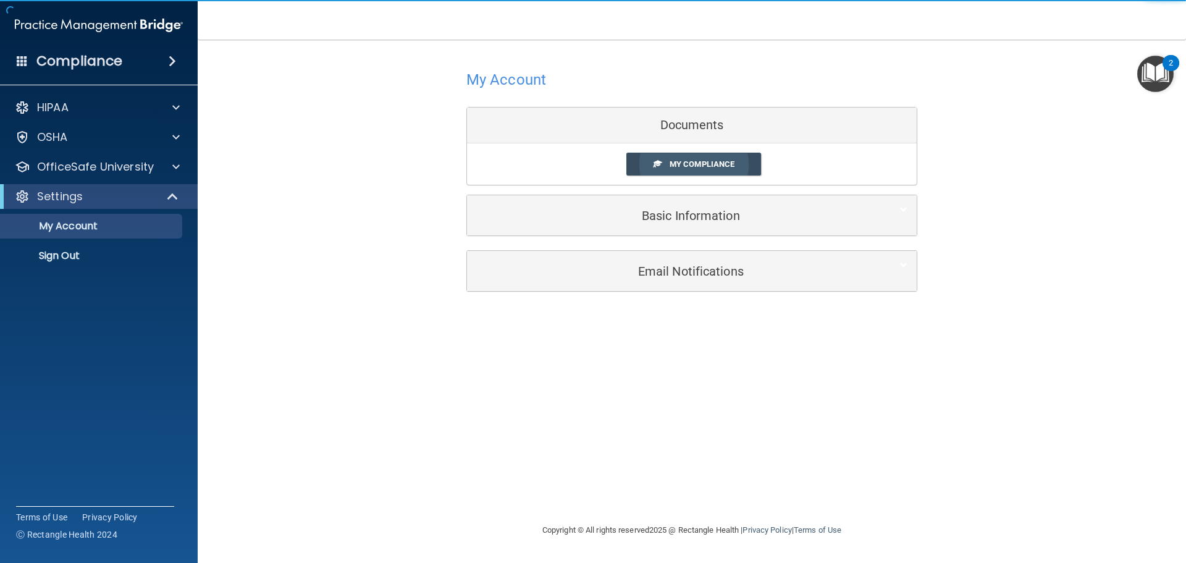
click at [643, 162] on link "My Compliance" at bounding box center [693, 164] width 135 height 23
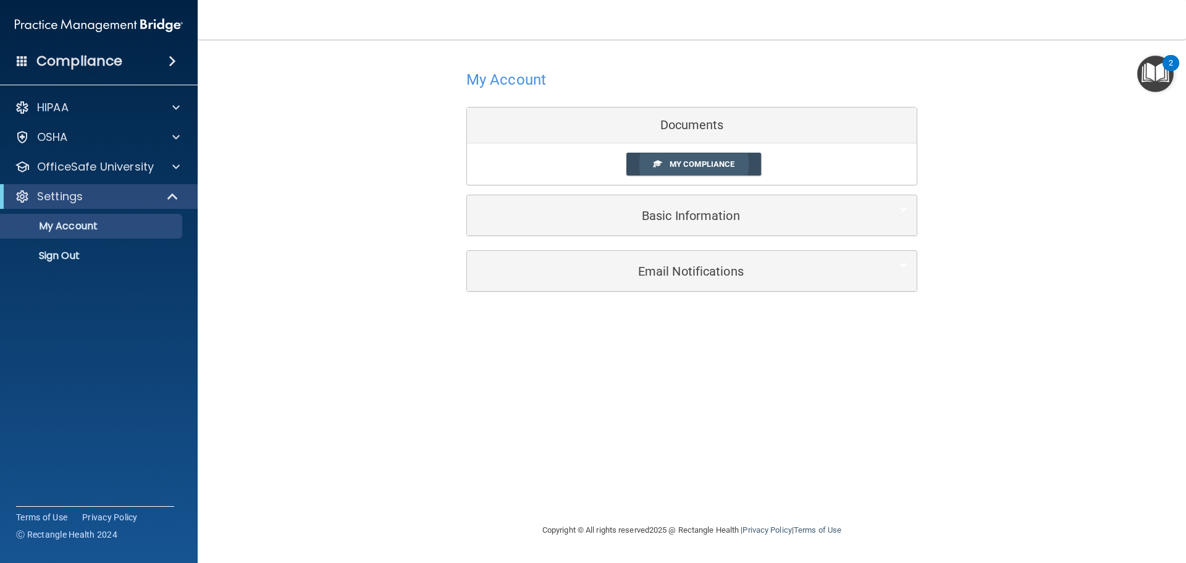
click at [710, 167] on span "My Compliance" at bounding box center [702, 163] width 65 height 9
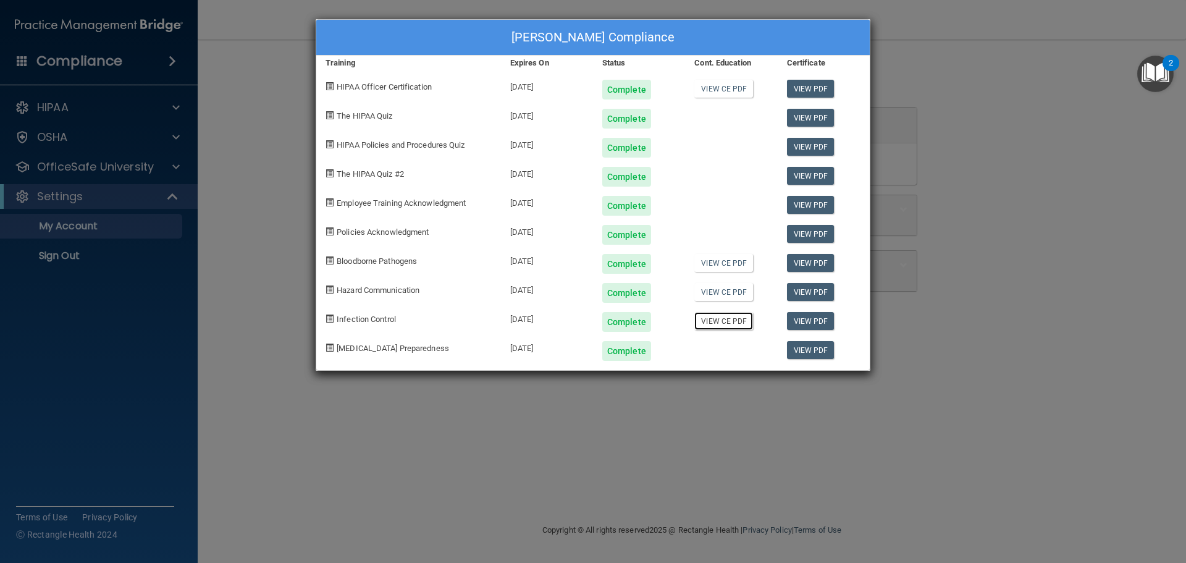
click at [699, 324] on link "View CE PDF" at bounding box center [723, 321] width 59 height 18
click at [806, 83] on link "View PDF" at bounding box center [811, 89] width 48 height 18
click at [817, 117] on link "View PDF" at bounding box center [811, 118] width 48 height 18
click at [805, 154] on link "View PDF" at bounding box center [811, 147] width 48 height 18
click at [803, 209] on link "View PDF" at bounding box center [811, 205] width 48 height 18
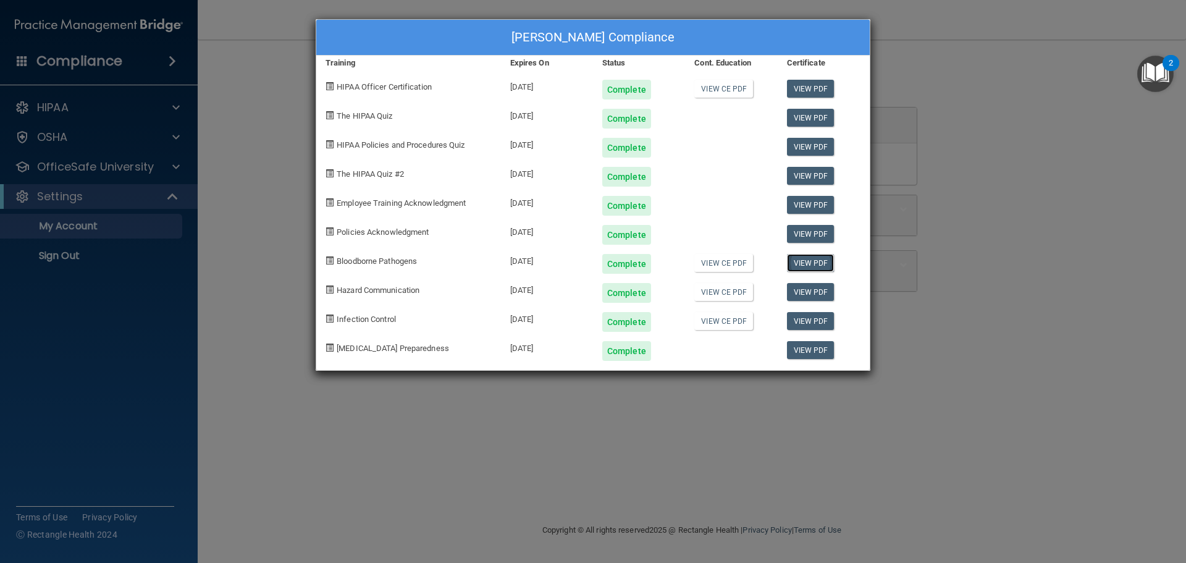
click at [801, 262] on link "View PDF" at bounding box center [811, 263] width 48 height 18
click at [806, 233] on link "View PDF" at bounding box center [811, 234] width 48 height 18
click at [820, 234] on link "View PDF" at bounding box center [811, 234] width 48 height 18
click at [815, 206] on link "View PDF" at bounding box center [811, 205] width 48 height 18
click at [227, 329] on div "[PERSON_NAME] Compliance Training Expires On Status Cont. Education Certificate…" at bounding box center [593, 281] width 1186 height 563
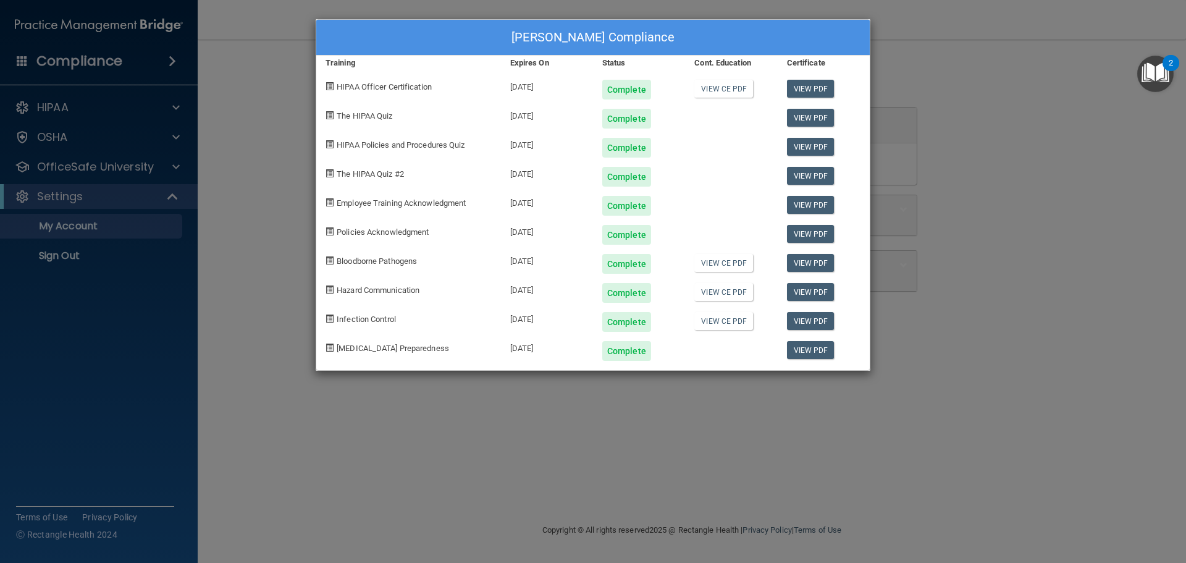
click at [227, 329] on div "[PERSON_NAME] Compliance Training Expires On Status Cont. Education Certificate…" at bounding box center [593, 281] width 1186 height 563
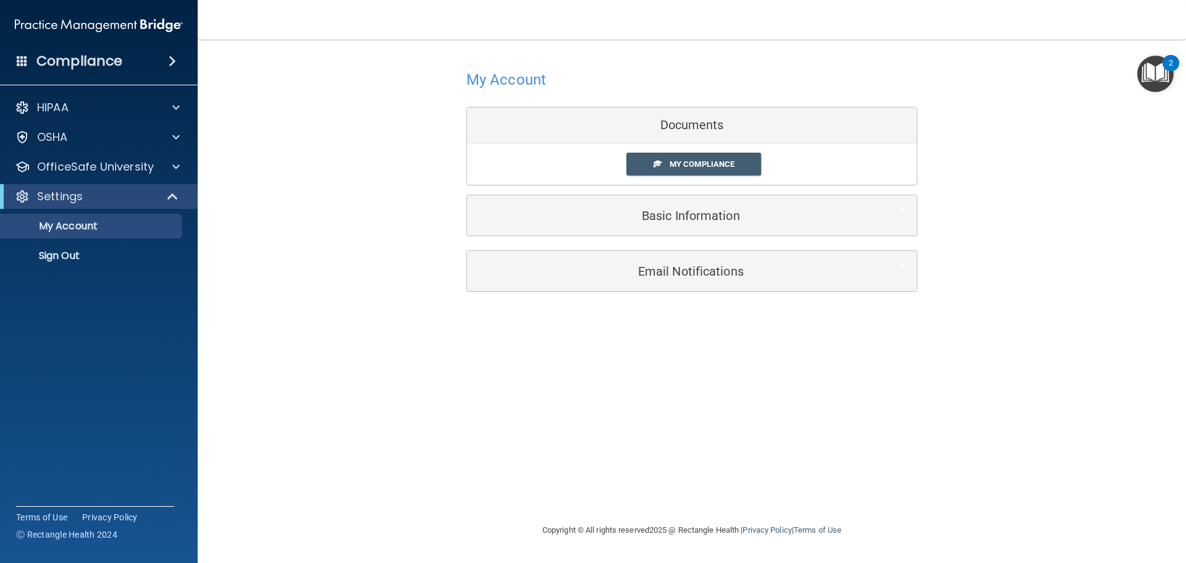
click at [88, 206] on div "Settings" at bounding box center [99, 196] width 198 height 25
click at [91, 232] on p "My Account" at bounding box center [92, 226] width 169 height 12
click at [112, 173] on p "OfficeSafe University" at bounding box center [95, 166] width 117 height 15
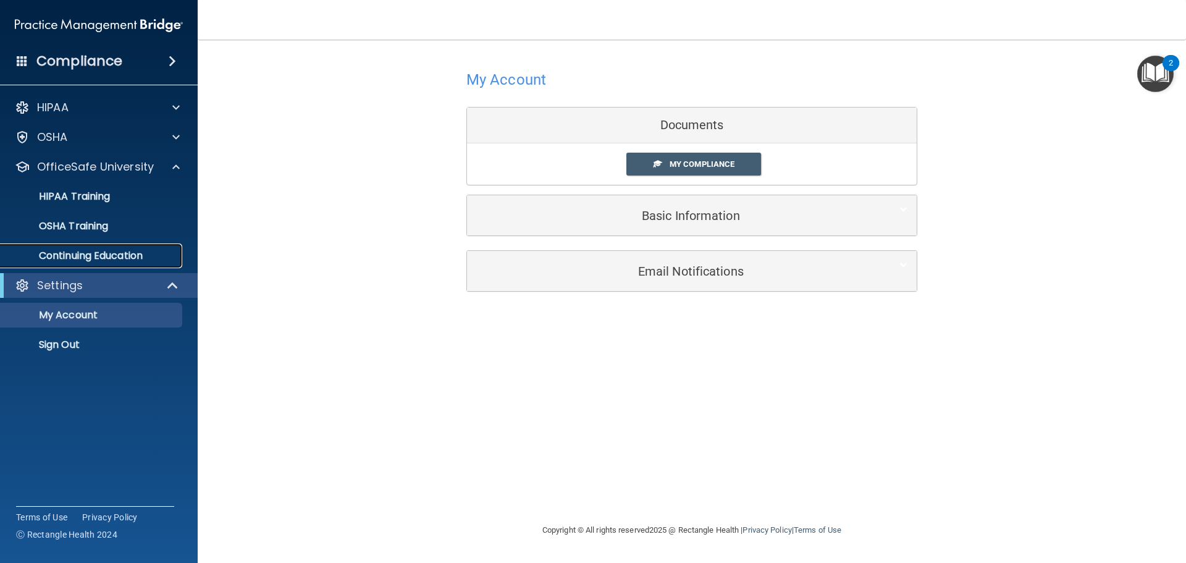
click at [126, 252] on p "Continuing Education" at bounding box center [92, 256] width 169 height 12
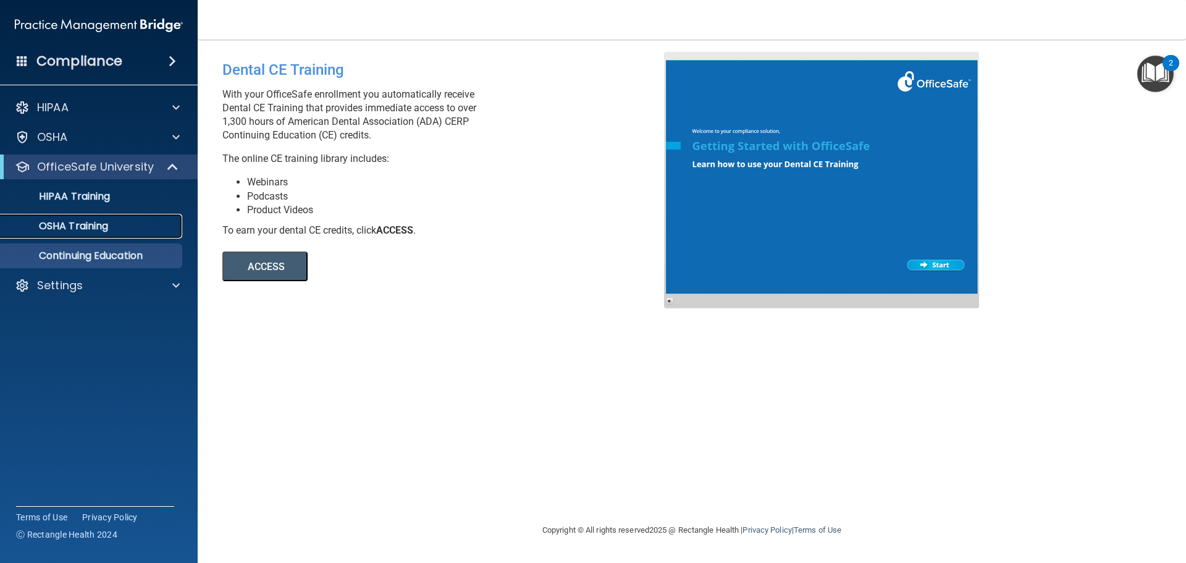
click at [108, 220] on p "OSHA Training" at bounding box center [58, 226] width 100 height 12
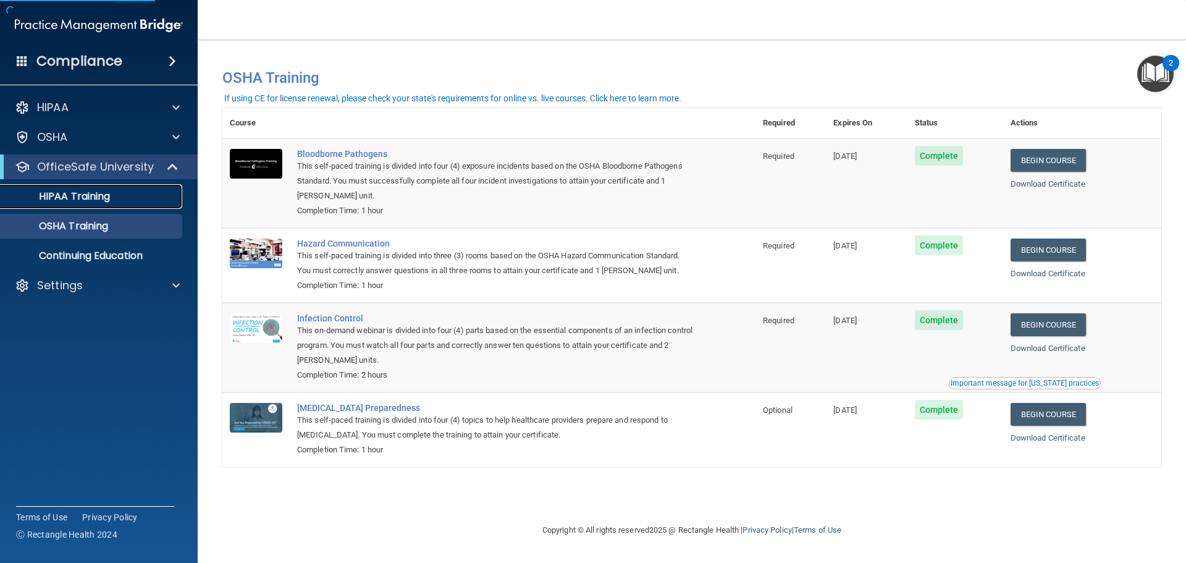
click at [92, 194] on p "HIPAA Training" at bounding box center [59, 196] width 102 height 12
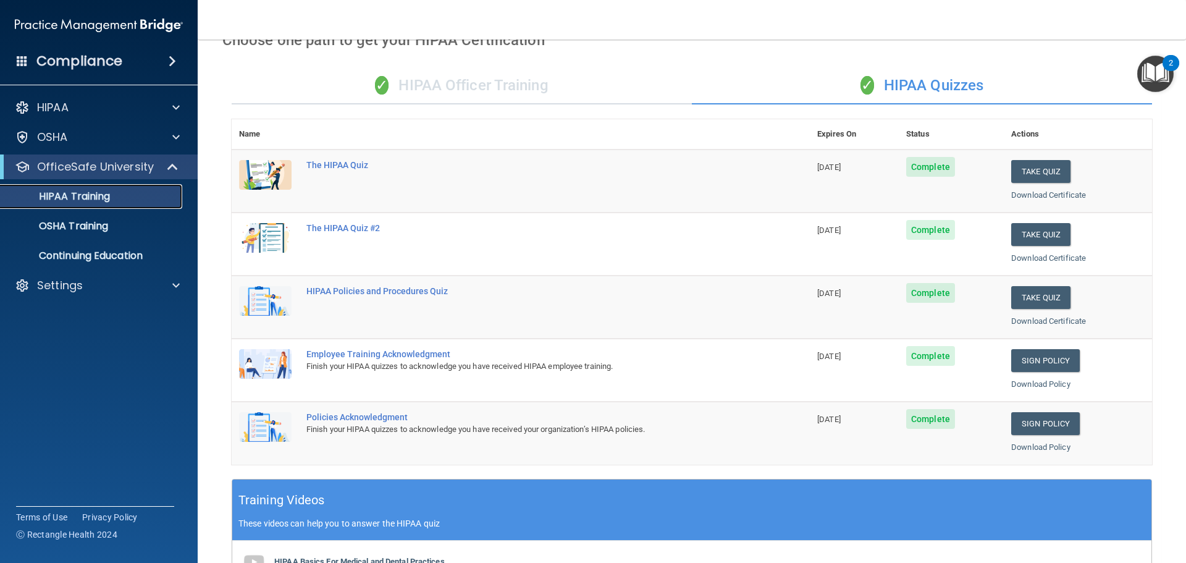
scroll to position [59, 0]
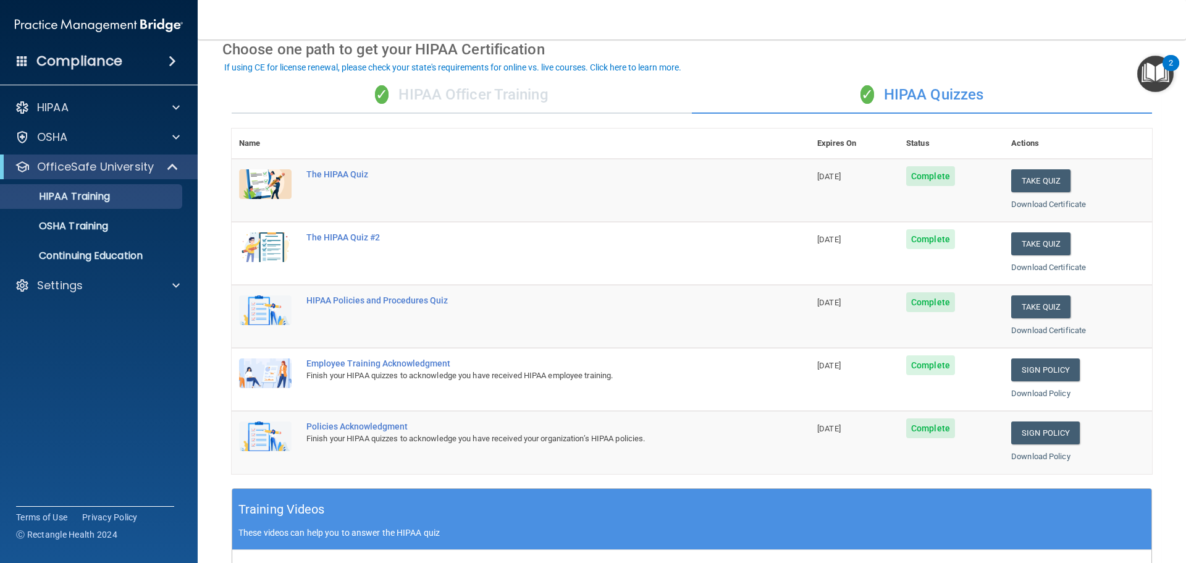
click at [427, 91] on div "✓ HIPAA Officer Training" at bounding box center [462, 95] width 460 height 37
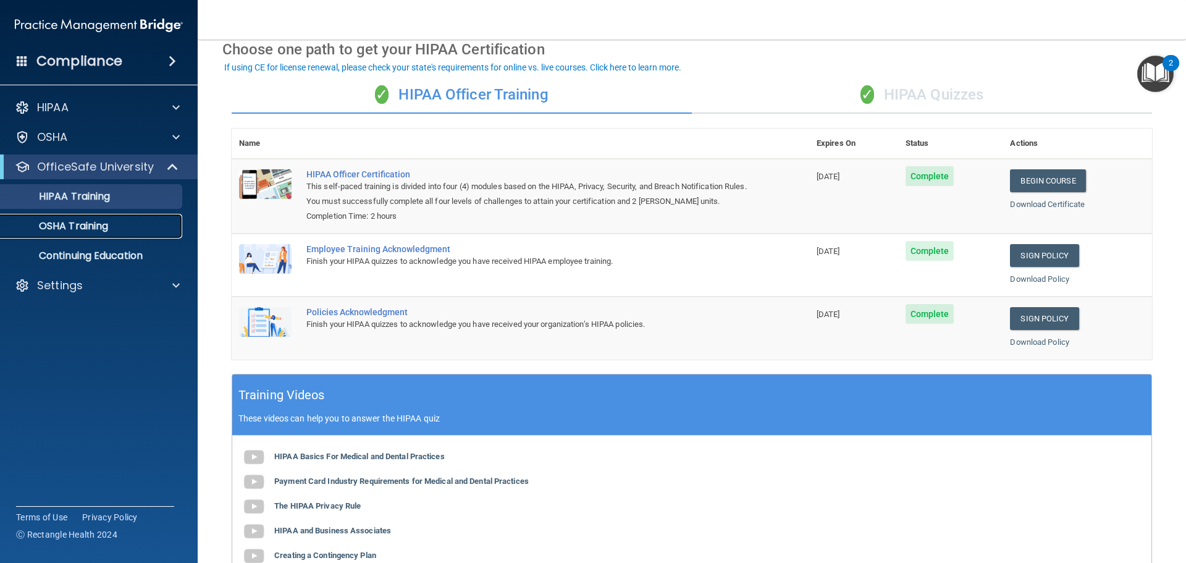
click at [130, 221] on div "OSHA Training" at bounding box center [92, 226] width 169 height 12
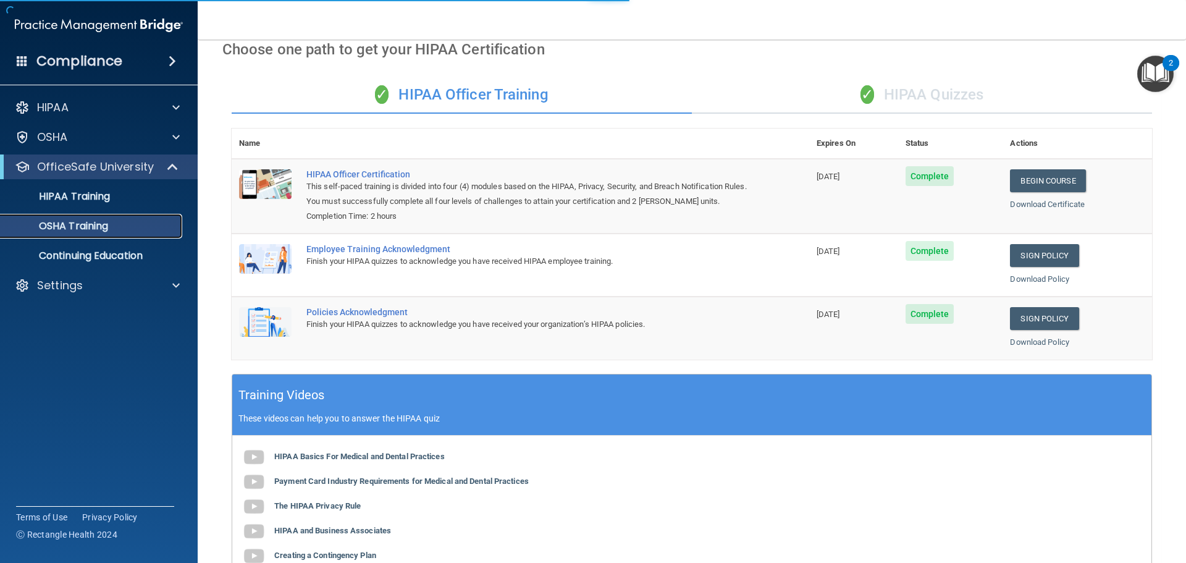
click at [103, 225] on p "OSHA Training" at bounding box center [58, 226] width 100 height 12
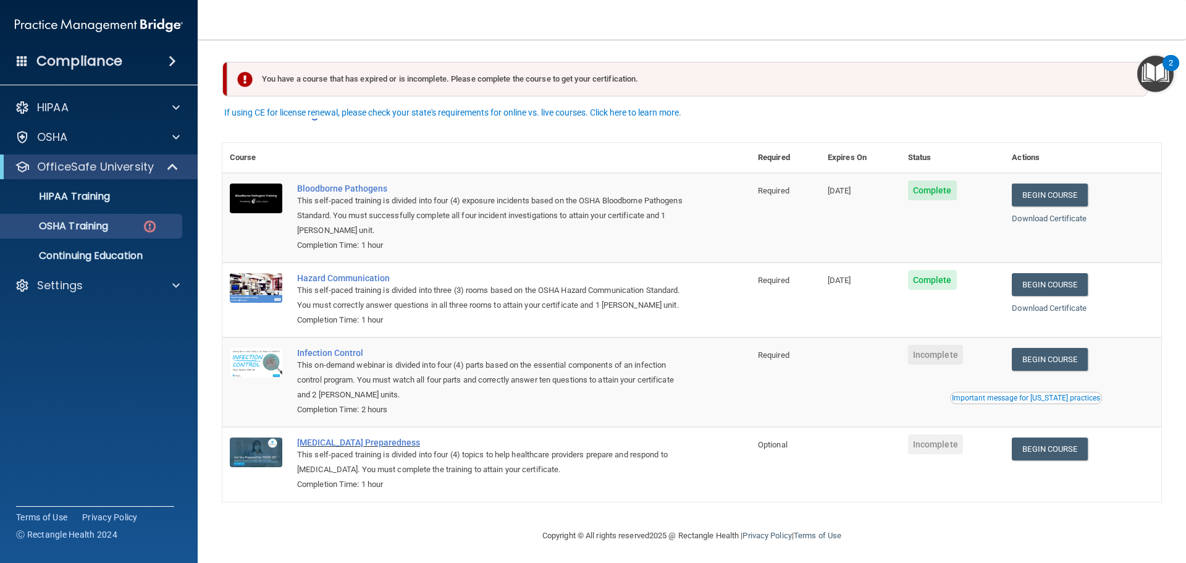
scroll to position [20, 0]
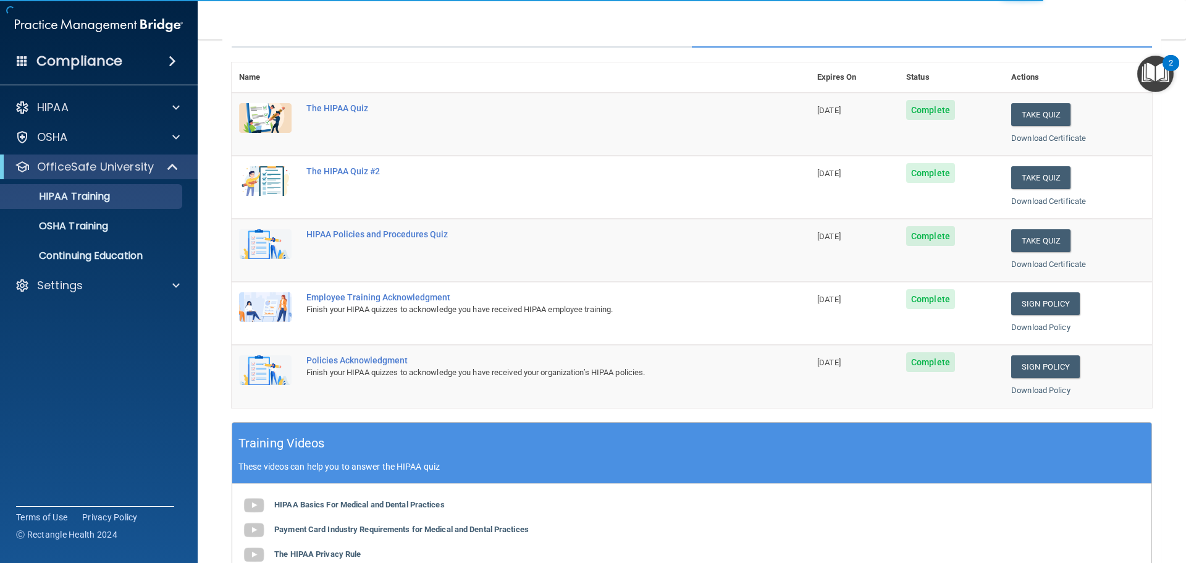
scroll to position [124, 0]
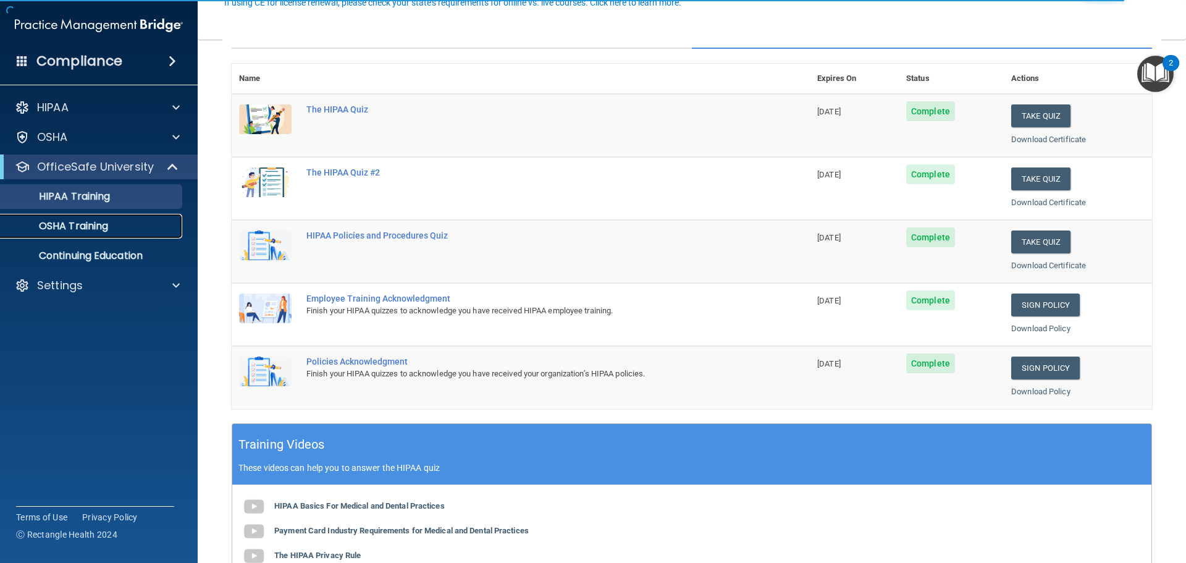
click at [103, 224] on p "OSHA Training" at bounding box center [58, 226] width 100 height 12
